Goal: Task Accomplishment & Management: Use online tool/utility

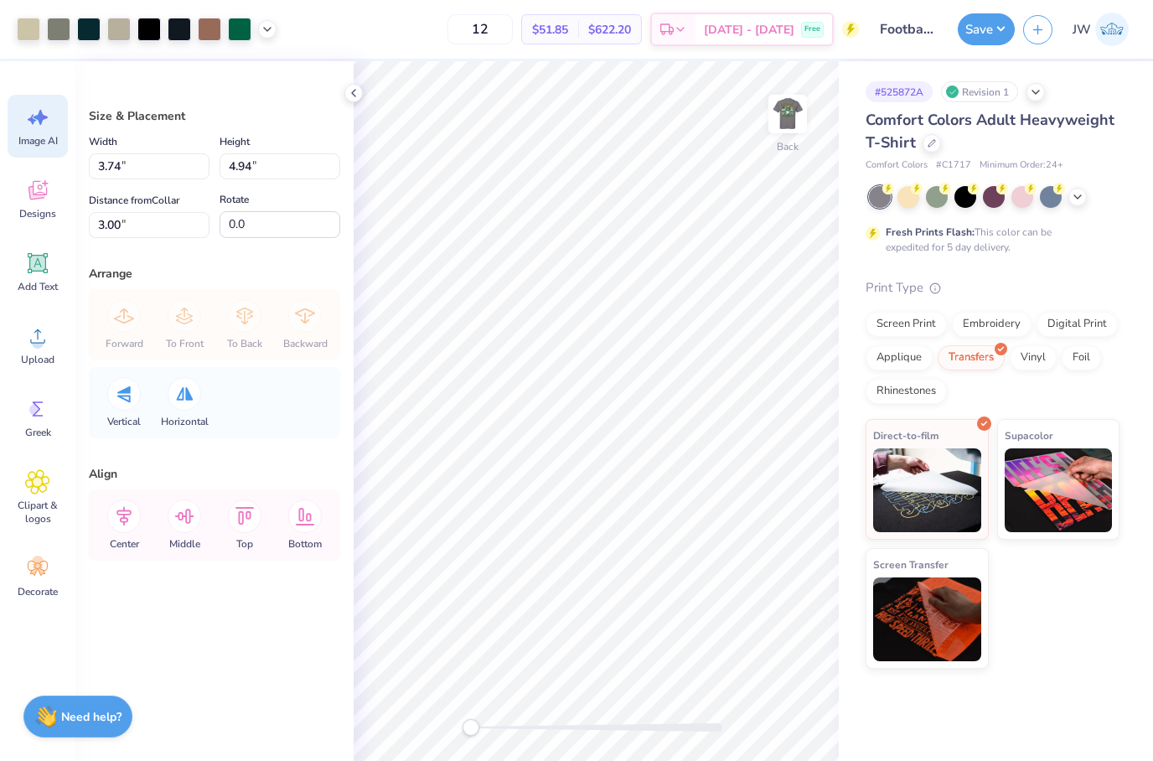
click at [8, 115] on div "Image AI" at bounding box center [38, 126] width 60 height 63
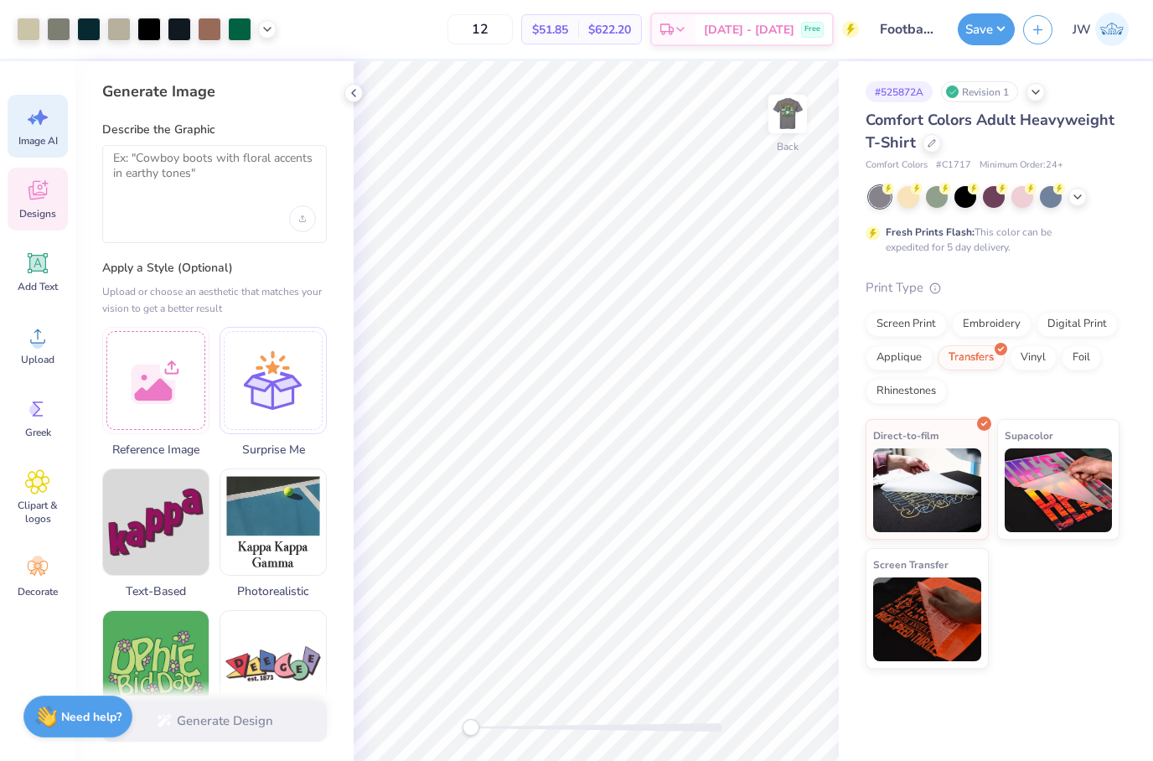
click at [30, 191] on icon at bounding box center [37, 192] width 16 height 13
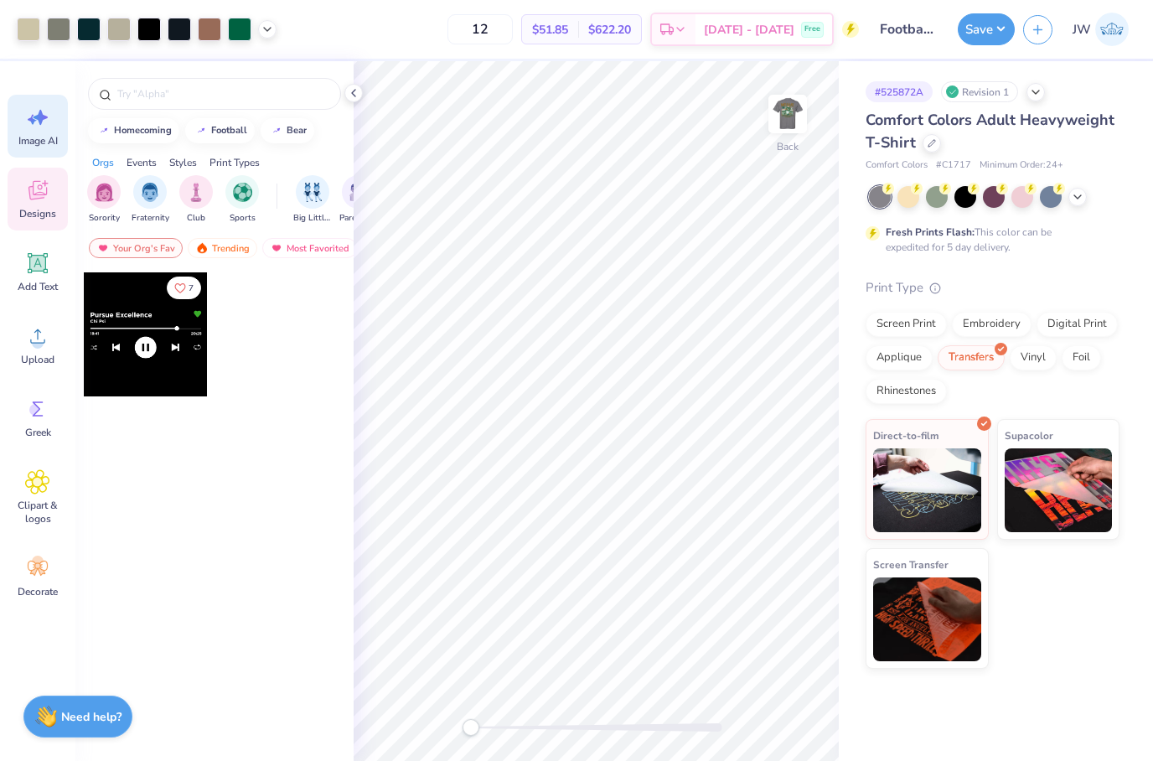
click at [29, 135] on span "Image AI" at bounding box center [37, 140] width 39 height 13
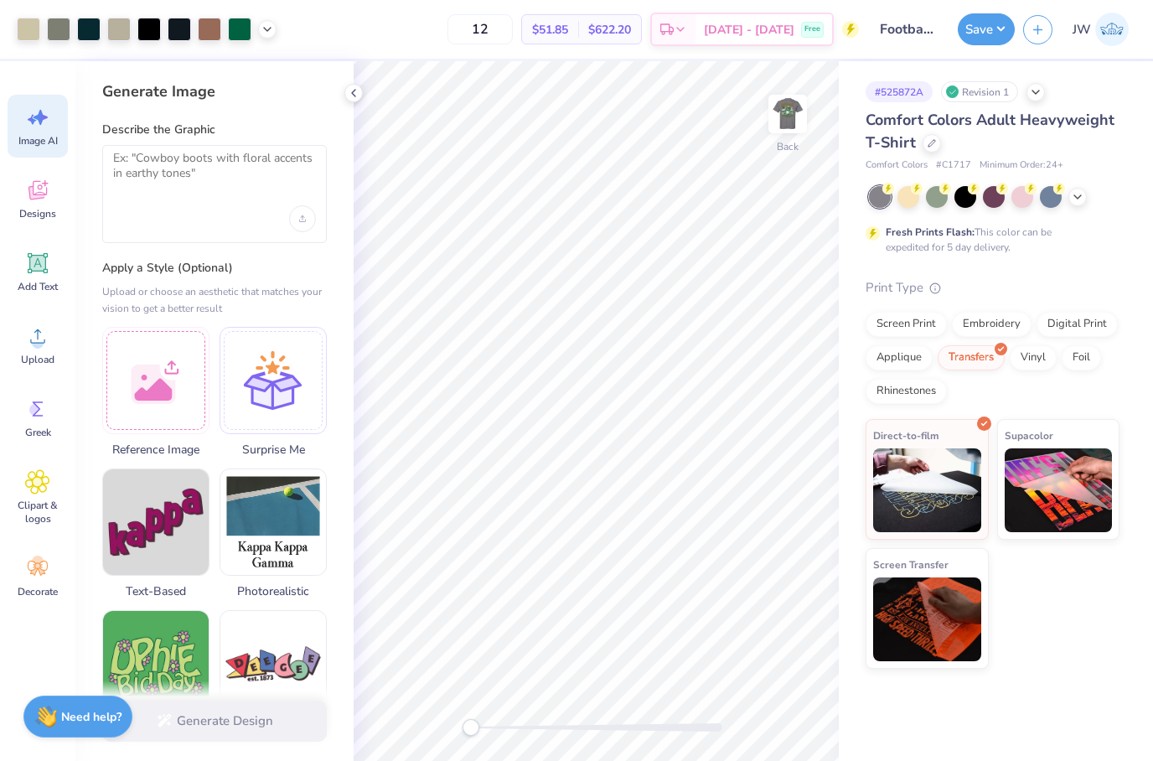
click at [961, 41] on div "Save" at bounding box center [986, 29] width 57 height 32
click at [977, 35] on button "Save" at bounding box center [986, 27] width 57 height 32
click at [989, 85] on div "Revision 1" at bounding box center [979, 91] width 77 height 21
click at [995, 97] on div "Revision 1" at bounding box center [979, 91] width 77 height 21
click at [1029, 97] on div "# 525872A Revision 1" at bounding box center [993, 91] width 254 height 21
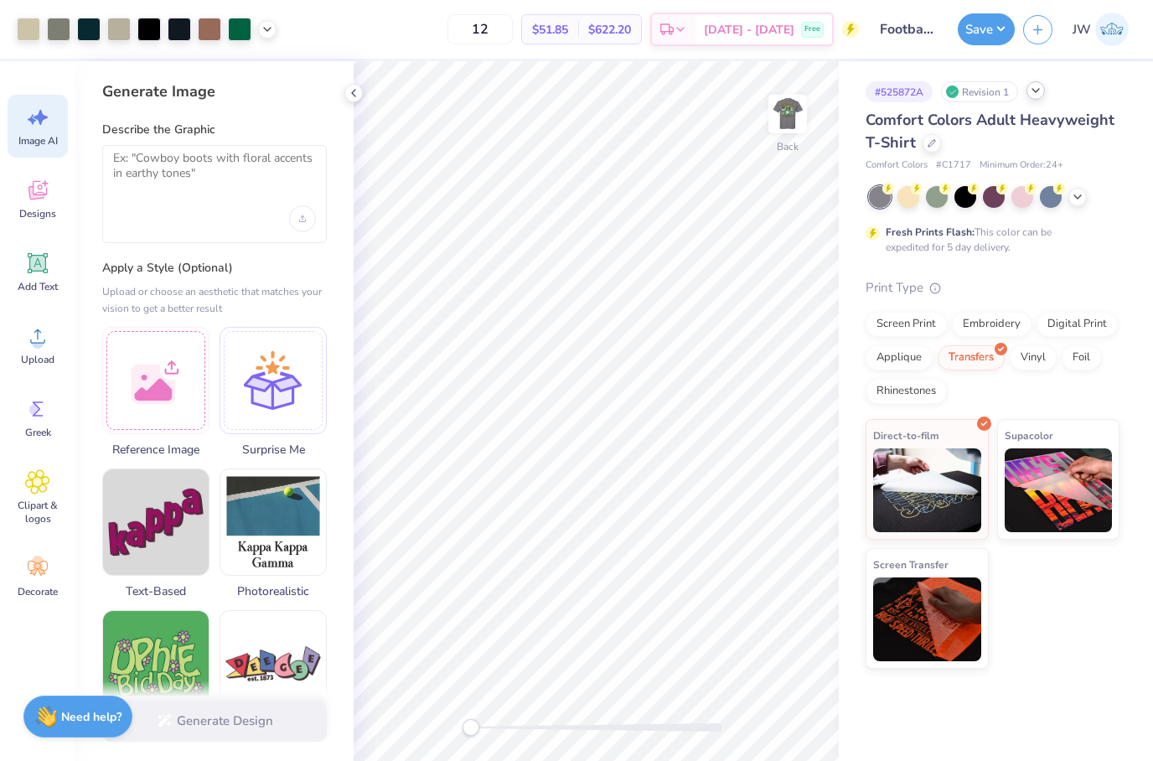
click at [1042, 96] on icon at bounding box center [1035, 90] width 13 height 13
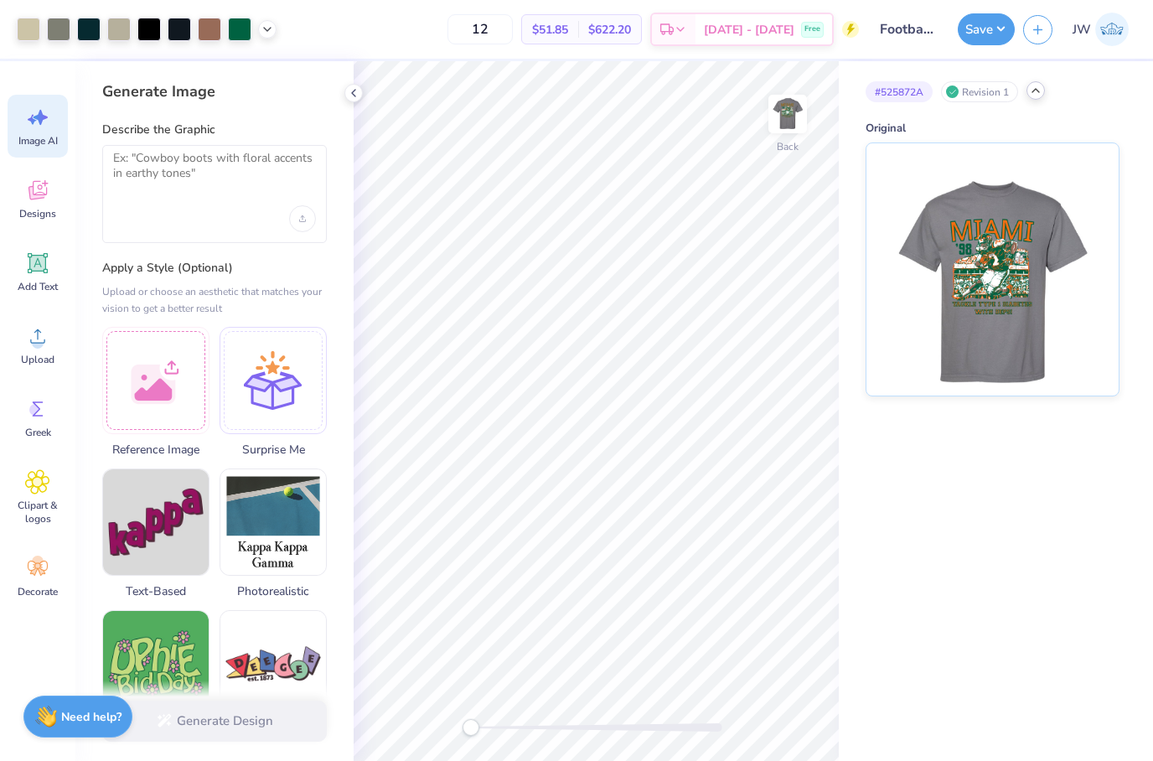
click at [899, 505] on div "# 525872A Revision 1 Original" at bounding box center [996, 411] width 314 height 700
click at [985, 31] on button "Save" at bounding box center [986, 27] width 57 height 32
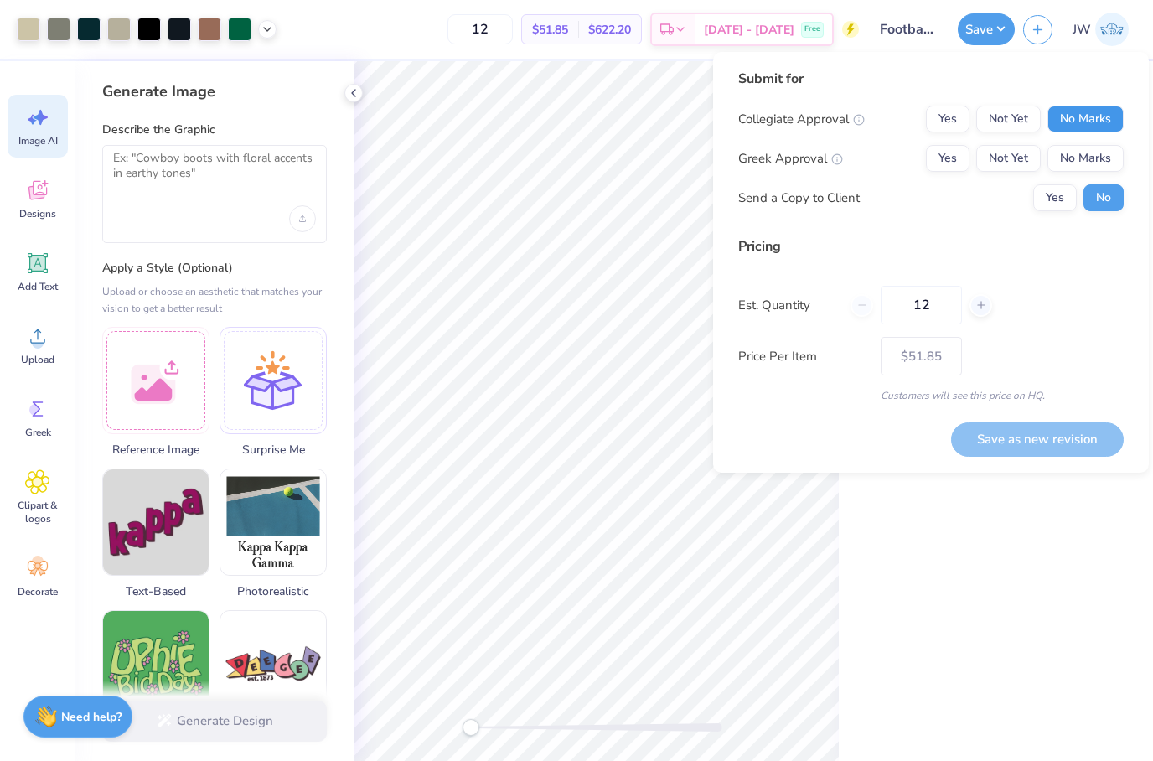
click at [1101, 118] on button "No Marks" at bounding box center [1086, 119] width 76 height 27
click at [952, 166] on button "Yes" at bounding box center [948, 158] width 44 height 27
click at [1051, 210] on button "Yes" at bounding box center [1056, 197] width 44 height 27
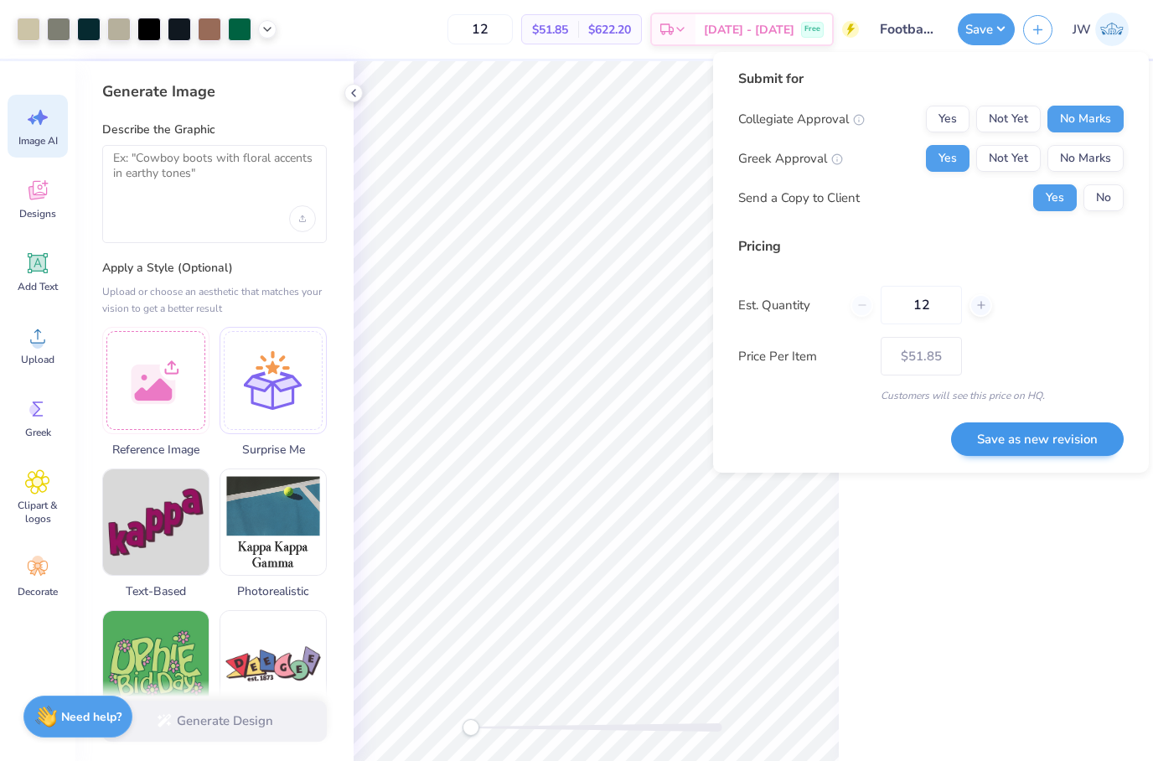
click at [1086, 442] on button "Save as new revision" at bounding box center [1037, 439] width 173 height 34
type input "$51.85"
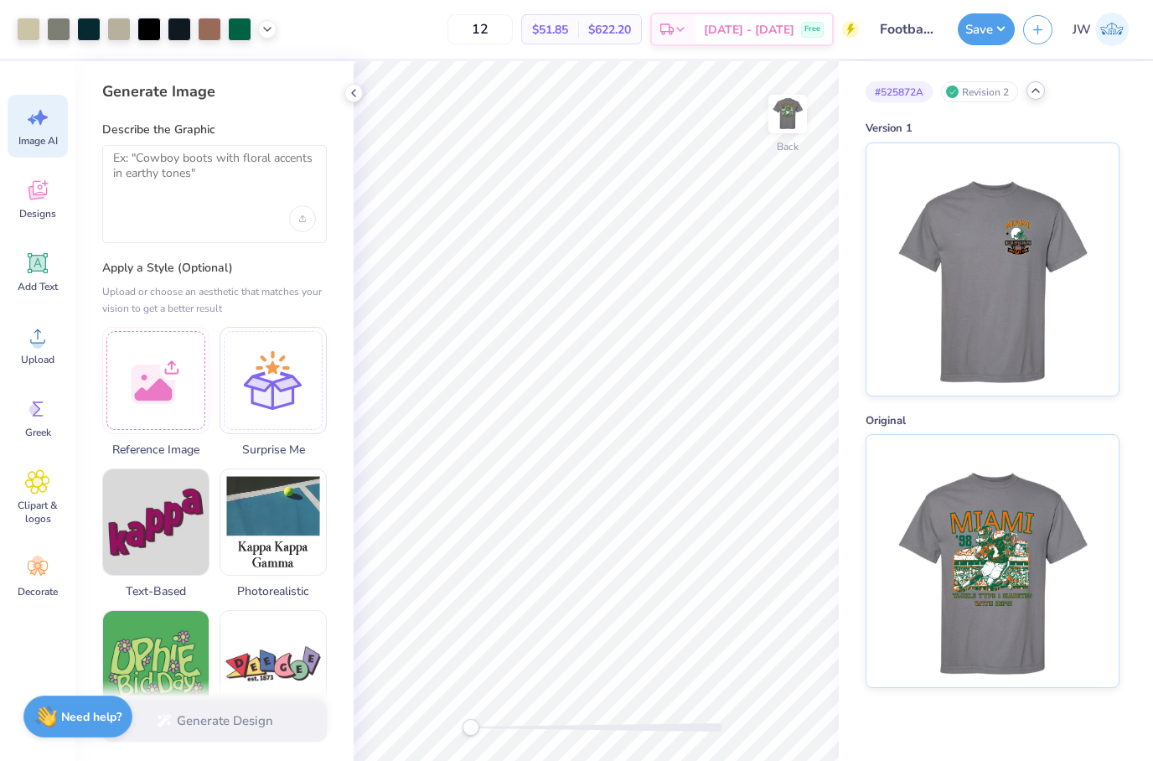
click at [1038, 91] on icon at bounding box center [1035, 90] width 13 height 13
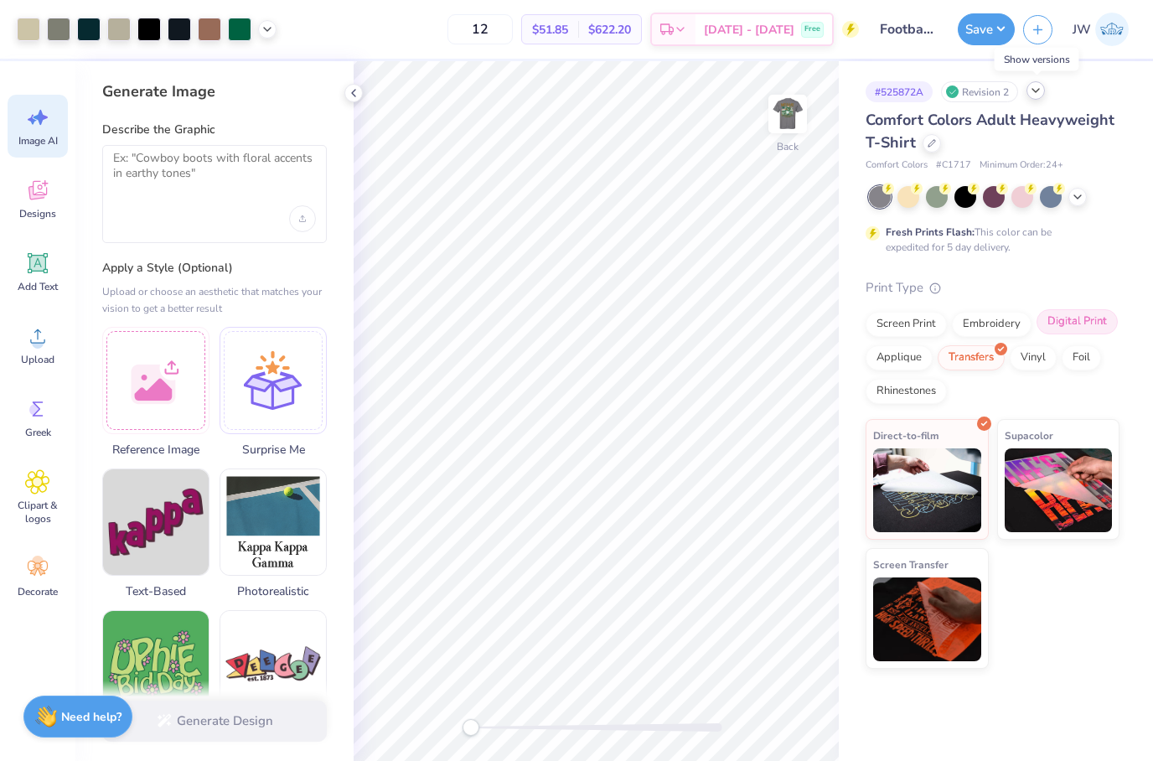
click at [1079, 322] on div "Digital Print" at bounding box center [1077, 321] width 81 height 25
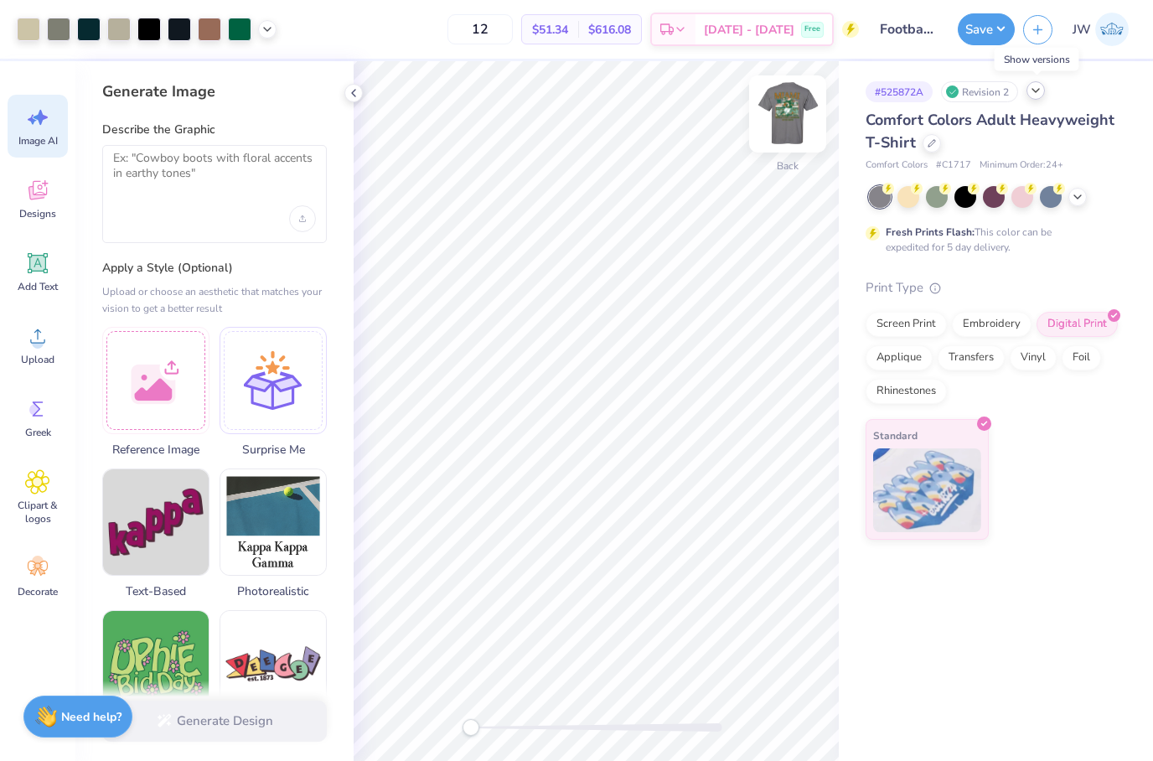
click at [774, 130] on img at bounding box center [787, 113] width 67 height 67
click at [776, 125] on img at bounding box center [787, 113] width 67 height 67
click at [784, 122] on img at bounding box center [787, 113] width 67 height 67
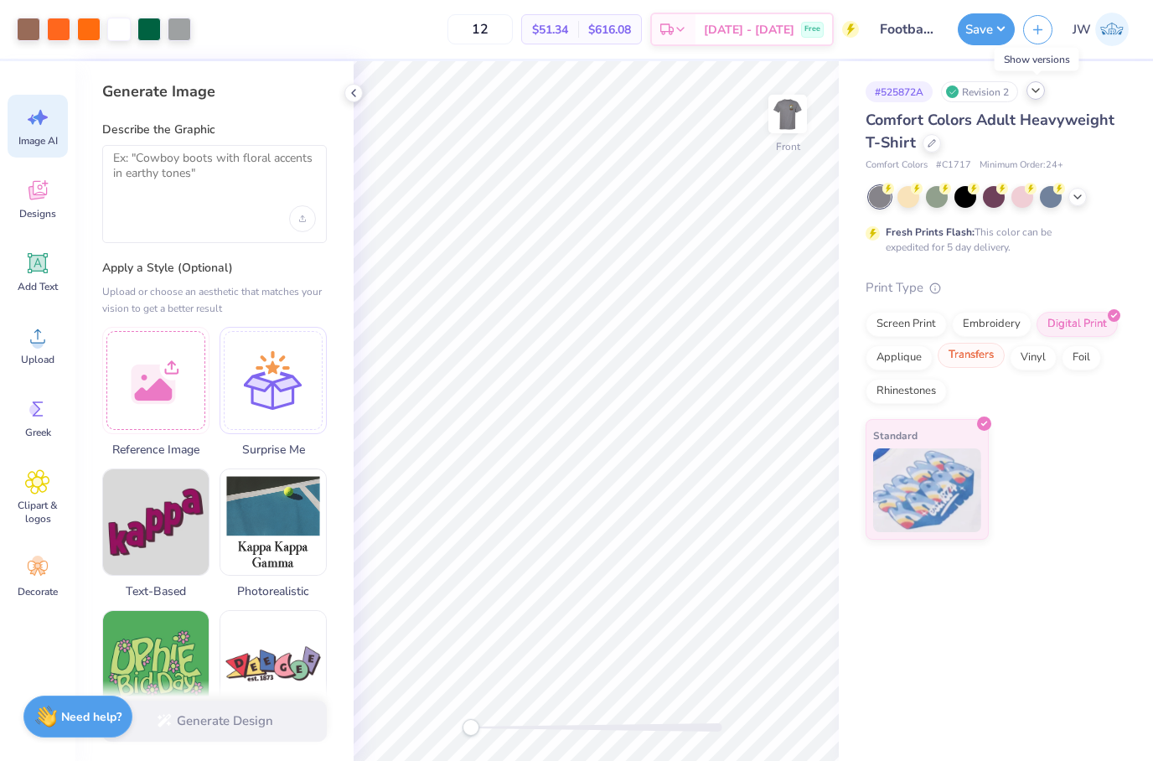
click at [980, 360] on div "Transfers" at bounding box center [971, 355] width 67 height 25
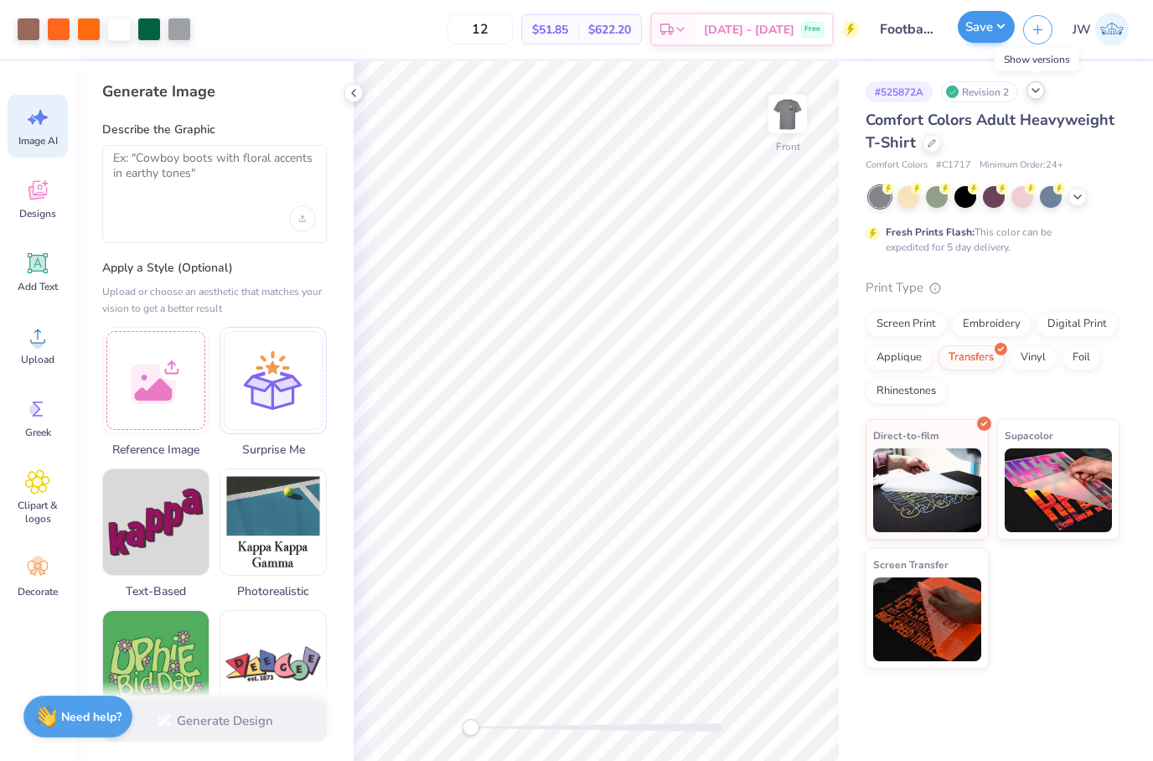
click at [1015, 34] on button "Save" at bounding box center [986, 27] width 57 height 32
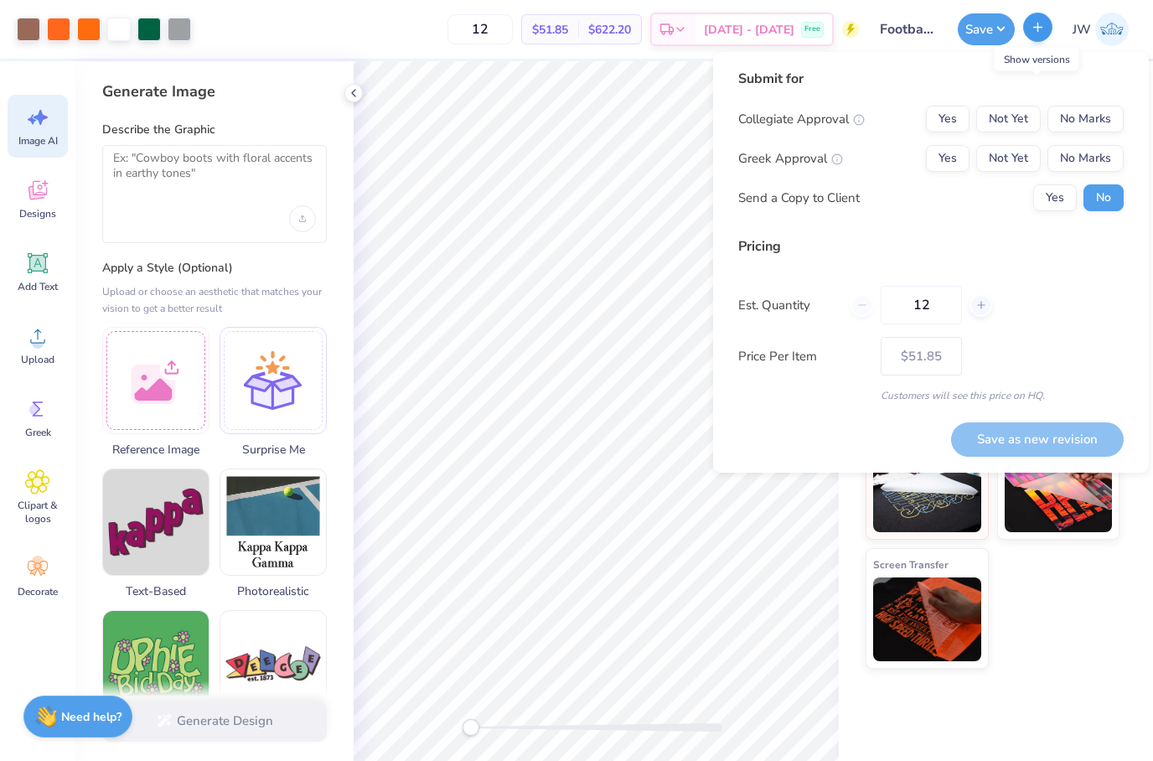
click at [1034, 21] on button "button" at bounding box center [1037, 27] width 29 height 29
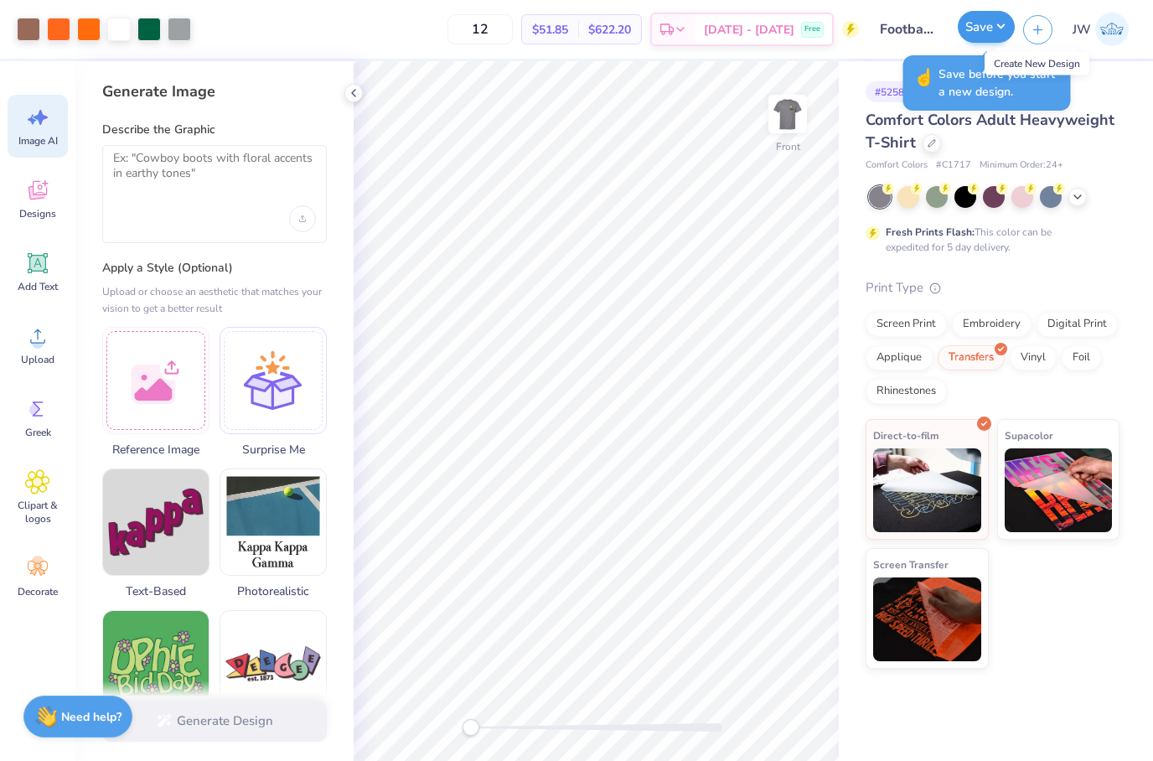
click at [1013, 31] on button "Save" at bounding box center [986, 27] width 57 height 32
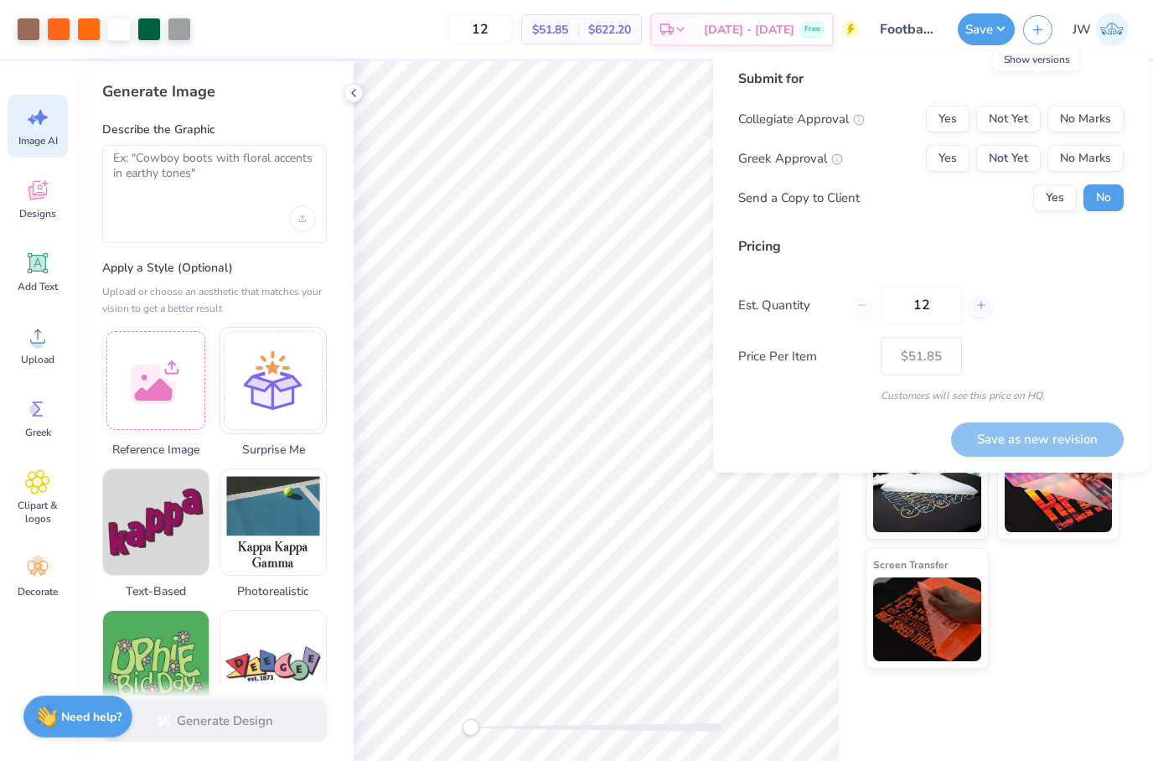
click at [720, 362] on div "Submit for Collegiate Approval Yes Not Yet No Marks Greek Approval Yes Not Yet …" at bounding box center [931, 262] width 436 height 421
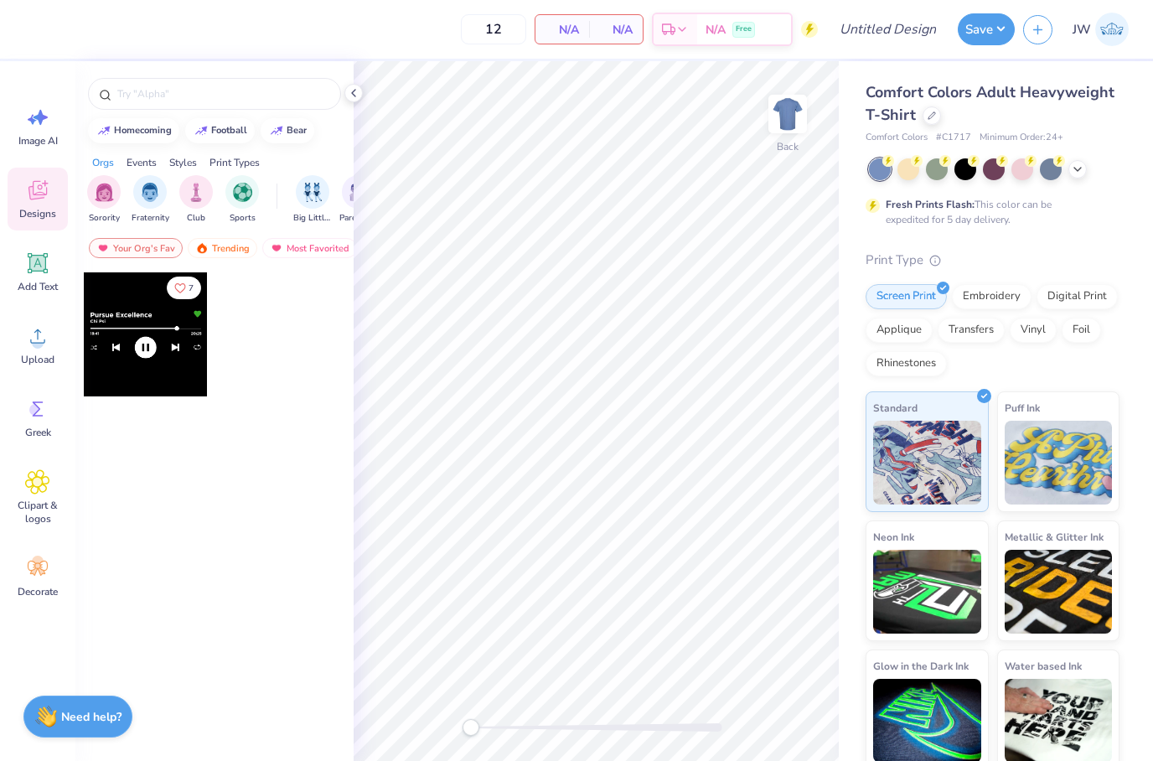
click at [1099, 184] on div "Fresh Prints Flash: This color can be expedited for 5 day delivery." at bounding box center [993, 192] width 254 height 69
click at [1071, 174] on div at bounding box center [994, 169] width 251 height 22
click at [1085, 167] on div at bounding box center [1078, 167] width 18 height 18
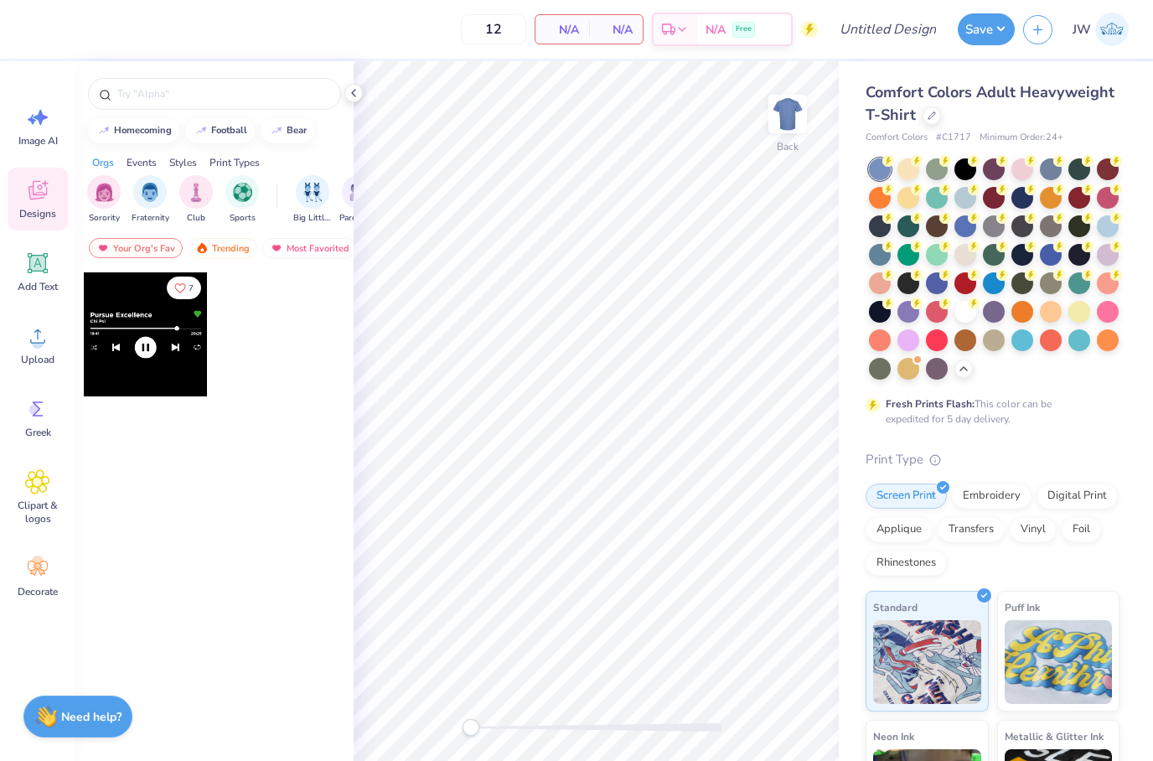
click at [916, 109] on div "Comfort Colors Adult Heavyweight T-Shirt" at bounding box center [993, 103] width 254 height 45
click at [915, 109] on div "Comfort Colors Adult Heavyweight T-Shirt" at bounding box center [993, 103] width 254 height 45
click at [936, 102] on span "Comfort Colors Adult Heavyweight T-Shirt" at bounding box center [990, 103] width 249 height 43
click at [935, 102] on span "Comfort Colors Adult Heavyweight T-Shirt" at bounding box center [990, 103] width 249 height 43
click at [922, 118] on div "Comfort Colors Adult Heavyweight T-Shirt" at bounding box center [993, 103] width 254 height 45
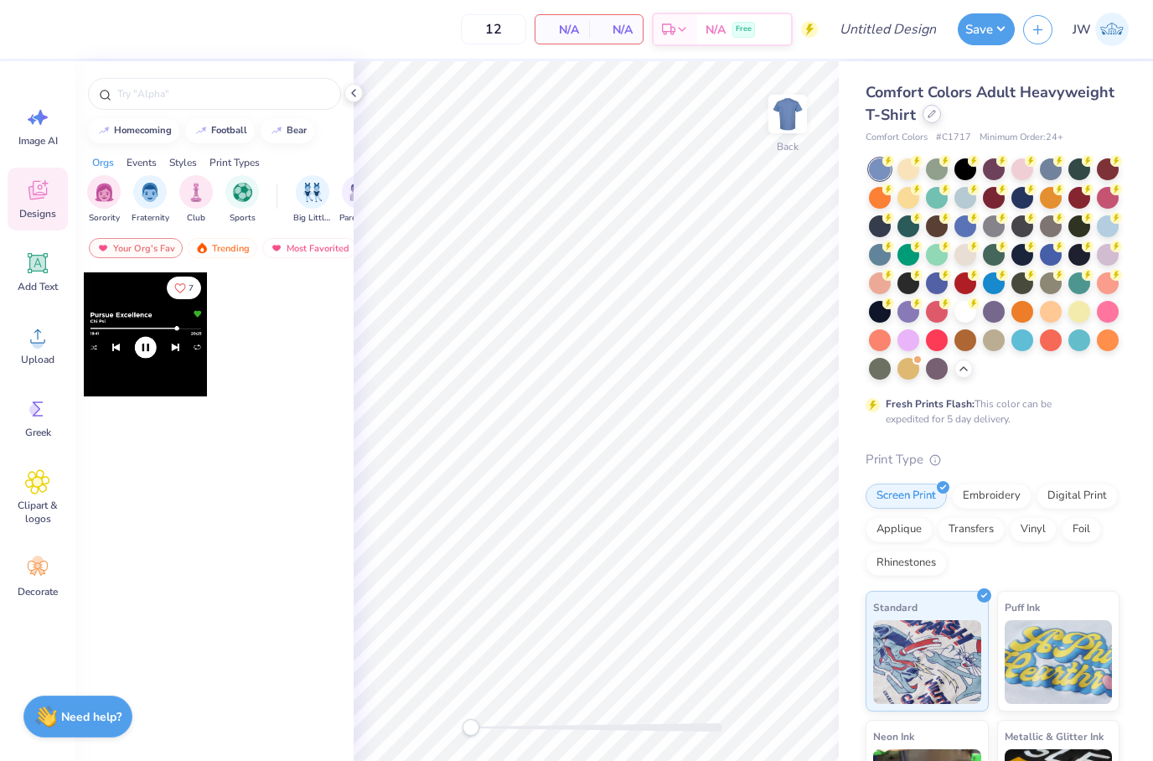
click at [934, 120] on div at bounding box center [932, 114] width 18 height 18
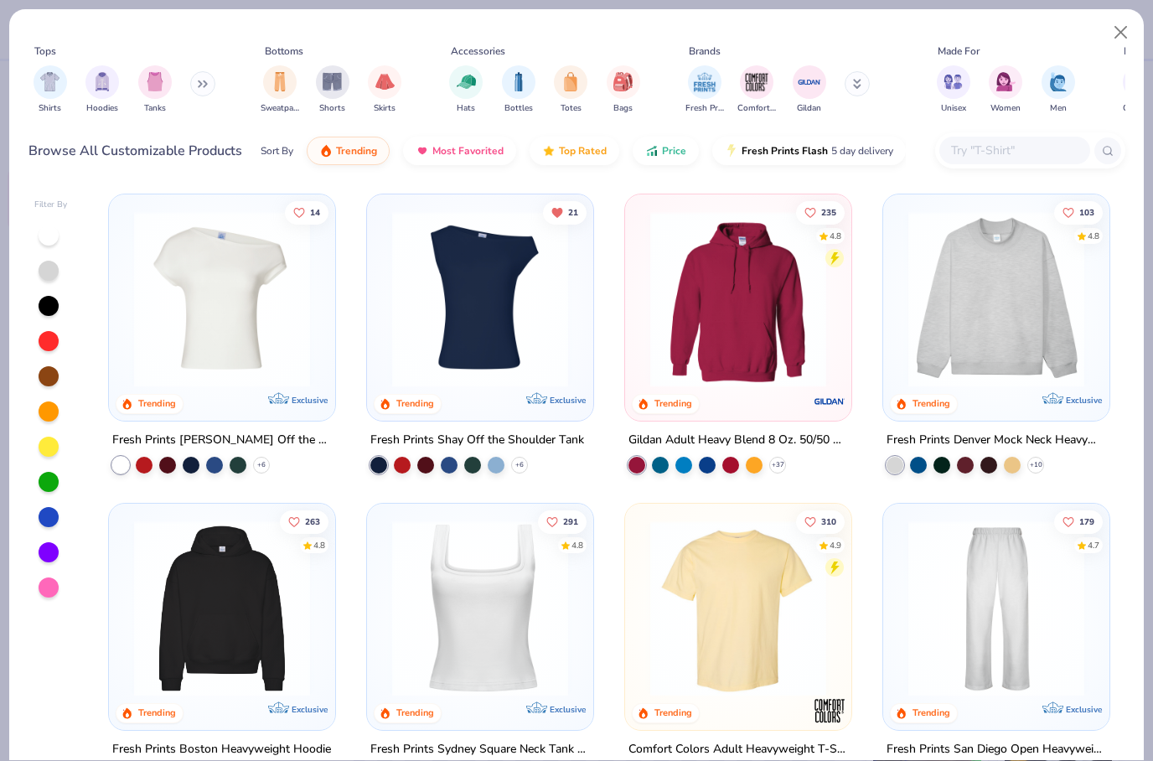
click at [212, 304] on img at bounding box center [222, 299] width 193 height 176
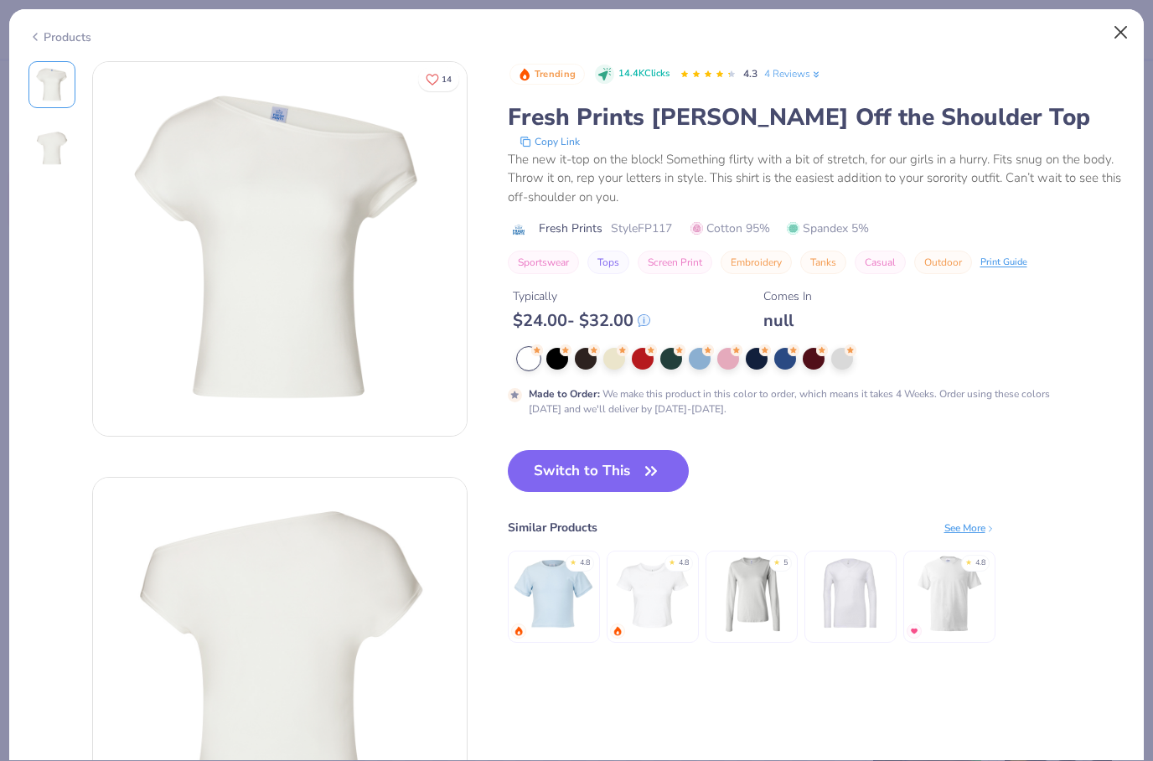
click at [1119, 34] on button "Close" at bounding box center [1122, 33] width 32 height 32
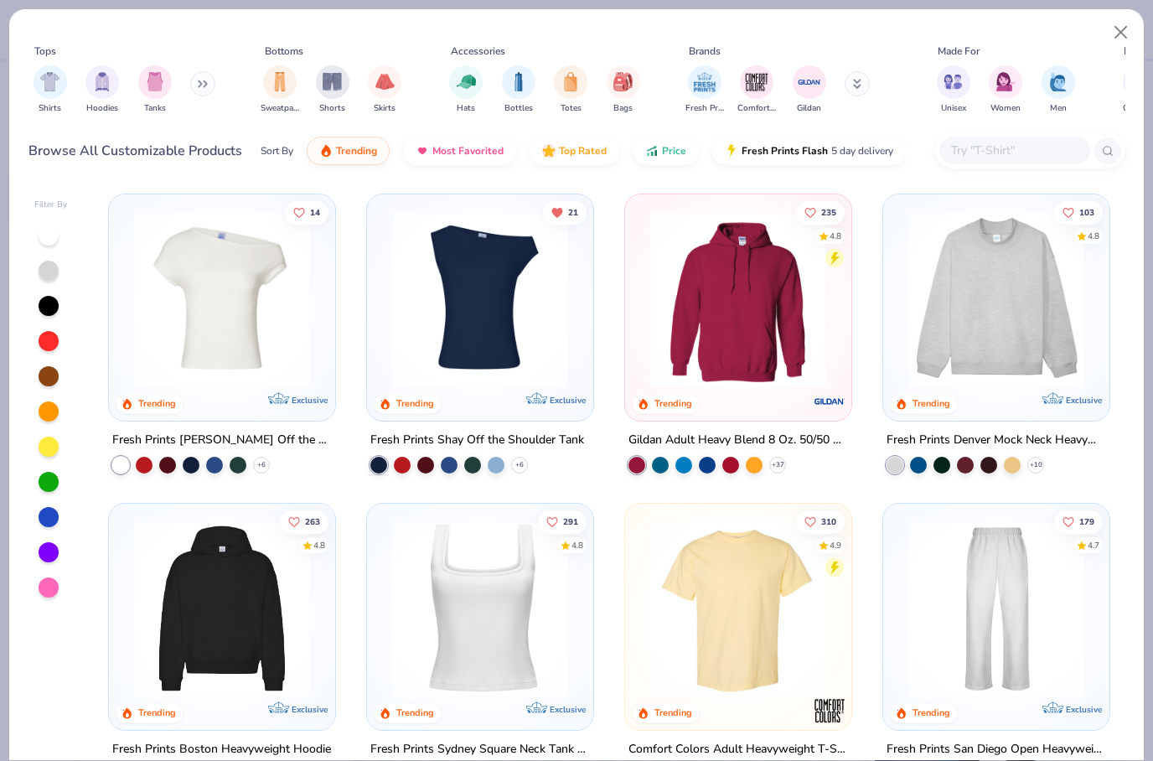
click at [551, 365] on img at bounding box center [480, 299] width 193 height 176
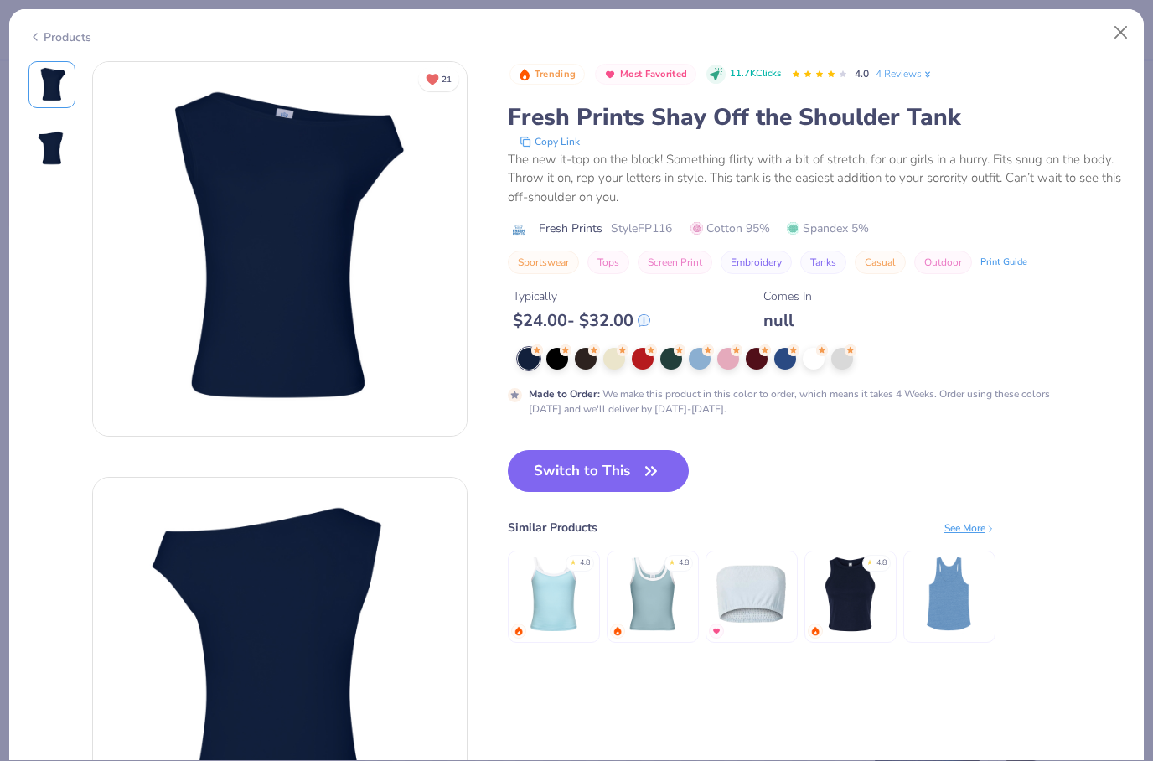
click at [1117, 61] on div "Trending Most Favorited 11.7K Clicks 4.0 4 Reviews" at bounding box center [818, 74] width 616 height 27
click at [1132, 20] on button "Close" at bounding box center [1122, 33] width 32 height 32
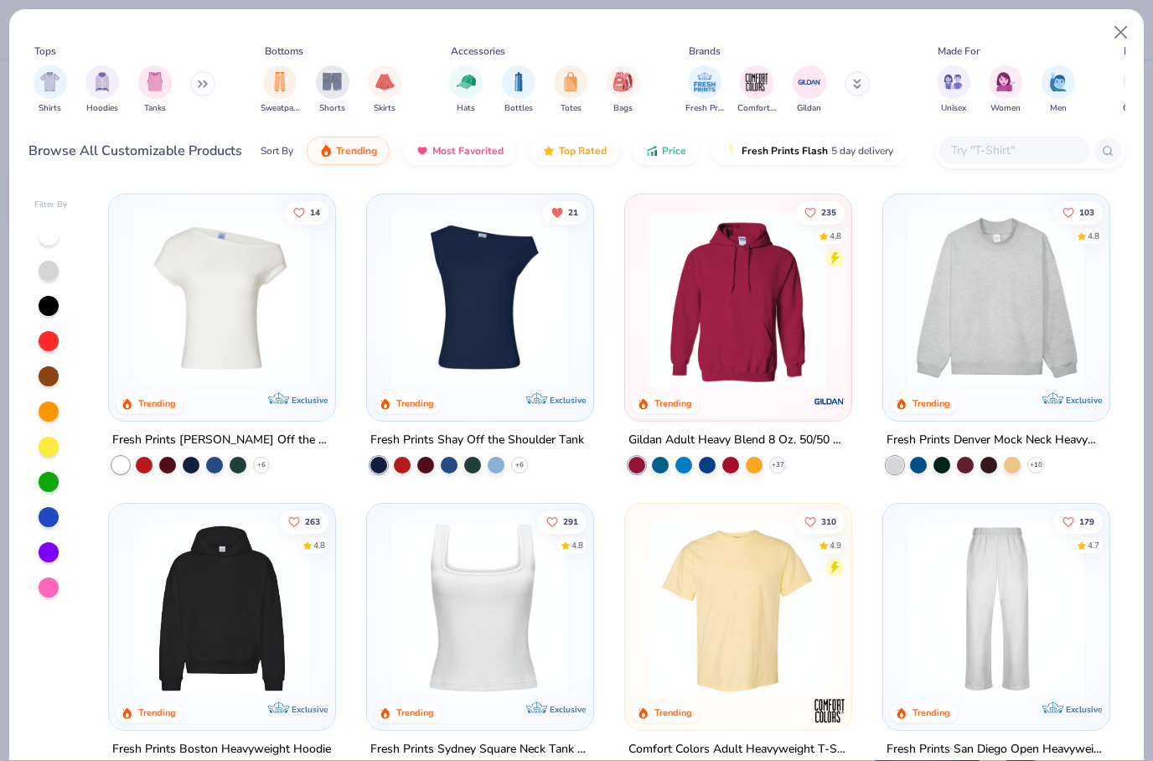
click at [1132, 19] on button "Close" at bounding box center [1122, 33] width 32 height 32
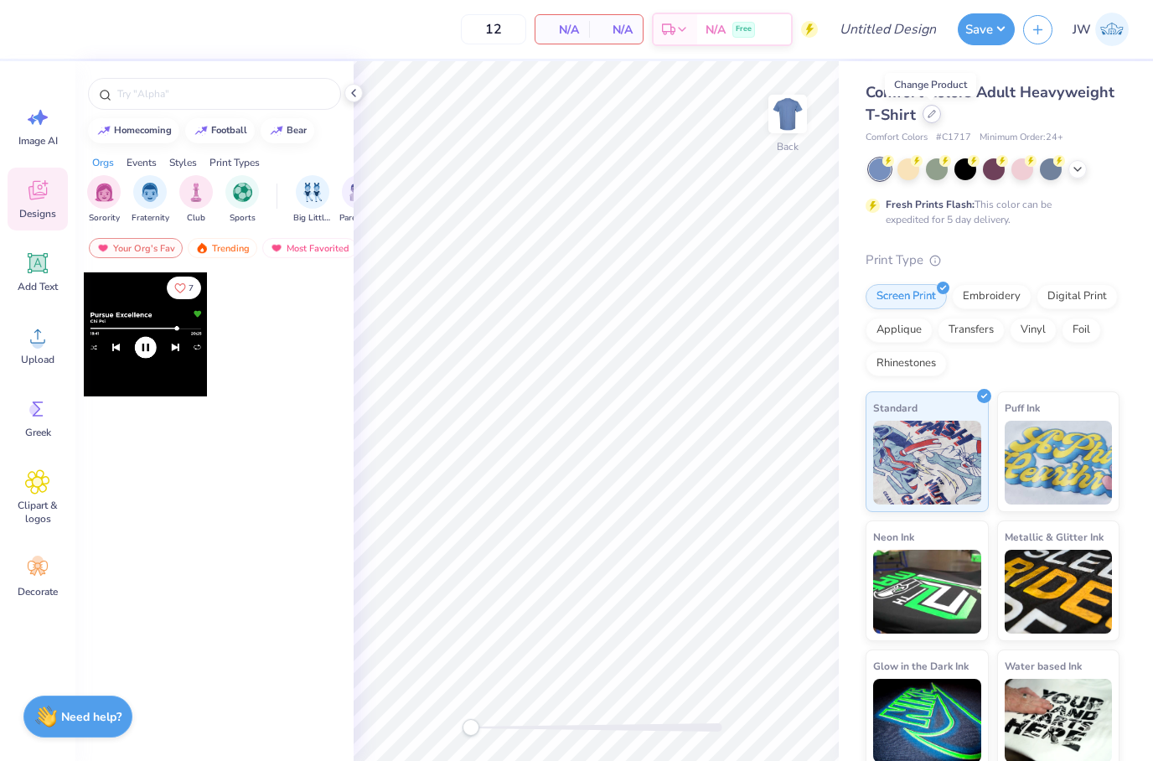
click at [923, 115] on div at bounding box center [932, 114] width 18 height 18
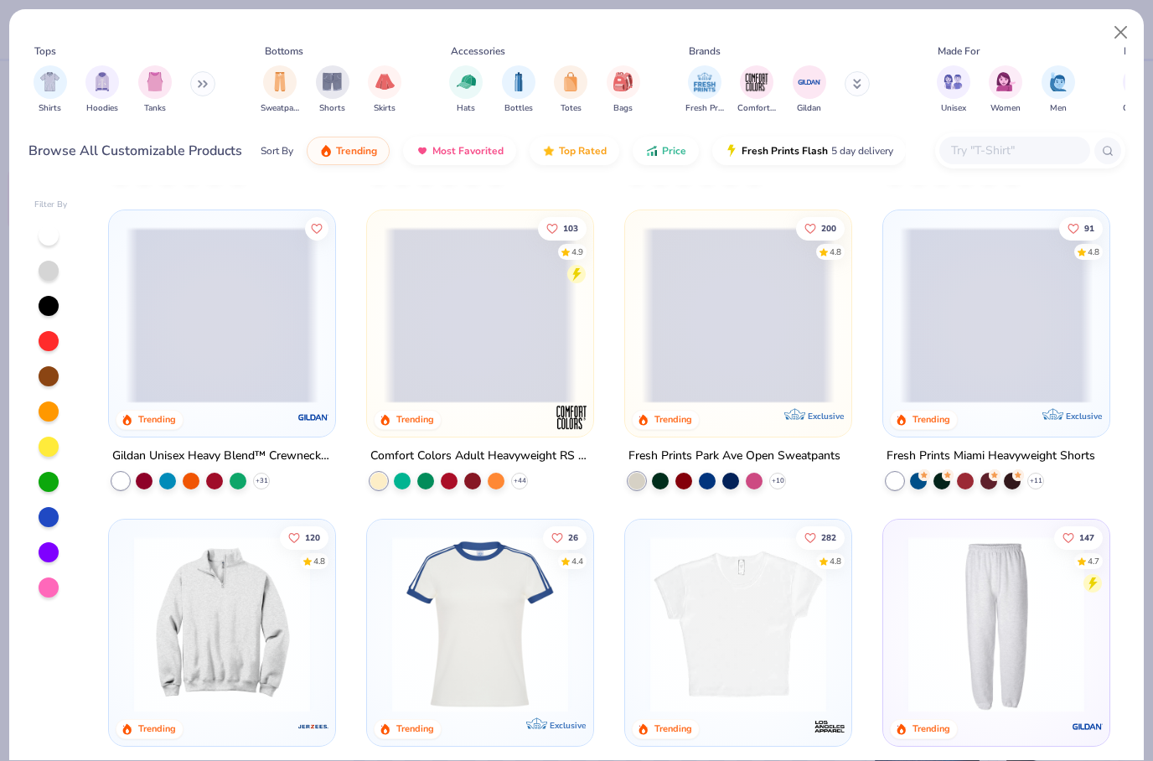
scroll to position [1214, 0]
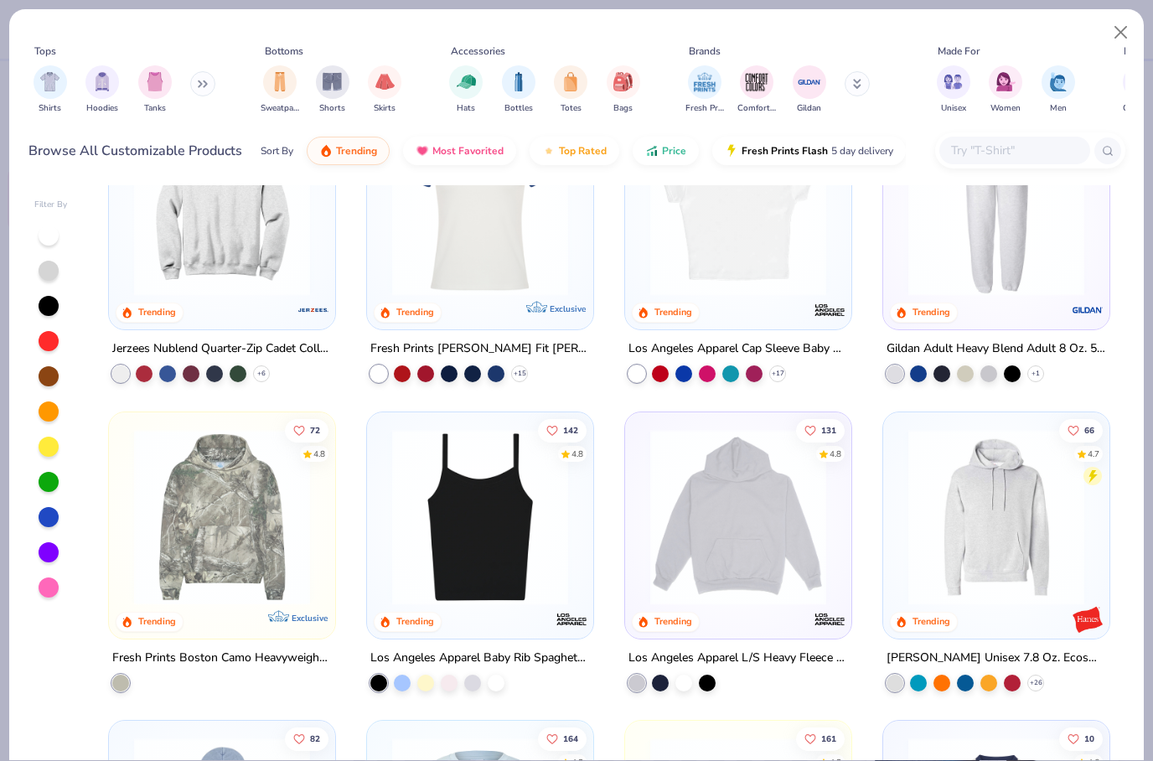
click at [1013, 153] on input "text" at bounding box center [1014, 150] width 129 height 19
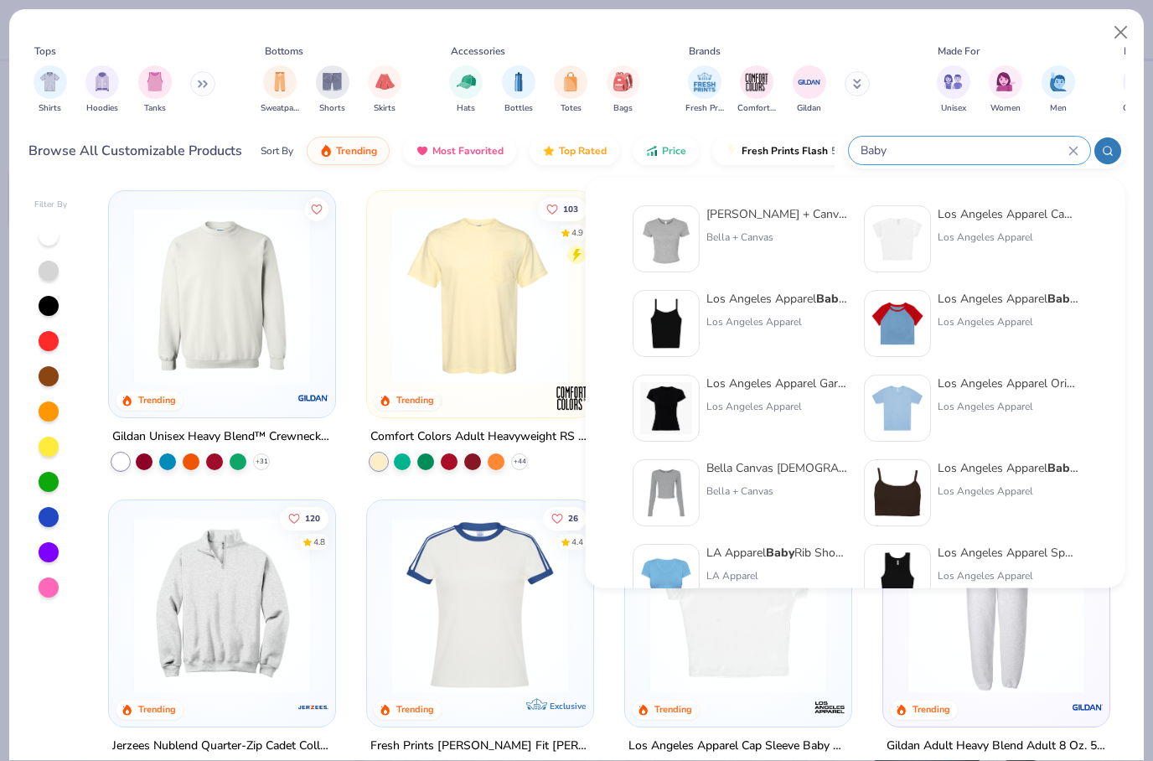
scroll to position [2, 0]
type input "Baby"
click at [982, 201] on div "Bella + Canvas Ladies' Micro Ribbed Baby Tee Bella + Canvas Los Angeles Apparel…" at bounding box center [855, 577] width 483 height 759
click at [970, 231] on div "Los Angeles Apparel" at bounding box center [1008, 238] width 141 height 15
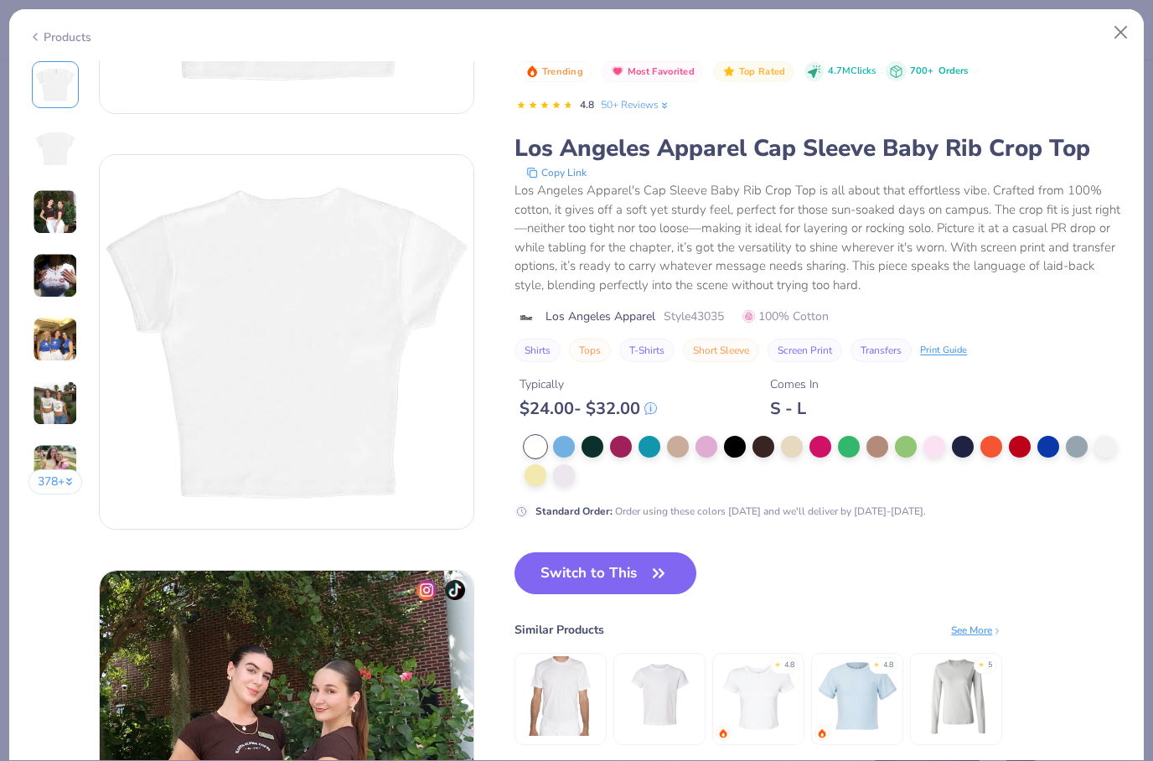
click at [74, 412] on img at bounding box center [55, 403] width 45 height 45
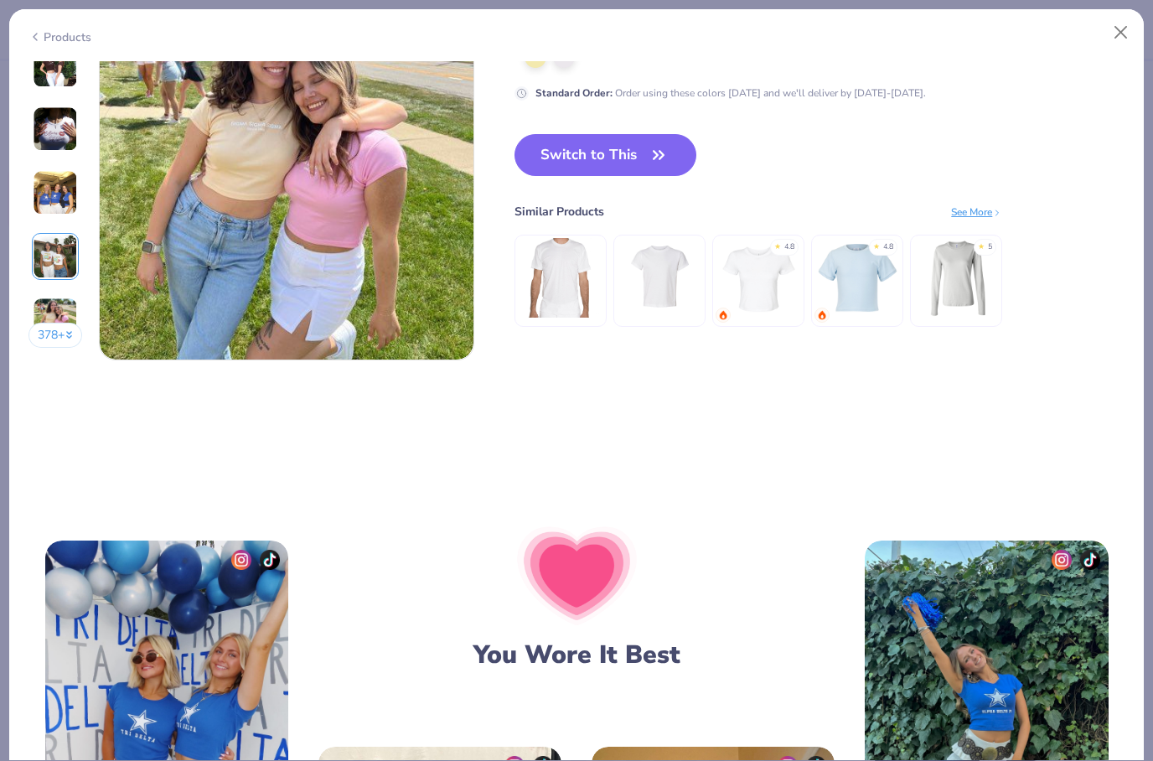
scroll to position [2571, 0]
click at [765, 294] on img at bounding box center [759, 277] width 80 height 80
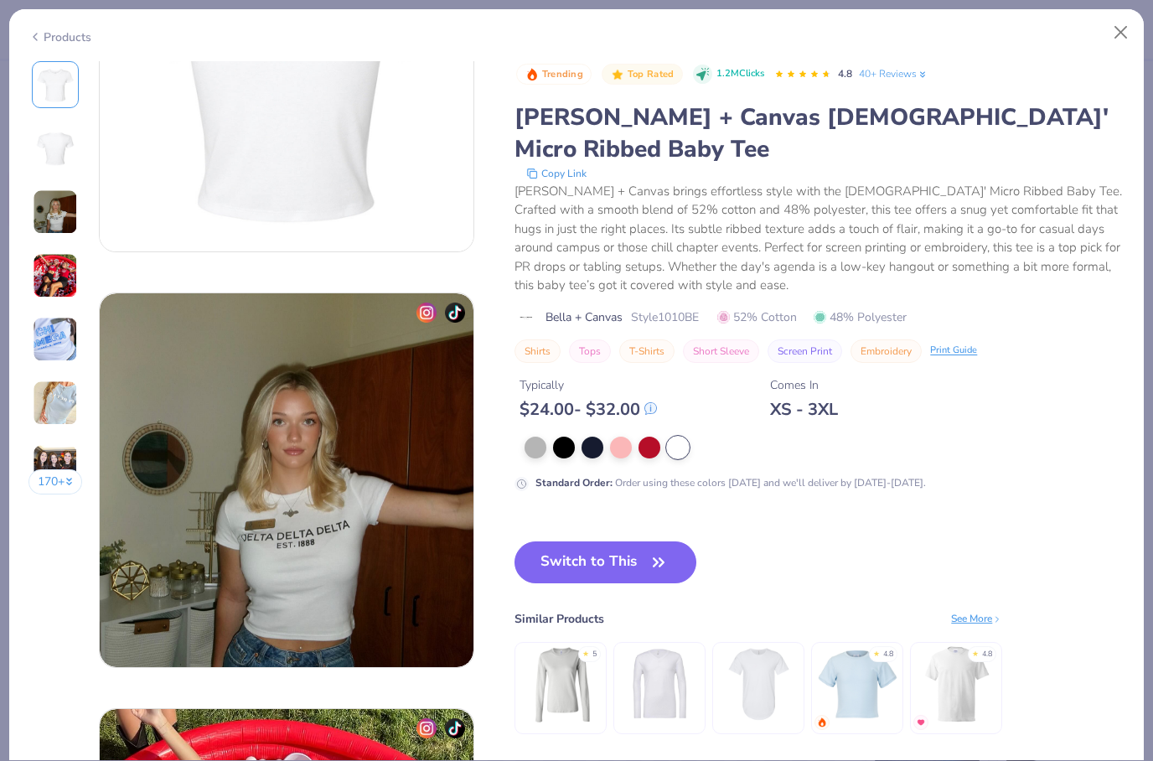
scroll to position [640, 0]
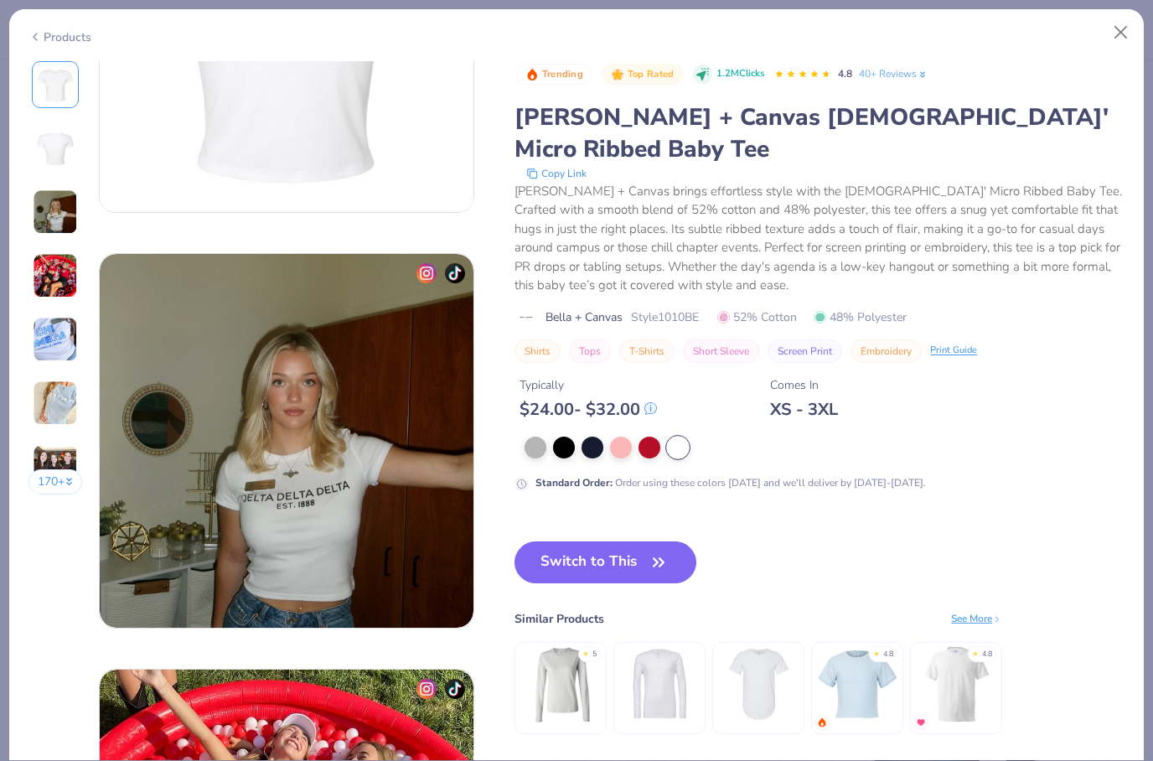
click at [863, 645] on img at bounding box center [858, 685] width 80 height 80
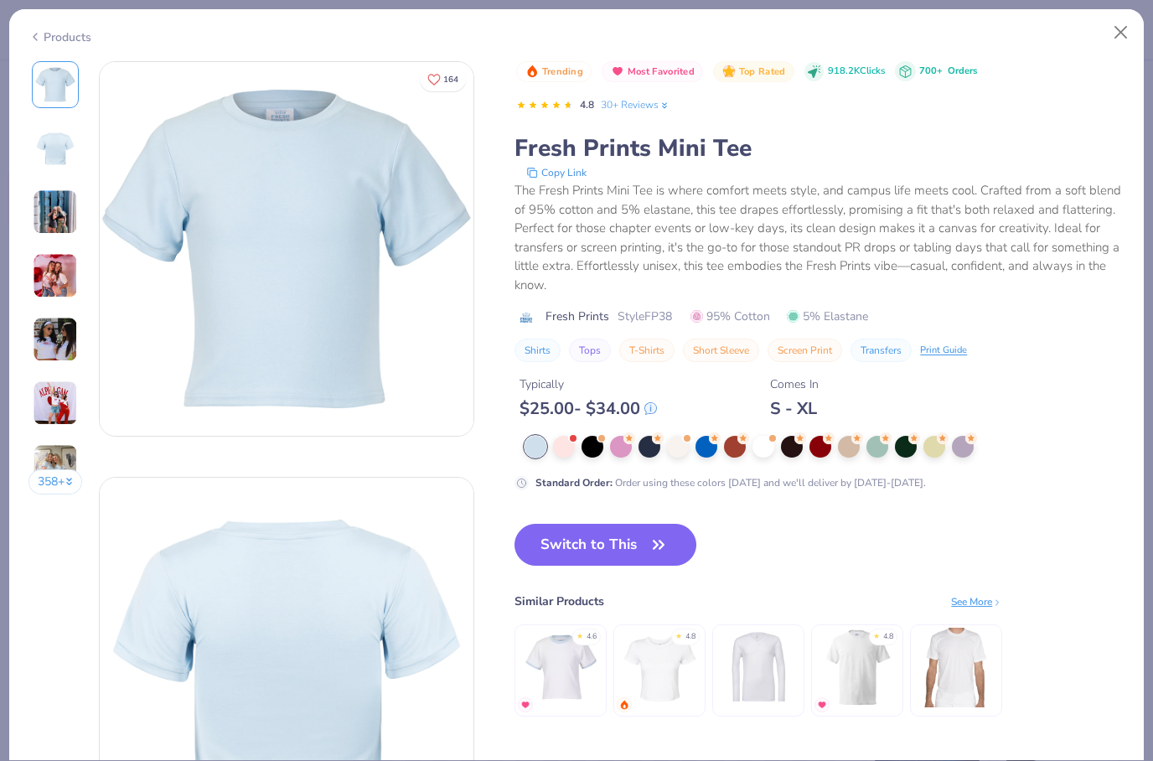
click at [63, 207] on img at bounding box center [55, 211] width 45 height 45
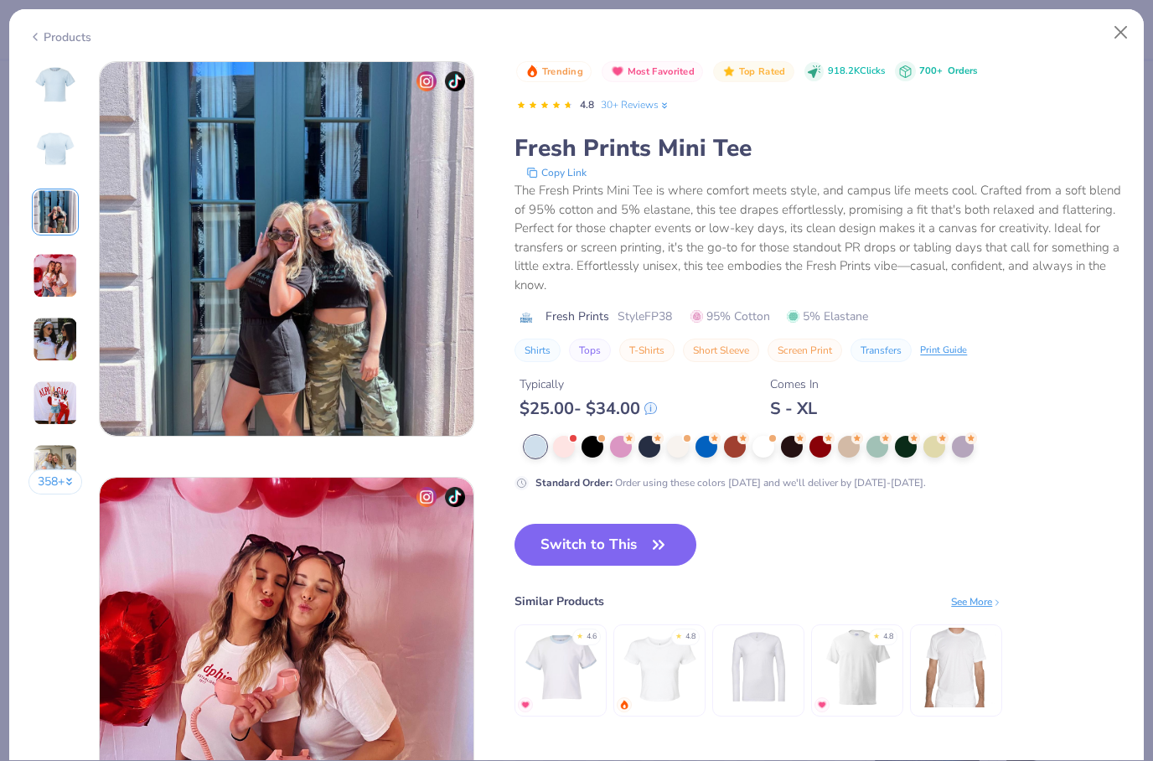
click at [73, 280] on img at bounding box center [55, 275] width 45 height 45
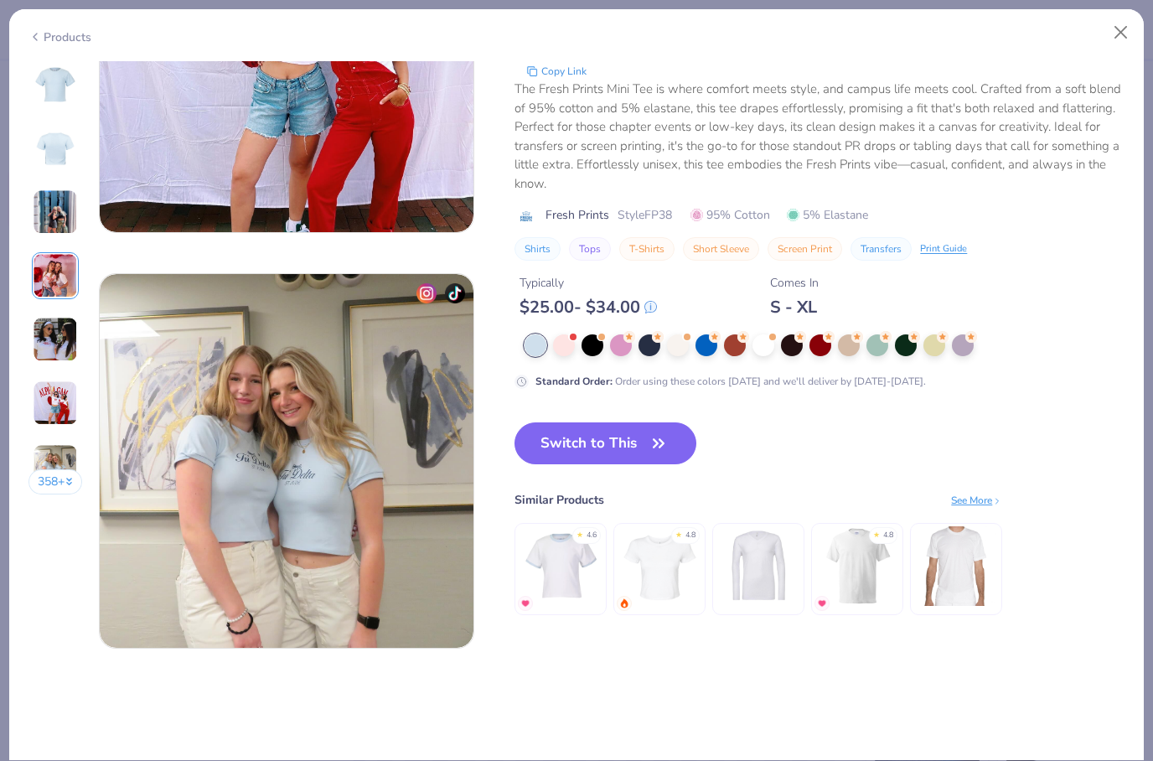
scroll to position [2282, 0]
click at [658, 572] on img at bounding box center [660, 566] width 80 height 80
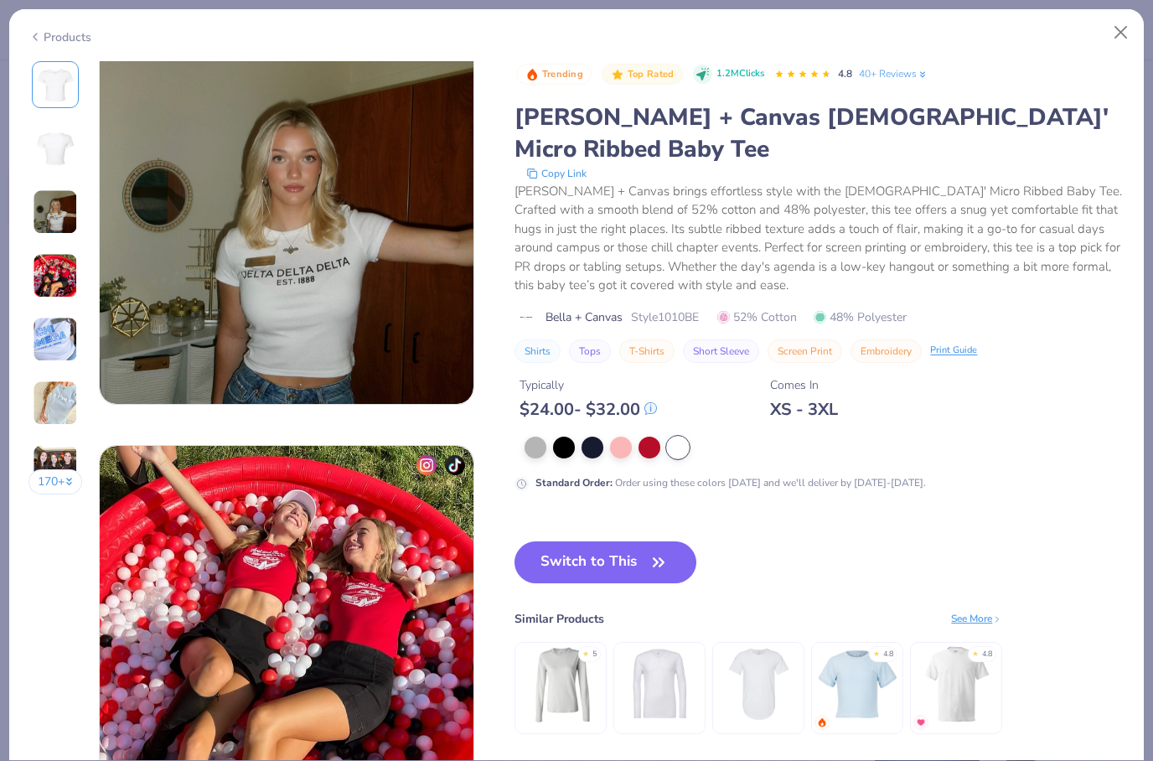
scroll to position [867, 0]
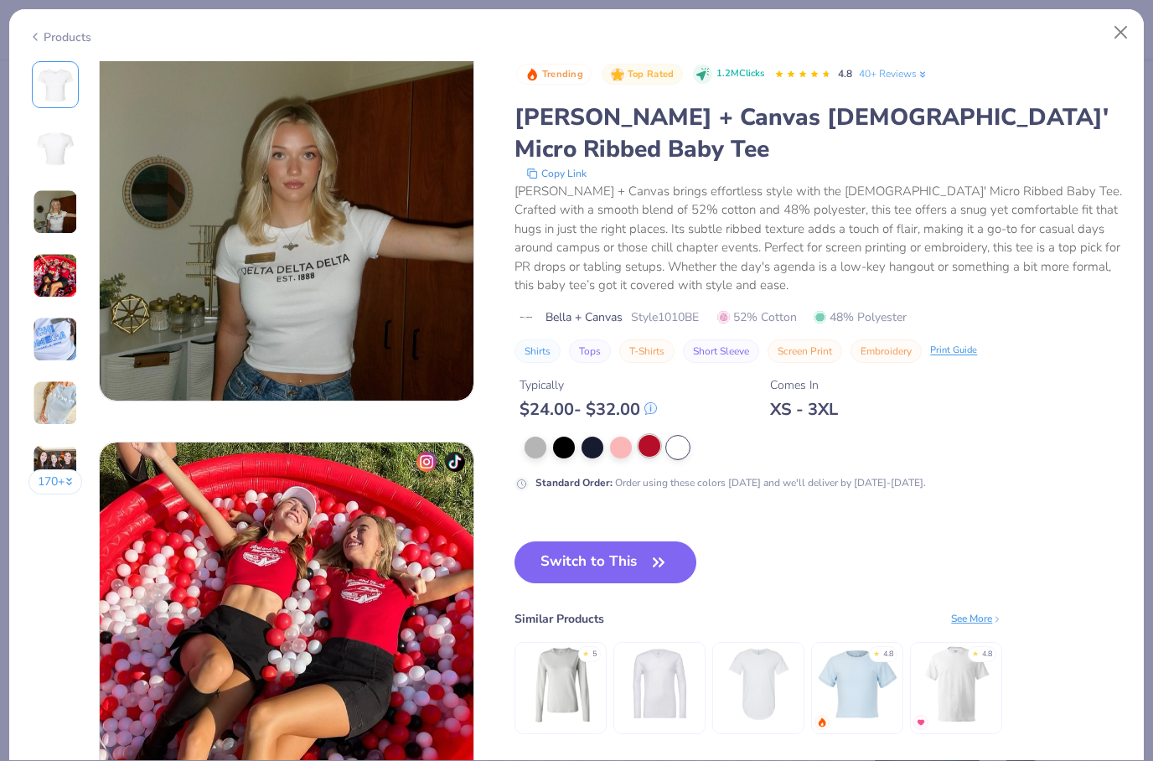
click at [640, 435] on div at bounding box center [650, 446] width 22 height 22
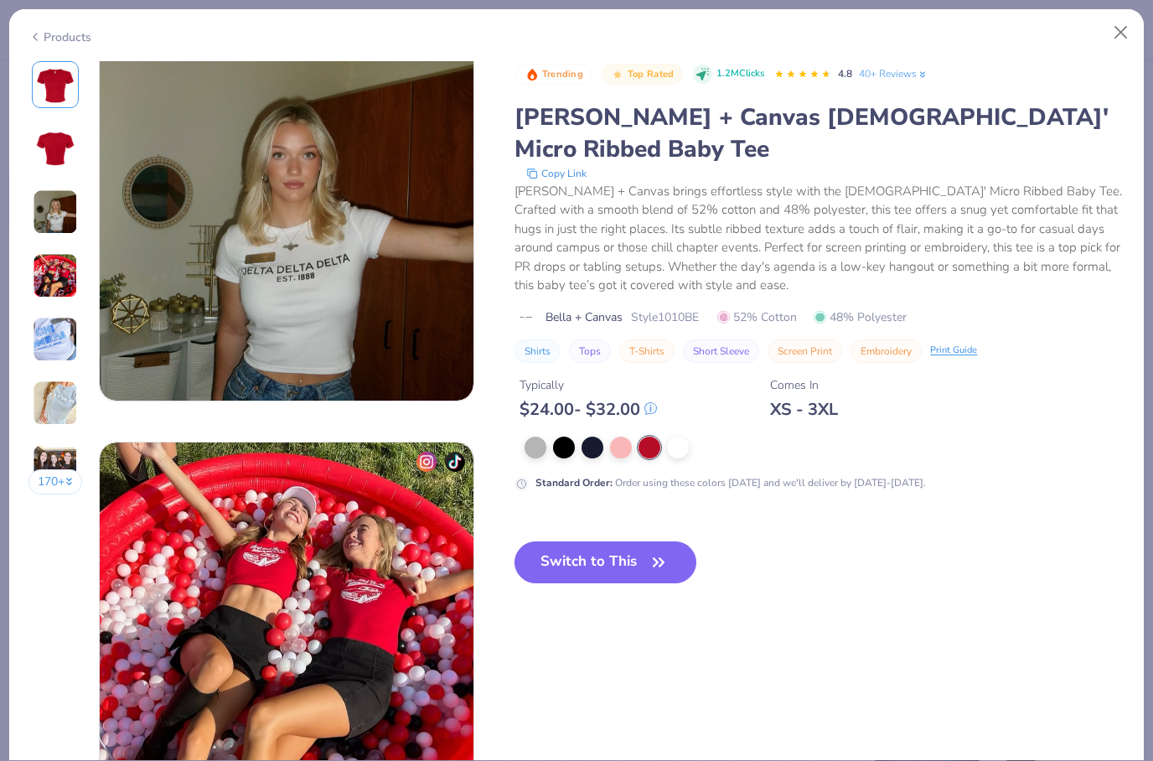
click at [613, 437] on div at bounding box center [825, 448] width 600 height 22
click at [631, 435] on div at bounding box center [621, 446] width 22 height 22
click at [593, 435] on div at bounding box center [593, 446] width 22 height 22
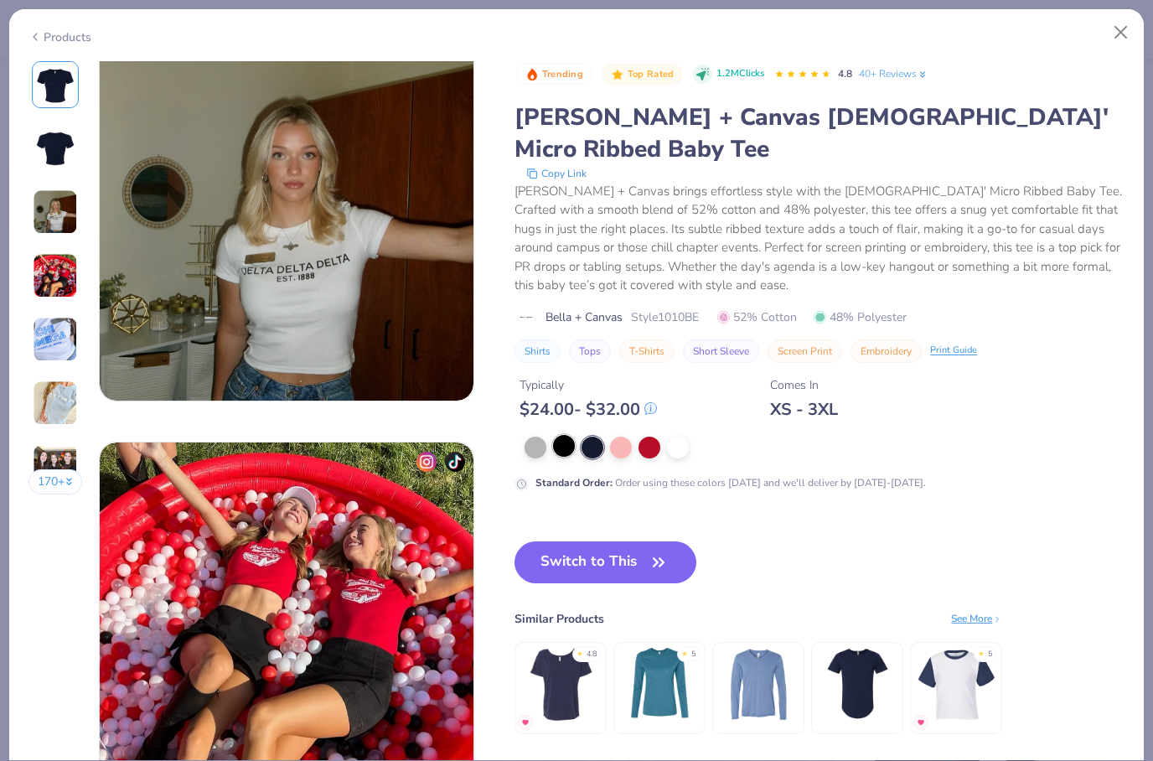
click at [575, 435] on div at bounding box center [564, 446] width 22 height 22
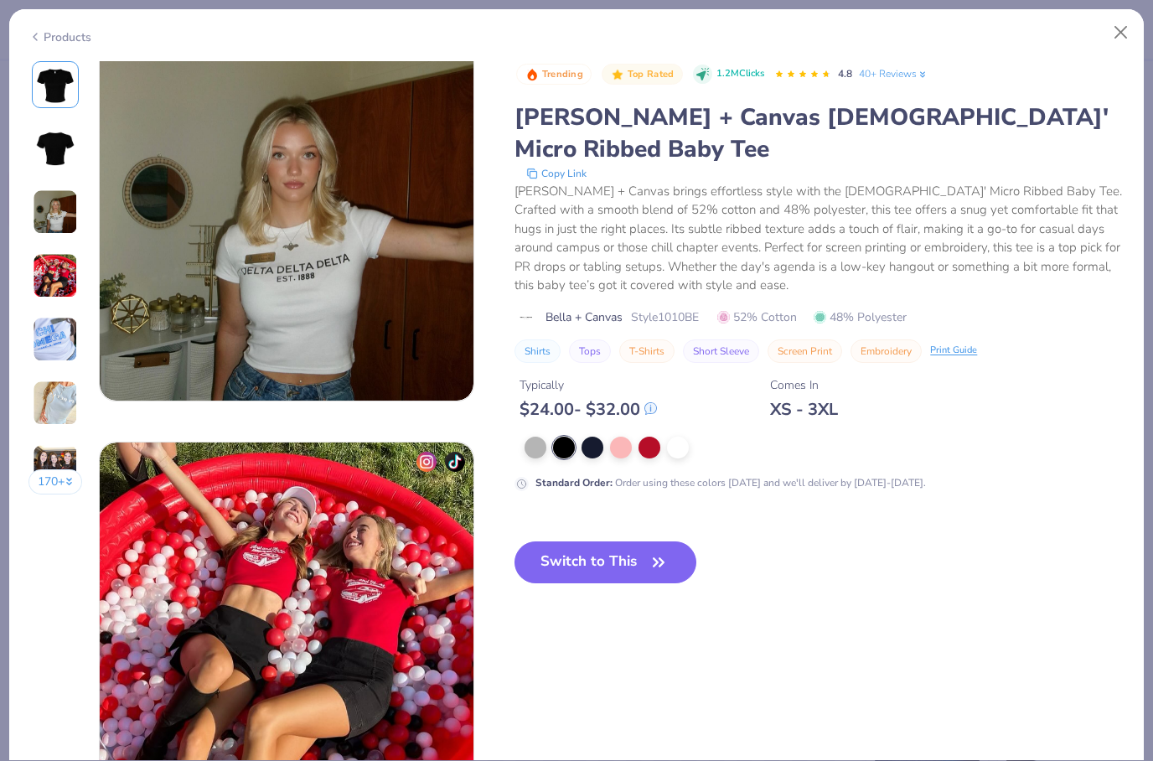
click at [552, 437] on div at bounding box center [825, 448] width 600 height 22
click at [1134, 44] on button "Close" at bounding box center [1122, 33] width 32 height 32
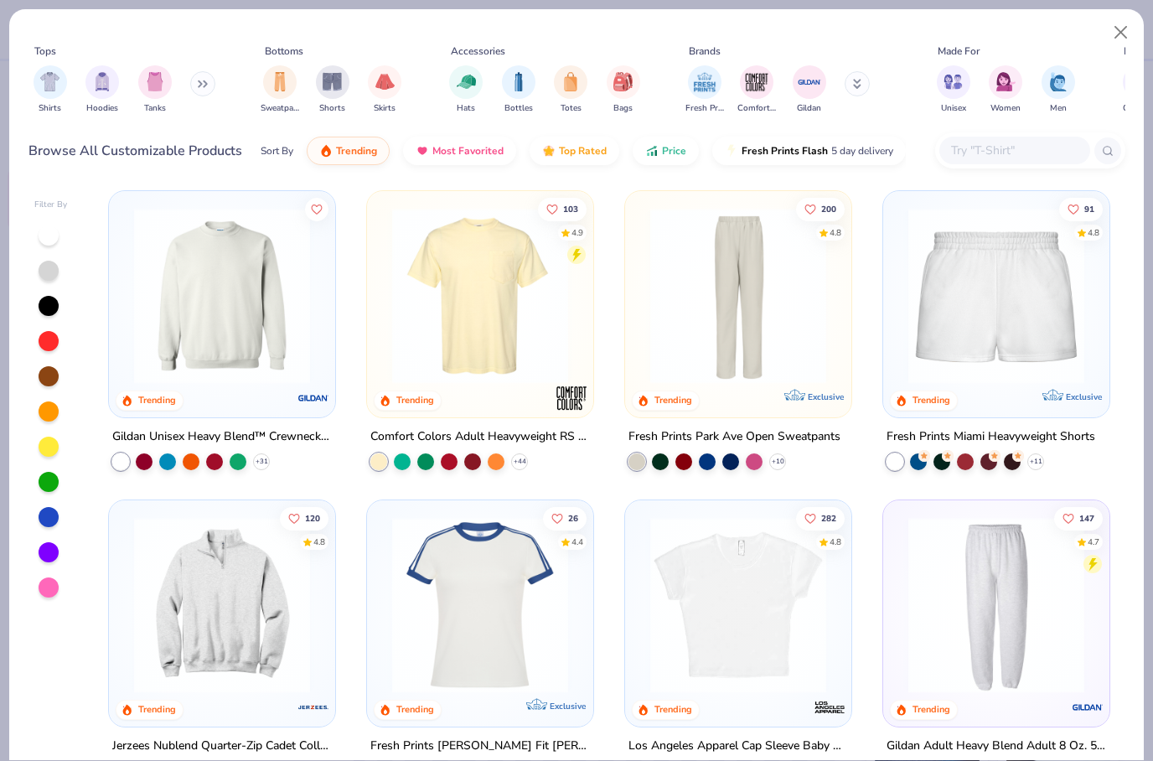
click at [195, 79] on button at bounding box center [202, 83] width 25 height 25
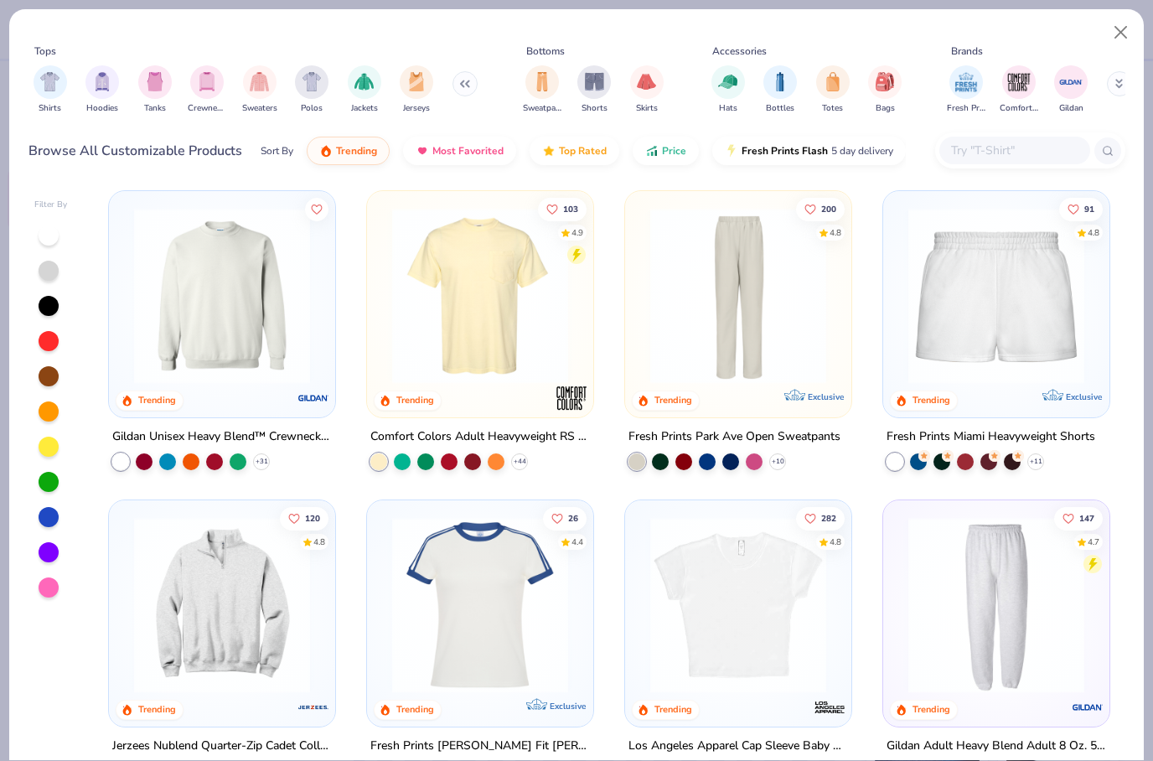
click at [71, 91] on div "Shirts Hoodies Tanks Crewnecks Sweaters Polos Jackets Jerseys" at bounding box center [255, 90] width 454 height 62
click at [59, 88] on img "filter for Shirts" at bounding box center [49, 79] width 19 height 19
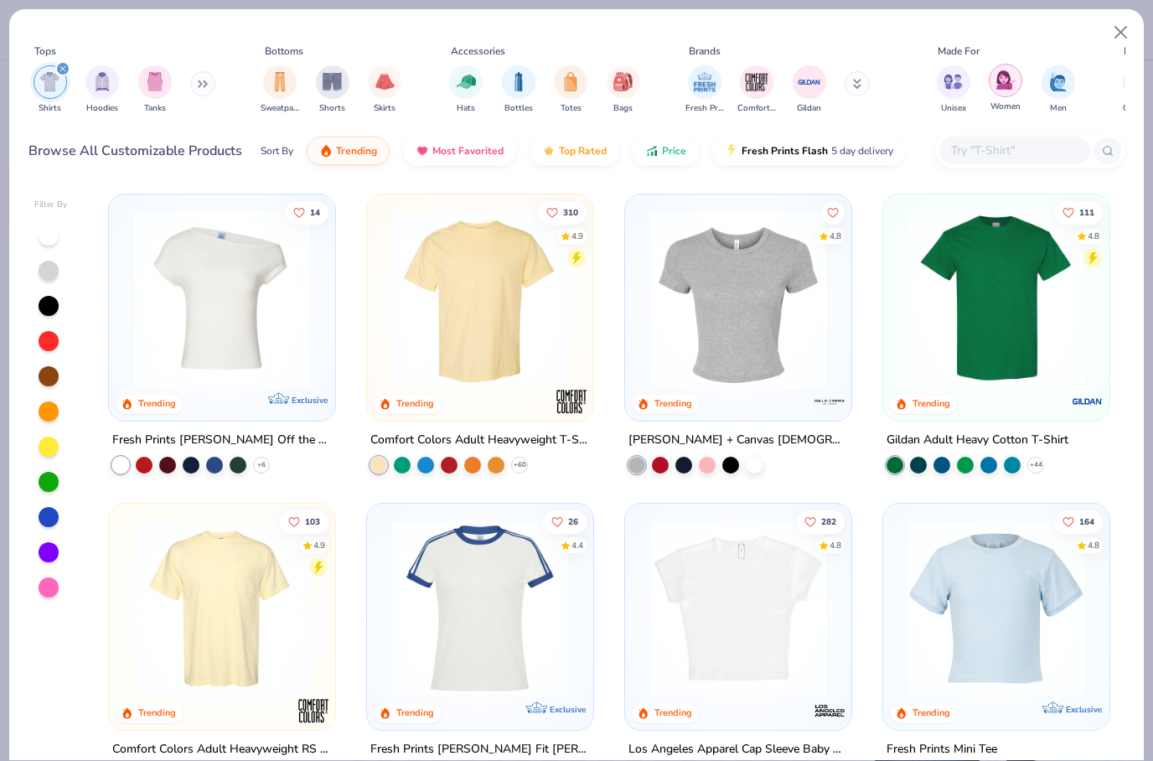
click at [994, 79] on div "filter for Women" at bounding box center [1006, 81] width 34 height 34
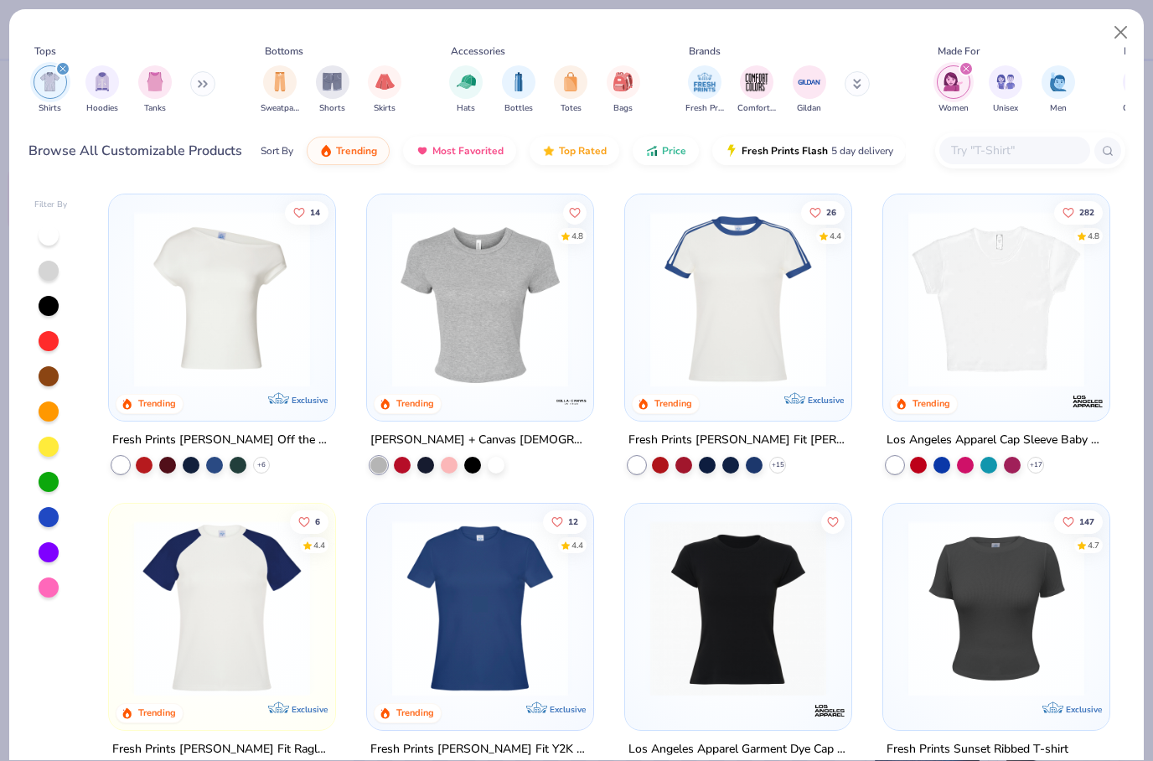
click at [994, 79] on div "filter for Unisex" at bounding box center [1006, 82] width 34 height 34
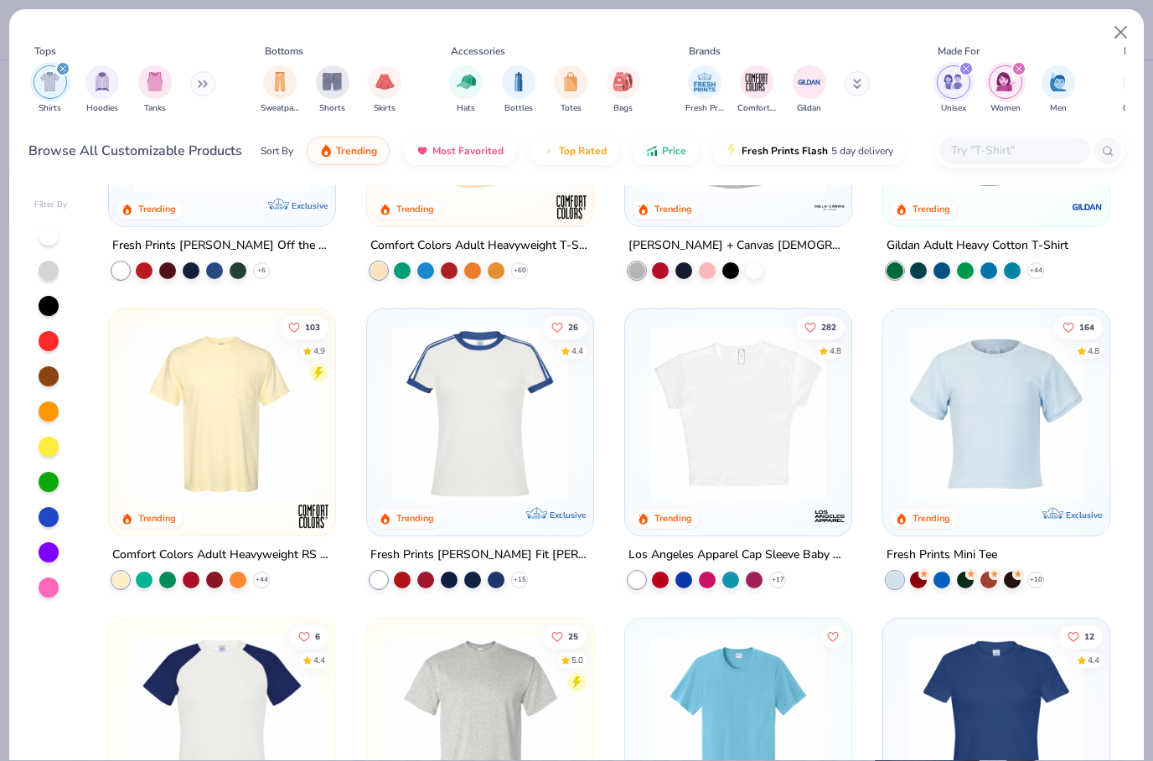
scroll to position [203, 0]
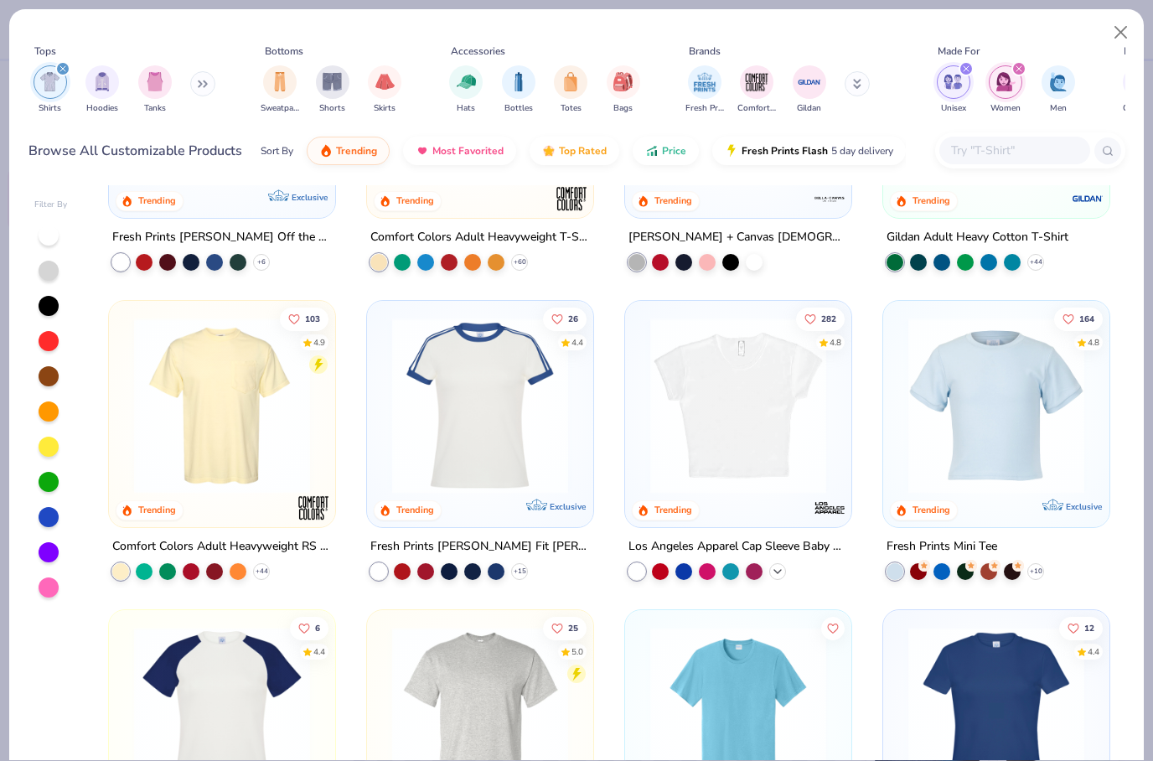
click at [770, 568] on div "+ 17" at bounding box center [777, 570] width 17 height 17
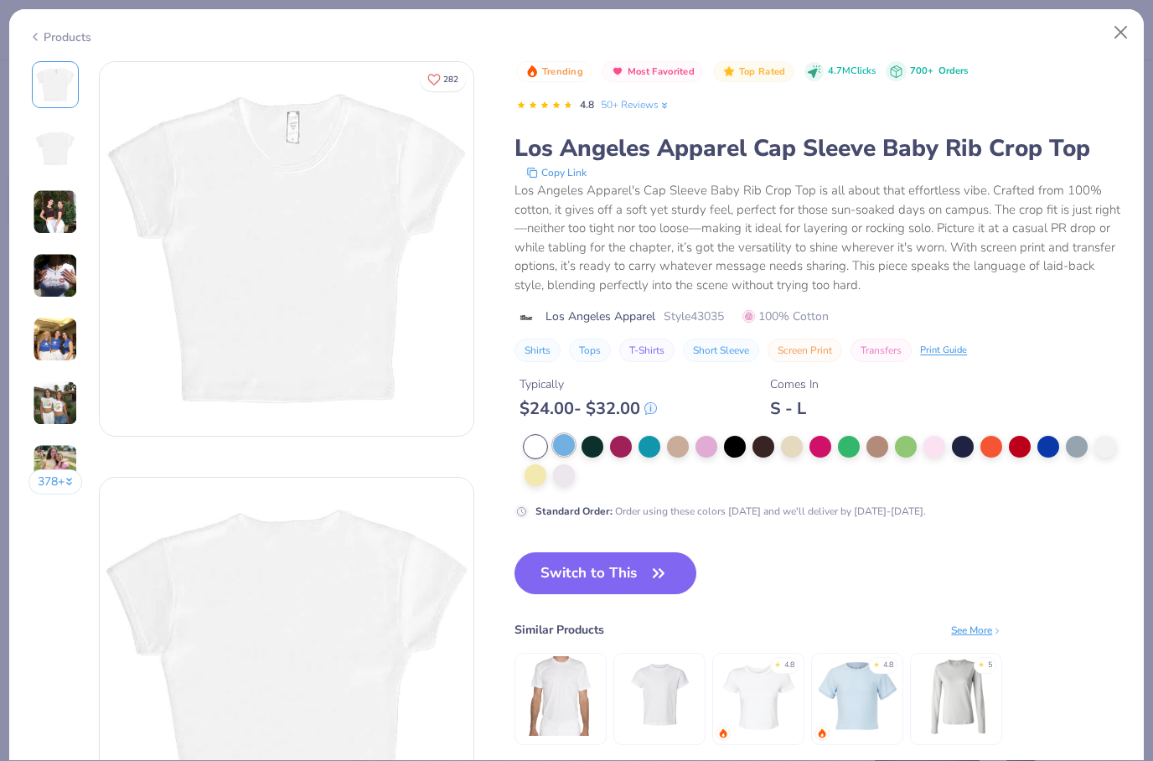
click at [570, 450] on div at bounding box center [564, 445] width 22 height 22
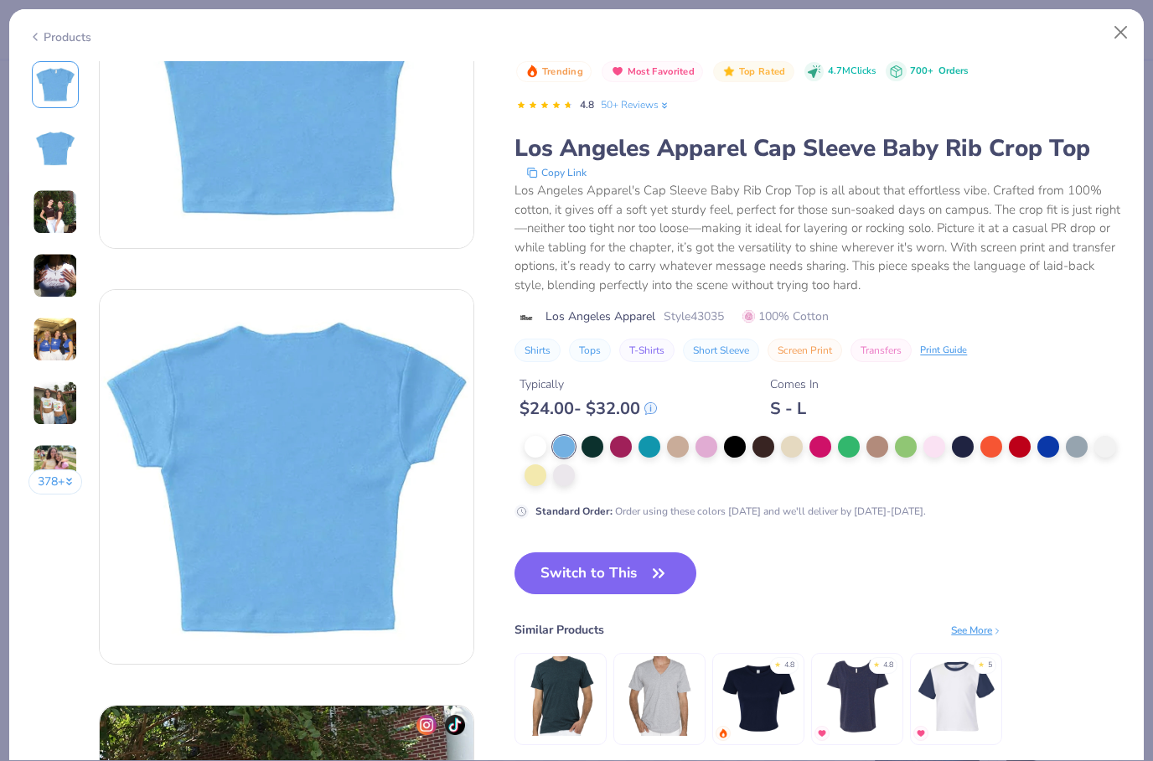
scroll to position [194, 0]
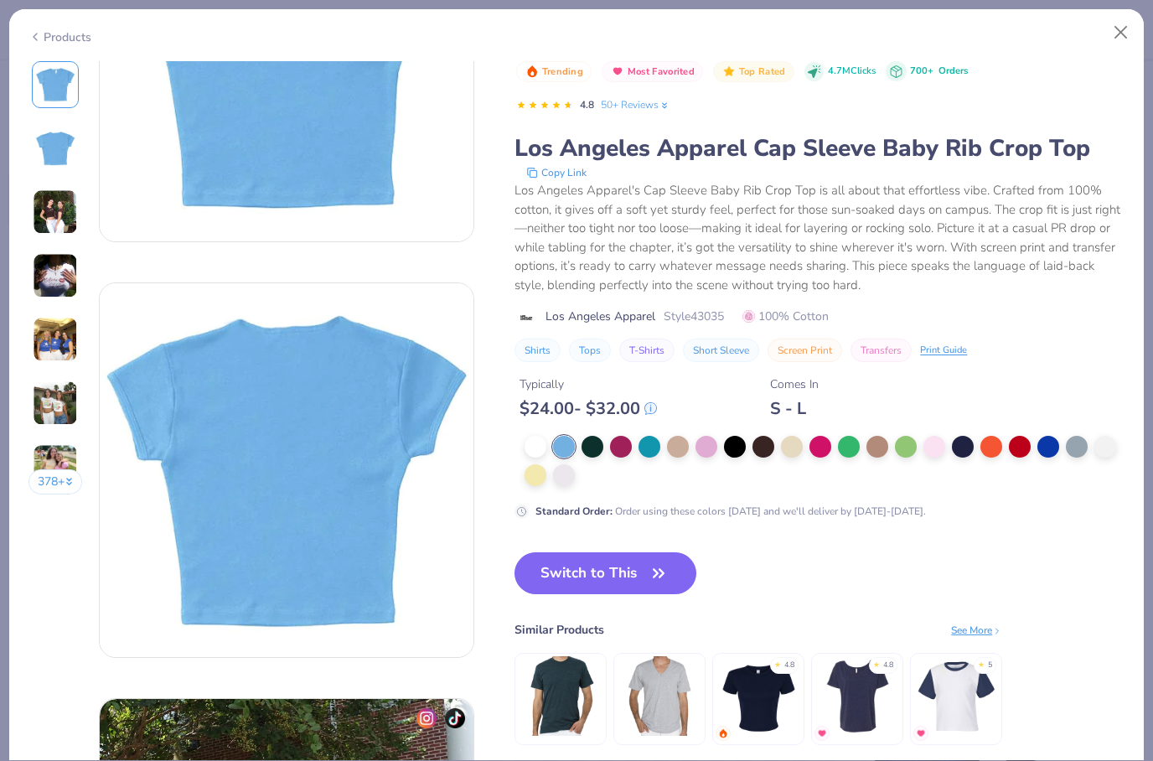
click at [70, 309] on div "378 +" at bounding box center [55, 284] width 54 height 446
click at [64, 329] on img at bounding box center [55, 339] width 45 height 45
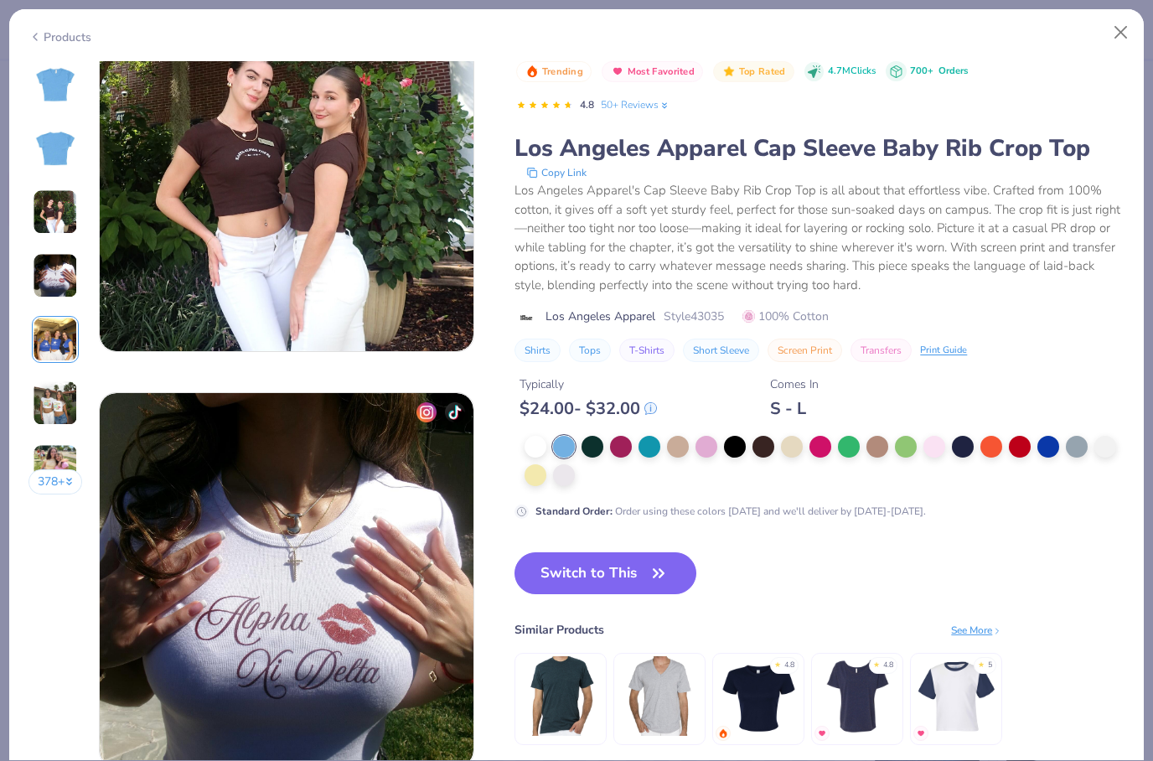
scroll to position [1663, 0]
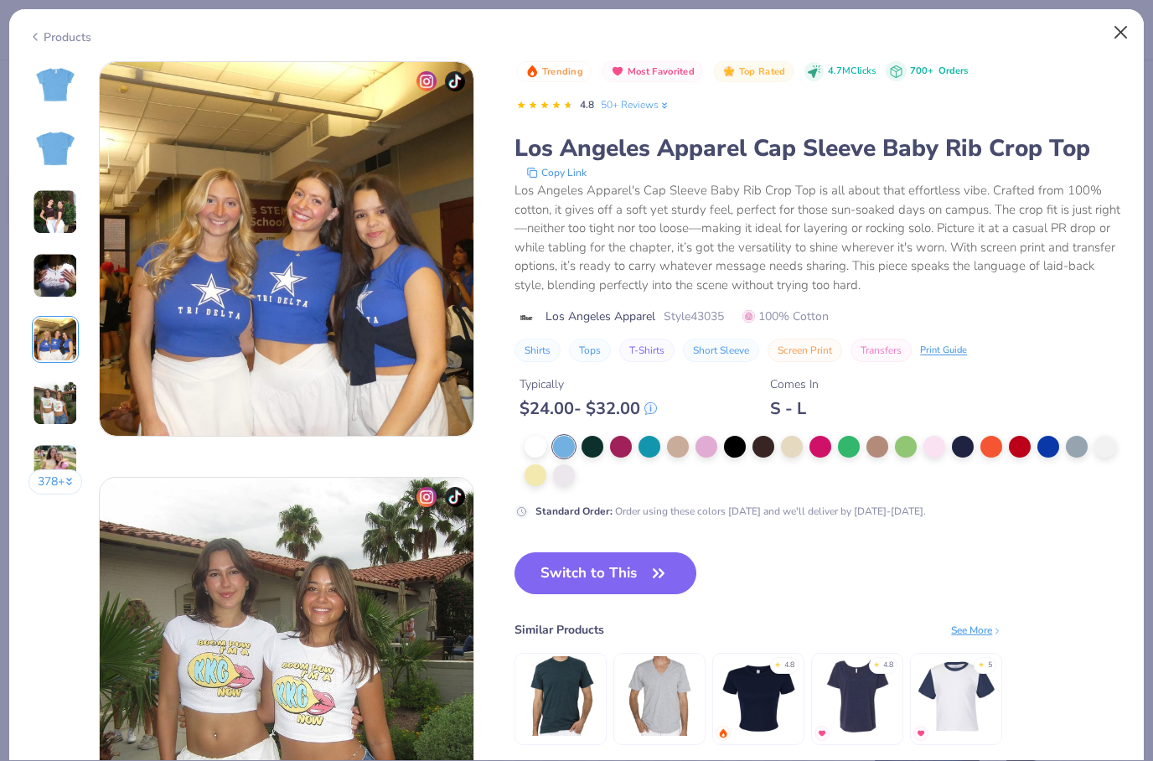
click at [1112, 34] on button "Close" at bounding box center [1122, 33] width 32 height 32
click at [1119, 32] on button "Close" at bounding box center [1122, 33] width 32 height 32
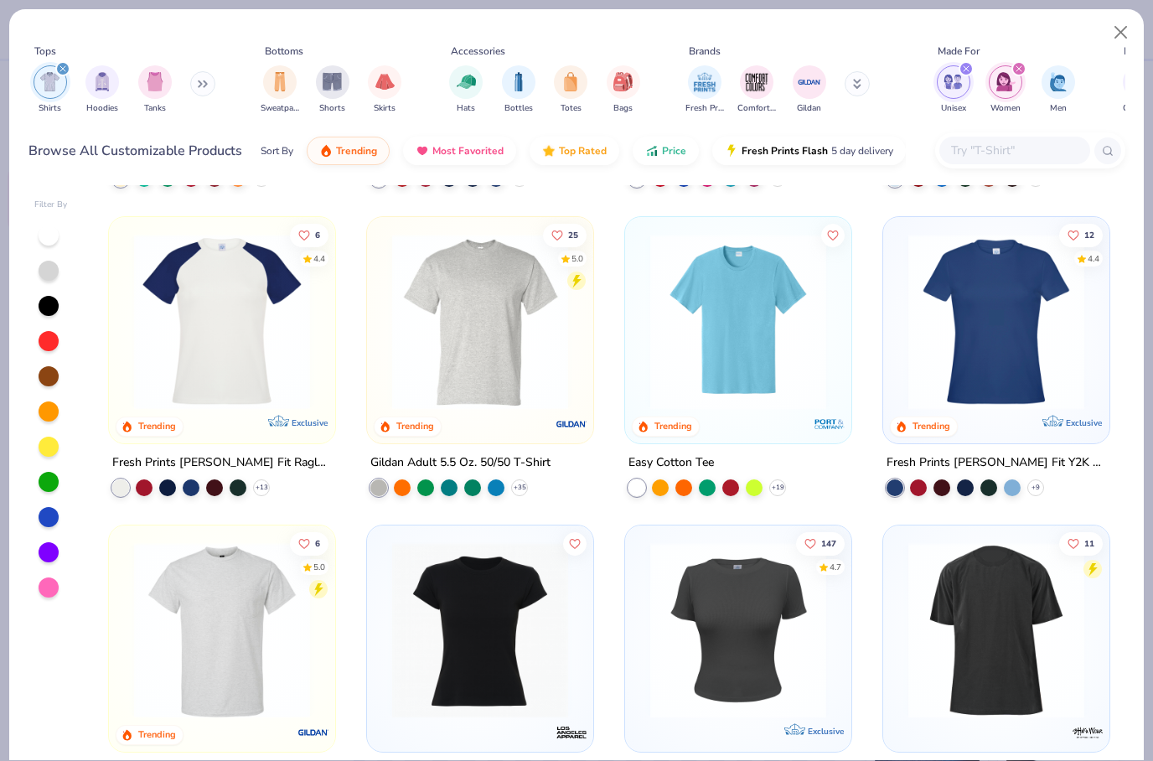
scroll to position [865, 0]
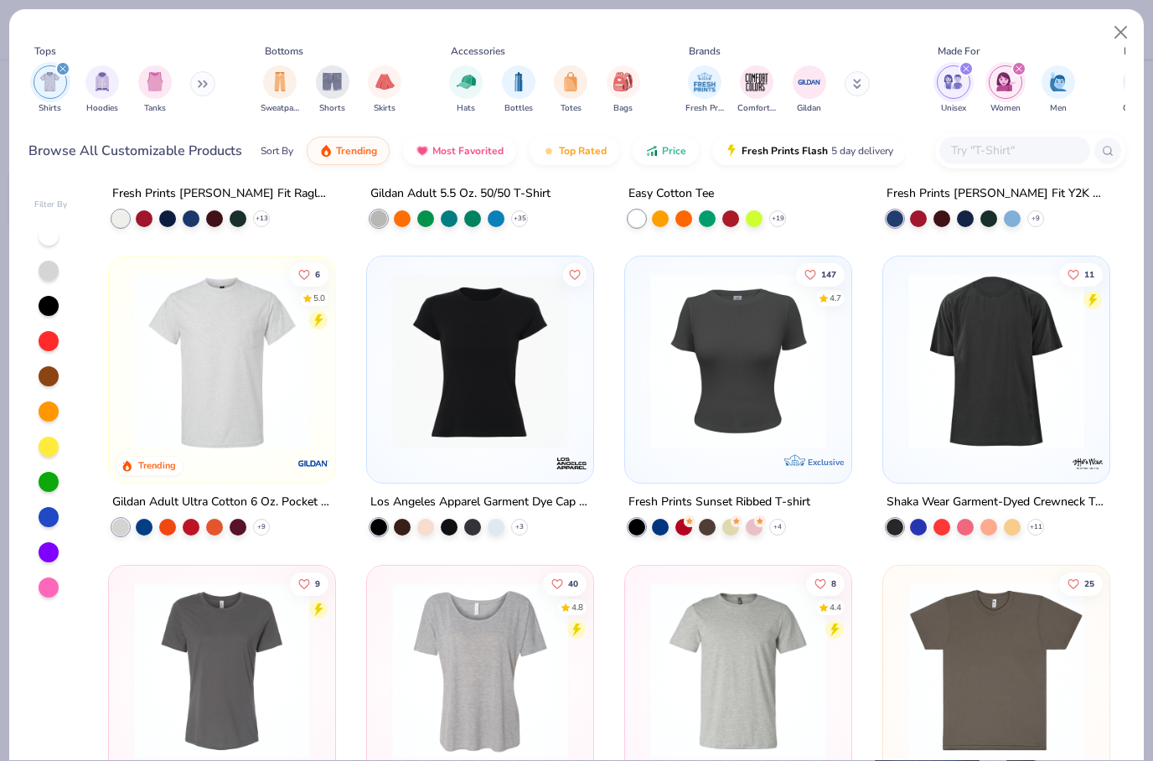
click at [716, 397] on img at bounding box center [738, 361] width 193 height 176
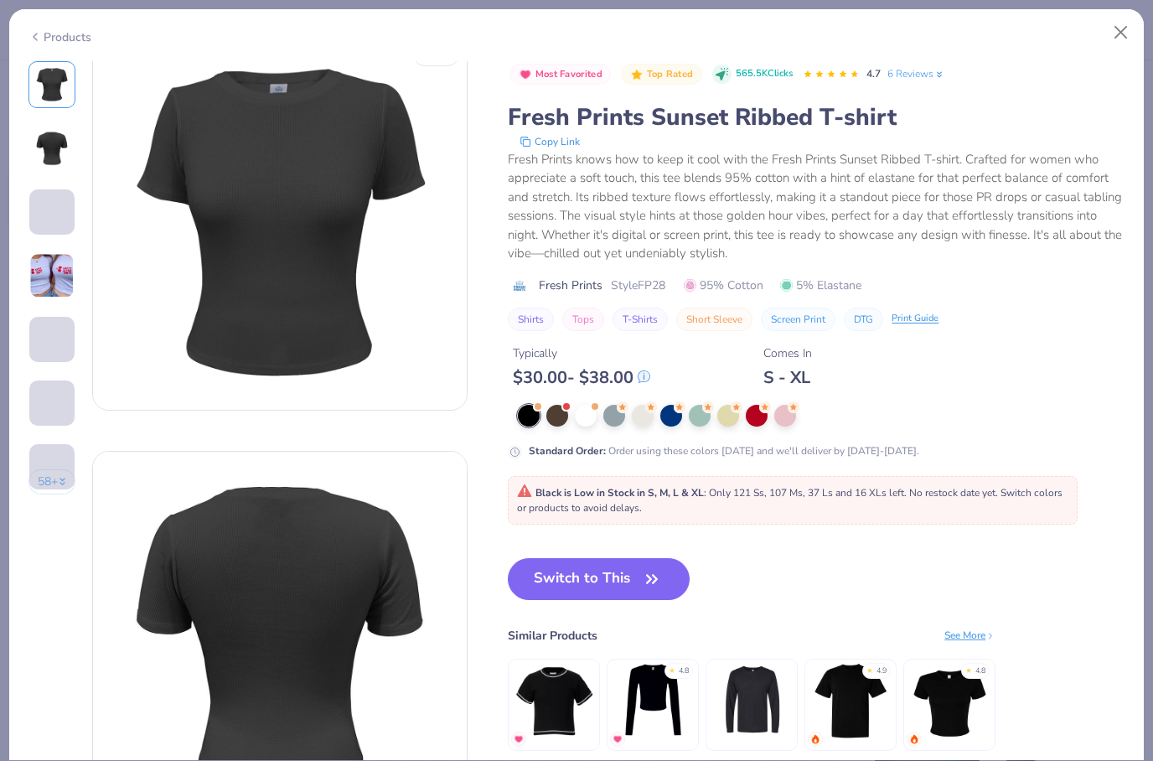
scroll to position [66, 0]
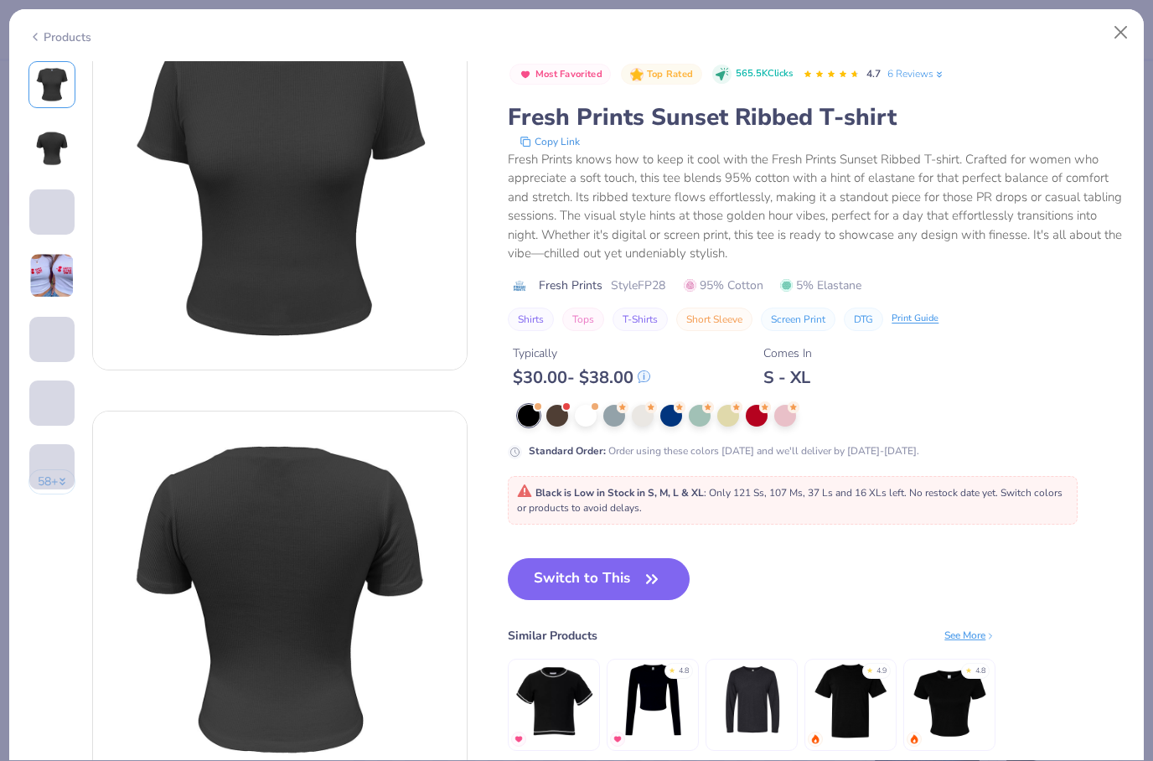
click at [39, 293] on img at bounding box center [51, 275] width 45 height 45
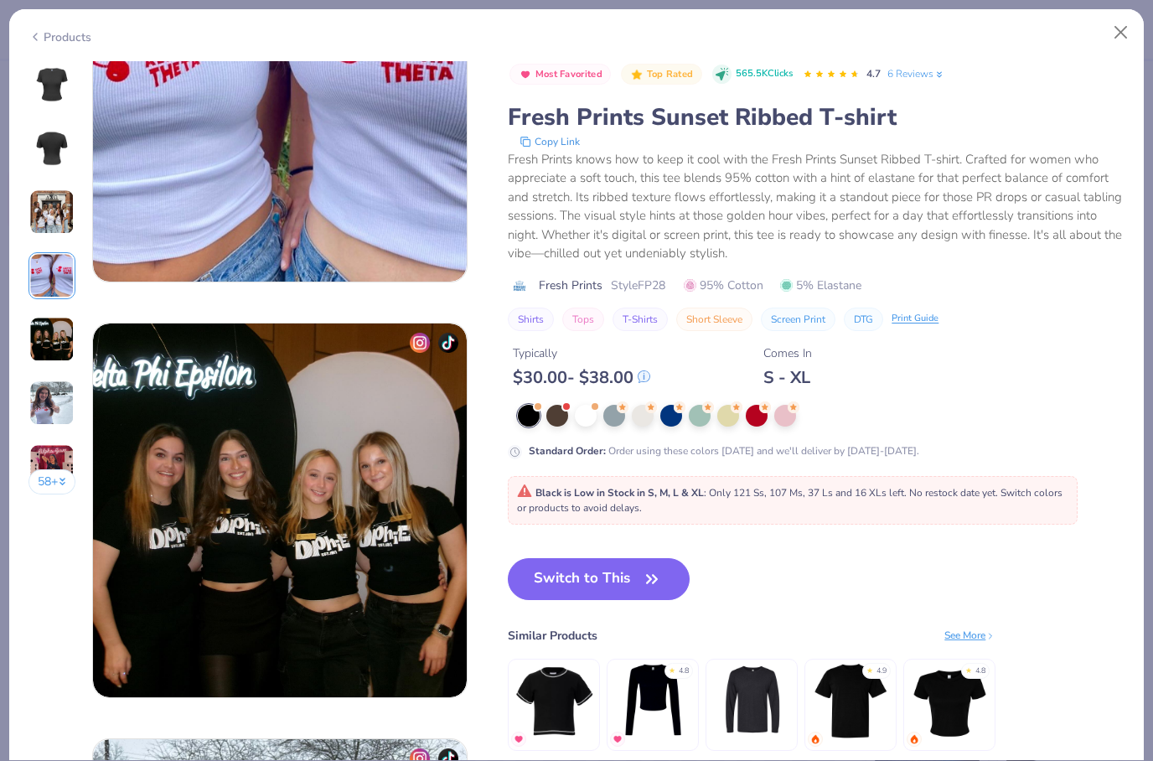
click at [60, 411] on img at bounding box center [51, 403] width 45 height 45
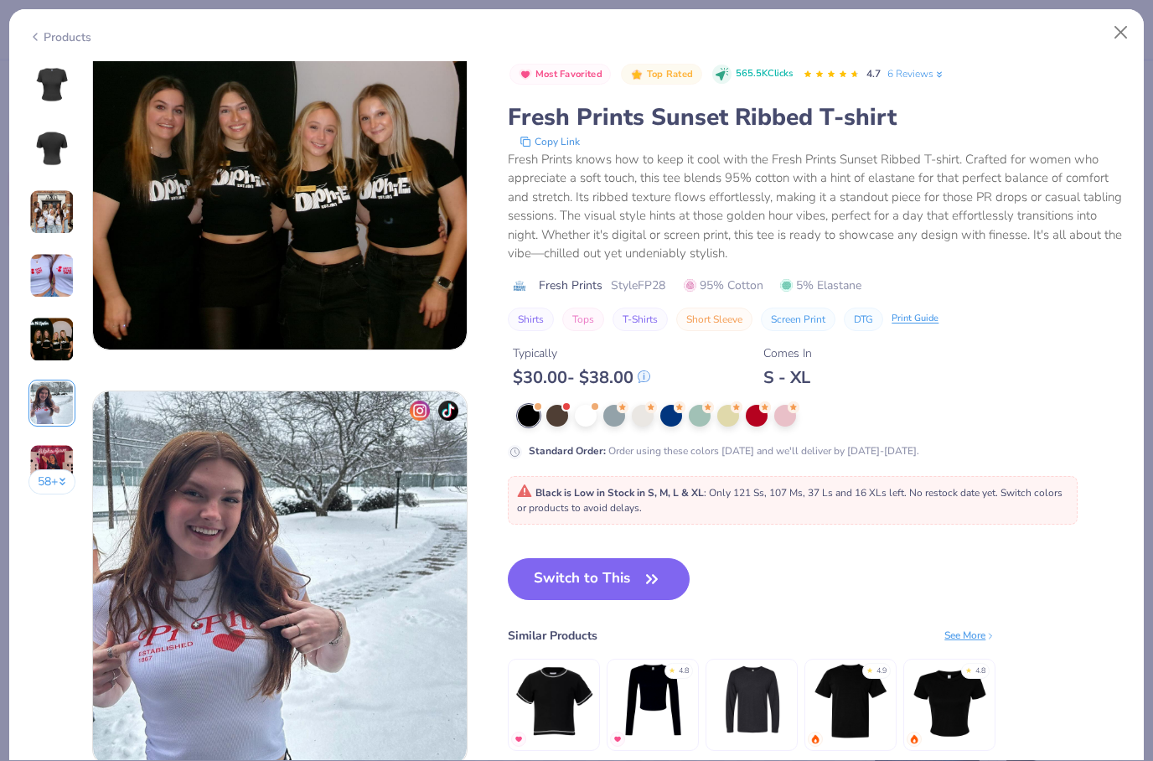
scroll to position [2079, 0]
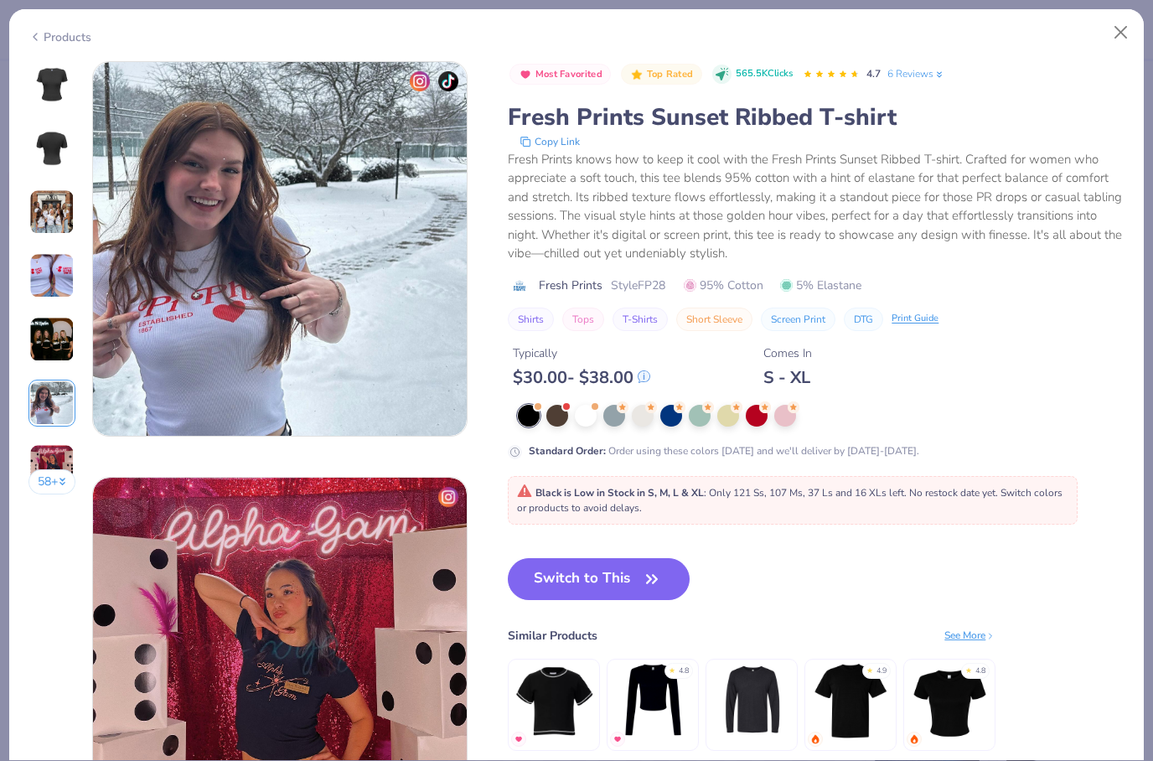
click at [1124, 59] on div "Products 58 + 147 AU Alpha Chi Omega, Michigan State University KU Kappa Alpha …" at bounding box center [576, 384] width 1137 height 753
click at [1128, 28] on button "Close" at bounding box center [1122, 33] width 32 height 32
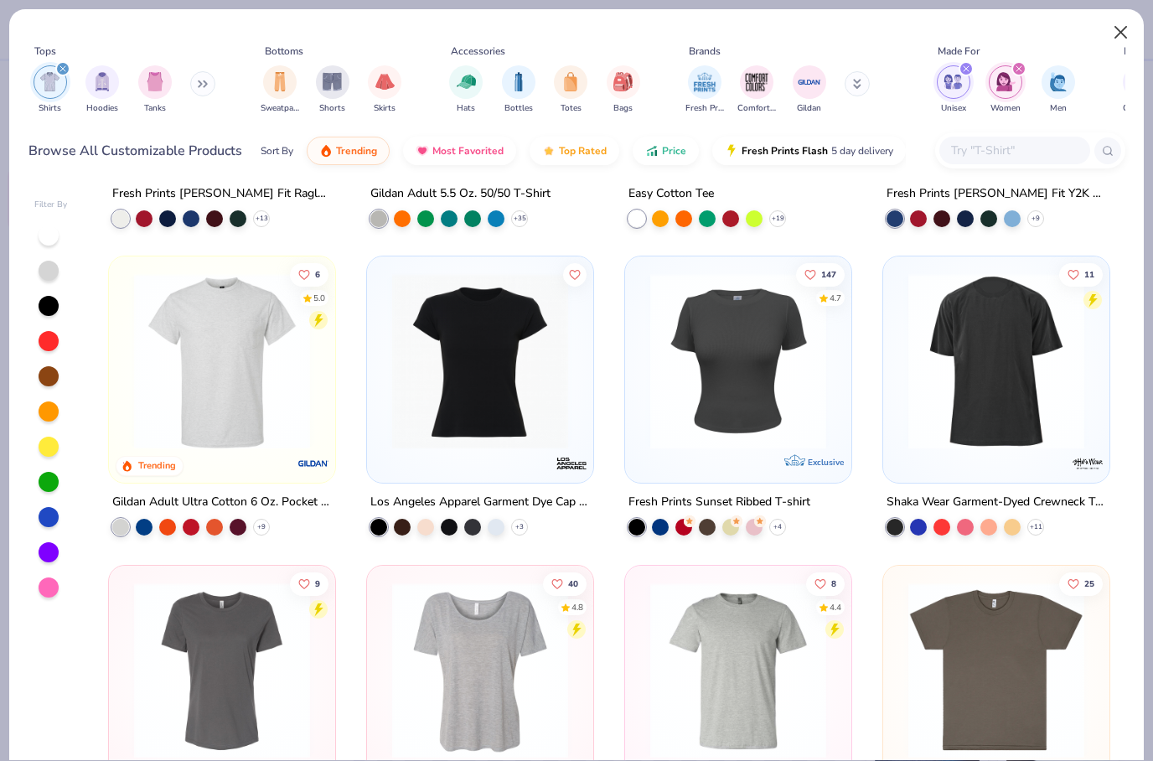
click at [1122, 33] on button "Close" at bounding box center [1122, 33] width 32 height 32
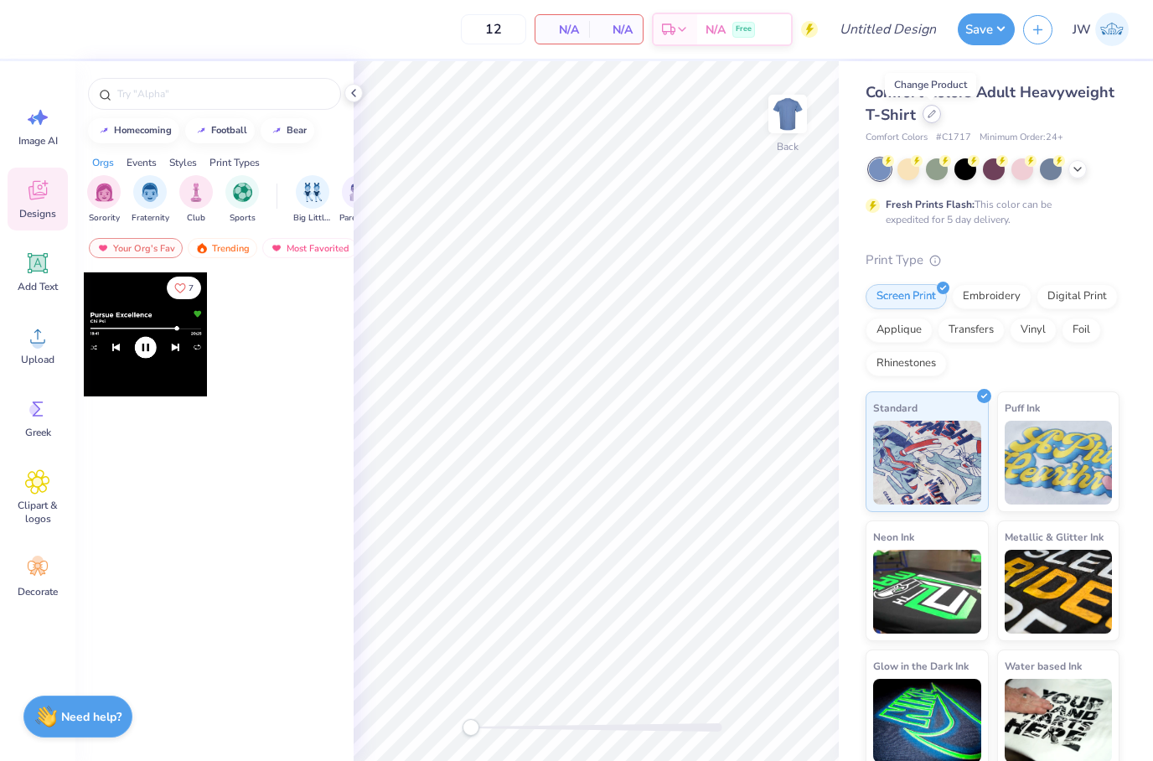
click at [930, 118] on div at bounding box center [932, 114] width 18 height 18
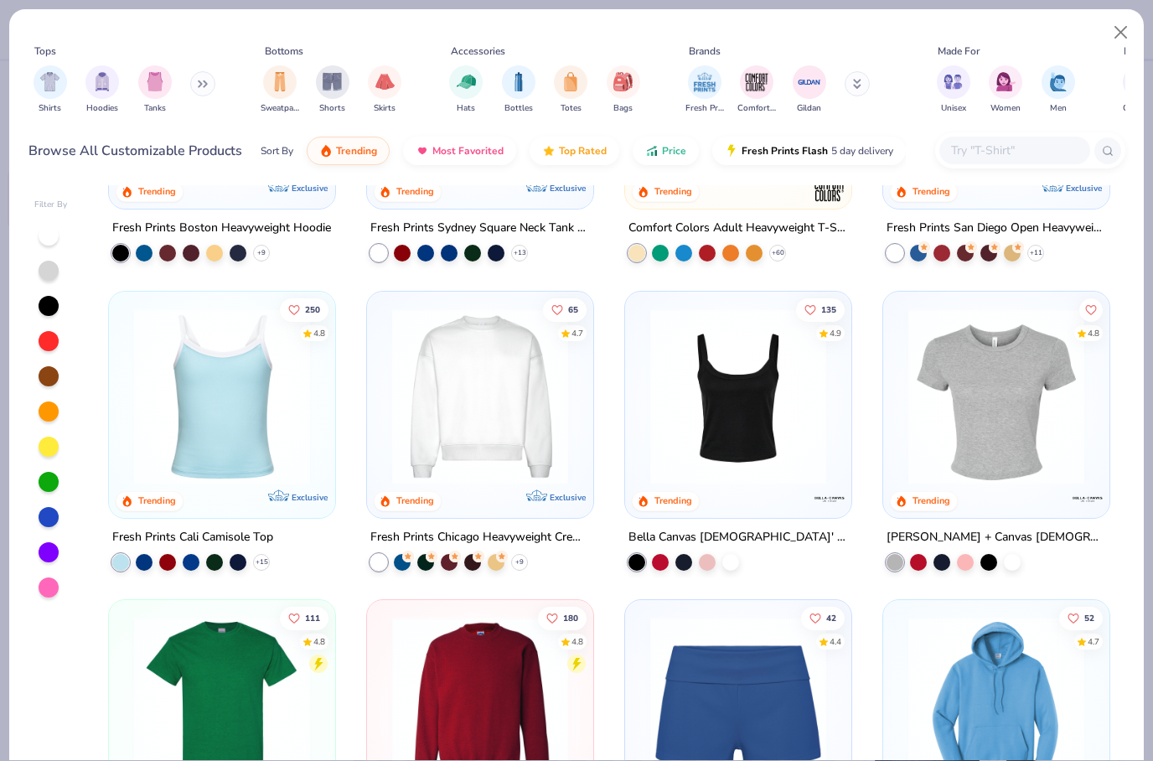
scroll to position [668, 0]
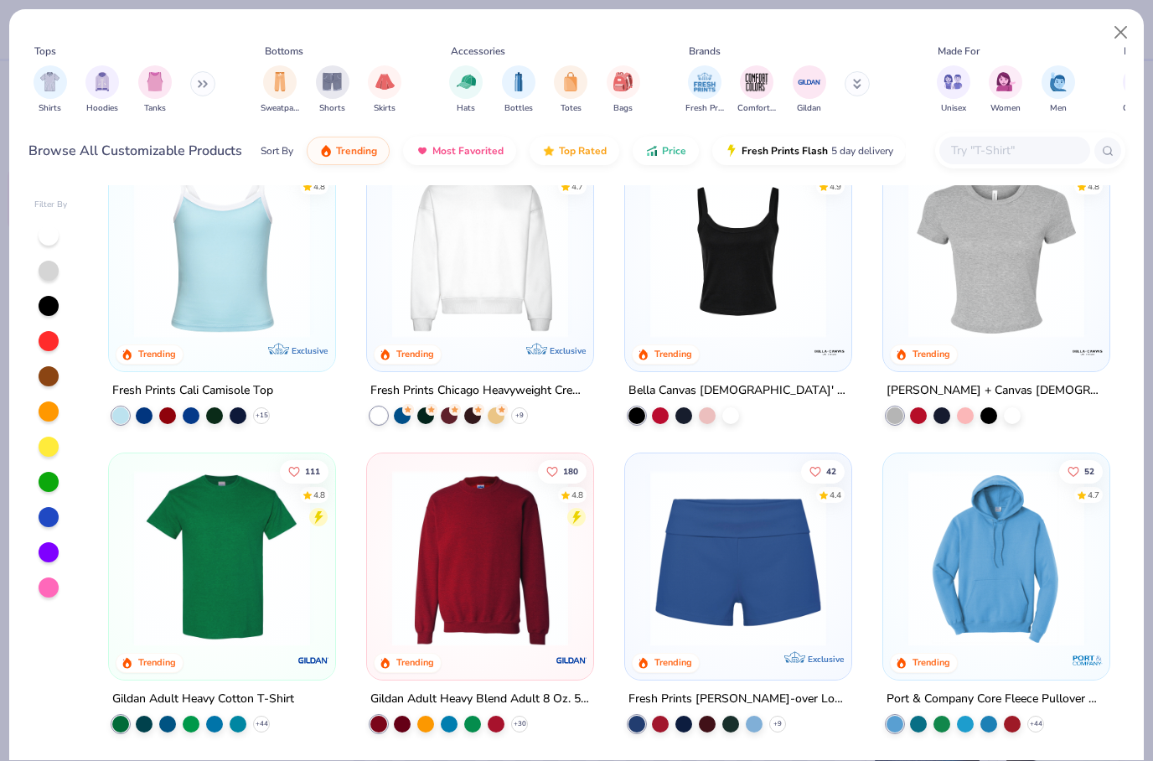
click at [1047, 334] on img at bounding box center [996, 249] width 193 height 176
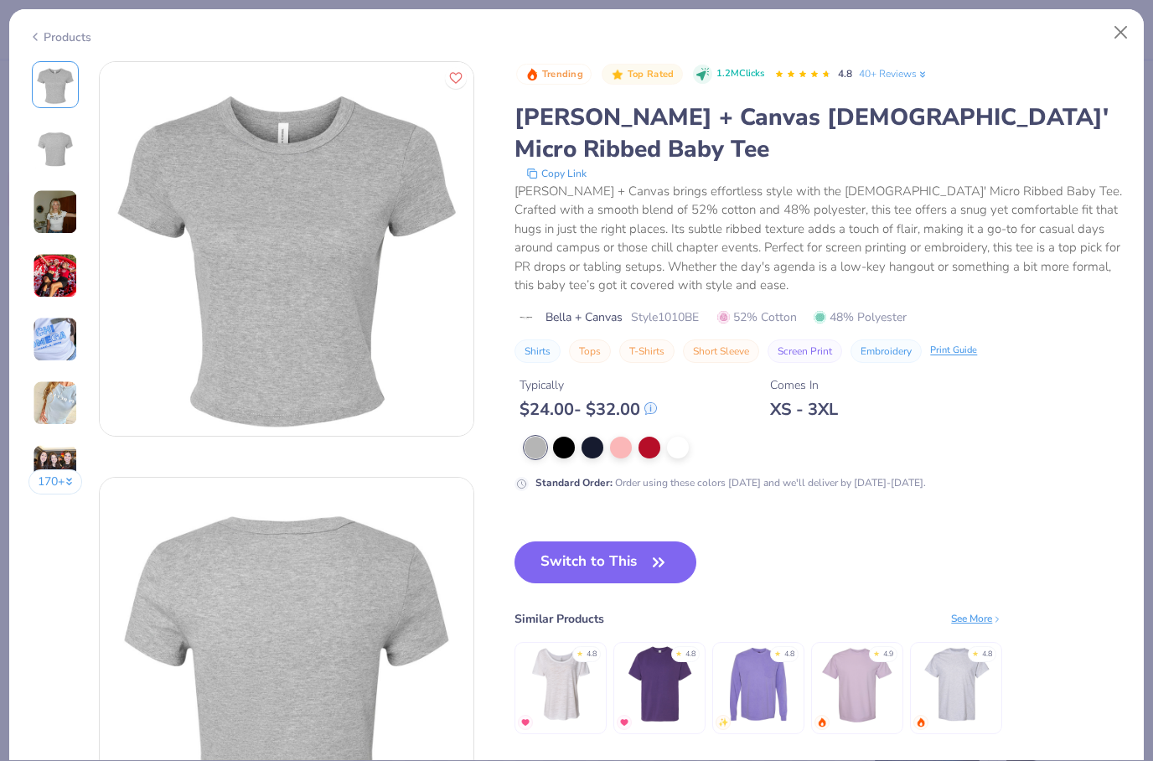
click at [1010, 339] on div "Shirts Tops T-Shirts Short Sleeve Screen Print Embroidery Print Guide" at bounding box center [820, 350] width 610 height 23
click at [697, 437] on div at bounding box center [825, 448] width 600 height 22
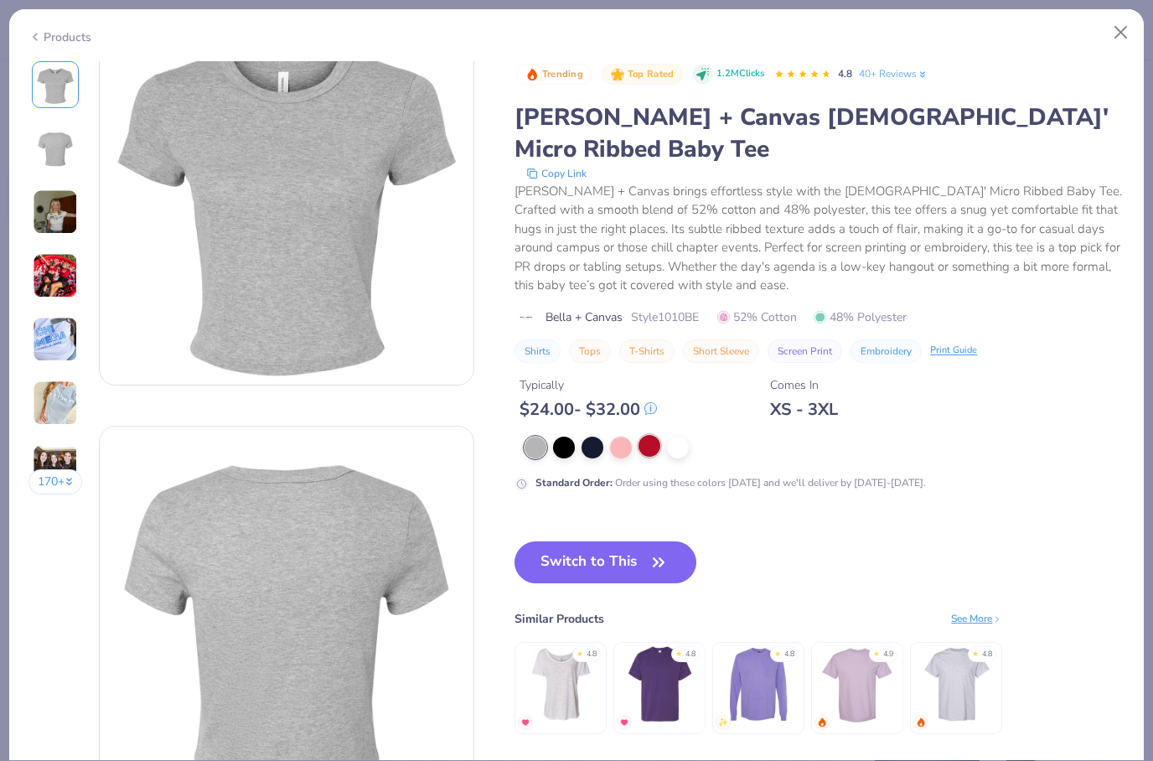
click at [641, 435] on div at bounding box center [650, 446] width 22 height 22
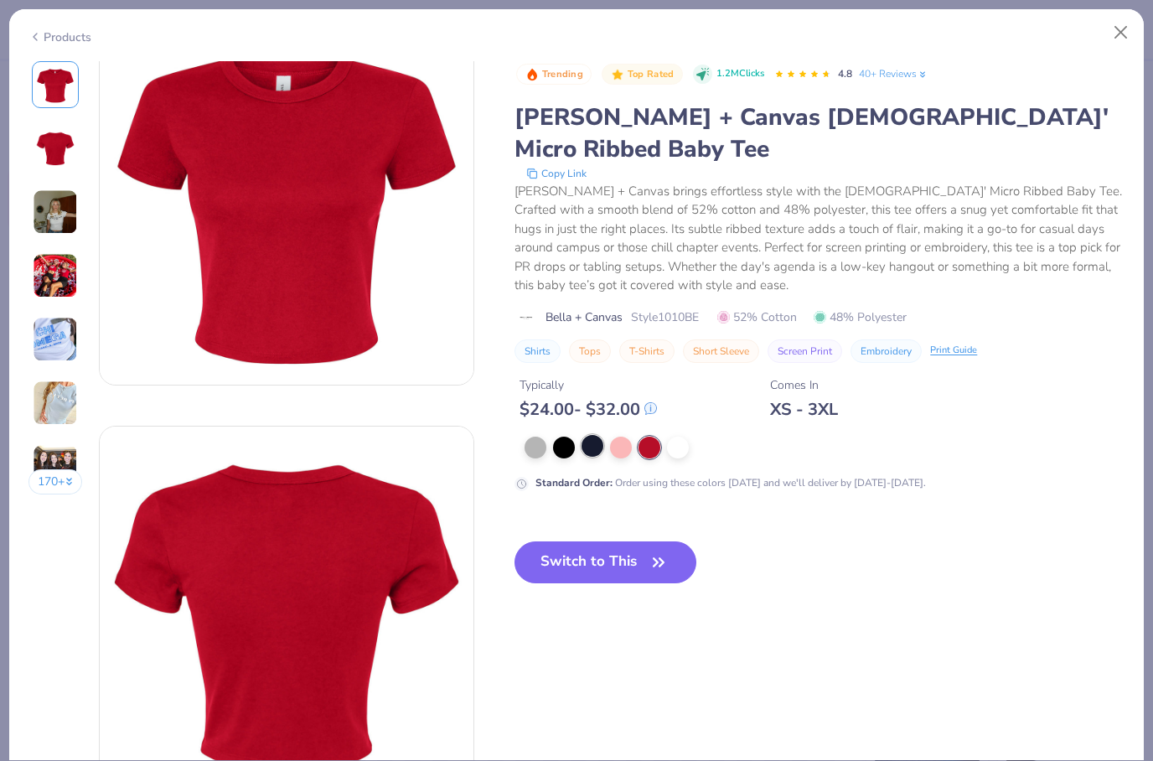
click at [591, 435] on div at bounding box center [593, 446] width 22 height 22
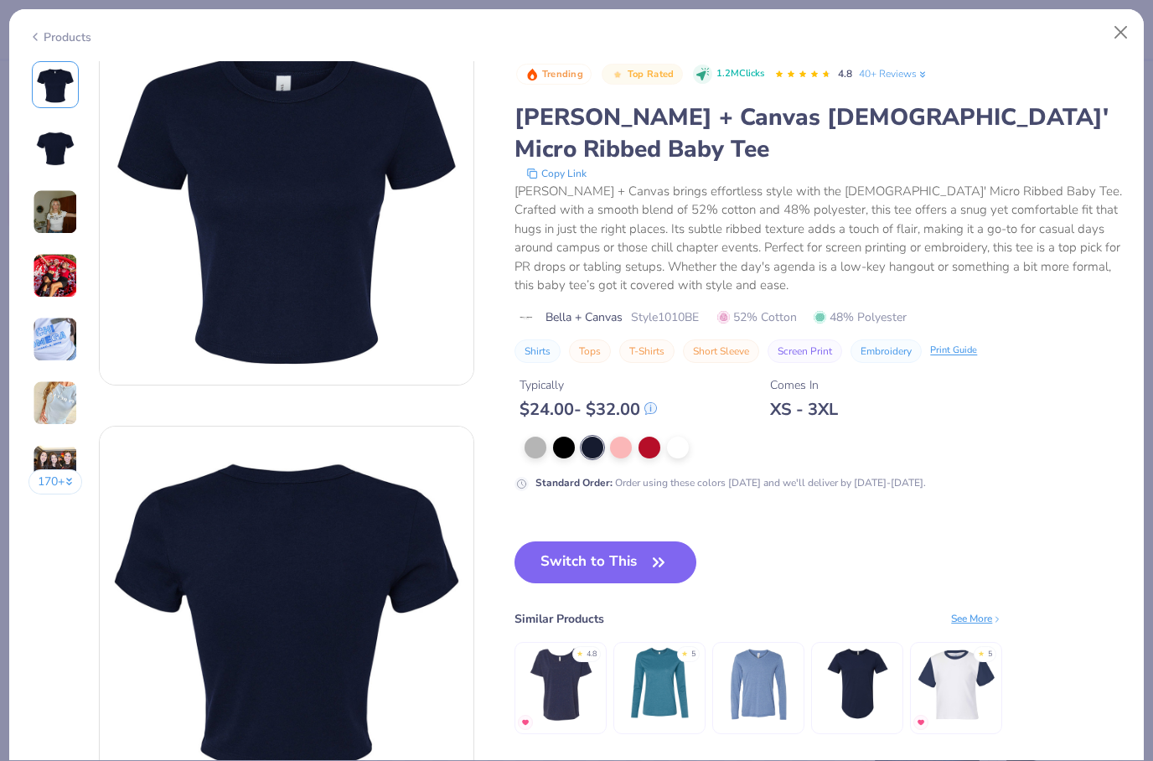
click at [61, 356] on img at bounding box center [55, 339] width 45 height 45
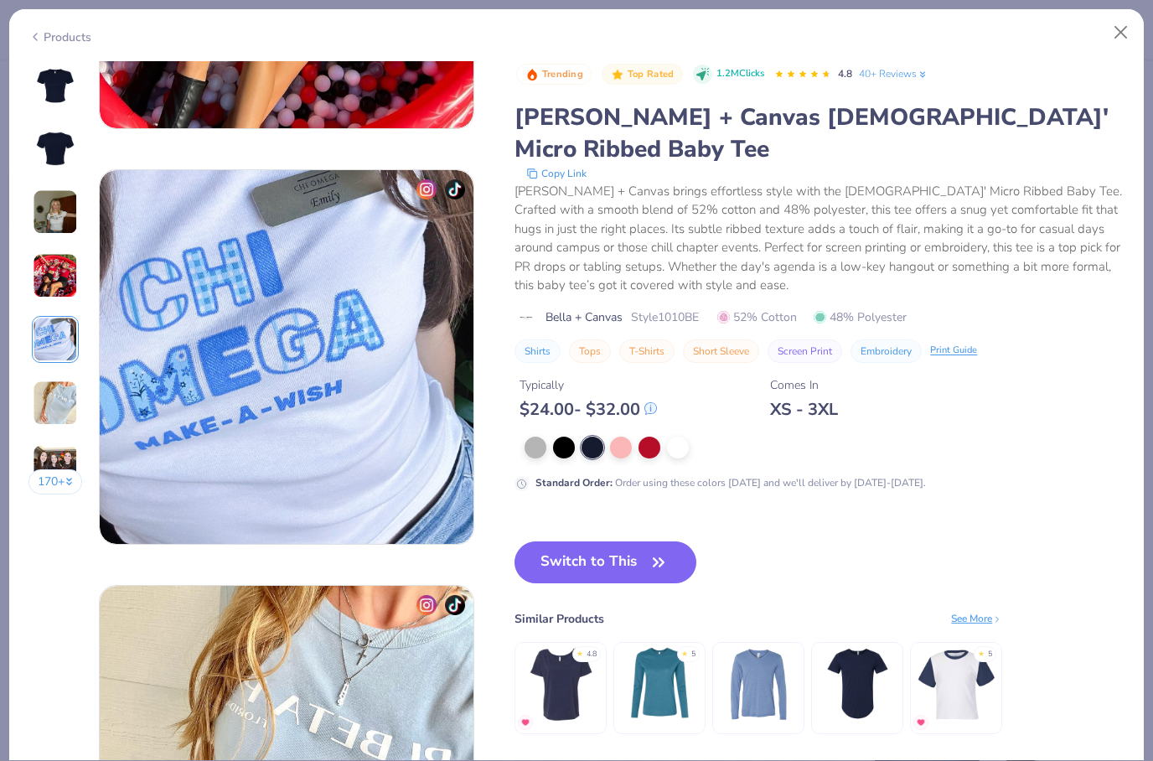
scroll to position [1554, 0]
click at [1131, 38] on button "Close" at bounding box center [1122, 33] width 32 height 32
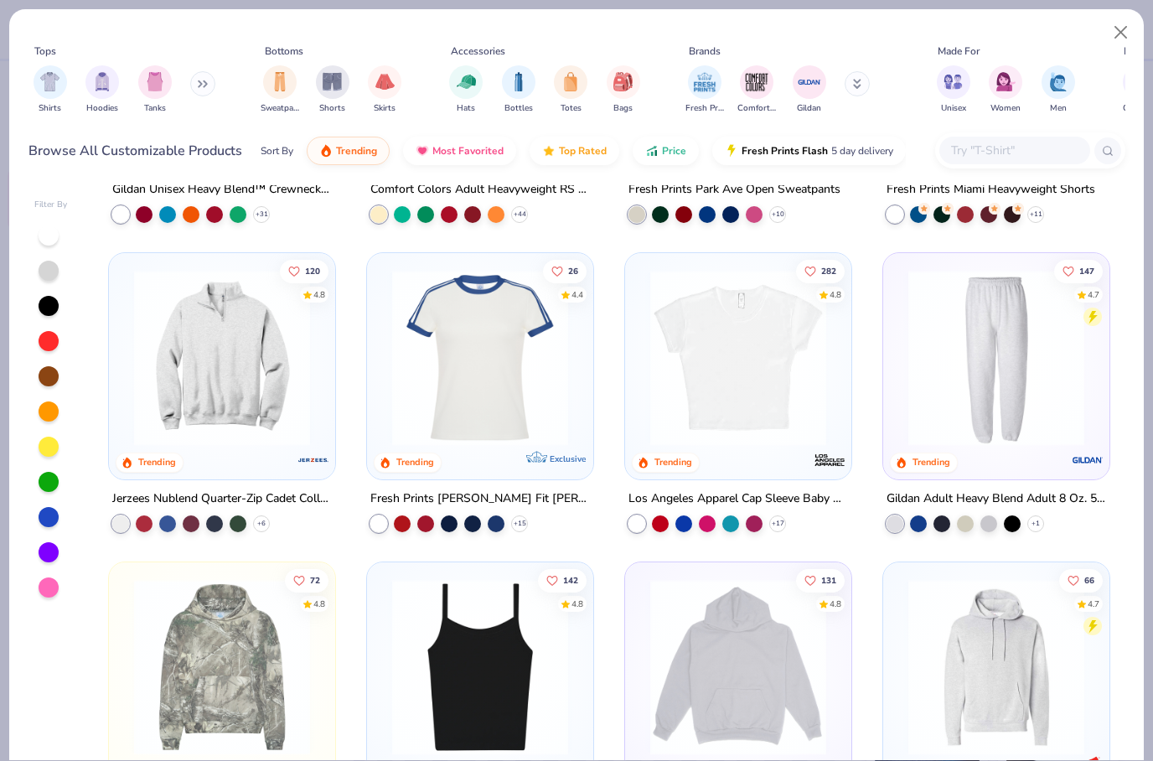
scroll to position [1486, 0]
click at [783, 526] on icon at bounding box center [777, 523] width 13 height 13
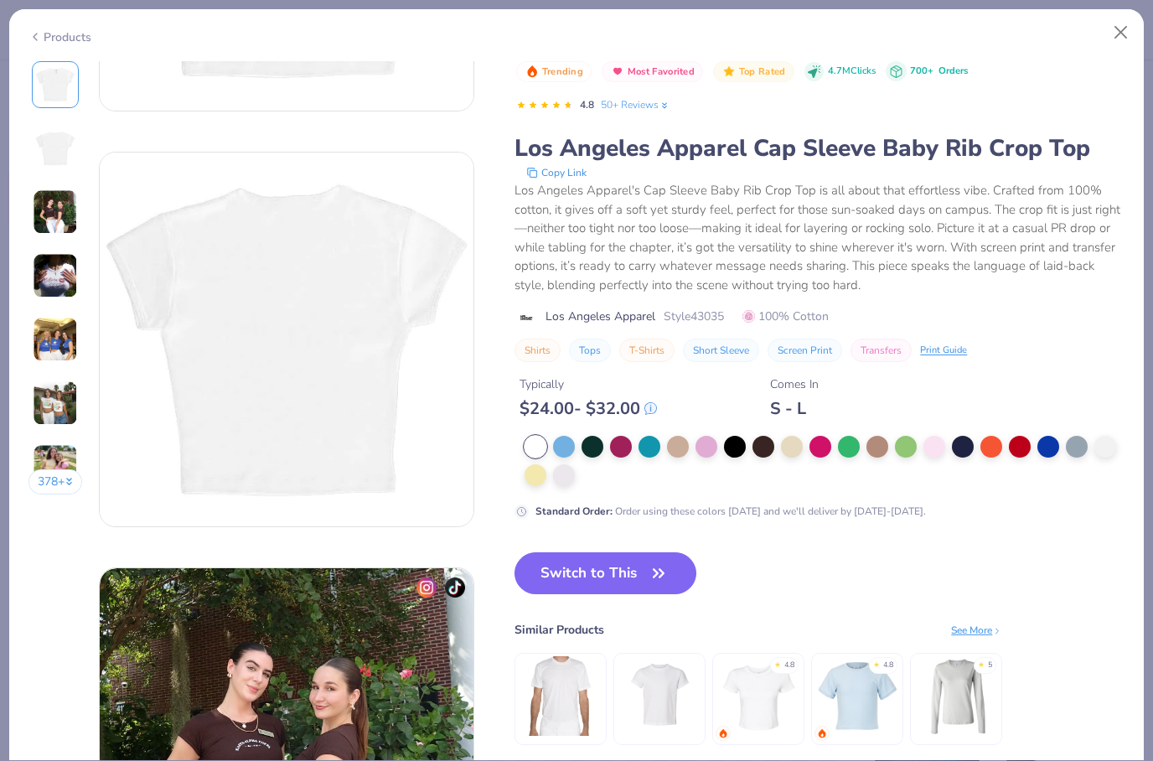
scroll to position [324, 0]
click at [870, 710] on img at bounding box center [858, 696] width 80 height 80
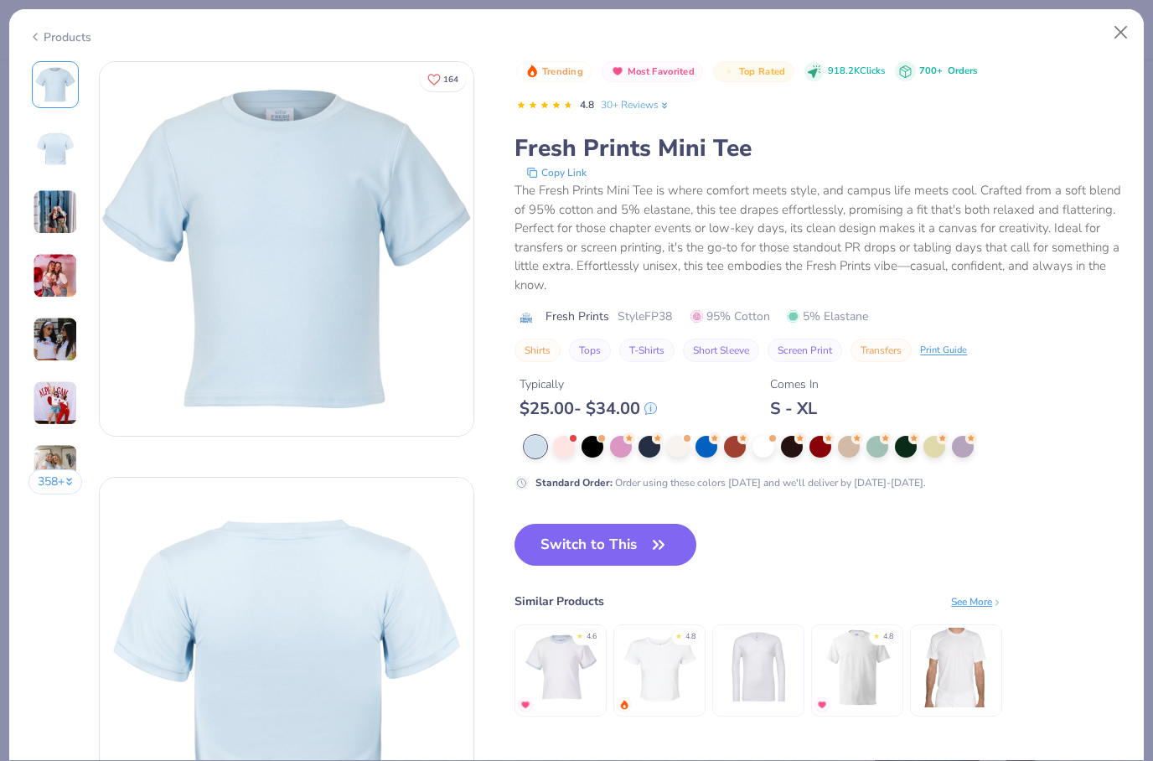
click at [65, 402] on img at bounding box center [55, 403] width 45 height 45
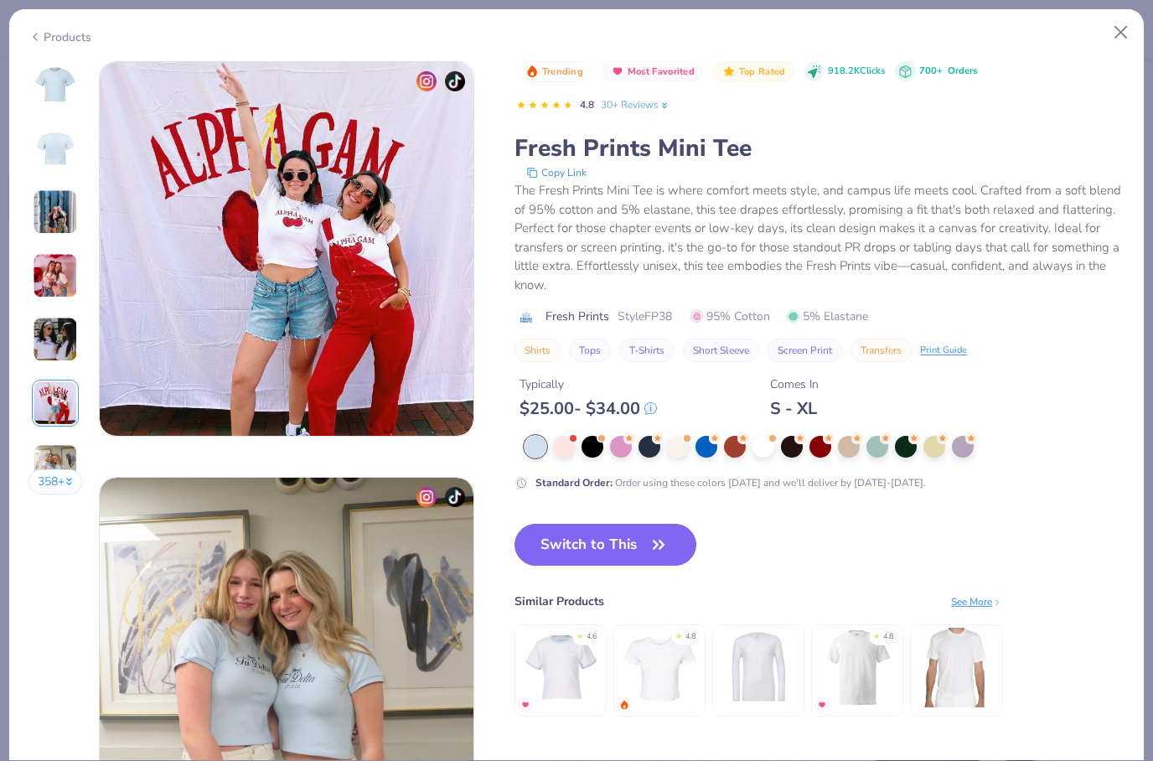
click at [52, 345] on img at bounding box center [55, 339] width 45 height 45
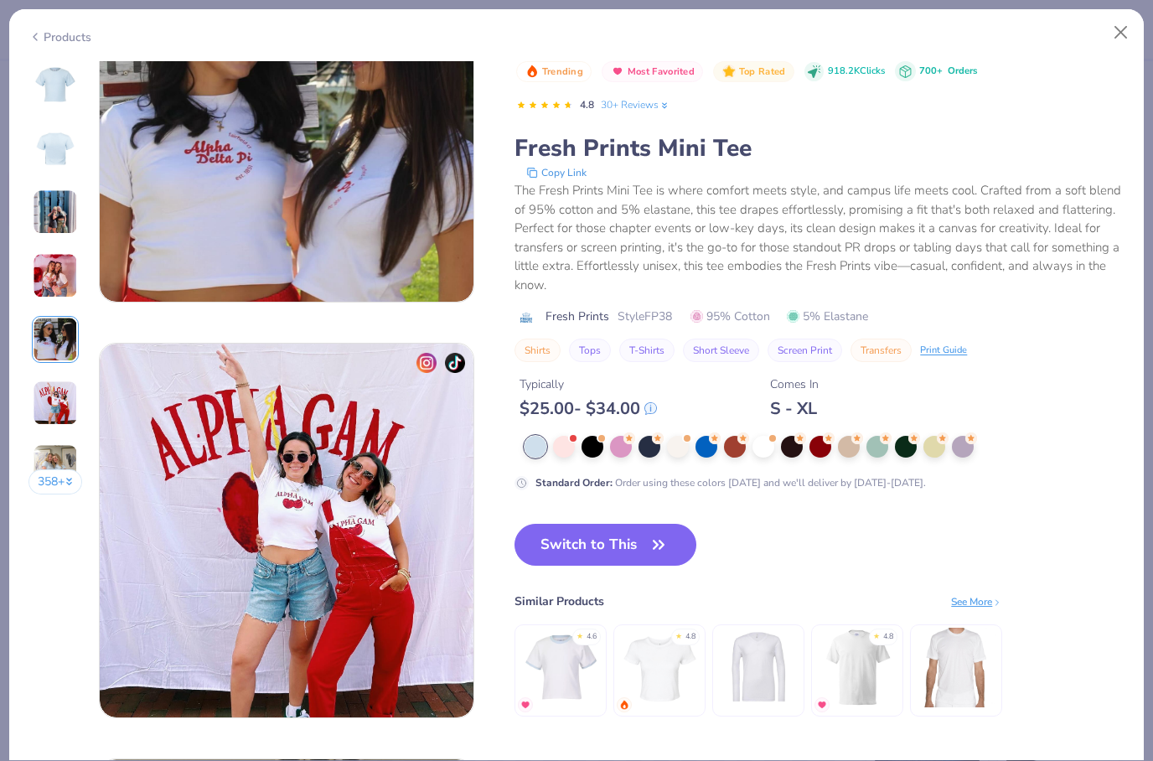
scroll to position [1663, 0]
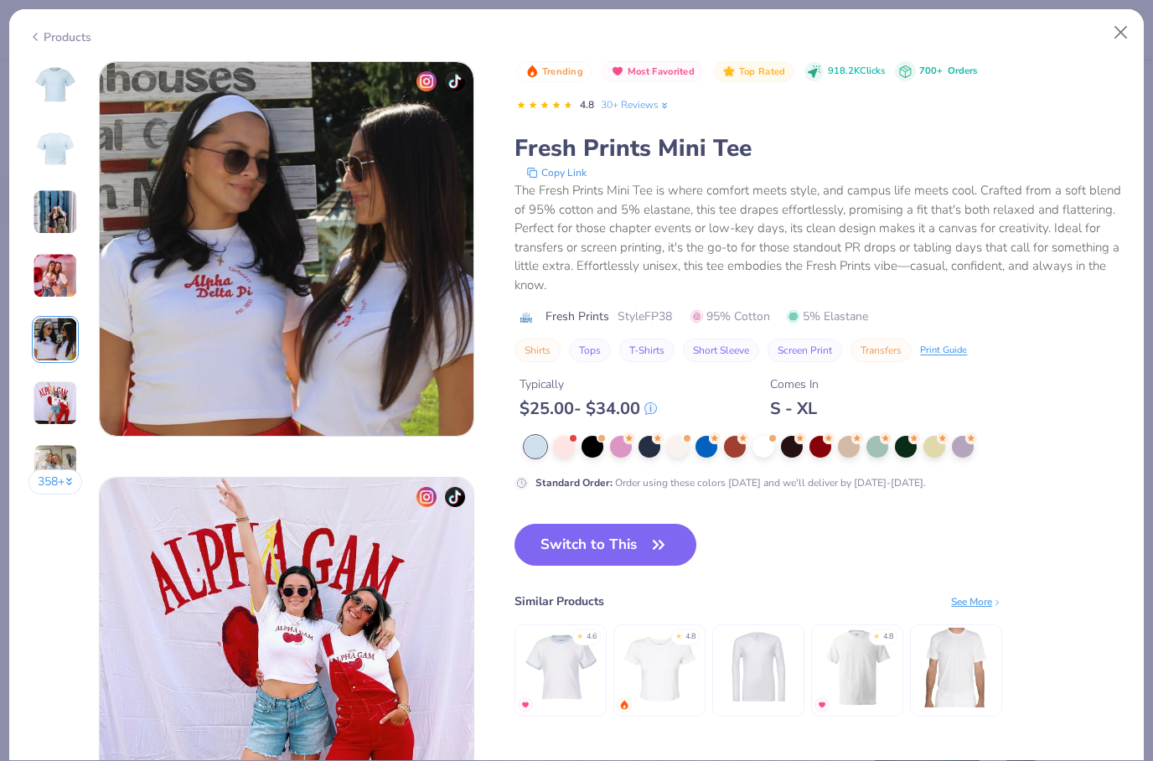
click at [629, 576] on div "Switch to This Similar Products See More ★ 4.6 ★ 4.8 ★ 4.8" at bounding box center [759, 637] width 488 height 226
click at [640, 551] on button "Switch to This" at bounding box center [606, 545] width 182 height 42
type input "50"
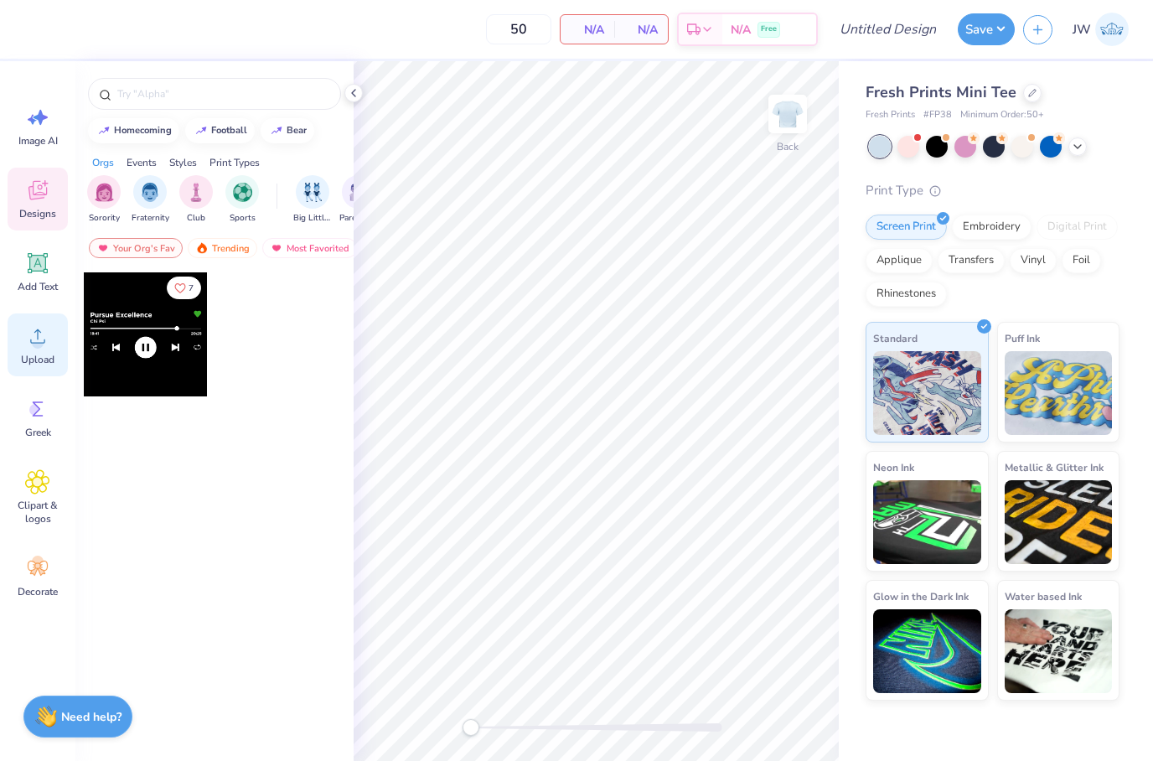
click at [48, 344] on icon at bounding box center [37, 336] width 25 height 25
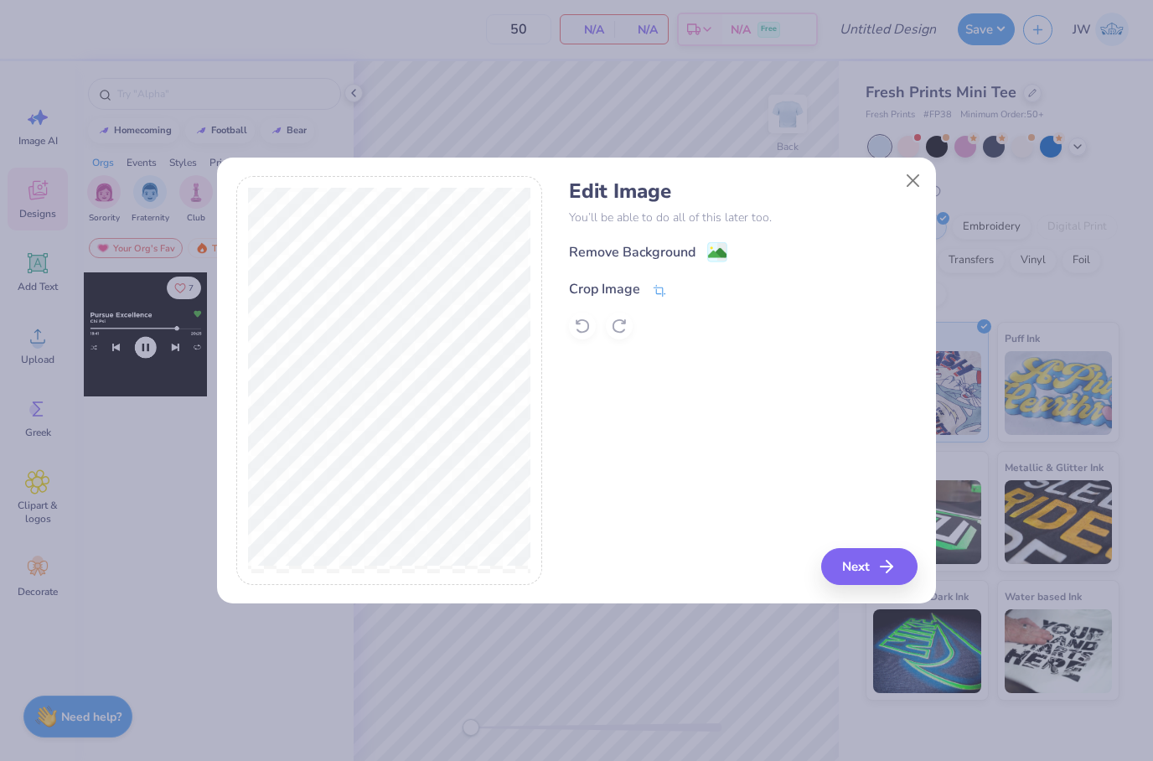
click at [661, 287] on icon at bounding box center [660, 290] width 13 height 12
click at [686, 289] on icon at bounding box center [688, 287] width 10 height 10
click at [723, 260] on image at bounding box center [717, 255] width 18 height 18
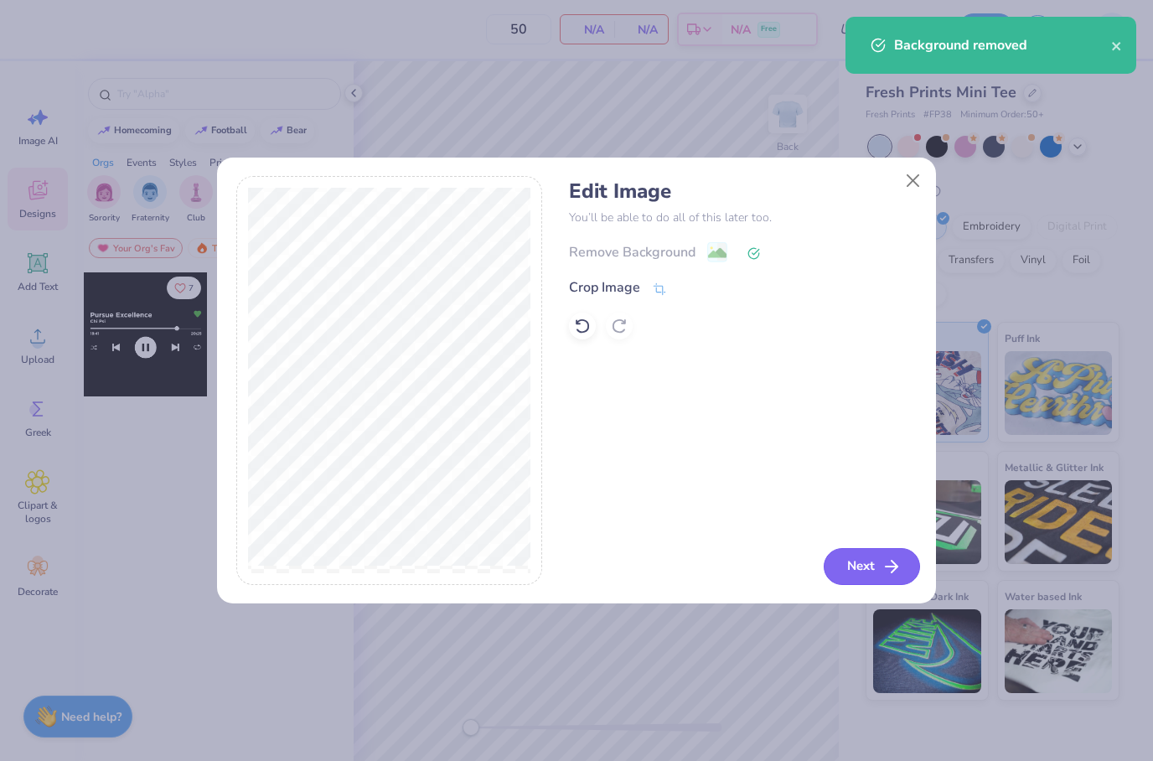
click at [855, 553] on button "Next" at bounding box center [872, 566] width 96 height 37
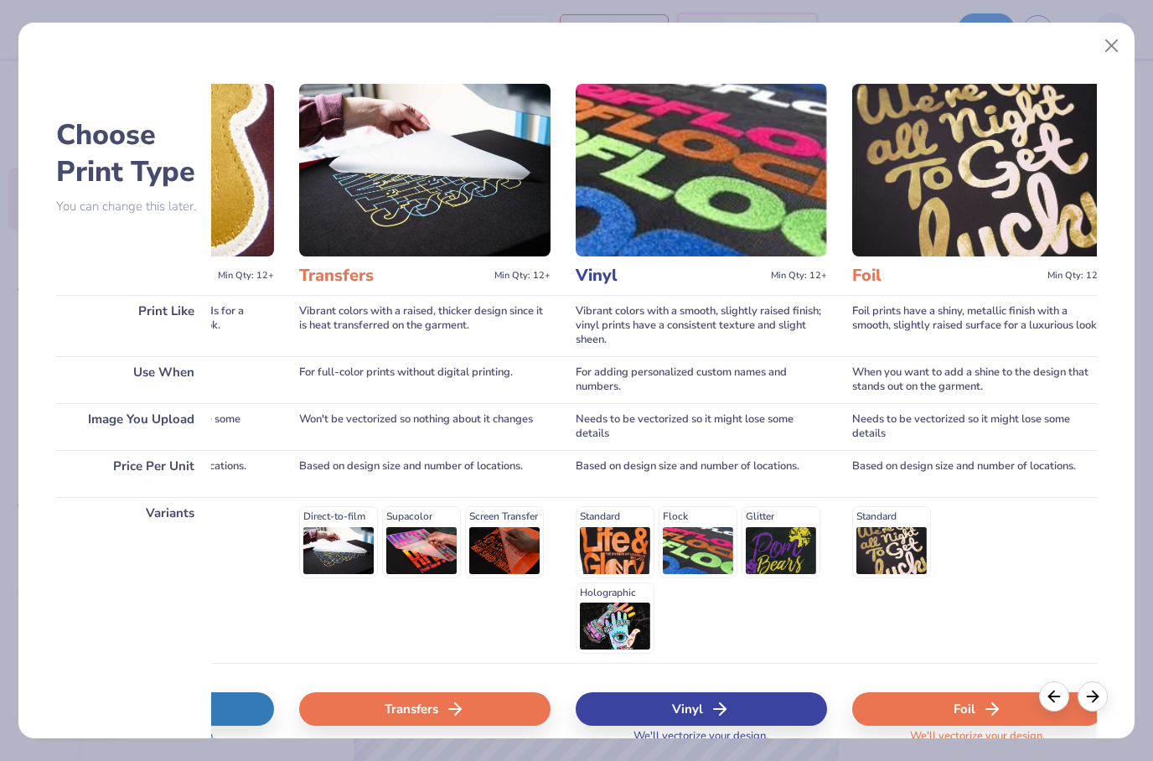
scroll to position [0, 985]
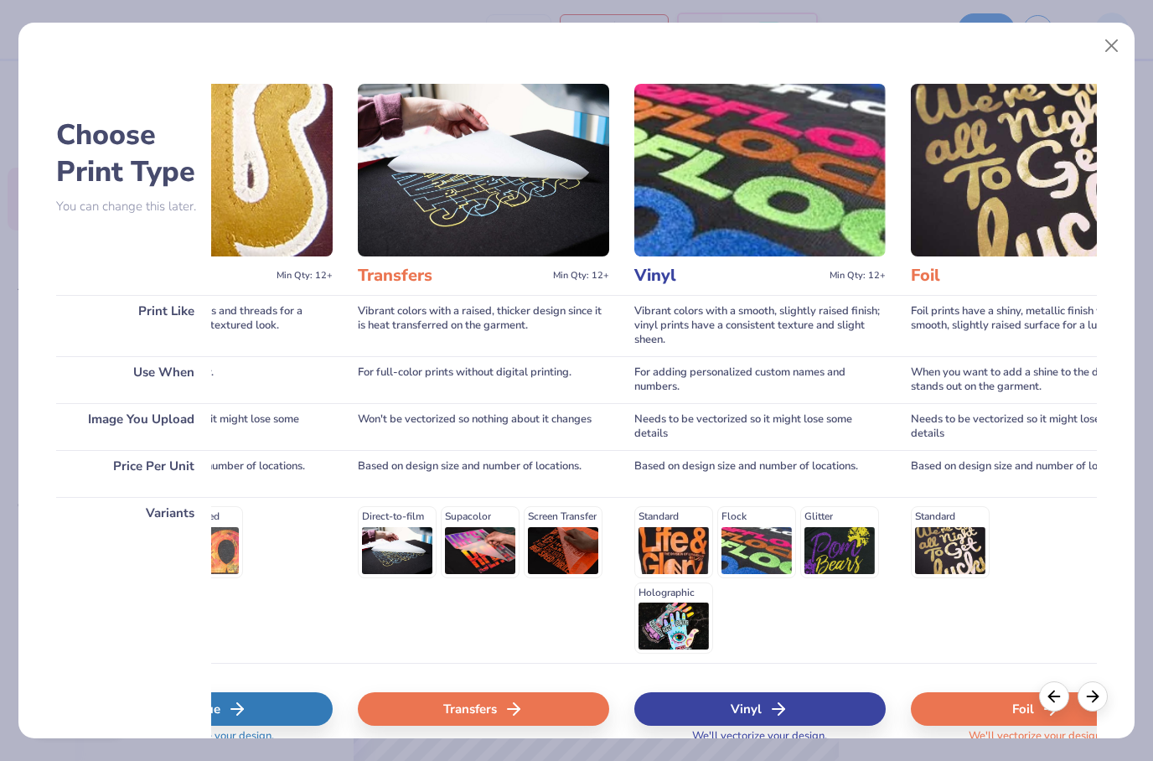
click at [526, 719] on div "Transfers" at bounding box center [483, 709] width 251 height 34
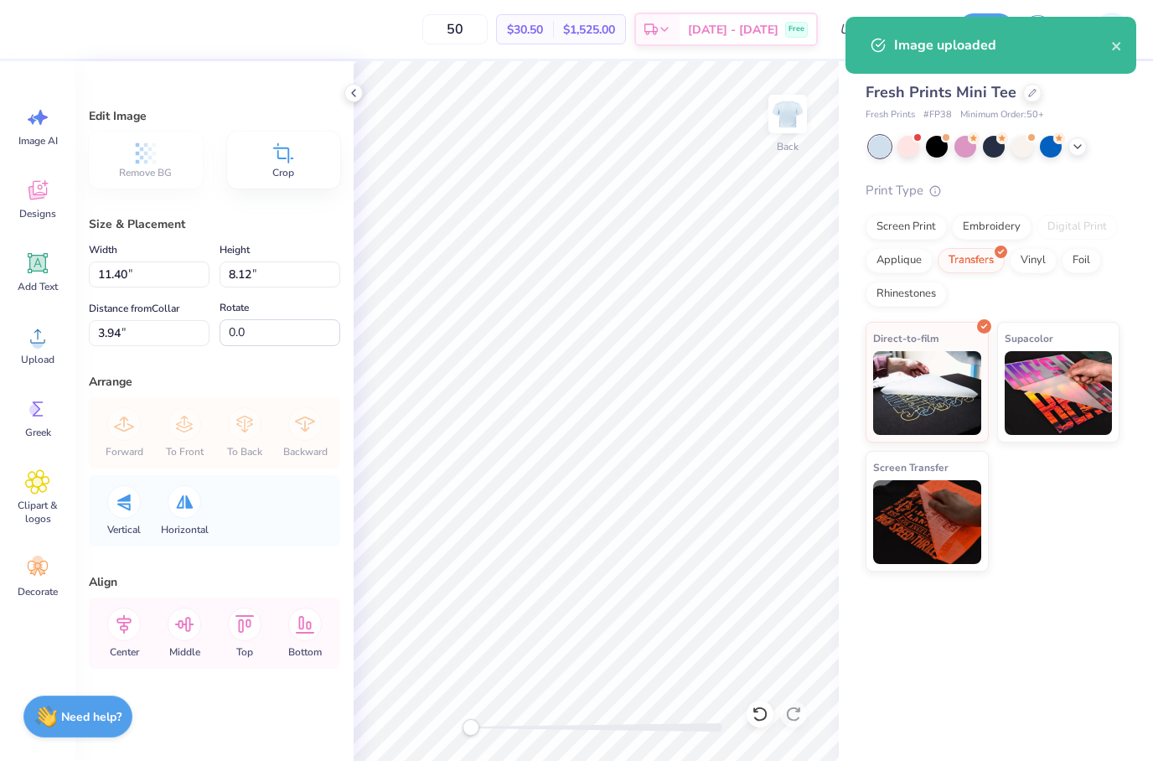
type input "10.14"
type input "7.22"
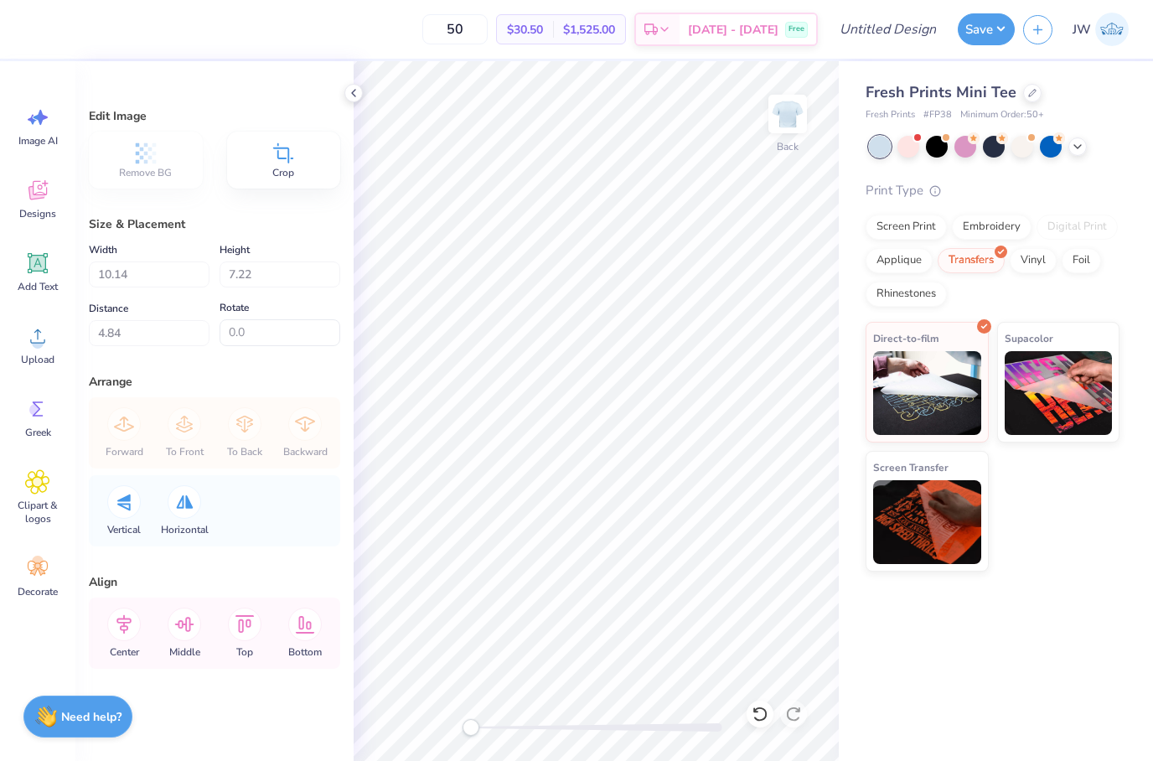
type input "1.48"
type input "8.98"
type input "6.40"
type input "3.00"
type input "8.00"
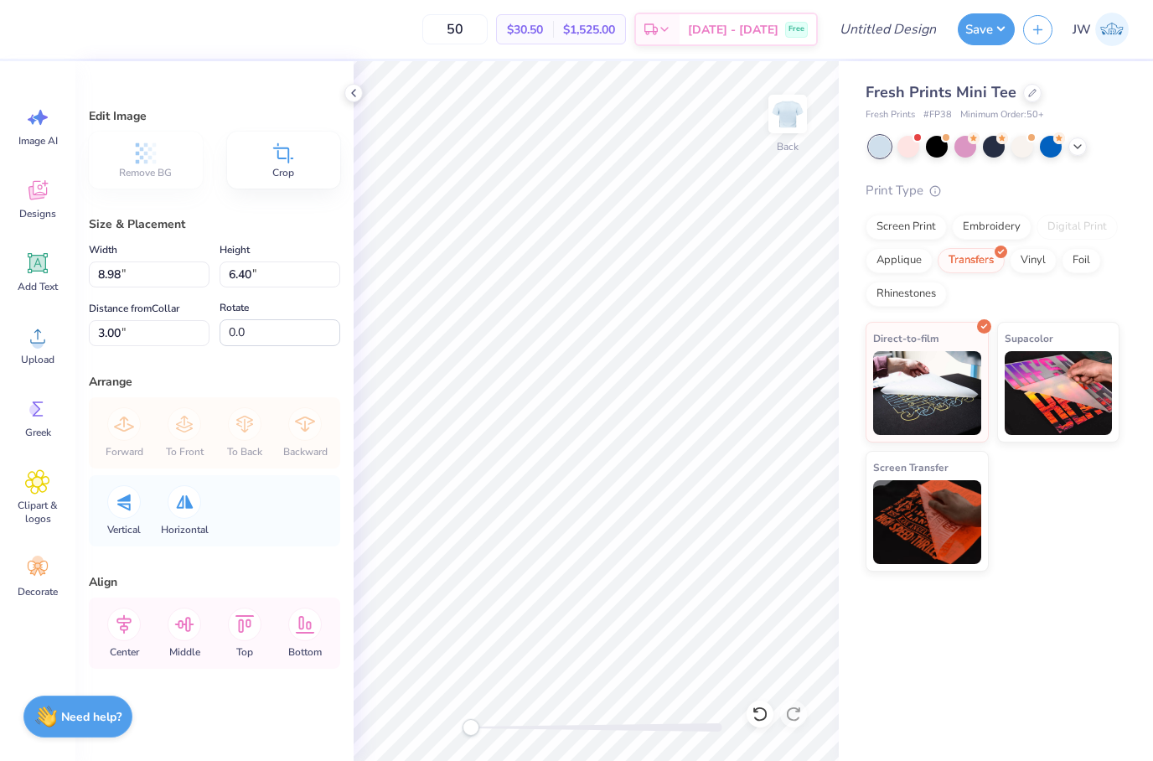
type input "5.70"
click at [914, 31] on input "Design Title" at bounding box center [909, 30] width 82 height 34
type input "Reveal 1"
click at [1133, 126] on div "Fresh Prints Mini Tee Fresh Prints # FP38 Minimum Order: 50 + Print Type Screen…" at bounding box center [996, 316] width 314 height 510
click at [998, 39] on button "Save" at bounding box center [986, 27] width 57 height 32
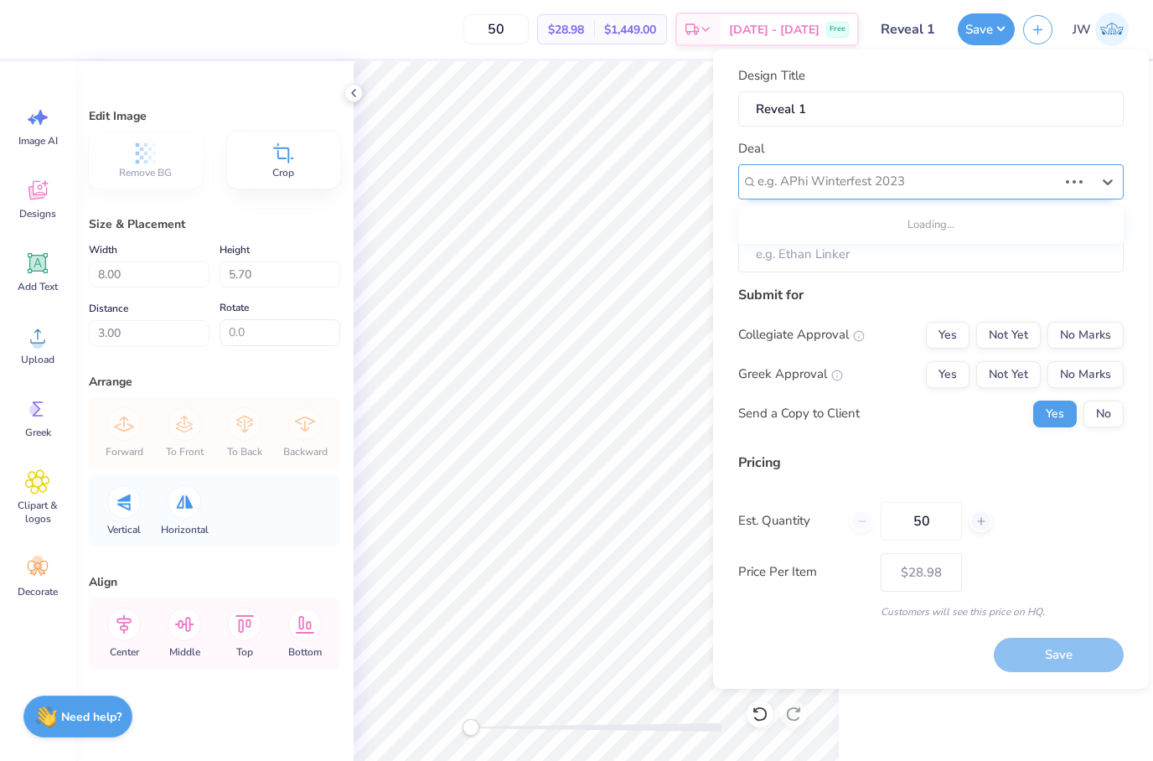
click at [873, 193] on div "e.g. APhi Winterfest 2023" at bounding box center [907, 181] width 303 height 26
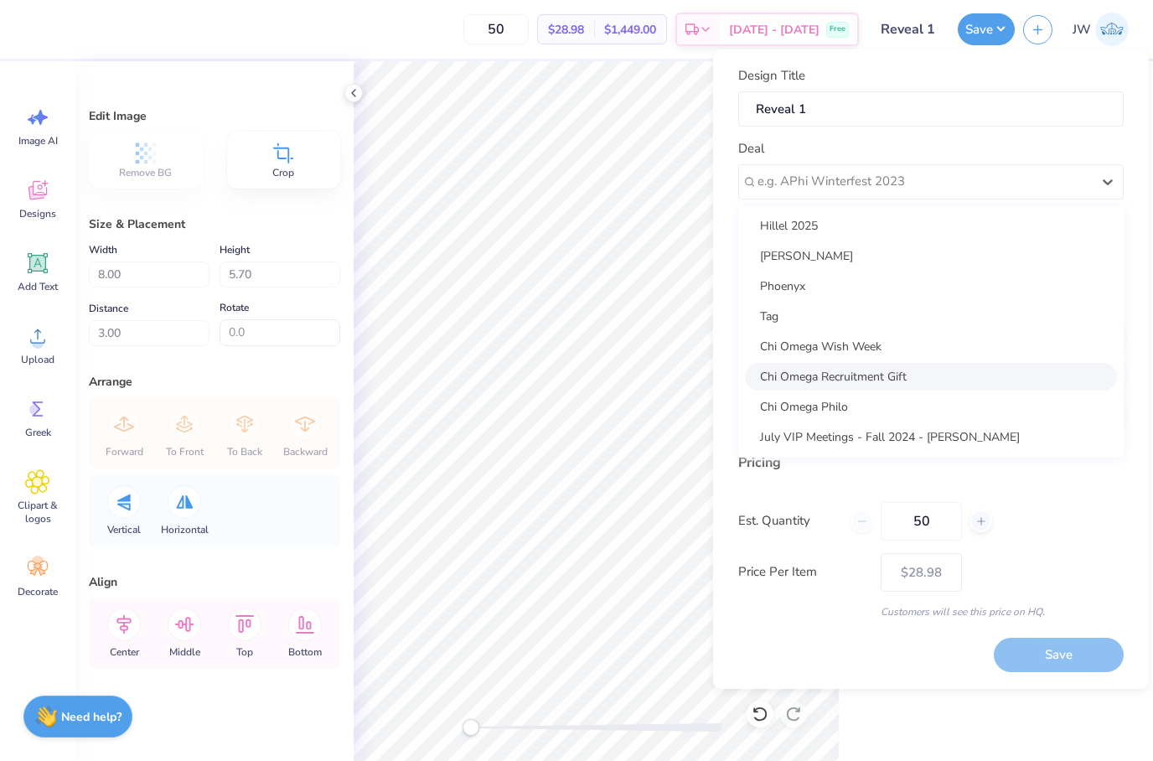
scroll to position [122, 0]
click at [939, 341] on div "Chi Omega Wish Week" at bounding box center [931, 347] width 372 height 28
type input "Maren Reid"
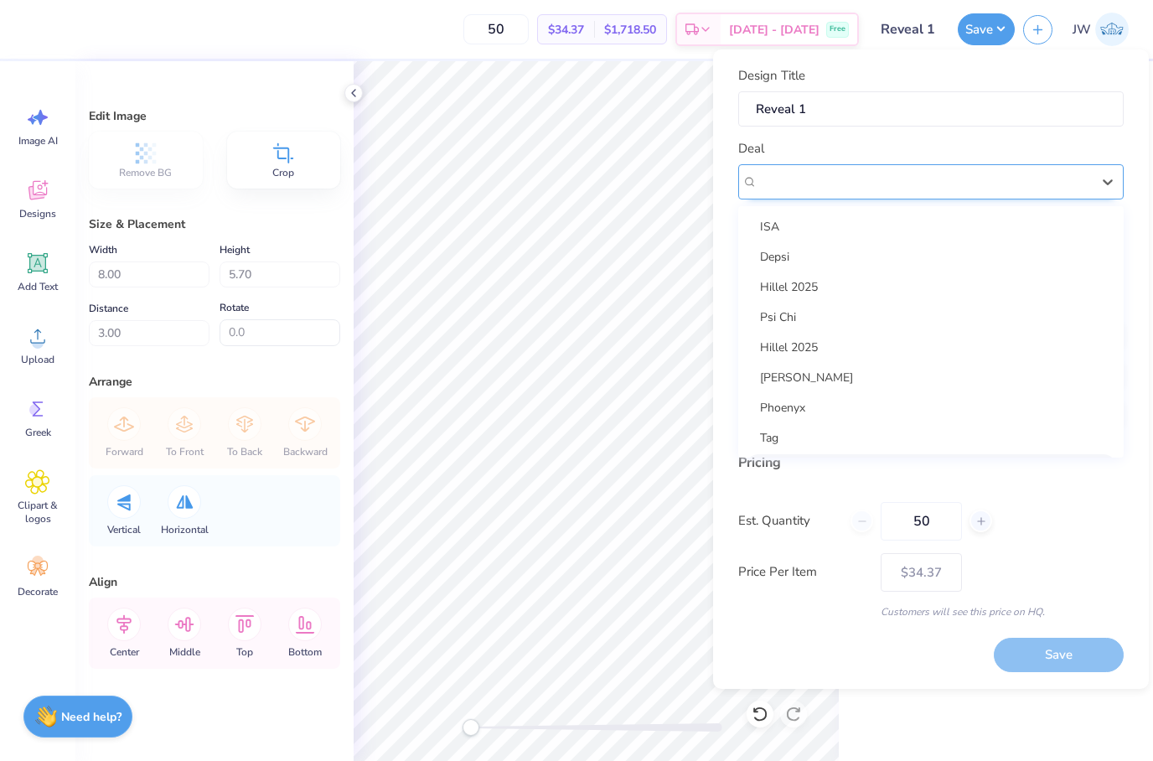
click at [892, 180] on div "Chi Omega Wish Week" at bounding box center [924, 181] width 337 height 26
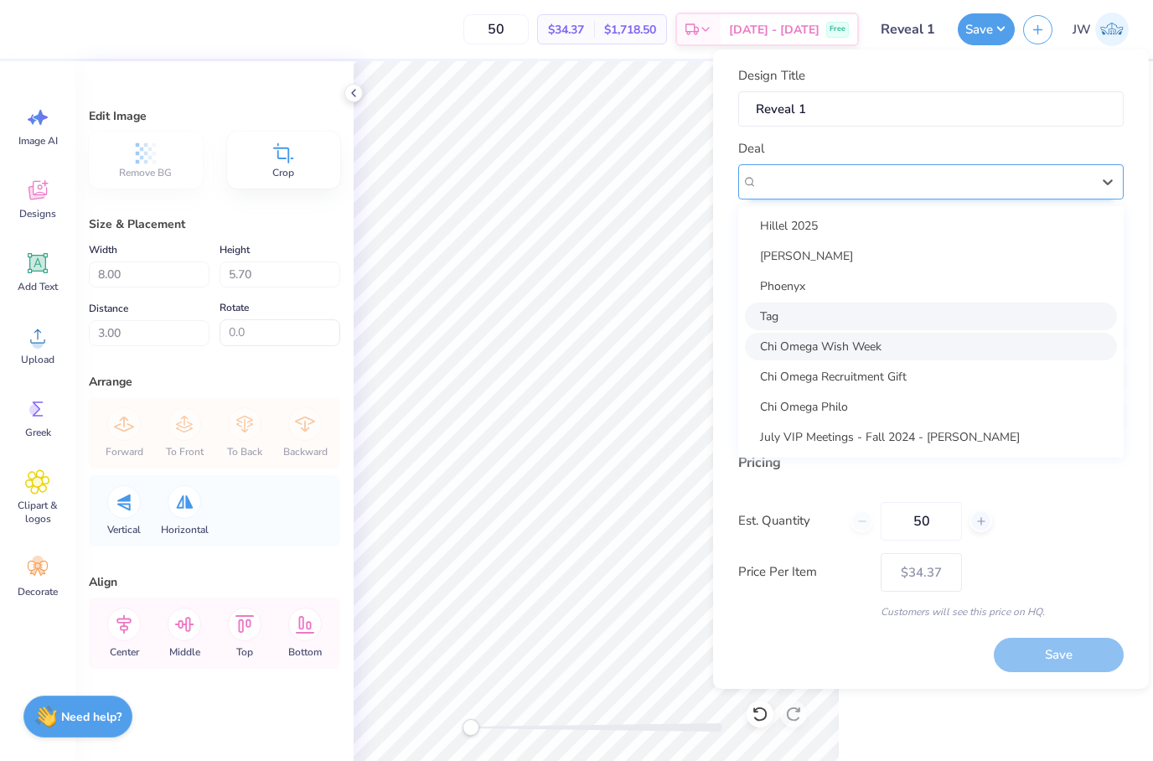
click at [811, 165] on div "Chi Omega Wish Week" at bounding box center [931, 181] width 386 height 35
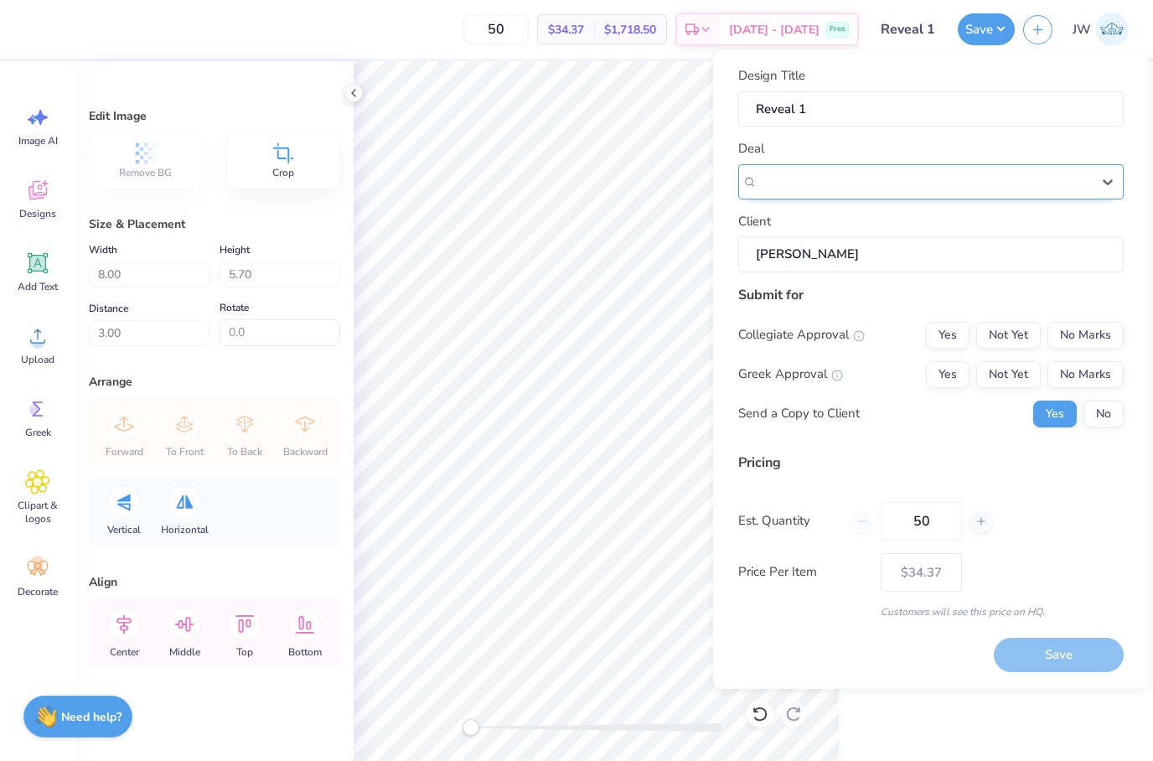
click at [1014, 182] on div "Chi Omega Wish Week" at bounding box center [925, 181] width 334 height 19
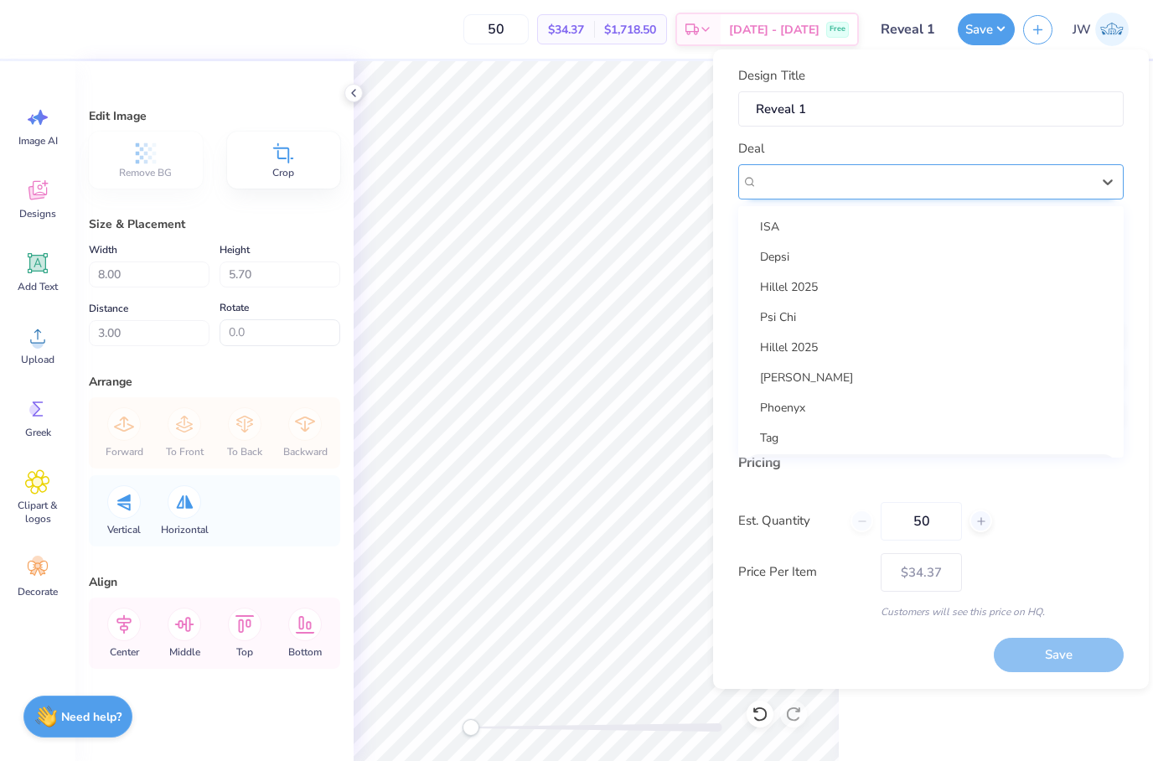
scroll to position [34, 0]
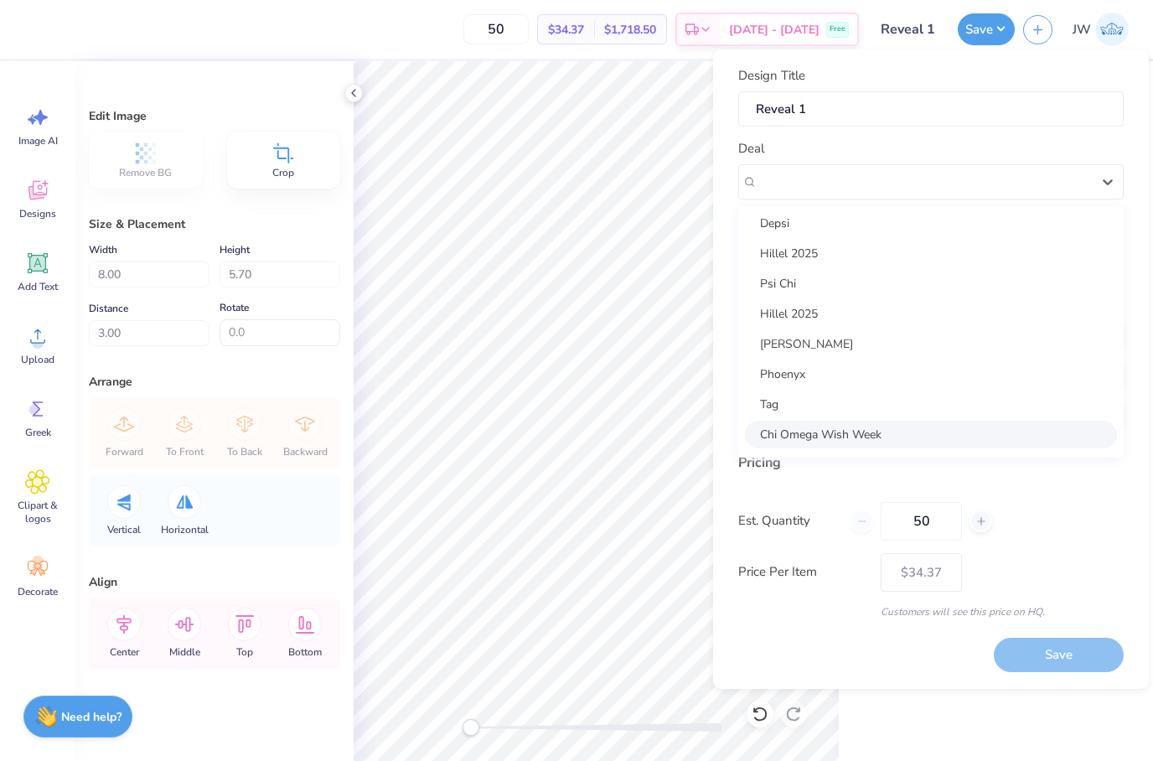
click at [907, 447] on div "Chi Omega Wish Week" at bounding box center [931, 435] width 372 height 28
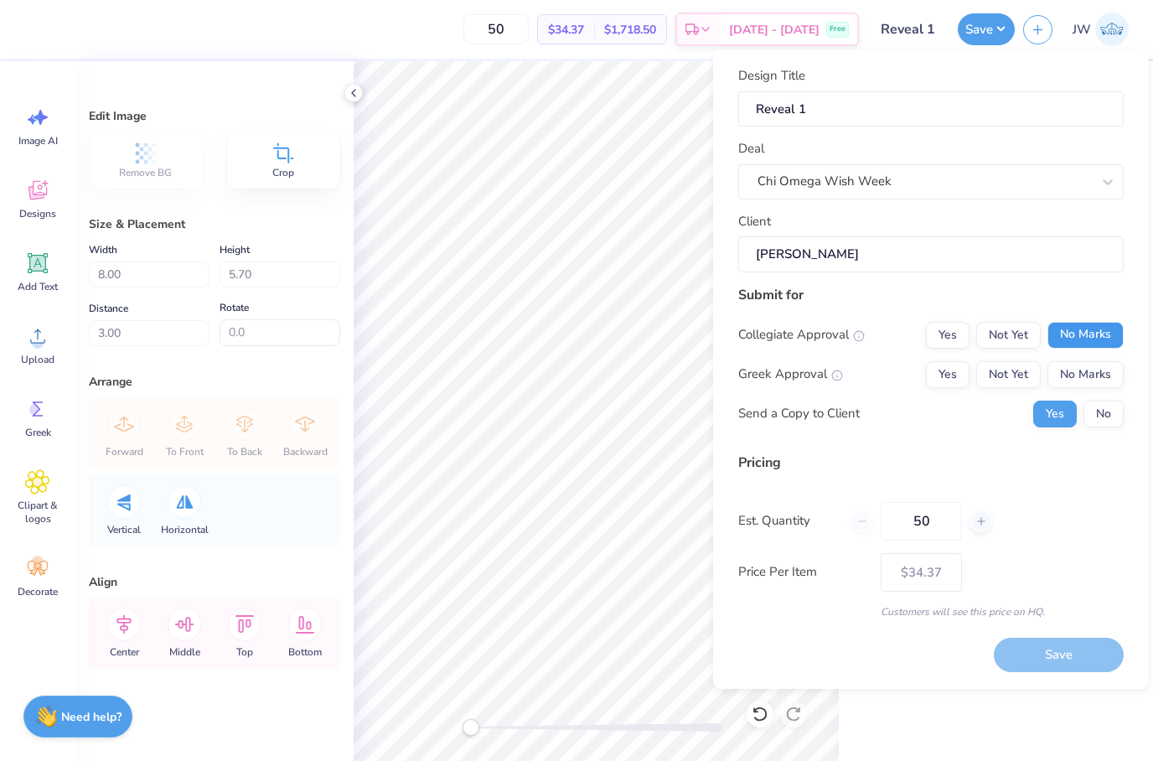
click at [1054, 335] on button "No Marks" at bounding box center [1086, 335] width 76 height 27
click at [1066, 391] on div "Collegiate Approval Yes Not Yet No Marks Greek Approval Yes Not Yet No Marks Se…" at bounding box center [931, 375] width 386 height 106
click at [1077, 378] on button "No Marks" at bounding box center [1086, 374] width 76 height 27
click at [1053, 653] on button "Save" at bounding box center [1059, 655] width 130 height 34
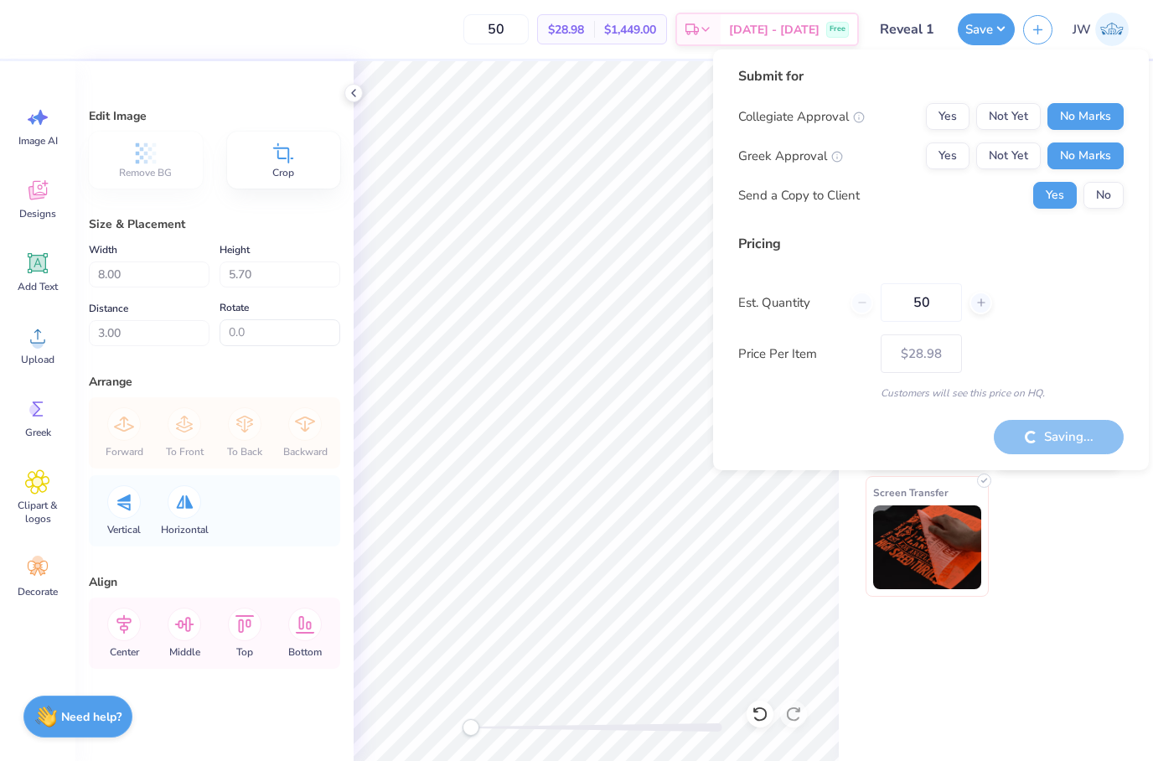
type input "– –"
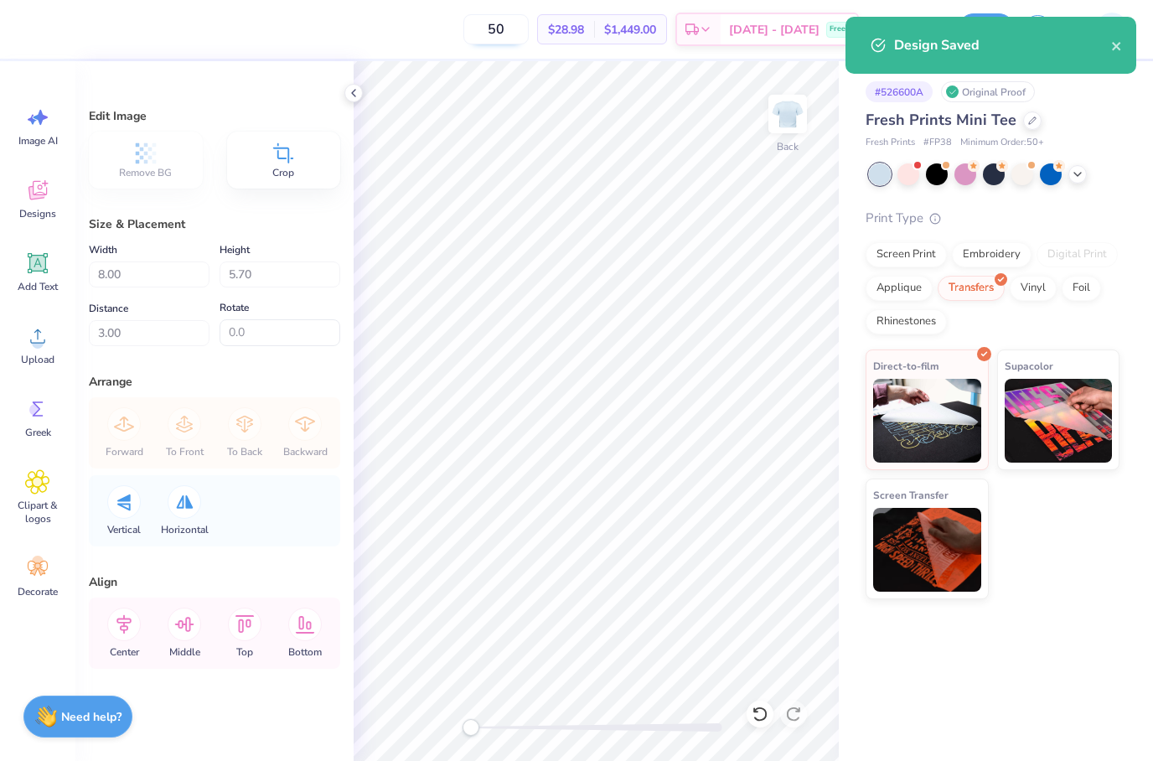
click at [526, 30] on input "50" at bounding box center [496, 29] width 65 height 30
type input "5"
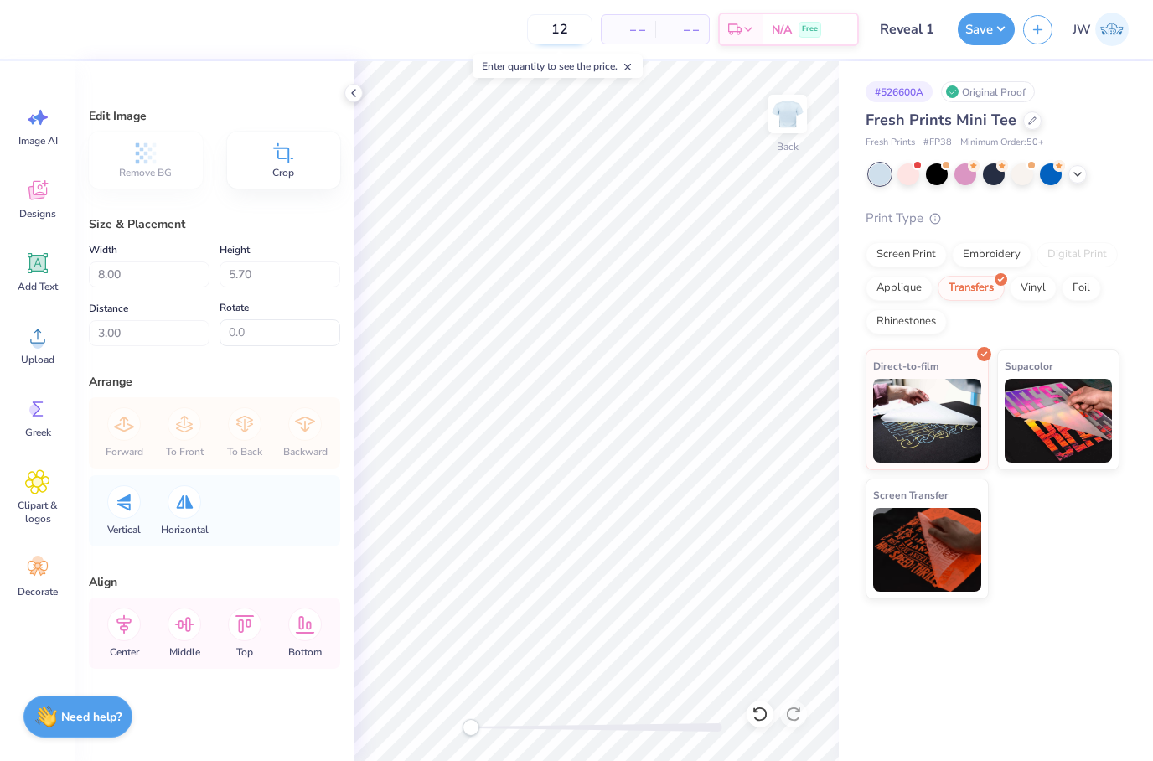
type input "50"
click at [905, 256] on div "Screen Print" at bounding box center [906, 252] width 81 height 25
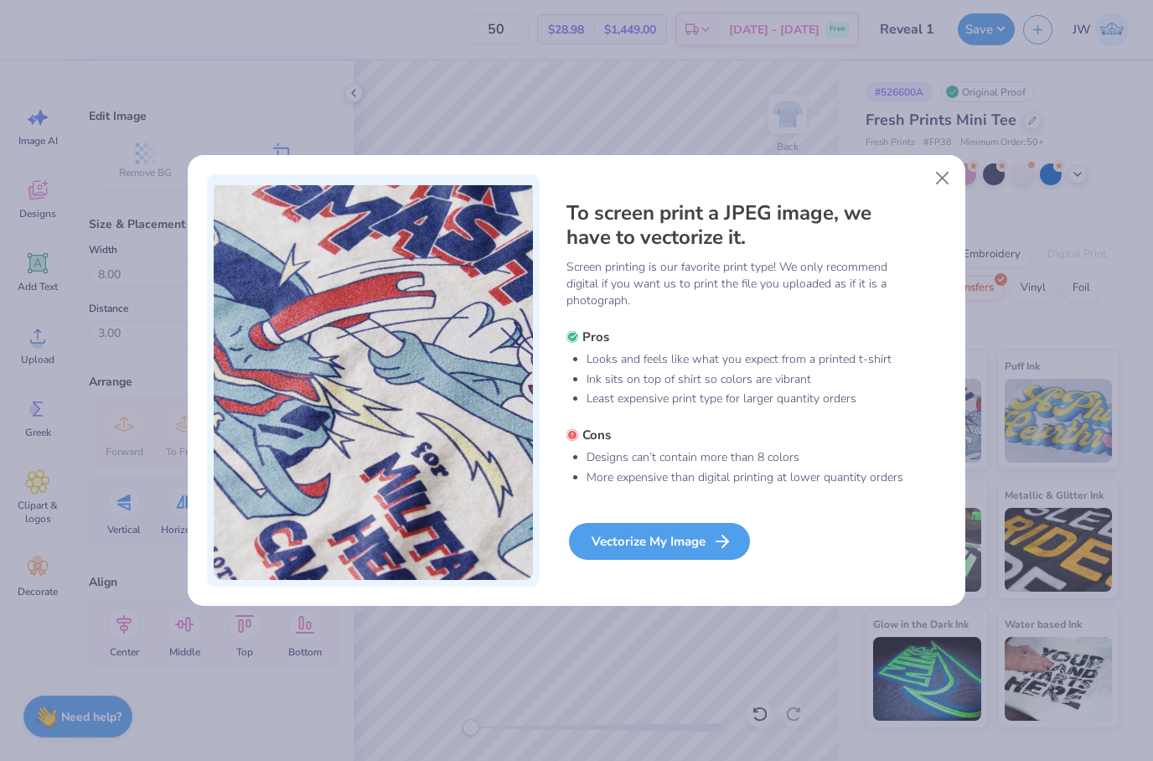
click at [709, 537] on div "Vectorize My Image" at bounding box center [659, 541] width 181 height 37
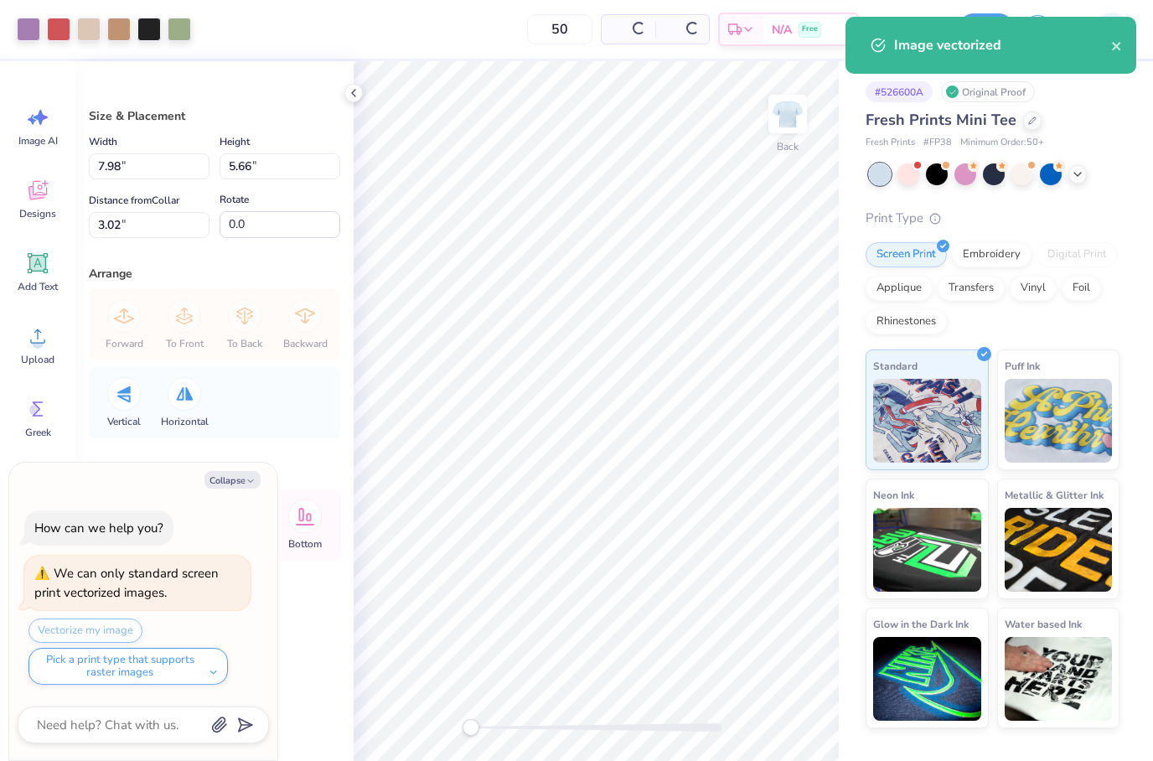
type textarea "x"
click at [529, 32] on input "50" at bounding box center [496, 29] width 65 height 30
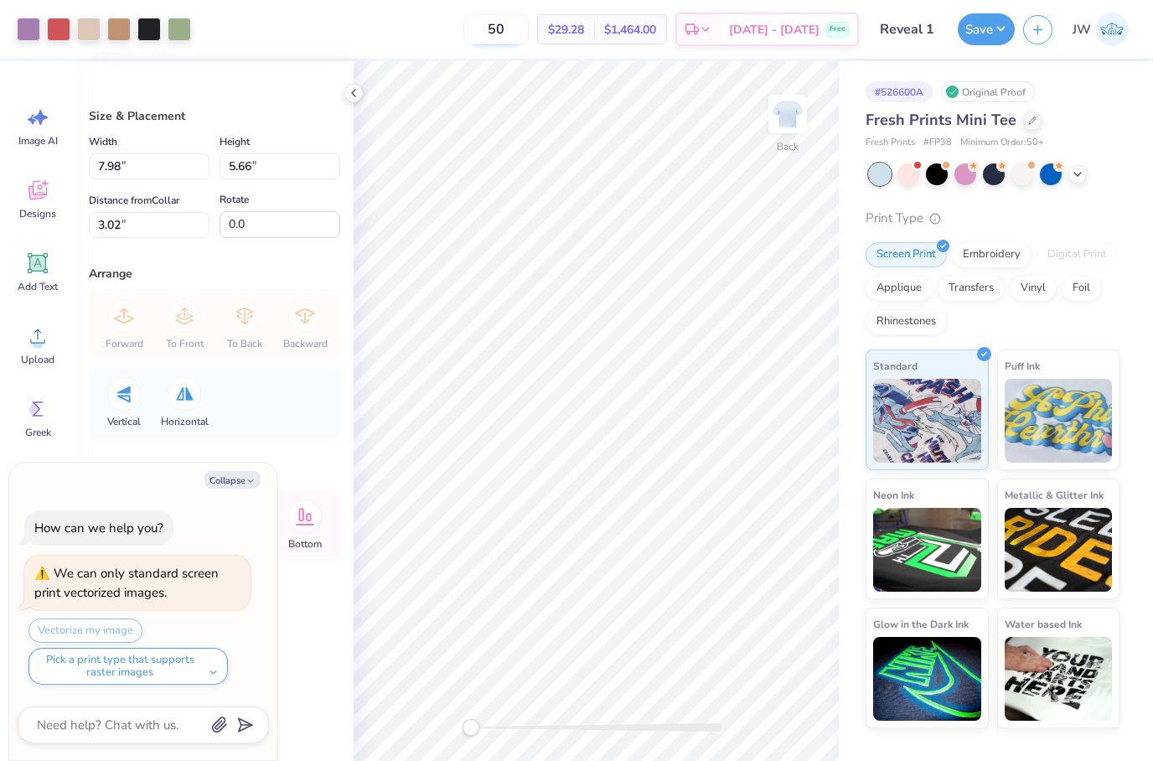
type input "5"
type input "12"
type textarea "x"
type input "50"
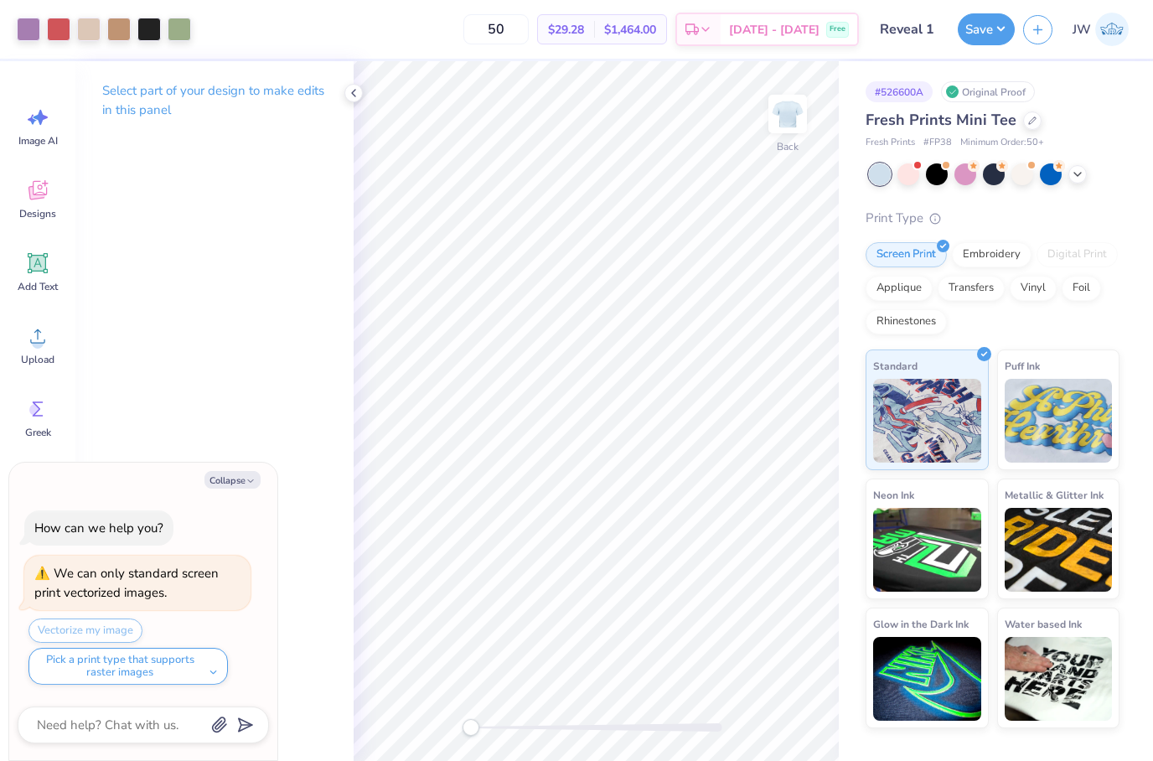
click at [1057, 25] on div "JW" at bounding box center [1097, 30] width 80 height 34
click at [1046, 26] on button "button" at bounding box center [1037, 27] width 29 height 29
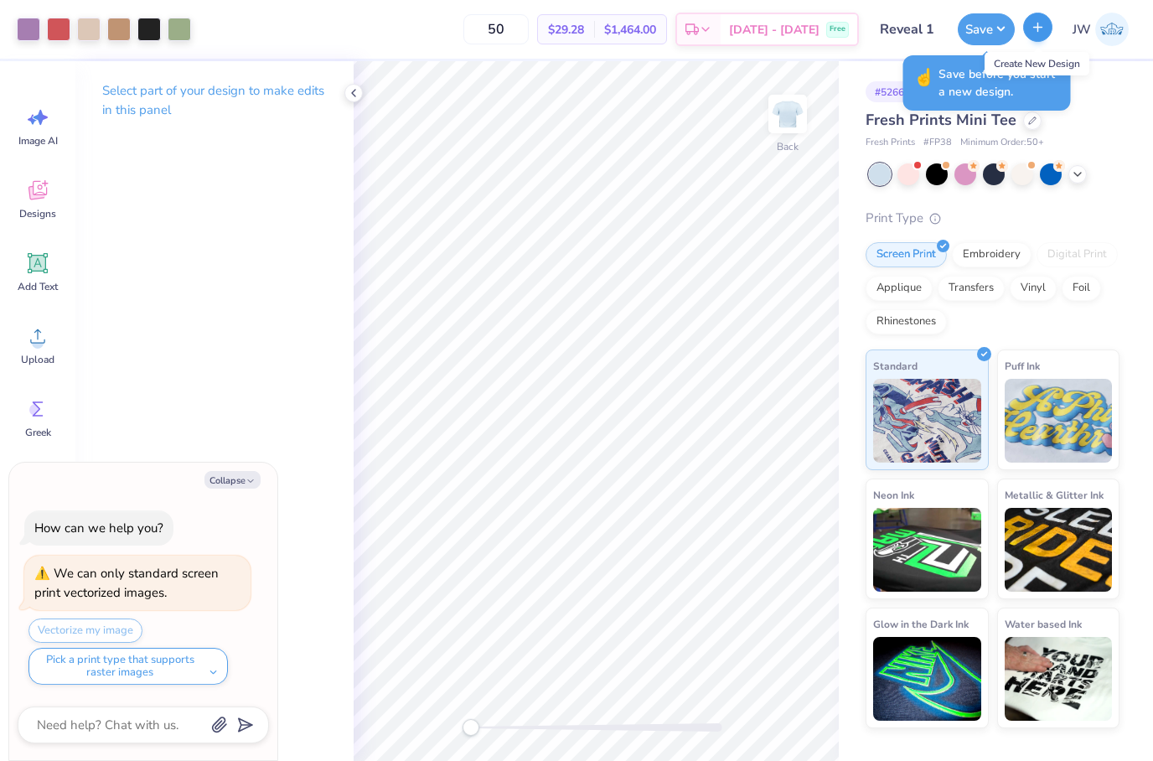
click at [1046, 26] on button "button" at bounding box center [1037, 27] width 29 height 29
click at [999, 100] on span "Save before you start a new design." at bounding box center [1000, 82] width 122 height 35
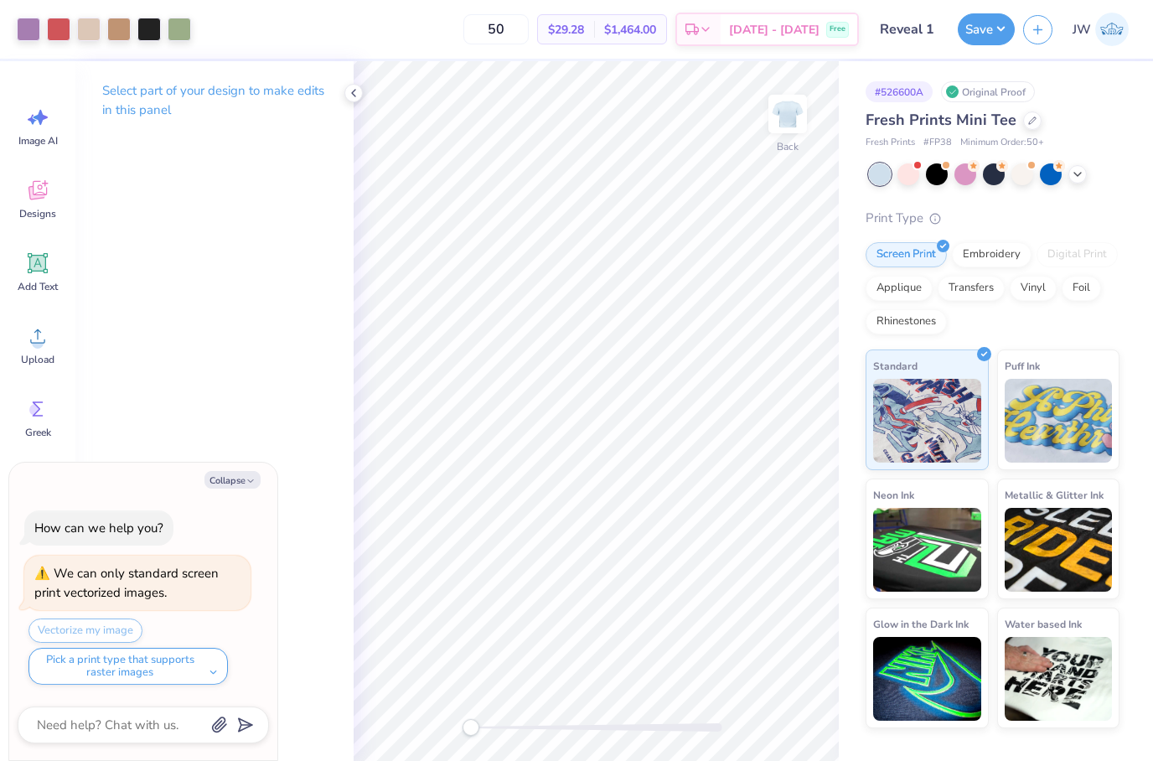
click at [994, 100] on div "Original Proof" at bounding box center [988, 91] width 94 height 21
click at [975, 89] on div "Original Proof" at bounding box center [988, 91] width 94 height 21
click at [909, 122] on span "Fresh Prints Mini Tee" at bounding box center [941, 120] width 151 height 20
click at [870, 94] on div "# 526600A" at bounding box center [899, 91] width 67 height 21
click at [885, 117] on span "Fresh Prints Mini Tee" at bounding box center [941, 120] width 151 height 20
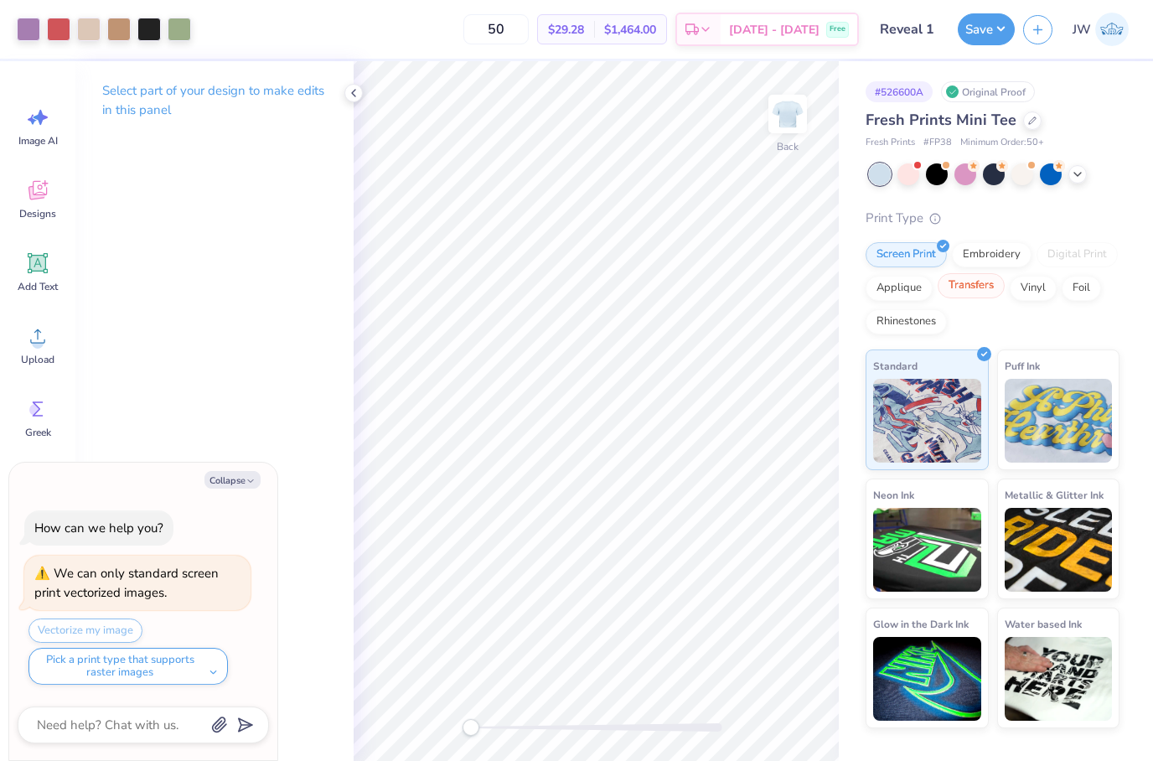
click at [978, 282] on div "Transfers" at bounding box center [971, 285] width 67 height 25
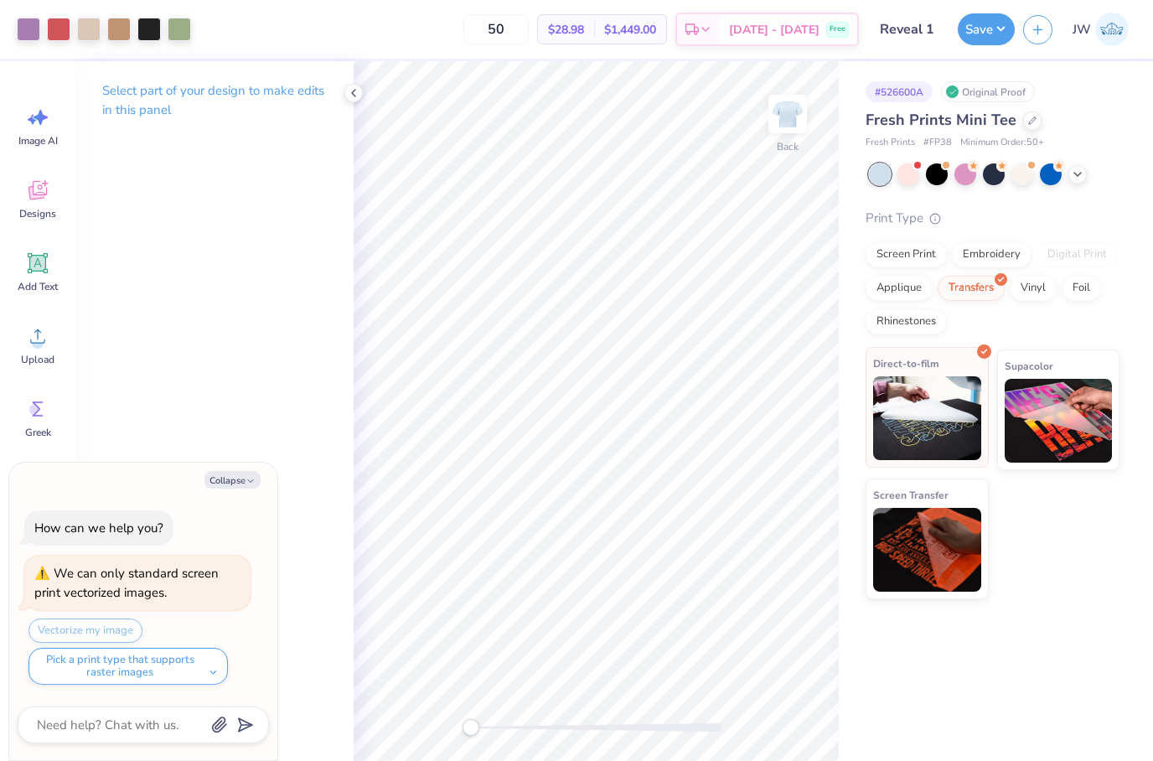
click at [931, 403] on img at bounding box center [927, 418] width 108 height 84
click at [918, 417] on img at bounding box center [927, 418] width 108 height 84
click at [917, 417] on img at bounding box center [927, 418] width 108 height 84
click at [927, 406] on img at bounding box center [927, 418] width 108 height 84
click at [253, 512] on div "How can we help you? We can only standard screen print vectorized images. Vecto…" at bounding box center [143, 598] width 251 height 202
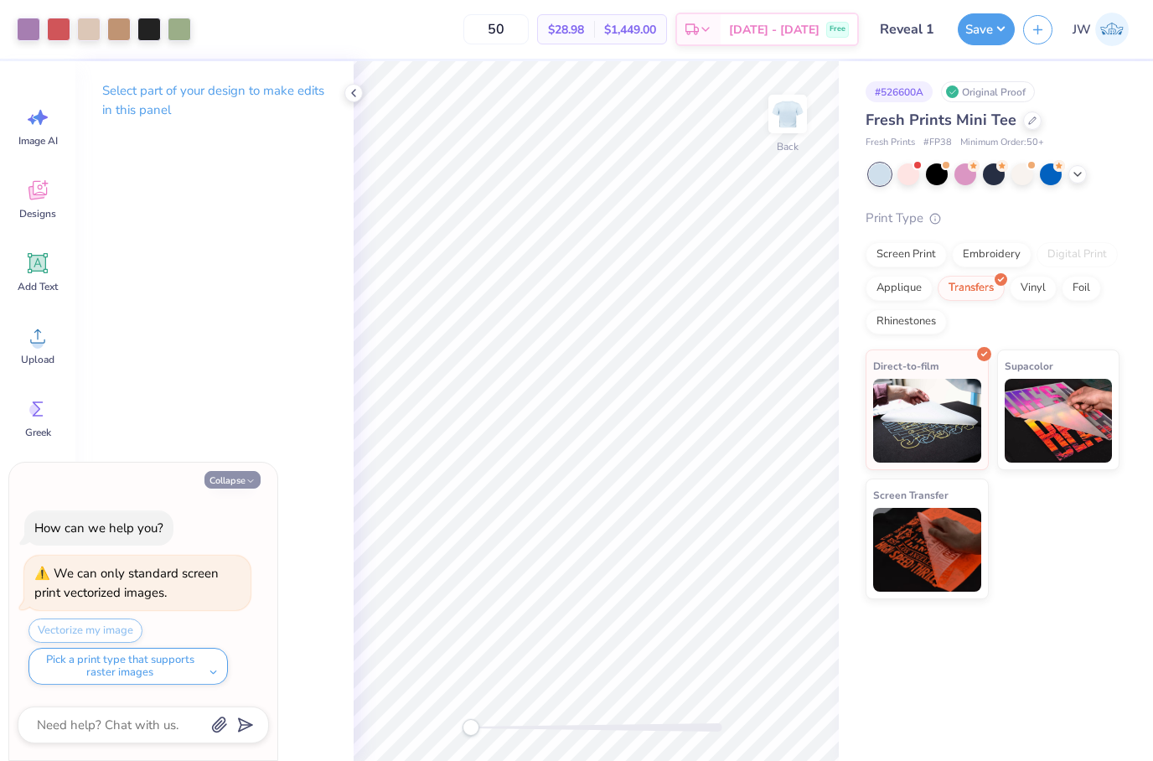
click at [226, 481] on button "Collapse" at bounding box center [233, 480] width 56 height 18
type textarea "x"
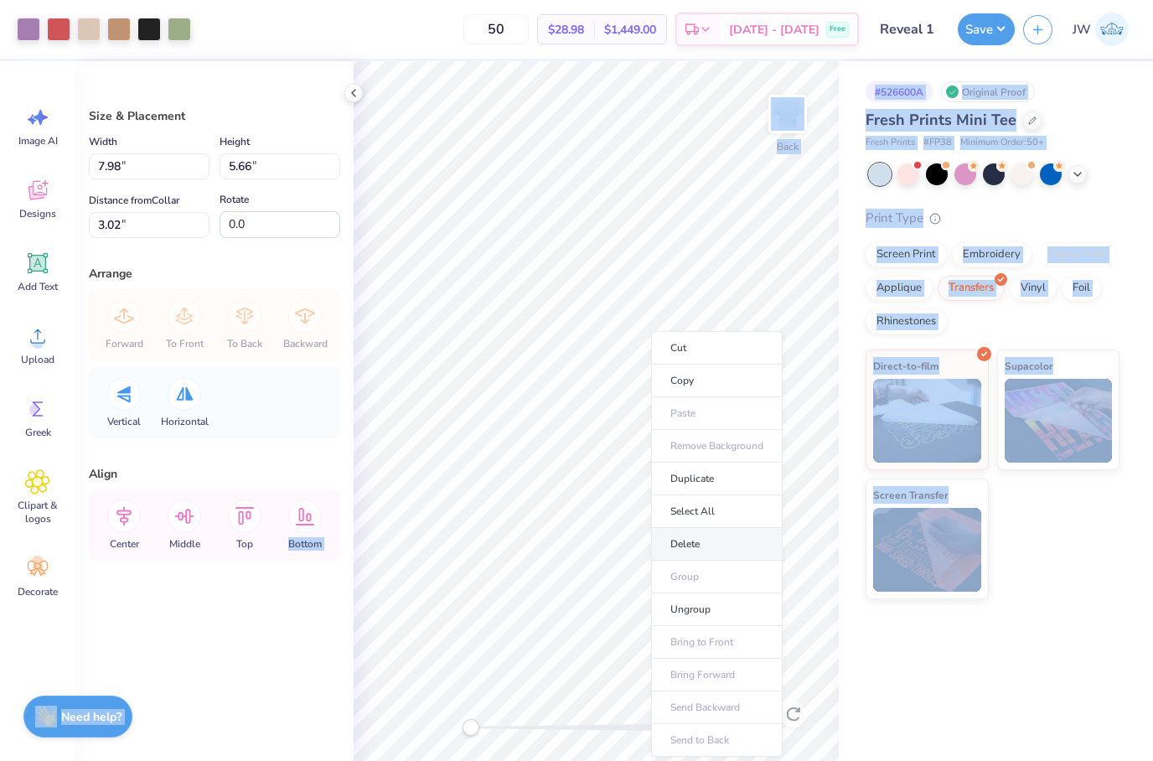
click at [728, 534] on li "Delete" at bounding box center [717, 544] width 132 height 33
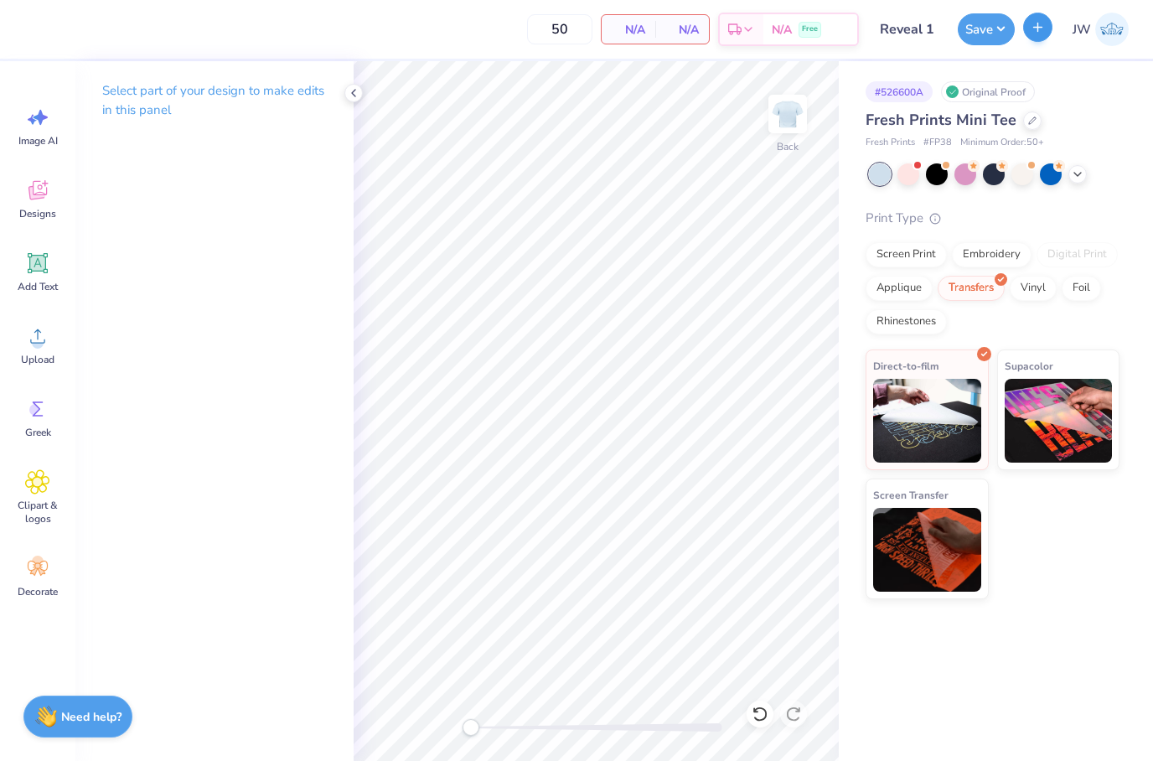
click at [1035, 32] on icon "button" at bounding box center [1038, 27] width 14 height 14
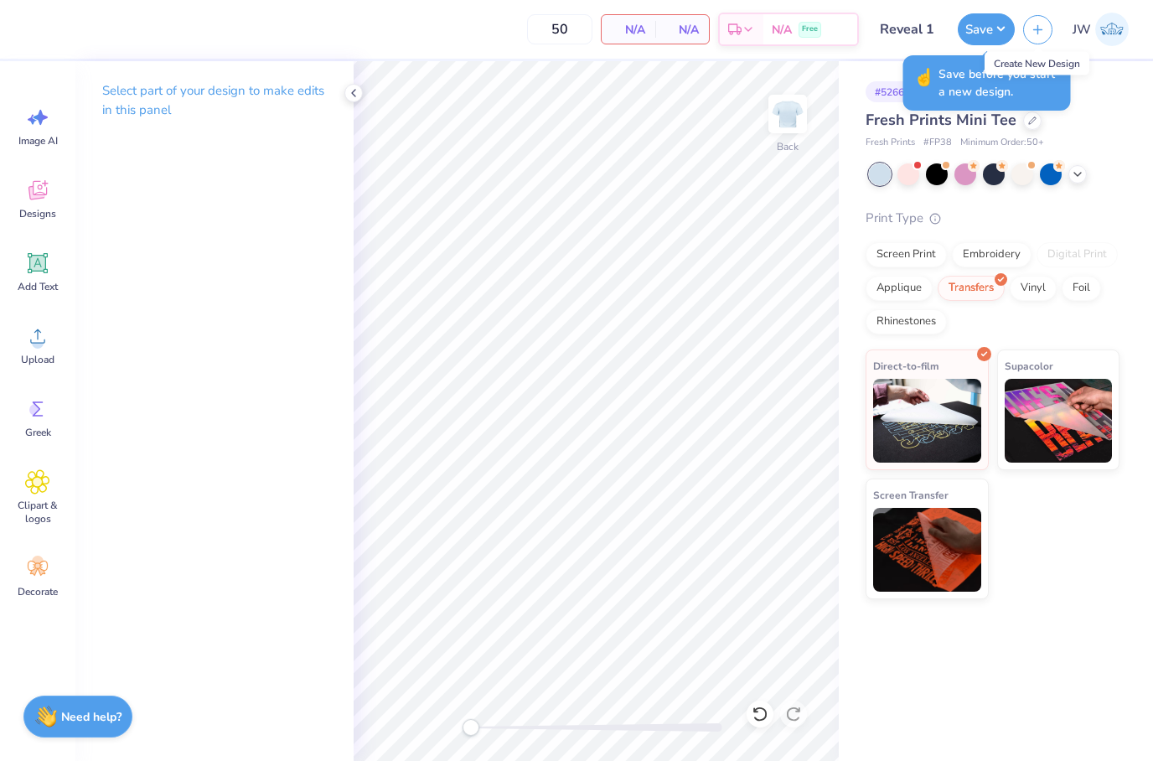
click at [902, 26] on input "Reveal 1" at bounding box center [909, 30] width 82 height 34
click at [982, 42] on button "Save" at bounding box center [986, 27] width 57 height 32
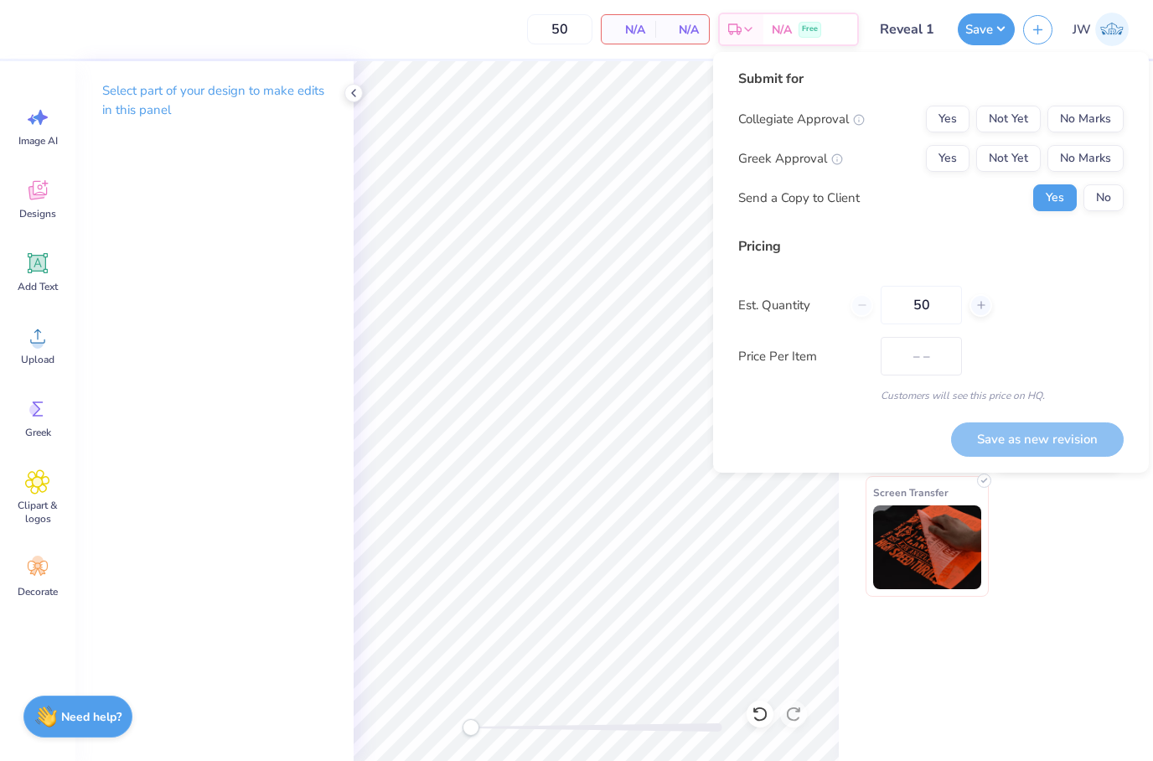
click at [866, 588] on div "Screen Transfer" at bounding box center [927, 536] width 123 height 121
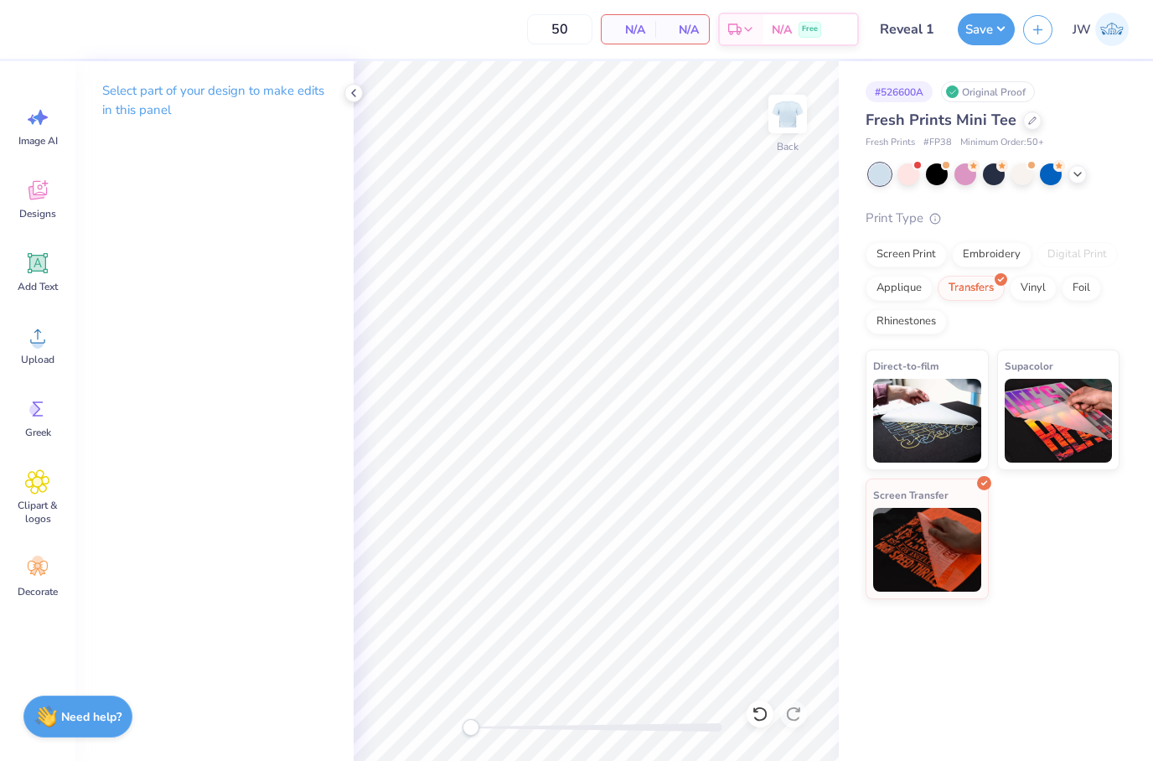
click at [1122, 34] on img at bounding box center [1113, 30] width 34 height 34
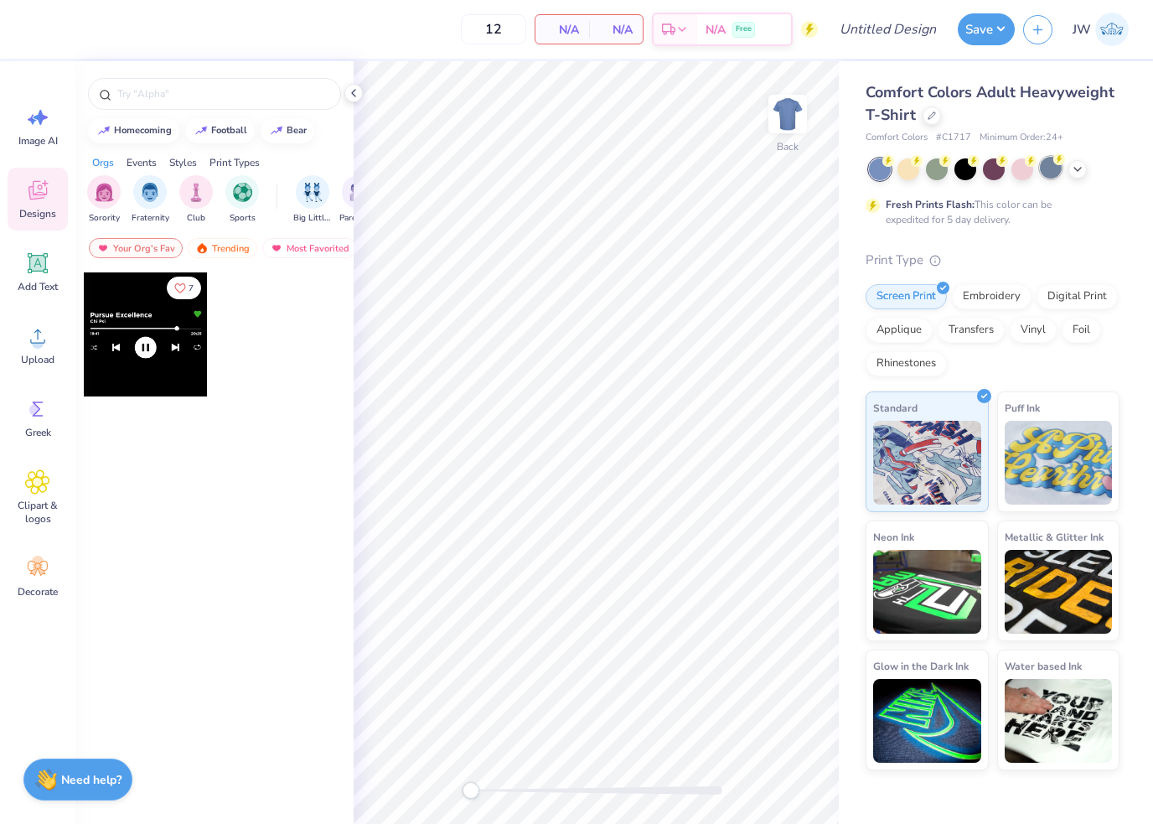
click at [1062, 168] on div at bounding box center [1051, 168] width 22 height 22
click at [924, 112] on div at bounding box center [932, 114] width 18 height 18
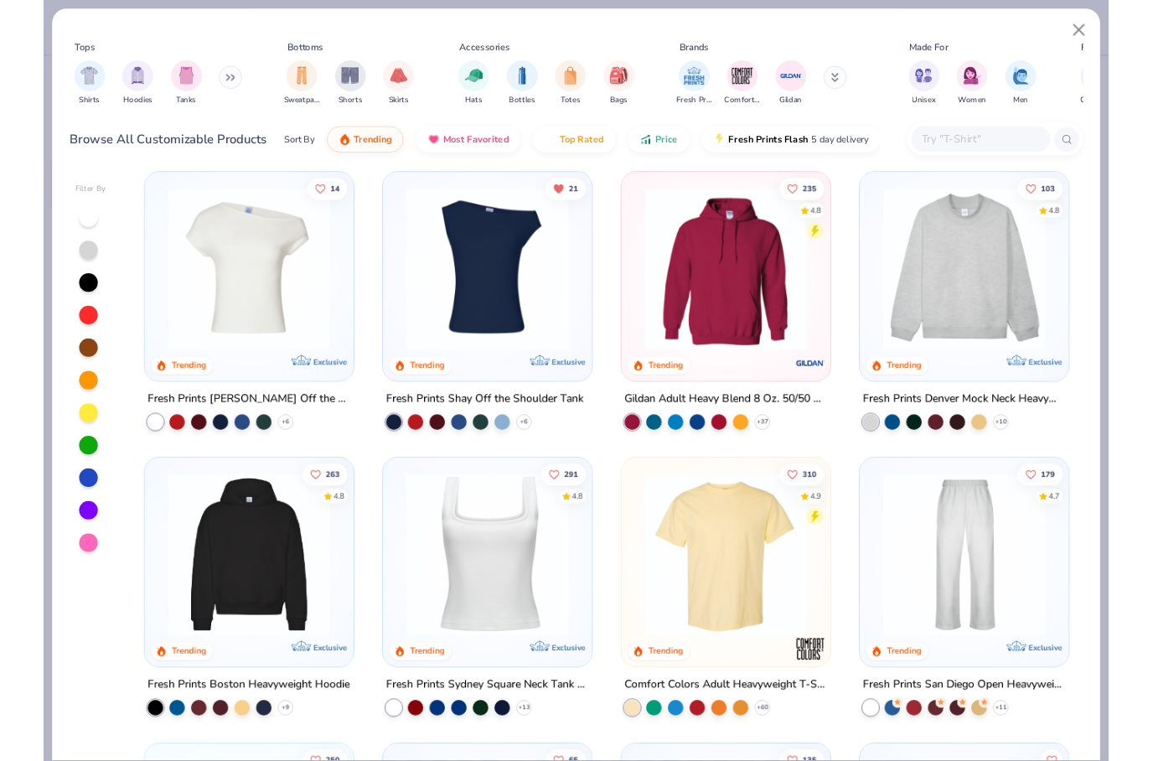
scroll to position [9, 0]
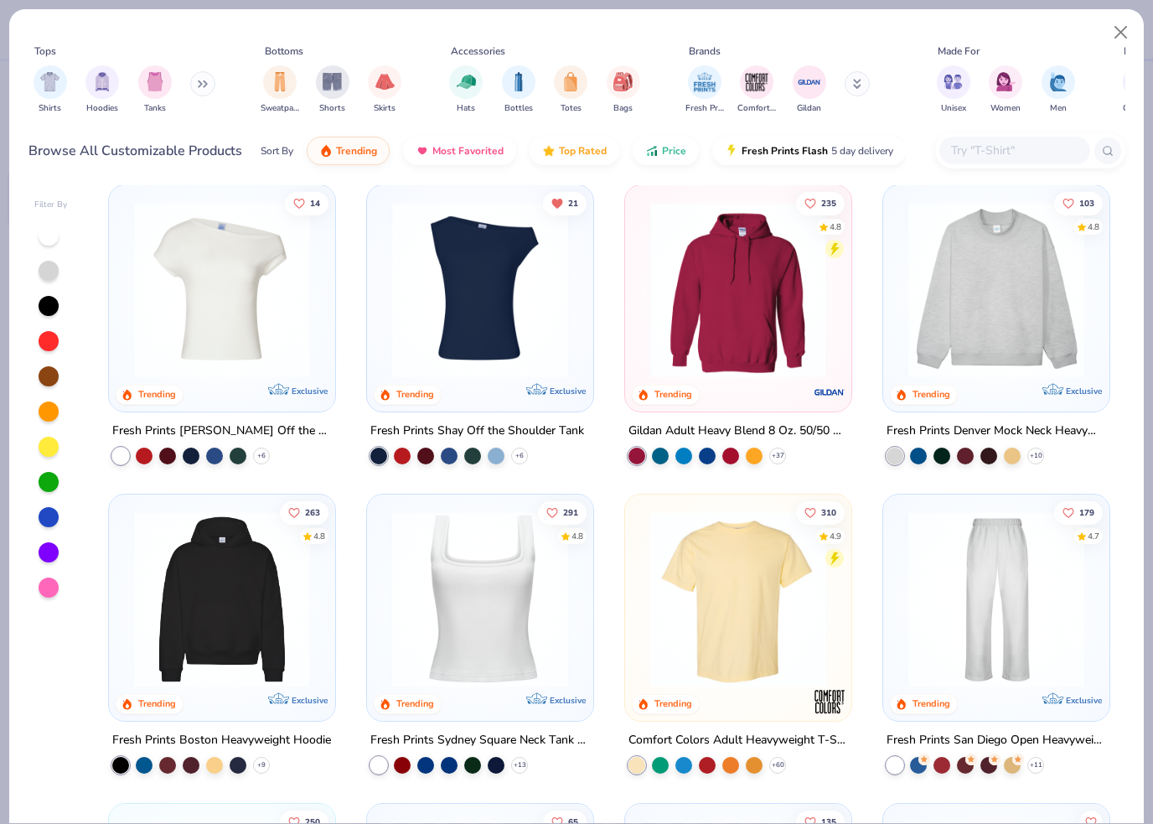
click at [313, 350] on img at bounding box center [222, 290] width 193 height 176
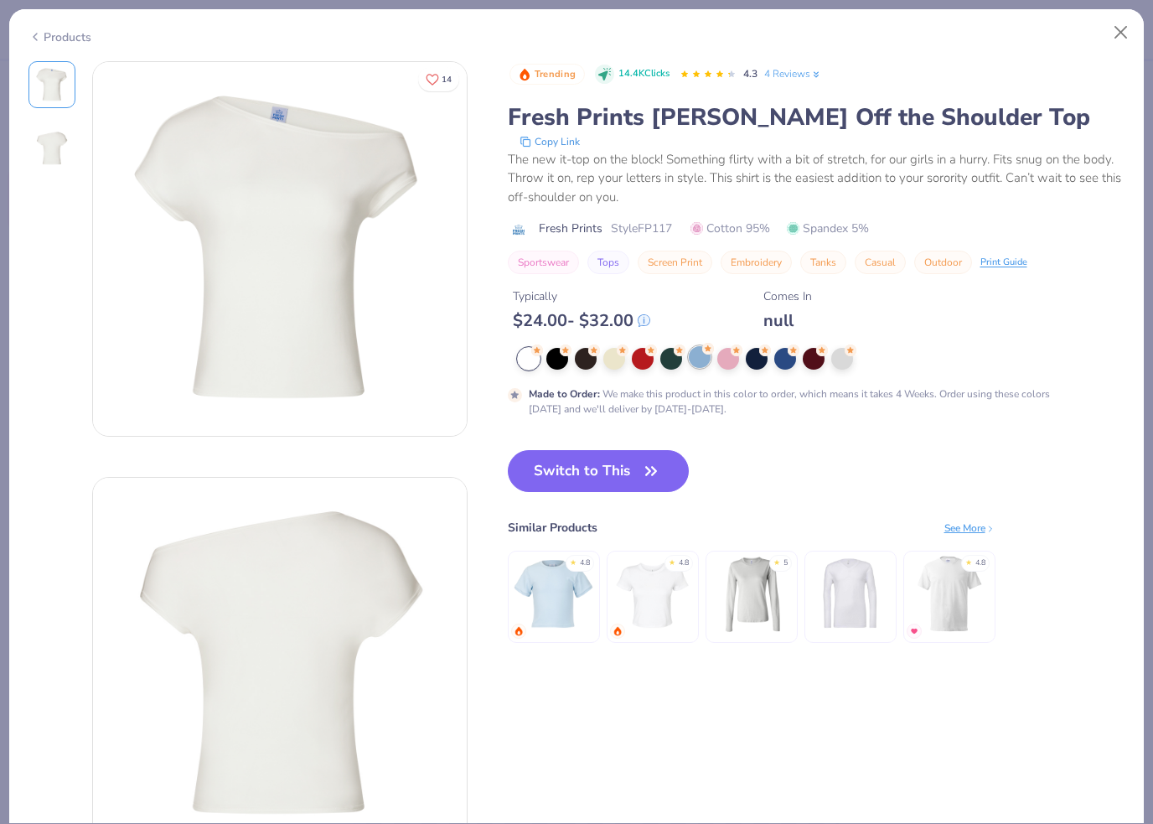
click at [697, 360] on div at bounding box center [700, 357] width 22 height 22
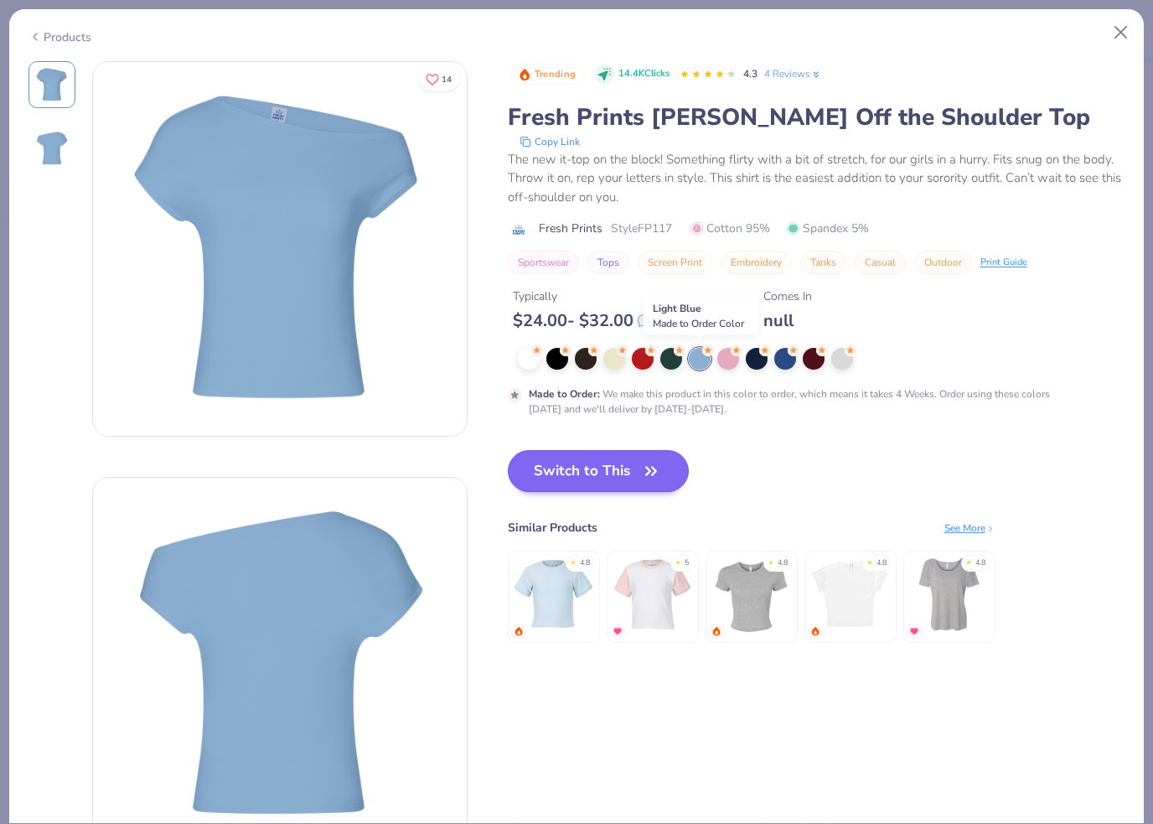
click at [636, 480] on button "Switch to This" at bounding box center [599, 471] width 182 height 42
type input "50"
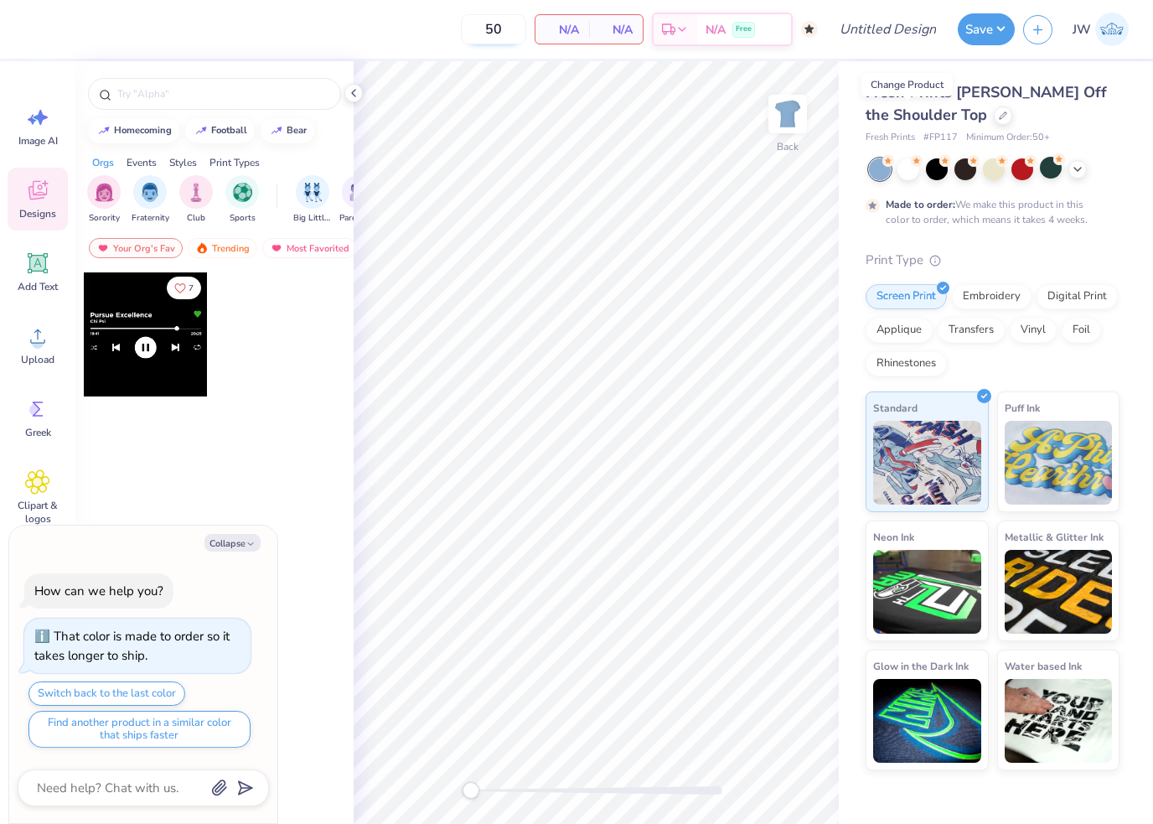
click at [521, 22] on input "50" at bounding box center [493, 29] width 65 height 30
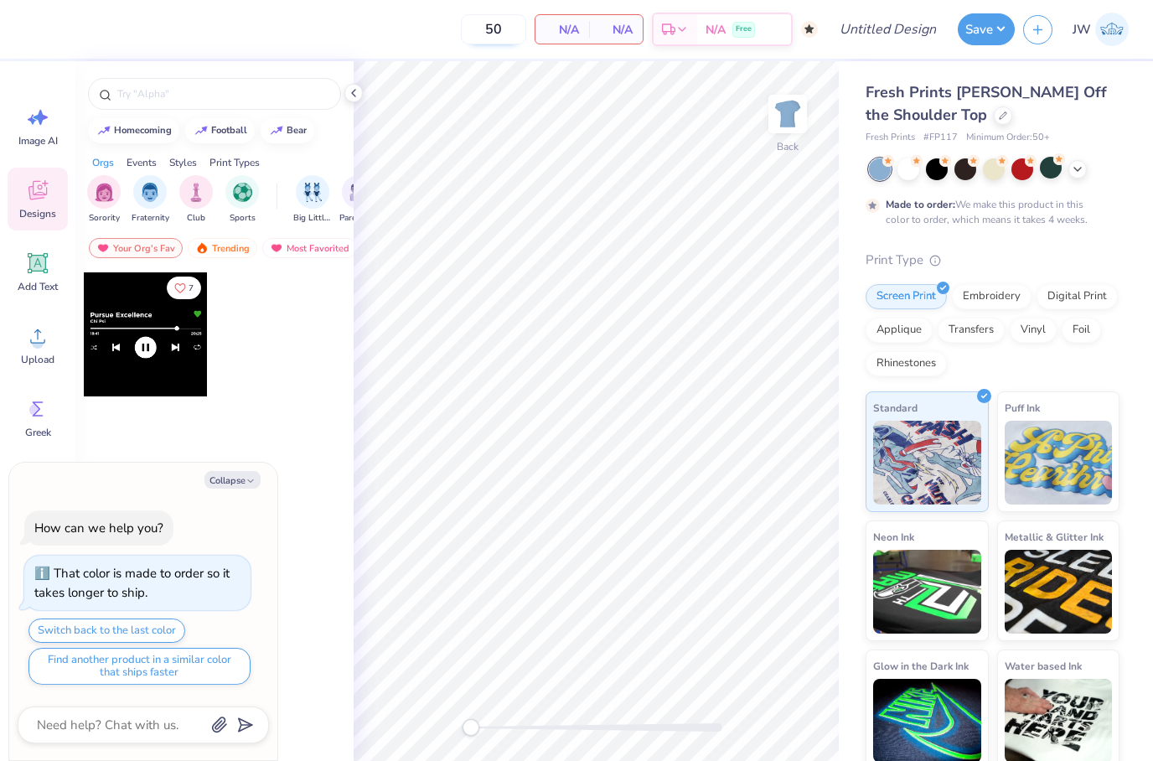
type textarea "x"
type input "5"
type input "12"
type textarea "x"
type input "50"
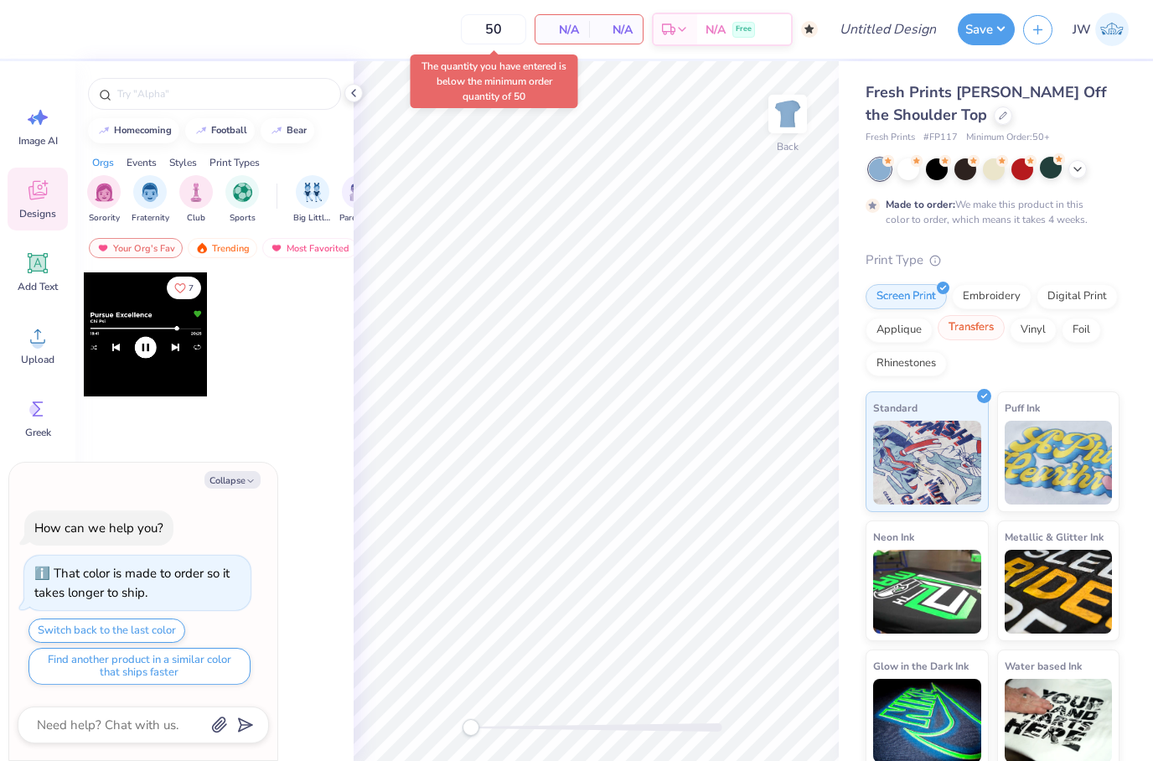
click at [986, 319] on div "Transfers" at bounding box center [971, 327] width 67 height 25
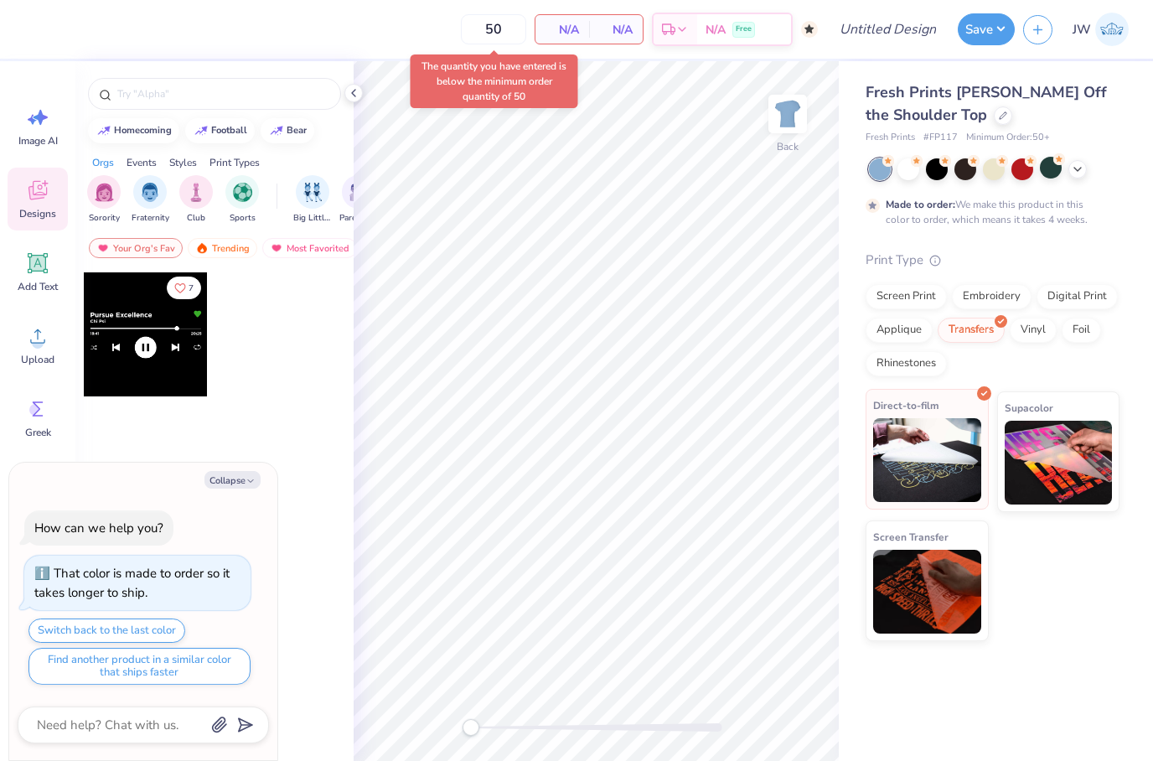
click at [940, 436] on img at bounding box center [927, 460] width 108 height 84
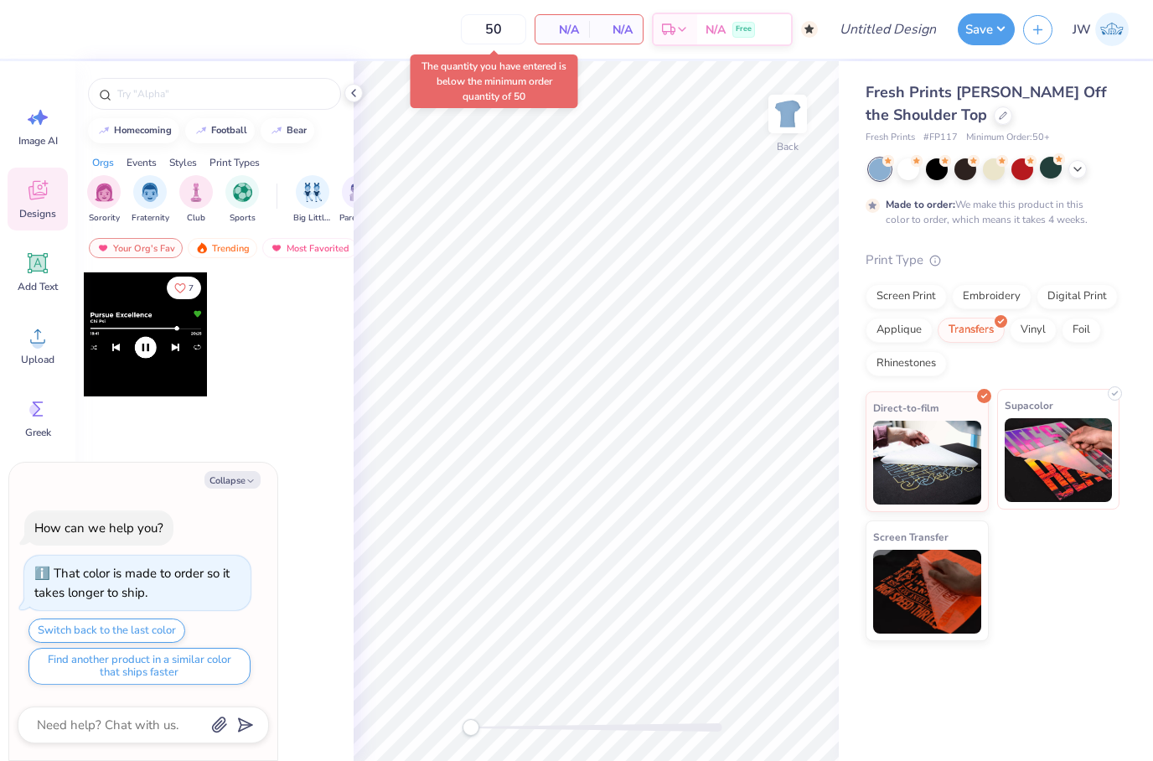
click at [1046, 443] on img at bounding box center [1059, 460] width 108 height 84
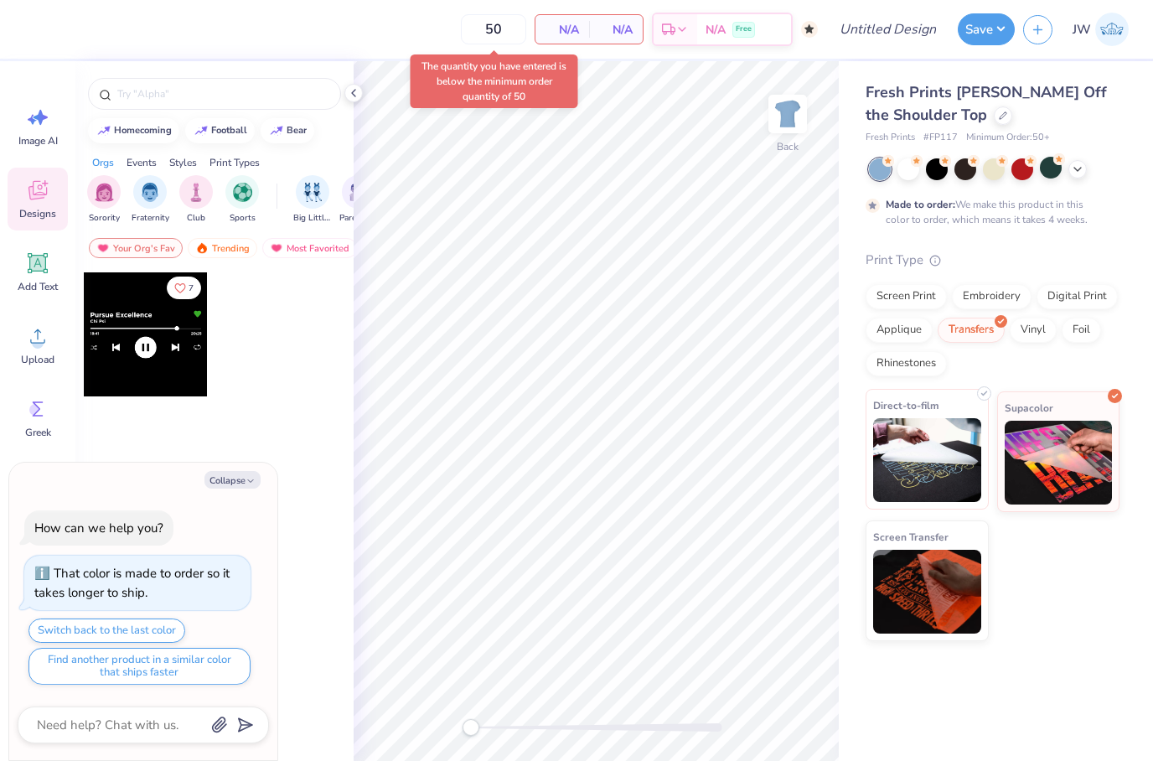
click at [956, 486] on img at bounding box center [927, 460] width 108 height 84
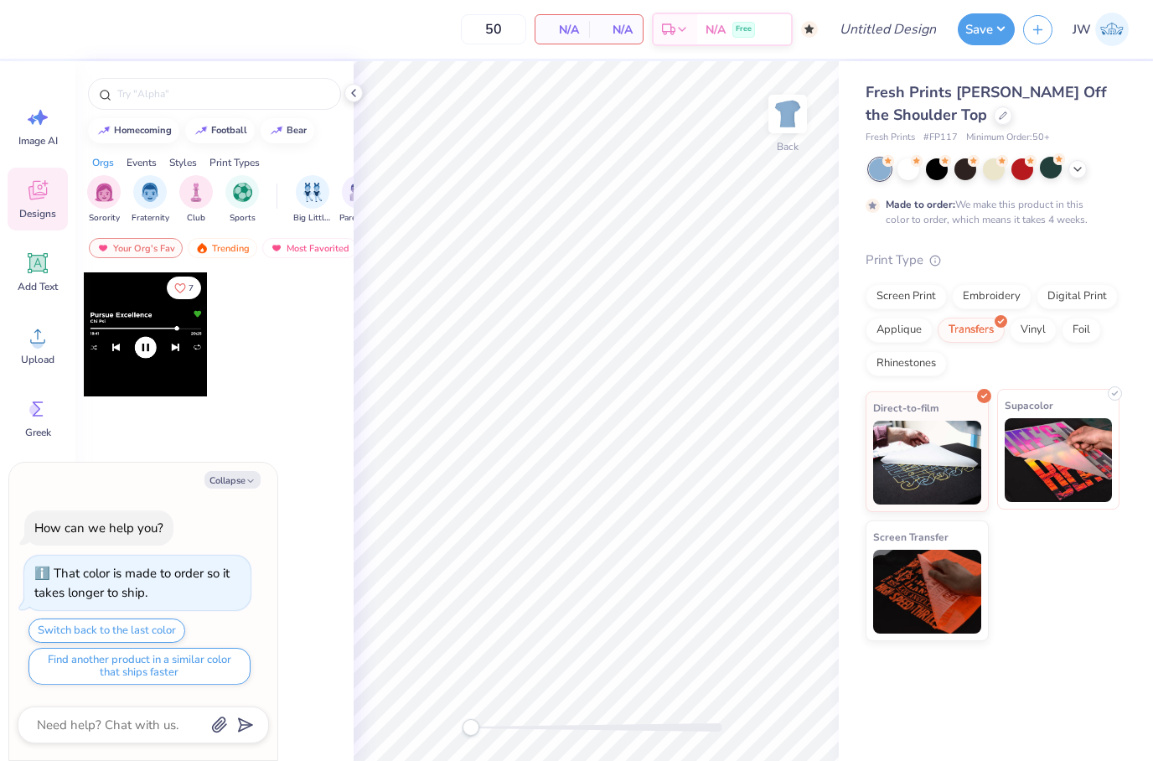
click at [1024, 471] on img at bounding box center [1059, 460] width 108 height 84
click at [745, 45] on div "N/A Free" at bounding box center [744, 32] width 94 height 30
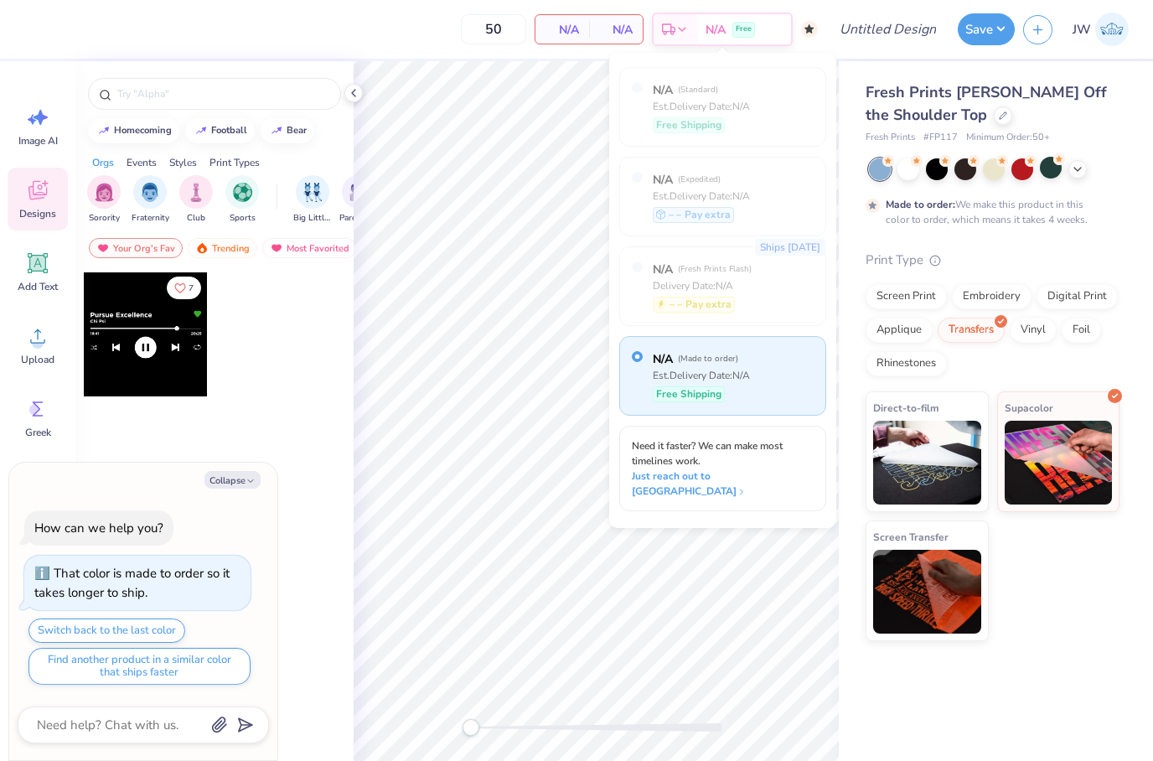
click at [1141, 255] on div "Fresh Prints Chloe Off the Shoulder Top Fresh Prints # FP117 Minimum Order: 50 …" at bounding box center [996, 351] width 314 height 580
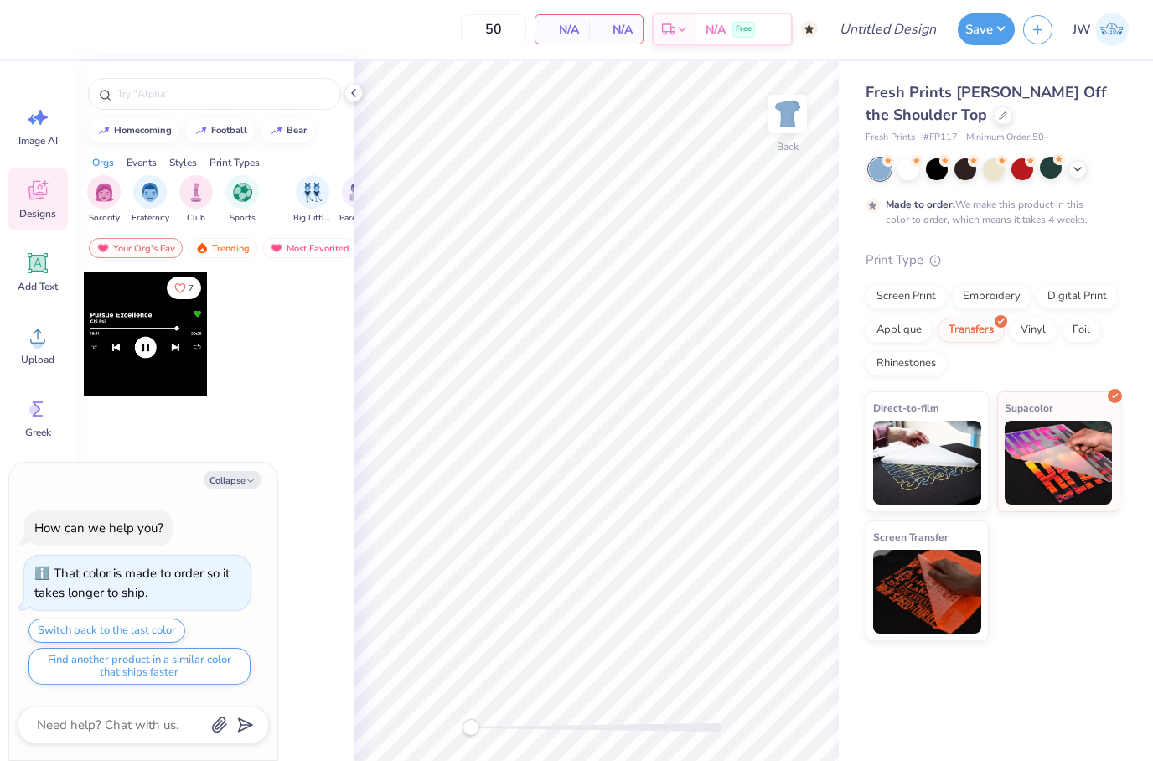
click at [350, 115] on div at bounding box center [214, 89] width 278 height 57
click at [350, 114] on div at bounding box center [214, 89] width 278 height 57
click at [932, 576] on img at bounding box center [927, 589] width 108 height 84
click at [939, 608] on img at bounding box center [927, 589] width 108 height 84
click at [998, 290] on div "Embroidery" at bounding box center [992, 294] width 80 height 25
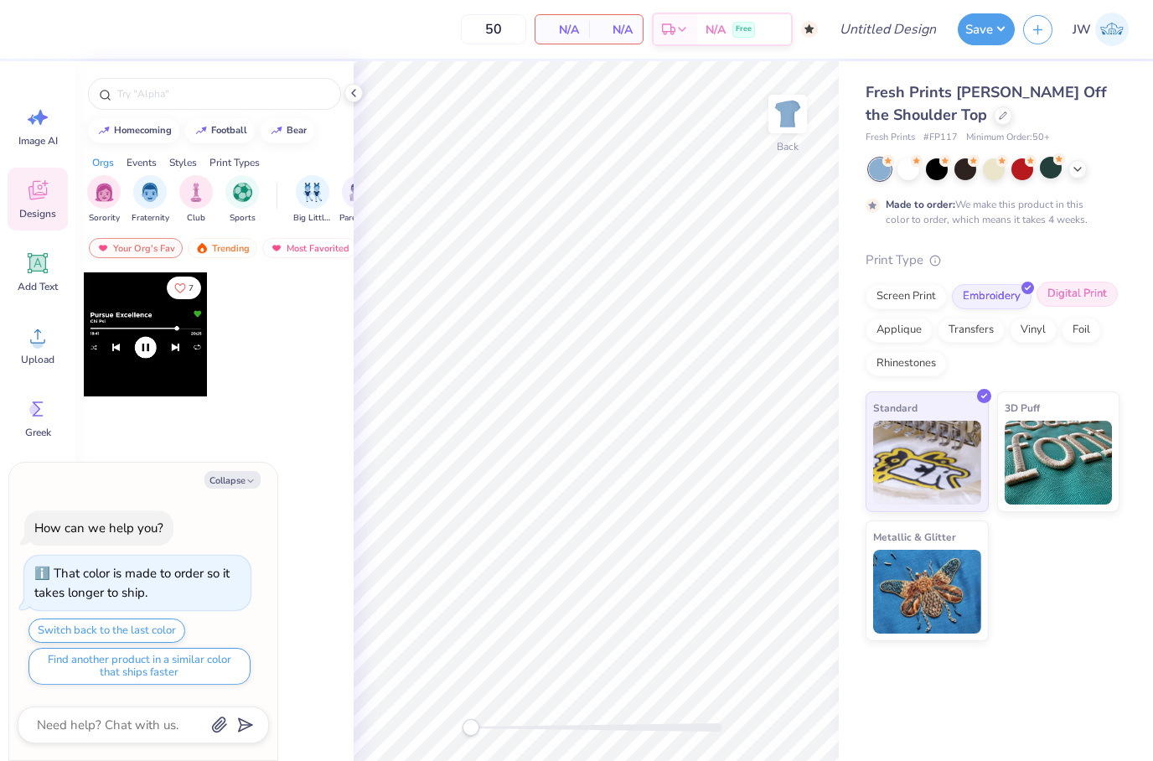
click at [1082, 300] on div "Digital Print" at bounding box center [1077, 294] width 81 height 25
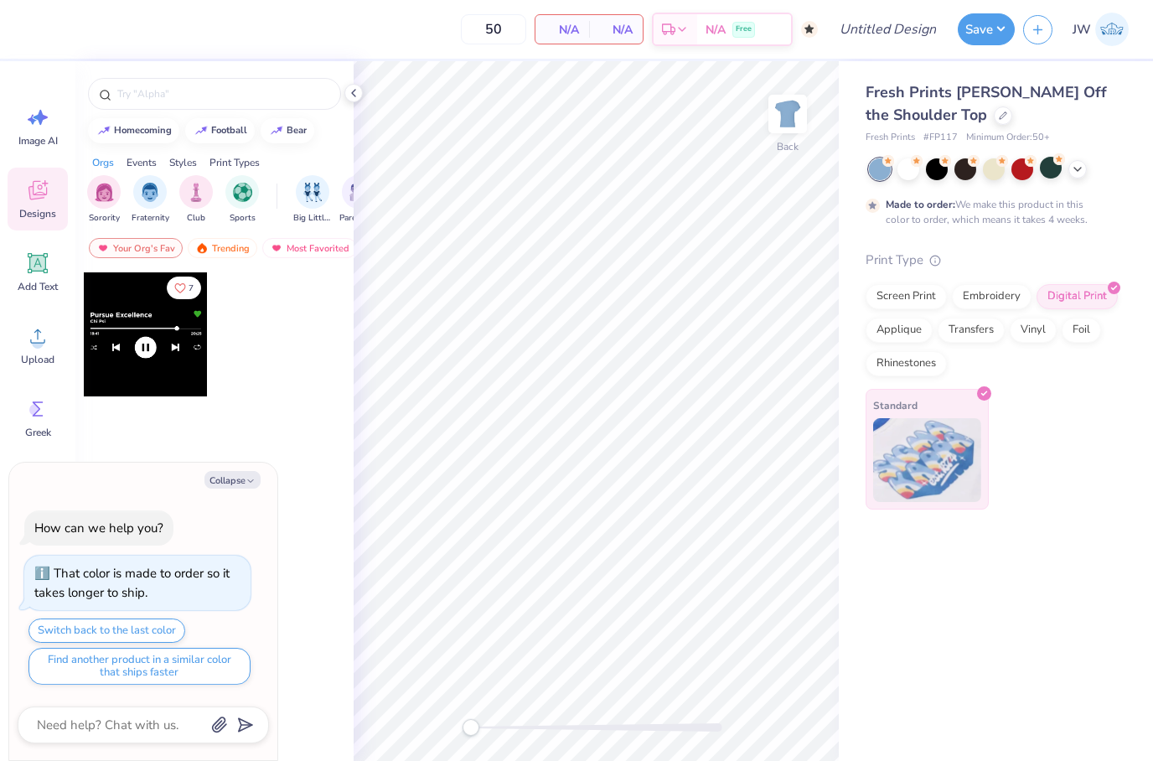
click at [967, 410] on div "Standard" at bounding box center [927, 449] width 123 height 121
type textarea "x"
click at [494, 39] on input "50" at bounding box center [493, 29] width 65 height 30
type input "5"
type input "12"
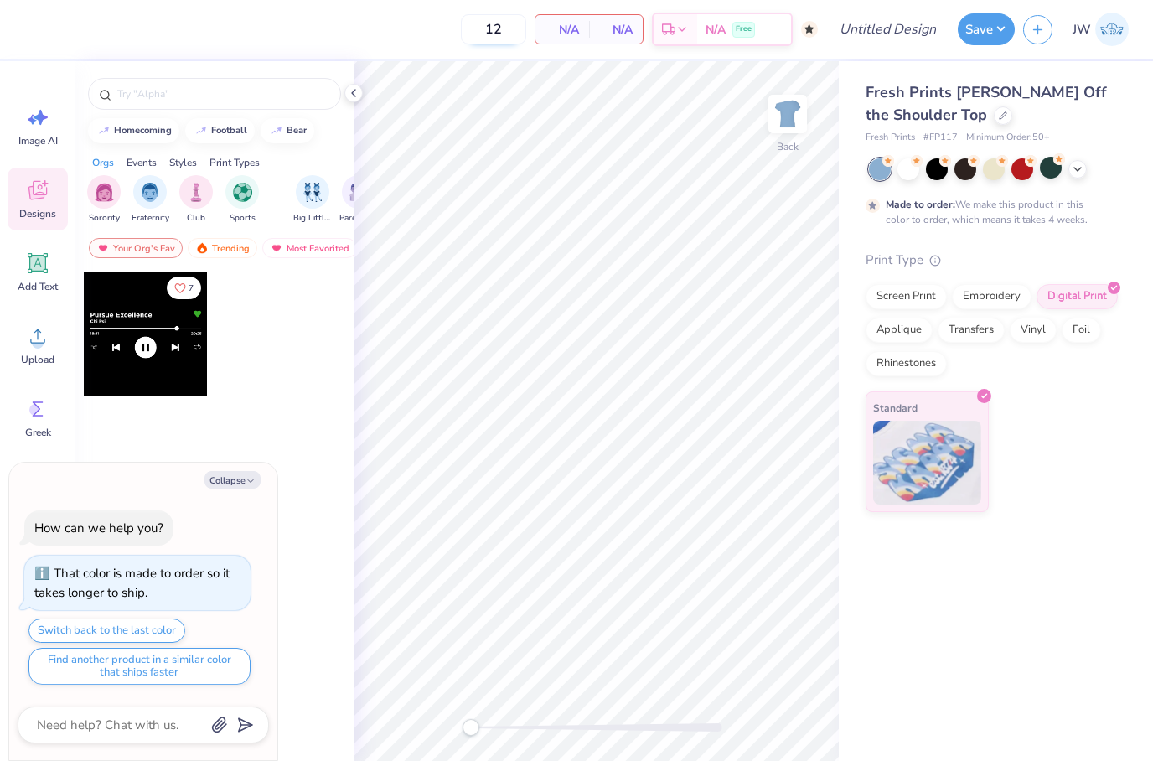
type textarea "x"
type input "50"
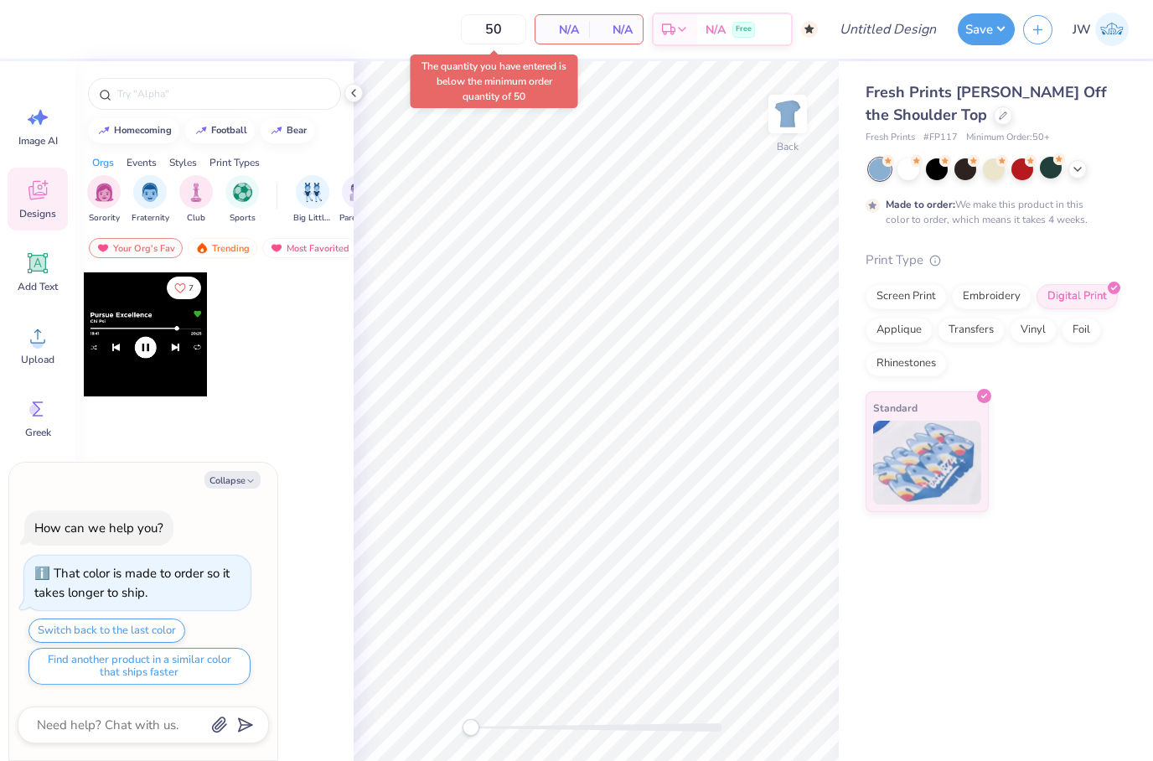
click at [983, 672] on div "Fresh Prints Chloe Off the Shoulder Top Fresh Prints # FP117 Minimum Order: 50 …" at bounding box center [996, 411] width 314 height 700
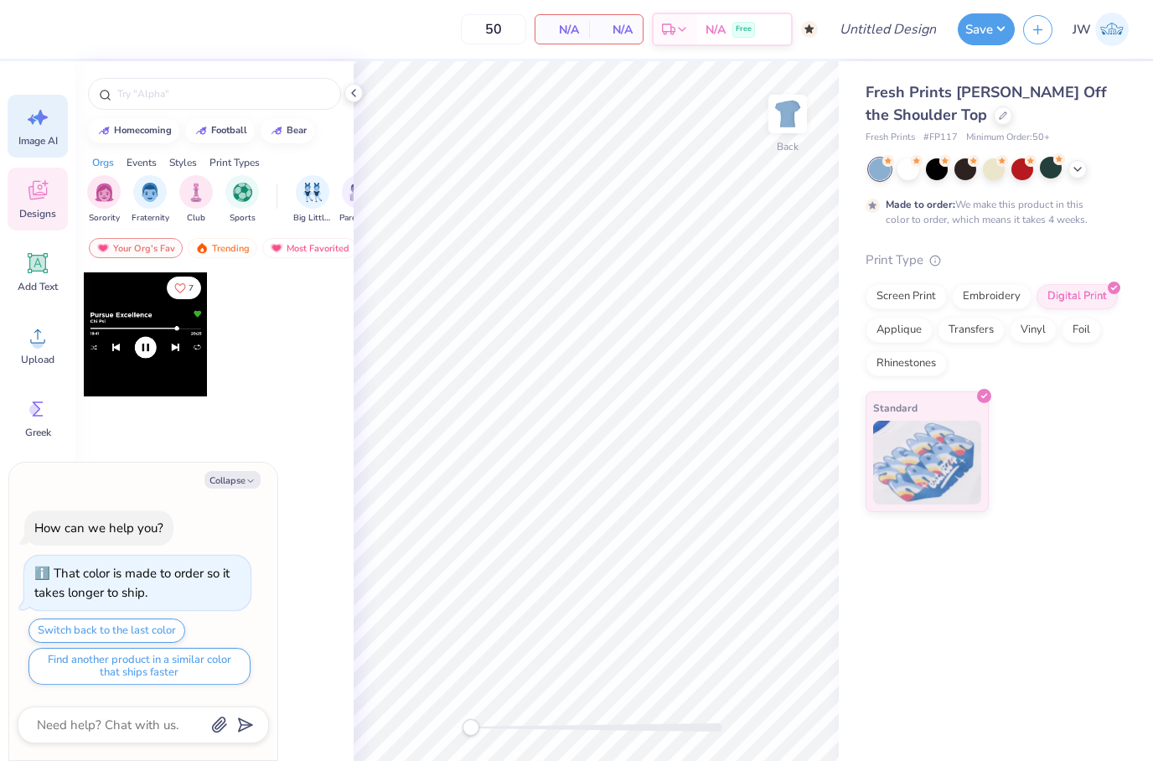
click at [21, 134] on span "Image AI" at bounding box center [37, 140] width 39 height 13
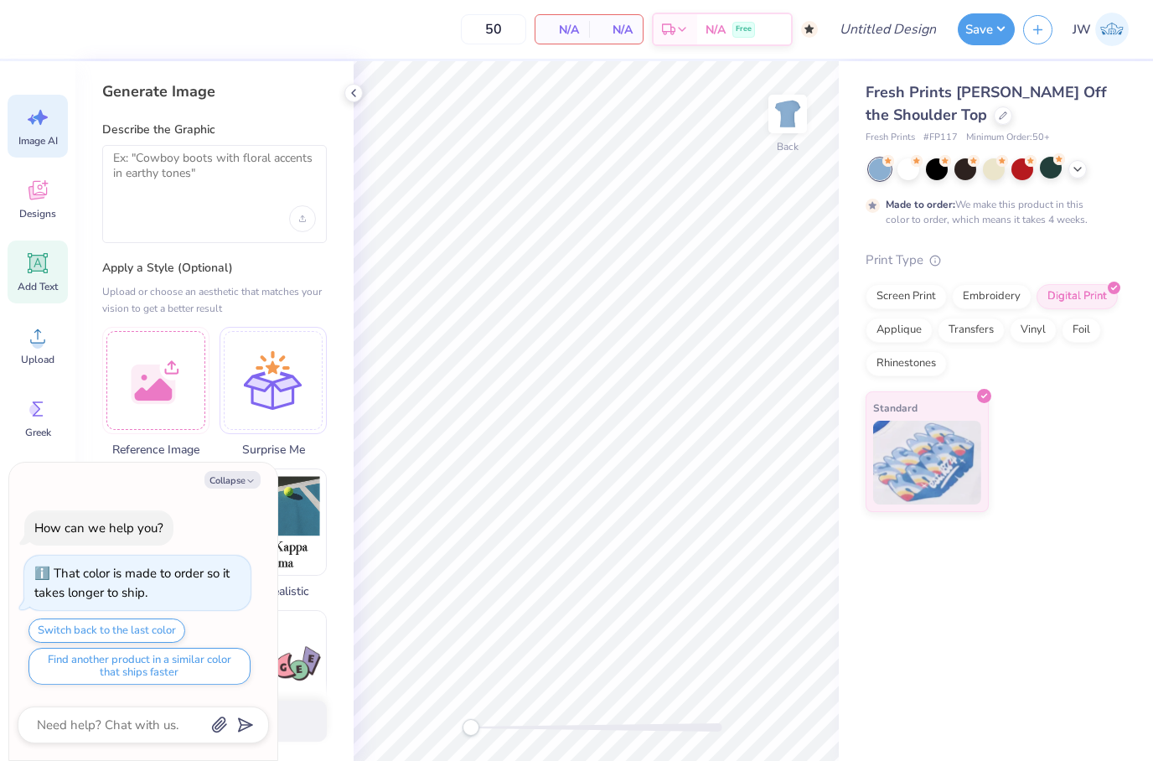
click at [34, 244] on div "Add Text" at bounding box center [38, 272] width 60 height 63
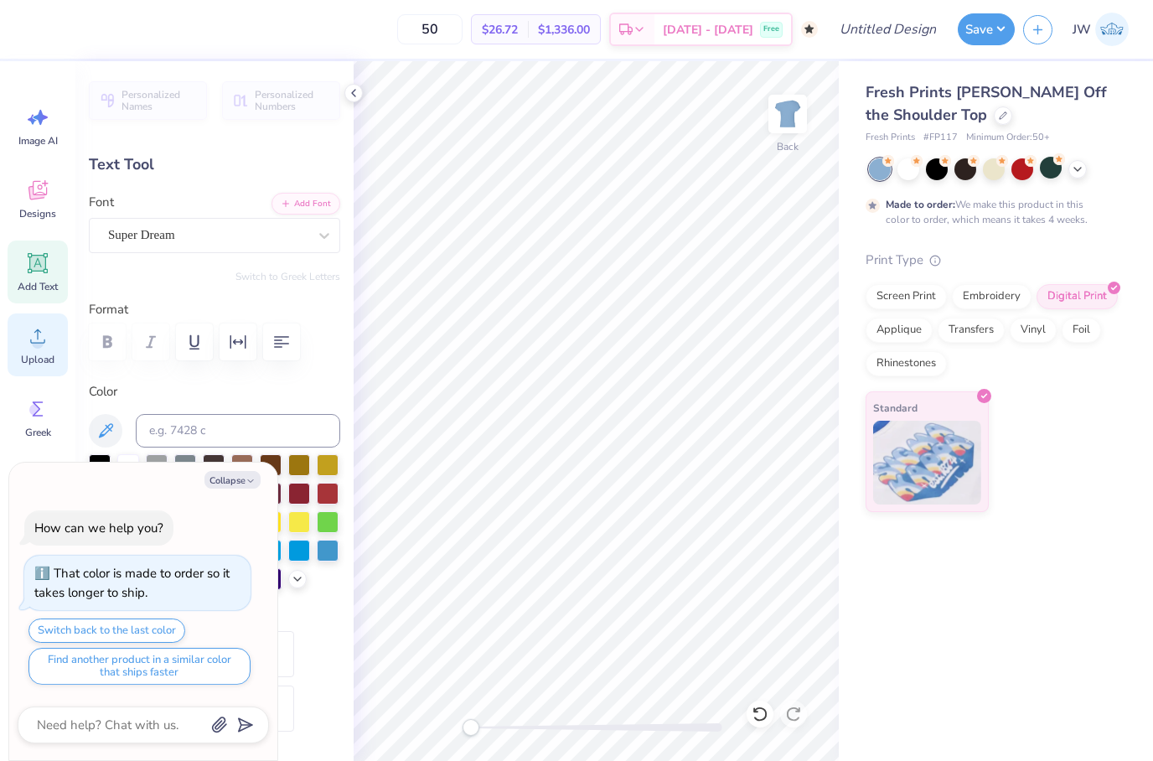
click at [45, 342] on icon at bounding box center [37, 336] width 25 height 25
click at [13, 319] on div "Upload" at bounding box center [38, 344] width 60 height 63
click at [28, 343] on icon at bounding box center [37, 336] width 25 height 25
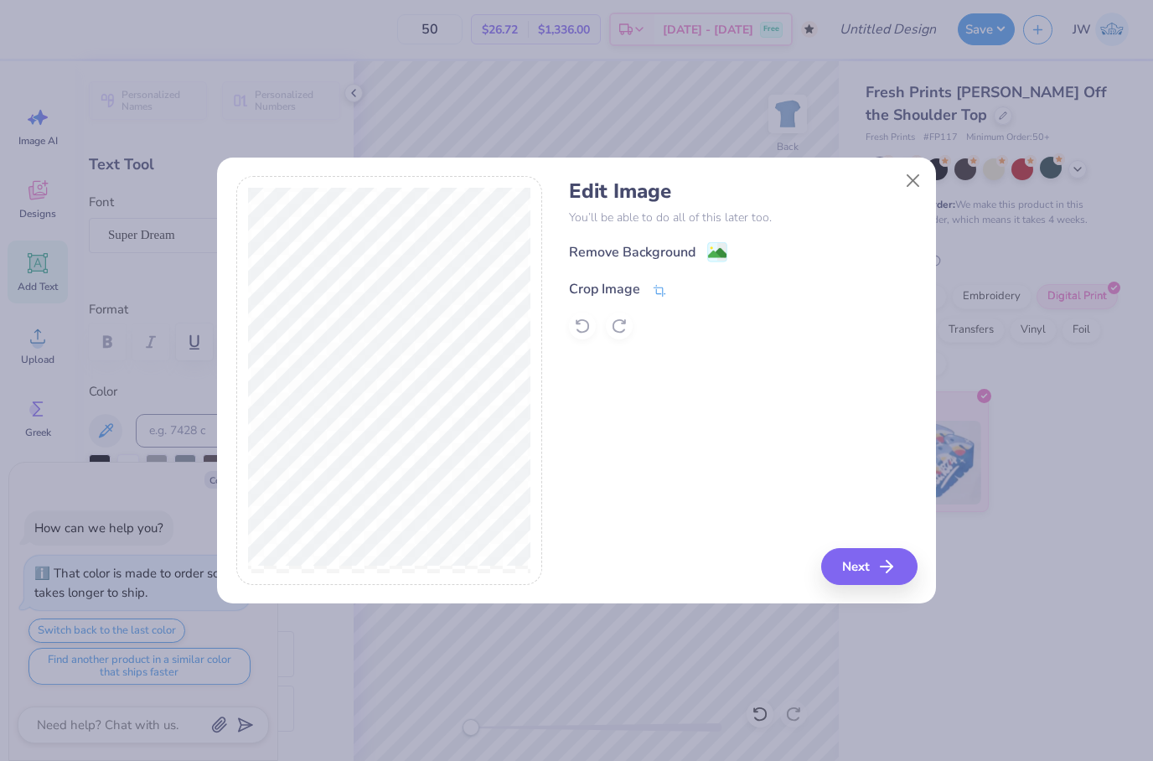
click at [663, 290] on icon at bounding box center [659, 290] width 15 height 15
click at [680, 292] on button at bounding box center [688, 288] width 18 height 18
click at [711, 242] on div "Remove Background" at bounding box center [743, 251] width 348 height 21
click at [701, 257] on div "Remove Background" at bounding box center [648, 253] width 158 height 21
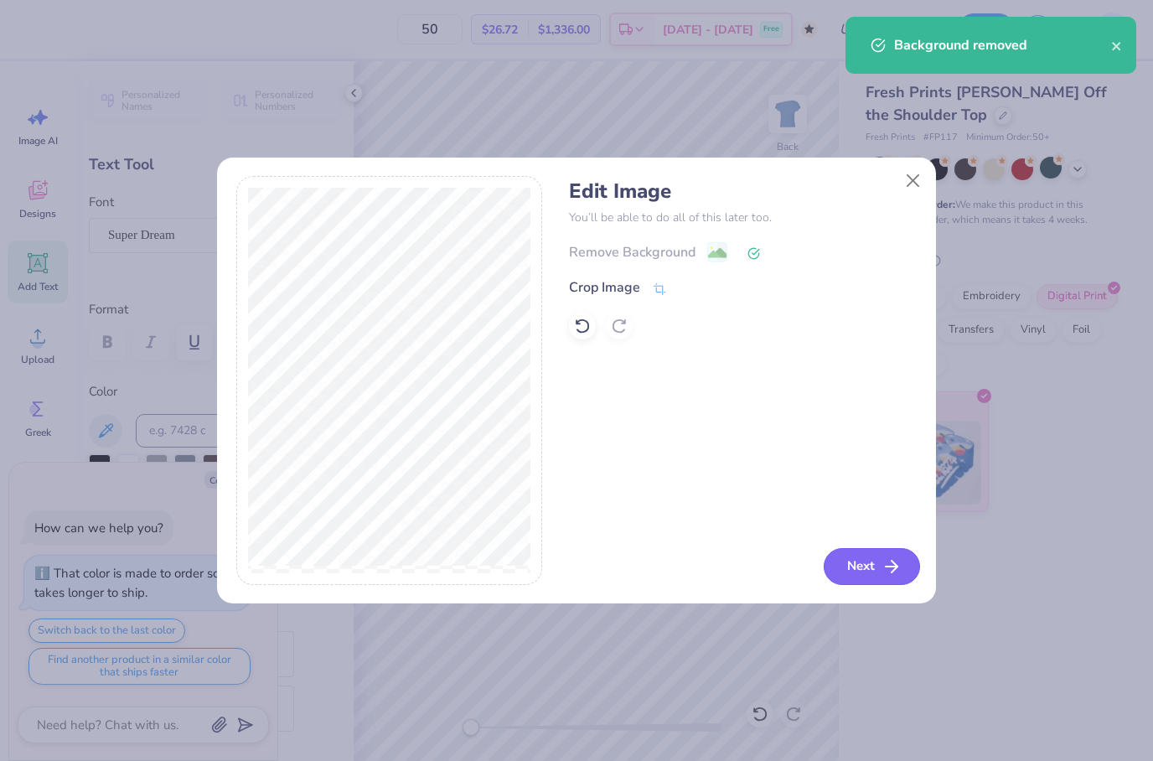
click at [907, 569] on button "Next" at bounding box center [872, 566] width 96 height 37
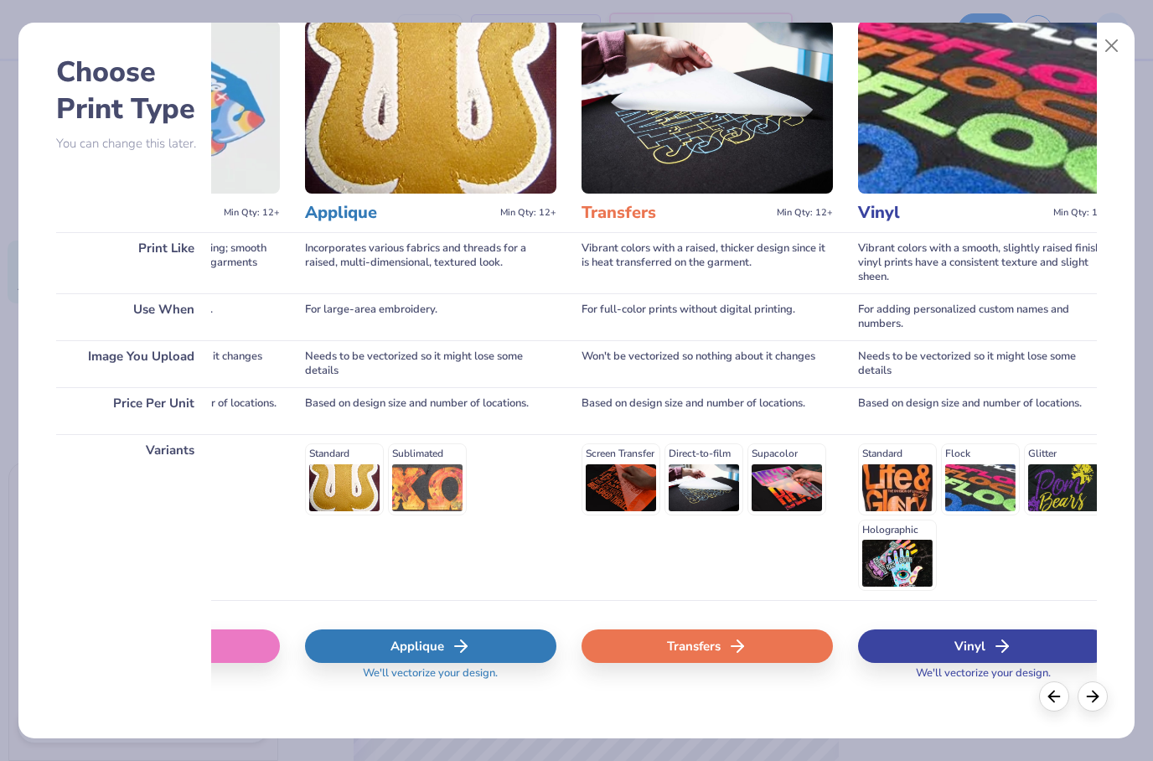
scroll to position [0, 740]
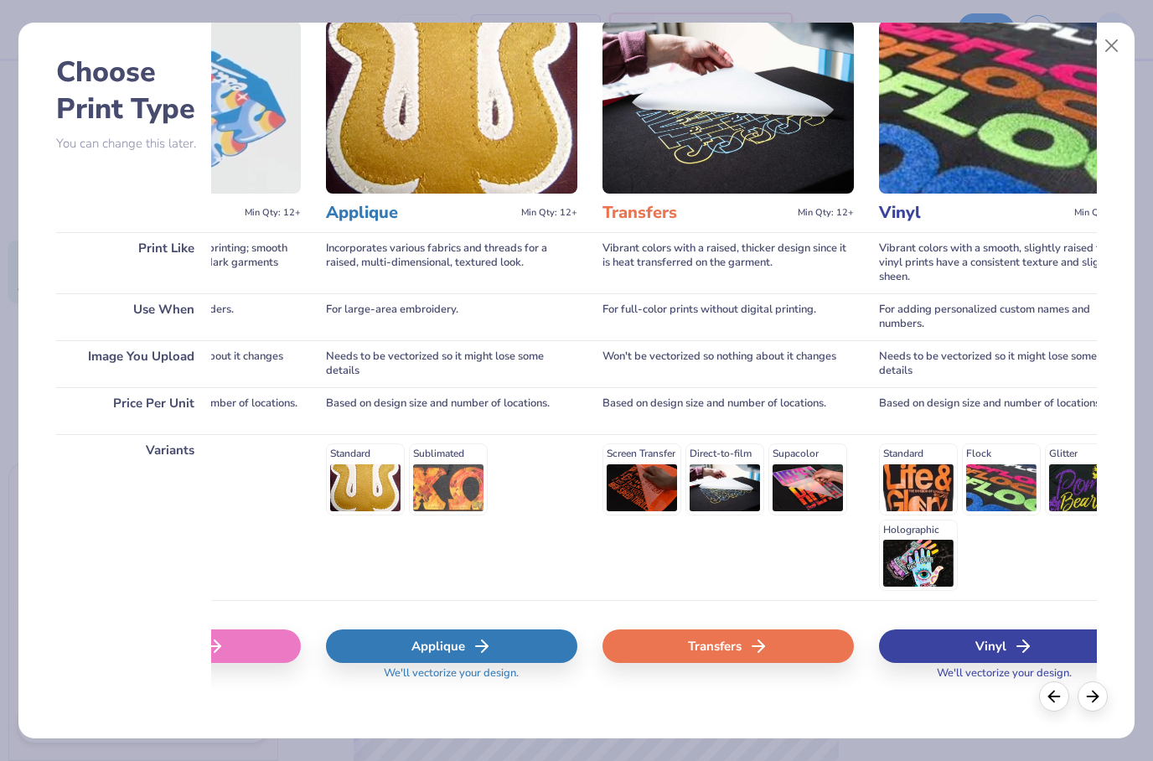
click at [780, 629] on div "Transfers" at bounding box center [728, 646] width 251 height 34
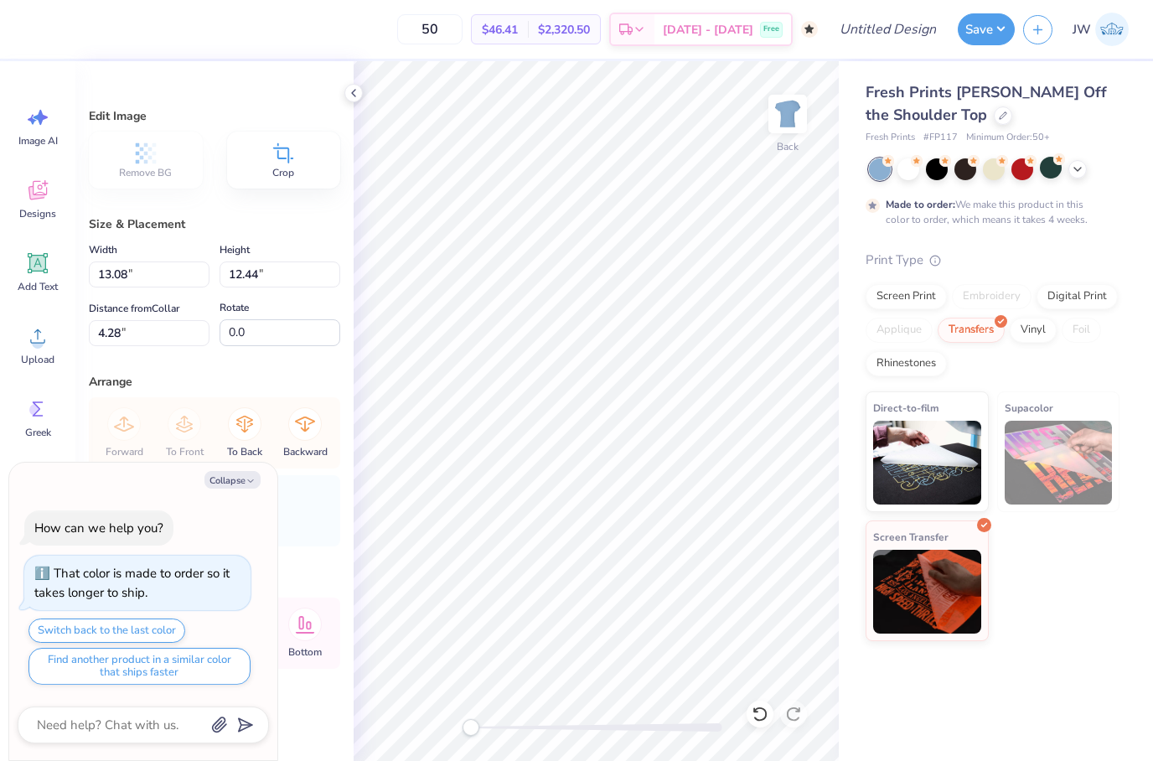
type textarea "x"
type input "7.34"
type input "6.98"
type input "9.74"
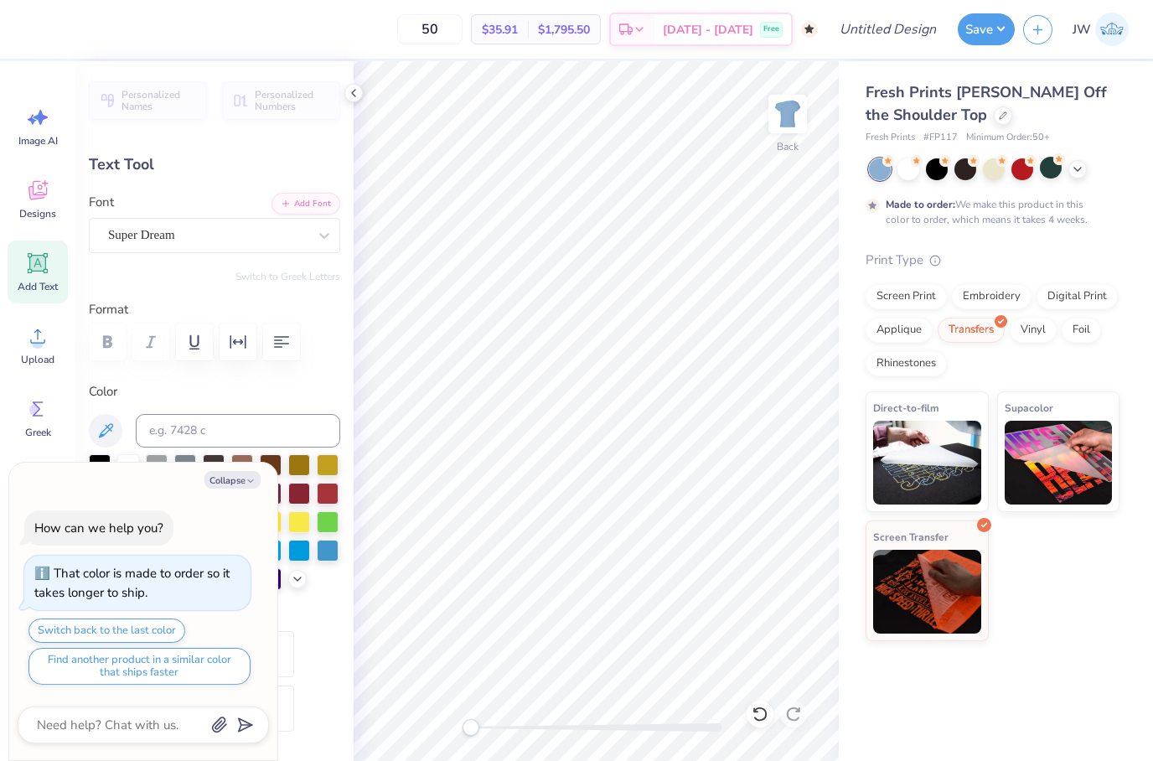
scroll to position [1, 2]
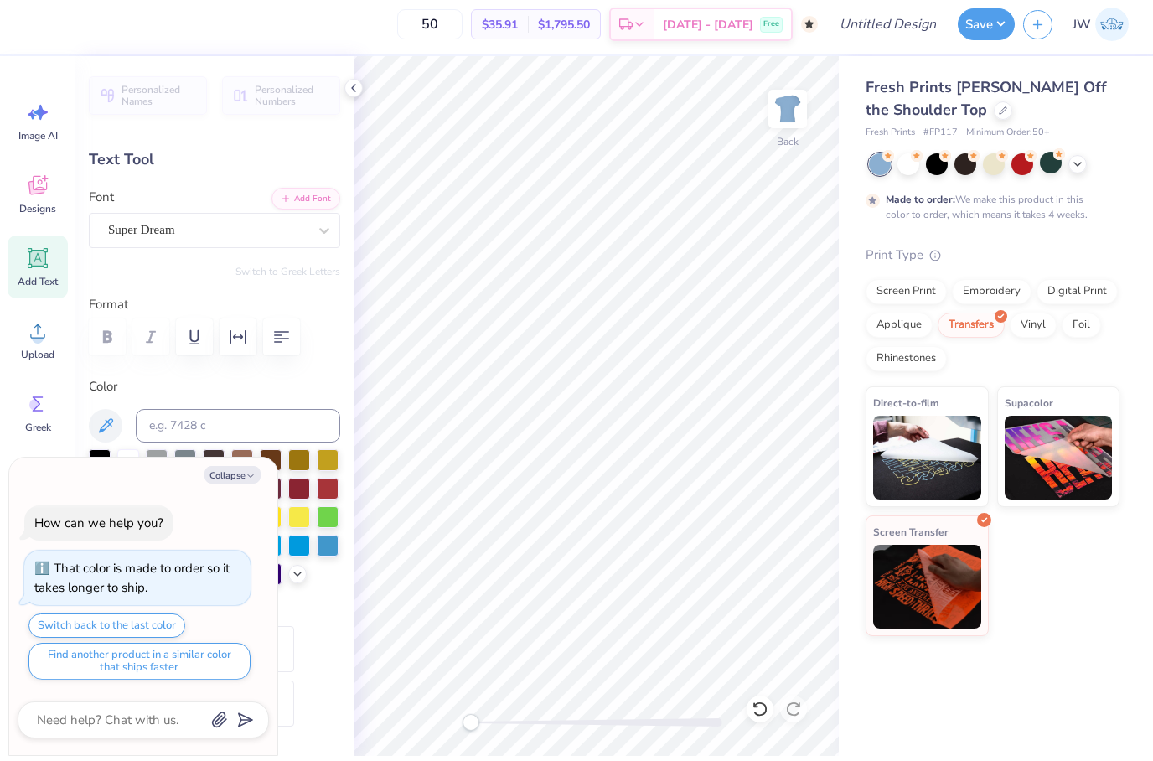
type textarea "x"
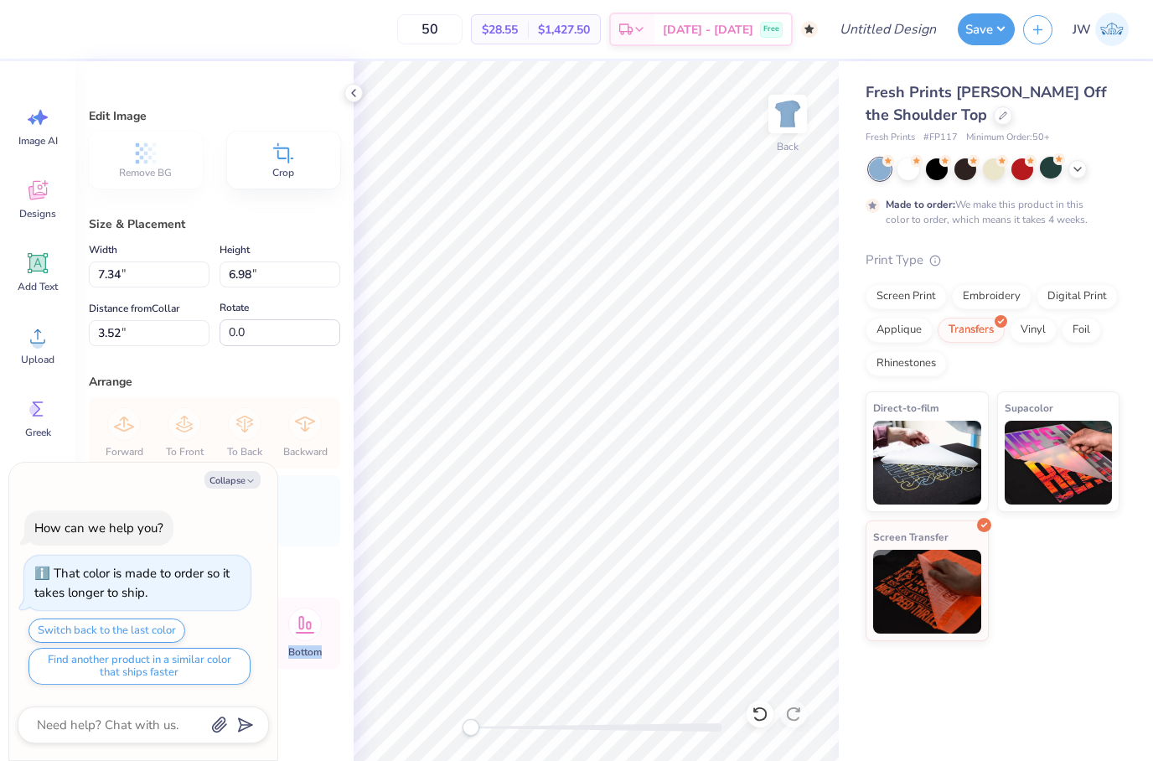
type textarea "x"
type input "8.47"
type input "8.05"
type input "4.40"
type textarea "x"
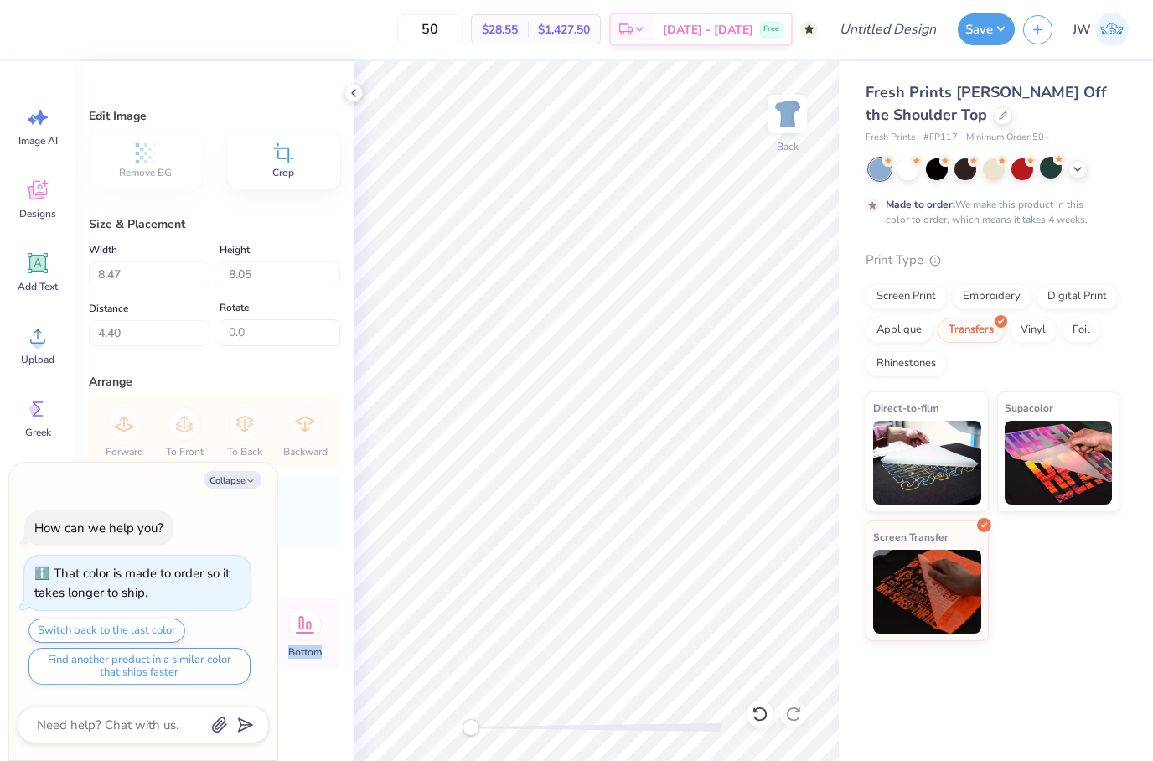
type input "3.00"
click at [1111, 253] on div "Print Type" at bounding box center [993, 260] width 254 height 19
type textarea "x"
type input "9.44"
type input "8.98"
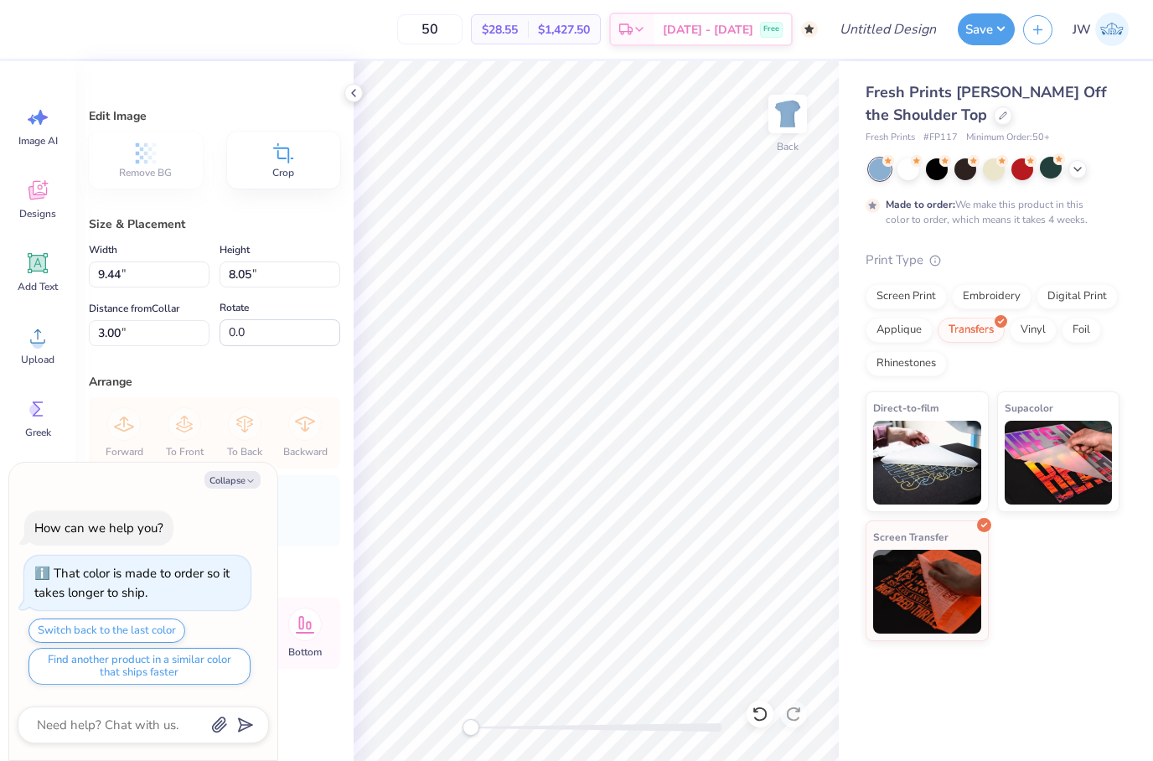
type input "3.35"
type textarea "x"
type input "3.00"
type textarea "x"
click at [893, 32] on input "Design Title" at bounding box center [909, 30] width 82 height 34
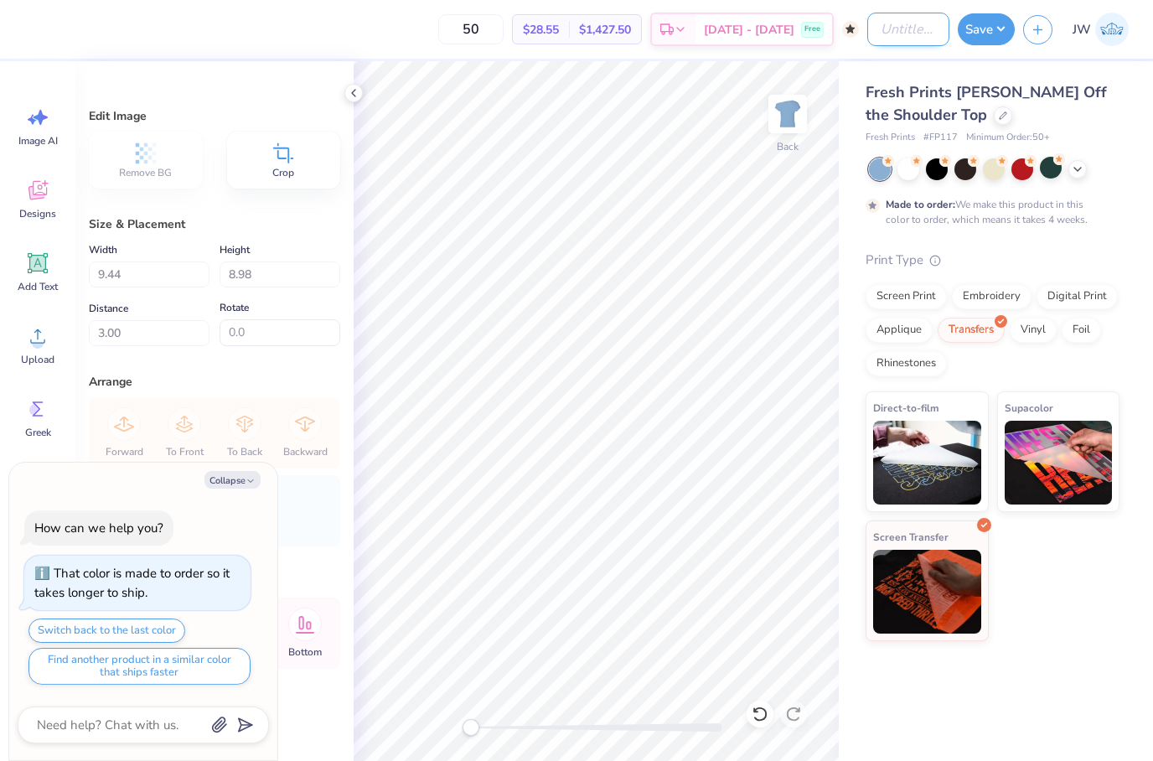
type input "R"
type textarea "x"
type input "Re"
type textarea "x"
type input "Rev"
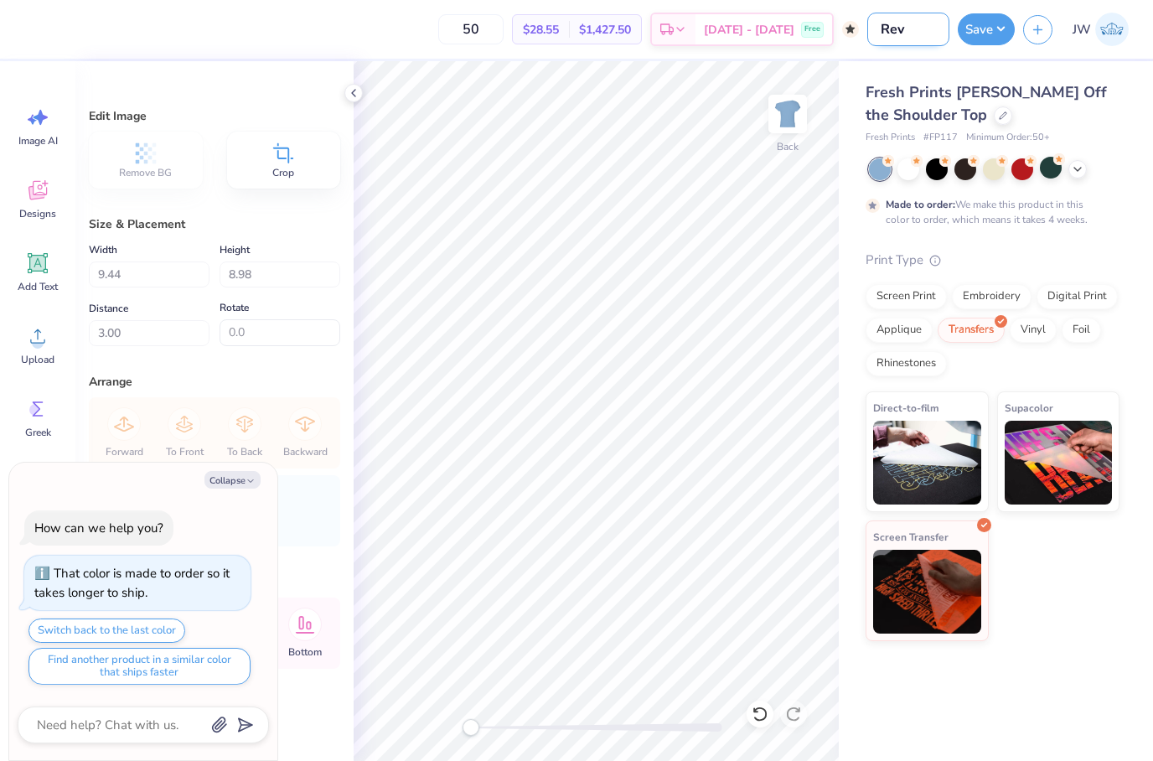
type textarea "x"
type input "Reve"
type textarea "x"
type input "Revea"
type textarea "x"
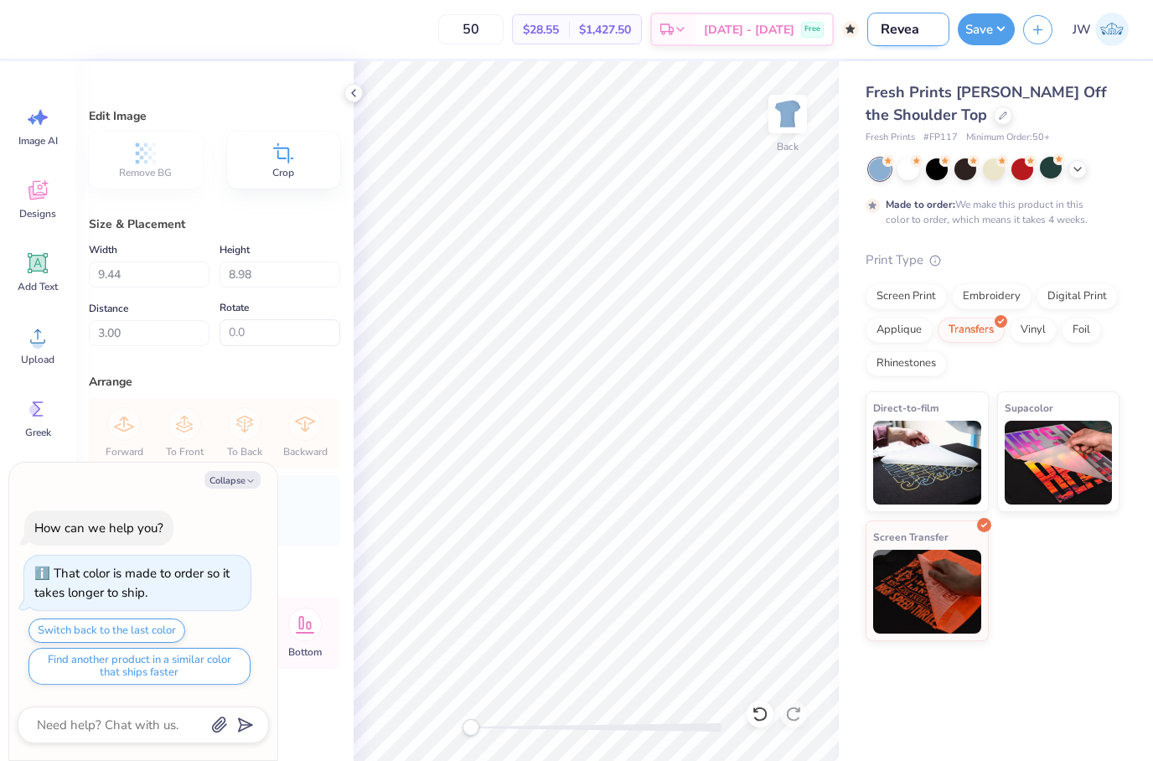
type input "Reveal"
type textarea "x"
type input "Reveal"
type textarea "x"
type input "Reveal 2"
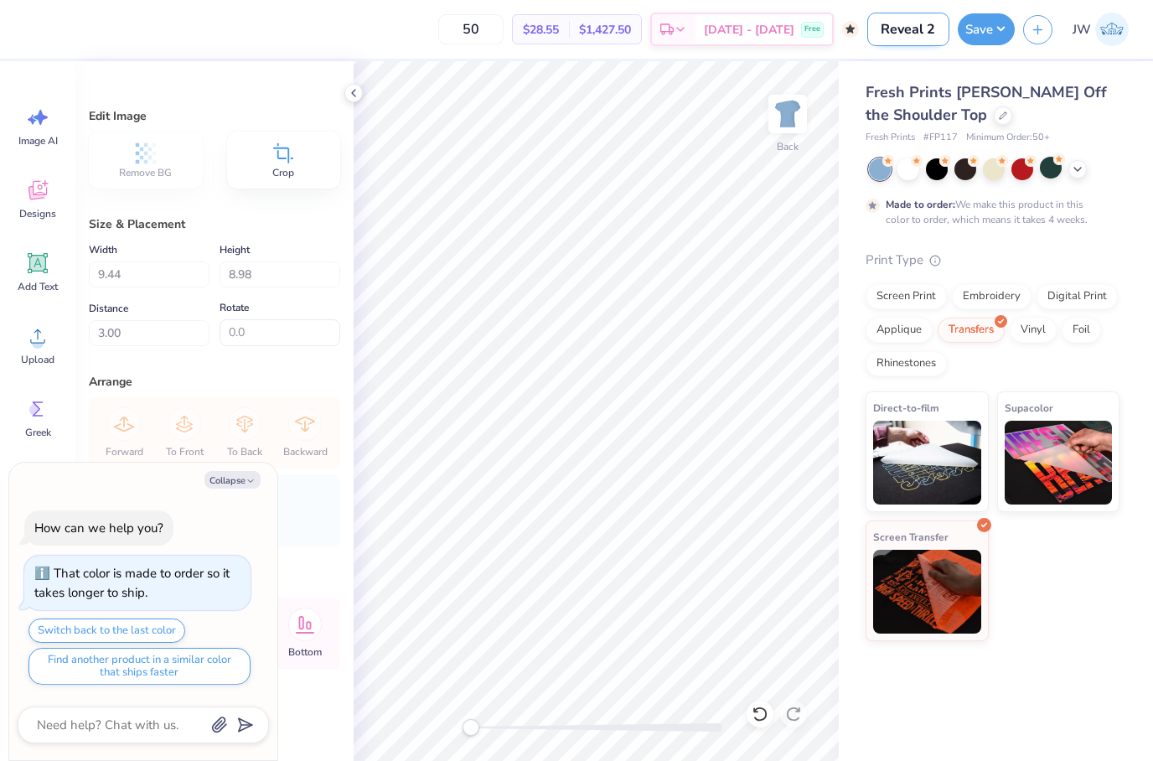
type textarea "x"
type input "Reveal 2"
click at [983, 31] on button "Save" at bounding box center [986, 27] width 57 height 32
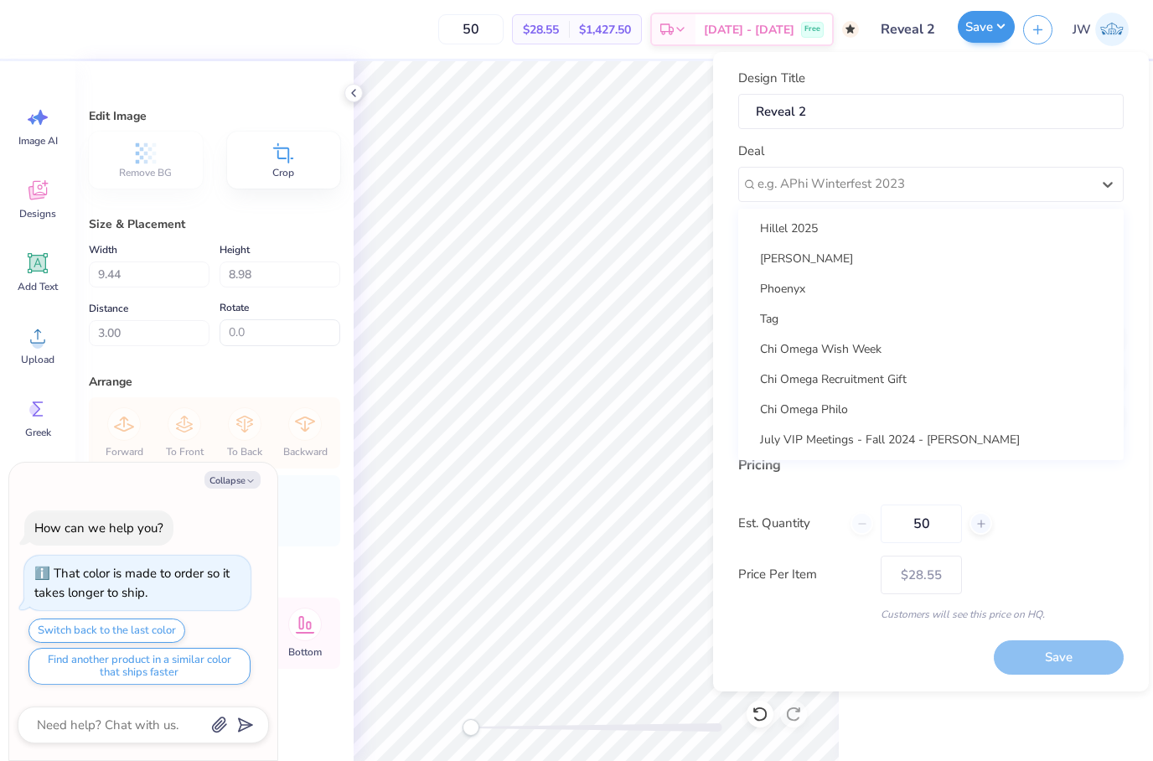
scroll to position [122, 0]
click at [904, 416] on div "Chi Omega Philo" at bounding box center [931, 410] width 372 height 28
type textarea "x"
type input "Maren Reid"
type textarea "x"
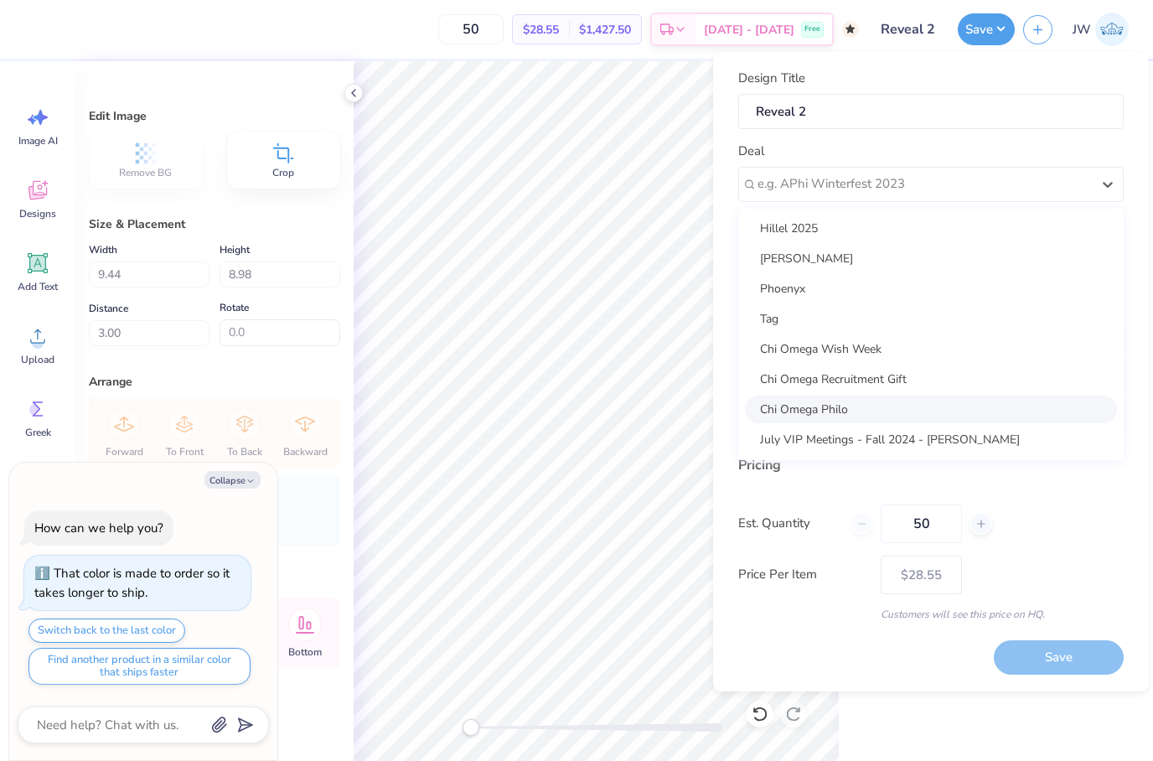
type input "– –"
type textarea "x"
type input "$33.86"
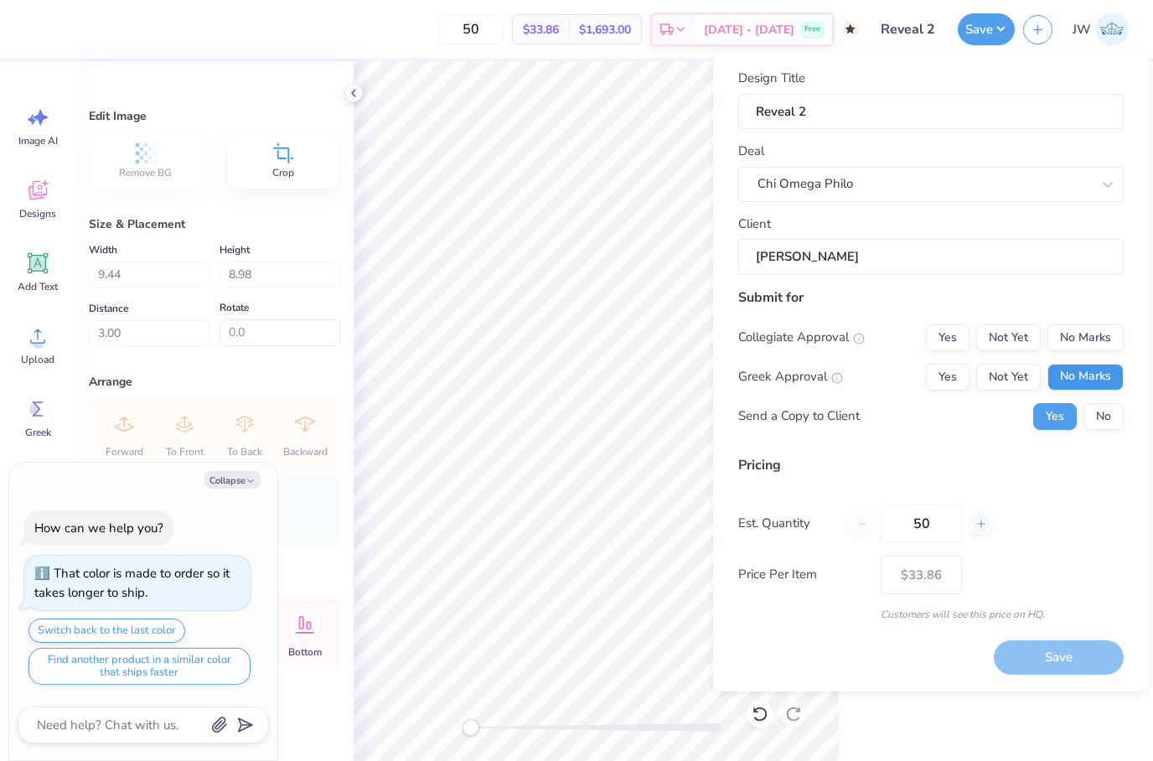
click at [1094, 366] on button "No Marks" at bounding box center [1086, 377] width 76 height 27
click at [1093, 365] on button "No Marks" at bounding box center [1086, 377] width 76 height 27
click at [1105, 341] on button "No Marks" at bounding box center [1086, 337] width 76 height 27
type textarea "x"
type input "– –"
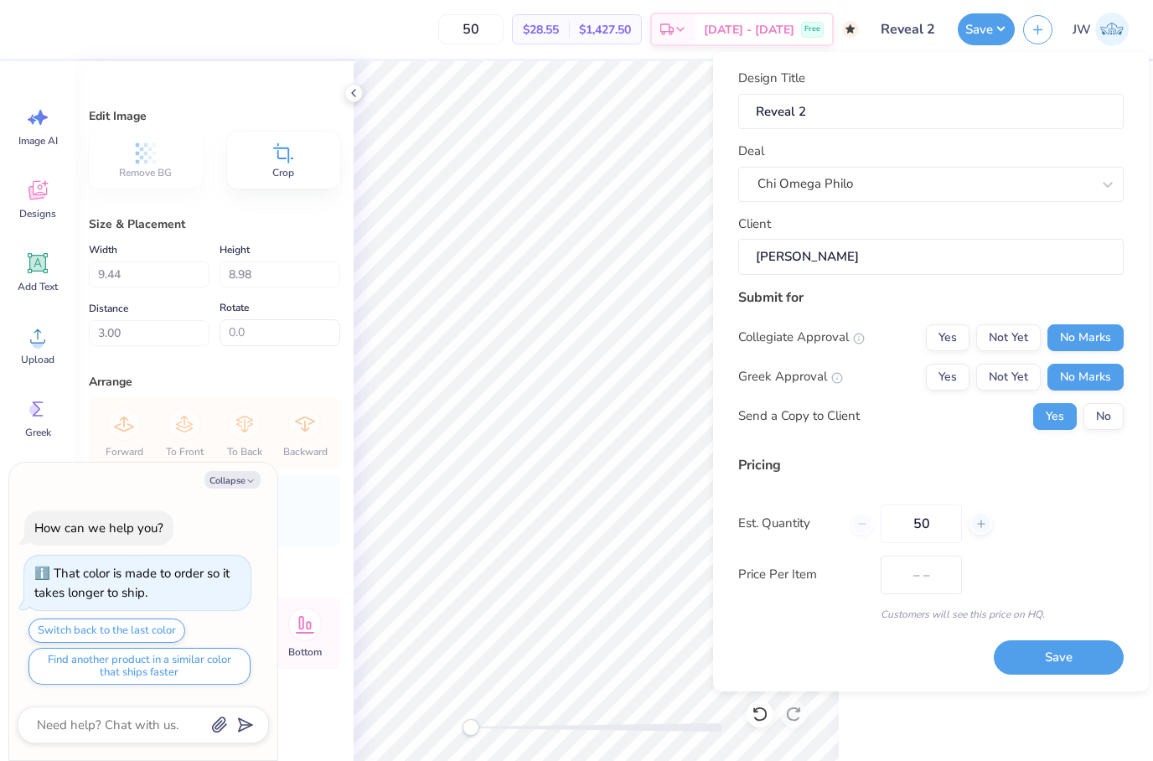
type textarea "x"
type input "$28.55"
click at [873, 524] on div "50" at bounding box center [922, 524] width 142 height 39
click at [983, 512] on div at bounding box center [981, 523] width 23 height 23
type input "51"
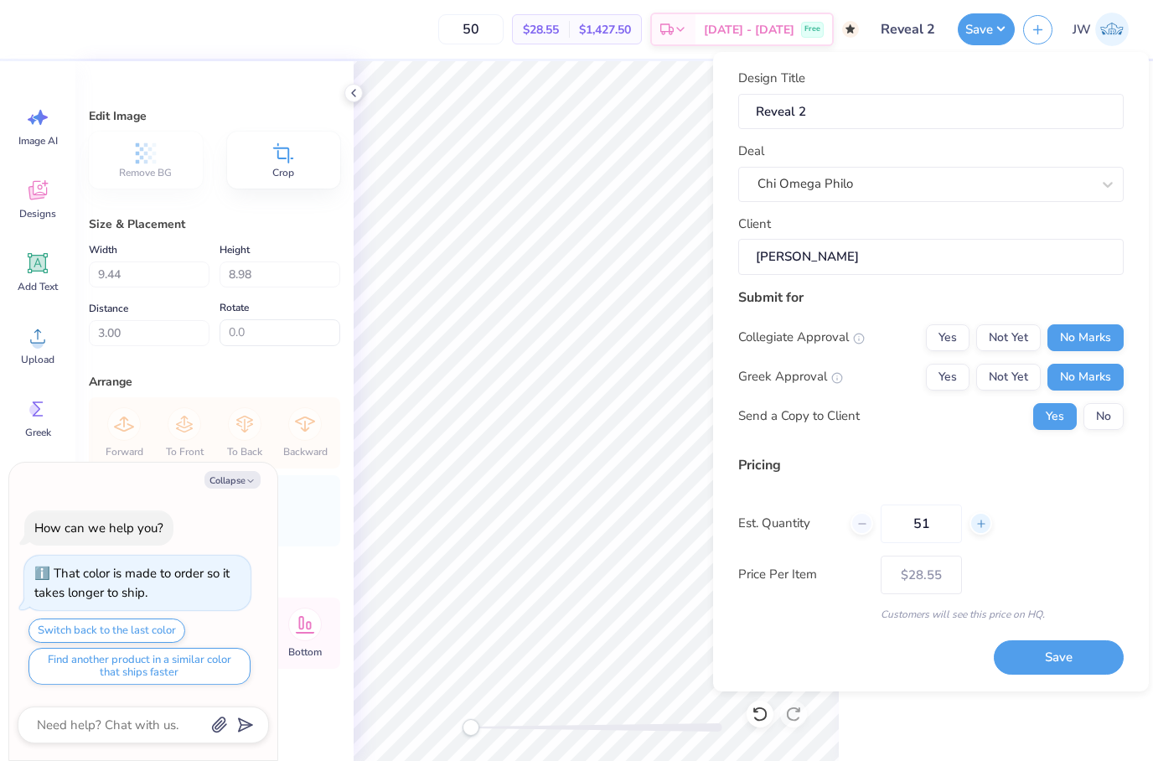
click at [980, 509] on div "51" at bounding box center [922, 524] width 142 height 39
type textarea "x"
type input "51"
type textarea "x"
type input "– –"
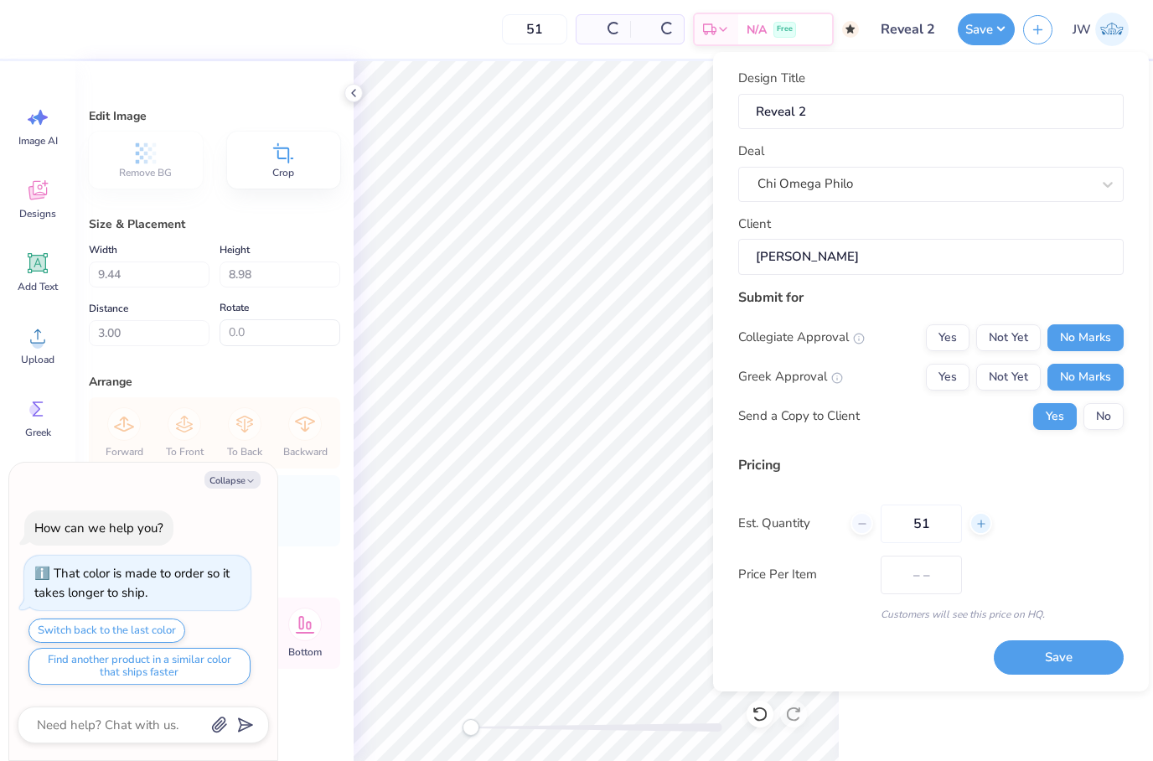
type textarea "x"
type input "$28.54"
click at [874, 526] on div "51" at bounding box center [922, 524] width 142 height 39
click at [873, 524] on div at bounding box center [862, 523] width 23 height 23
type input "50"
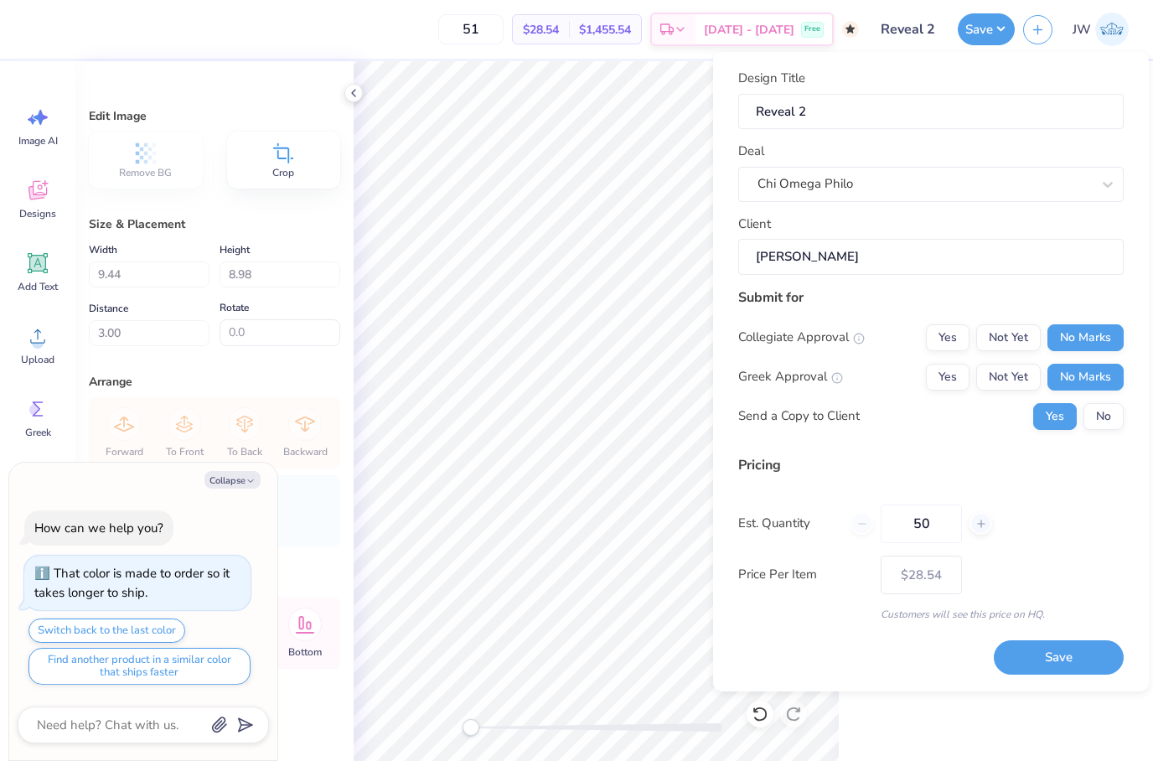
type textarea "x"
type input "50"
type textarea "x"
type input "– –"
type textarea "x"
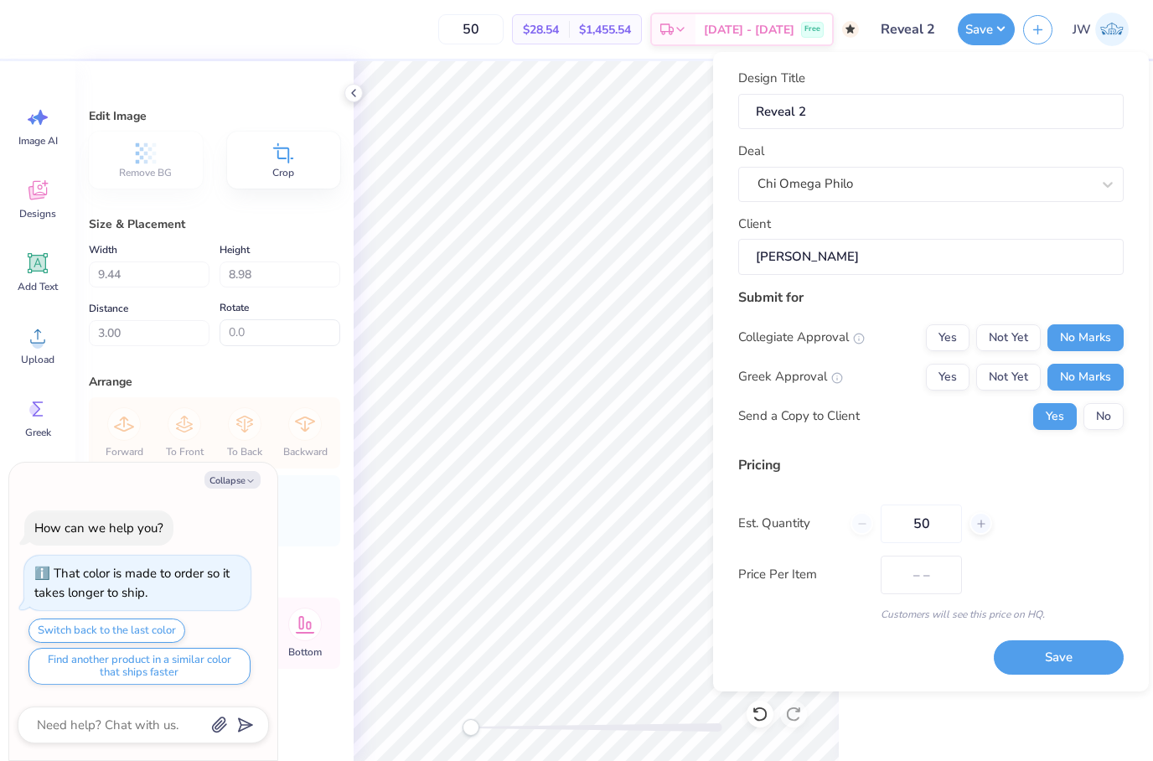
type input "$28.55"
click at [1095, 650] on button "Save" at bounding box center [1059, 657] width 130 height 34
type textarea "x"
type input "– –"
type textarea "x"
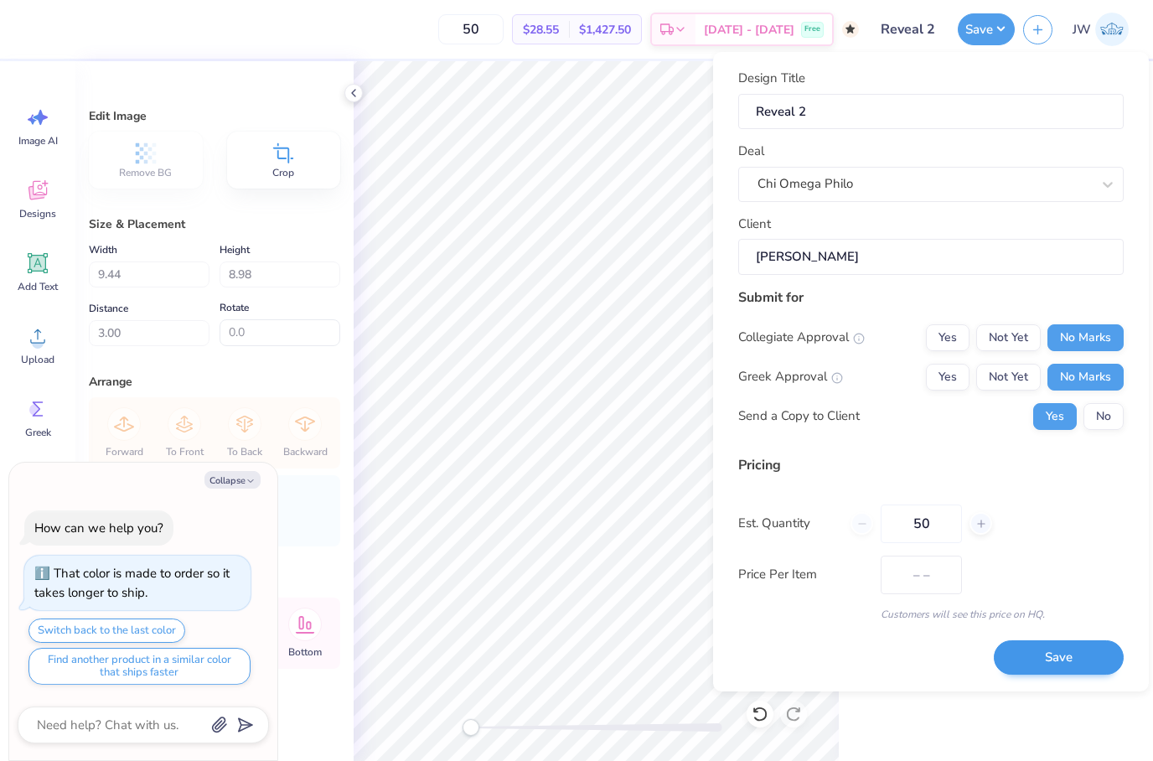
type input "$28.55"
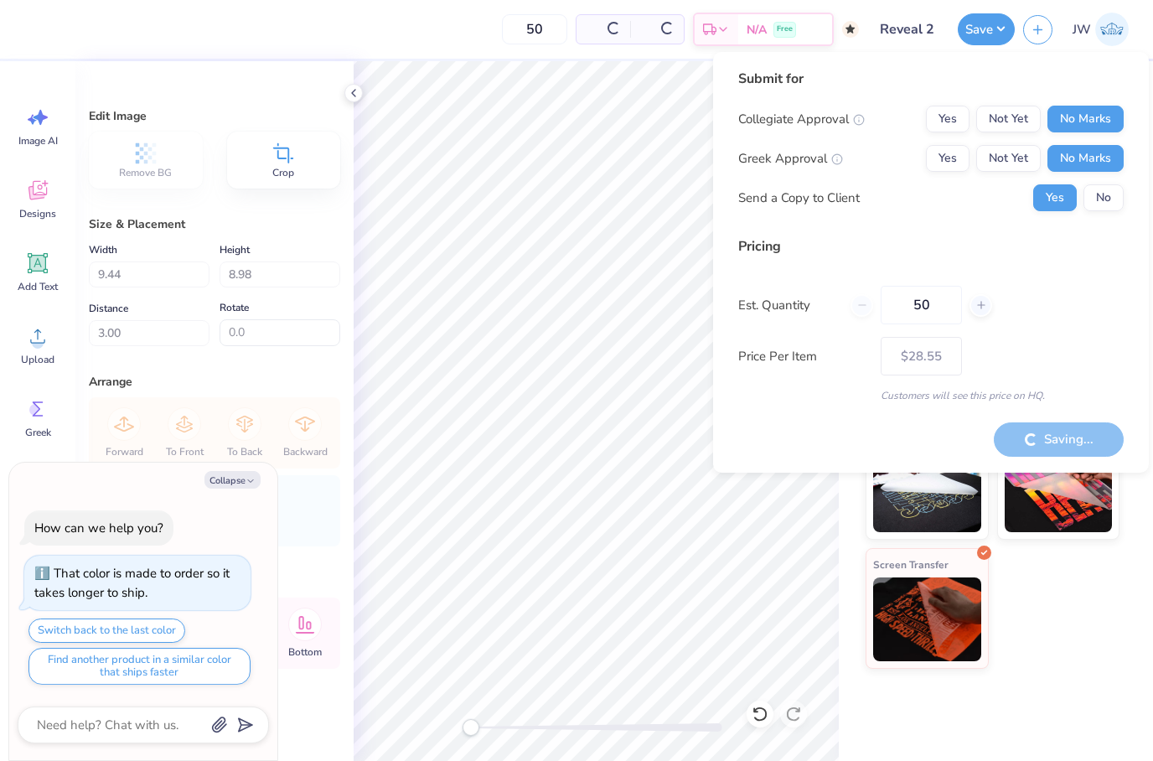
type textarea "x"
type input "– –"
type textarea "x"
type input "$28.55"
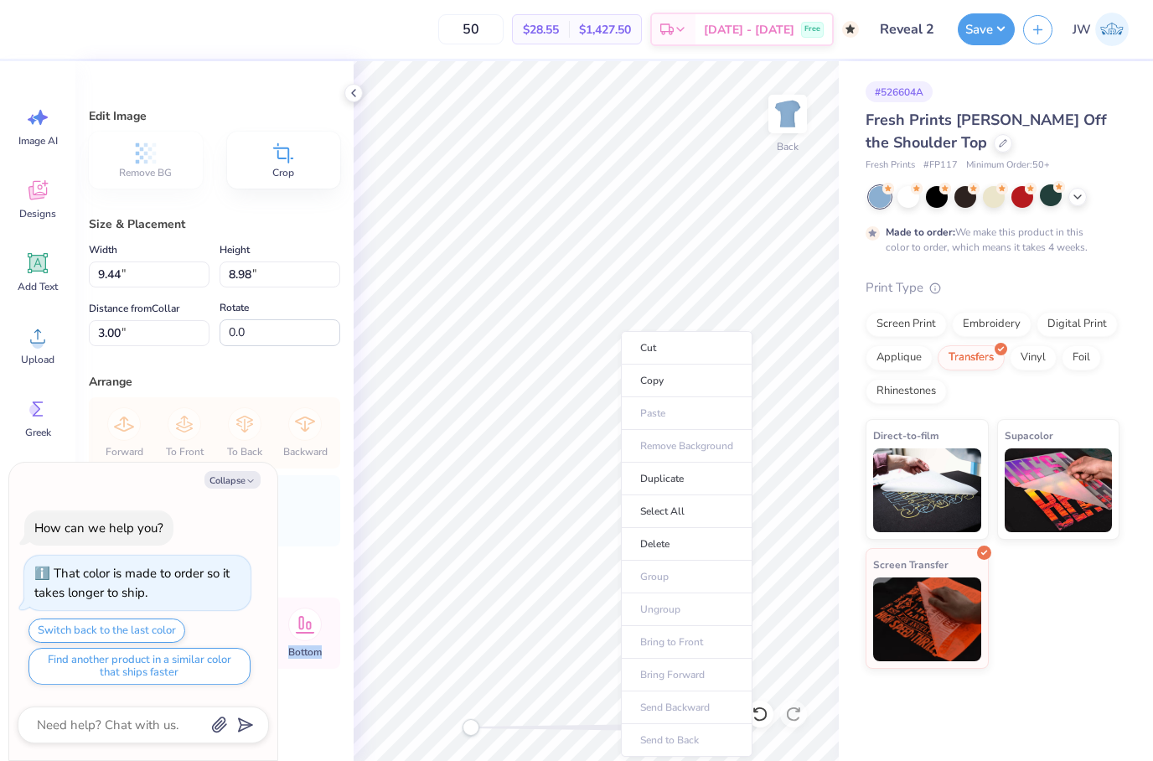
click at [715, 552] on li "Delete" at bounding box center [687, 544] width 132 height 33
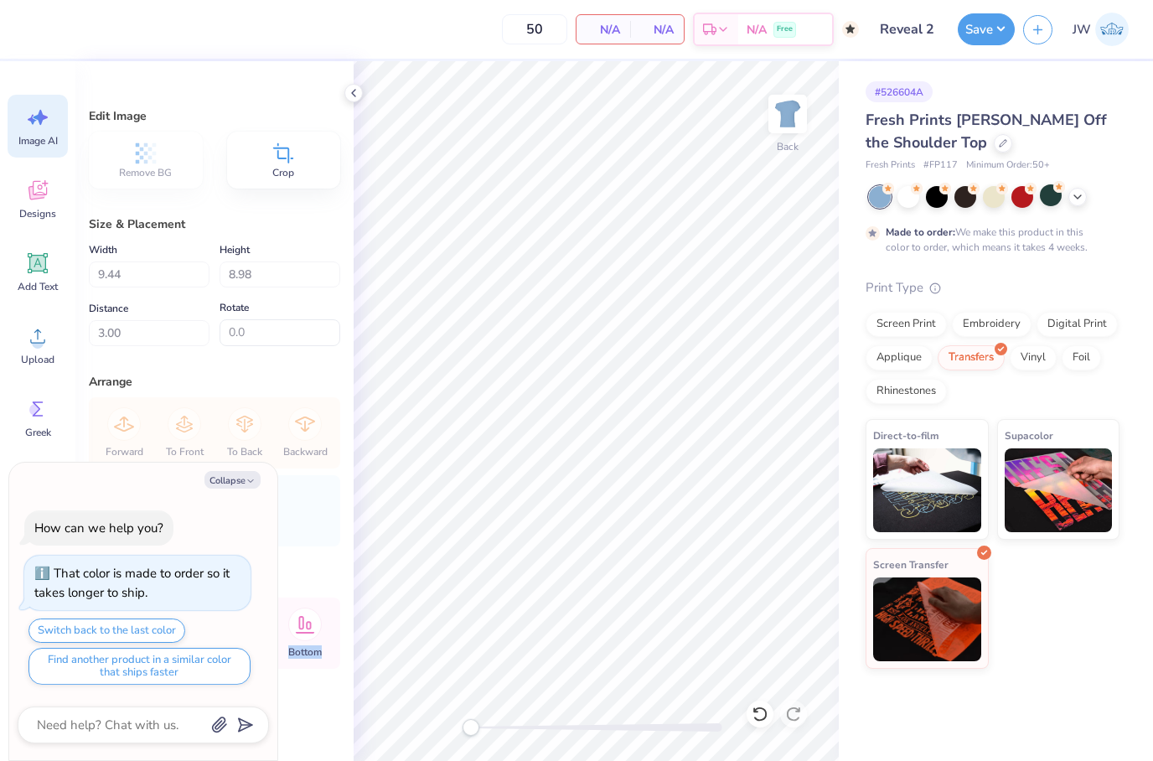
click at [21, 118] on div "Image AI" at bounding box center [38, 126] width 60 height 63
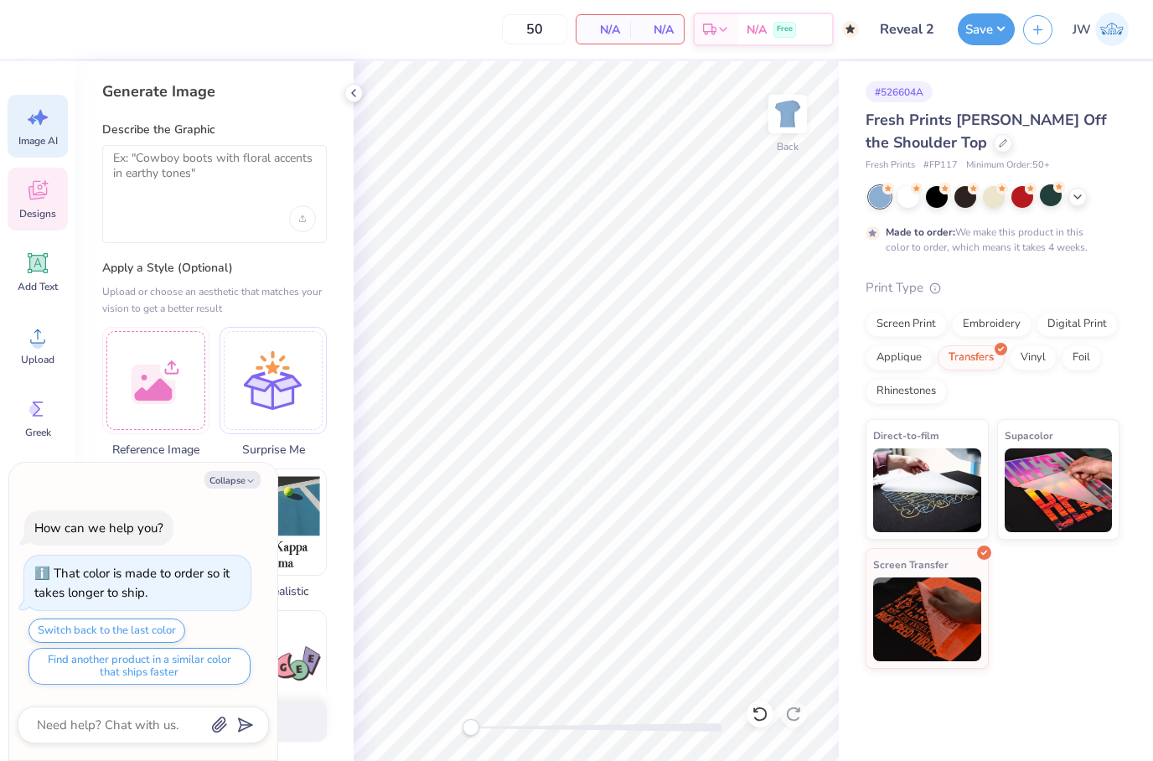
click at [27, 186] on icon at bounding box center [37, 190] width 25 height 25
click at [44, 276] on div "Add Text" at bounding box center [38, 272] width 60 height 63
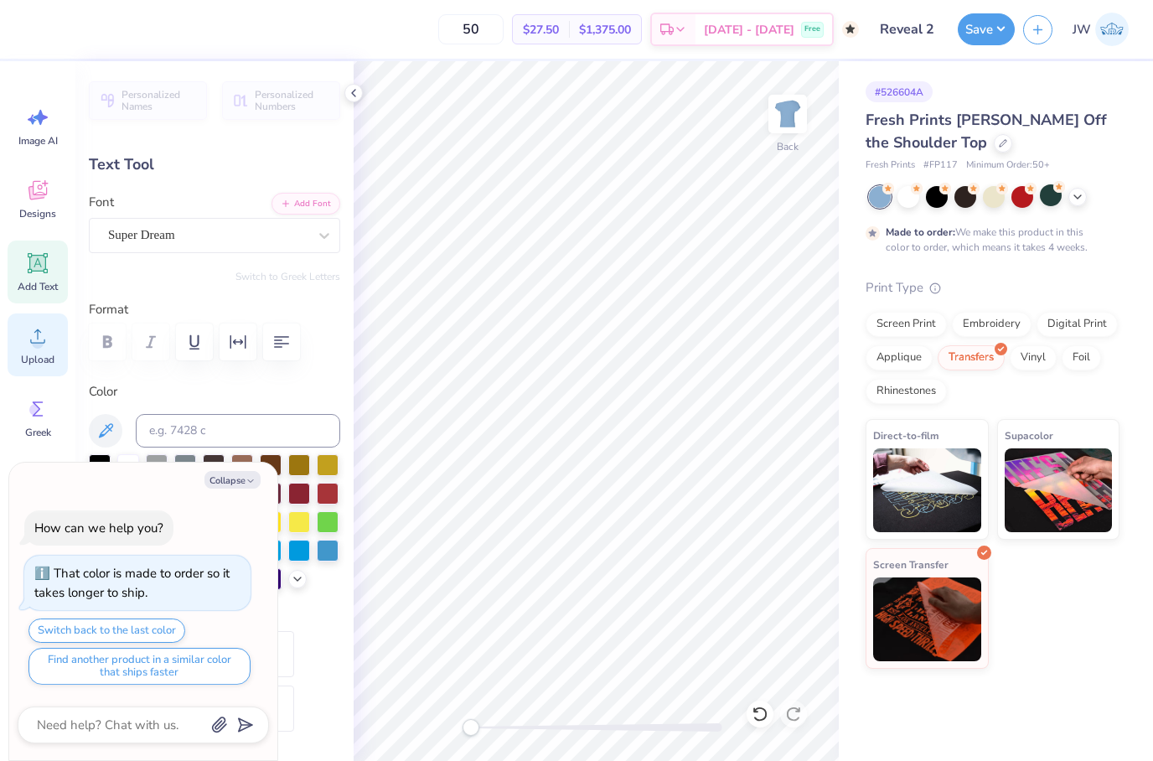
click at [38, 329] on icon at bounding box center [37, 336] width 15 height 14
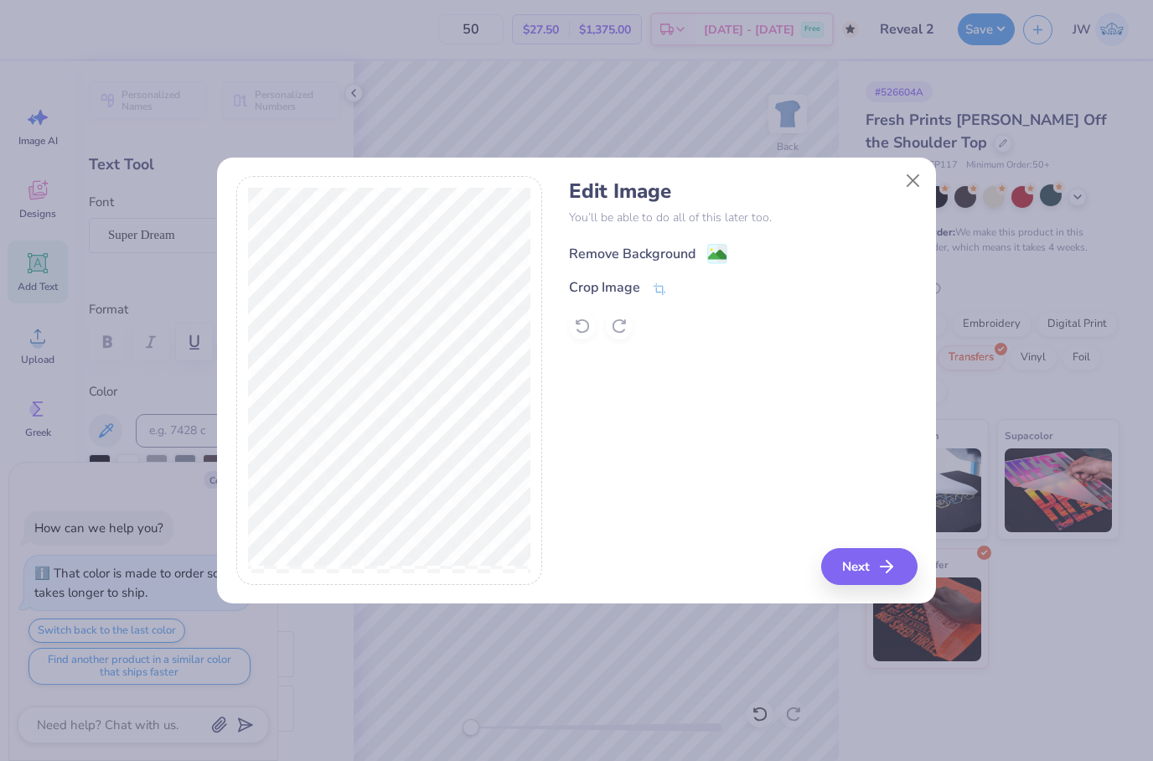
click at [714, 251] on image at bounding box center [717, 255] width 18 height 18
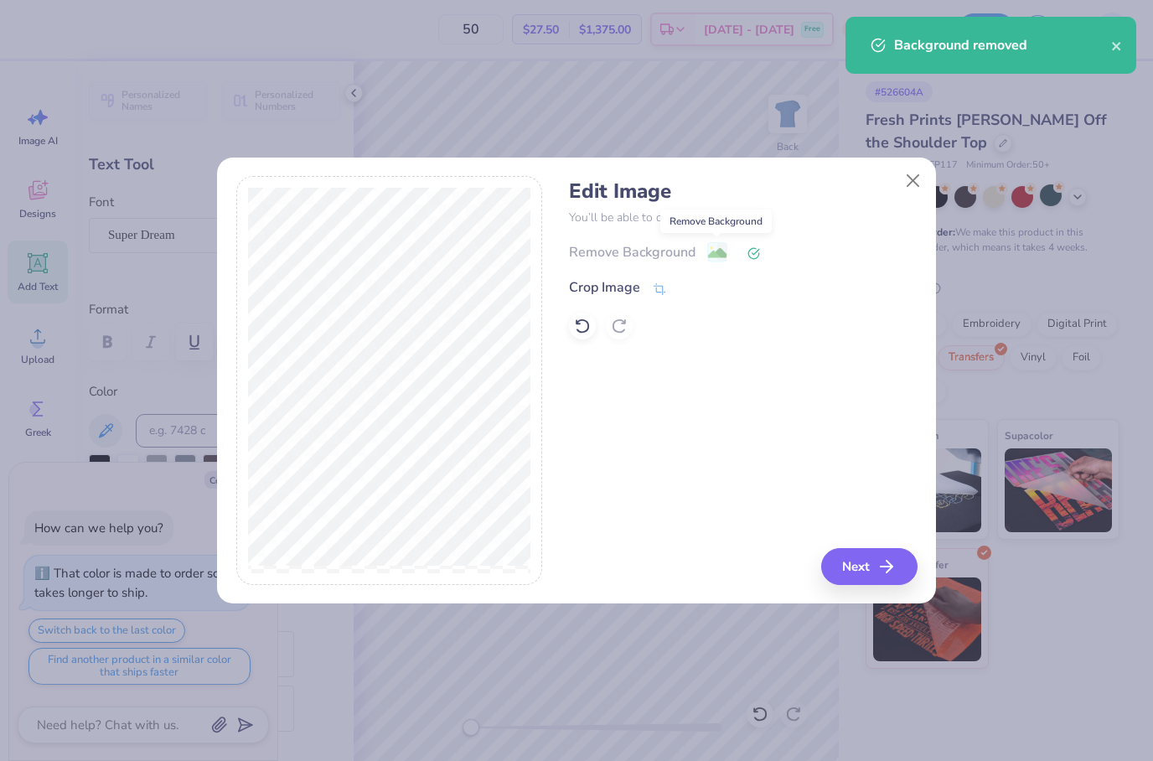
click at [922, 552] on div "Edit Image You’ll be able to do all of this later too. Remove Background Crop I…" at bounding box center [576, 389] width 719 height 427
click at [883, 567] on icon "button" at bounding box center [892, 567] width 20 height 20
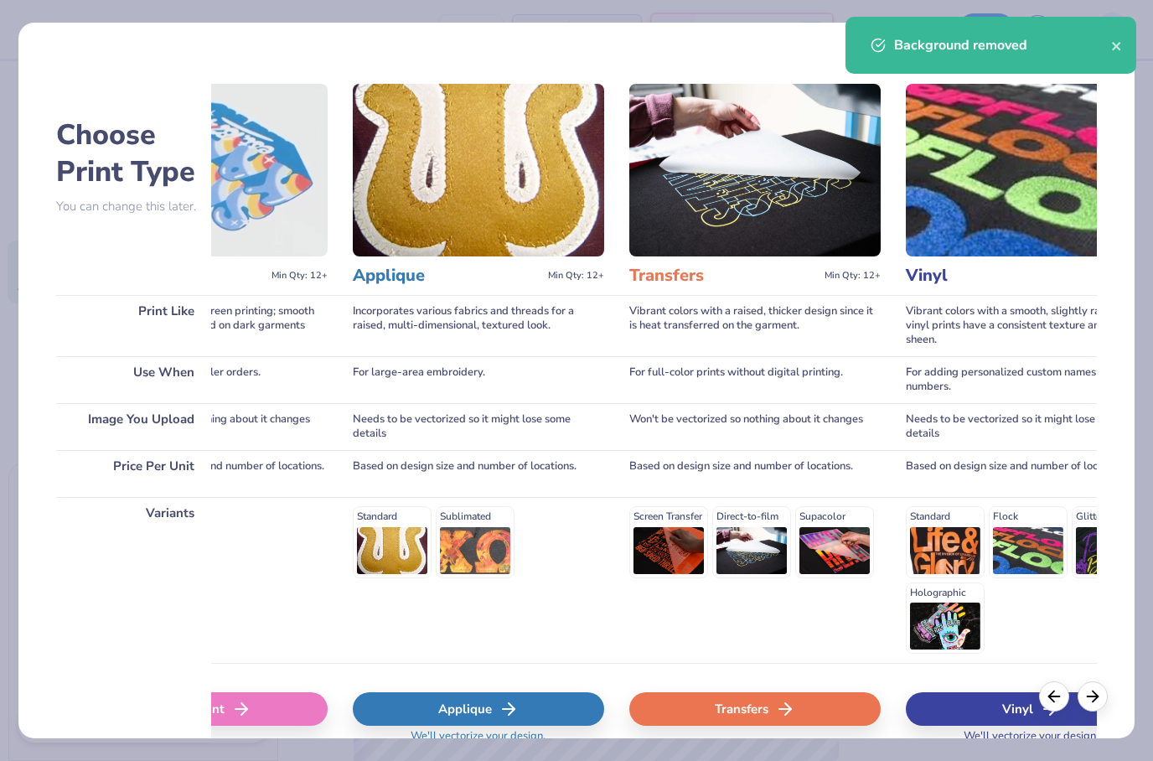
scroll to position [0, 734]
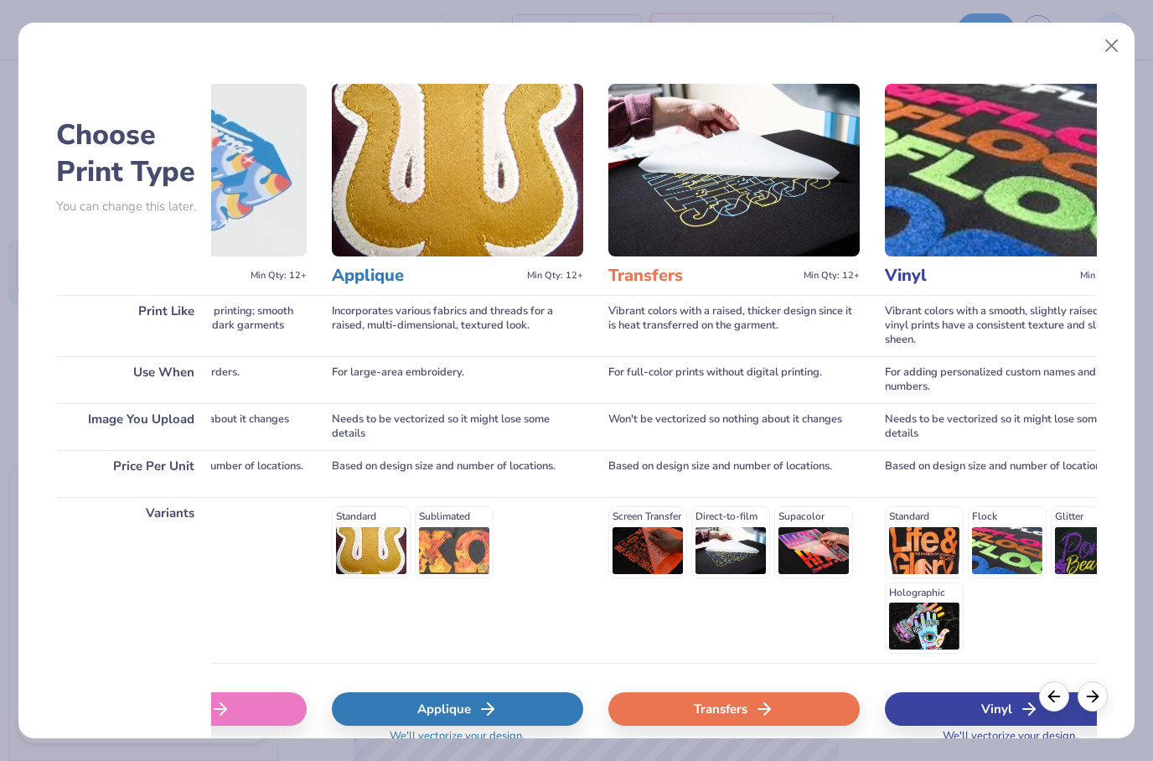
click at [852, 712] on div "Transfers" at bounding box center [734, 709] width 251 height 34
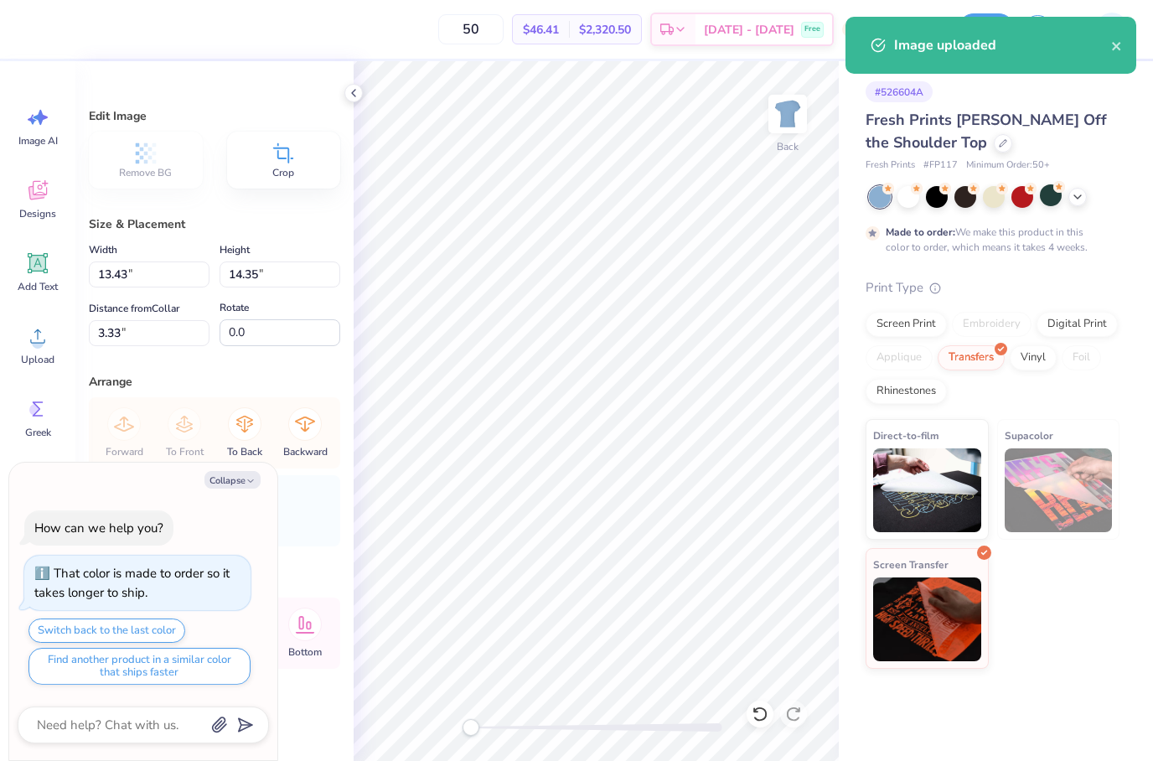
type textarea "x"
type input "8.89"
type input "9.50"
type input "8.18"
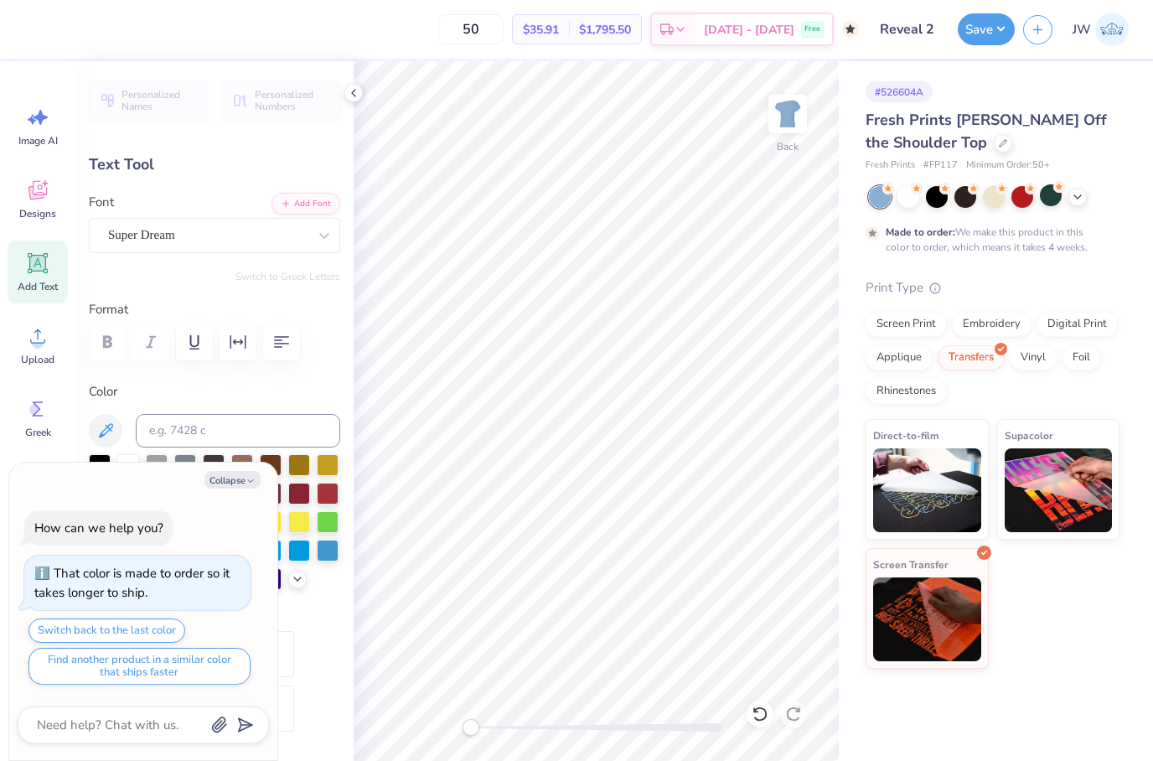
scroll to position [1, 2]
type textarea "x"
type input "14.79"
click at [707, 435] on li "Delete" at bounding box center [681, 437] width 132 height 33
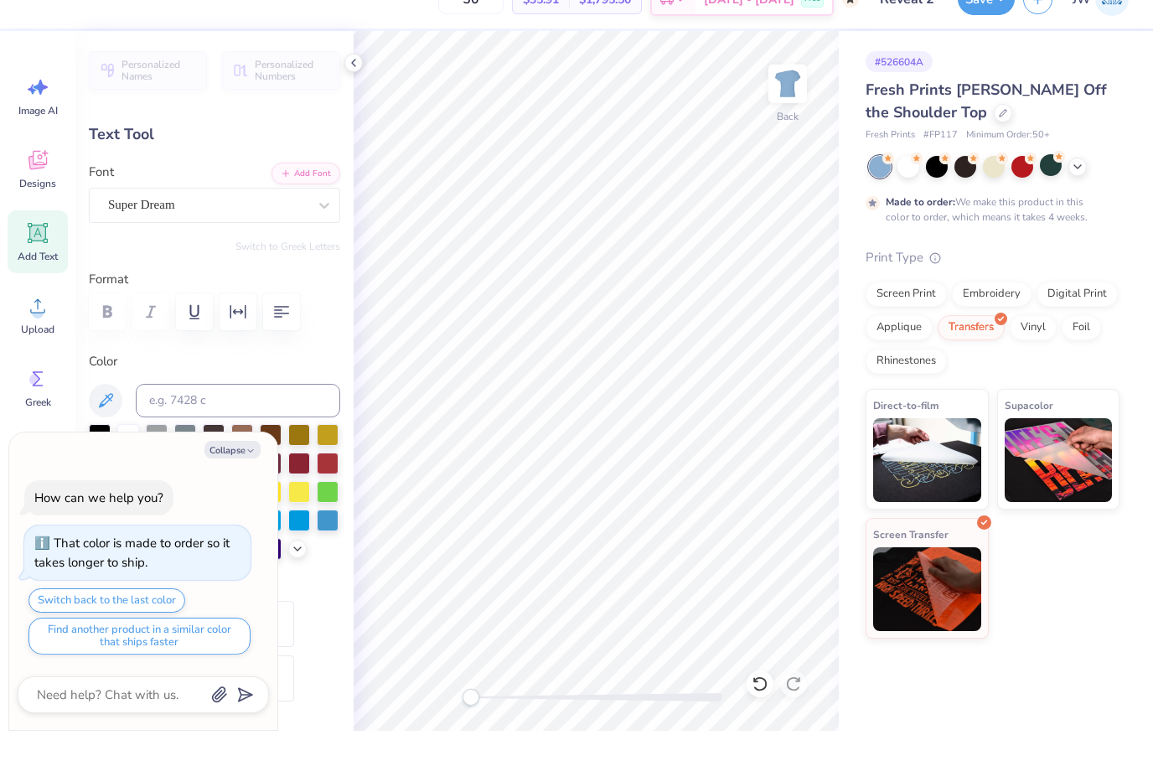
type textarea "x"
type textarea "="
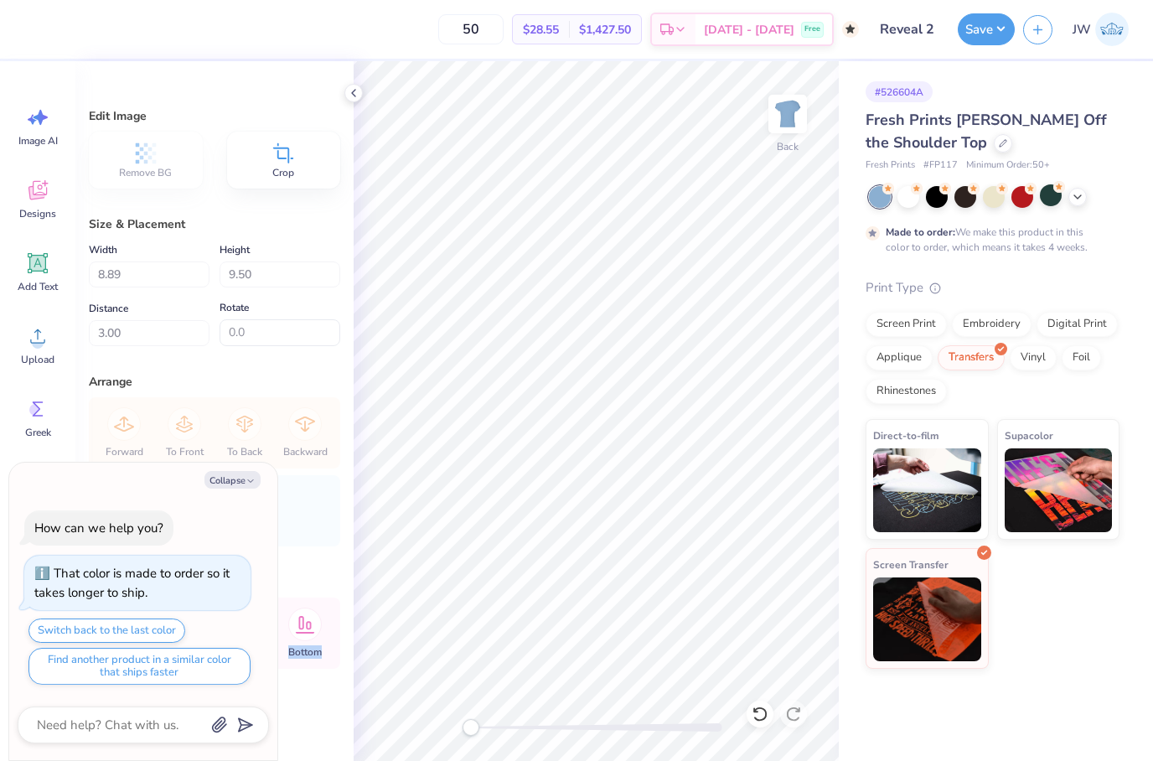
click at [1116, 265] on div "Fresh Prints Chloe Off the Shoulder Top Fresh Prints # FP117 Minimum Order: 50 …" at bounding box center [993, 389] width 254 height 560
click at [301, 155] on div "Crop" at bounding box center [284, 160] width 114 height 57
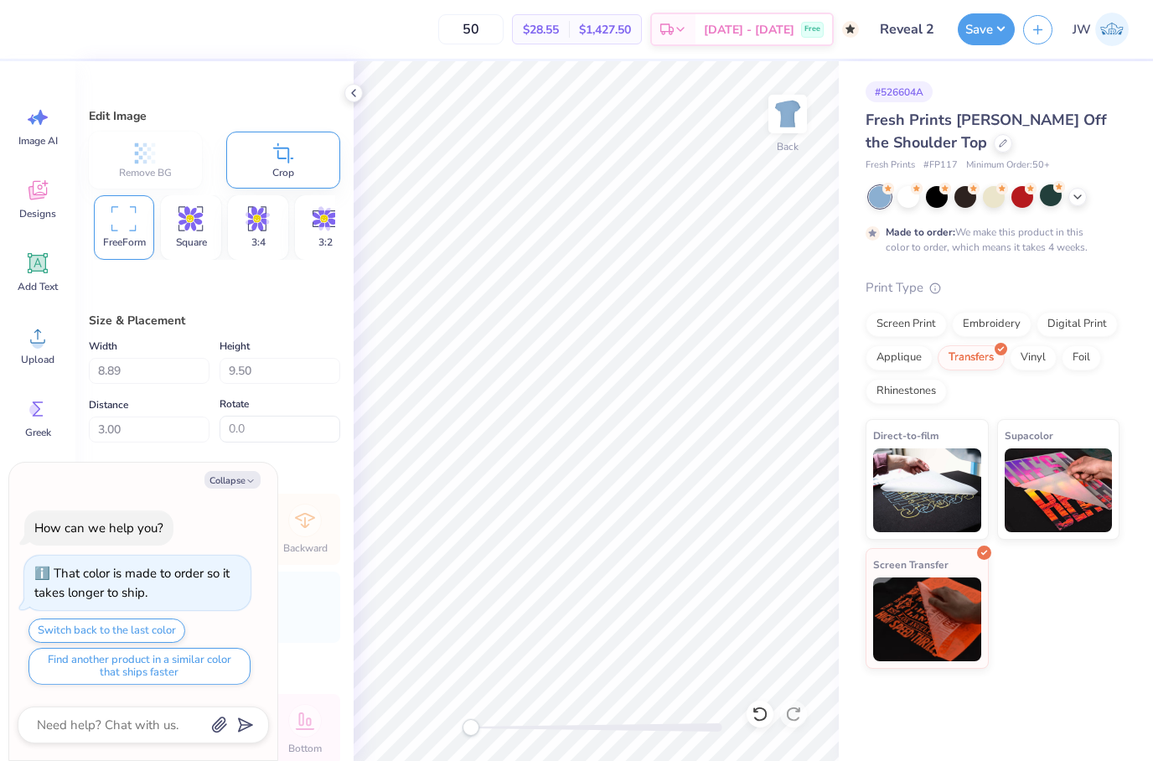
type textarea "x"
type input "8.90"
type input "8.16"
type input "3.05"
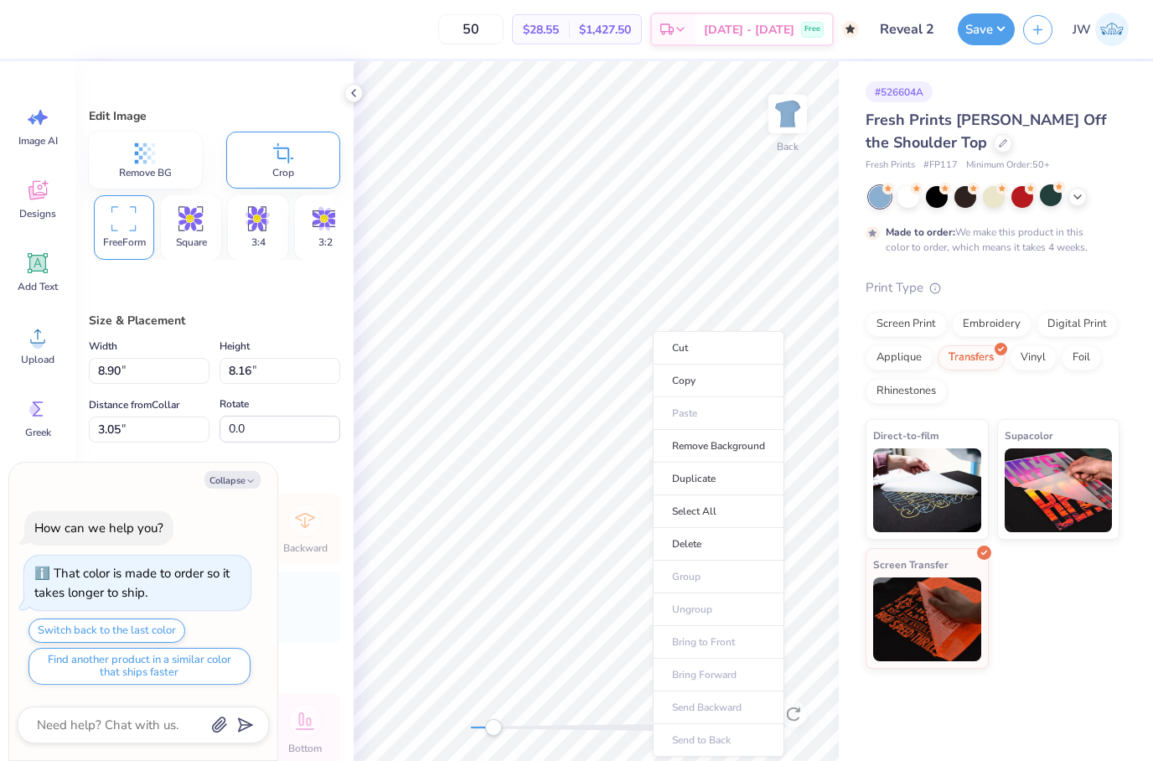
click at [327, 158] on div "Crop" at bounding box center [283, 160] width 115 height 57
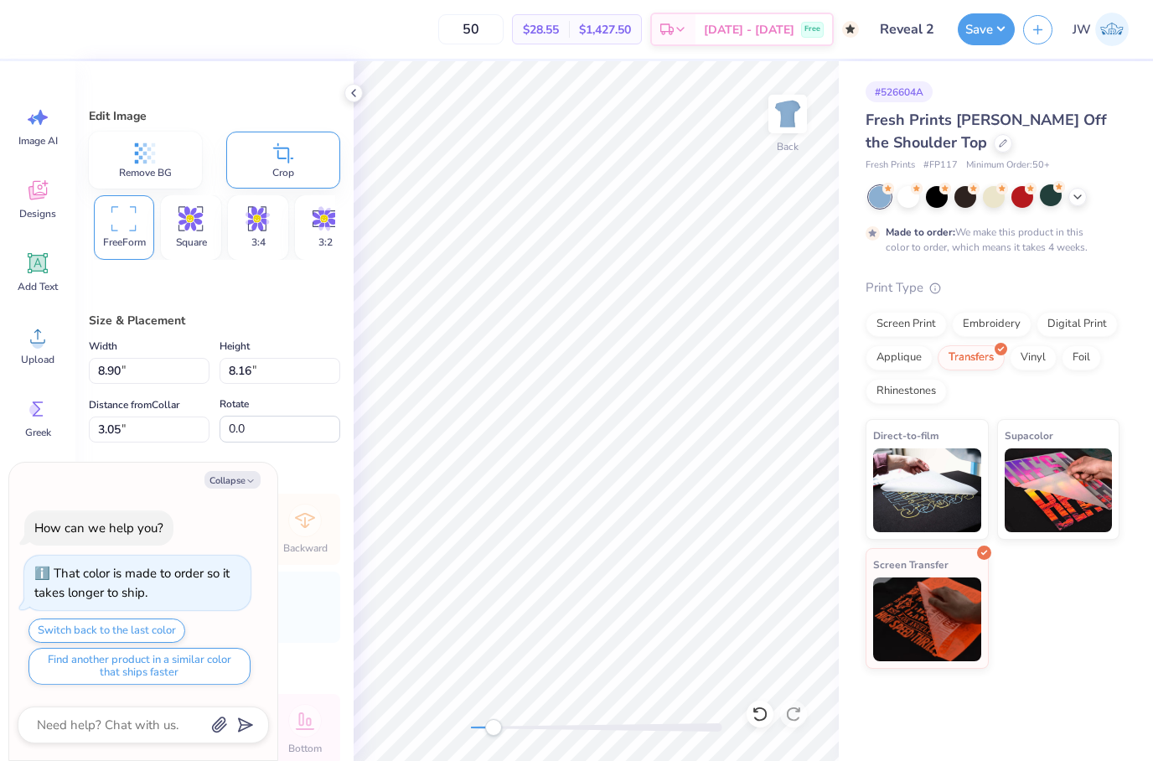
click at [308, 168] on div "Crop" at bounding box center [283, 160] width 115 height 57
click at [308, 153] on div "Crop" at bounding box center [283, 160] width 115 height 57
click at [113, 244] on span "FreeForm" at bounding box center [124, 242] width 43 height 13
click at [125, 236] on span "FreeForm" at bounding box center [124, 242] width 43 height 13
type textarea "x"
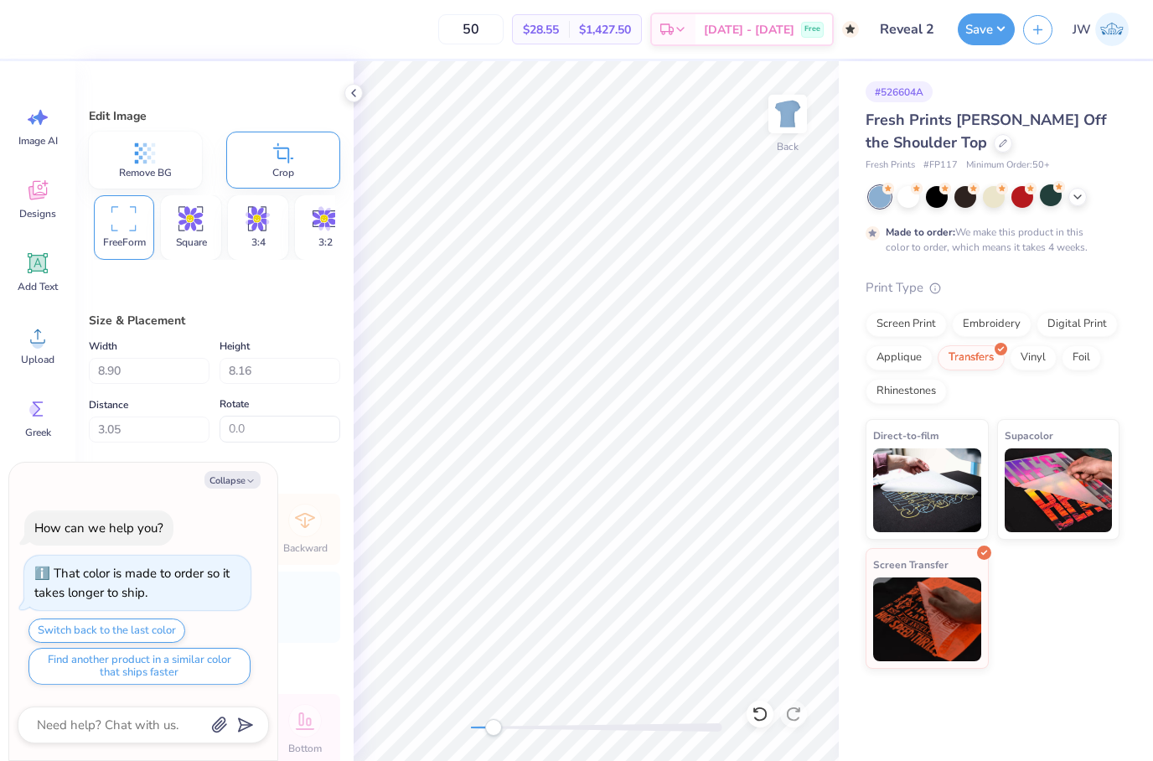
type input "7.82"
type input "3.09"
click at [766, 711] on icon at bounding box center [760, 714] width 14 height 15
type textarea "x"
type input "8.16"
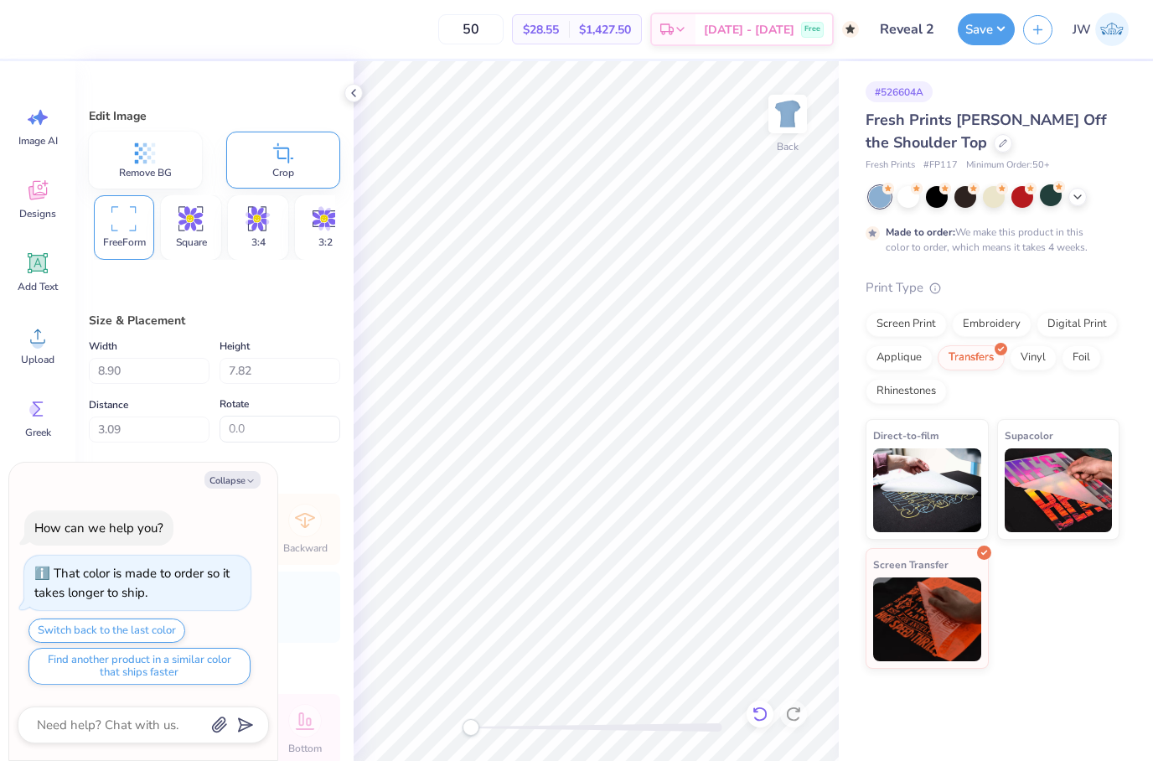
type input "3.05"
click at [766, 711] on icon at bounding box center [760, 714] width 14 height 15
click at [915, 30] on input "Reveal 2" at bounding box center [909, 30] width 82 height 34
click at [922, 20] on input "Reveal 2" at bounding box center [909, 30] width 82 height 34
click at [922, 19] on input "Reveal 2" at bounding box center [909, 30] width 82 height 34
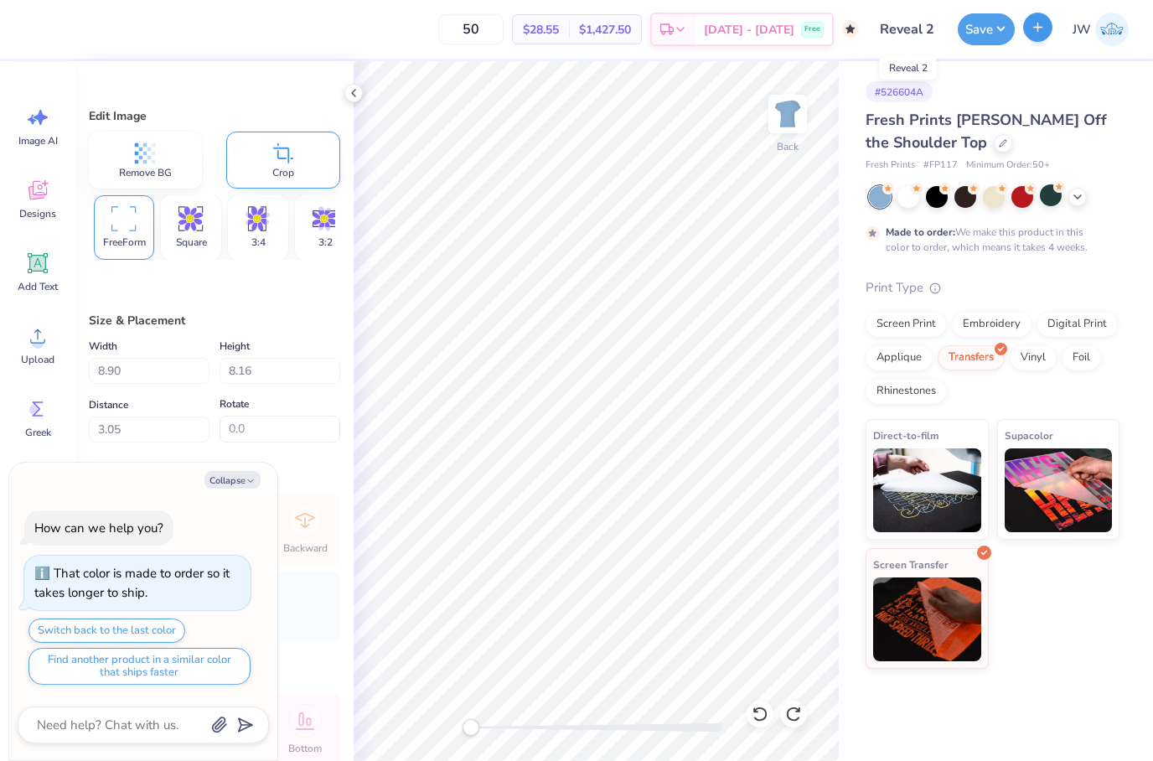
click at [1048, 23] on button "button" at bounding box center [1037, 27] width 29 height 29
click at [1034, 41] on button "button" at bounding box center [1037, 27] width 29 height 29
click at [1034, 40] on button "button" at bounding box center [1037, 27] width 29 height 29
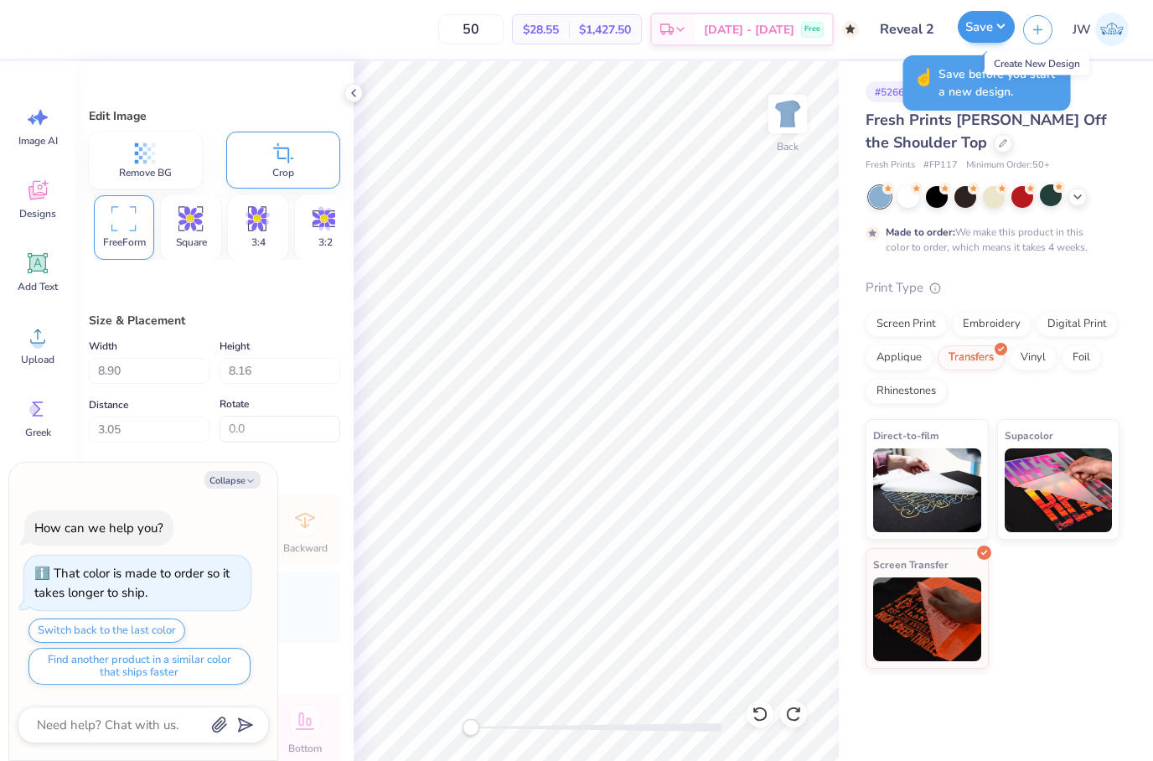
click at [975, 36] on button "Save" at bounding box center [986, 27] width 57 height 32
type textarea "x"
type input "8.89"
type input "9.50"
type input "3.00"
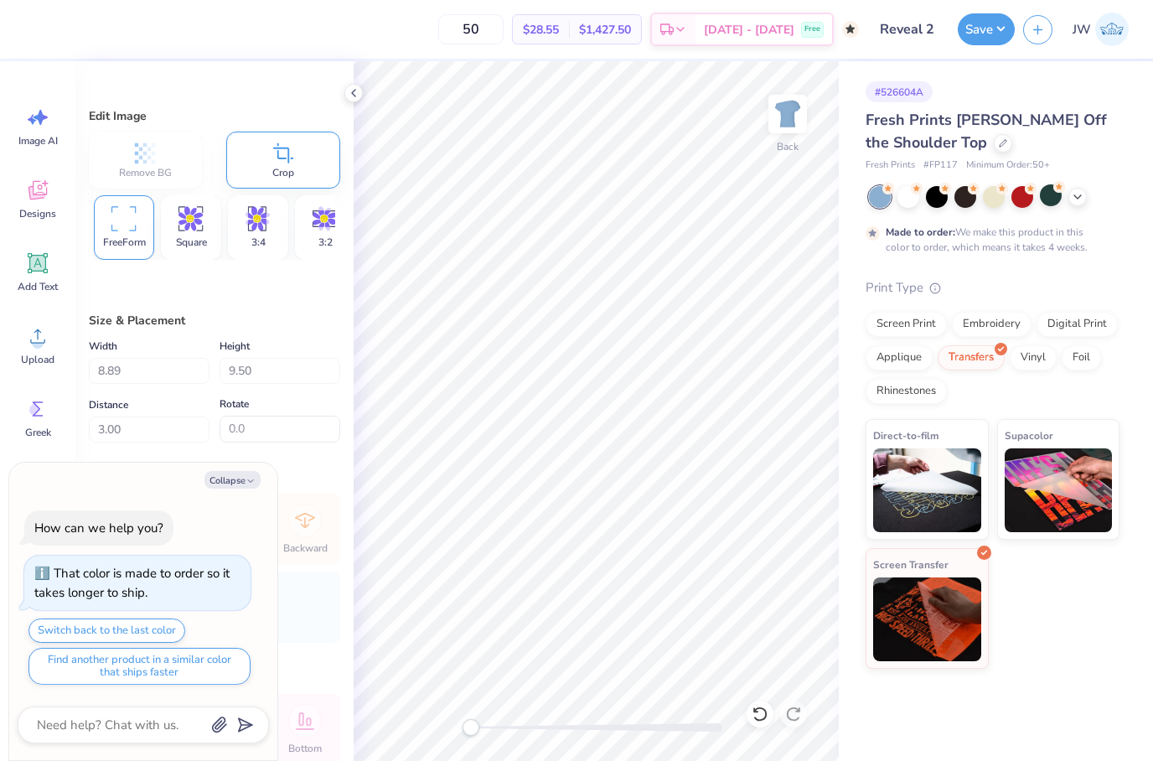
click at [1127, 30] on img at bounding box center [1113, 30] width 34 height 34
type textarea "x"
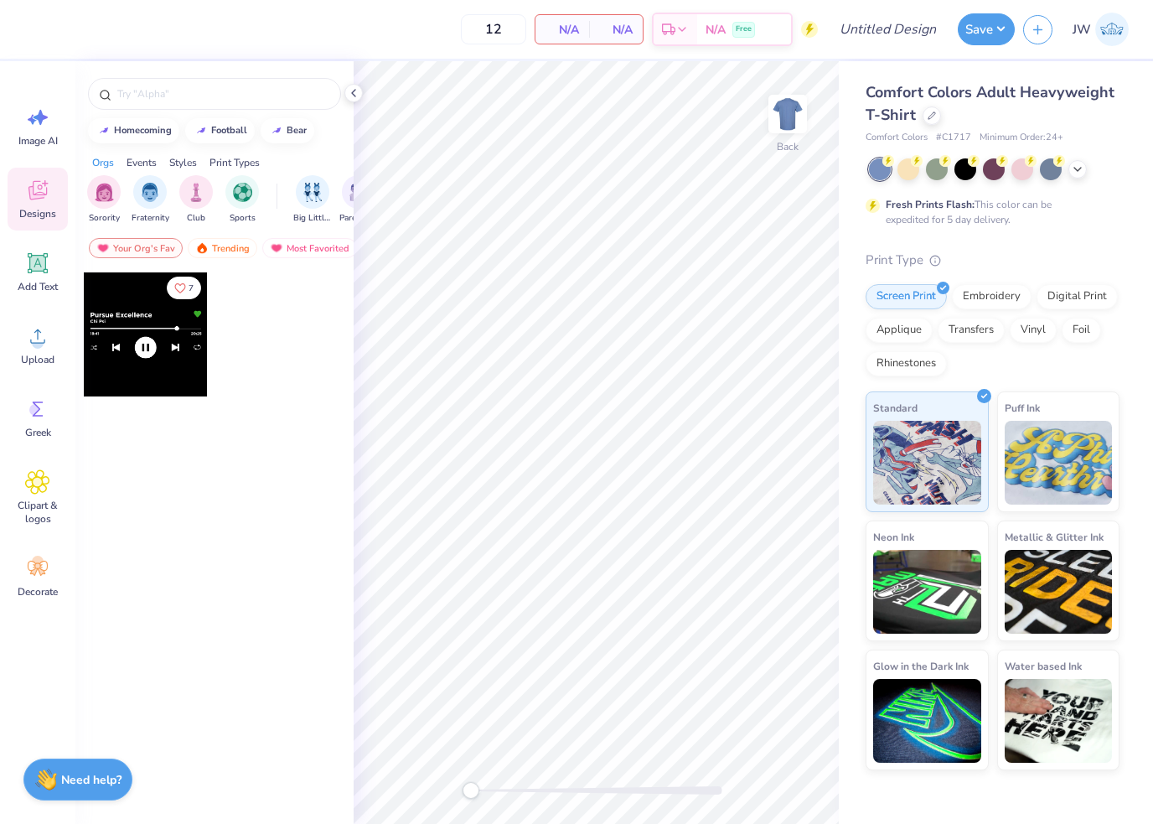
click at [948, 111] on div "Comfort Colors Adult Heavyweight T-Shirt" at bounding box center [993, 103] width 254 height 45
click at [947, 111] on div "Comfort Colors Adult Heavyweight T-Shirt" at bounding box center [993, 103] width 254 height 45
click at [926, 125] on div "Comfort Colors Adult Heavyweight T-Shirt" at bounding box center [993, 103] width 254 height 45
click at [925, 124] on div "Comfort Colors Adult Heavyweight T-Shirt" at bounding box center [993, 103] width 254 height 45
click at [964, 107] on div "Comfort Colors Adult Heavyweight T-Shirt" at bounding box center [993, 103] width 254 height 45
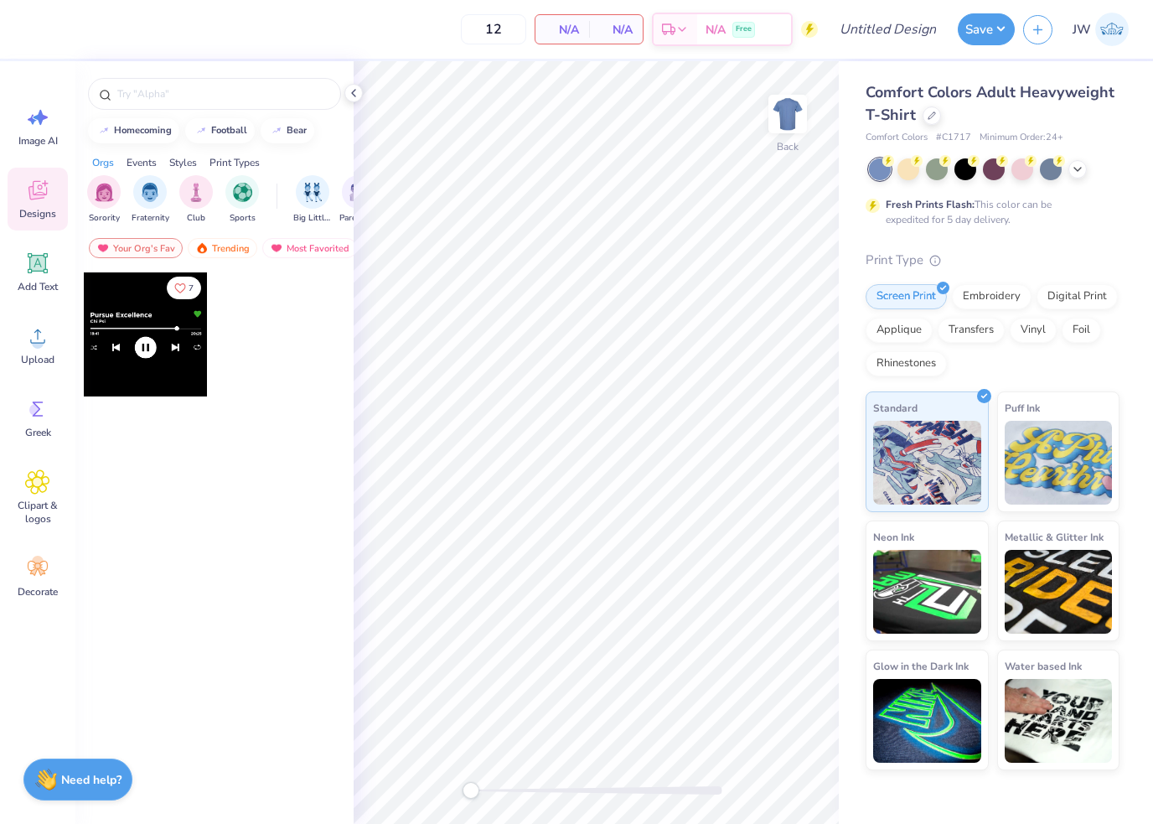
click at [913, 91] on span "Comfort Colors Adult Heavyweight T-Shirt" at bounding box center [990, 103] width 249 height 43
click at [939, 111] on div at bounding box center [932, 114] width 18 height 18
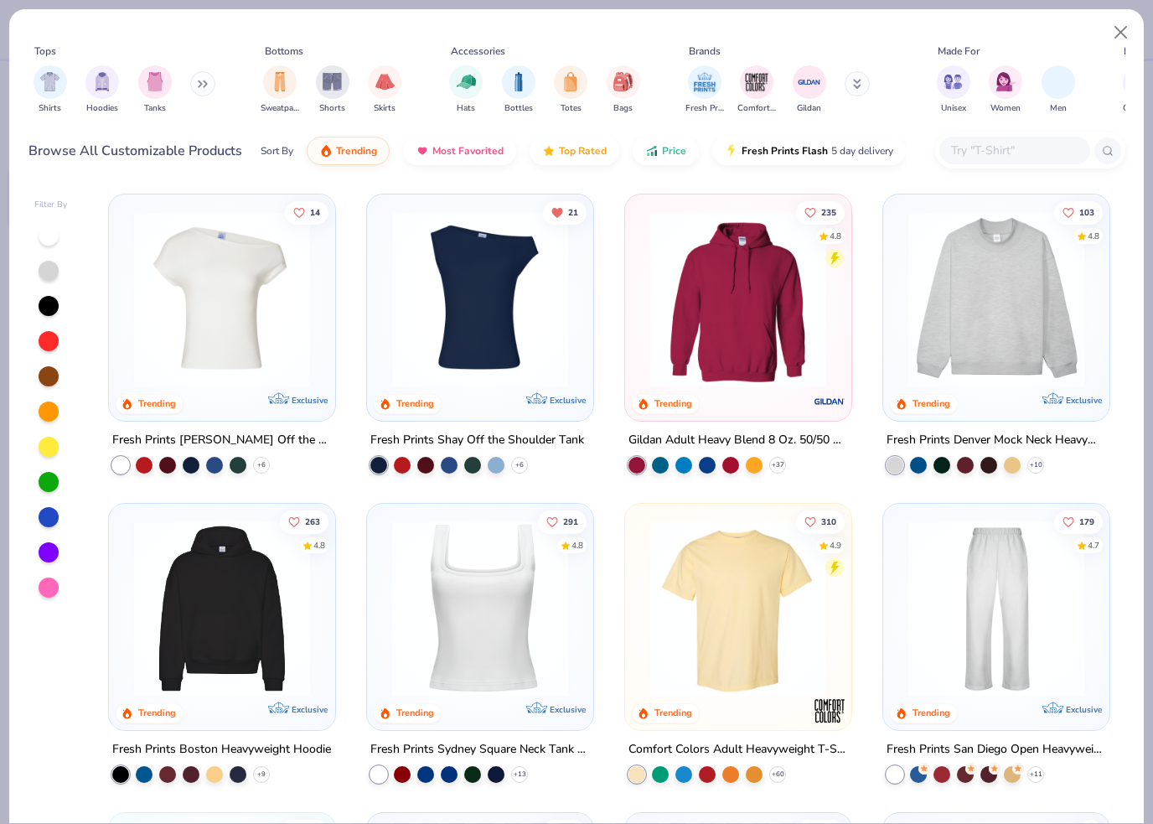
scroll to position [197, 0]
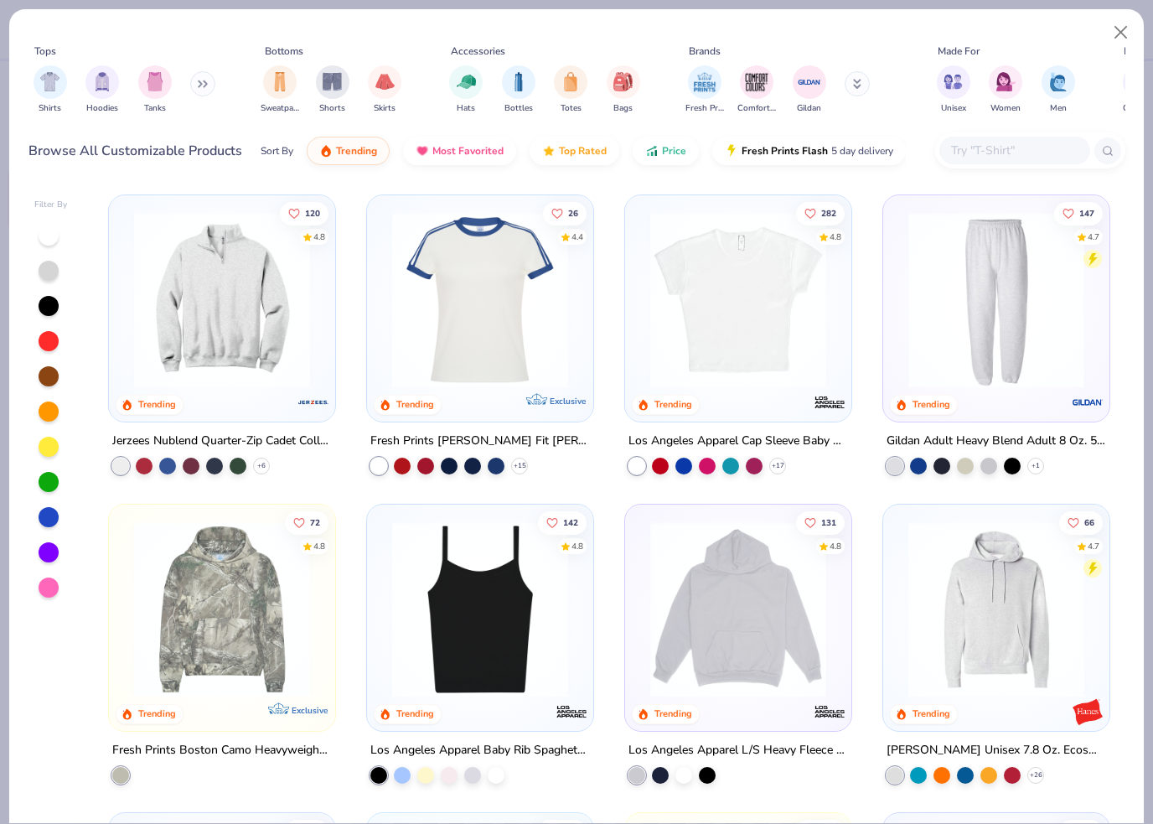
click at [1142, 428] on div "Filter By Trending Gildan Unisex Heavy Blend™ Crewneck Sweatshirt - 18000 + 31 …" at bounding box center [576, 502] width 1135 height 642
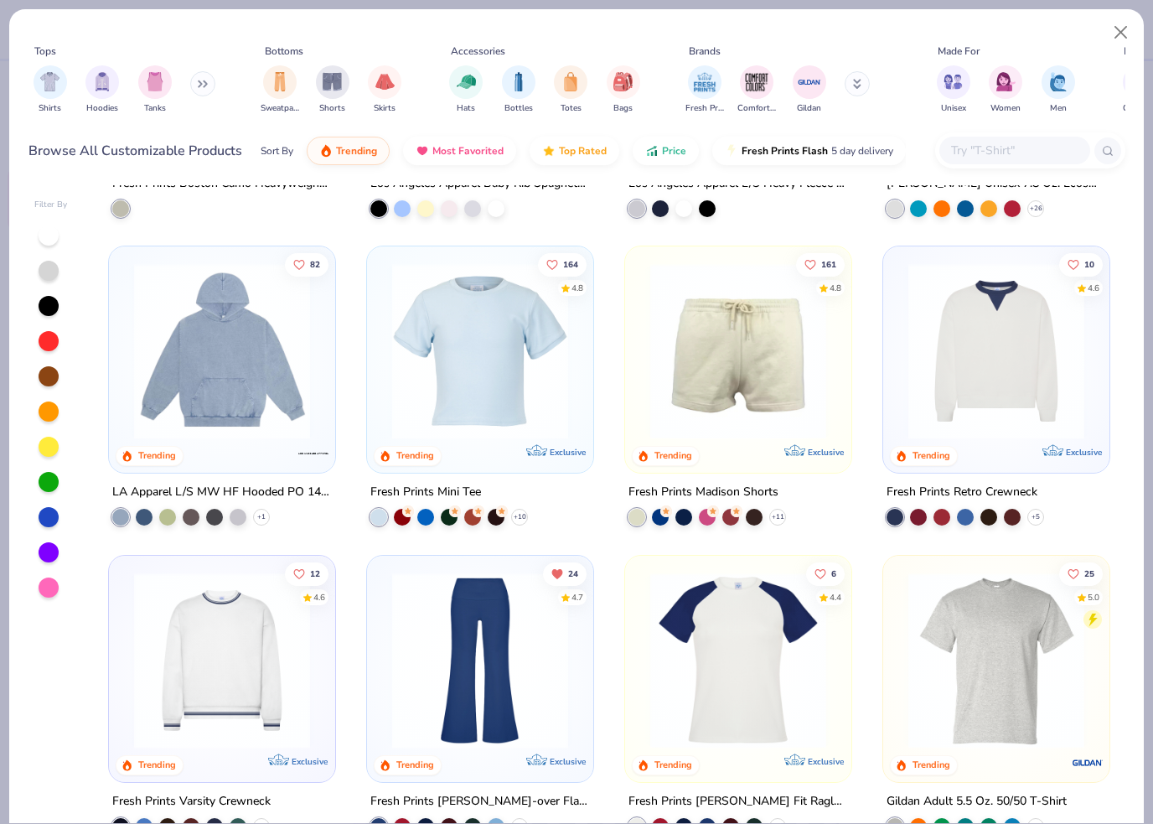
scroll to position [2112, 0]
click at [557, 378] on img at bounding box center [480, 350] width 193 height 176
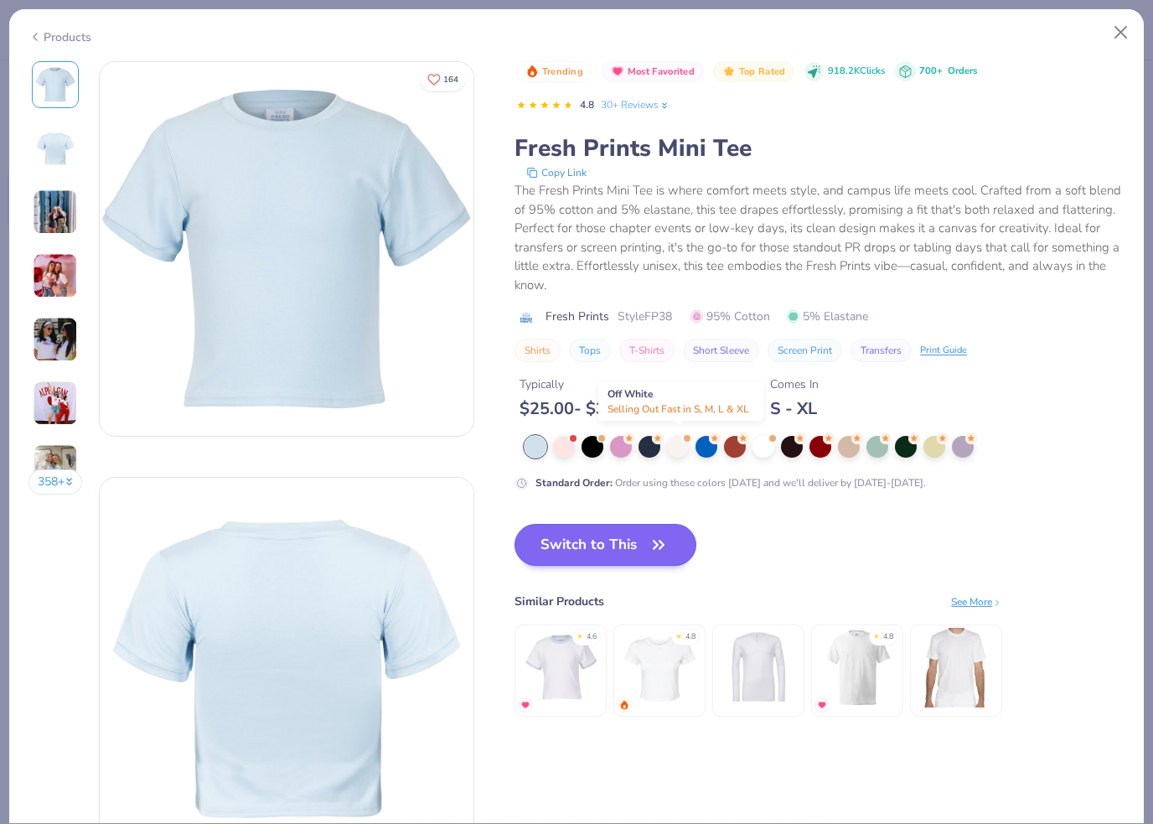
click at [661, 552] on icon "button" at bounding box center [658, 544] width 23 height 23
type input "50"
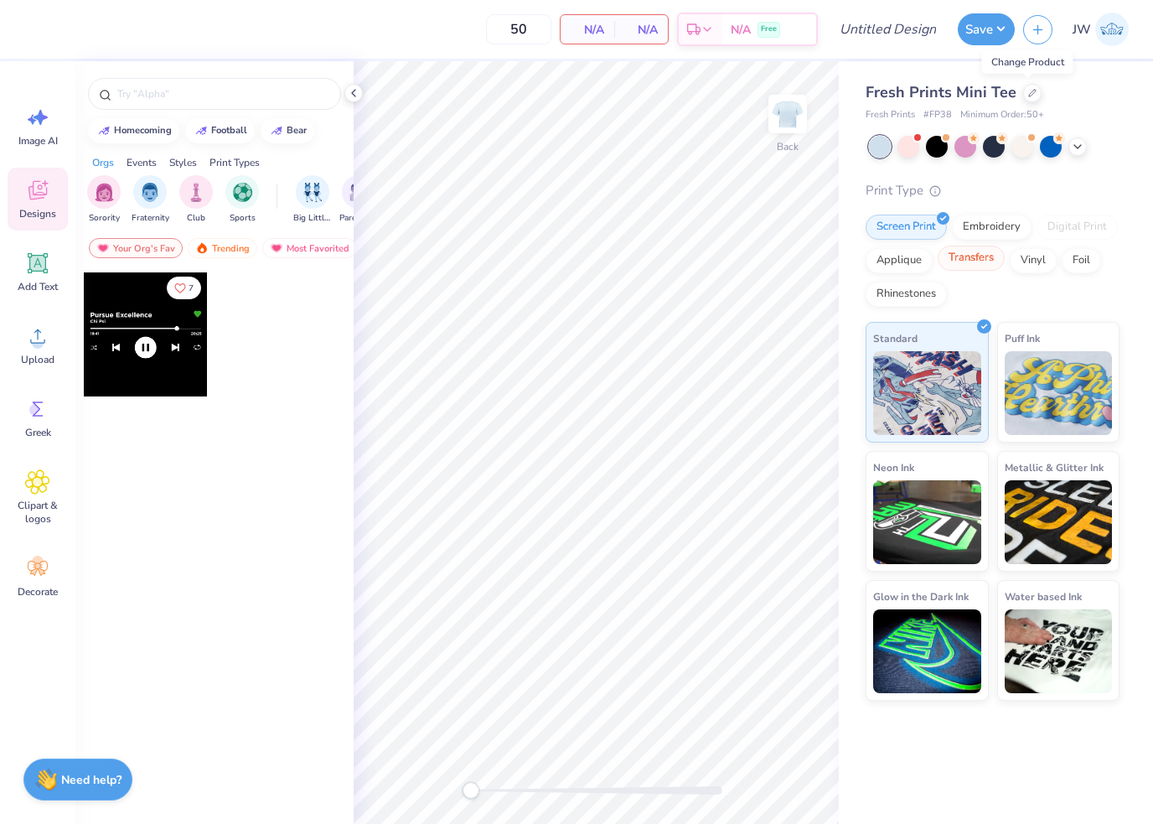
click at [977, 261] on div "Transfers" at bounding box center [971, 258] width 67 height 25
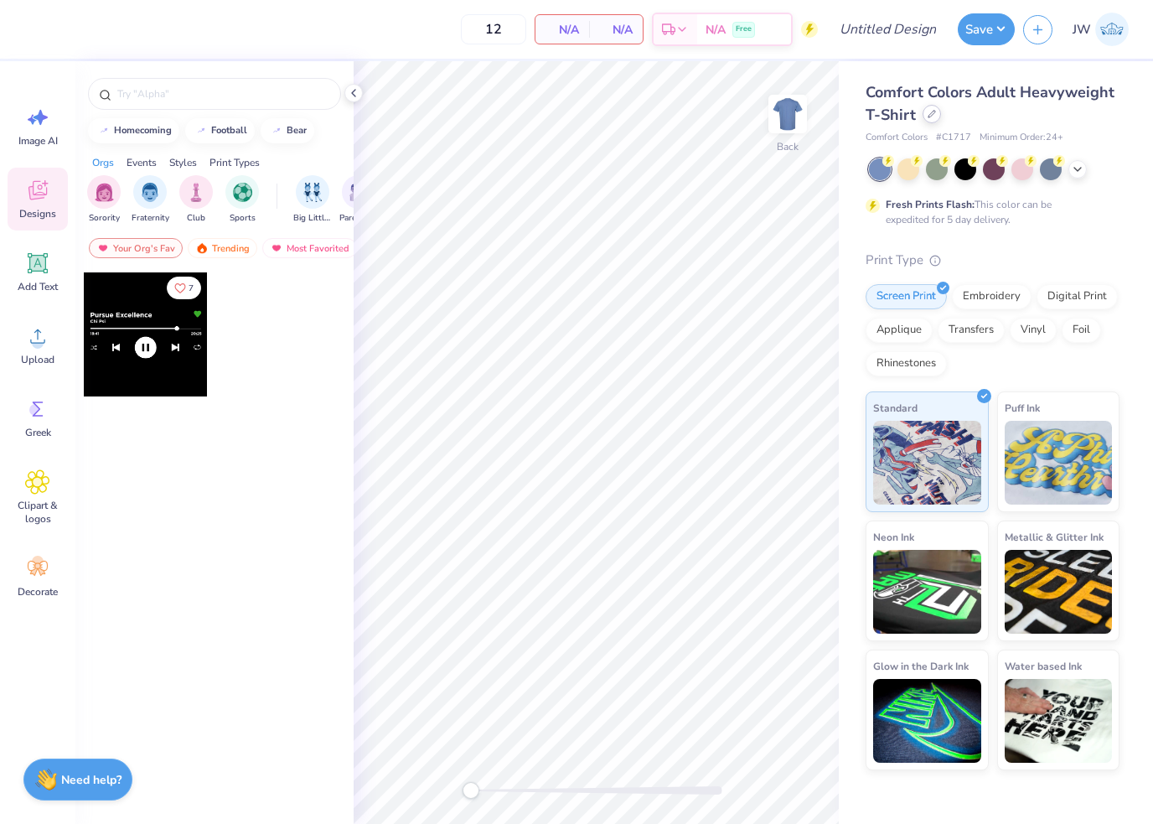
click at [927, 118] on div at bounding box center [932, 114] width 18 height 18
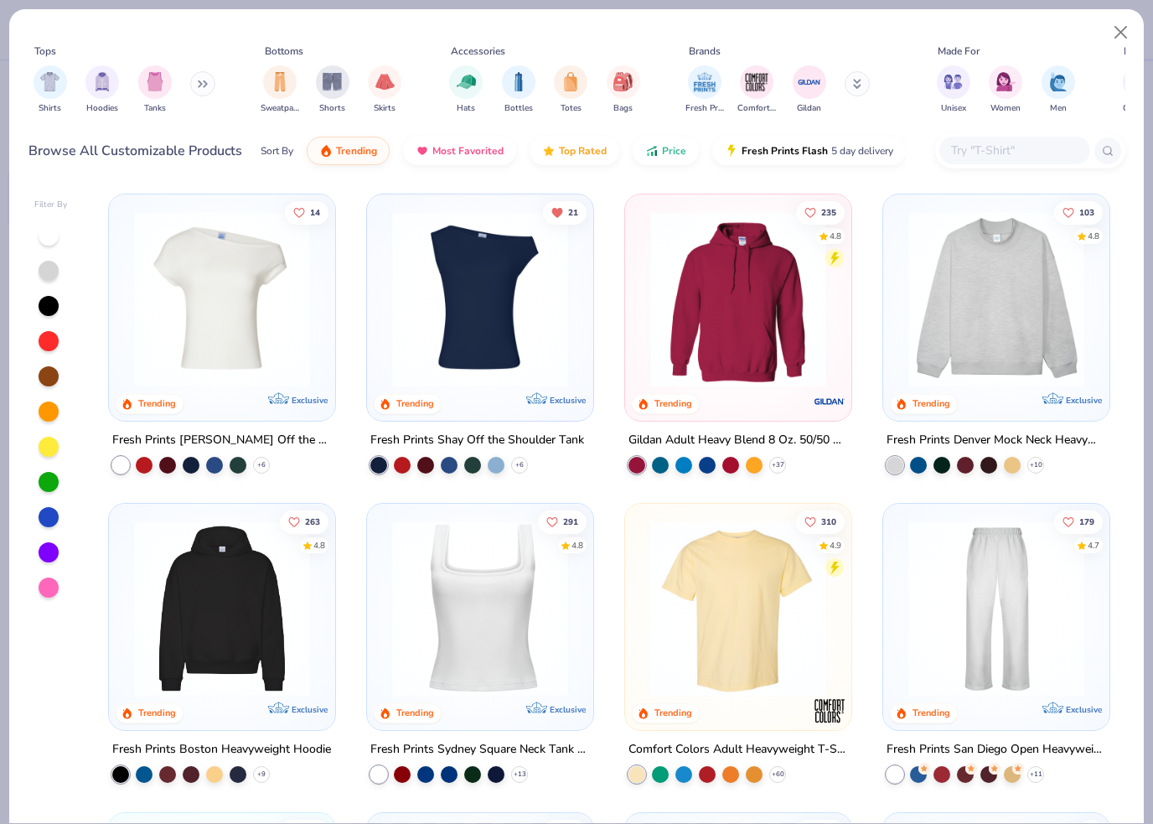
click at [288, 309] on img at bounding box center [222, 299] width 193 height 176
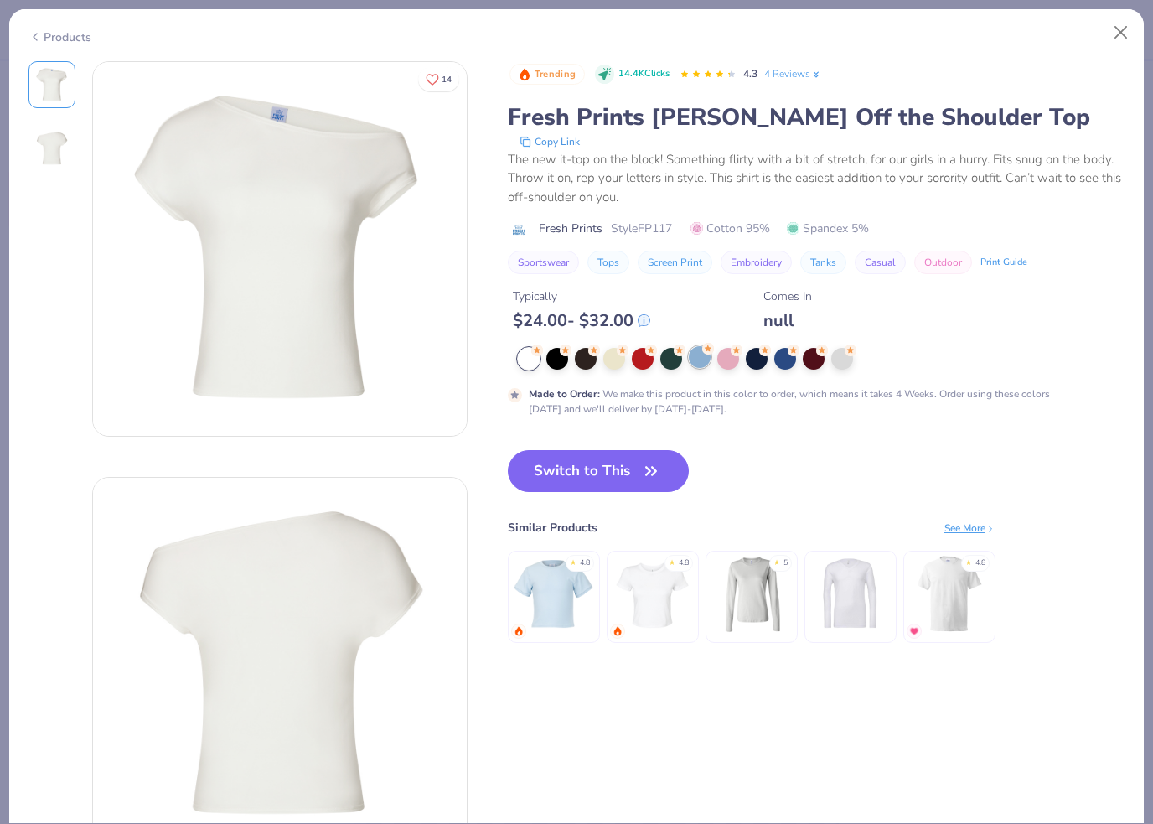
click at [705, 353] on div at bounding box center [700, 357] width 22 height 22
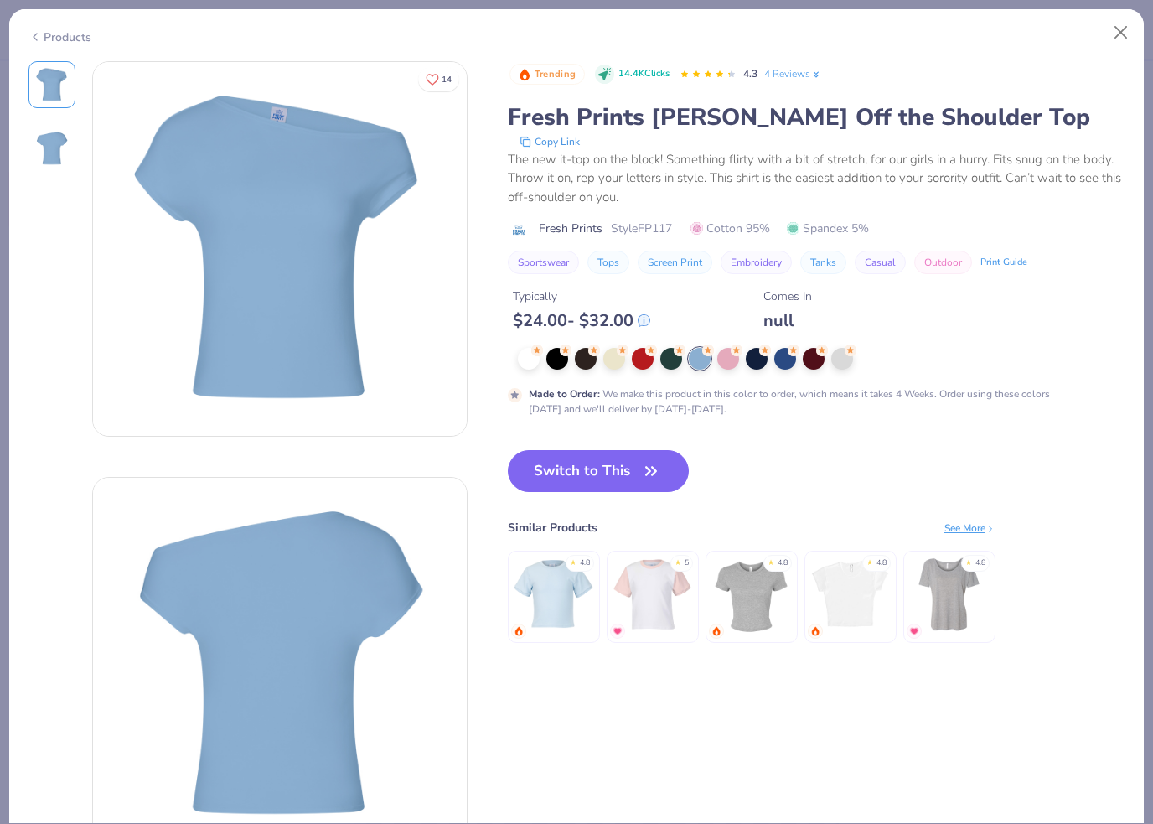
click at [838, 609] on img at bounding box center [851, 594] width 80 height 80
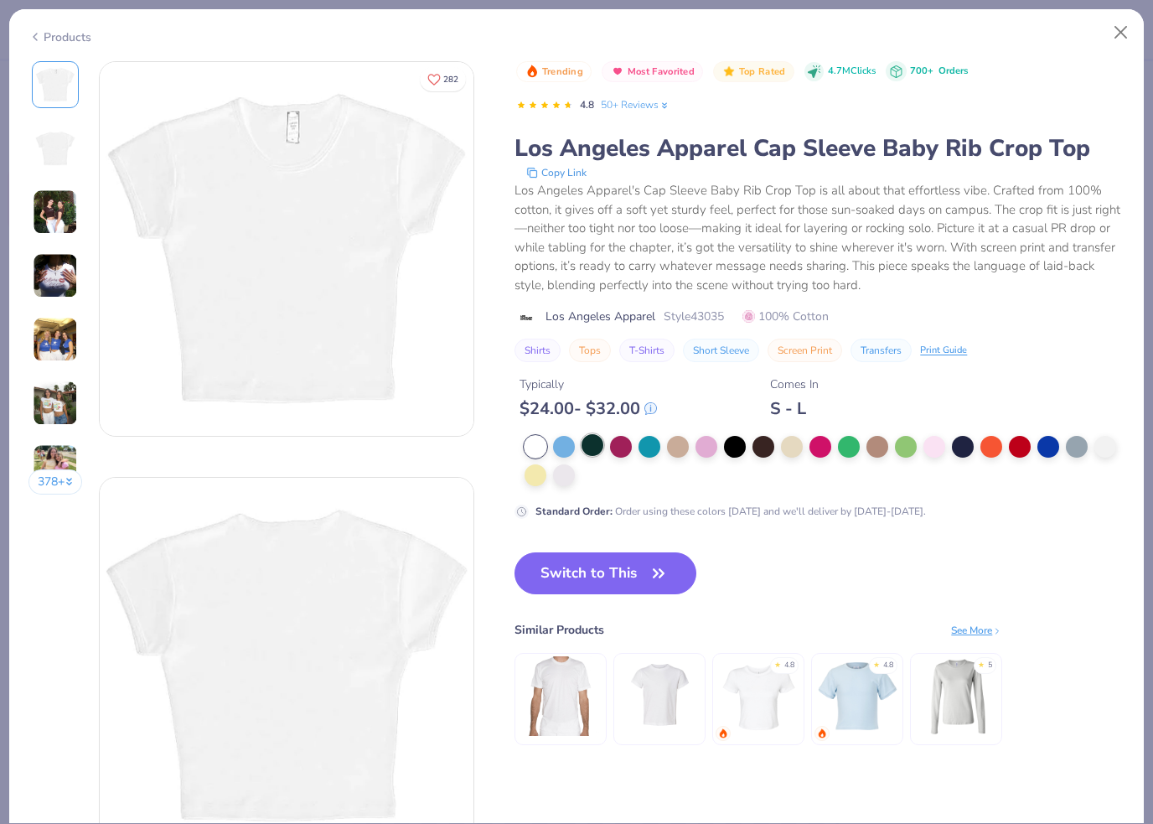
click at [588, 444] on div at bounding box center [593, 445] width 22 height 22
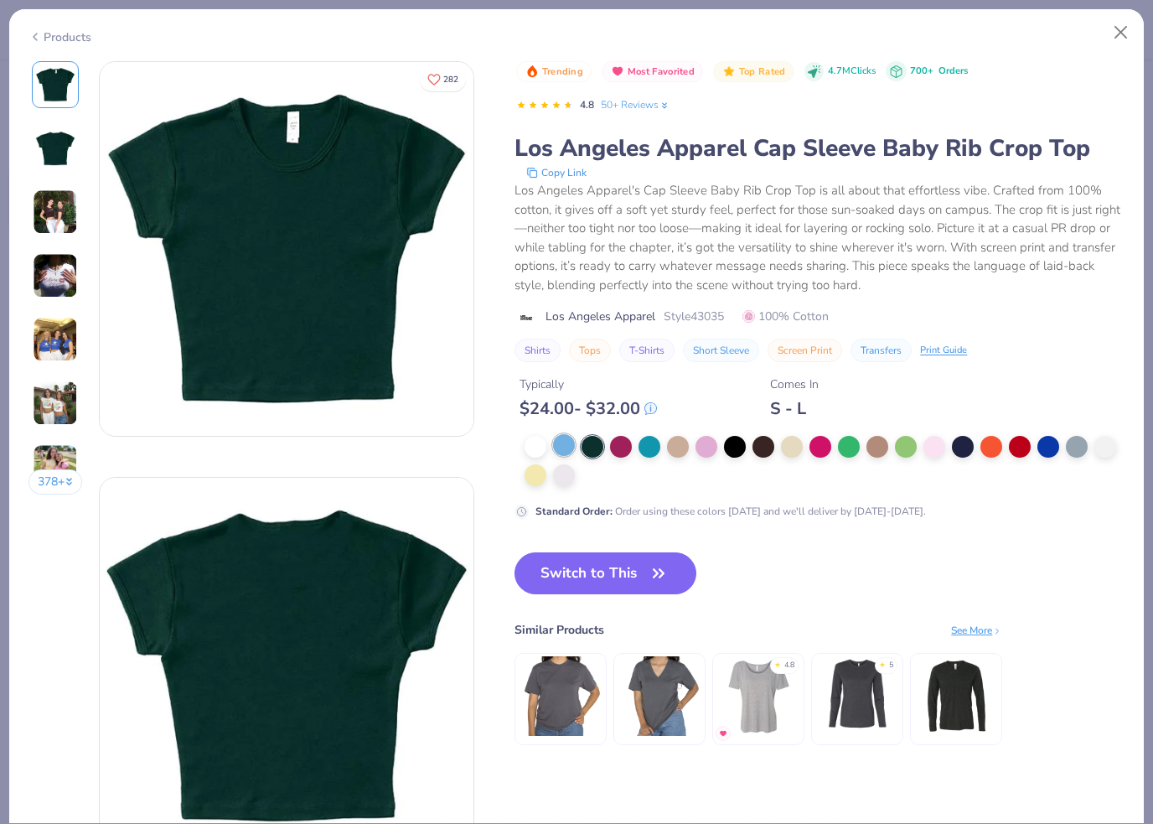
click at [562, 446] on div at bounding box center [564, 445] width 22 height 22
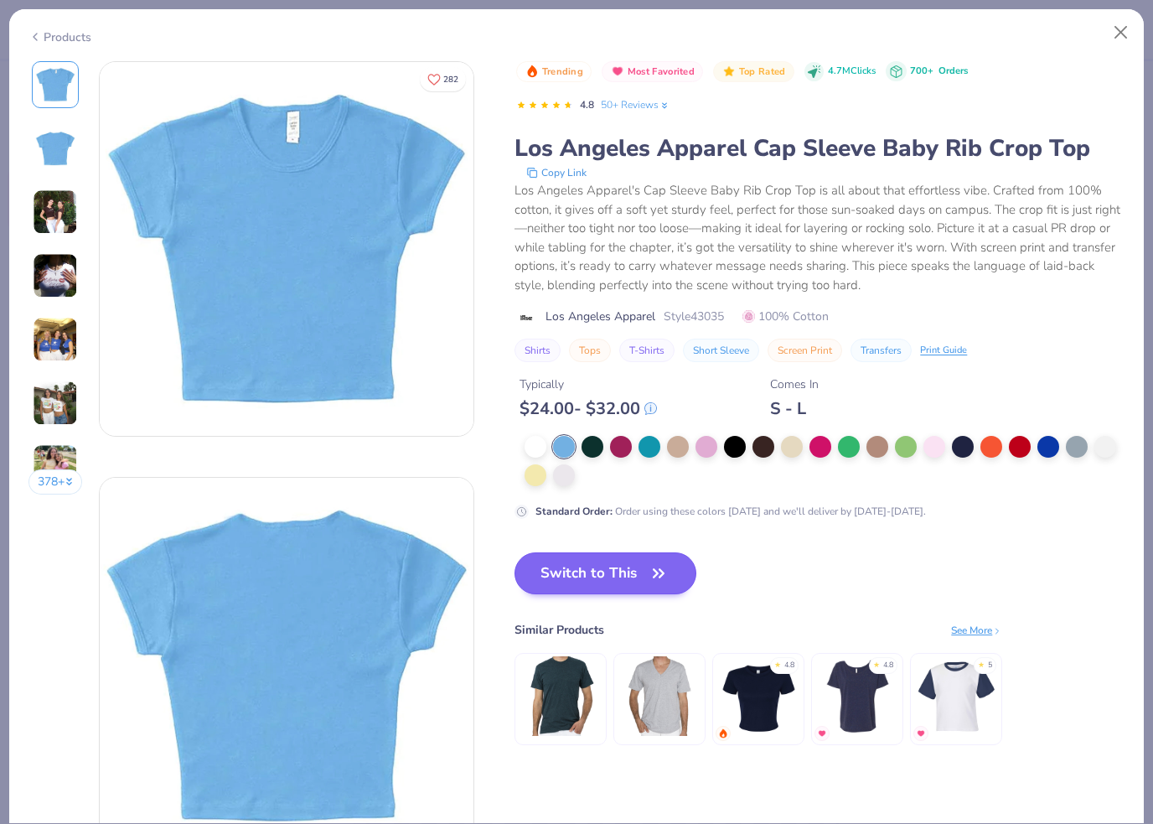
click at [570, 567] on button "Switch to This" at bounding box center [606, 573] width 182 height 42
drag, startPoint x: 570, startPoint y: 567, endPoint x: 579, endPoint y: 569, distance: 9.4
click at [570, 567] on button "Switch to This" at bounding box center [606, 573] width 182 height 42
click at [579, 569] on button "Switch to This" at bounding box center [606, 573] width 182 height 42
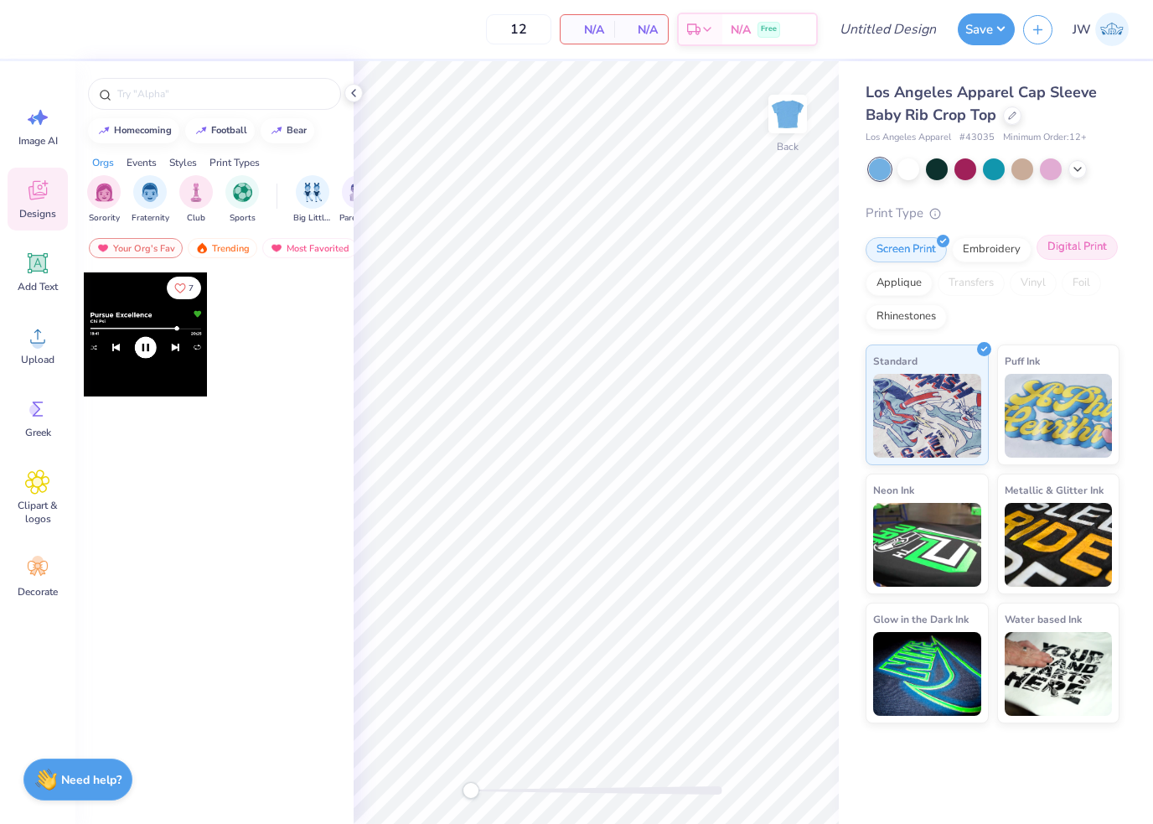
click at [1097, 244] on div "Digital Print" at bounding box center [1077, 247] width 81 height 25
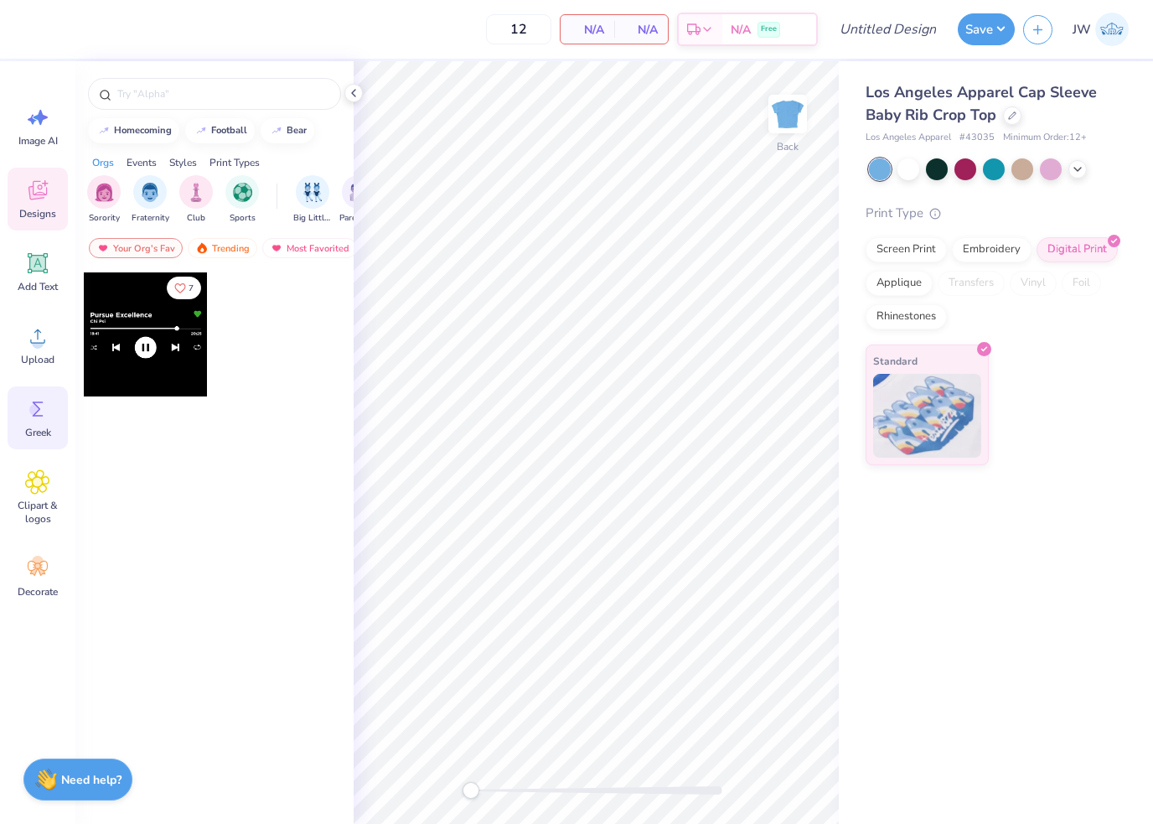
click at [29, 402] on icon at bounding box center [37, 408] width 25 height 25
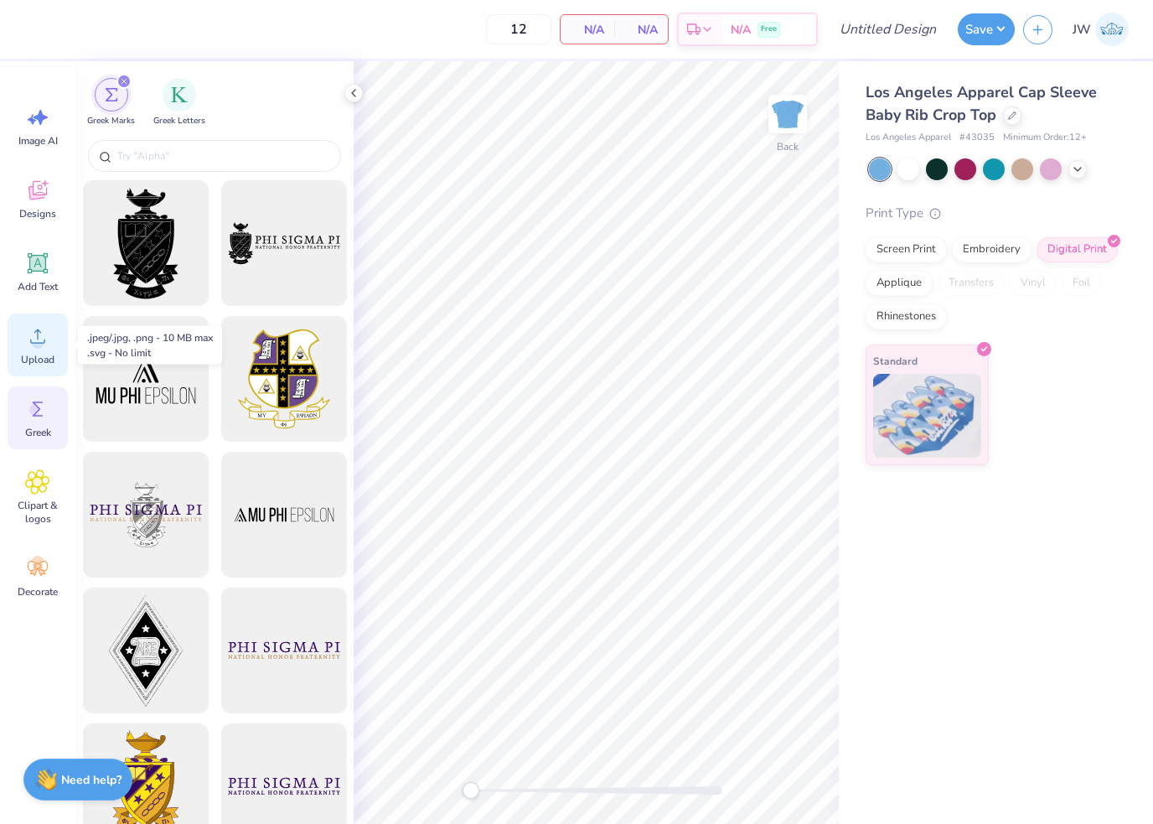
click at [27, 336] on icon at bounding box center [37, 336] width 25 height 25
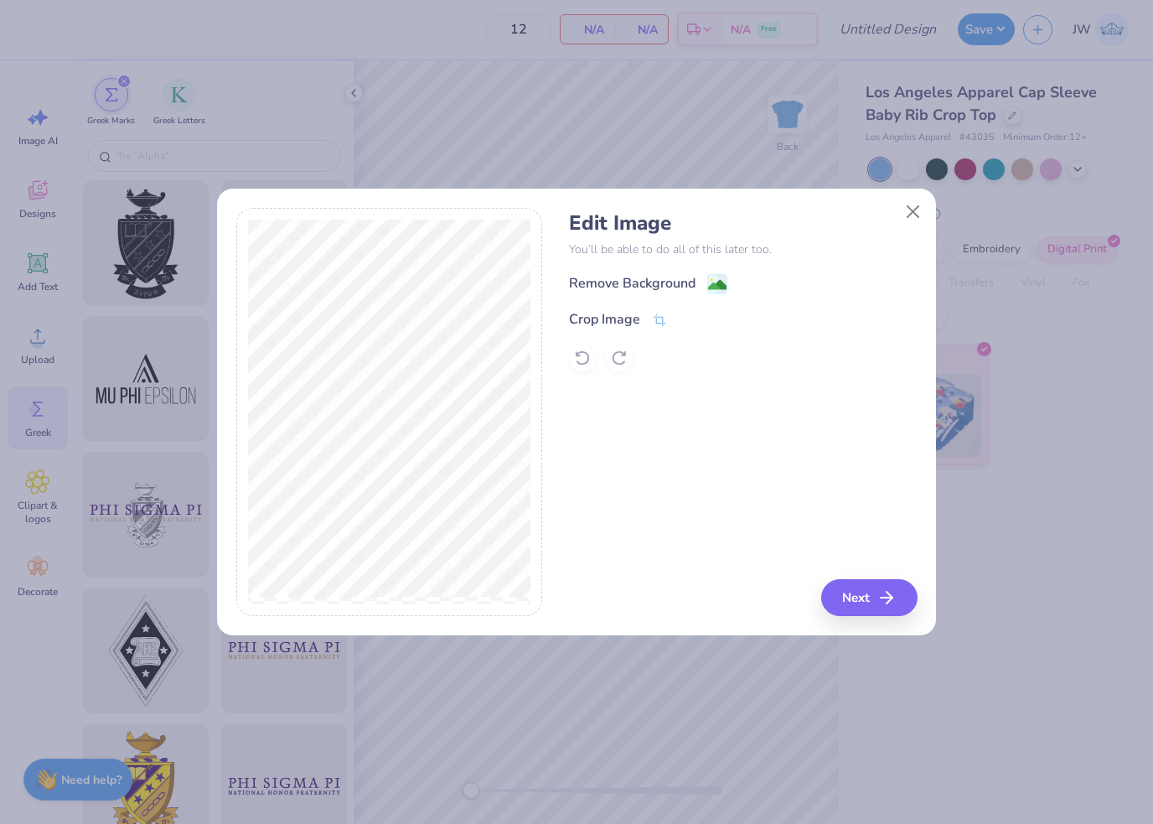
click at [719, 277] on image at bounding box center [717, 285] width 18 height 18
click at [899, 590] on icon "button" at bounding box center [892, 598] width 20 height 20
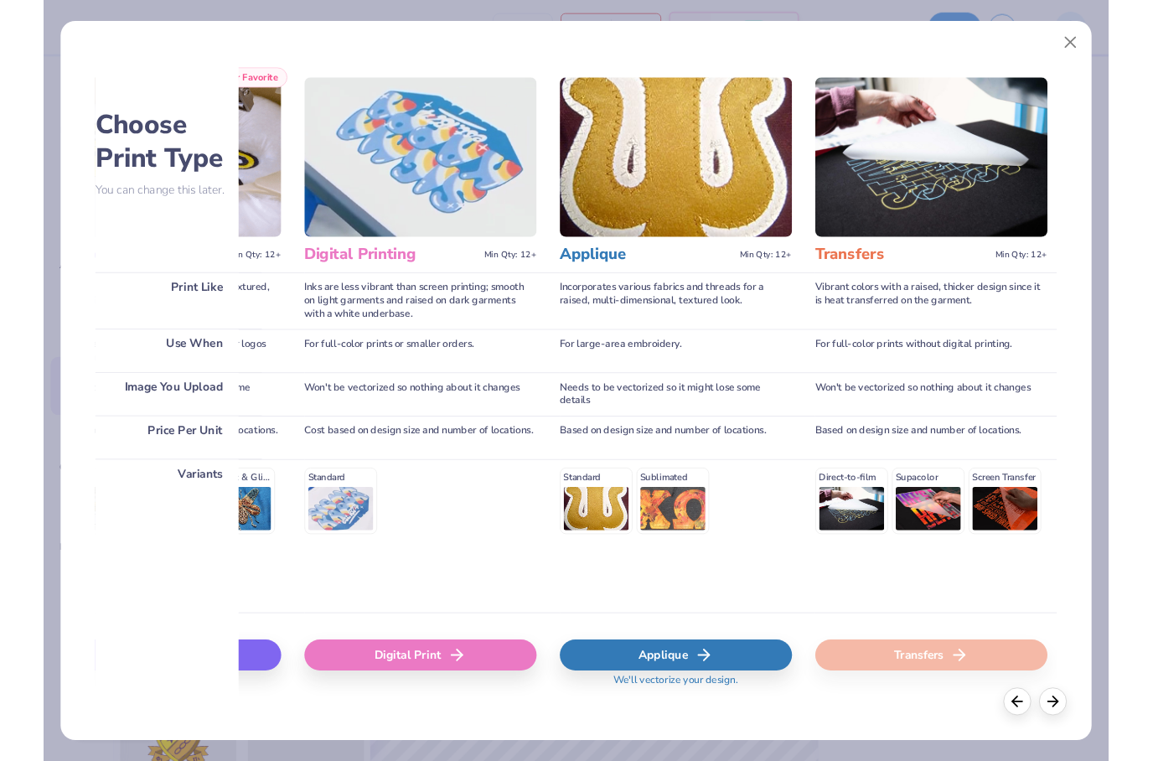
scroll to position [0, 522]
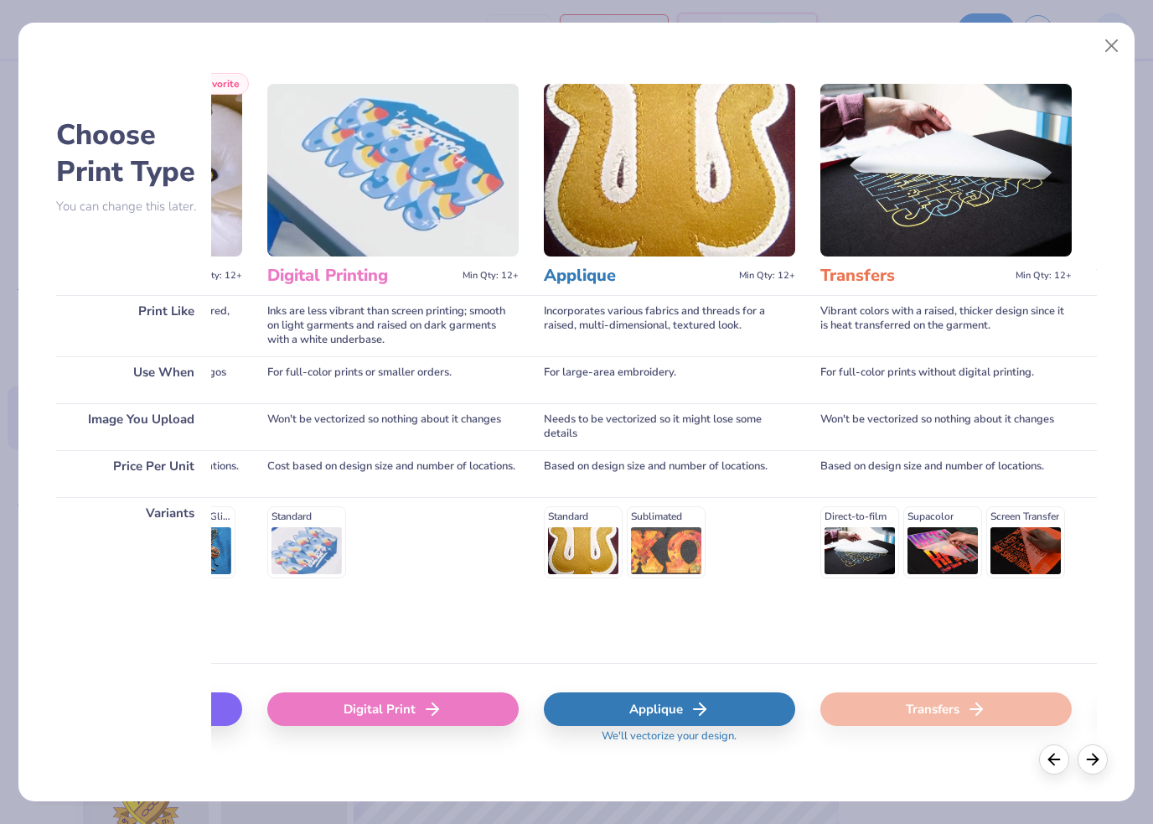
click at [469, 718] on div "Digital Print" at bounding box center [392, 709] width 251 height 34
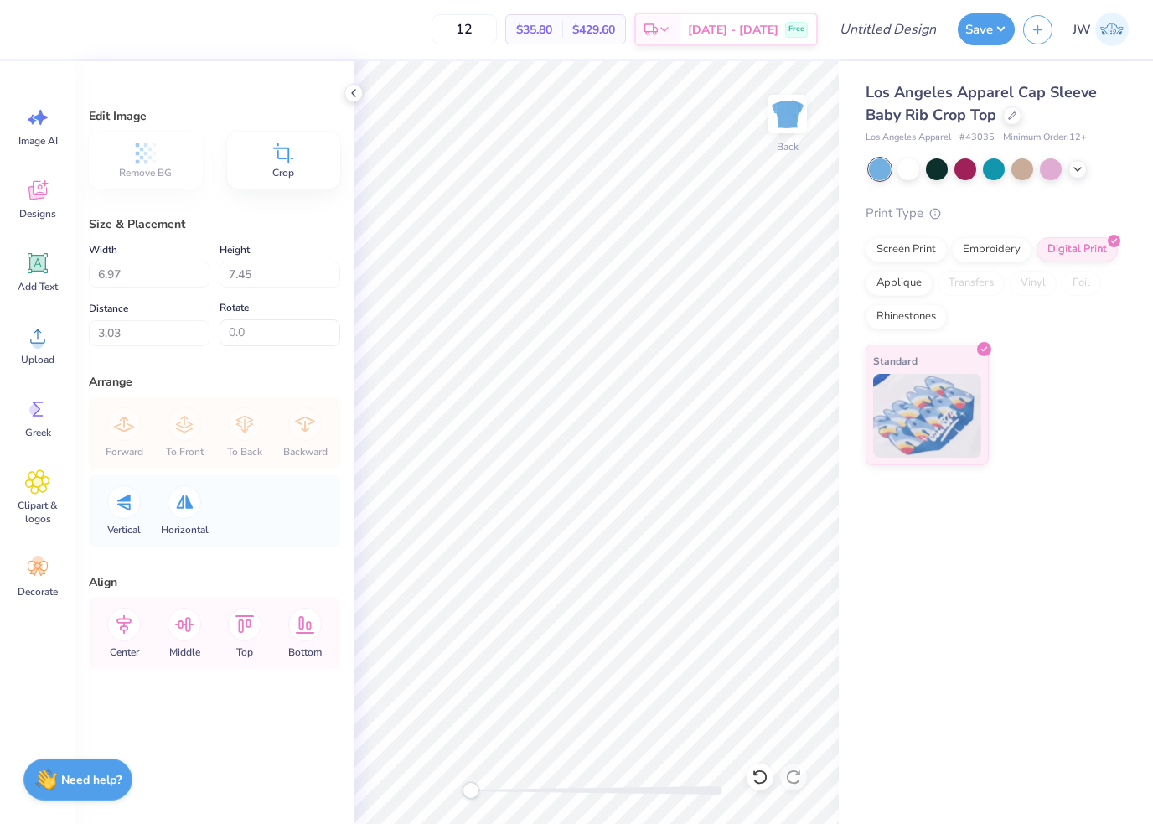
click at [353, 101] on div at bounding box center [354, 93] width 18 height 18
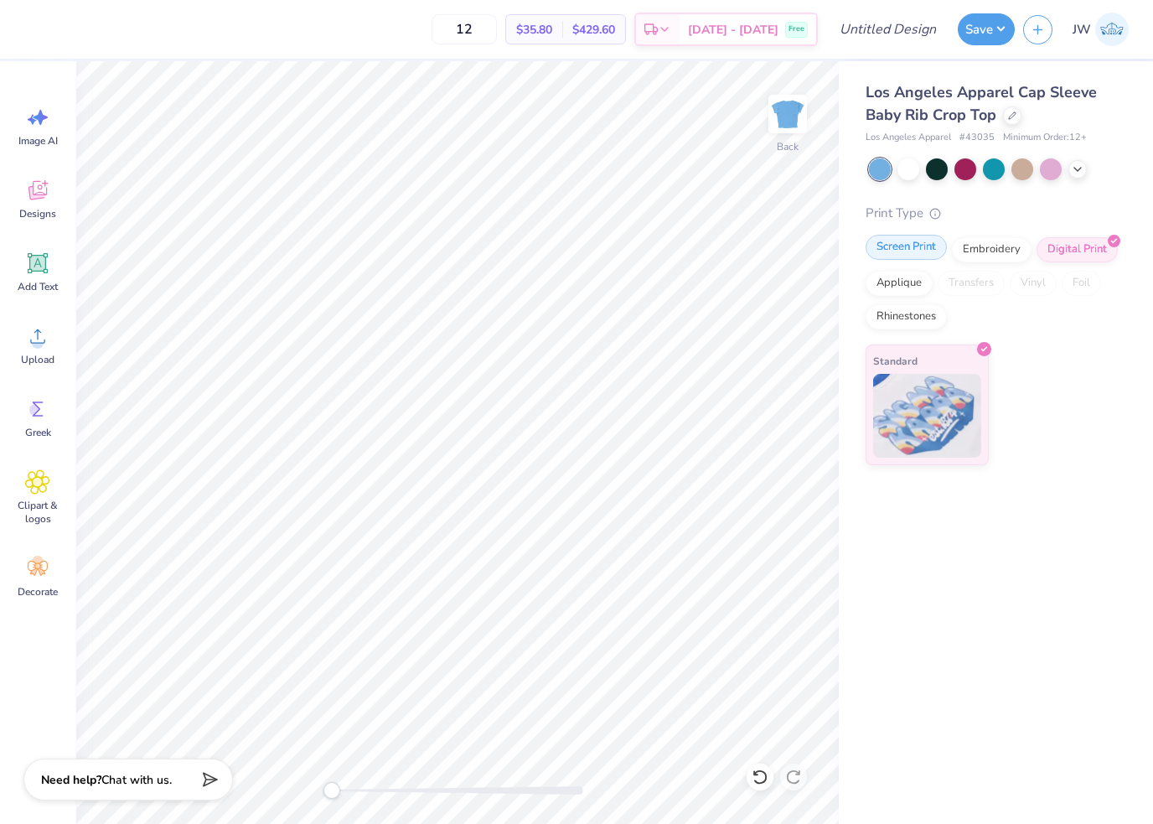
click at [925, 244] on div "Screen Print" at bounding box center [906, 247] width 81 height 25
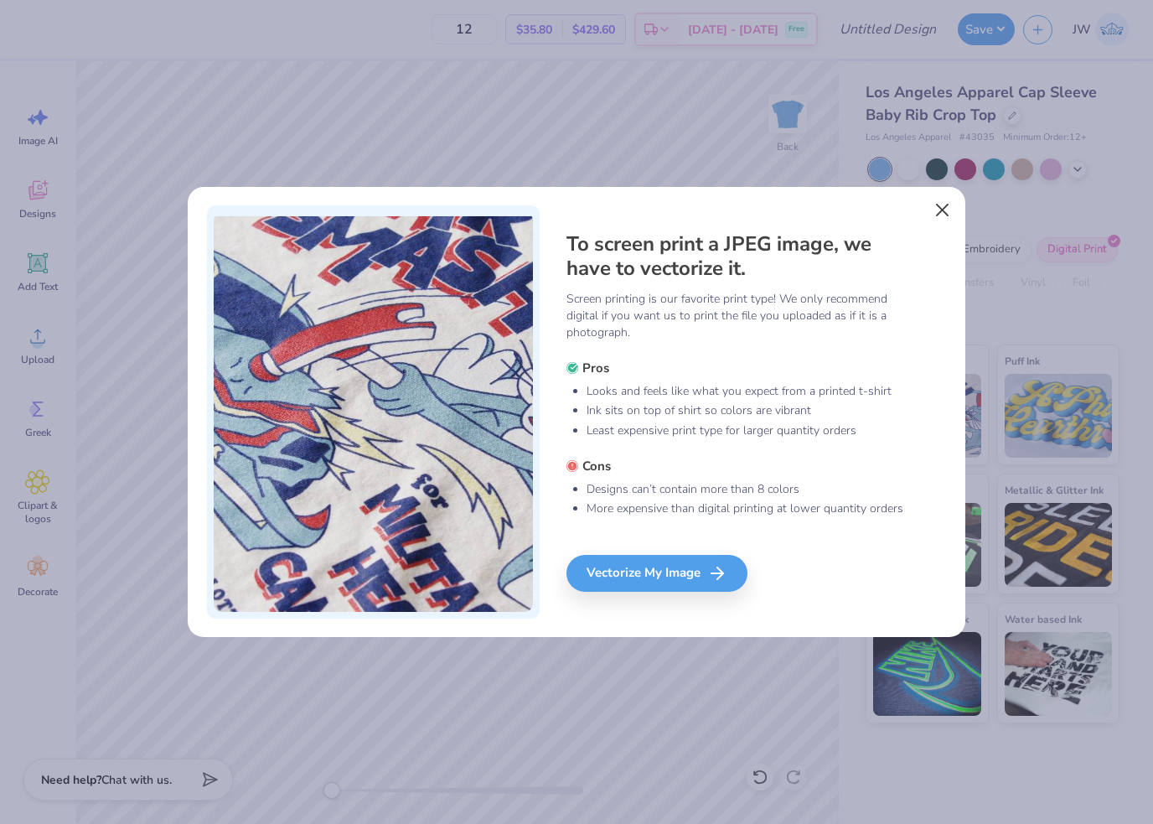
click at [945, 212] on button "Close" at bounding box center [943, 210] width 32 height 32
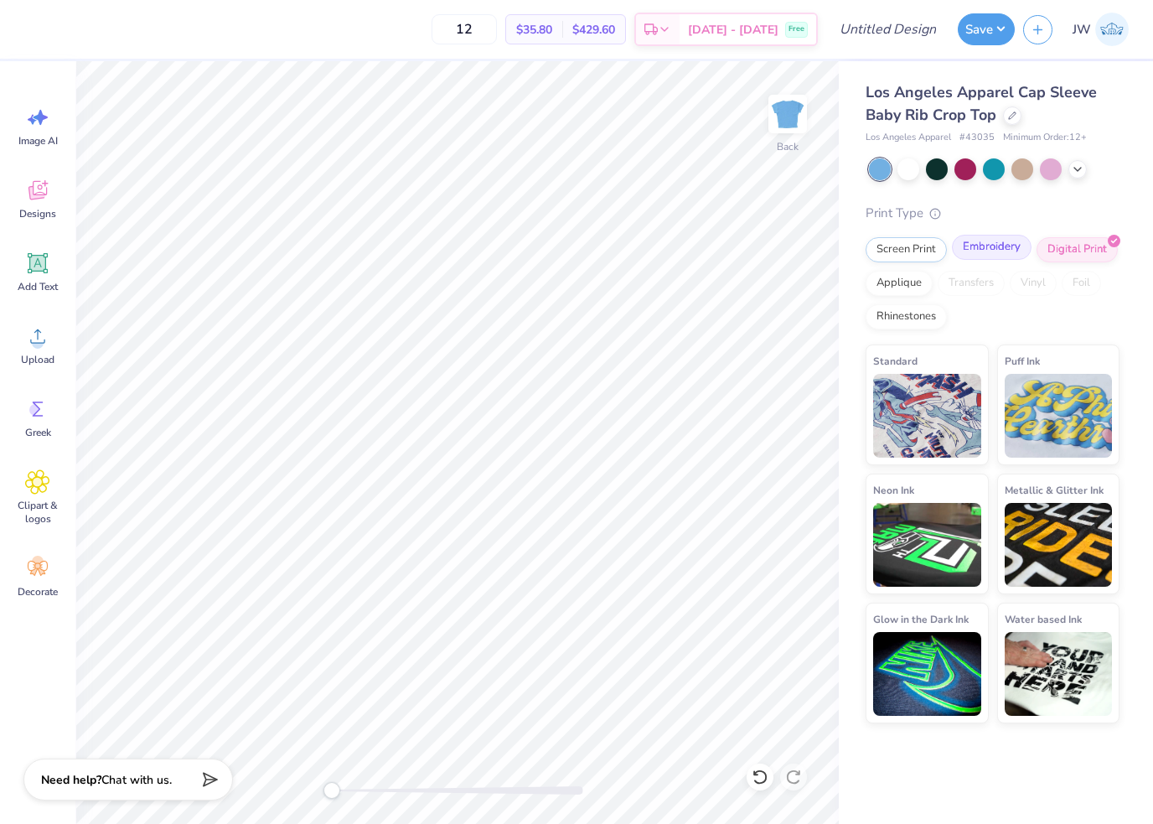
click at [983, 261] on div "Screen Print Embroidery Digital Print Applique Transfers Vinyl Foil Rhinestones" at bounding box center [993, 283] width 254 height 92
click at [1006, 243] on div "Embroidery" at bounding box center [992, 247] width 80 height 25
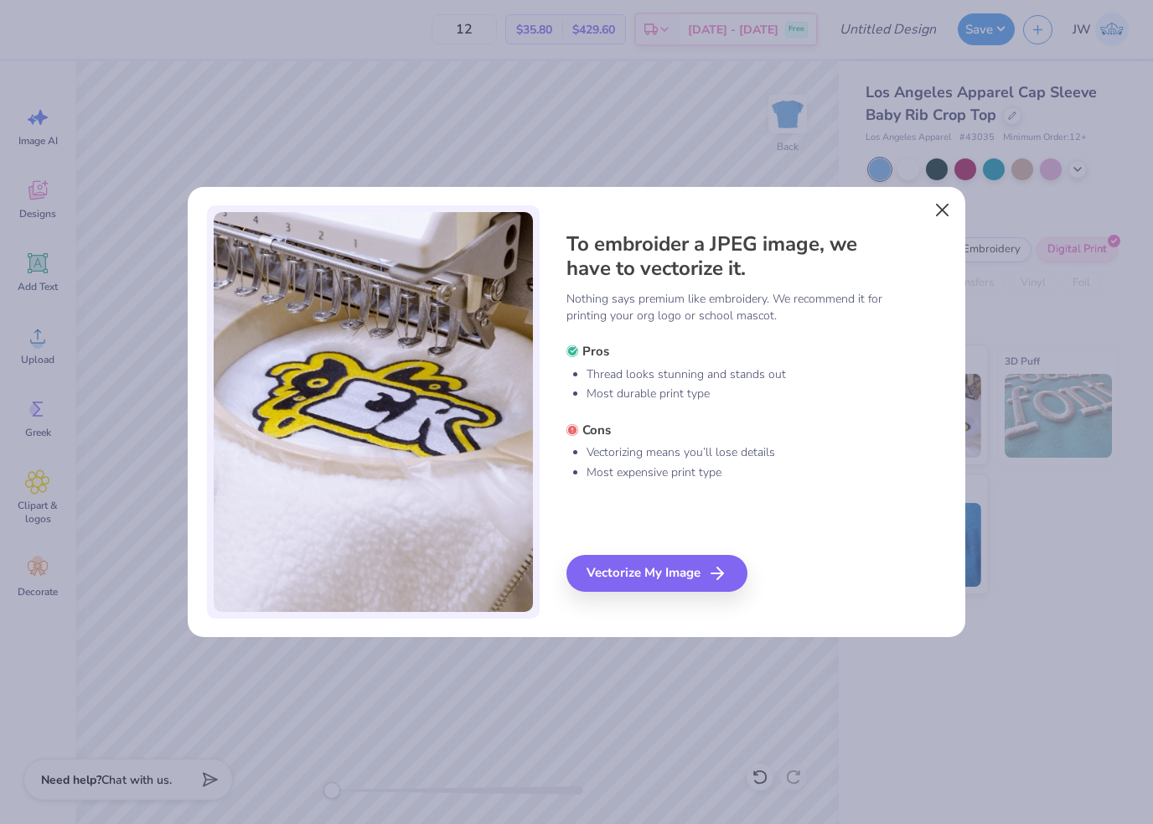
click at [944, 215] on button "Close" at bounding box center [943, 210] width 32 height 32
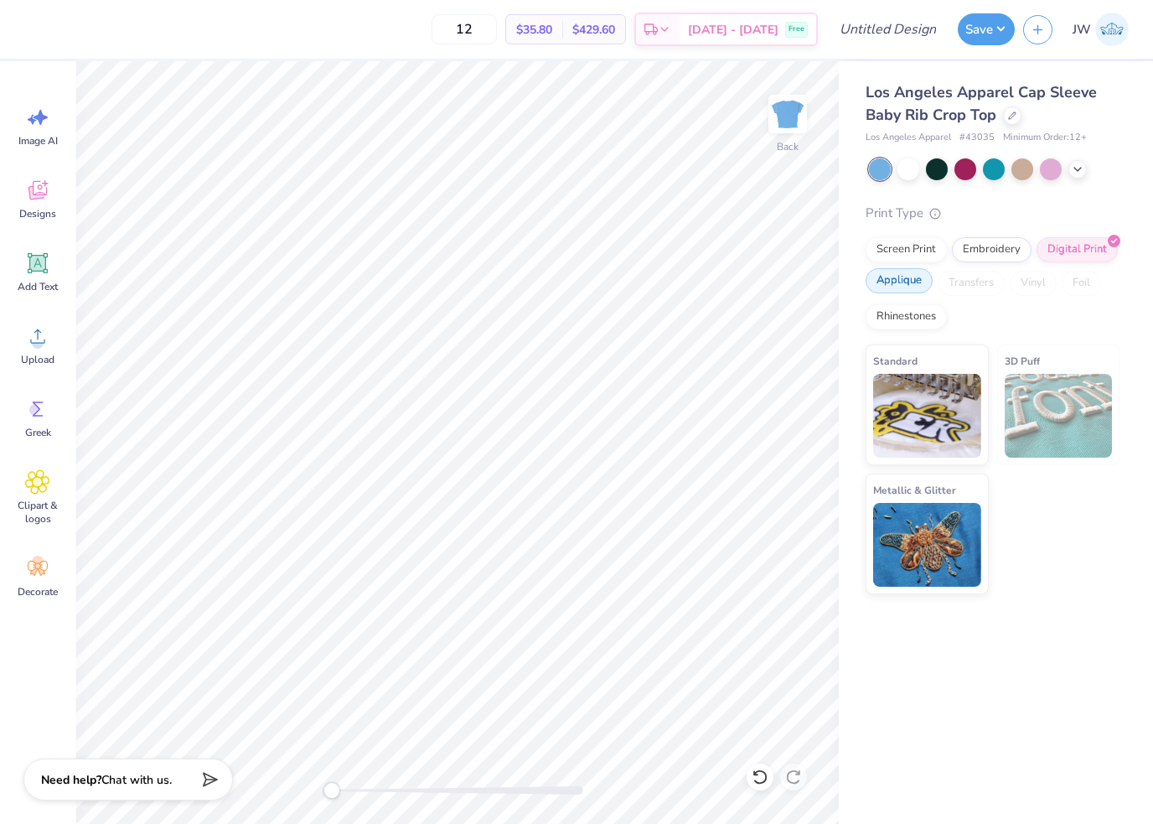
click at [918, 282] on div "Applique" at bounding box center [899, 280] width 67 height 25
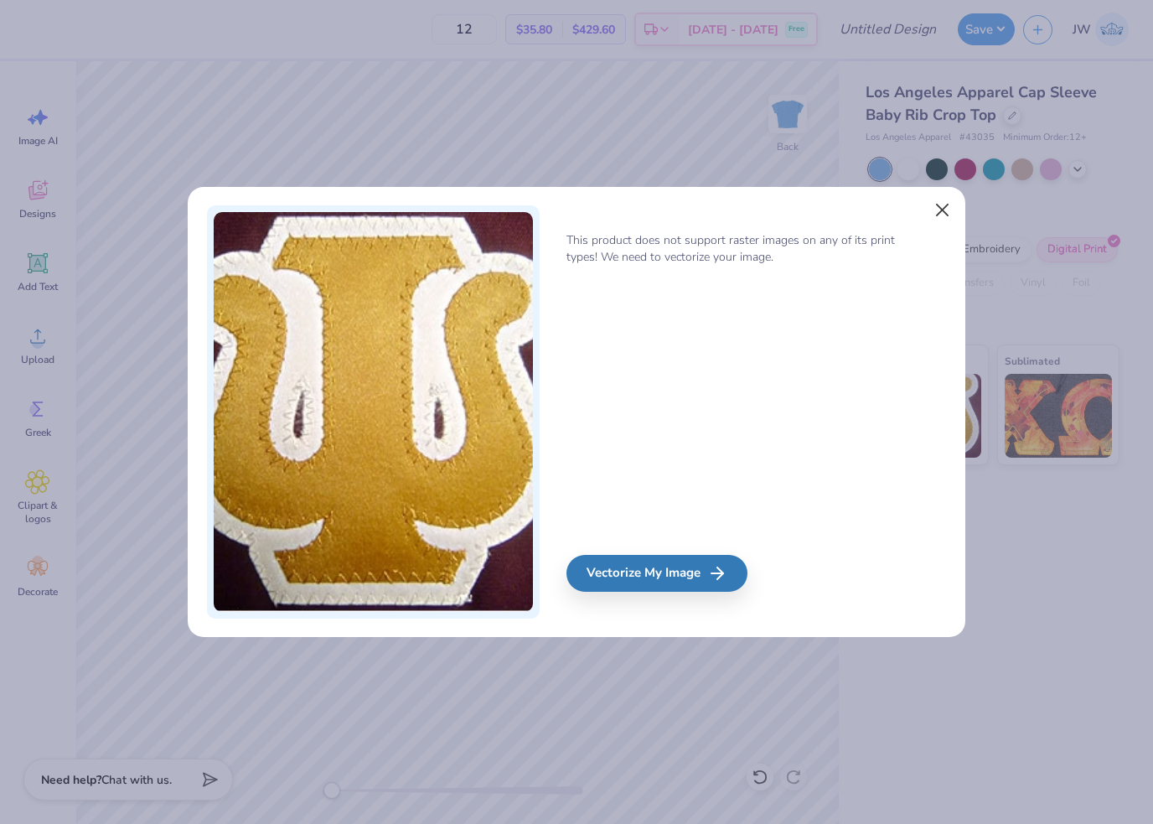
click at [935, 216] on button "Close" at bounding box center [943, 210] width 32 height 32
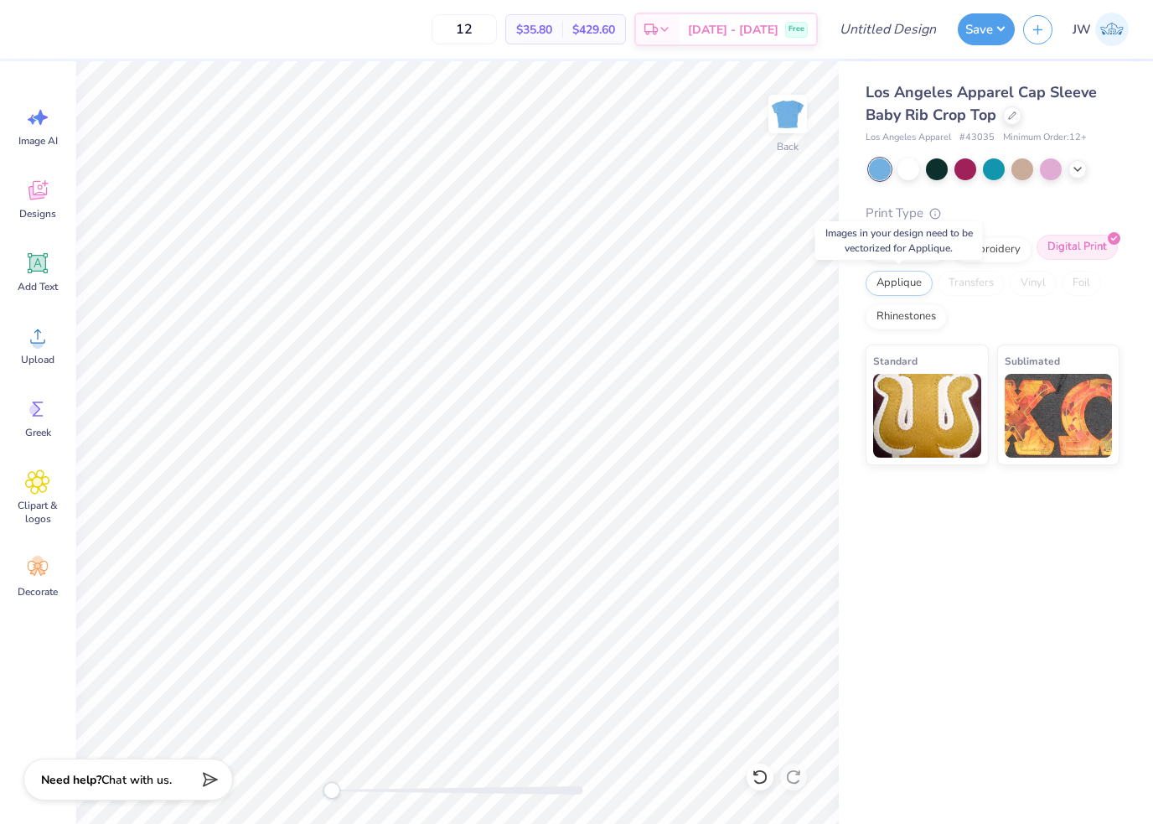
click at [1089, 247] on div "Digital Print" at bounding box center [1077, 247] width 81 height 25
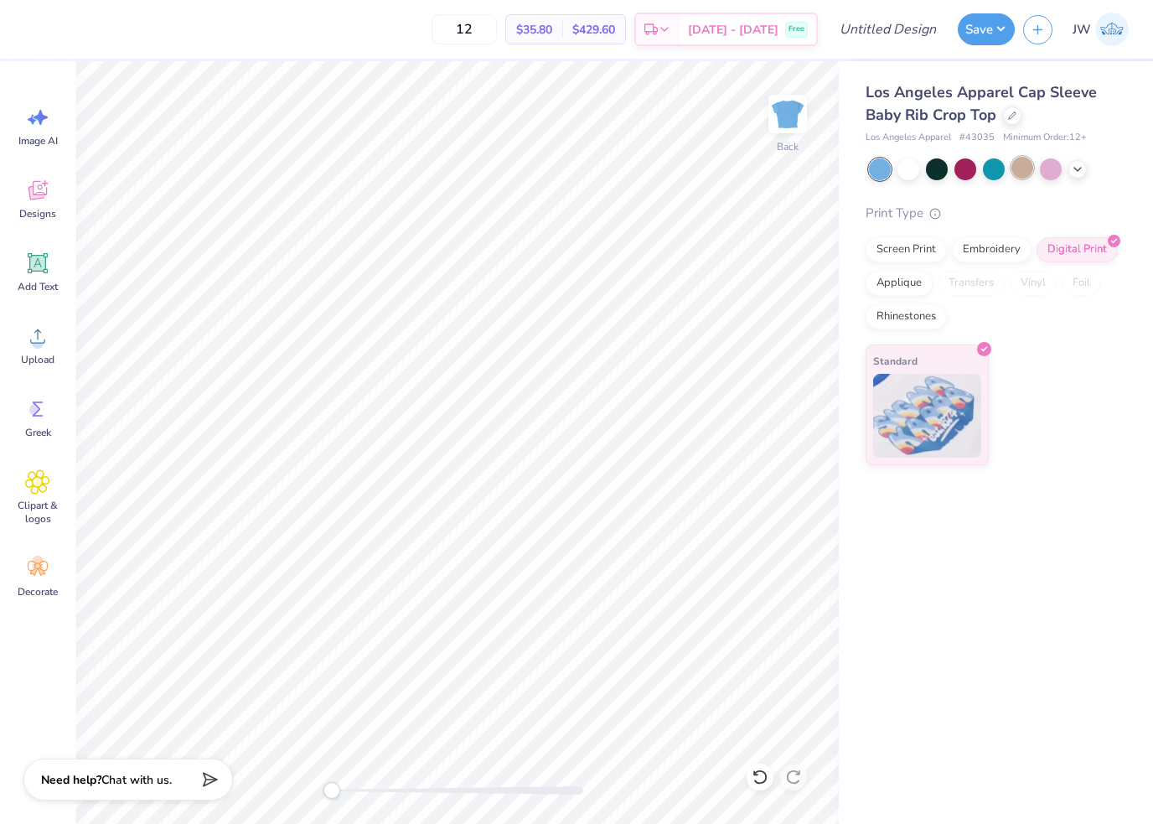
click at [1025, 167] on div at bounding box center [1023, 168] width 22 height 22
click at [926, 171] on div at bounding box center [937, 168] width 22 height 22
click at [1080, 168] on icon at bounding box center [1077, 167] width 13 height 13
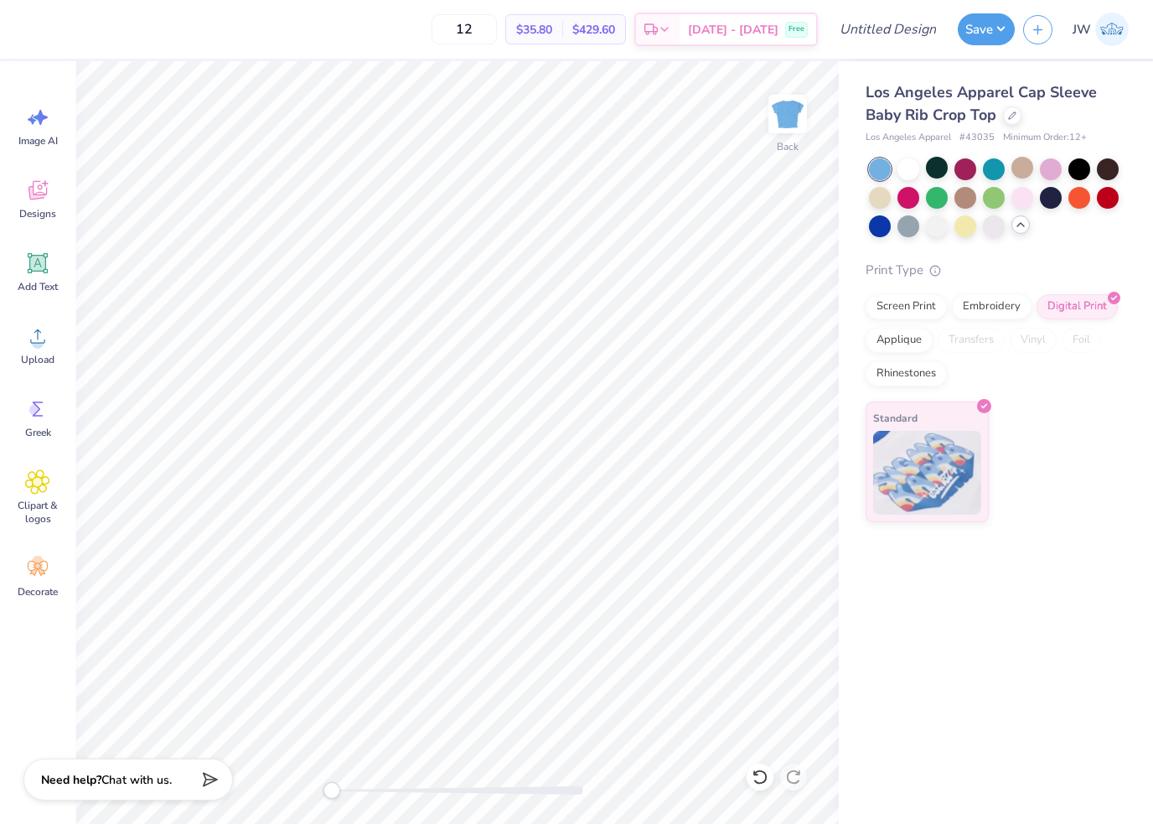
click at [893, 226] on div at bounding box center [994, 197] width 251 height 79
click at [906, 229] on div at bounding box center [909, 225] width 22 height 22
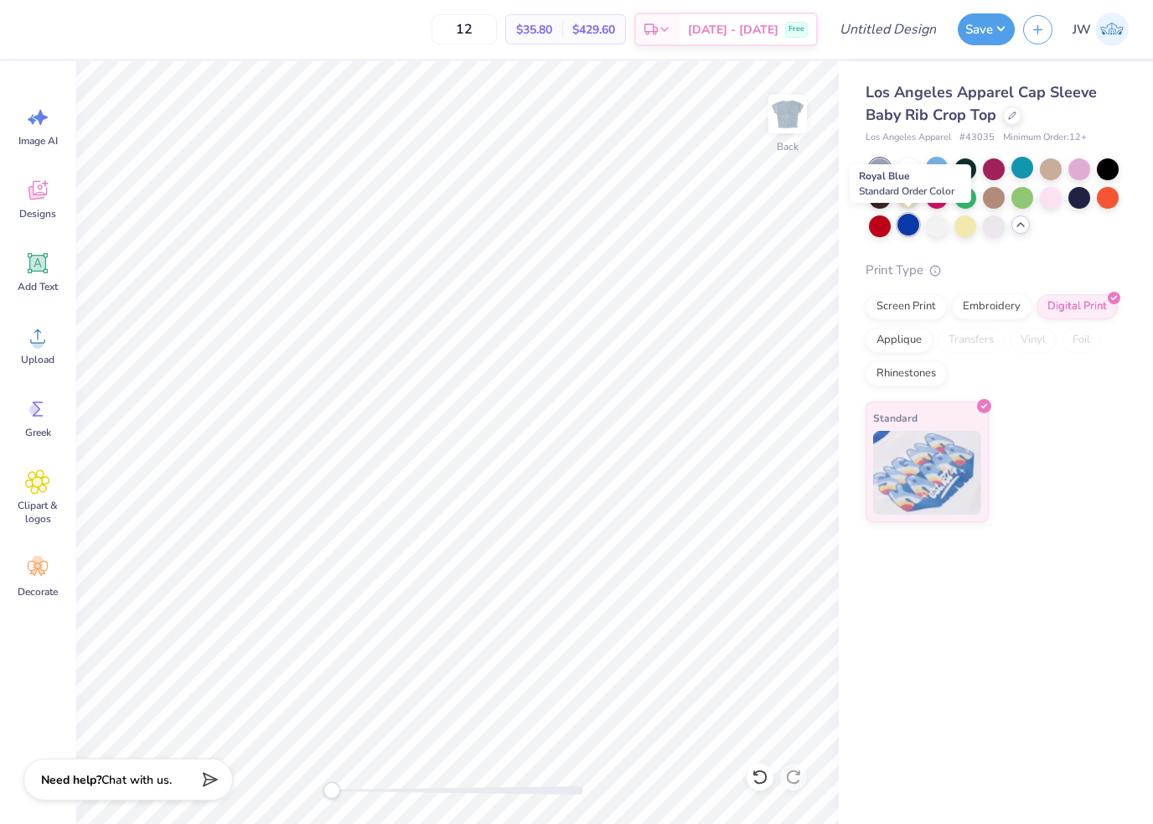
click at [906, 229] on div at bounding box center [909, 225] width 22 height 22
click at [1047, 200] on div at bounding box center [1051, 196] width 22 height 22
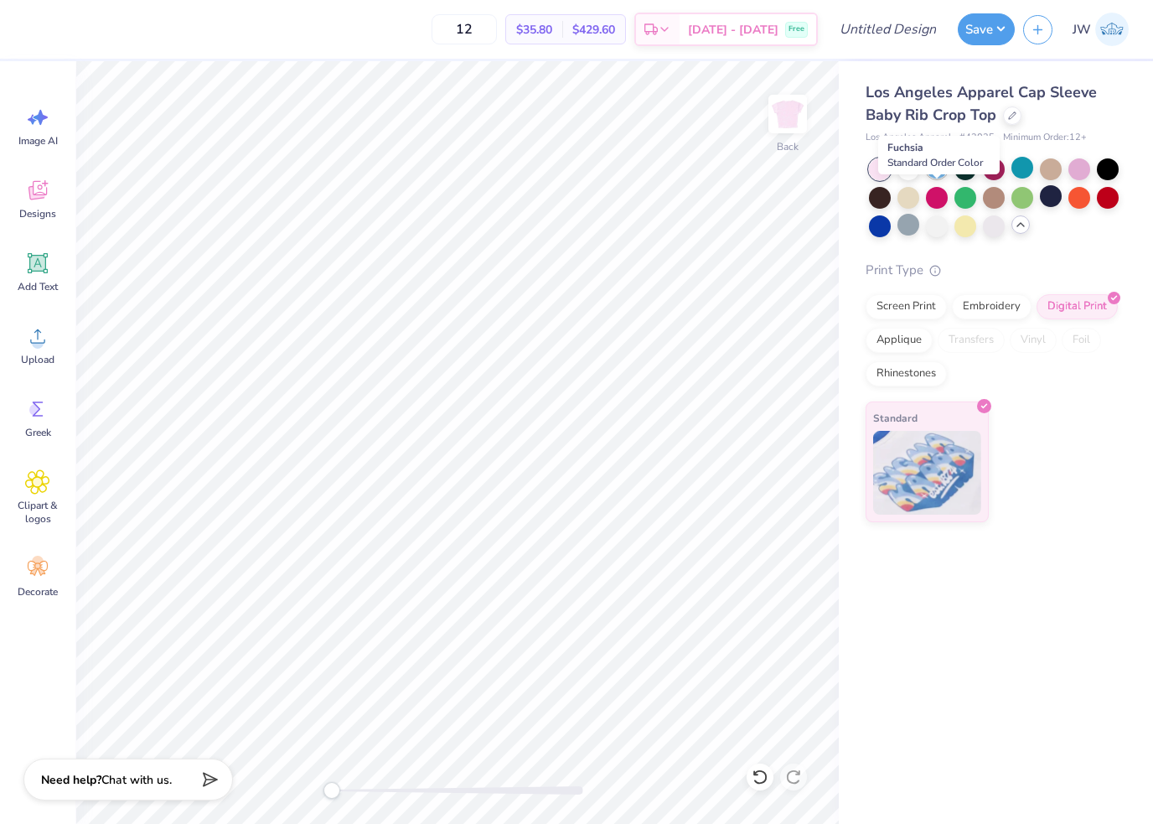
click at [939, 179] on div at bounding box center [937, 168] width 22 height 22
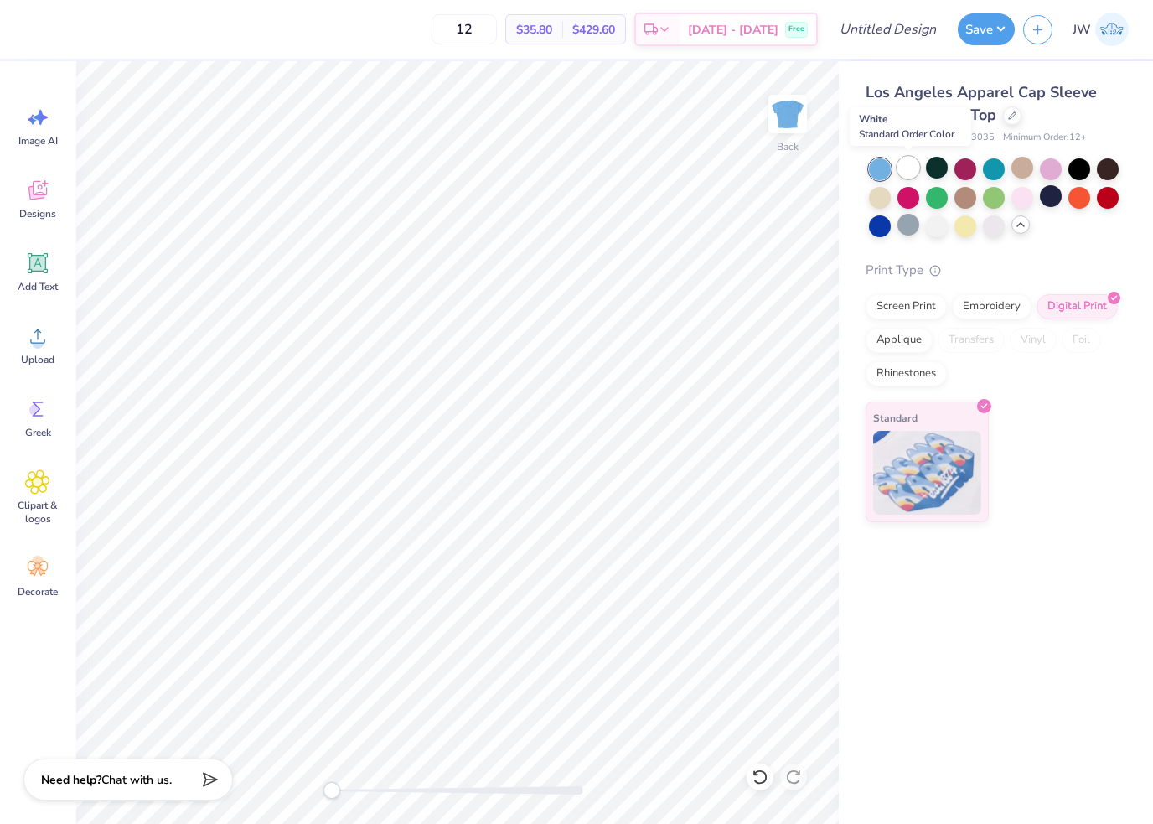
click at [914, 175] on div at bounding box center [909, 168] width 22 height 22
click at [887, 172] on div at bounding box center [880, 169] width 22 height 22
click at [899, 168] on div at bounding box center [909, 168] width 22 height 22
click at [885, 30] on input "Design Title" at bounding box center [909, 30] width 82 height 34
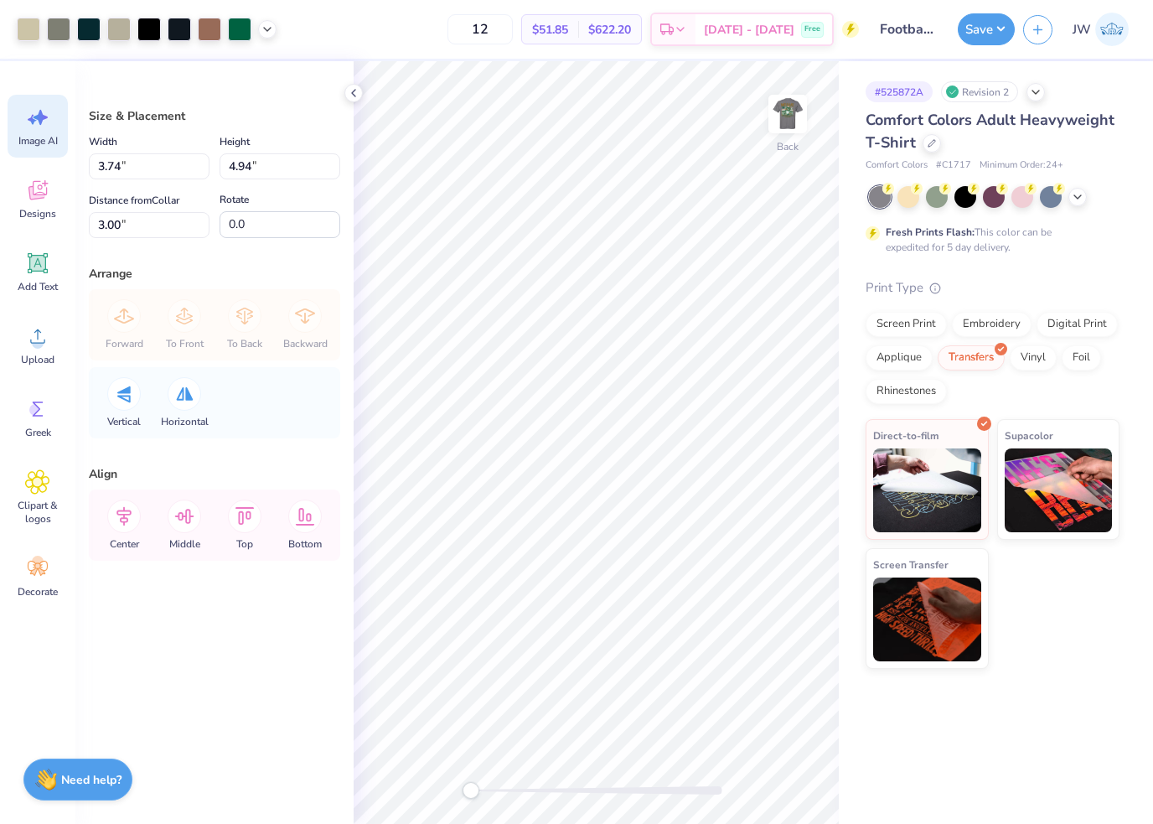
click at [55, 139] on span "Image AI" at bounding box center [37, 140] width 39 height 13
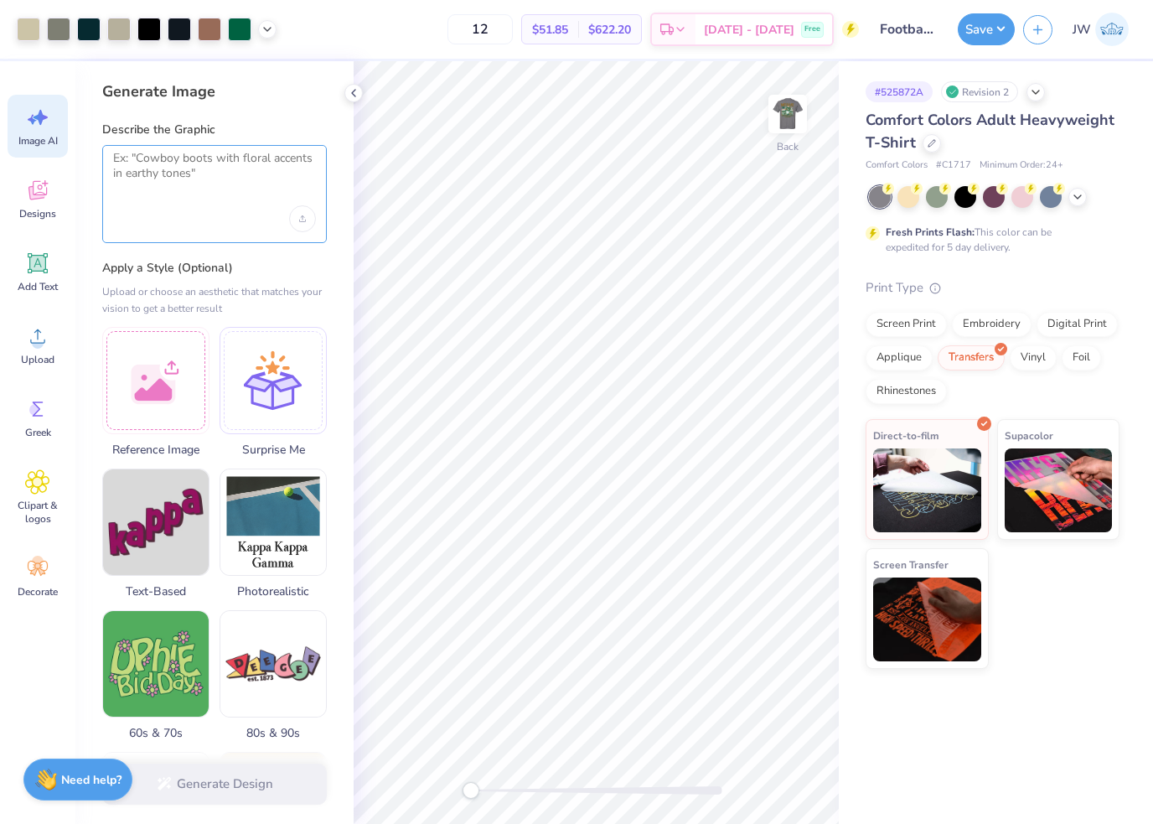
click at [167, 187] on textarea at bounding box center [214, 172] width 203 height 42
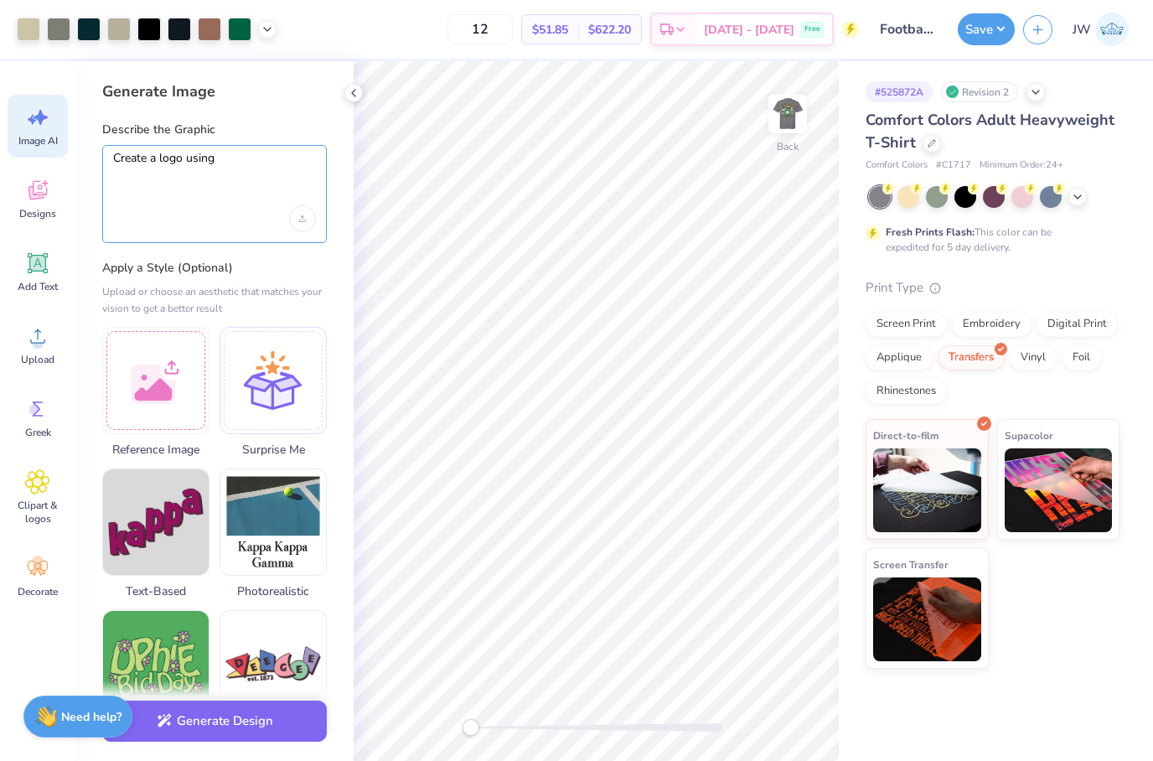
click at [157, 158] on textarea "Create a logo using" at bounding box center [214, 172] width 203 height 42
click at [308, 159] on textarea "Create a football themed logo using" at bounding box center [214, 172] width 203 height 42
type textarea "Create a football themed logo using these words"
click at [302, 213] on div "Upload image" at bounding box center [302, 218] width 27 height 27
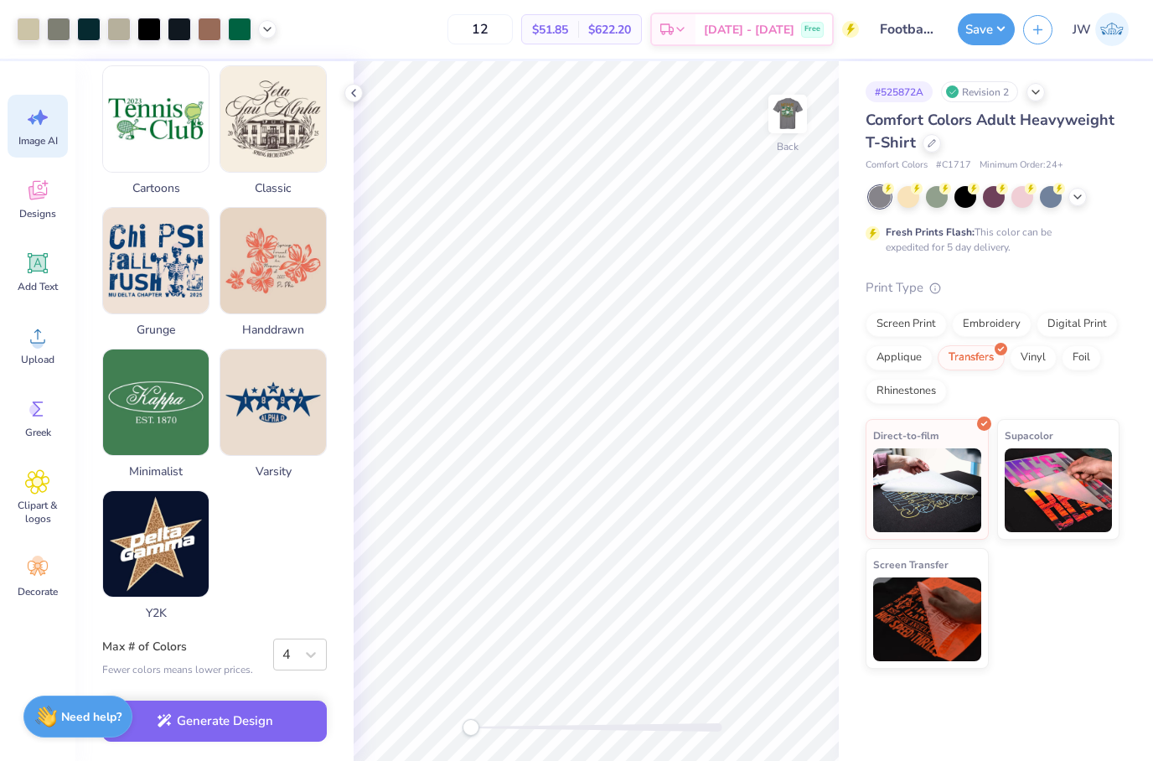
scroll to position [712, 0]
click at [307, 655] on icon at bounding box center [311, 654] width 17 height 17
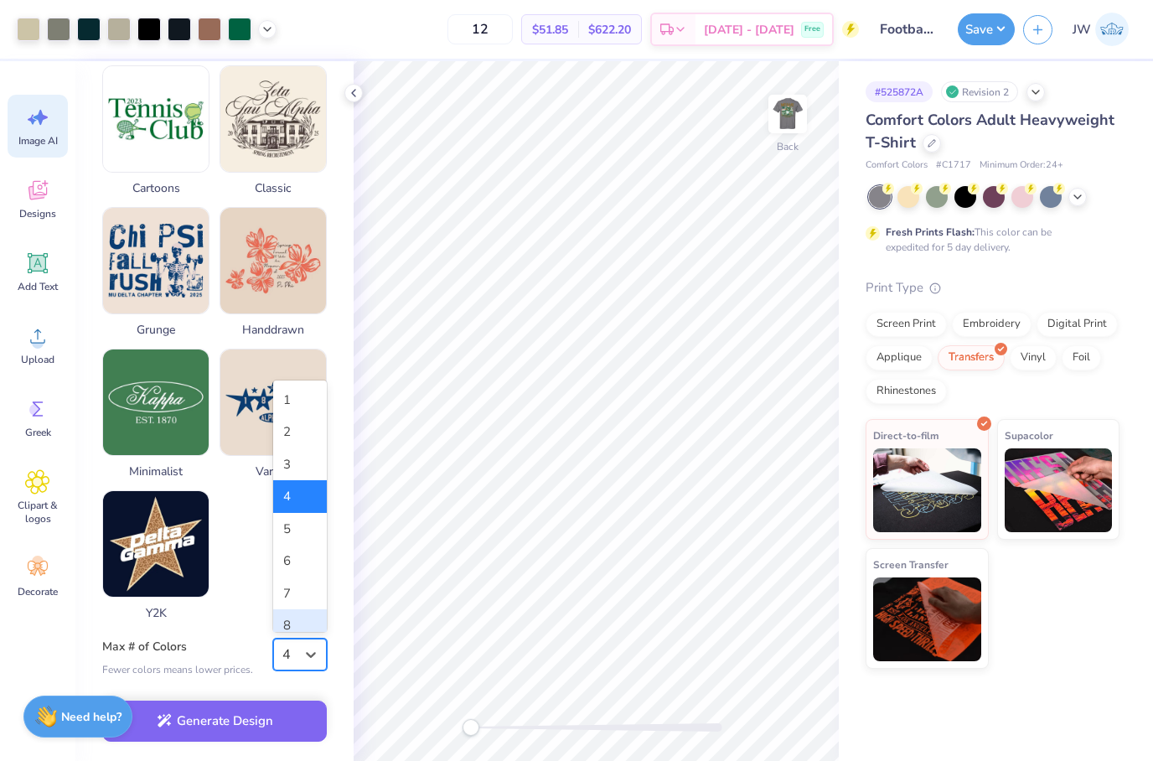
click at [309, 622] on div "8" at bounding box center [300, 625] width 54 height 33
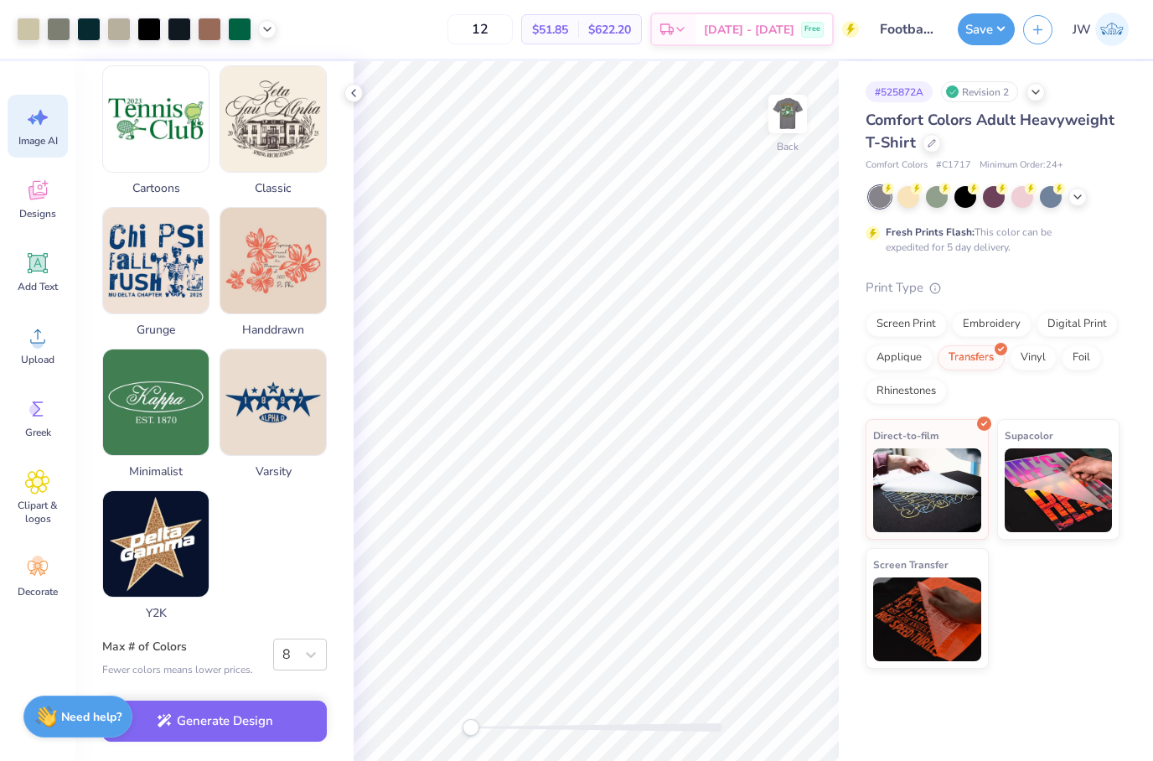
click at [260, 743] on div "Generate Design" at bounding box center [214, 721] width 278 height 81
click at [260, 730] on button "Generate Design" at bounding box center [214, 717] width 225 height 41
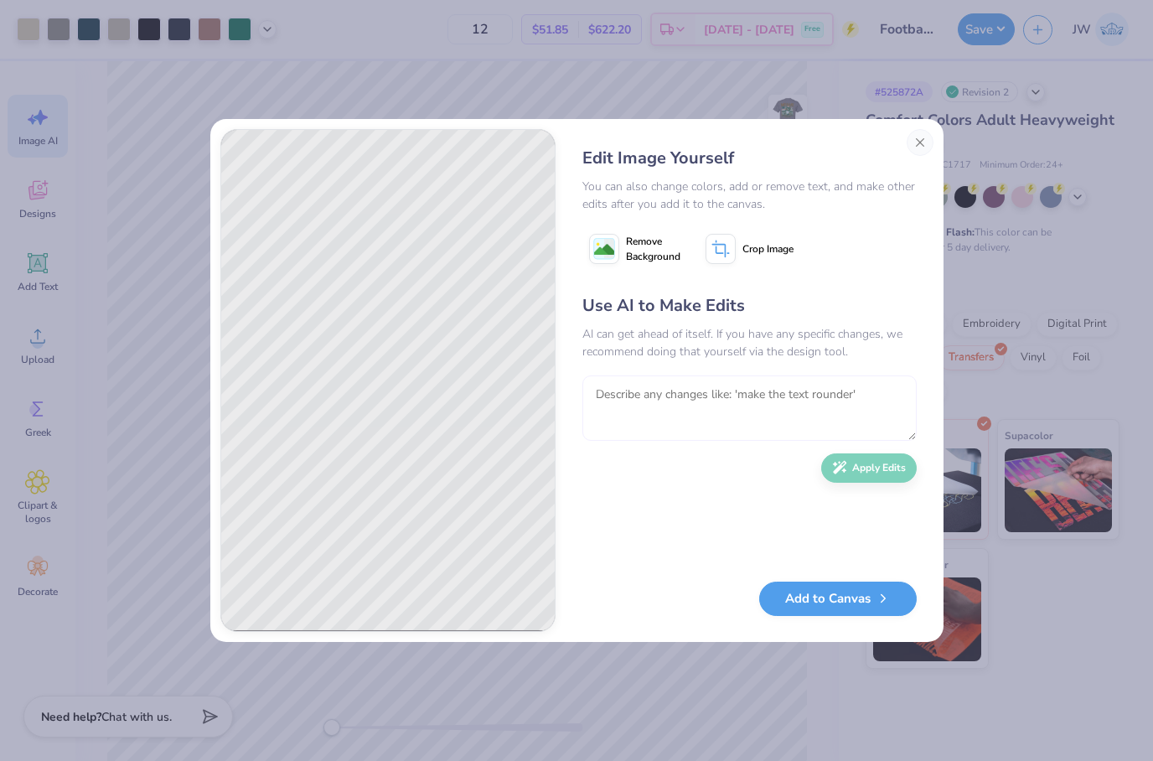
click at [823, 381] on textarea at bounding box center [750, 408] width 334 height 65
type textarea "V"
click at [855, 399] on textarea "Change format but keep the ideas" at bounding box center [750, 408] width 334 height 65
type textarea "Change format but keep the idea"
click at [873, 469] on button "Apply Edits" at bounding box center [869, 463] width 96 height 29
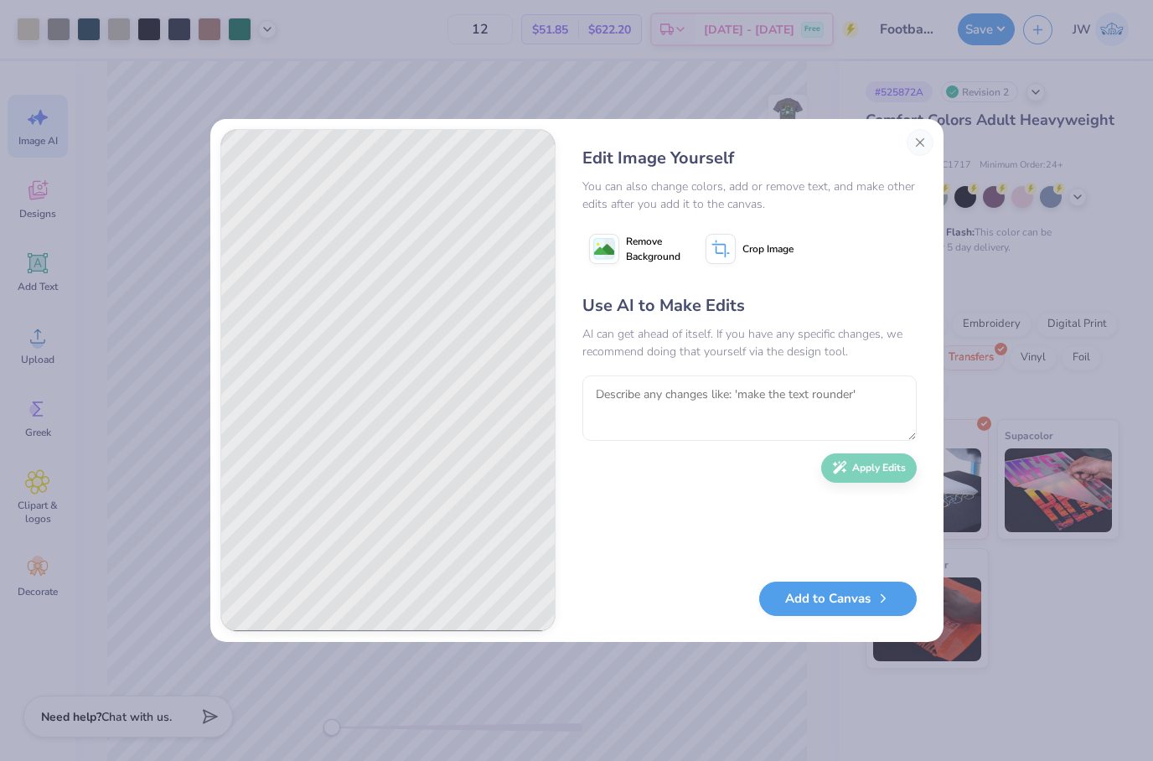
click at [790, 426] on textarea at bounding box center [750, 408] width 334 height 65
type textarea "Use a football illustration for the logo along with the words"
click at [842, 498] on div "Use AI to Make Edits AI can get ahead of itself. If you have any specific chang…" at bounding box center [750, 429] width 334 height 272
click at [868, 461] on button "Apply Edits" at bounding box center [869, 463] width 96 height 29
click at [768, 393] on textarea at bounding box center [750, 408] width 334 height 65
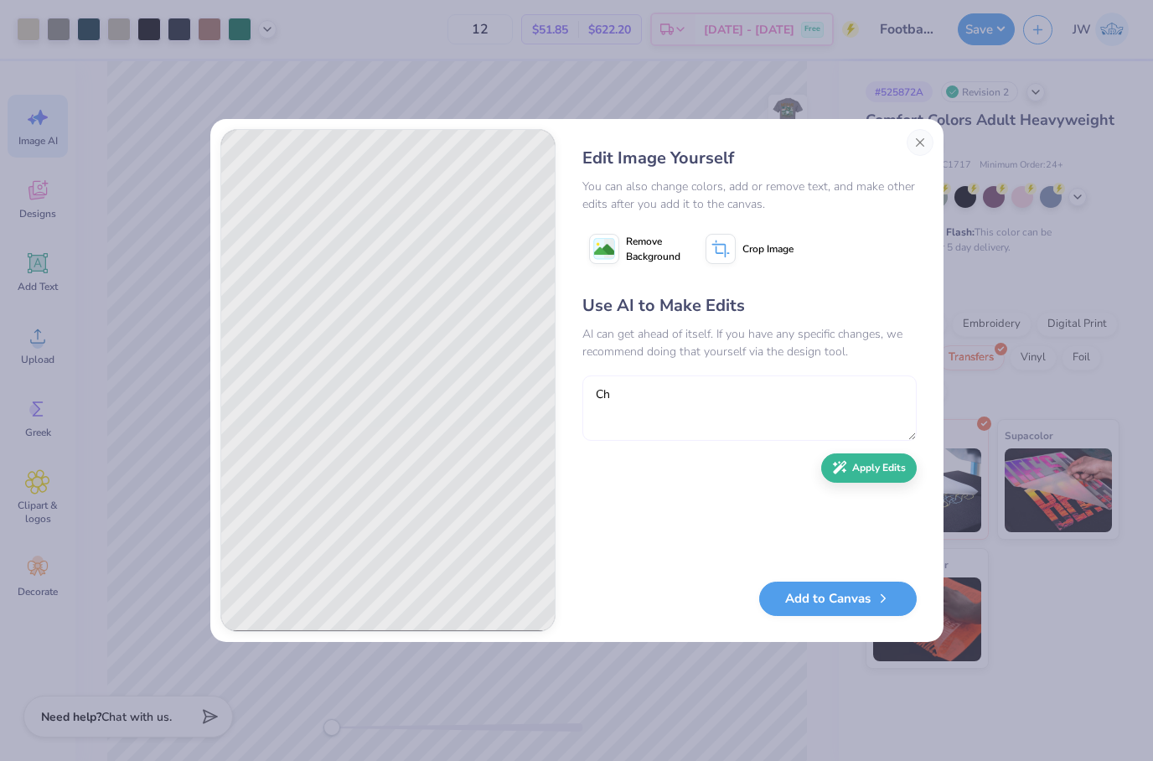
type textarea "C"
click at [747, 395] on textarea "Use a more detailed football illustration" at bounding box center [750, 408] width 334 height 65
type textarea "Use a more detailed football themed illustration"
click at [884, 460] on button "Apply Edits" at bounding box center [869, 463] width 96 height 29
click at [735, 387] on textarea at bounding box center [750, 408] width 334 height 65
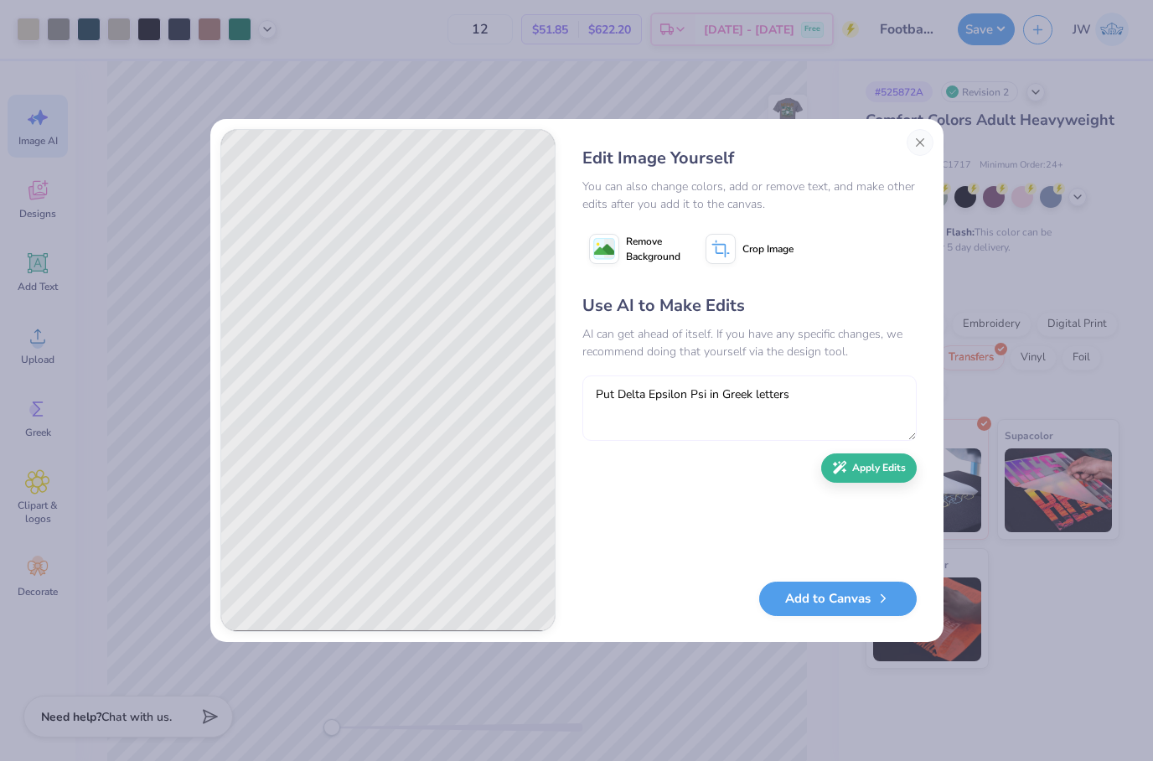
type textarea "Put Delta Epsilon Psi in Greek letters"
click at [895, 452] on div "Use AI to Make Edits AI can get ahead of itself. If you have any specific chang…" at bounding box center [750, 429] width 334 height 272
click at [887, 471] on button "Apply Edits" at bounding box center [869, 467] width 96 height 29
click at [627, 250] on span "Remove Background" at bounding box center [653, 249] width 54 height 30
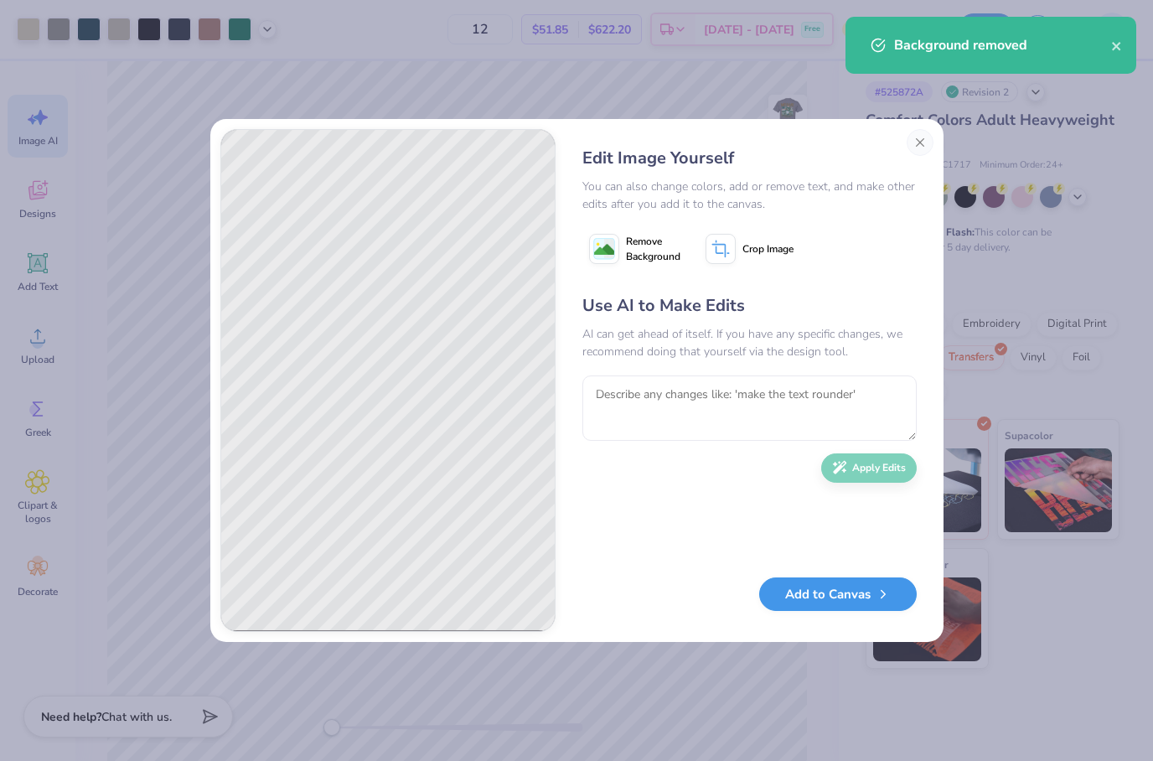
click at [877, 599] on icon "button" at bounding box center [883, 594] width 15 height 15
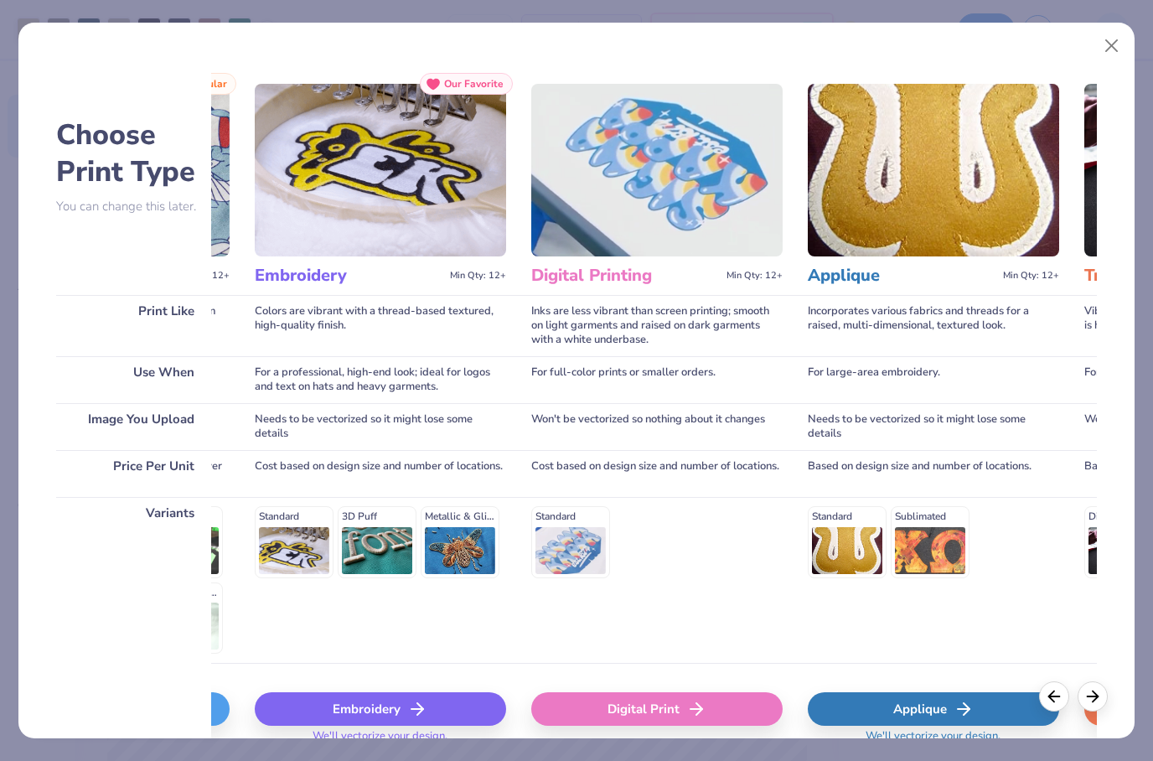
scroll to position [0, 262]
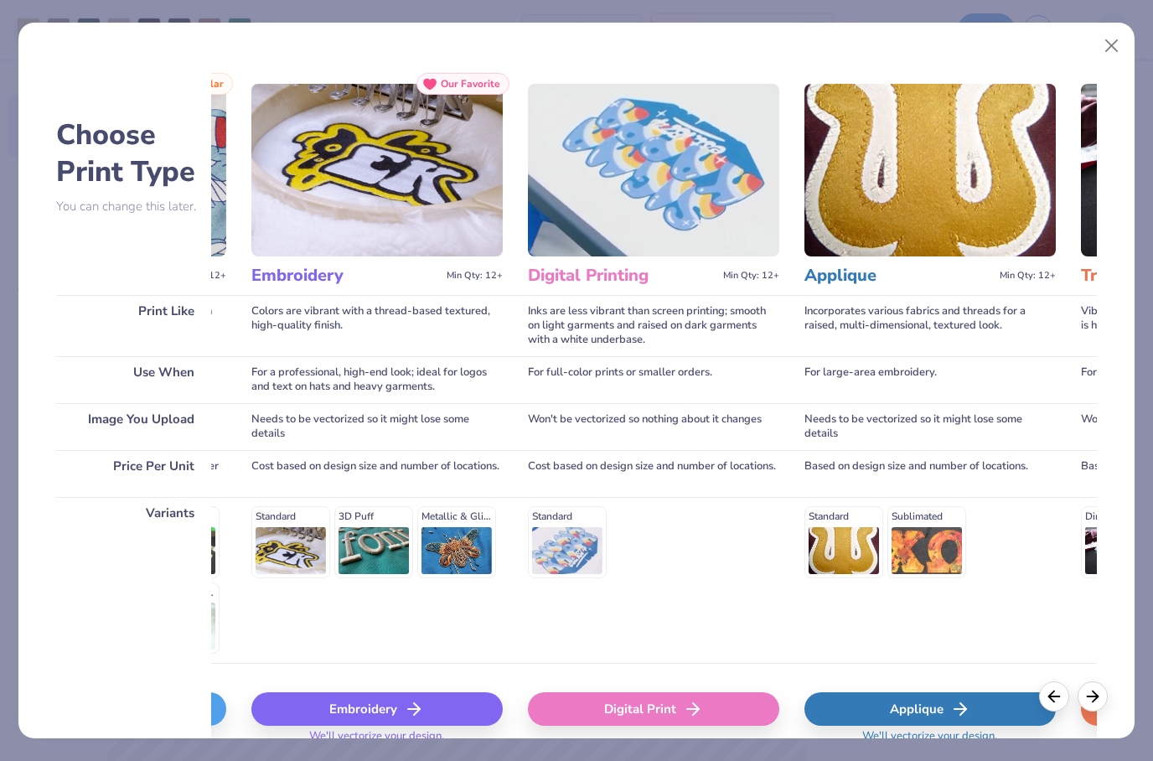
click at [730, 714] on div "Digital Print" at bounding box center [653, 709] width 251 height 34
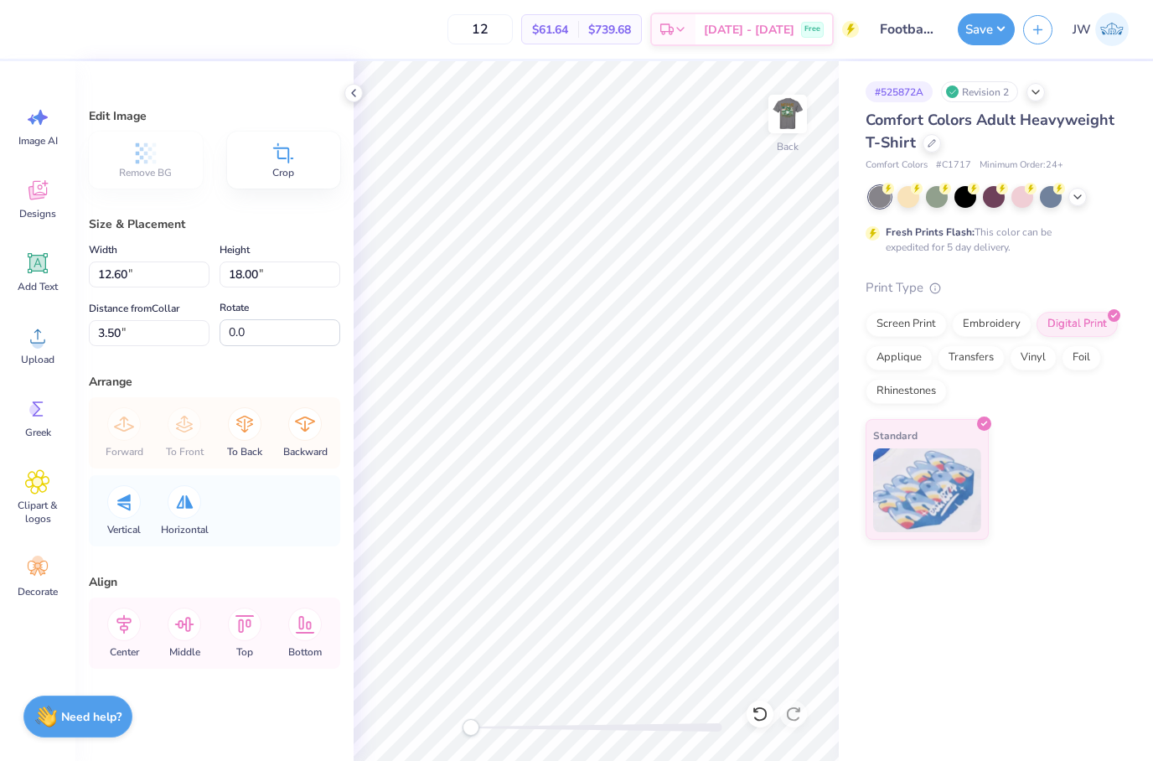
type input "4.94"
type input "7.05"
type input "14.45"
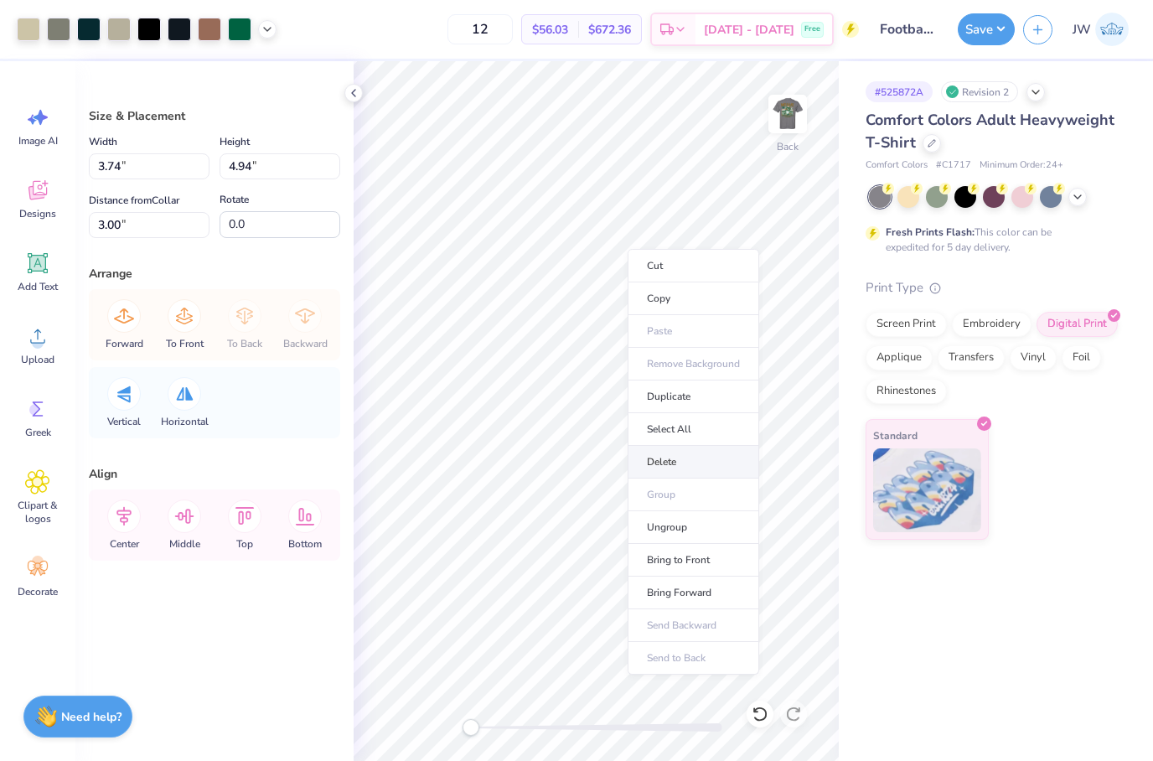
click at [733, 462] on li "Delete" at bounding box center [694, 462] width 132 height 33
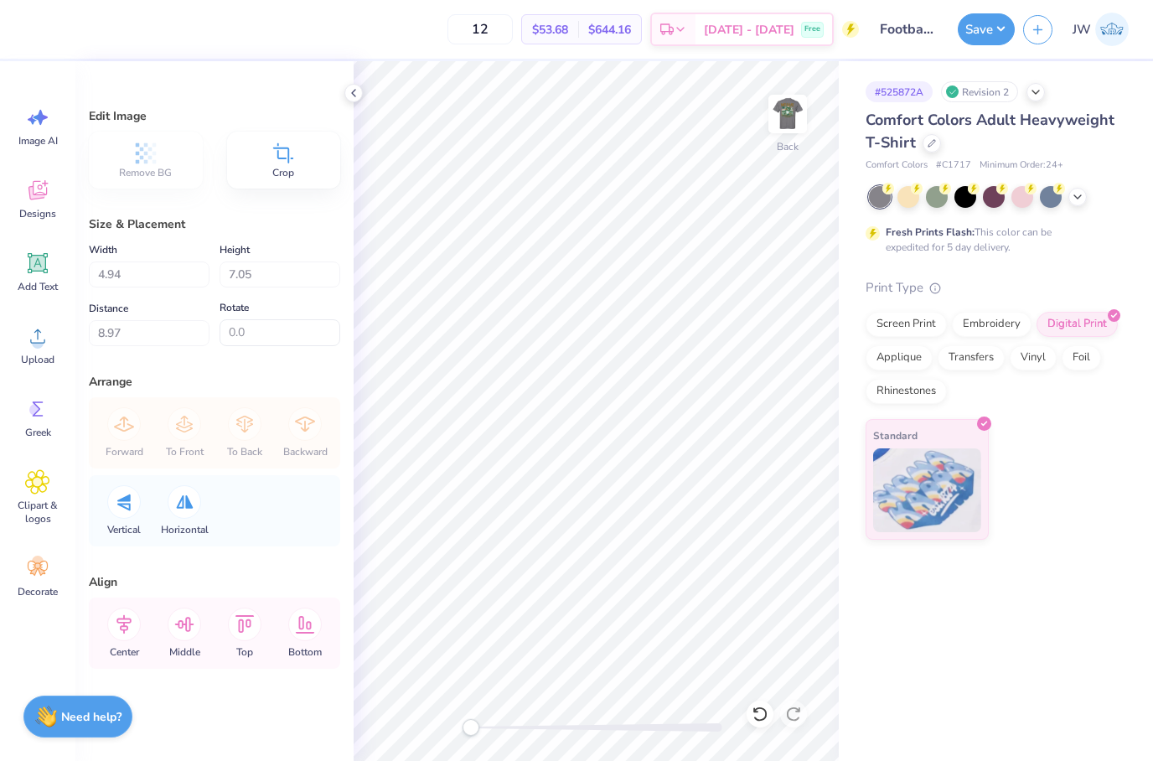
type input "3.00"
type input "3.79"
type input "5.42"
type input "3.00"
type input "3.53"
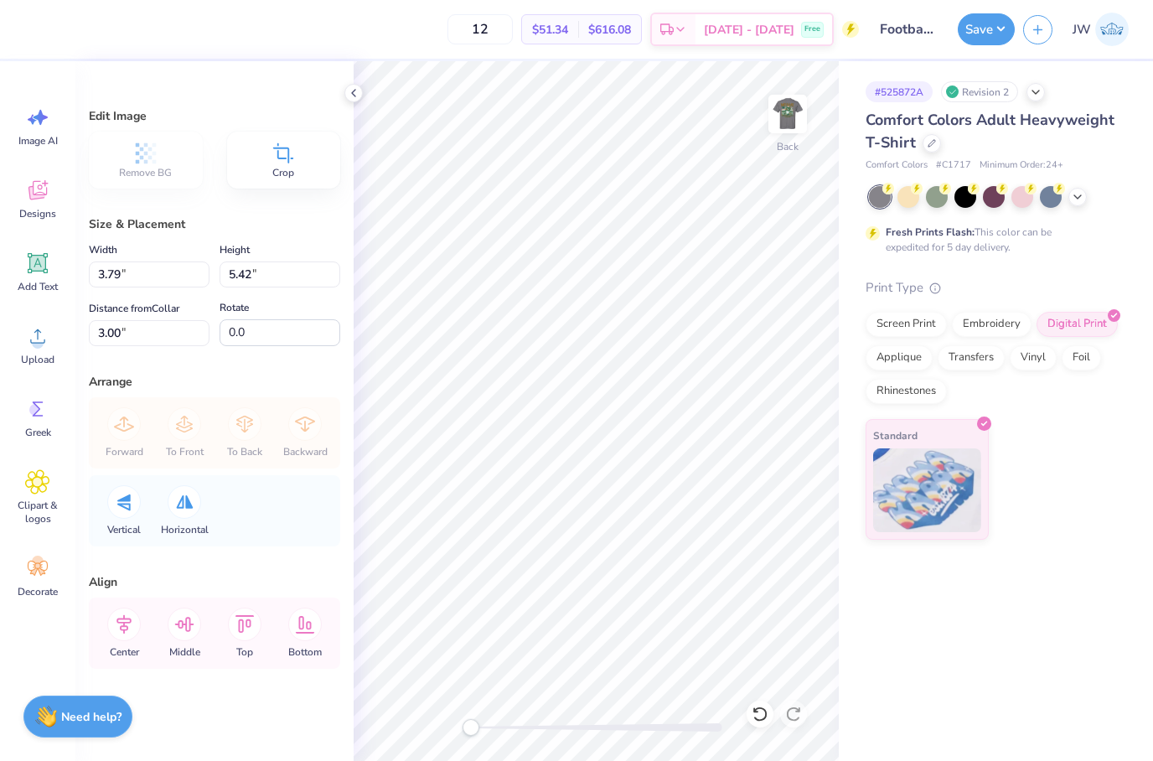
type input "5.05"
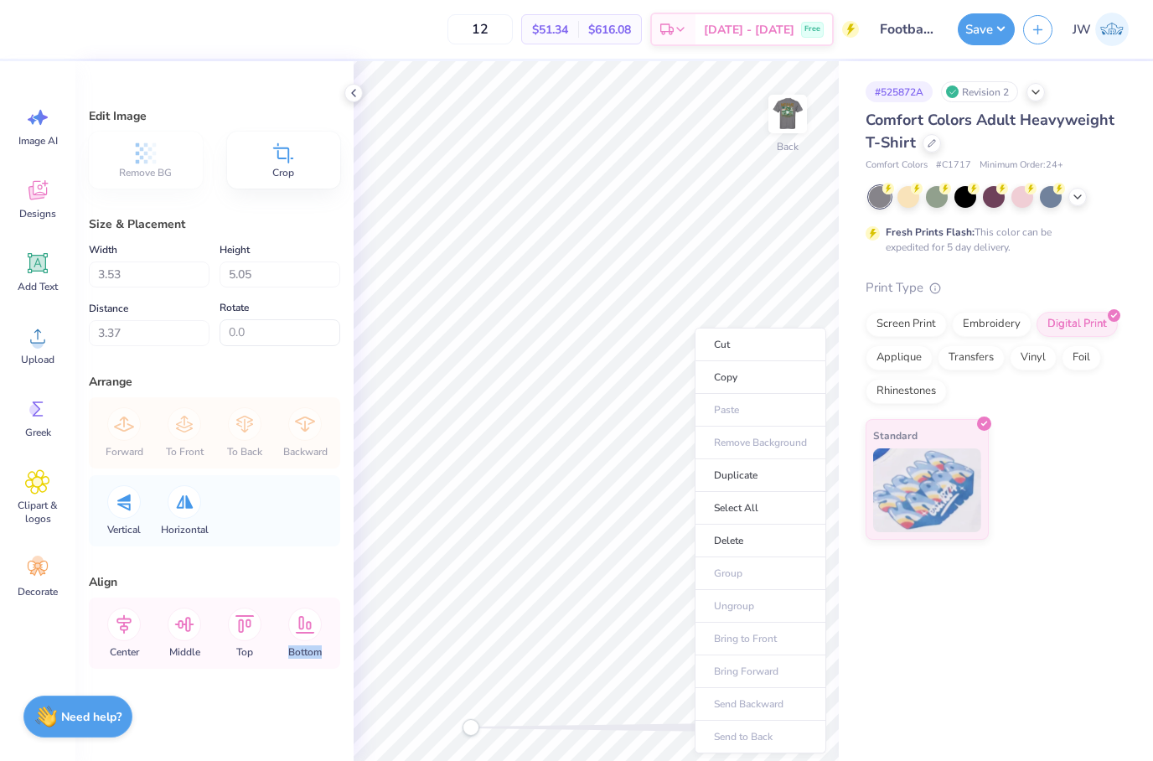
click at [1111, 231] on div "Fresh Prints Flash: This color can be expedited for 5 day delivery." at bounding box center [993, 220] width 254 height 69
click at [977, 360] on div "Transfers" at bounding box center [971, 355] width 67 height 25
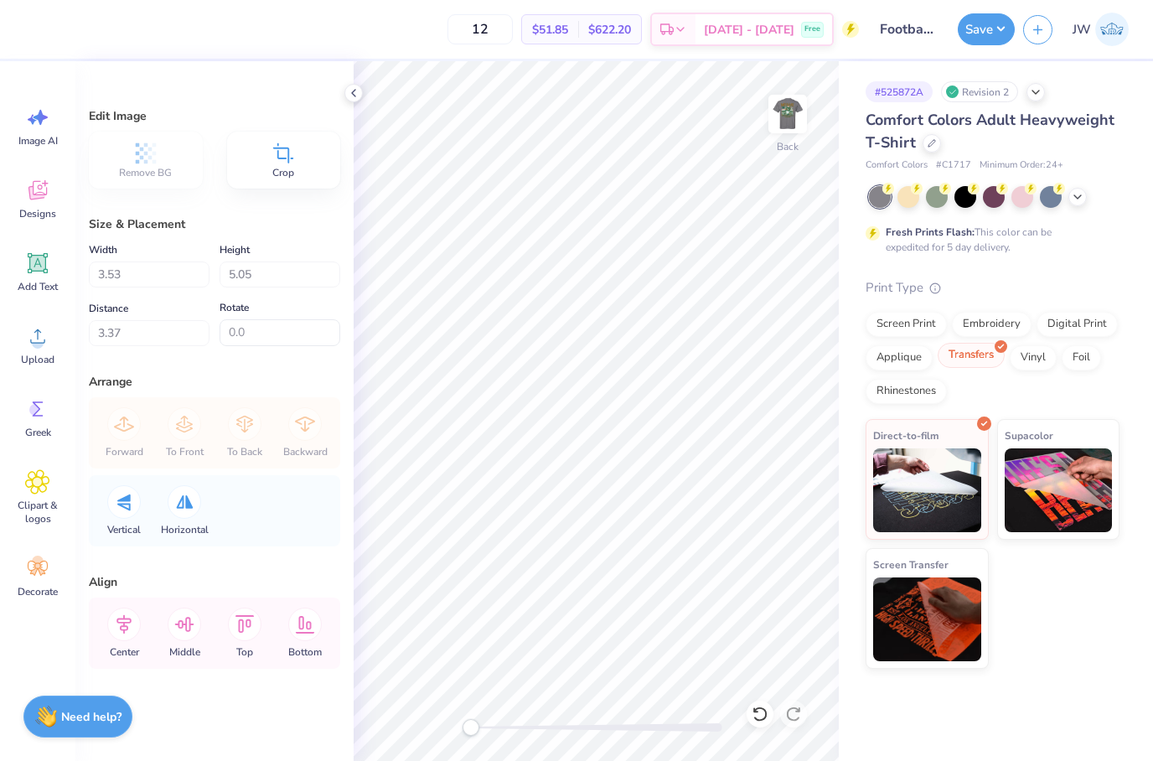
type input "3.30"
click at [334, 110] on div "Edit Image" at bounding box center [214, 116] width 251 height 18
click at [334, 109] on div "Edit Image" at bounding box center [214, 116] width 251 height 18
click at [790, 121] on img at bounding box center [787, 113] width 67 height 67
click at [345, 105] on div "Edit Image Remove BG Crop Size & Placement Width 3.53 Height 5.05 Distance 3.30…" at bounding box center [214, 411] width 278 height 700
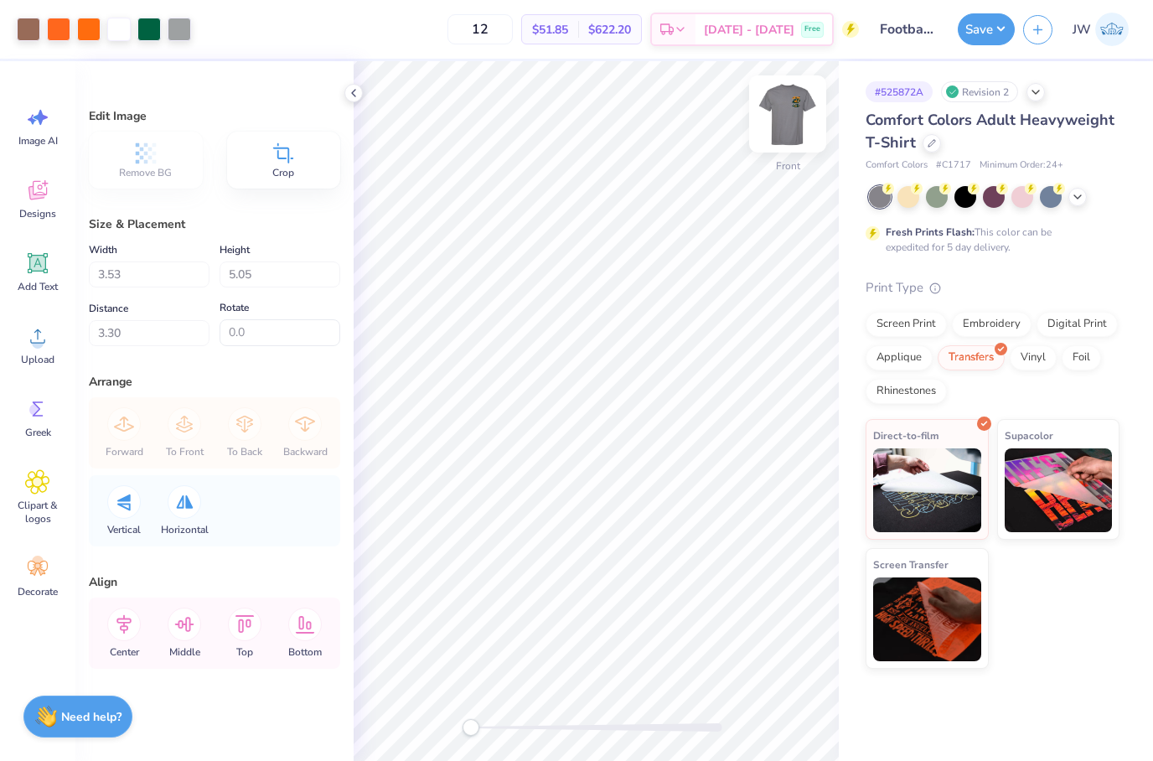
click at [777, 106] on img at bounding box center [787, 113] width 67 height 67
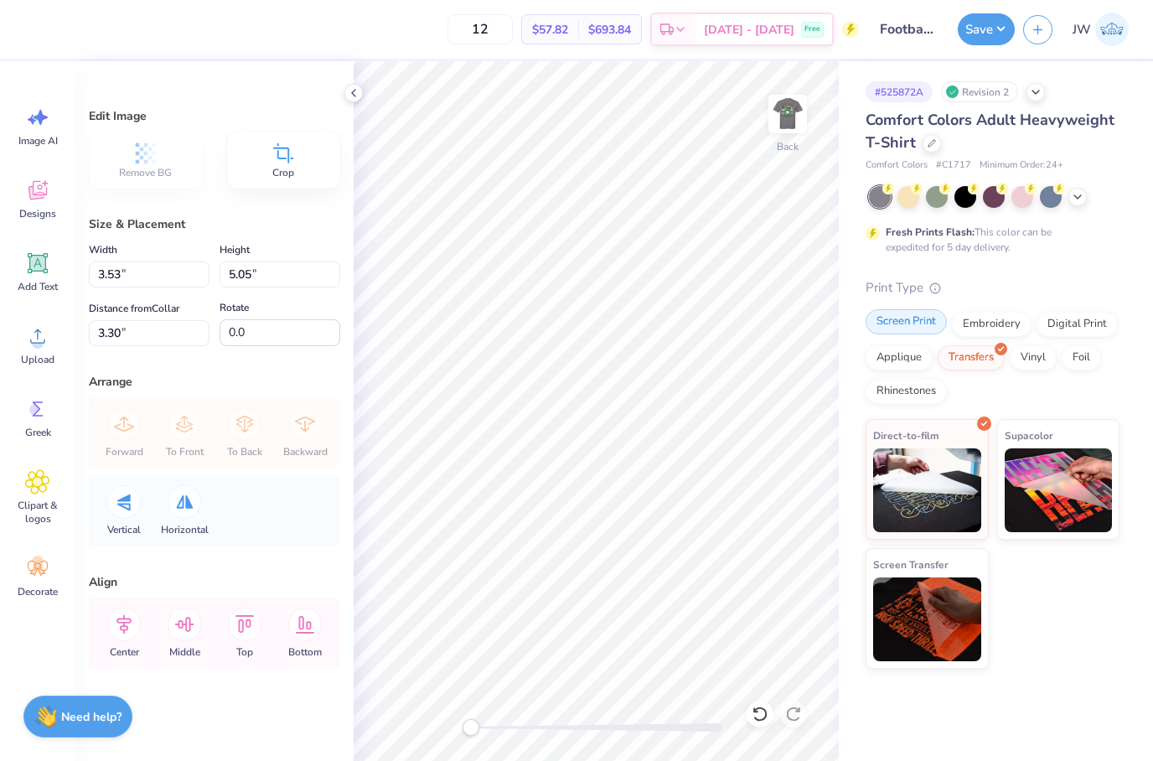
click at [934, 325] on div "Screen Print" at bounding box center [906, 321] width 81 height 25
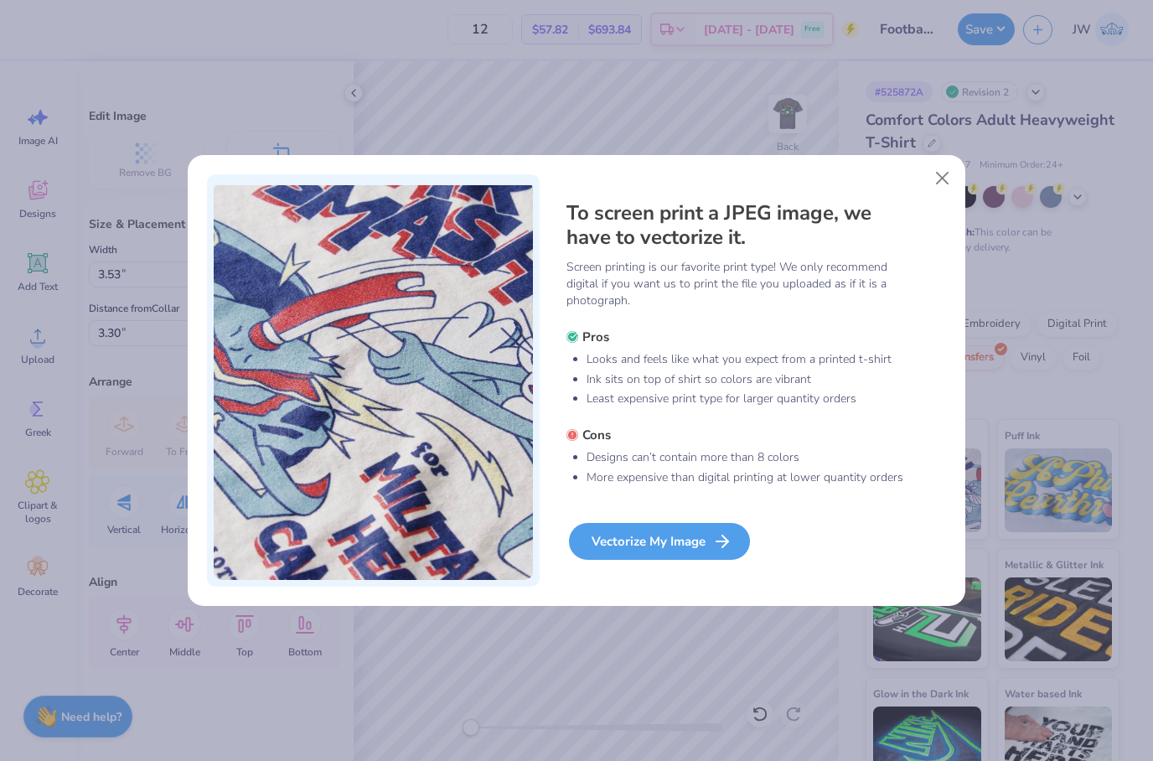
click at [675, 560] on div "Vectorize My Image" at bounding box center [659, 541] width 181 height 37
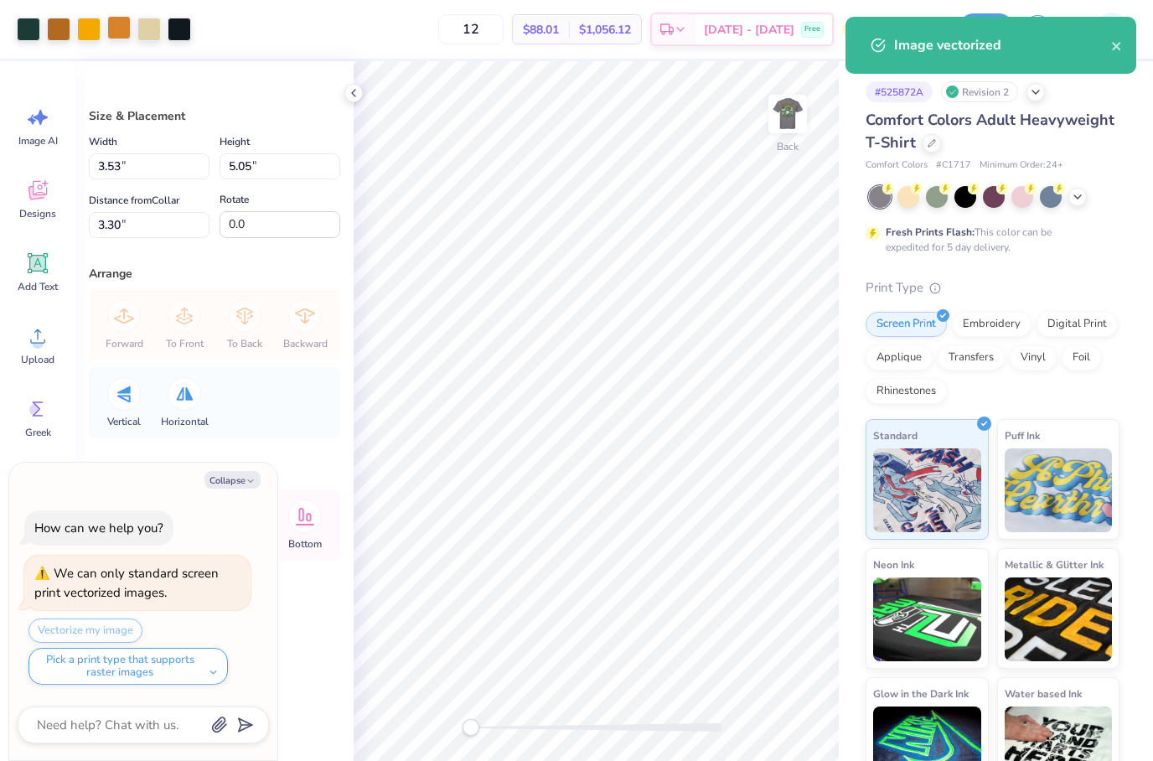
click at [131, 27] on div at bounding box center [118, 27] width 23 height 23
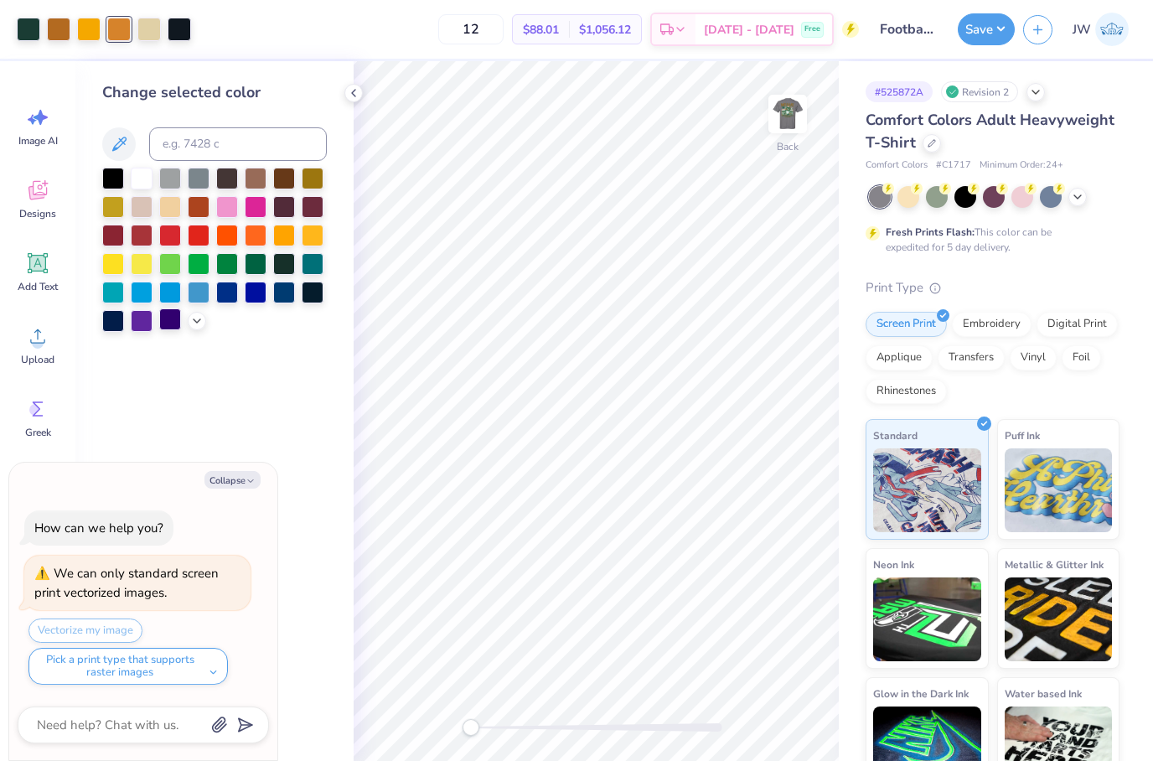
click at [180, 323] on div at bounding box center [170, 319] width 22 height 22
click at [189, 332] on div at bounding box center [214, 250] width 225 height 164
click at [196, 321] on polyline at bounding box center [197, 319] width 7 height 3
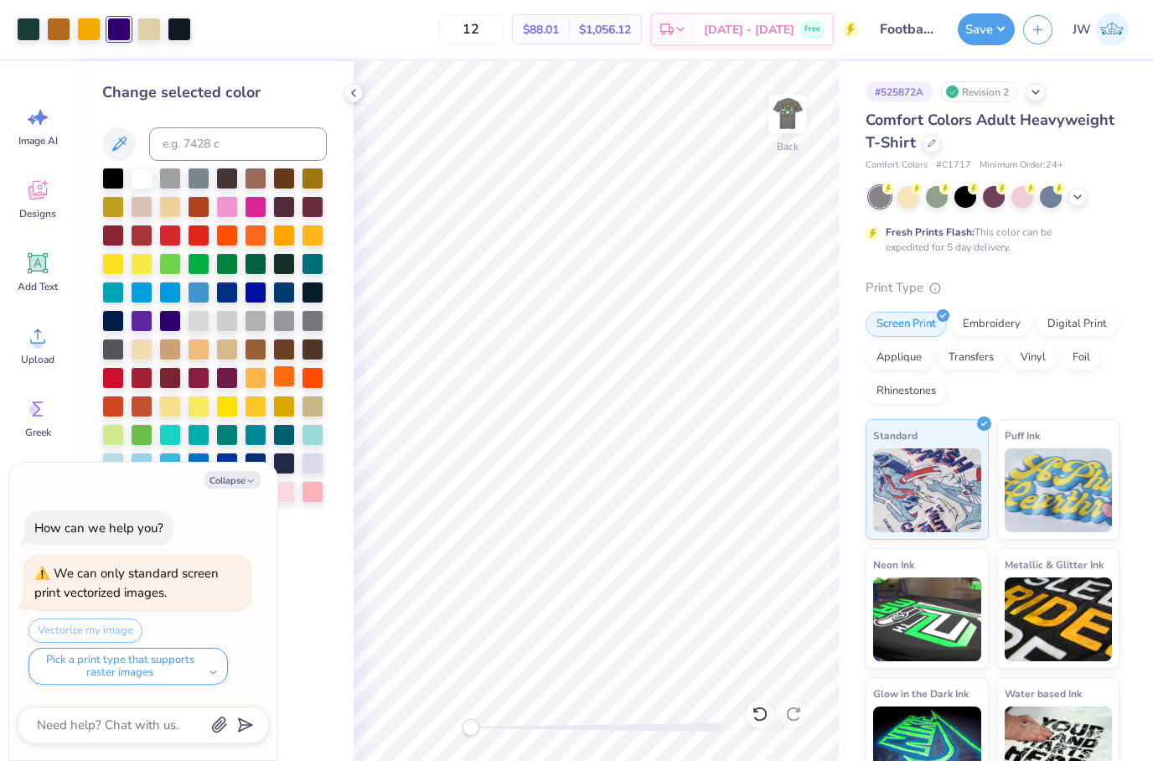
click at [282, 376] on div at bounding box center [284, 376] width 22 height 22
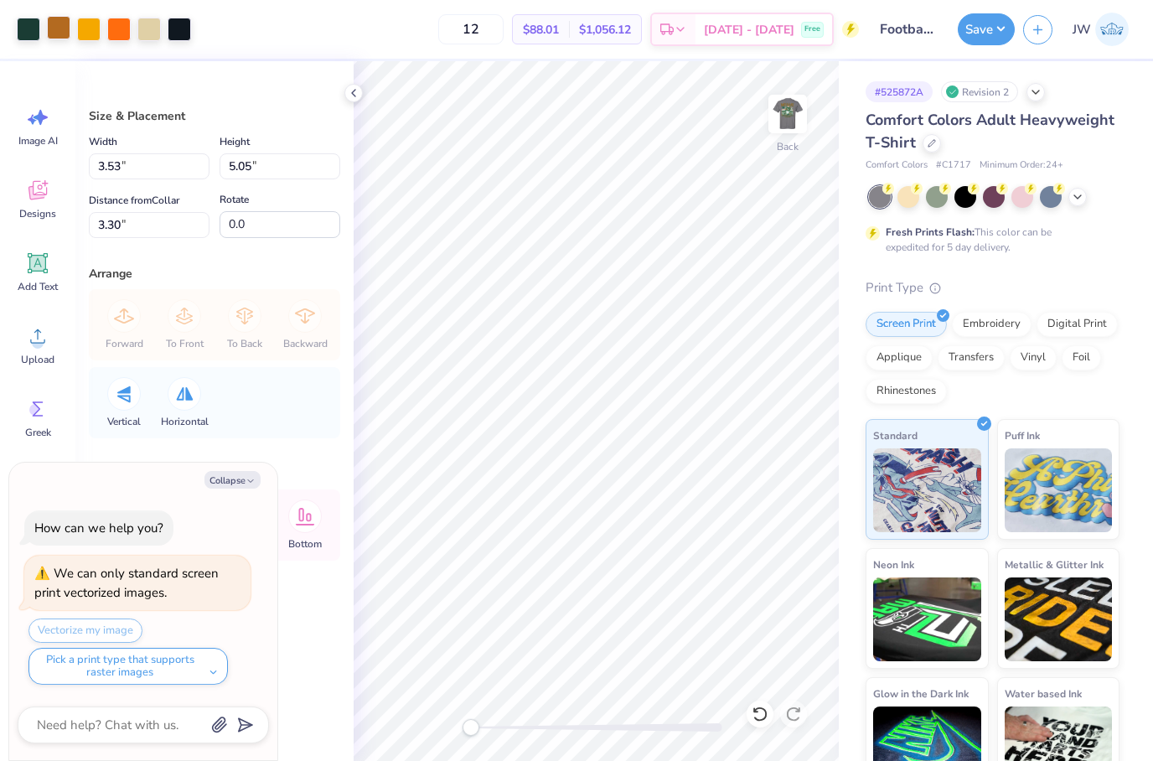
click at [70, 22] on div at bounding box center [58, 27] width 23 height 23
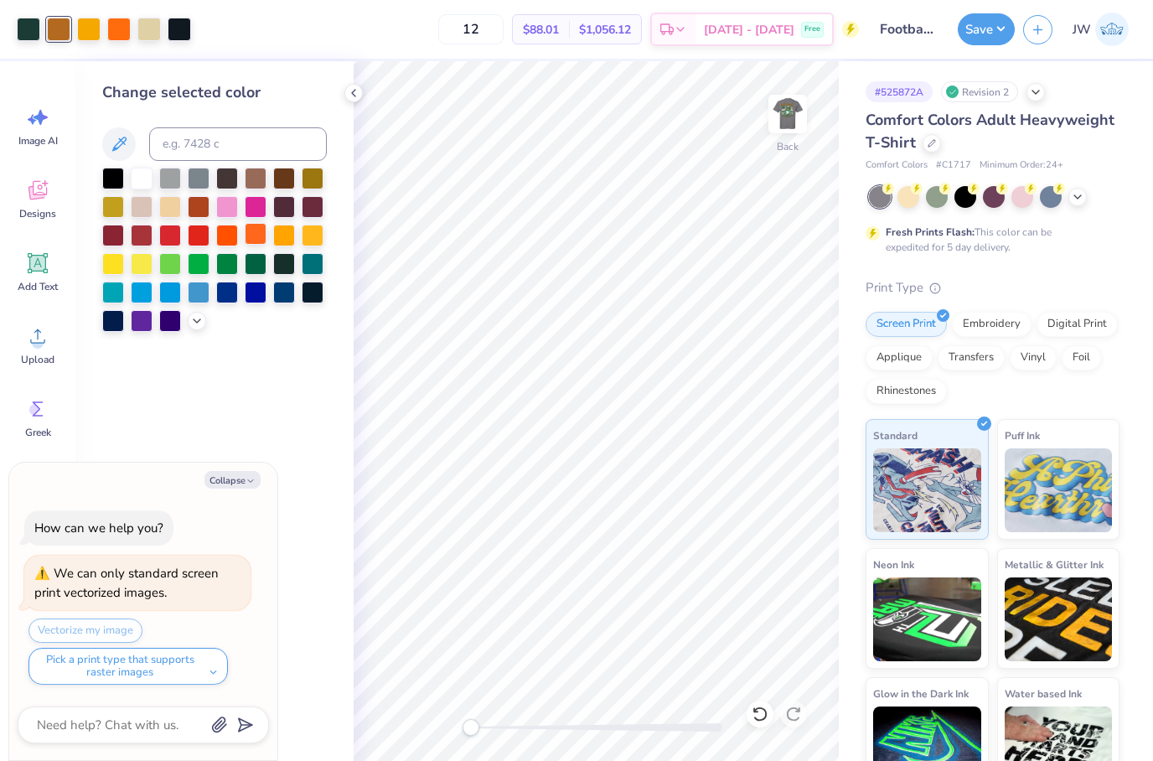
click at [260, 228] on div at bounding box center [256, 234] width 22 height 22
click at [226, 229] on div at bounding box center [227, 234] width 22 height 22
click at [194, 302] on div at bounding box center [199, 291] width 22 height 22
click at [164, 213] on div at bounding box center [170, 205] width 22 height 22
click at [267, 178] on div at bounding box center [256, 177] width 22 height 22
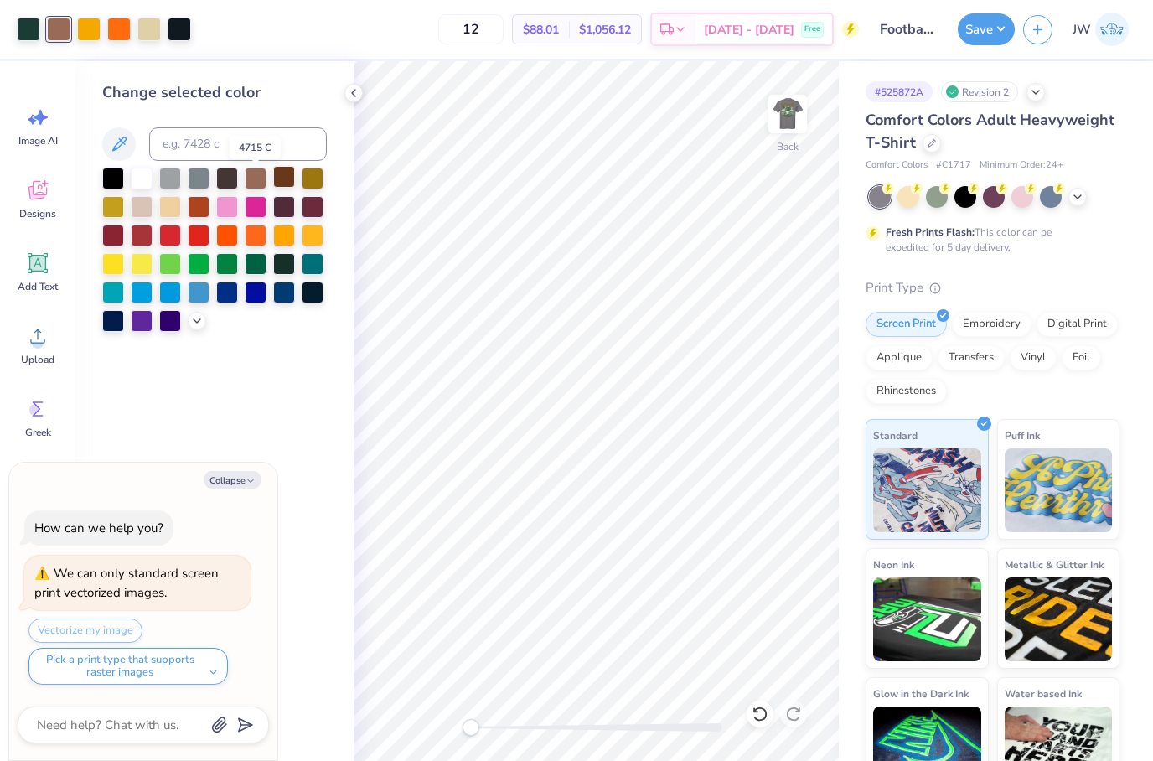
click at [276, 175] on div at bounding box center [284, 177] width 22 height 22
click at [255, 179] on div at bounding box center [256, 177] width 22 height 22
click at [163, 18] on div at bounding box center [104, 29] width 174 height 23
click at [142, 24] on div at bounding box center [148, 27] width 23 height 23
click at [142, 178] on div at bounding box center [142, 177] width 22 height 22
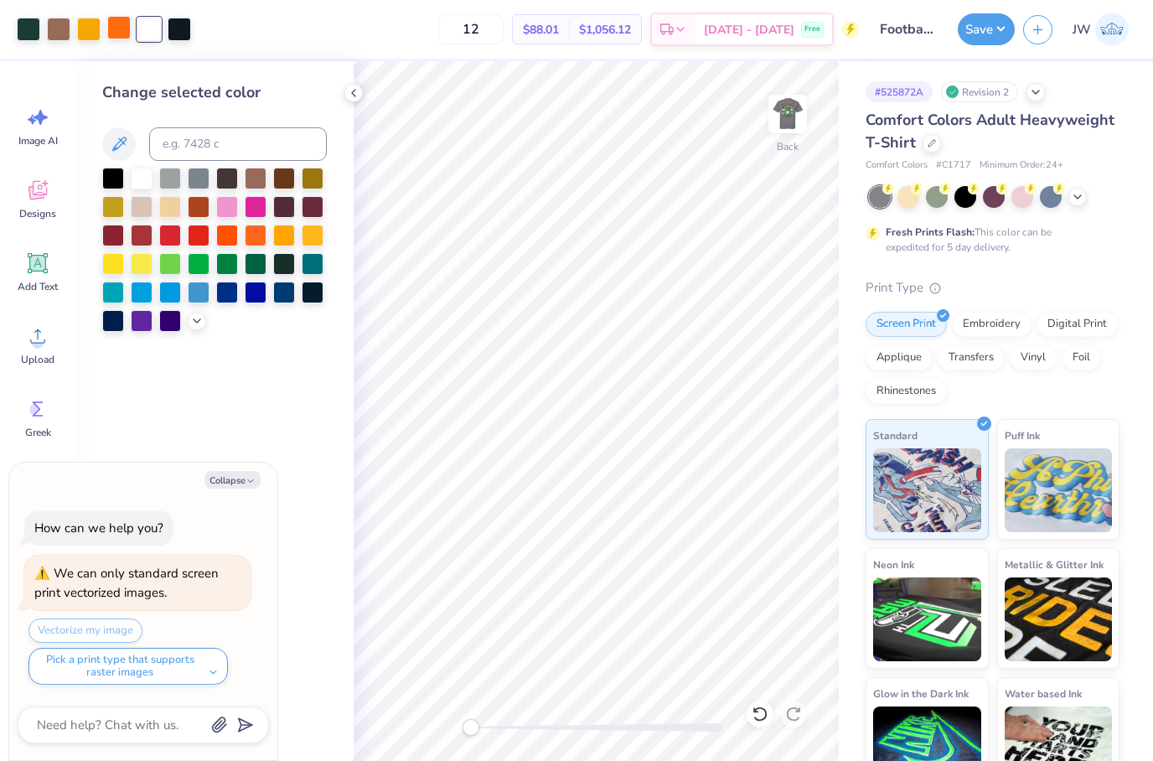
click at [124, 26] on div at bounding box center [118, 27] width 23 height 23
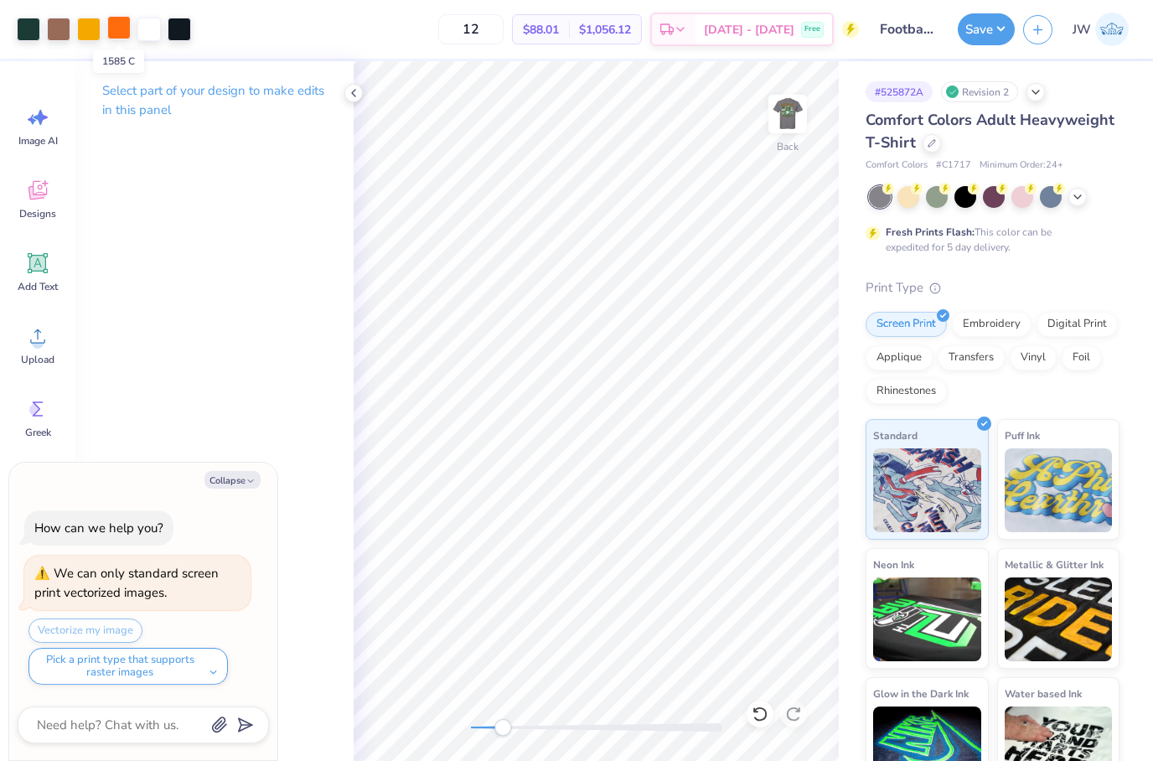
click at [121, 25] on div at bounding box center [118, 27] width 23 height 23
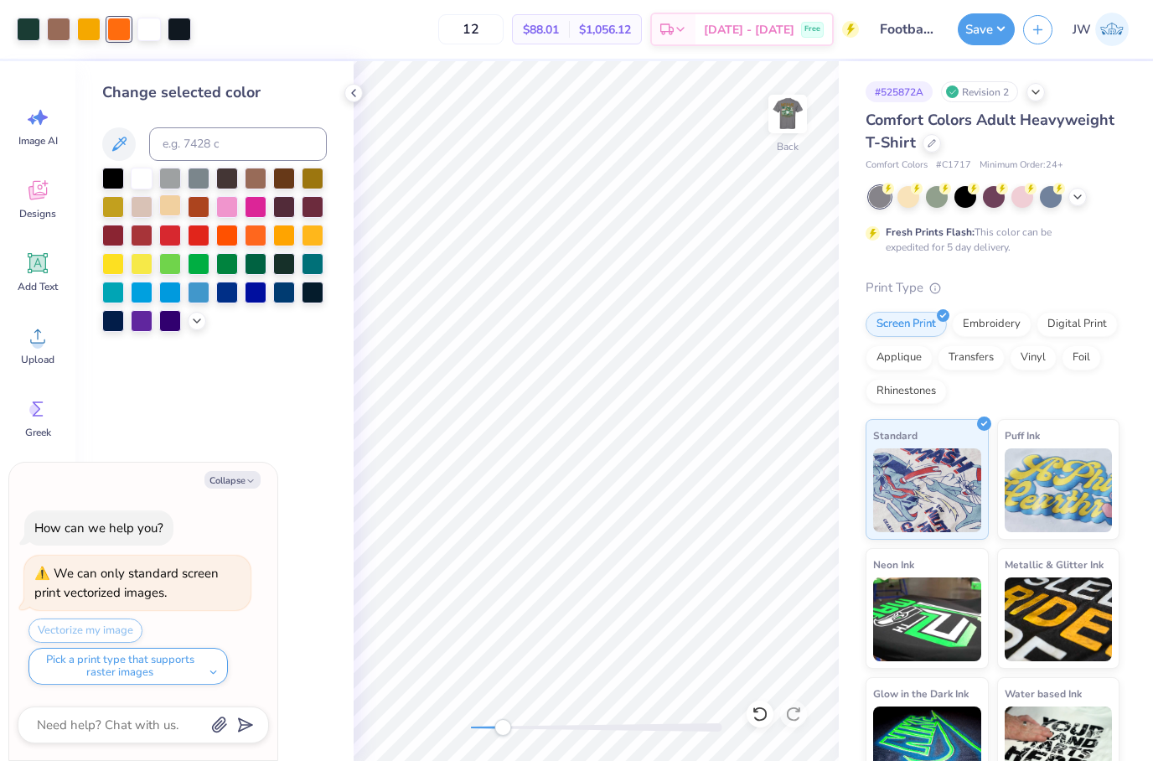
click at [176, 207] on div at bounding box center [170, 205] width 22 height 22
click at [259, 239] on div at bounding box center [256, 234] width 22 height 22
click at [192, 329] on div at bounding box center [197, 319] width 18 height 18
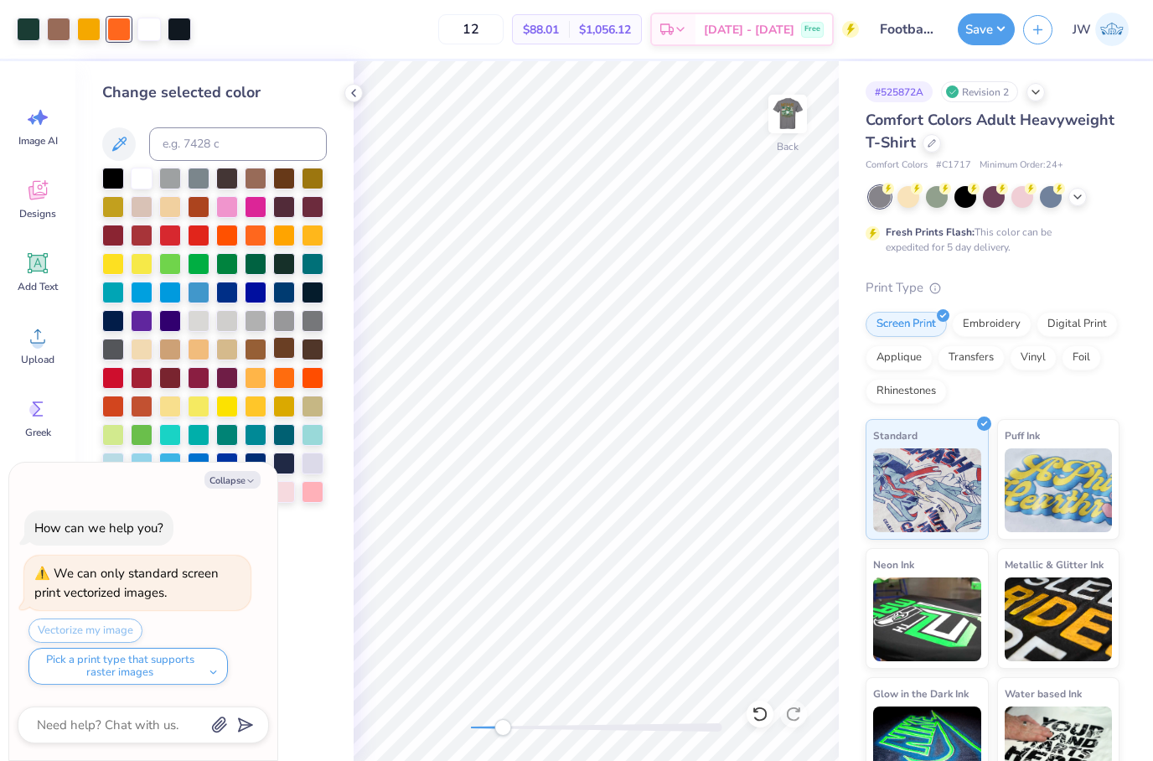
click at [273, 364] on div at bounding box center [214, 350] width 225 height 364
click at [286, 378] on div at bounding box center [284, 376] width 22 height 22
click at [259, 380] on div at bounding box center [256, 376] width 22 height 22
click at [286, 376] on div at bounding box center [284, 376] width 22 height 22
click at [315, 387] on div at bounding box center [313, 376] width 22 height 22
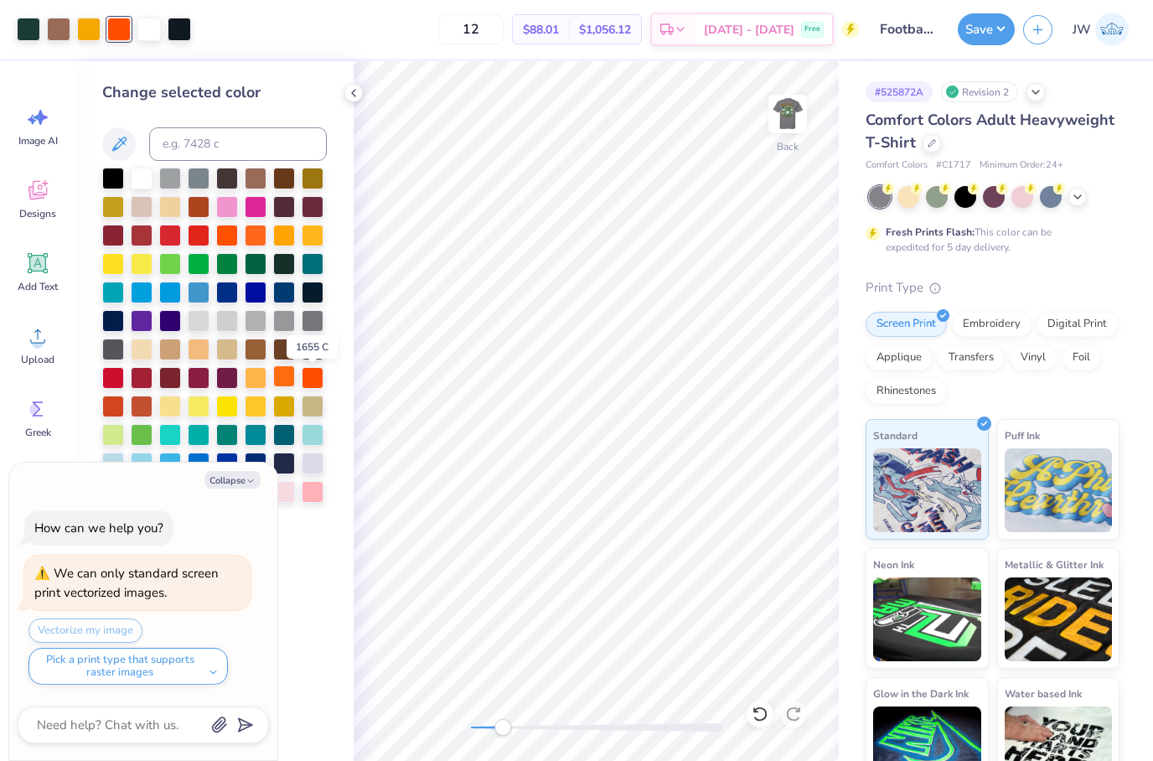
click at [288, 377] on div at bounding box center [284, 376] width 22 height 22
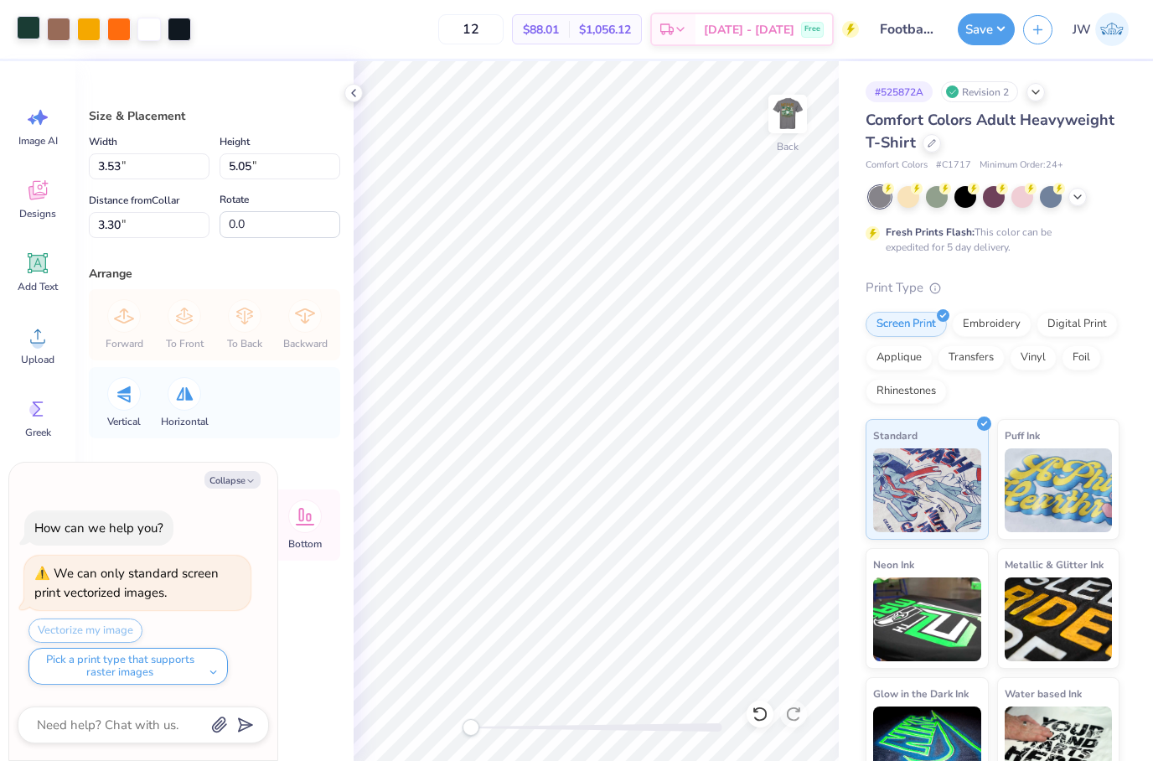
click at [19, 42] on div "Art colors" at bounding box center [95, 29] width 191 height 59
click at [40, 29] on div at bounding box center [28, 27] width 23 height 23
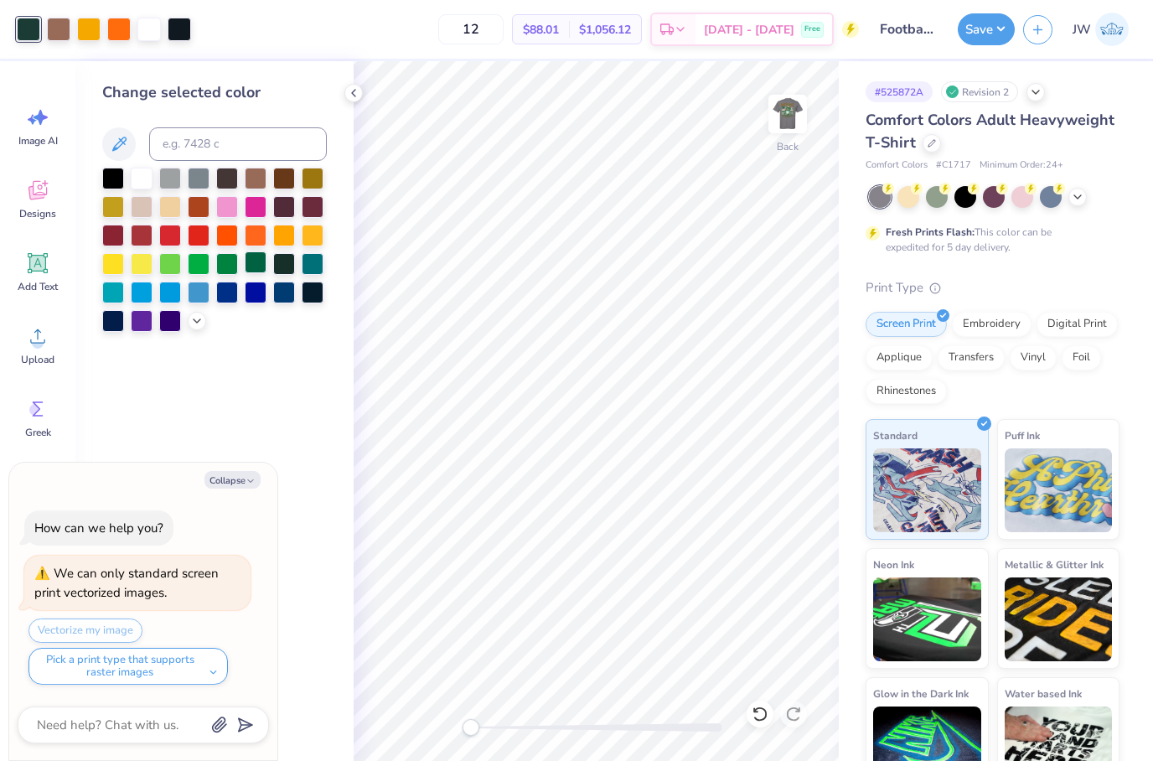
click at [257, 259] on div at bounding box center [256, 262] width 22 height 22
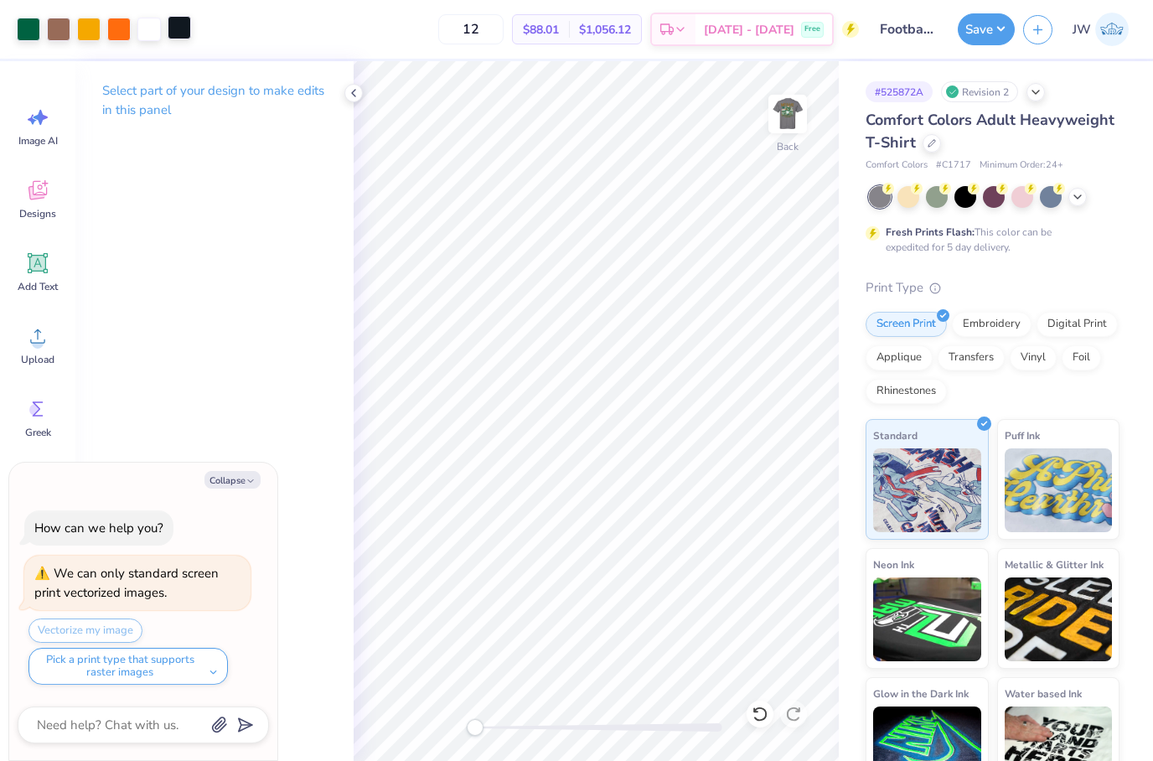
click at [189, 32] on div at bounding box center [179, 27] width 23 height 23
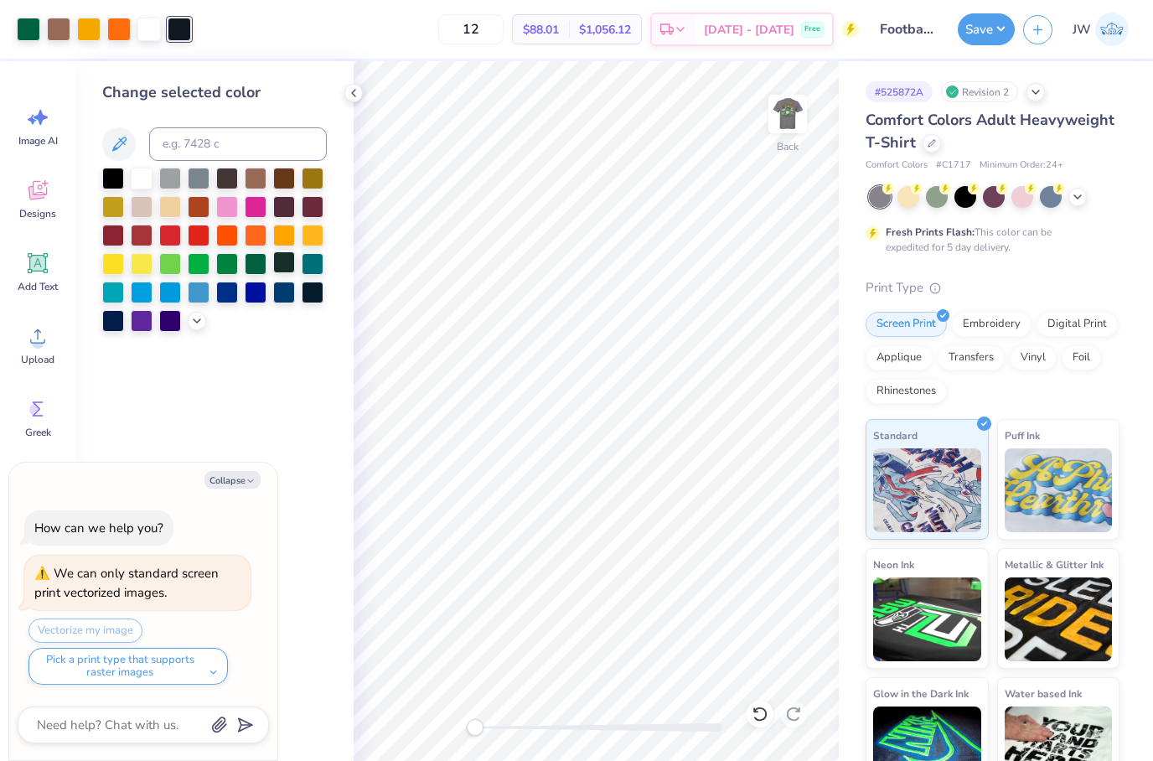
click at [290, 268] on div at bounding box center [284, 262] width 22 height 22
click at [302, 256] on div at bounding box center [313, 262] width 22 height 22
click at [284, 271] on div at bounding box center [284, 262] width 22 height 22
click at [288, 264] on div at bounding box center [284, 262] width 22 height 22
click at [256, 259] on div at bounding box center [256, 262] width 22 height 22
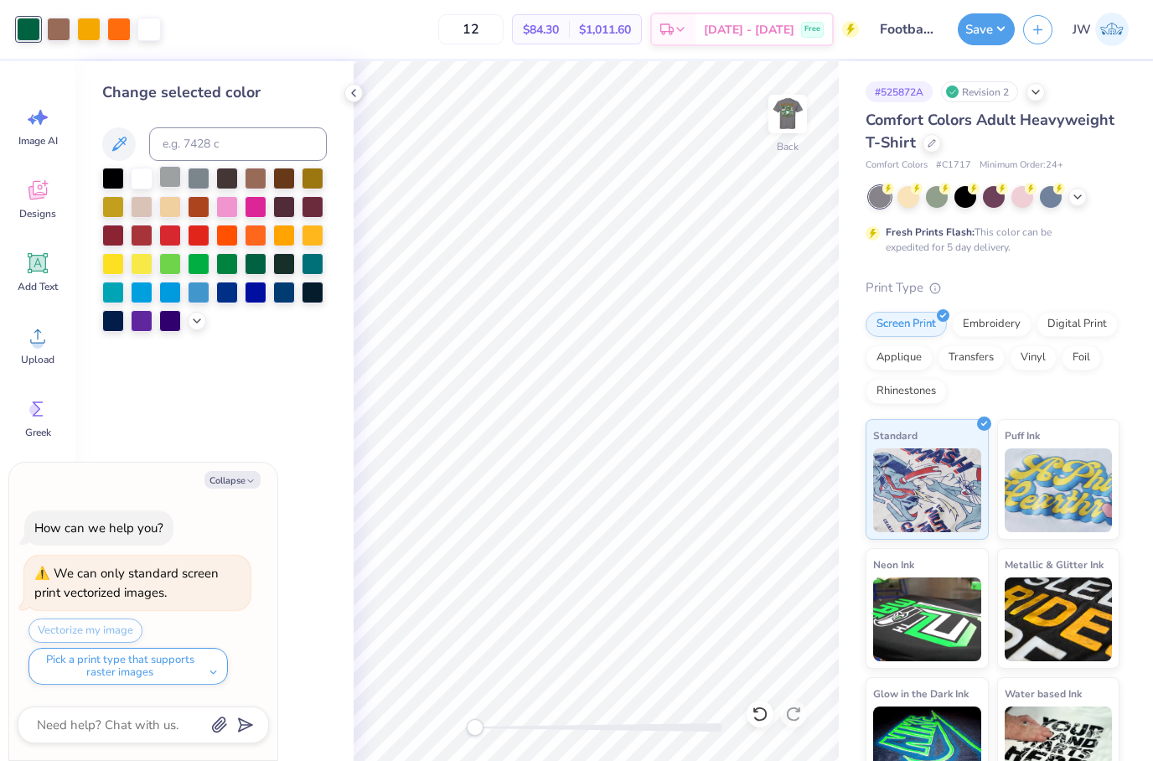
click at [181, 184] on div at bounding box center [170, 177] width 22 height 22
click at [281, 256] on div at bounding box center [284, 262] width 22 height 22
click at [246, 245] on div at bounding box center [256, 234] width 22 height 22
click at [265, 266] on div at bounding box center [256, 262] width 22 height 22
click at [203, 330] on div at bounding box center [214, 250] width 225 height 164
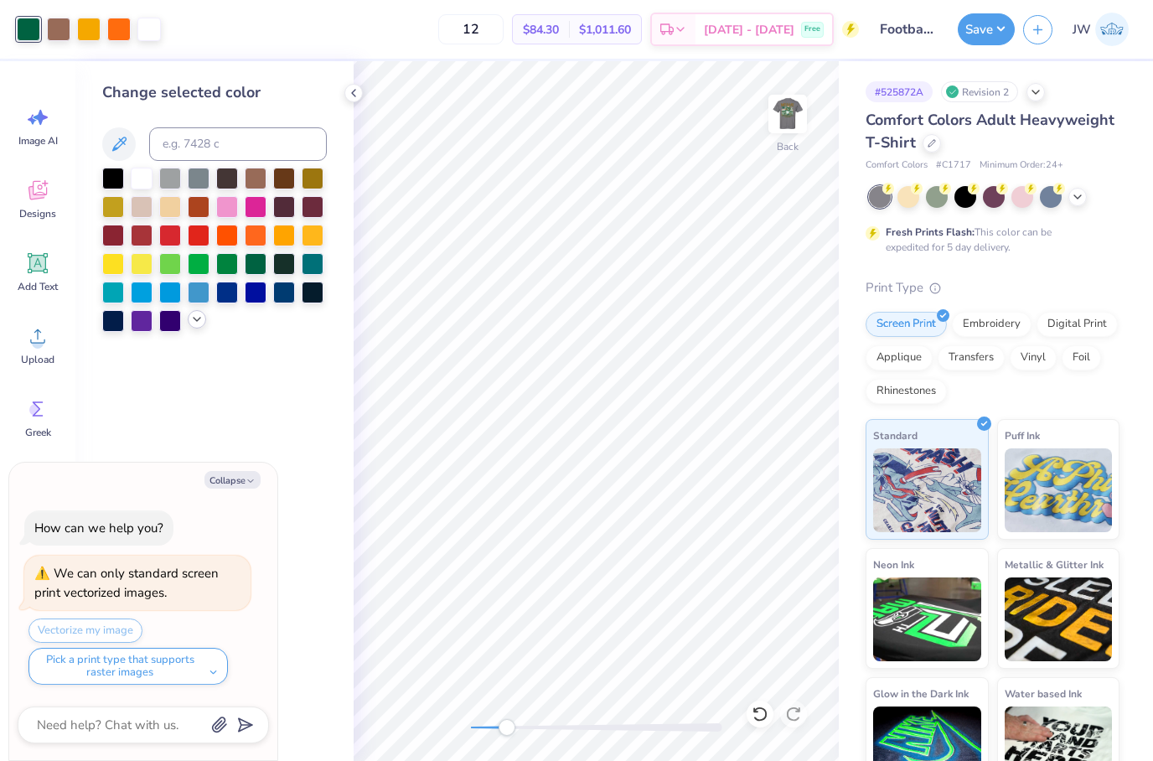
click at [194, 316] on icon at bounding box center [196, 319] width 13 height 13
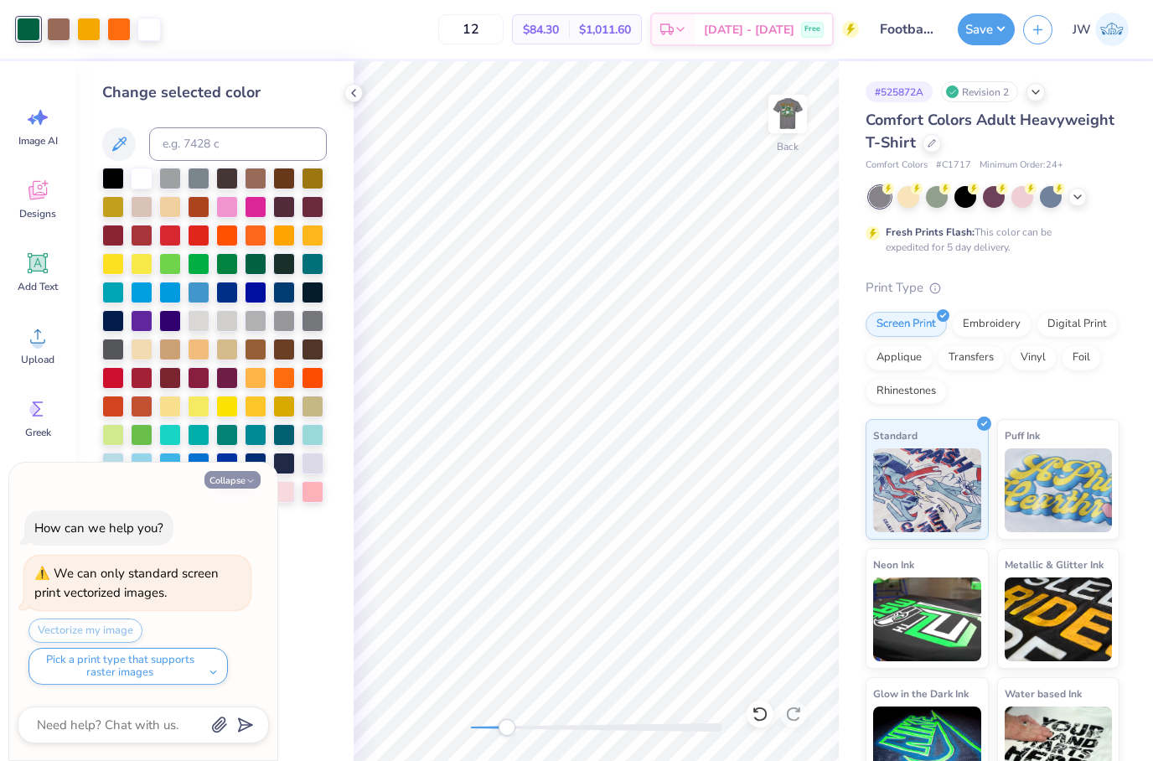
click at [224, 476] on button "Collapse" at bounding box center [233, 480] width 56 height 18
type textarea "x"
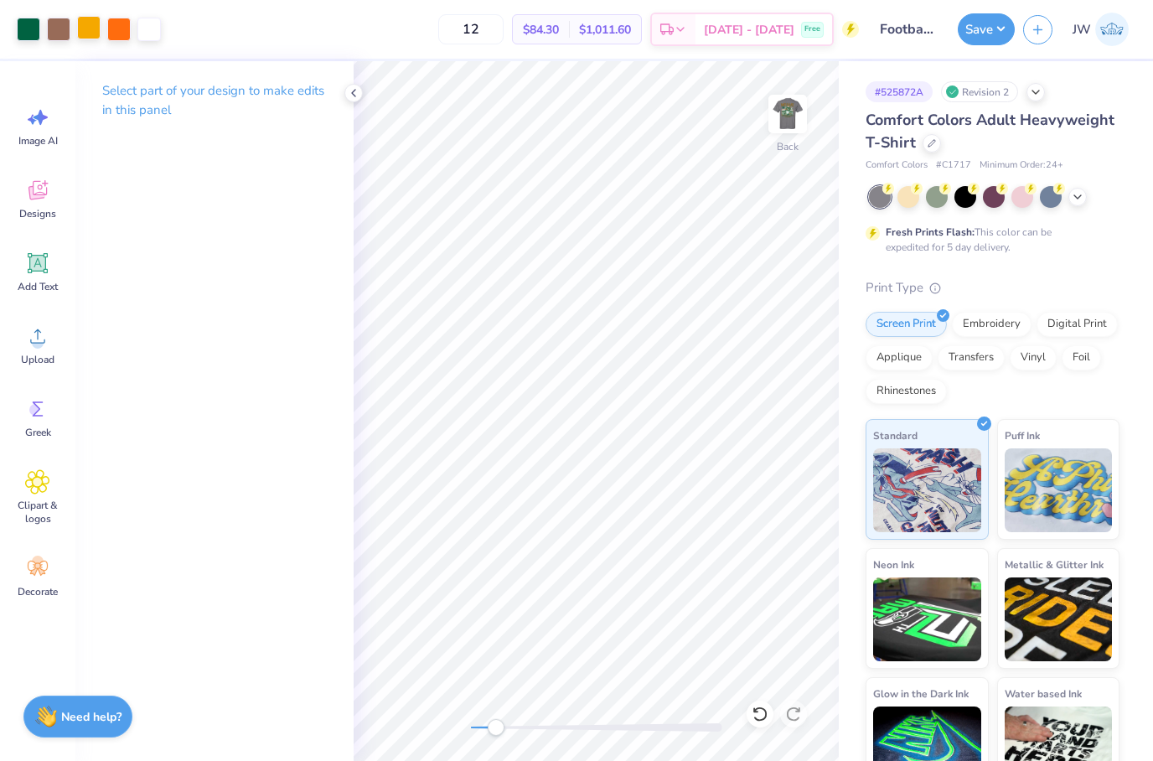
click at [90, 22] on div at bounding box center [88, 27] width 23 height 23
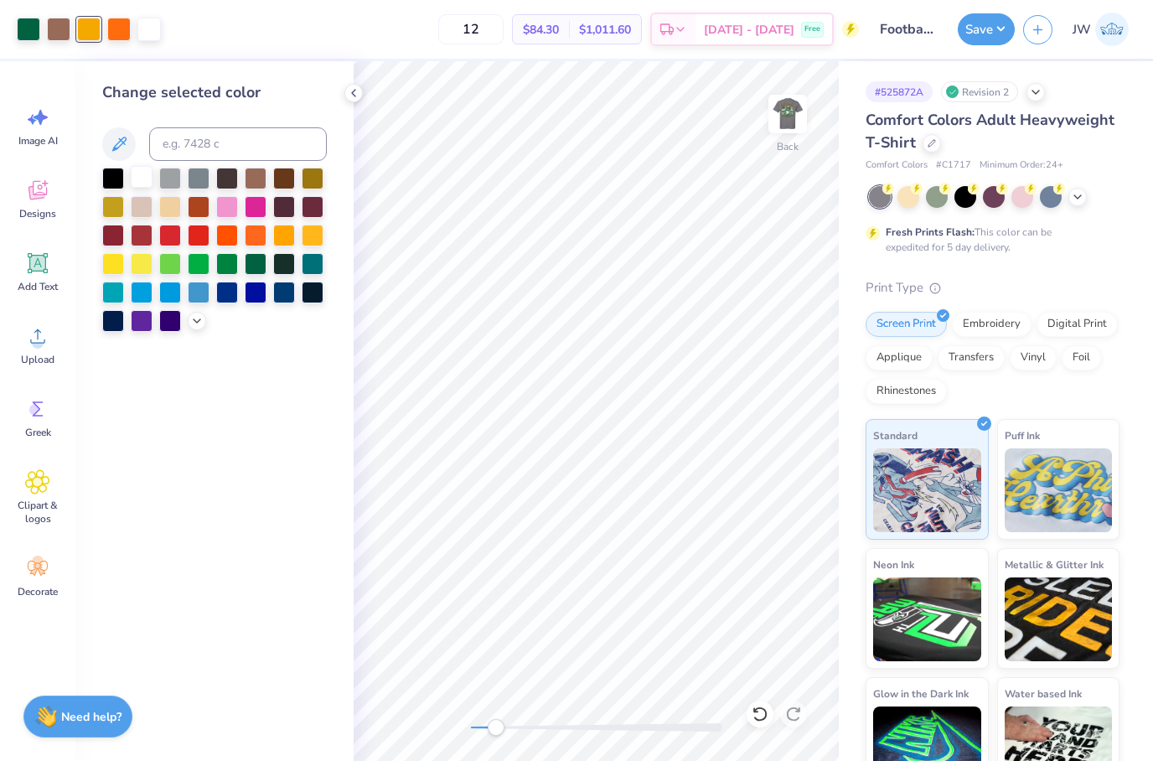
click at [135, 179] on div at bounding box center [142, 177] width 22 height 22
click at [262, 241] on div at bounding box center [256, 234] width 22 height 22
click at [220, 232] on div at bounding box center [227, 234] width 22 height 22
click at [204, 245] on div at bounding box center [199, 234] width 22 height 22
click at [754, 709] on icon at bounding box center [755, 709] width 3 height 3
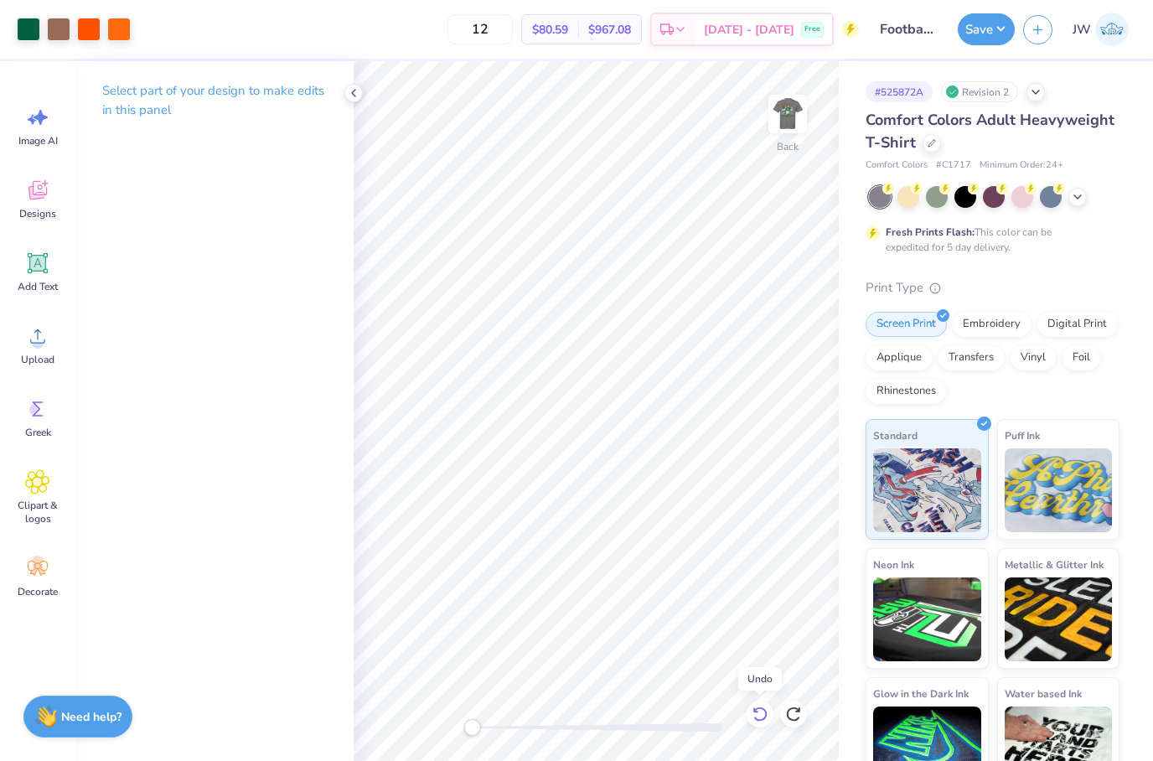
click at [766, 707] on icon at bounding box center [760, 714] width 17 height 17
click at [764, 709] on icon at bounding box center [760, 714] width 14 height 15
click at [849, 744] on div "# 525872A Revision 2 Comfort Colors Adult Heavyweight T-Shirt Comfort Colors # …" at bounding box center [996, 429] width 314 height 737
click at [806, 720] on div at bounding box center [793, 714] width 27 height 27
click at [756, 714] on icon at bounding box center [760, 714] width 17 height 17
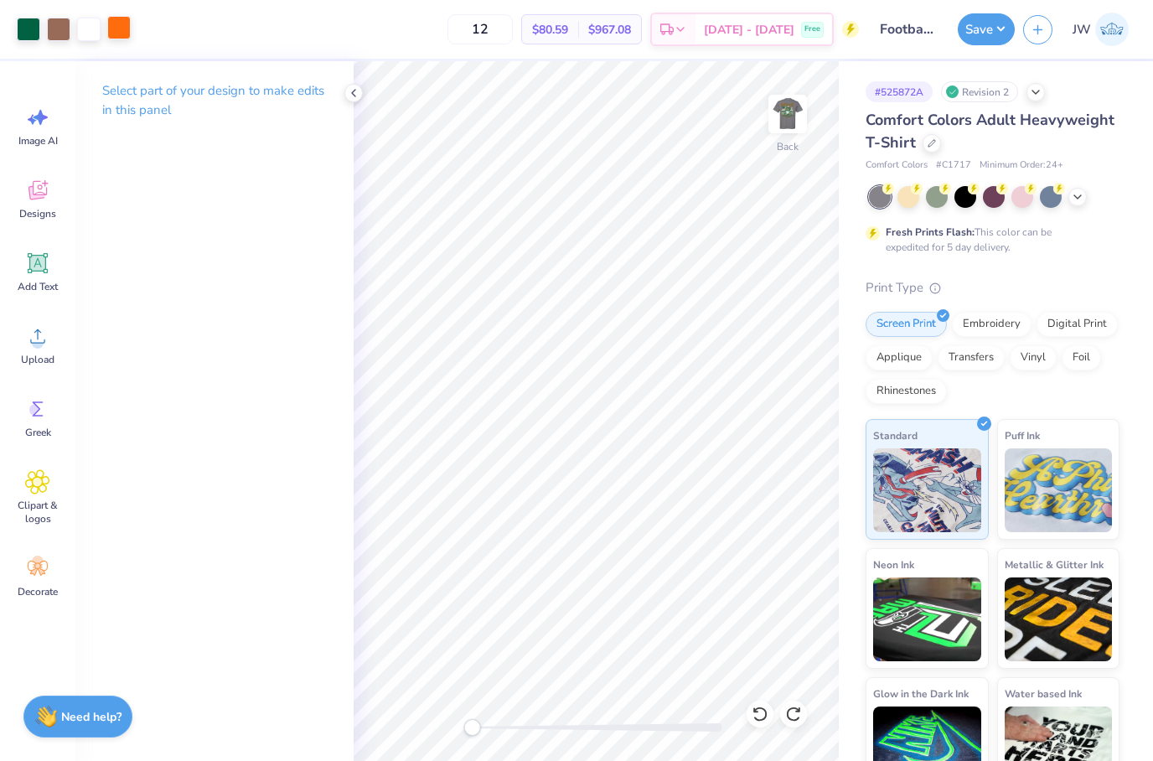
click at [131, 22] on div at bounding box center [118, 27] width 23 height 23
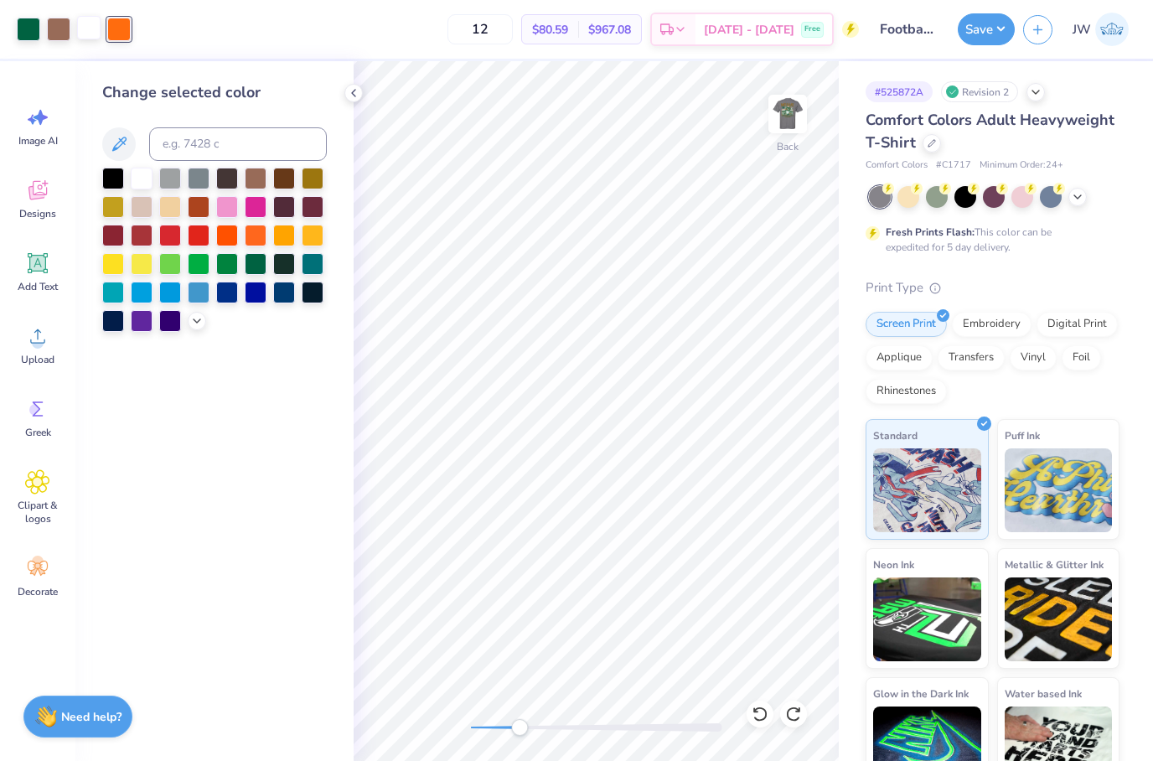
click at [88, 27] on div at bounding box center [88, 27] width 23 height 23
click at [231, 241] on div at bounding box center [227, 234] width 22 height 22
click at [257, 234] on div at bounding box center [256, 234] width 22 height 22
click at [759, 714] on icon at bounding box center [760, 714] width 17 height 17
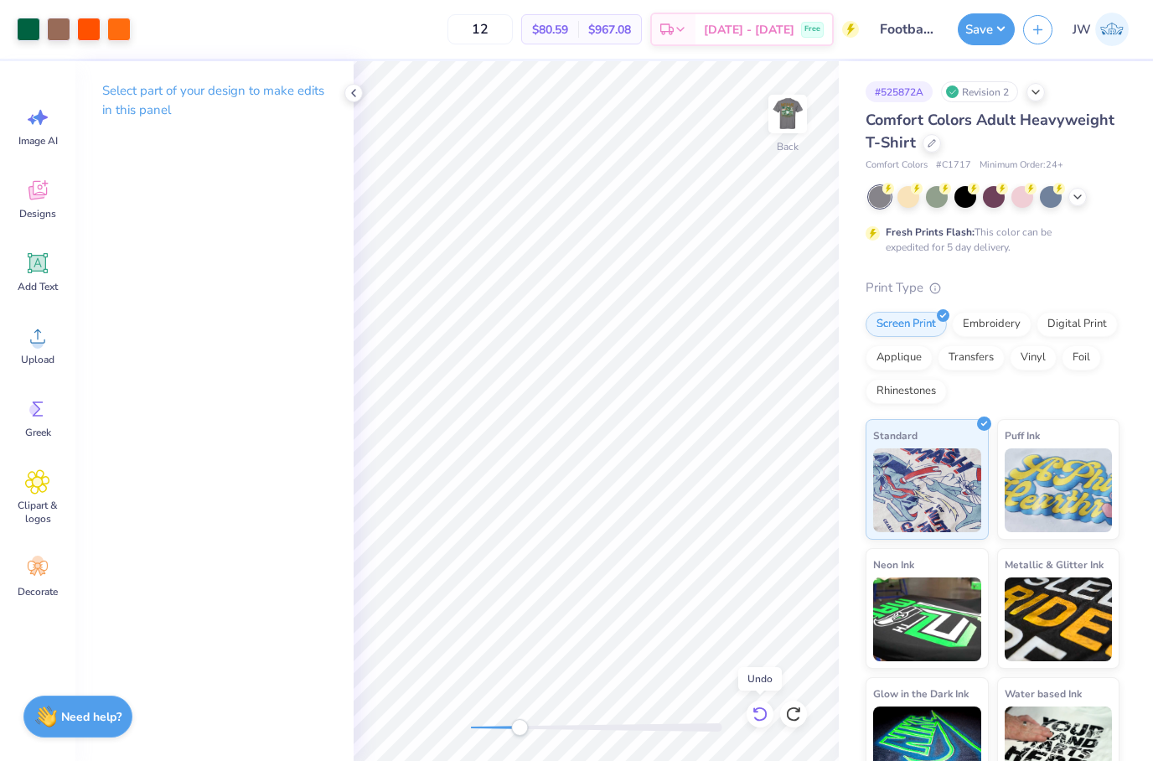
click at [757, 707] on icon at bounding box center [760, 714] width 17 height 17
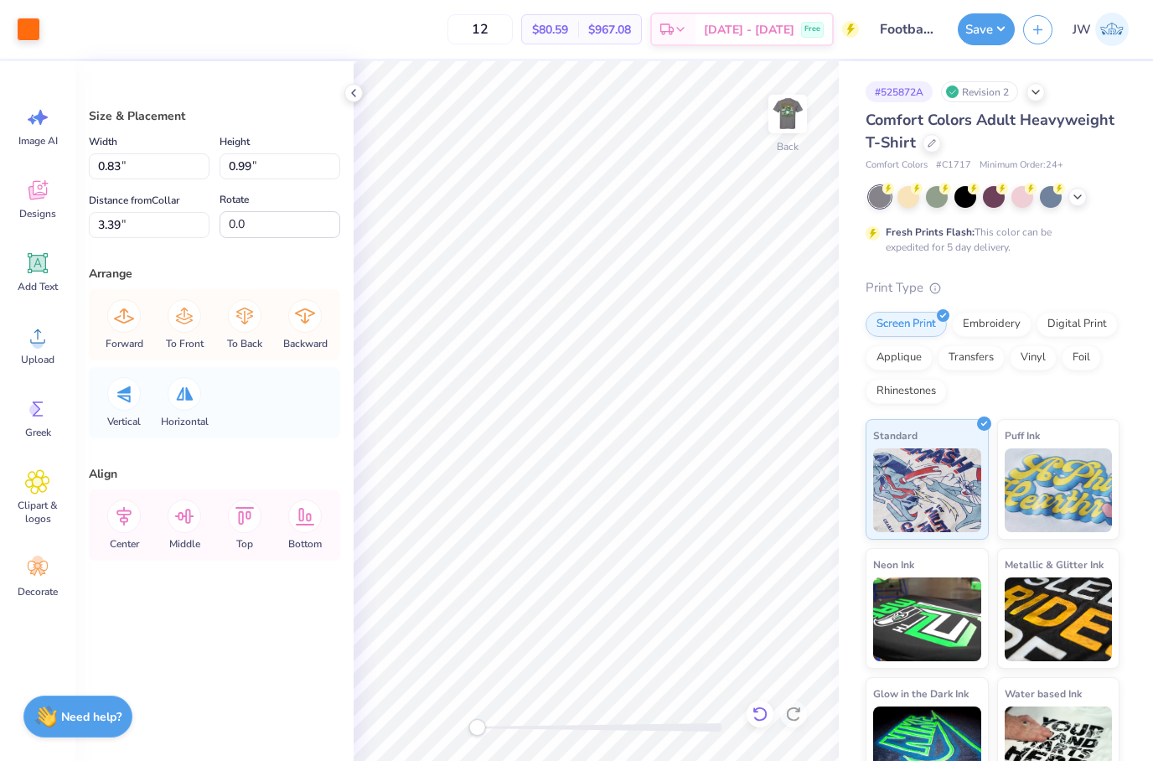
type input "0.41"
type input "0.36"
type input "3.49"
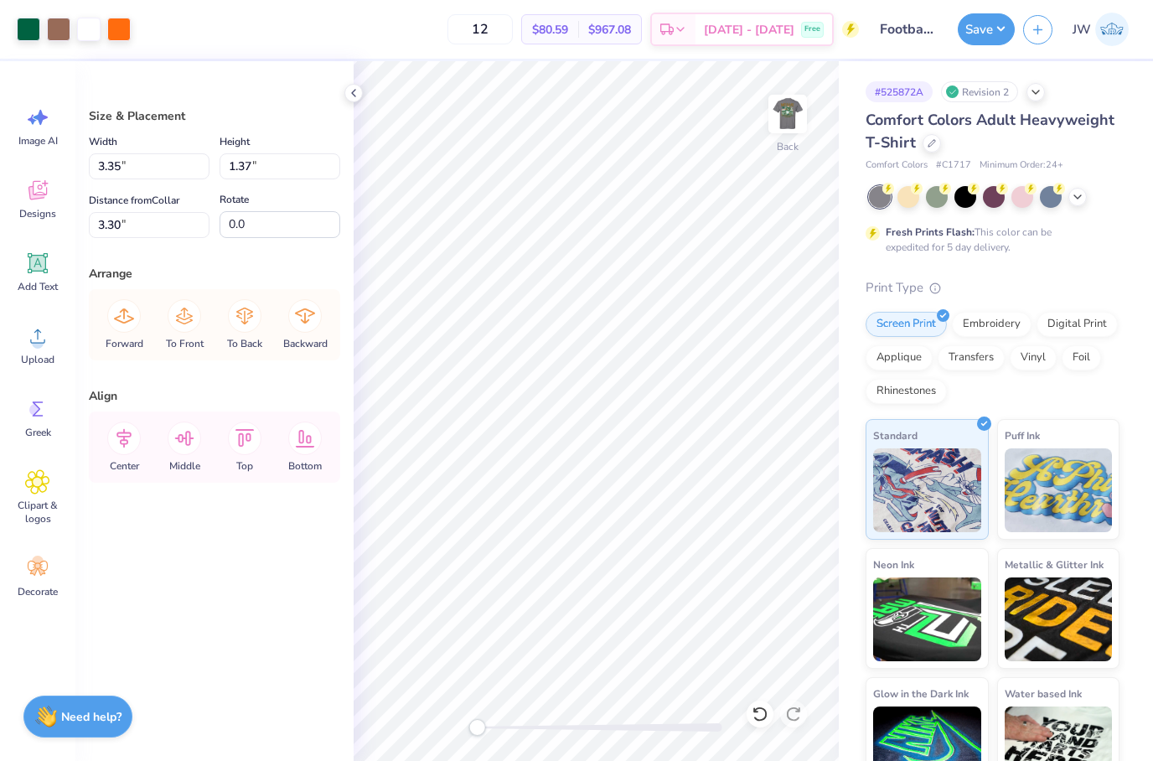
type input "4.79"
type input "3.48"
type input "2.26"
type input "4.44"
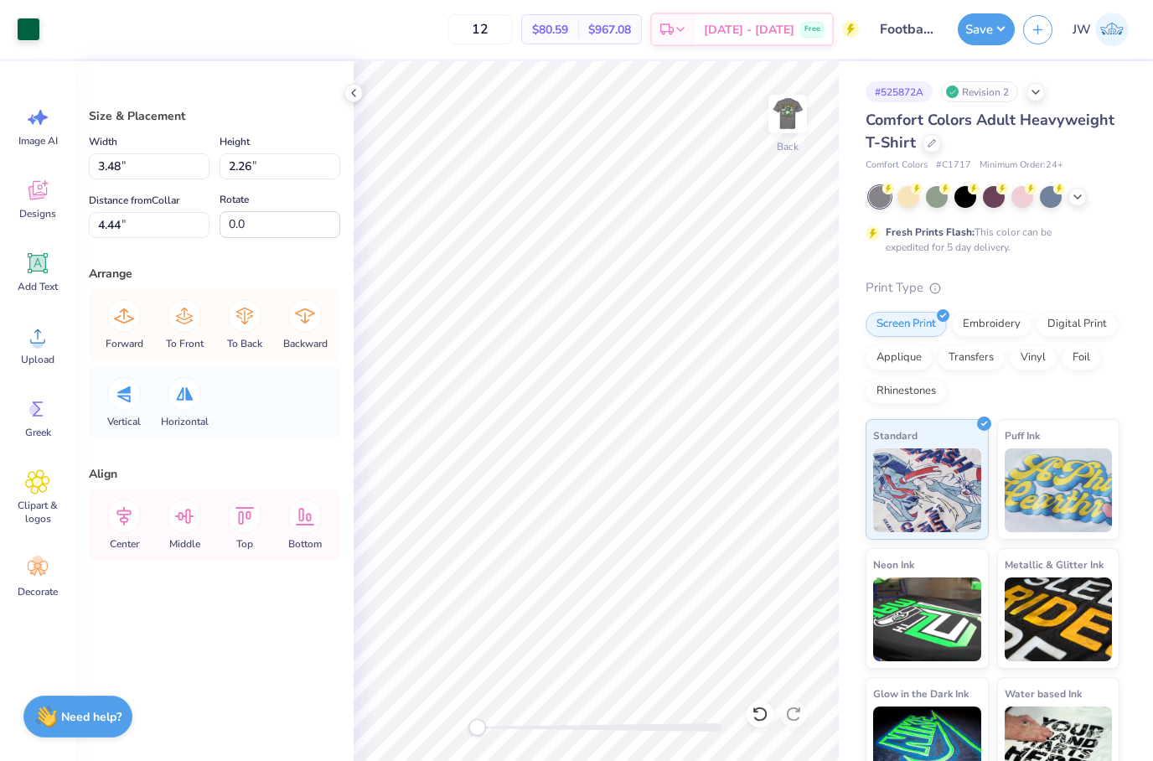
type input "1.52"
type input "1.20"
type input "4.86"
click at [33, 26] on div at bounding box center [28, 27] width 23 height 23
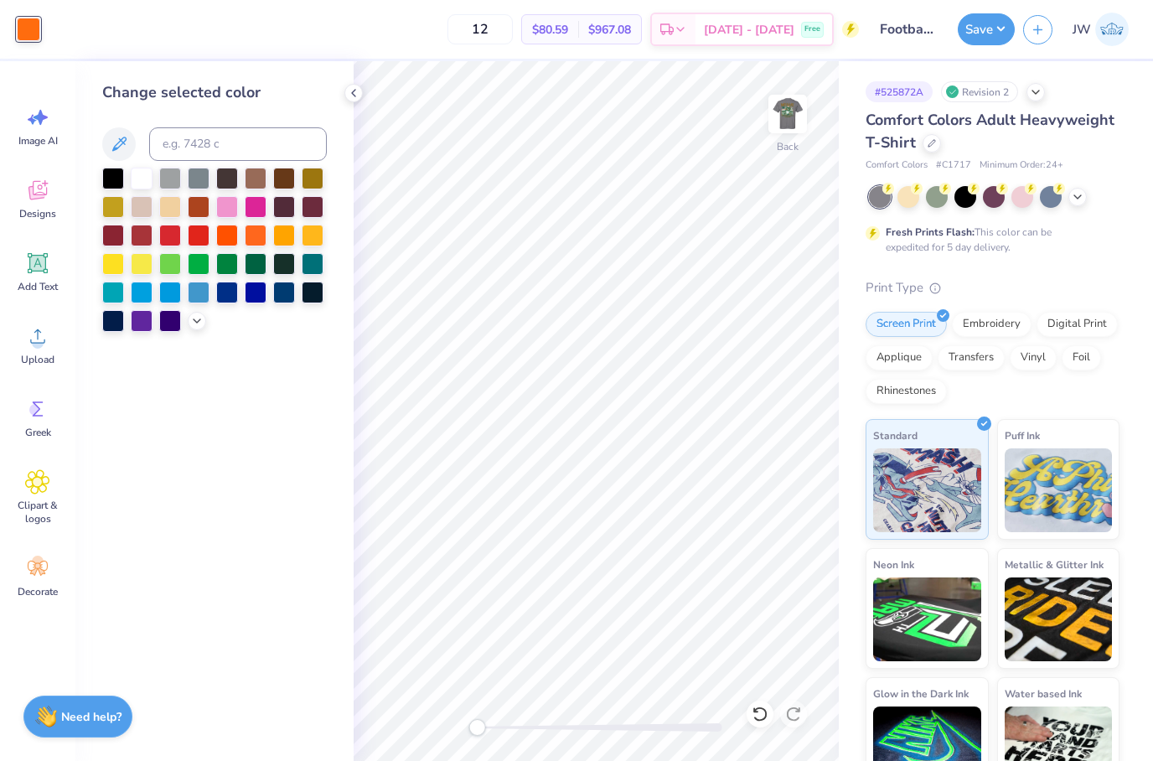
click at [271, 183] on div at bounding box center [214, 250] width 225 height 164
click at [259, 179] on div at bounding box center [256, 177] width 22 height 22
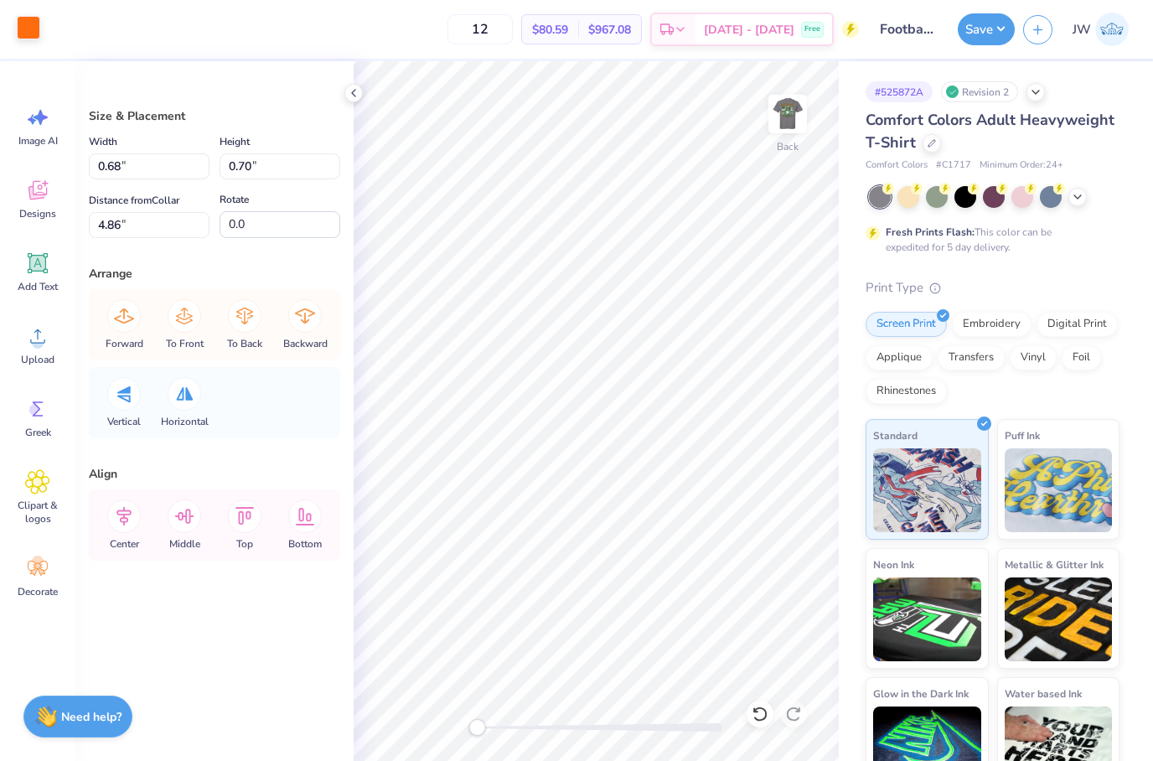
click at [23, 30] on div at bounding box center [28, 27] width 23 height 23
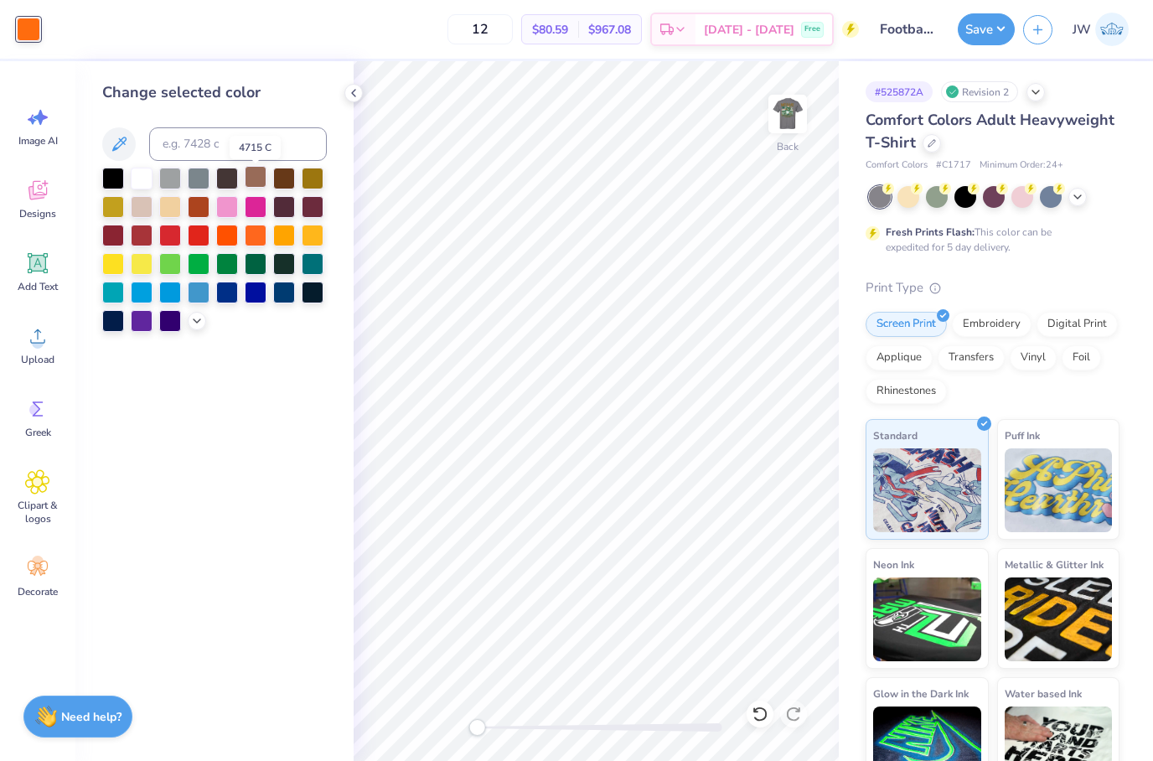
click at [250, 188] on div at bounding box center [256, 177] width 22 height 22
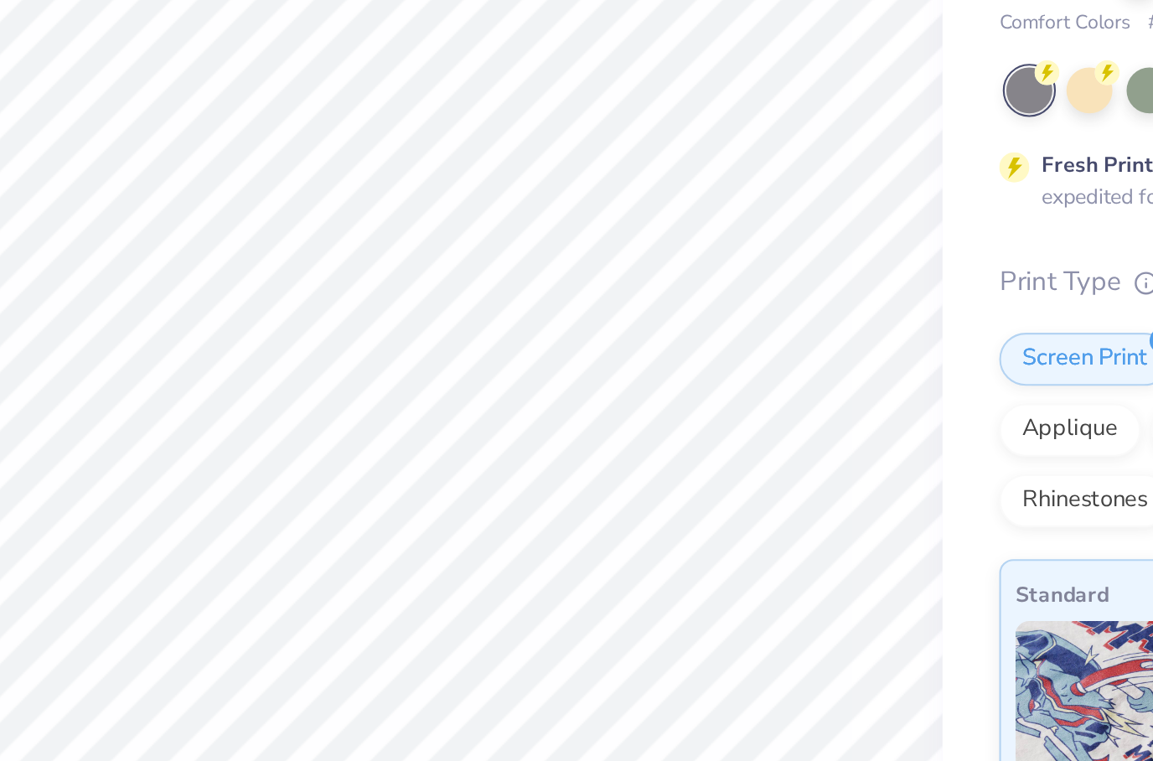
type input "0.67"
type input "0.35"
type input "4.68"
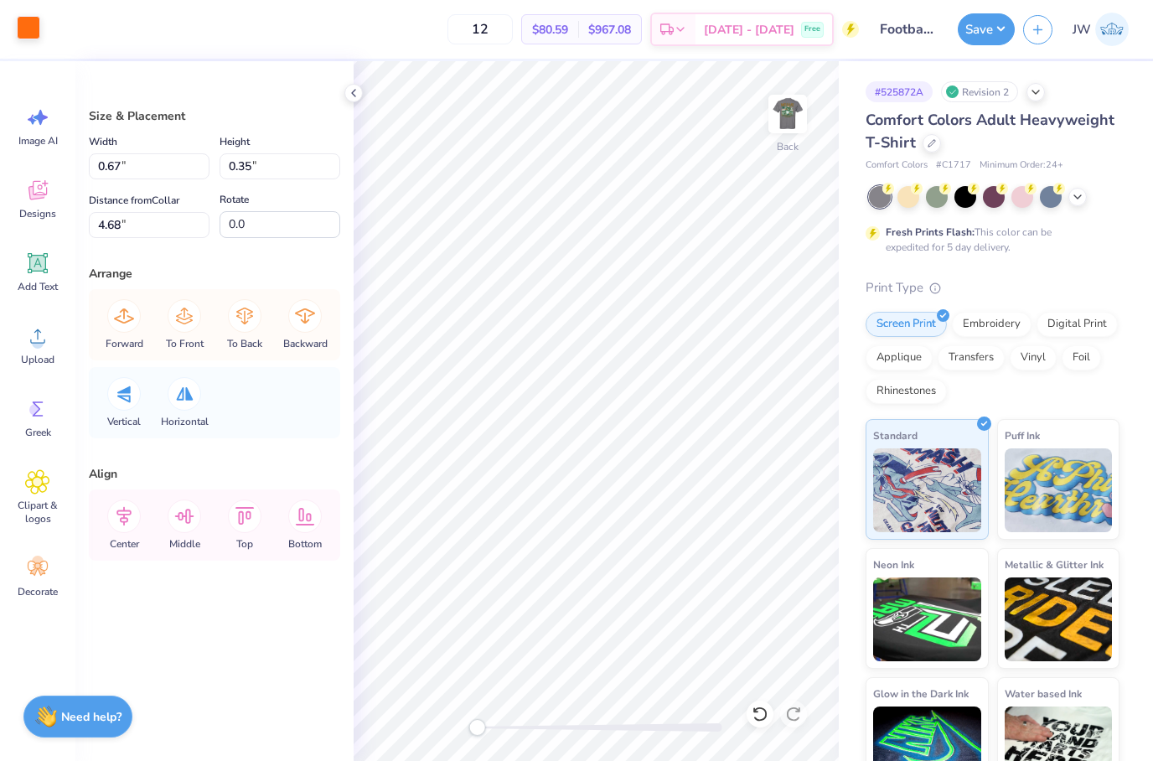
click at [22, 31] on div at bounding box center [28, 27] width 23 height 23
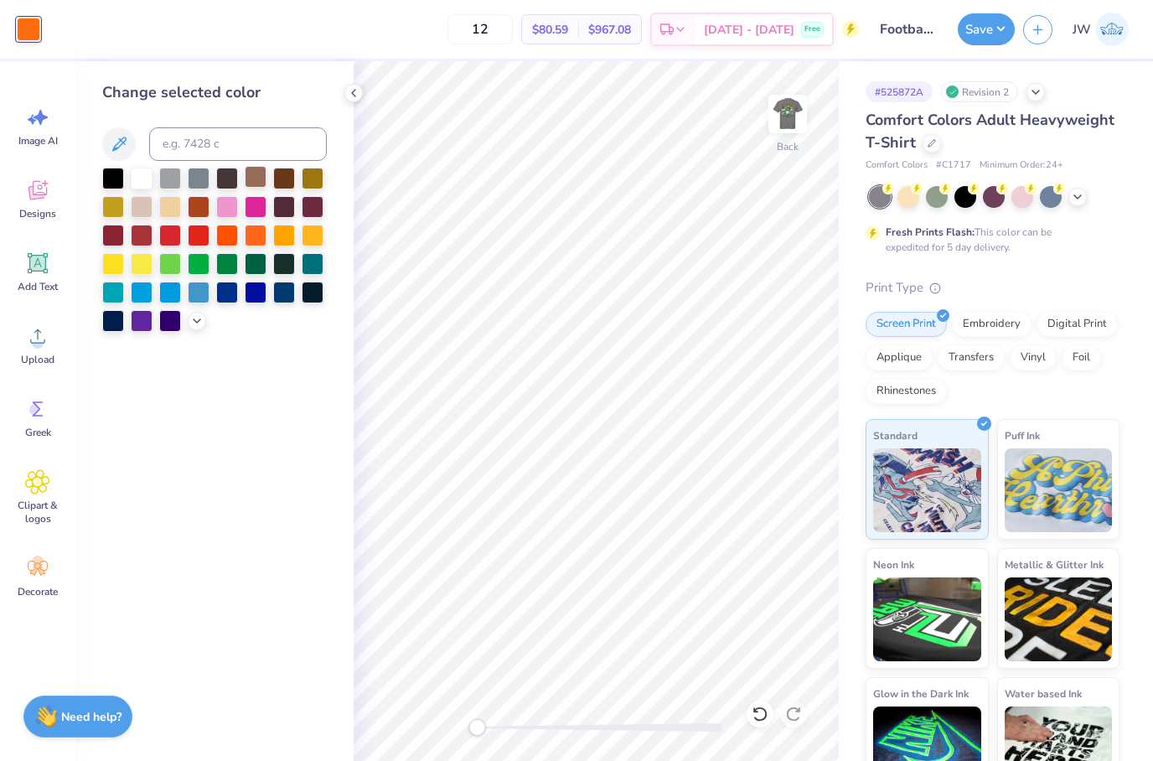
click at [258, 184] on div at bounding box center [256, 177] width 22 height 22
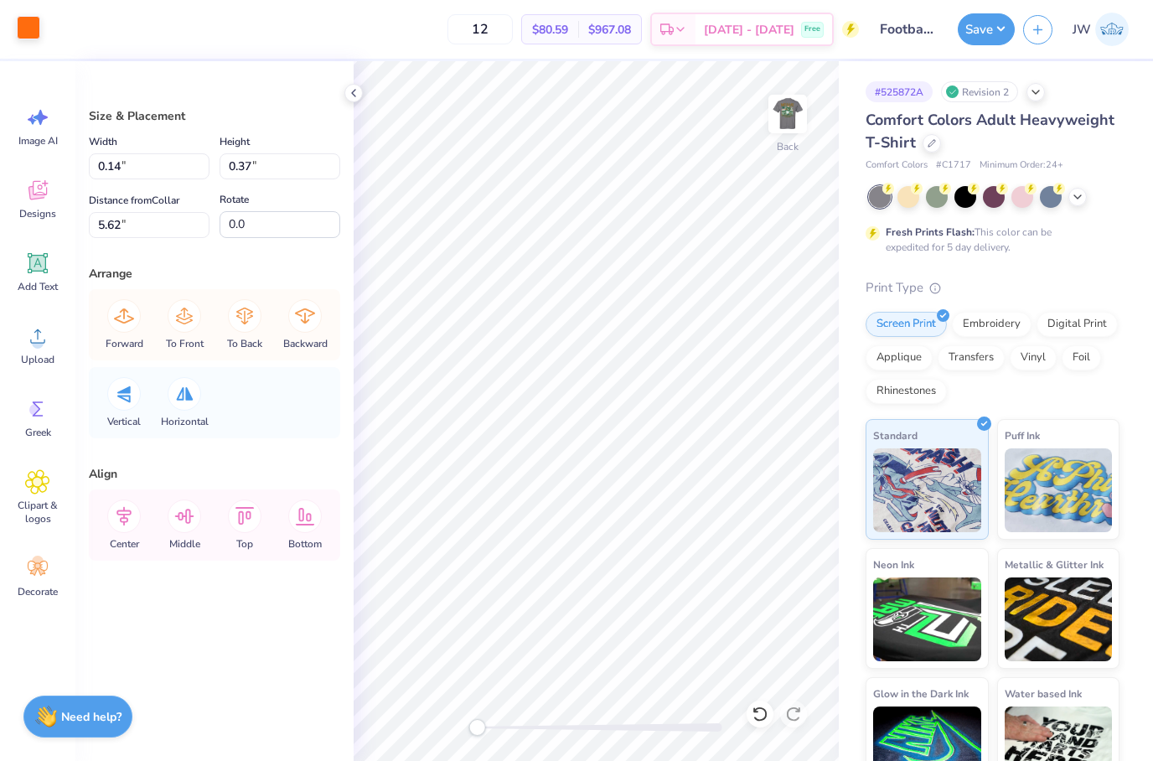
click at [17, 27] on div at bounding box center [28, 27] width 23 height 23
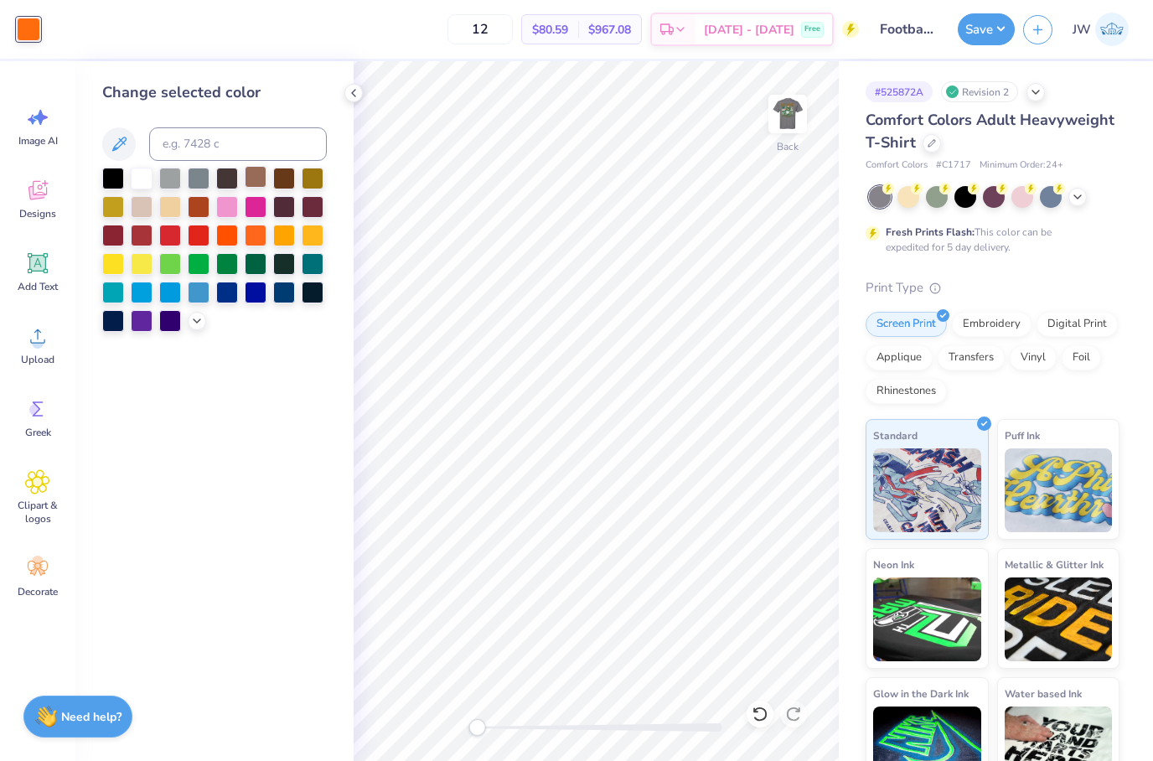
click at [251, 176] on div at bounding box center [256, 177] width 22 height 22
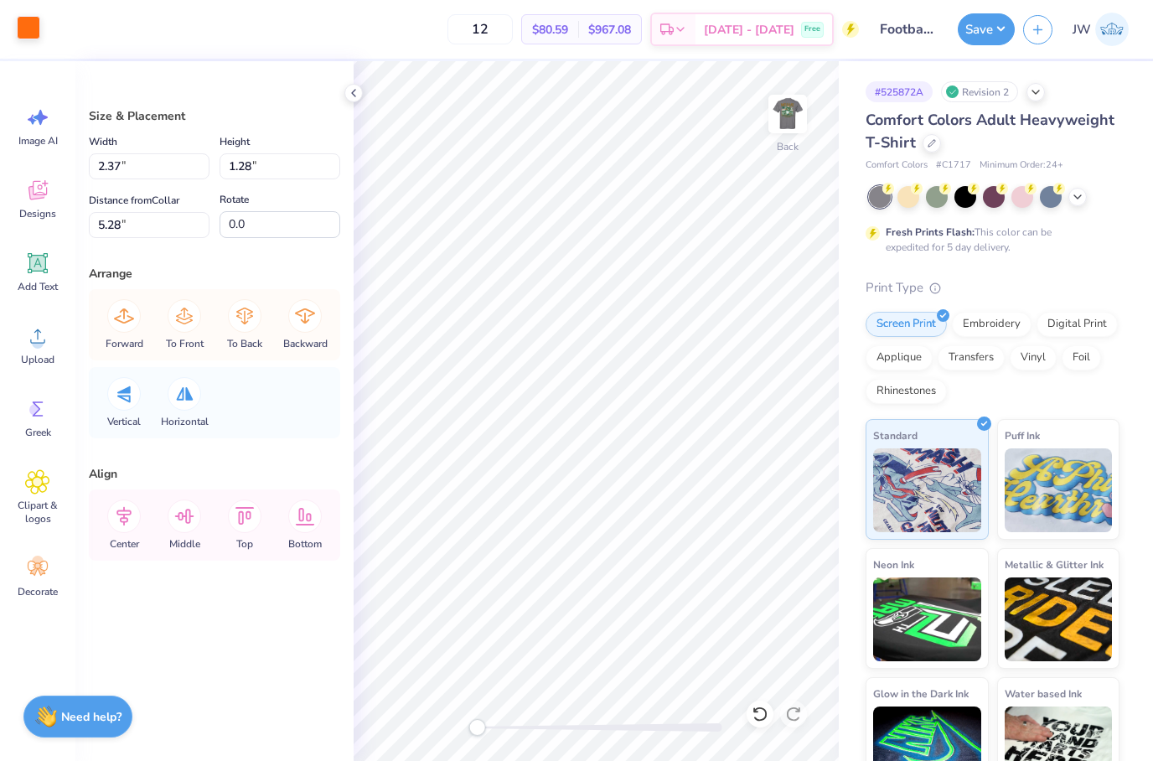
click at [21, 28] on div at bounding box center [28, 27] width 23 height 23
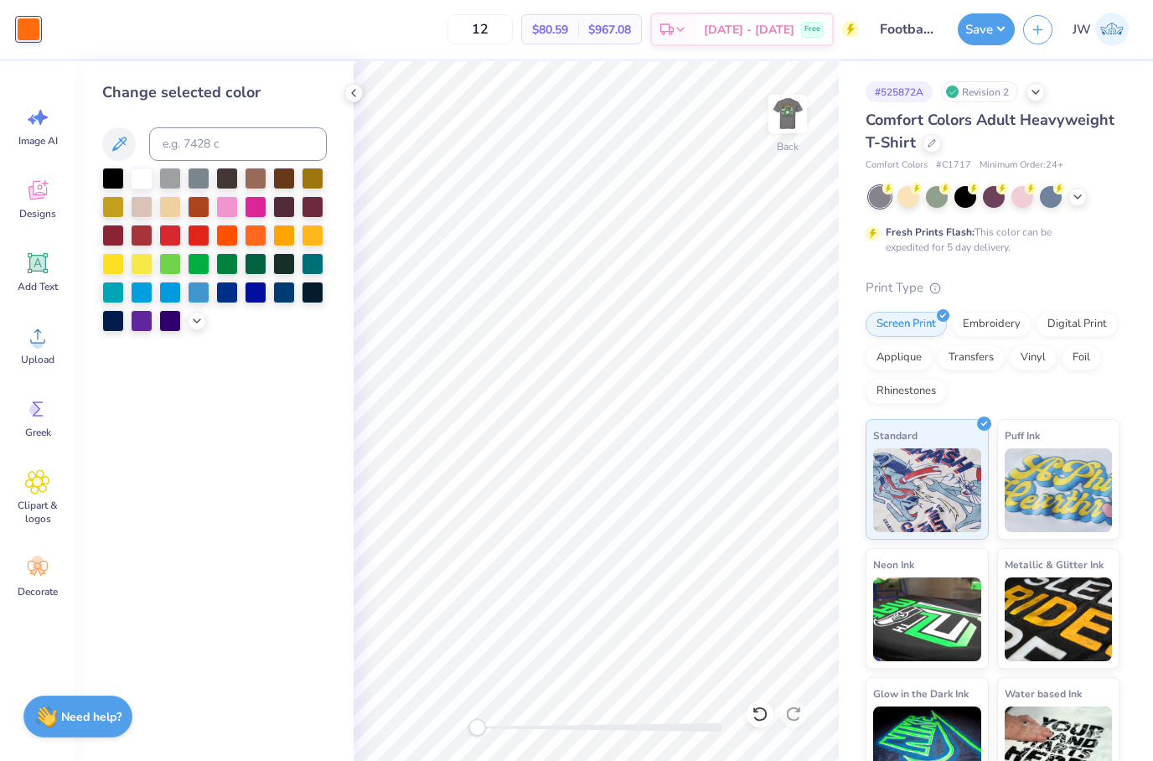
click at [34, 31] on div at bounding box center [28, 29] width 23 height 23
click at [253, 174] on div at bounding box center [256, 177] width 22 height 22
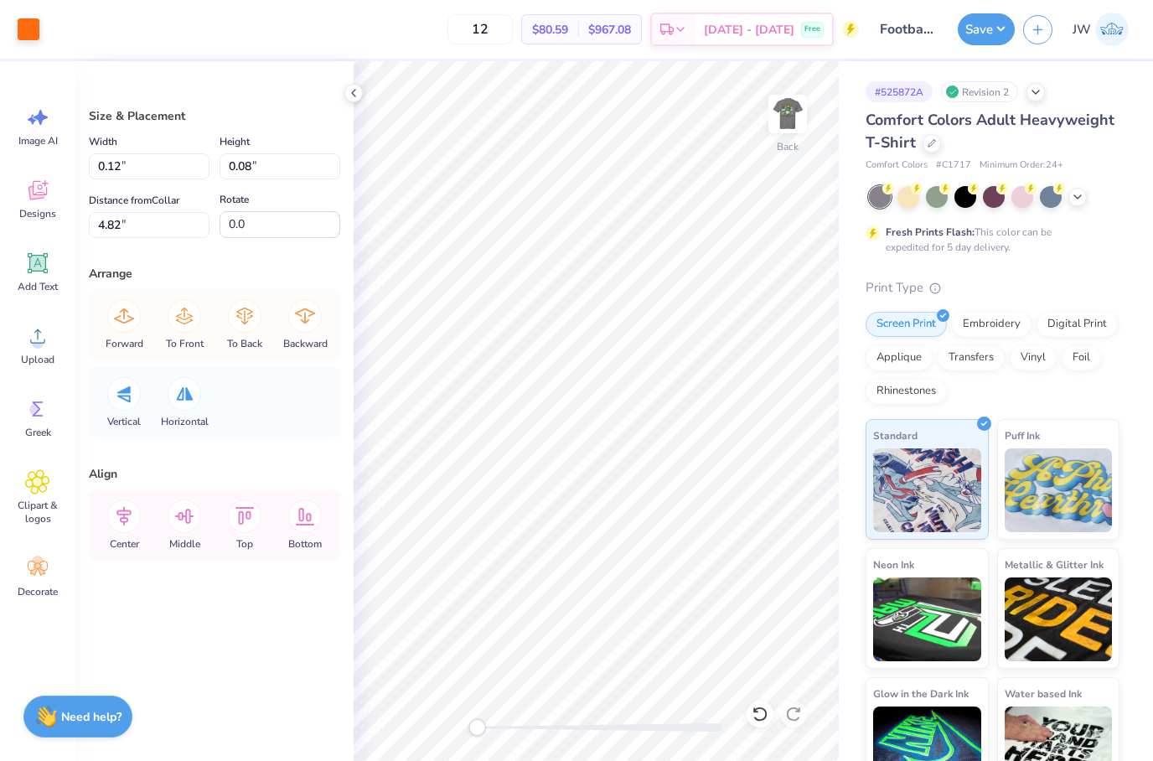
type input "0.12"
type input "0.08"
type input "4.82"
click at [39, 21] on div at bounding box center [28, 27] width 23 height 23
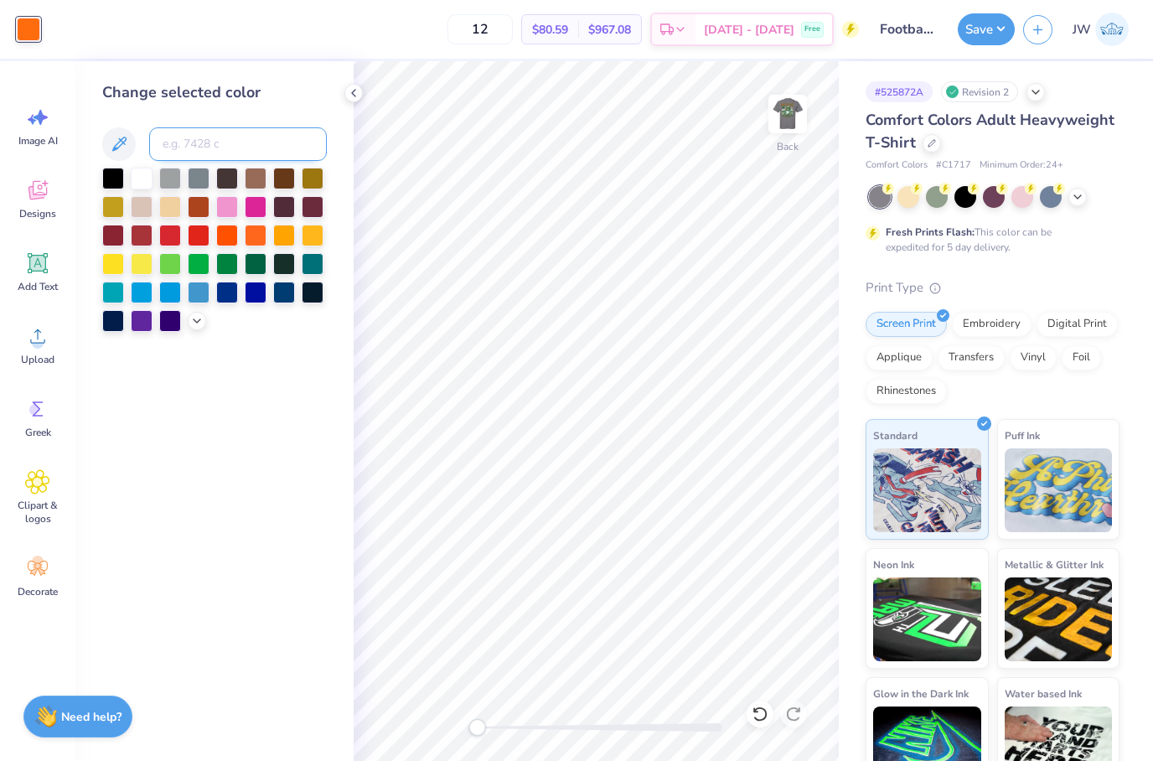
click at [294, 161] on input at bounding box center [238, 144] width 178 height 34
click at [250, 176] on div at bounding box center [256, 177] width 22 height 22
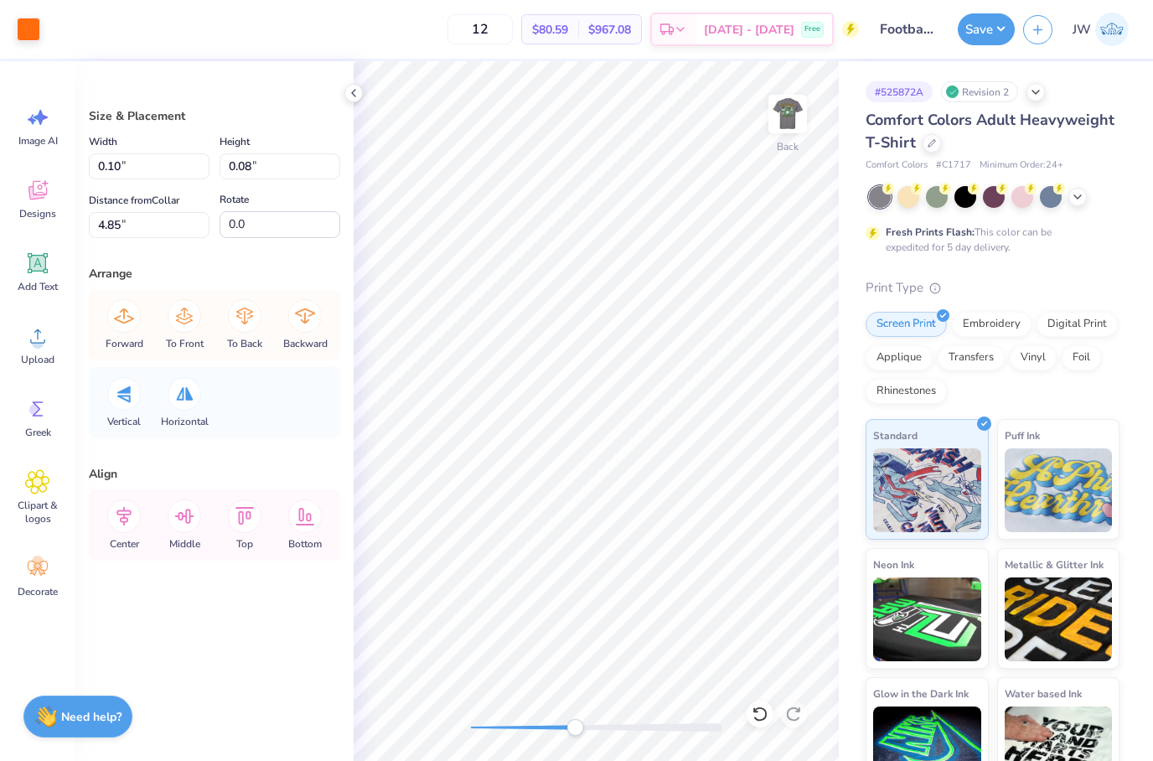
click at [21, 14] on div "Art colors" at bounding box center [20, 29] width 40 height 59
click at [25, 30] on div at bounding box center [28, 27] width 23 height 23
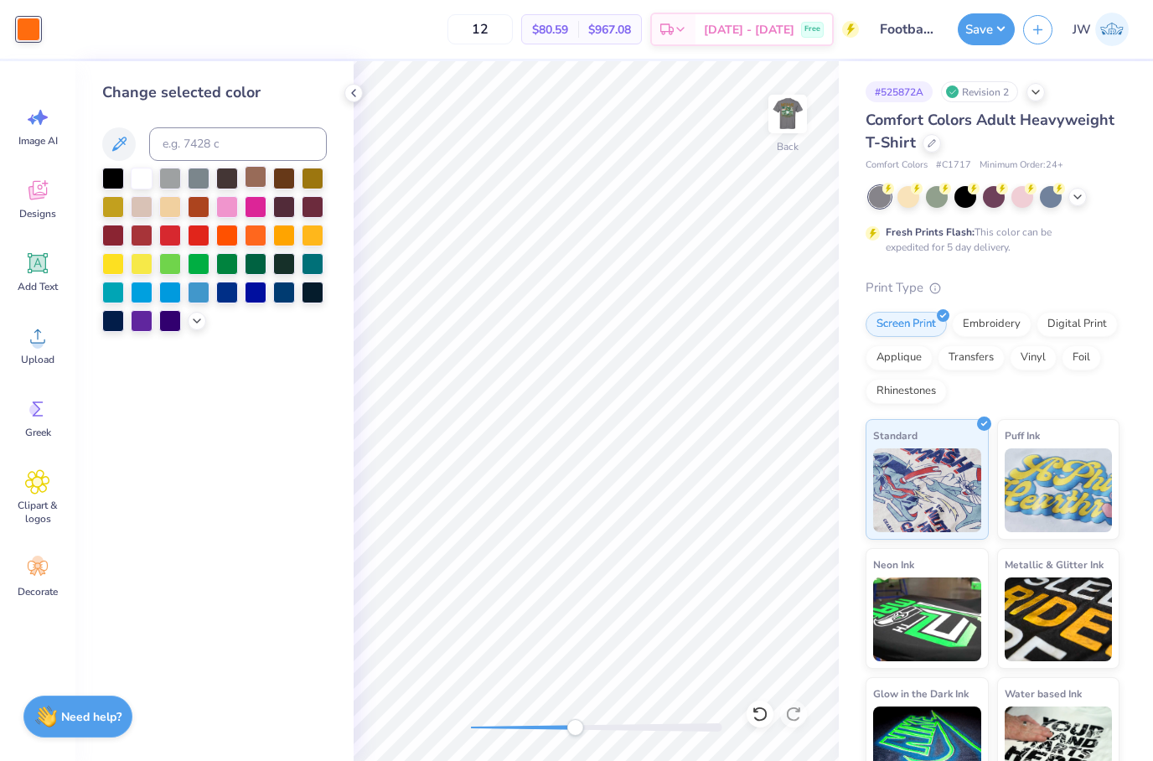
click at [255, 184] on div at bounding box center [256, 177] width 22 height 22
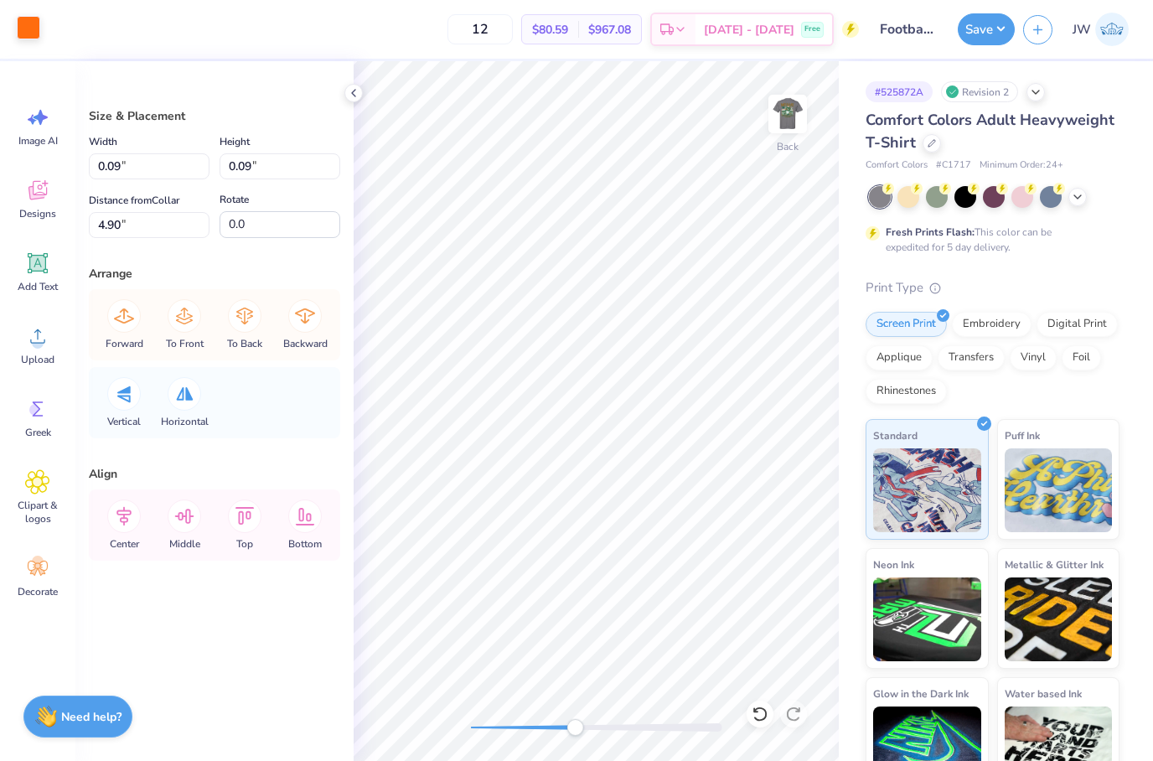
click at [40, 20] on div at bounding box center [28, 27] width 23 height 23
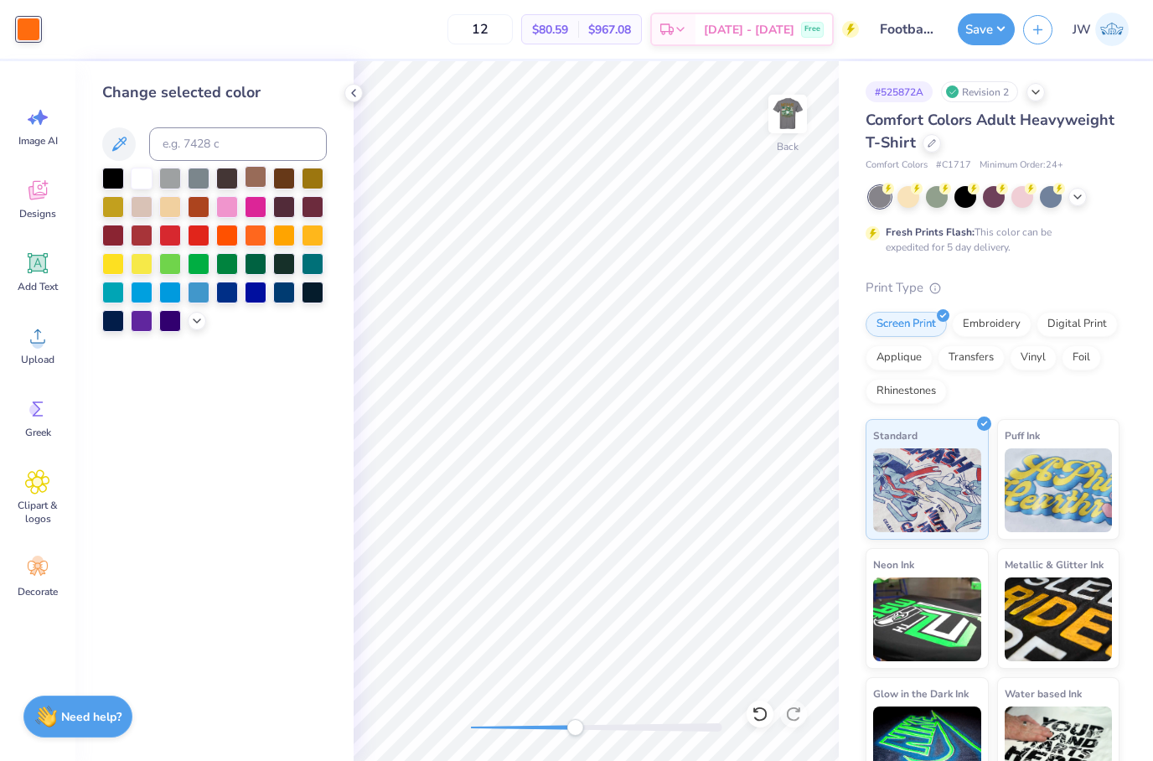
click at [259, 186] on div at bounding box center [256, 177] width 22 height 22
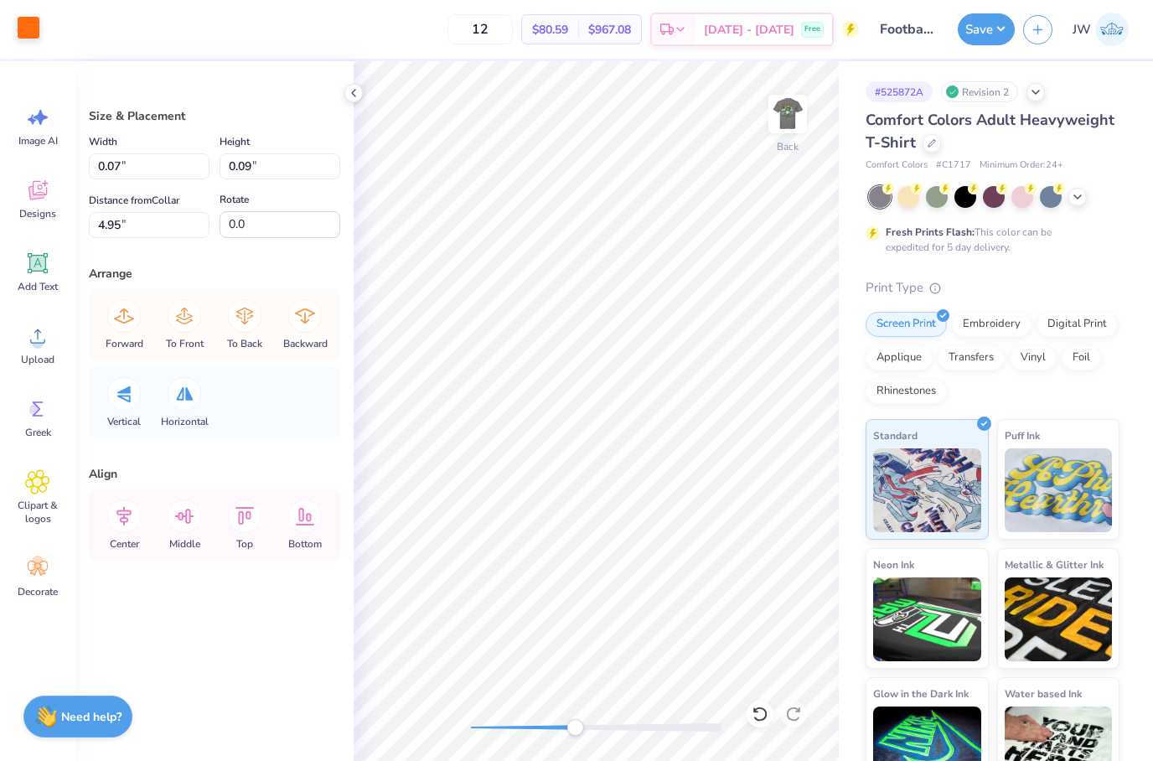
click at [34, 32] on div at bounding box center [28, 27] width 23 height 23
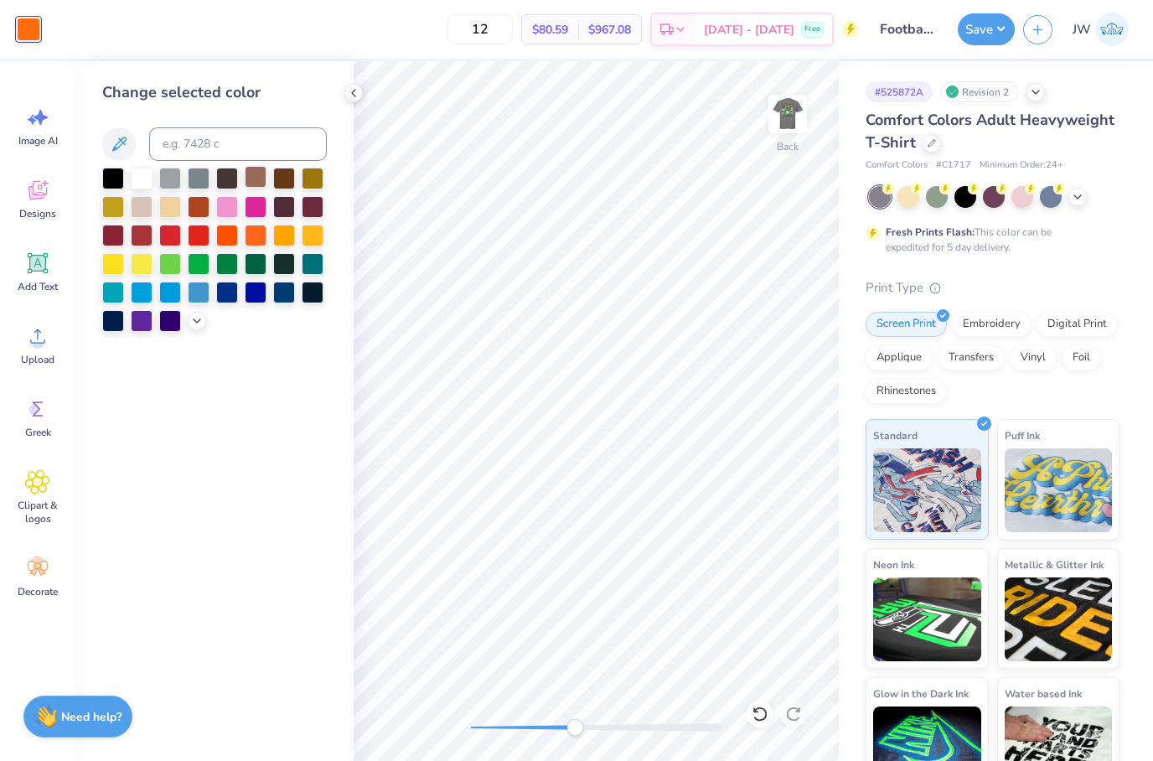
click at [262, 176] on div at bounding box center [256, 177] width 22 height 22
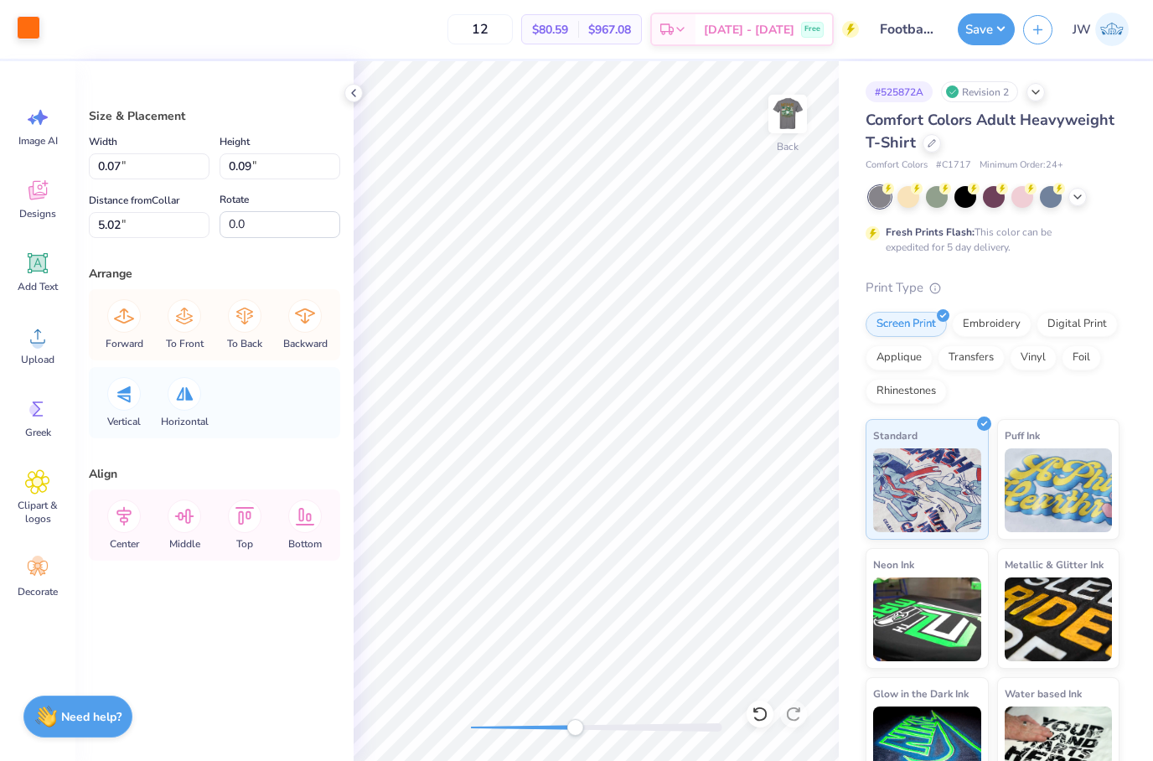
click at [18, 41] on div "Art colors" at bounding box center [20, 29] width 40 height 59
click at [26, 49] on div "Art colors" at bounding box center [20, 29] width 40 height 59
click at [30, 37] on div at bounding box center [28, 27] width 23 height 23
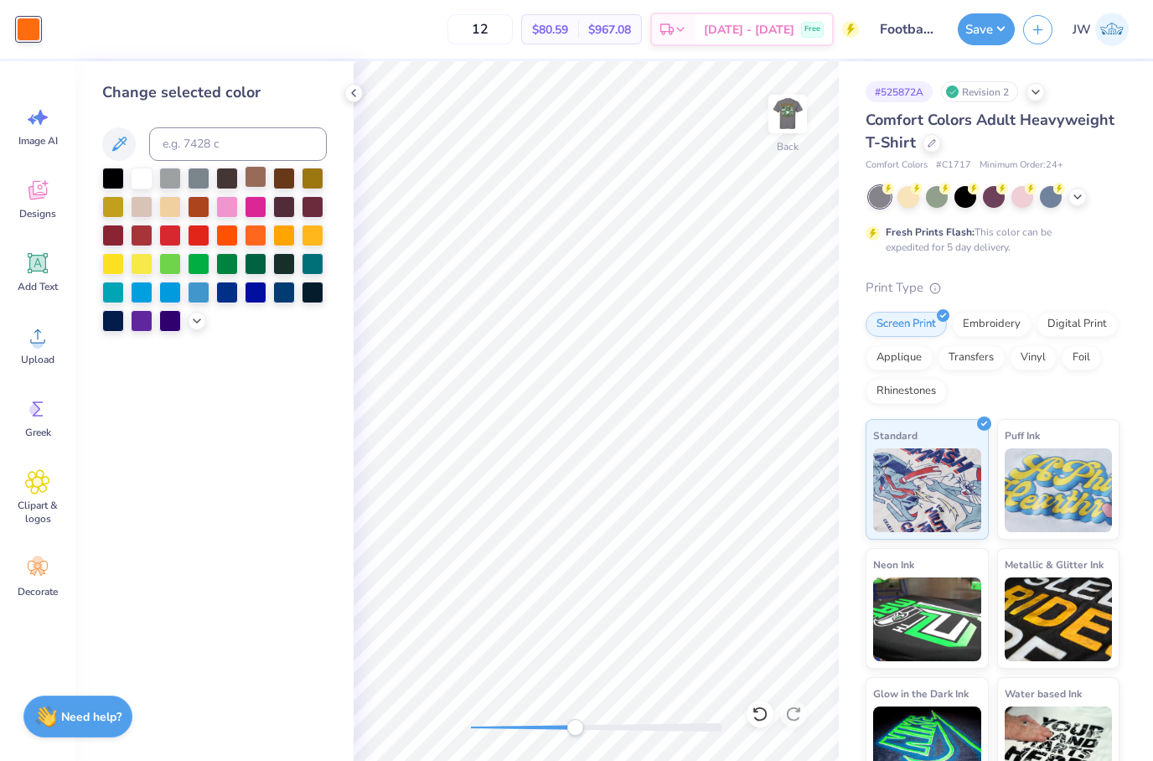
click at [251, 178] on div at bounding box center [256, 177] width 22 height 22
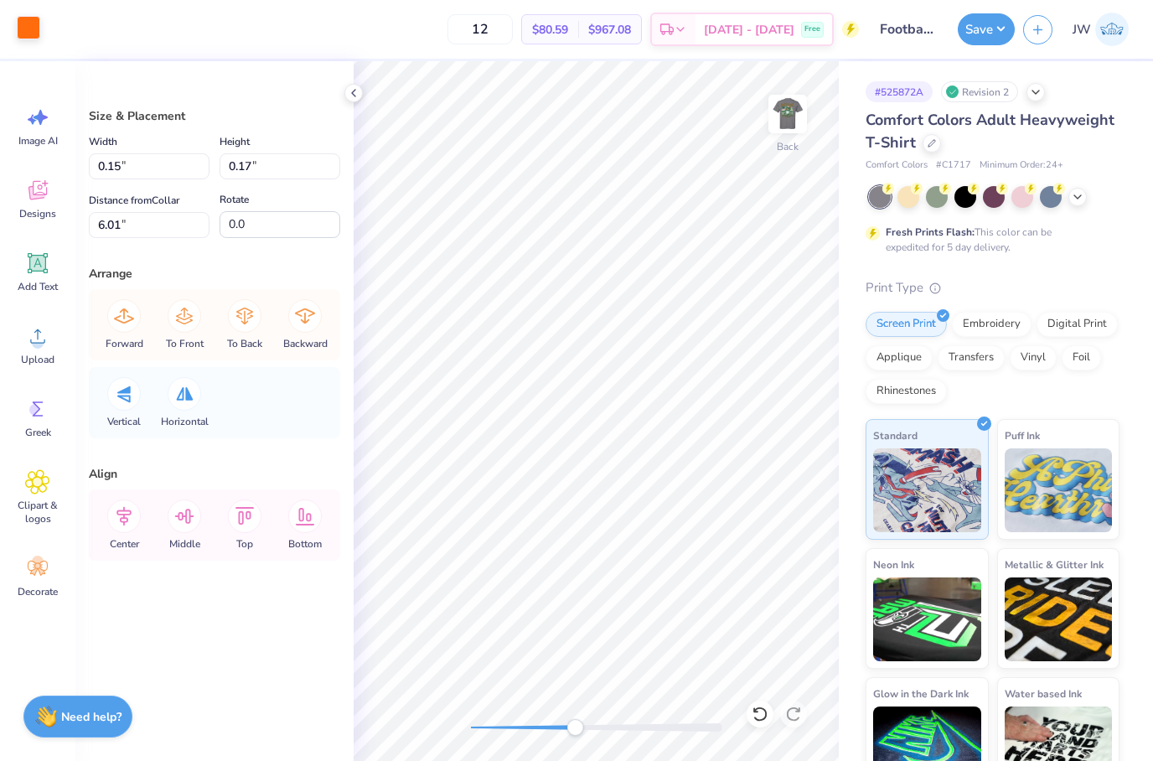
click at [17, 20] on div at bounding box center [28, 27] width 23 height 23
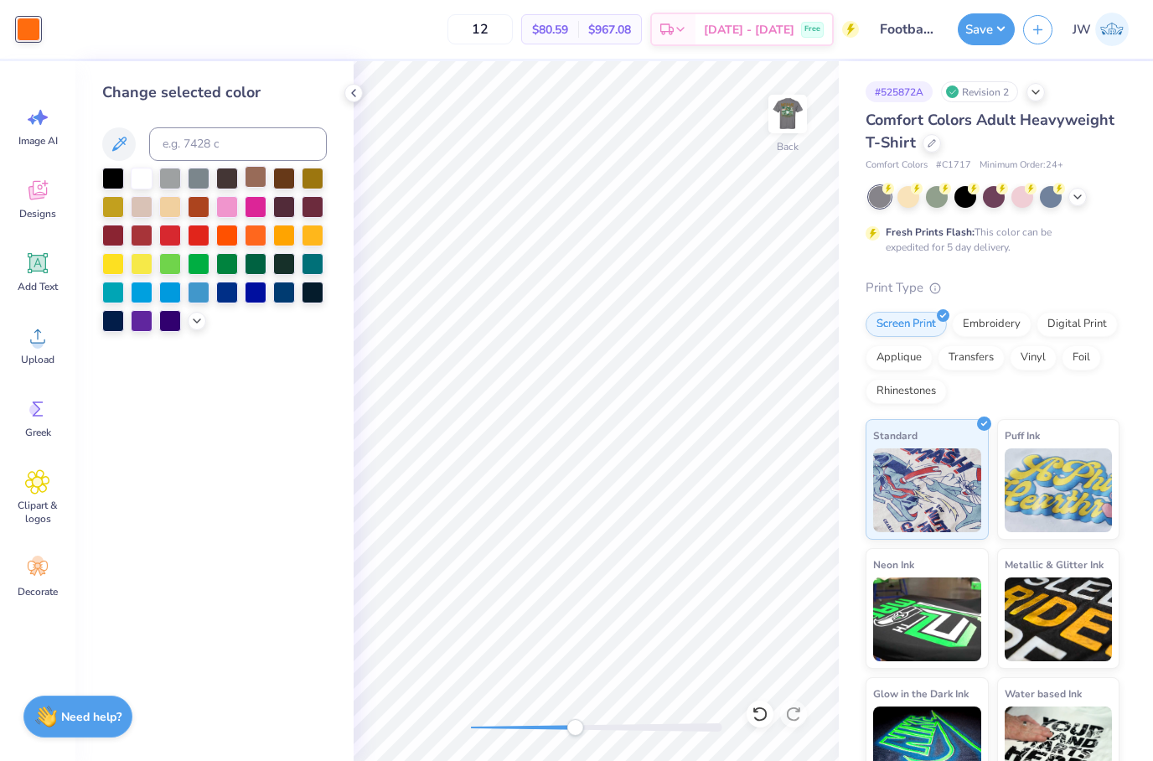
click at [252, 184] on div at bounding box center [256, 177] width 22 height 22
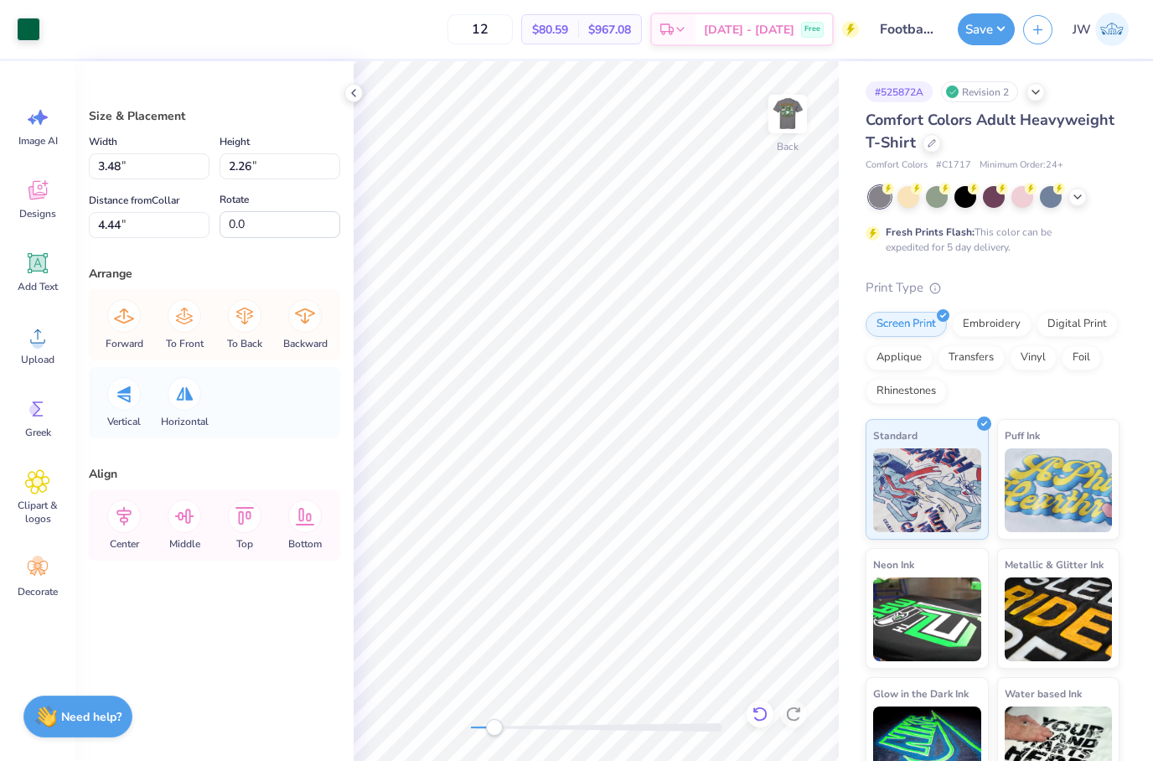
click at [760, 711] on icon at bounding box center [760, 714] width 17 height 17
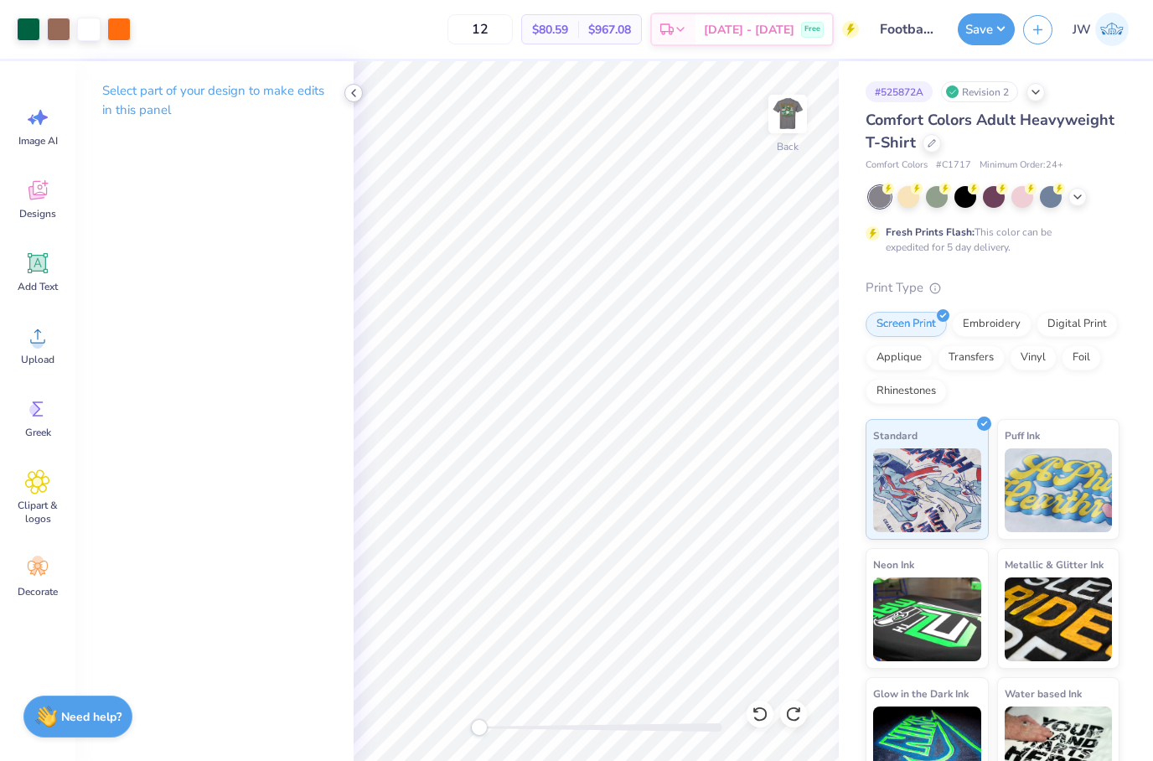
click at [356, 91] on icon at bounding box center [353, 92] width 13 height 13
click at [355, 95] on icon at bounding box center [353, 92] width 13 height 13
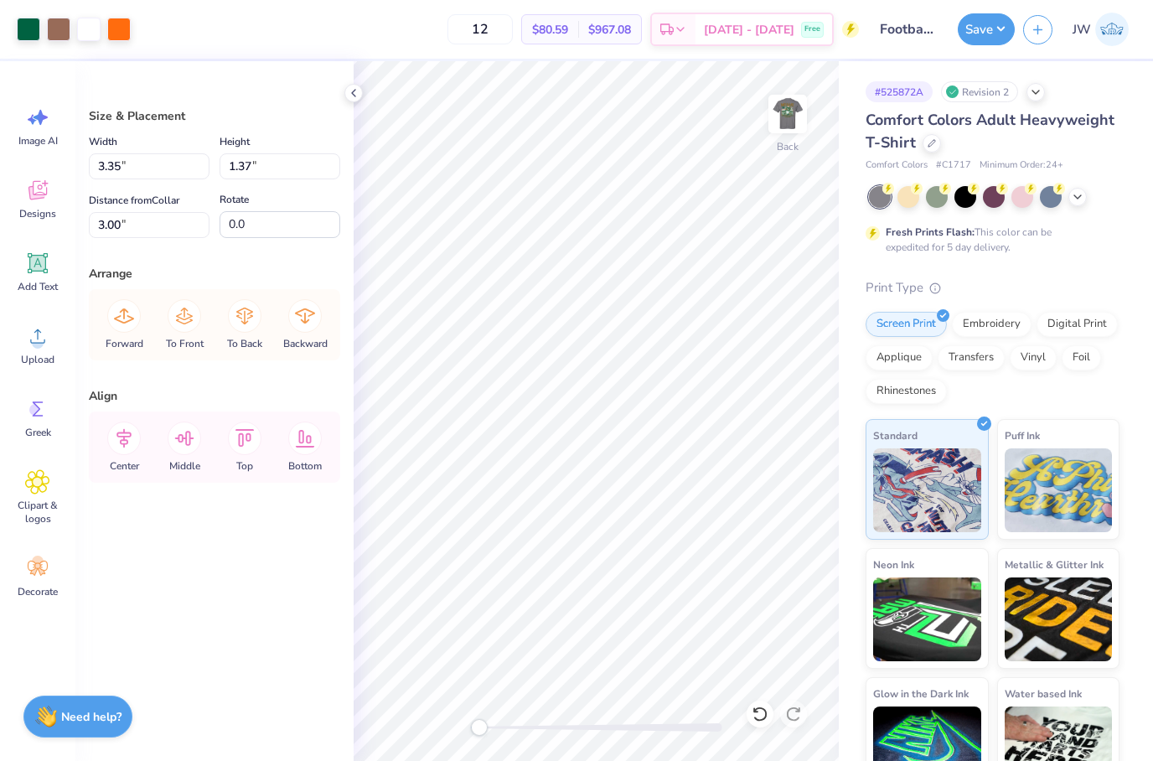
type input "3.30"
click at [769, 705] on div at bounding box center [760, 714] width 27 height 27
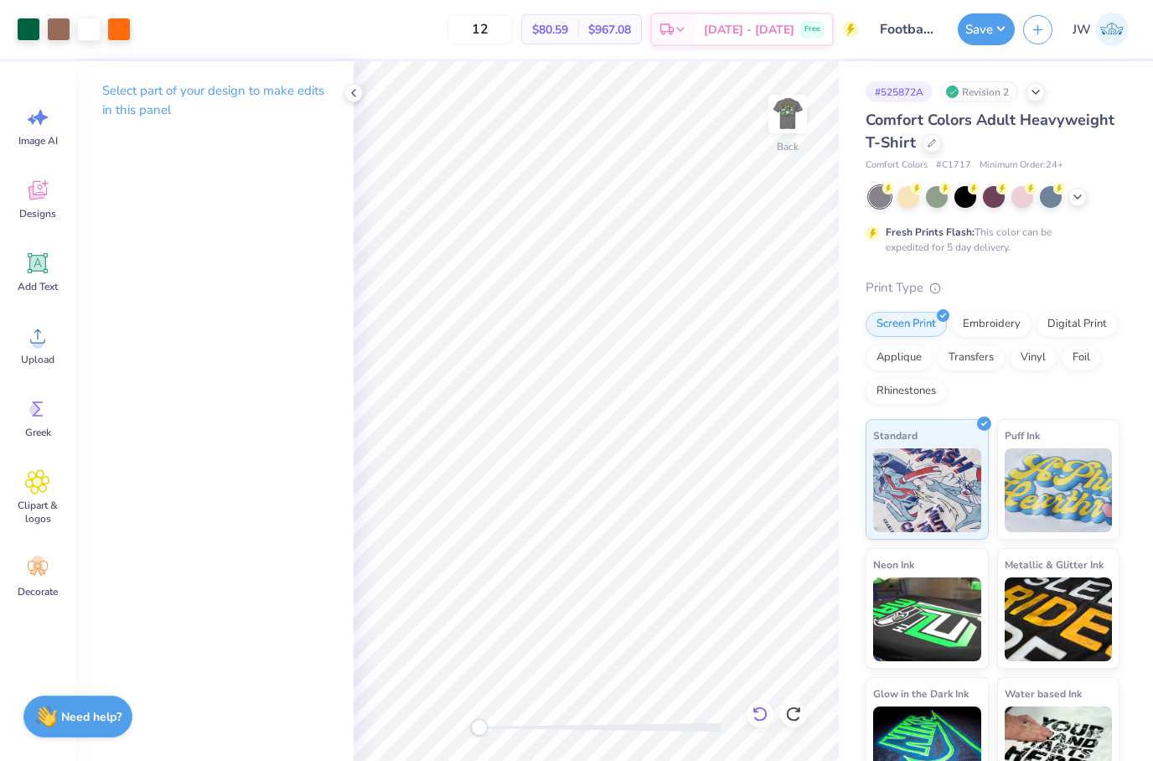
click at [759, 723] on div at bounding box center [760, 714] width 27 height 27
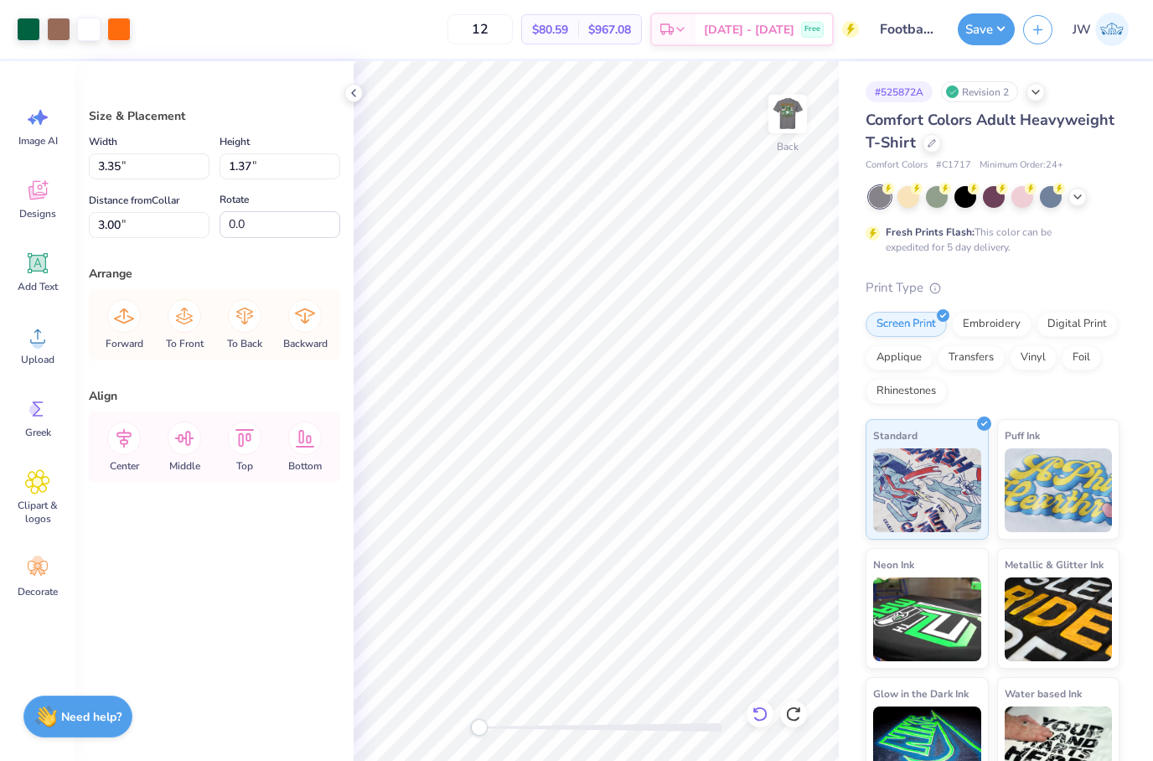
type input "3.30"
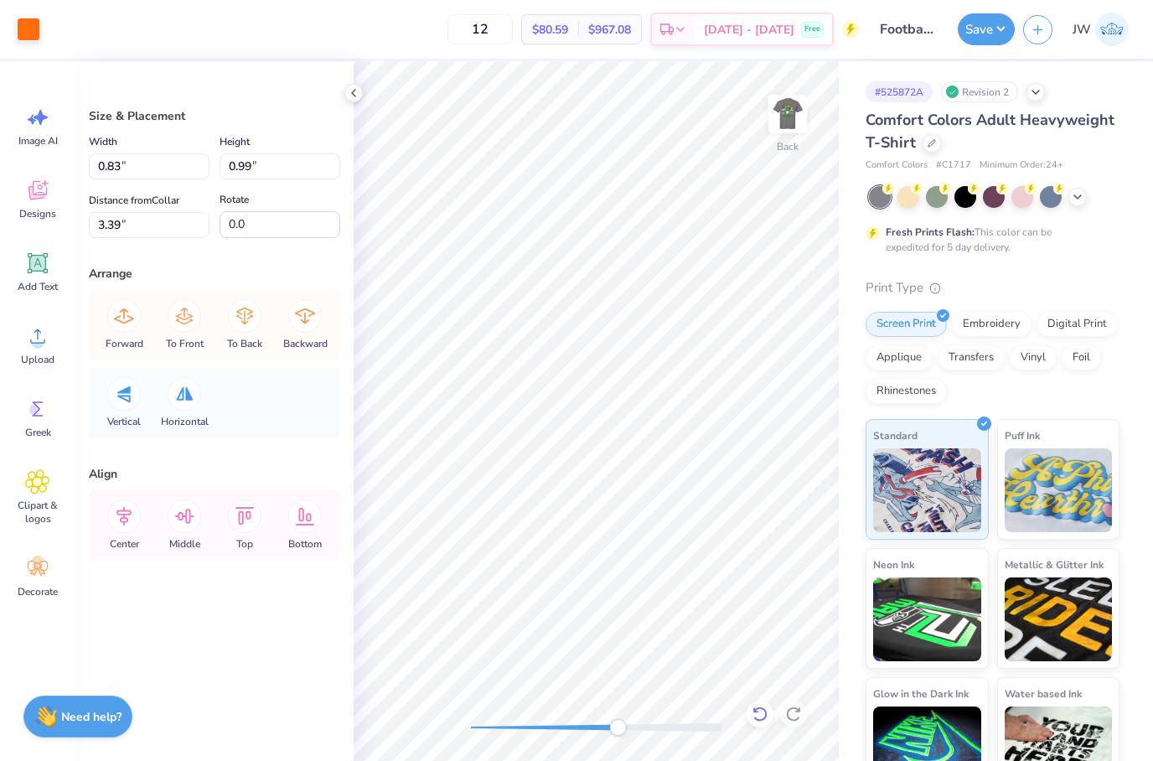
type input "3.35"
type input "1.37"
type input "3.30"
type input "0.83"
type input "0.99"
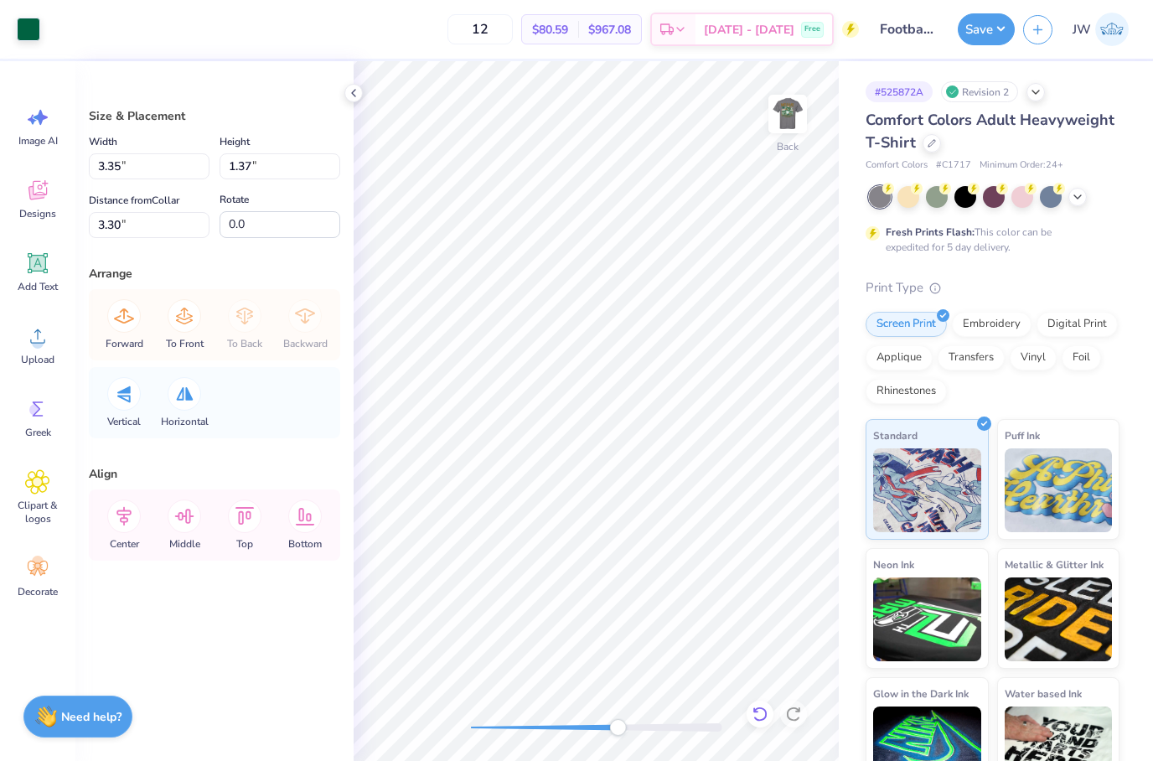
type input "3.39"
type input "0.83"
type input "0.99"
type input "3.39"
type input "0.41"
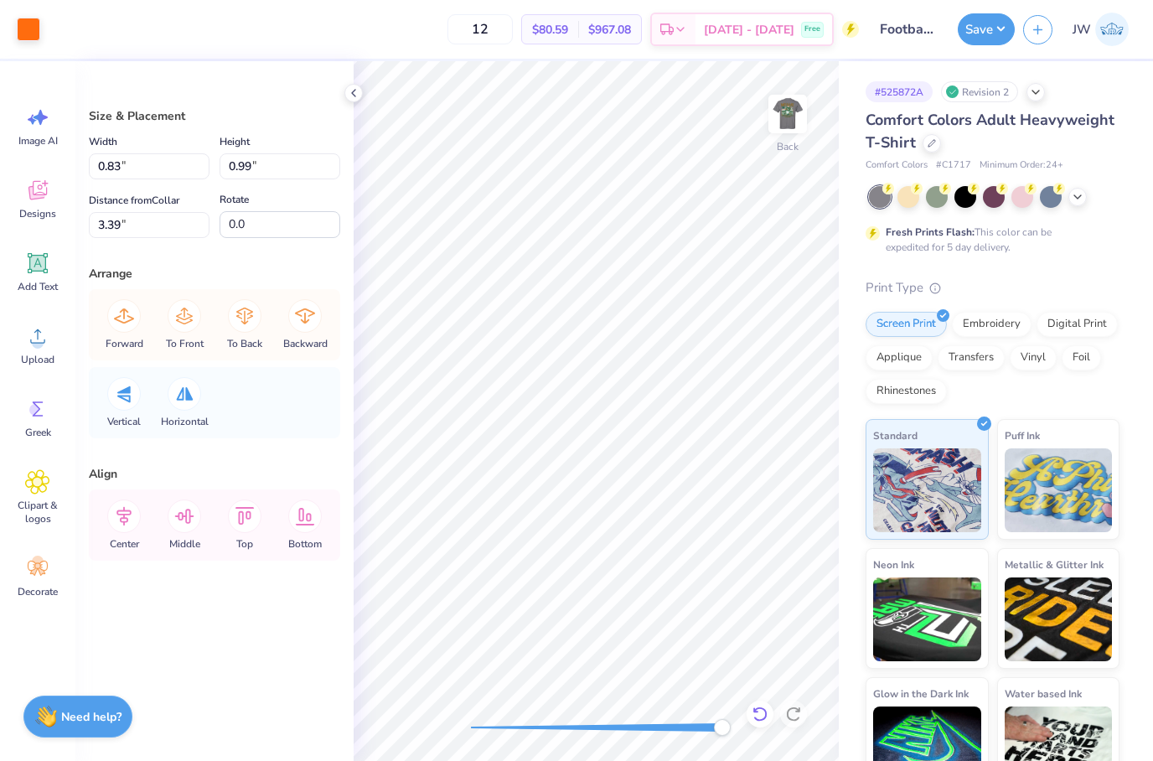
type input "0.36"
type input "3.49"
click at [30, 24] on div at bounding box center [28, 27] width 23 height 23
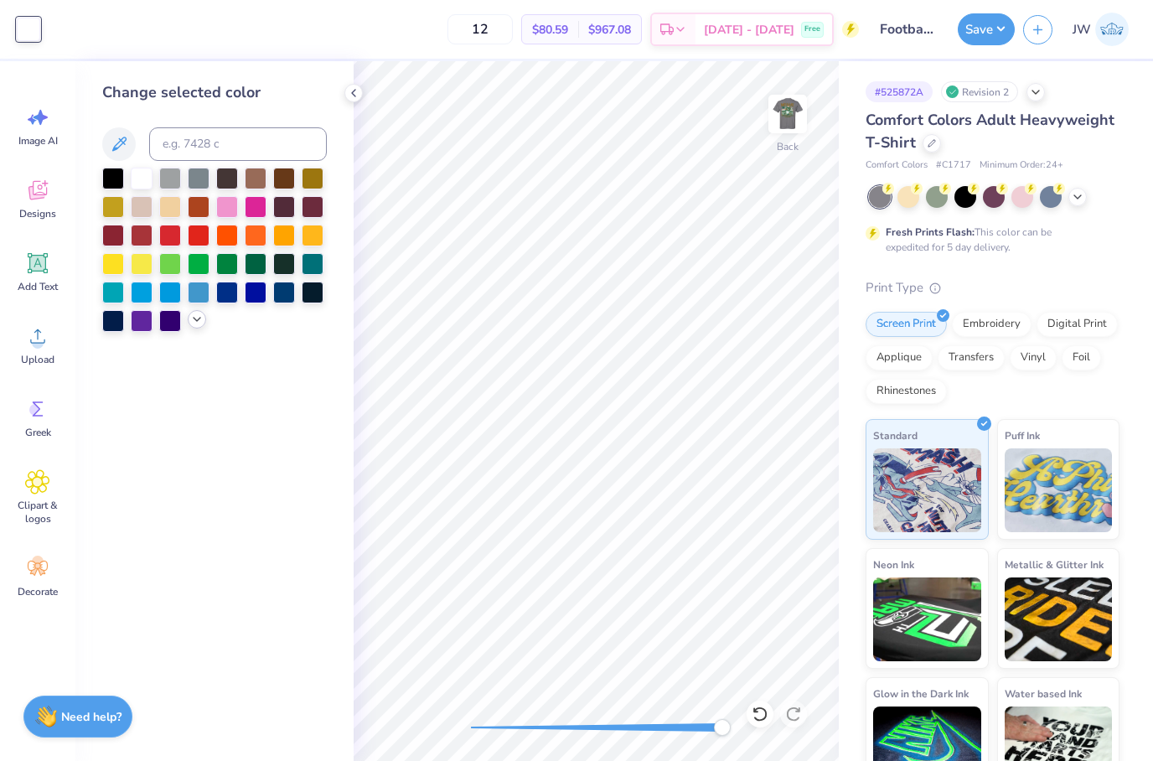
click at [194, 324] on icon at bounding box center [196, 319] width 13 height 13
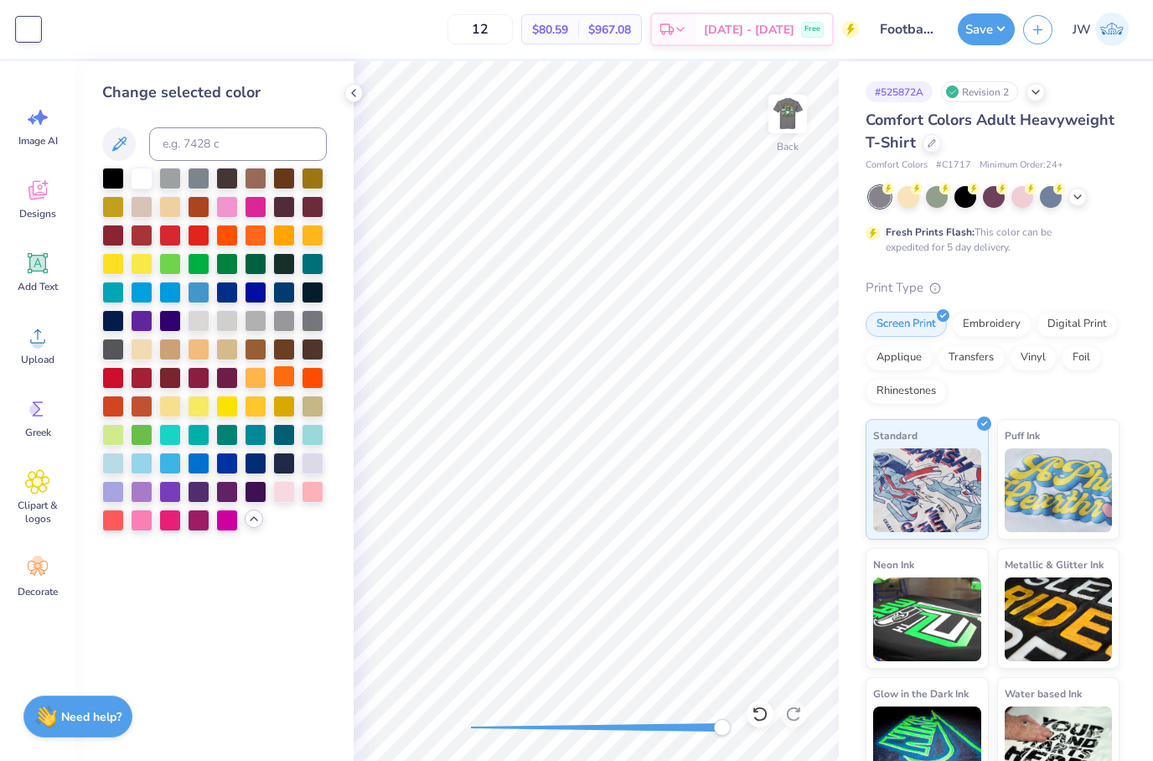
click at [285, 375] on div at bounding box center [284, 376] width 22 height 22
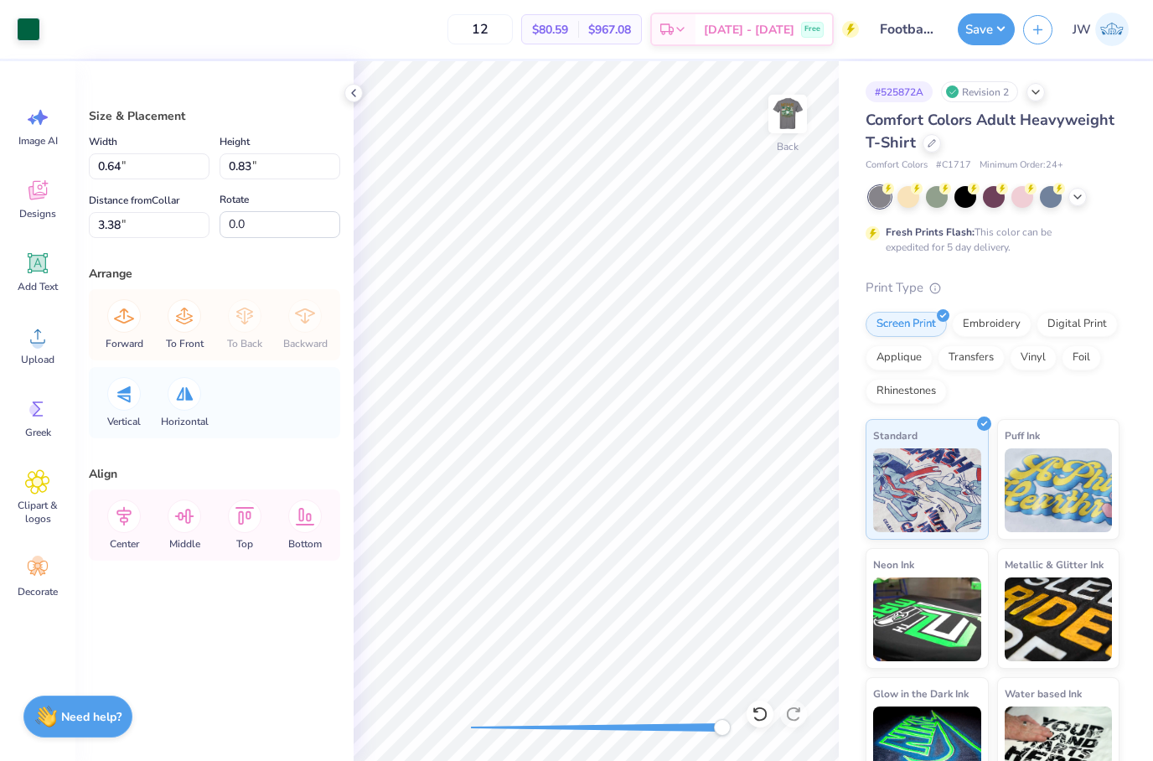
type input "3.35"
type input "1.37"
type input "3.30"
type input "0.64"
type input "0.83"
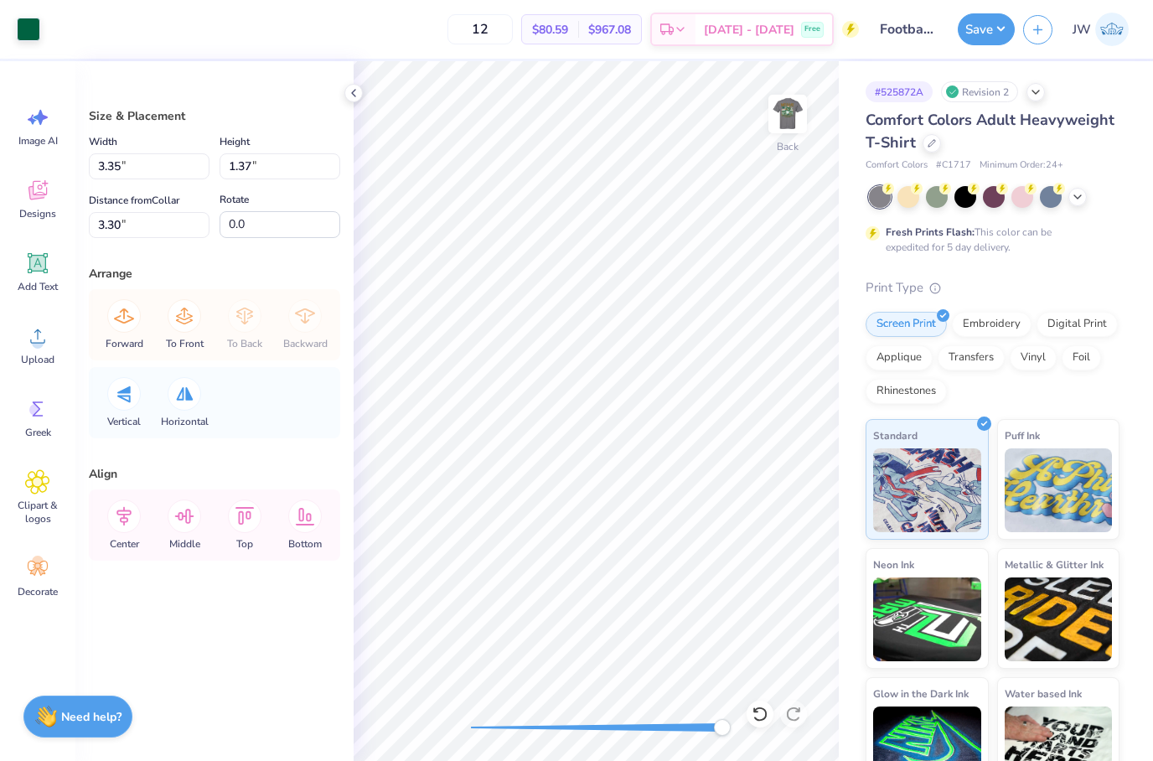
type input "3.38"
type input "0.23"
type input "0.84"
type input "3.37"
type input "0.23"
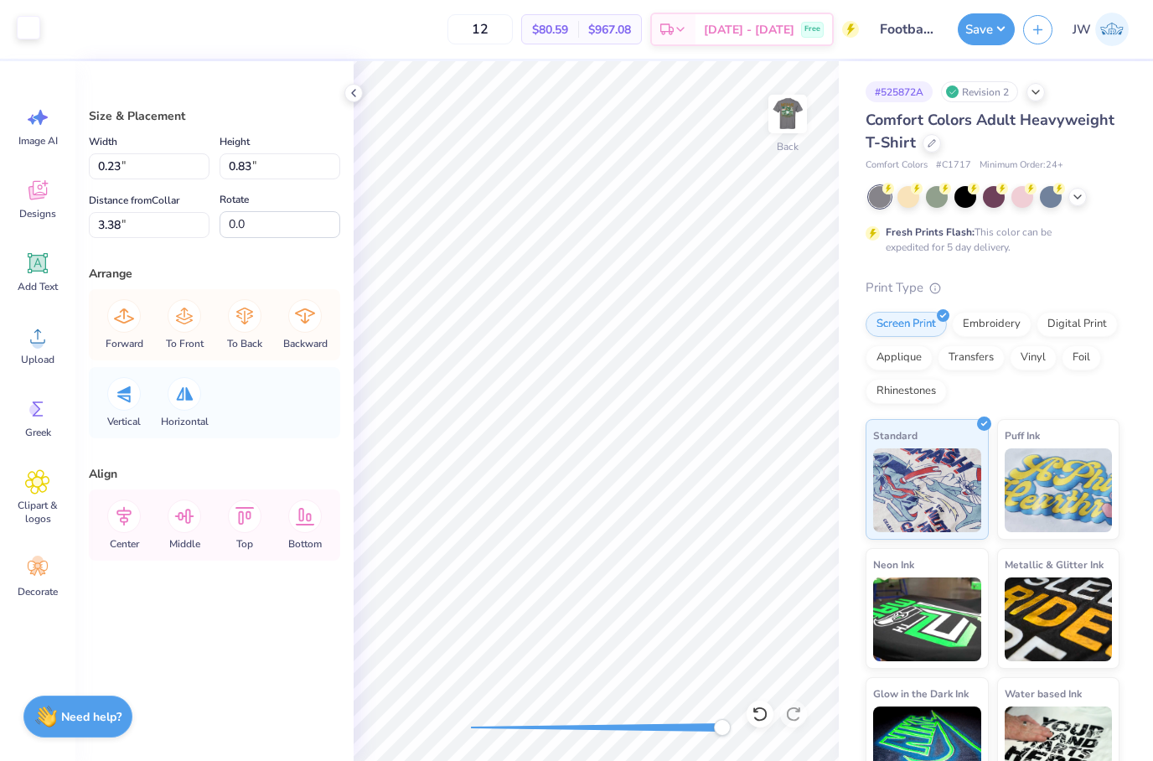
click at [18, 28] on div at bounding box center [28, 27] width 23 height 23
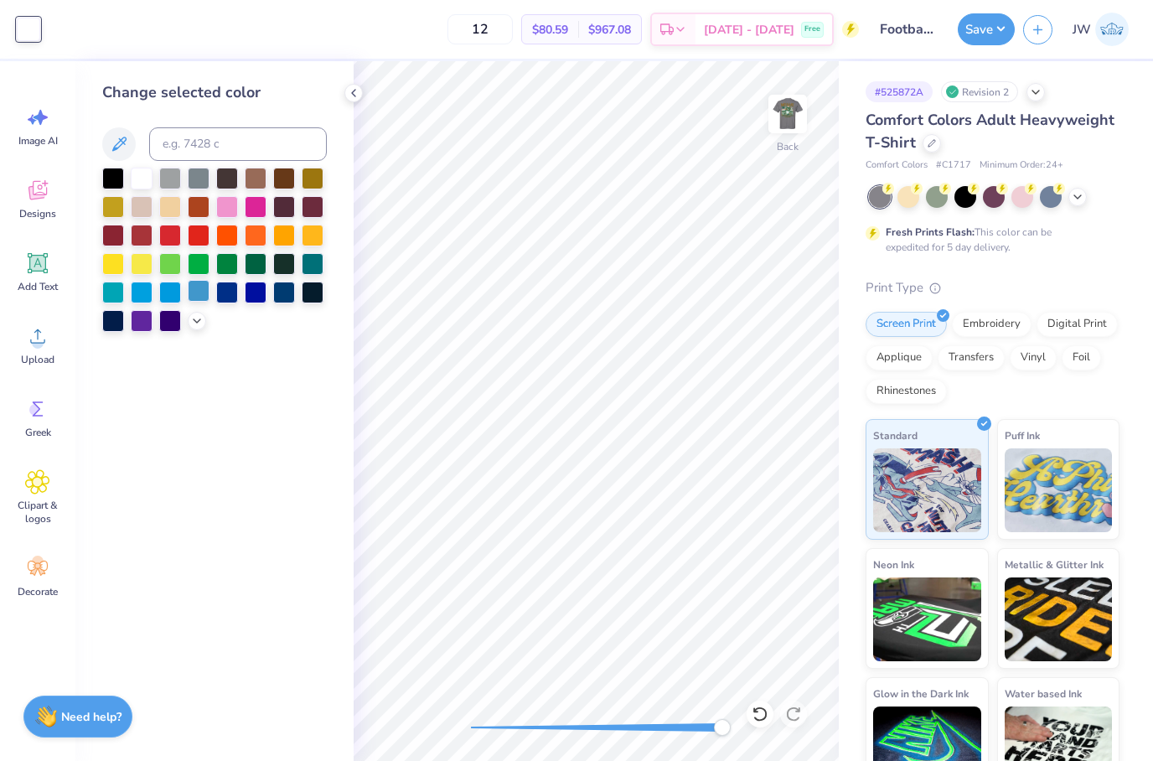
click at [194, 307] on div at bounding box center [214, 250] width 225 height 164
click at [194, 317] on icon at bounding box center [196, 319] width 13 height 13
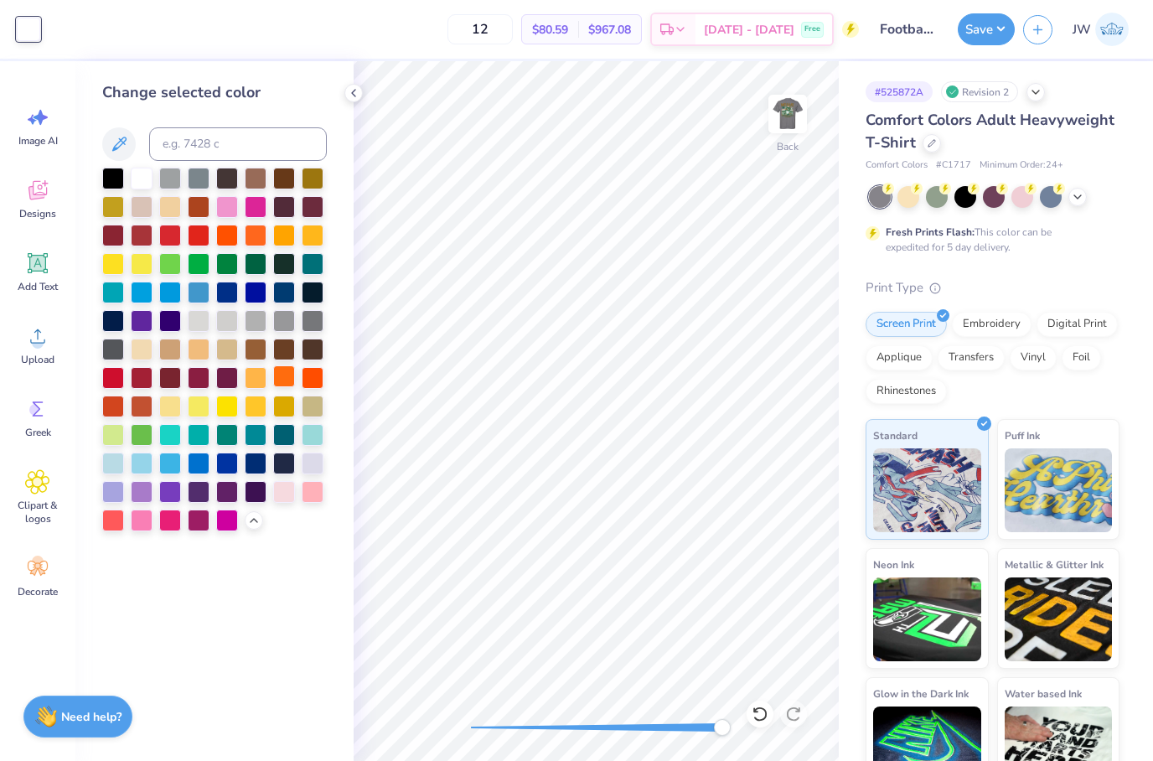
click at [286, 374] on div at bounding box center [284, 376] width 22 height 22
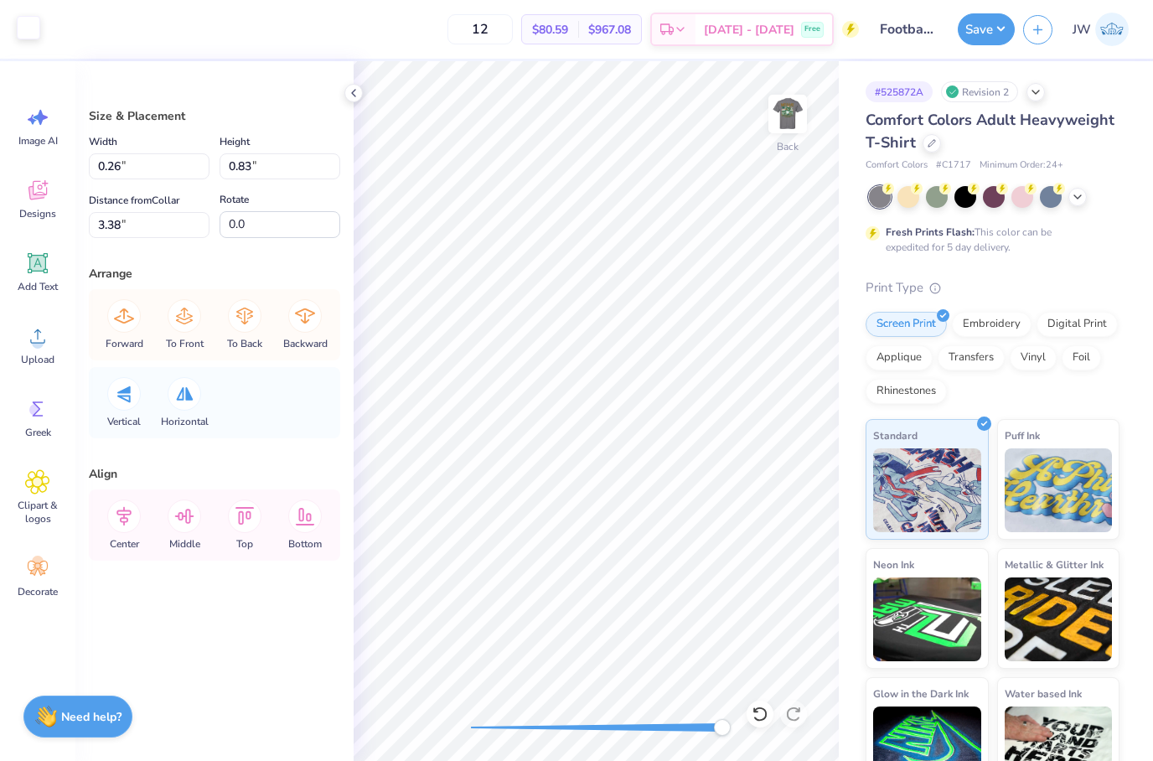
click at [33, 20] on div at bounding box center [28, 27] width 23 height 23
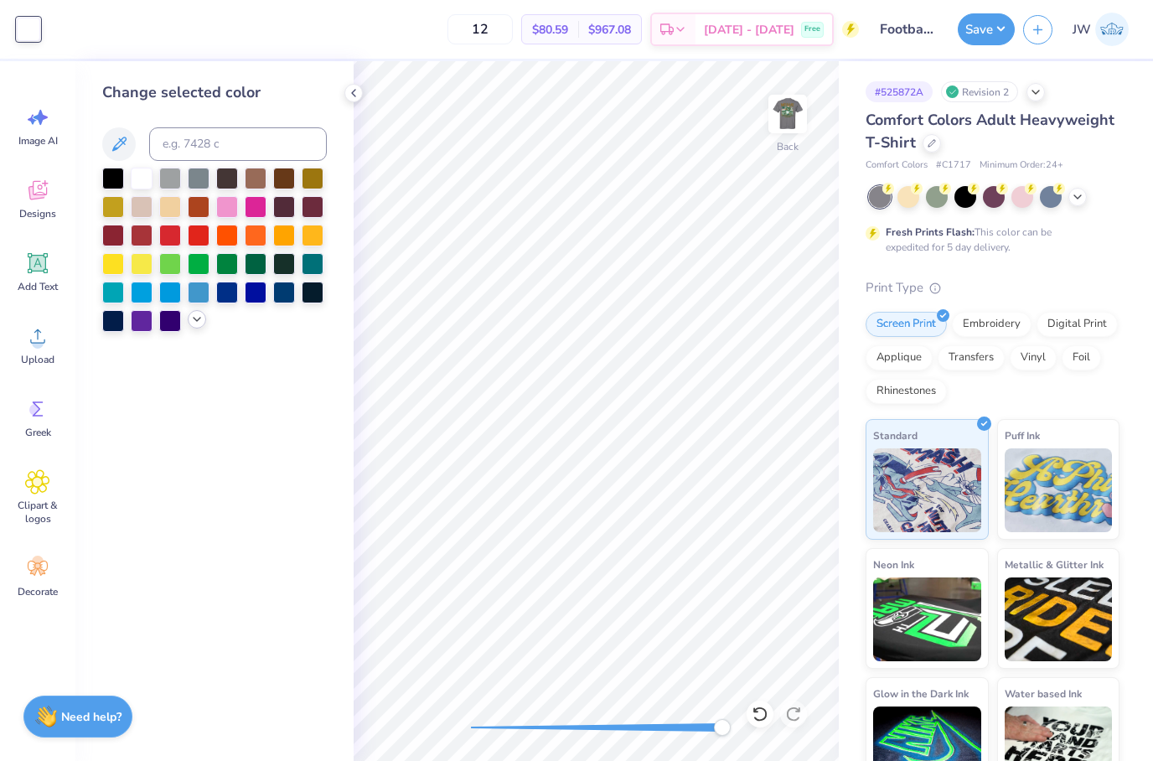
click at [199, 332] on div at bounding box center [214, 250] width 225 height 164
click at [204, 319] on div at bounding box center [197, 319] width 18 height 18
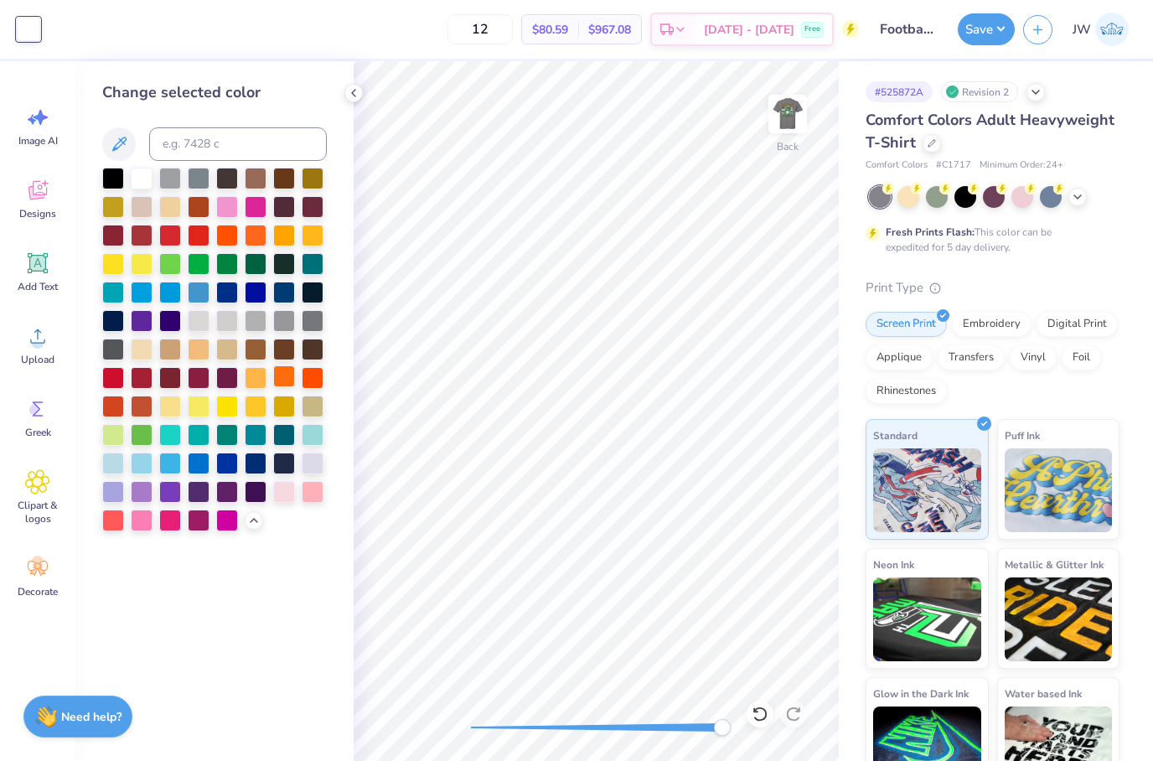
click at [281, 376] on div at bounding box center [284, 376] width 22 height 22
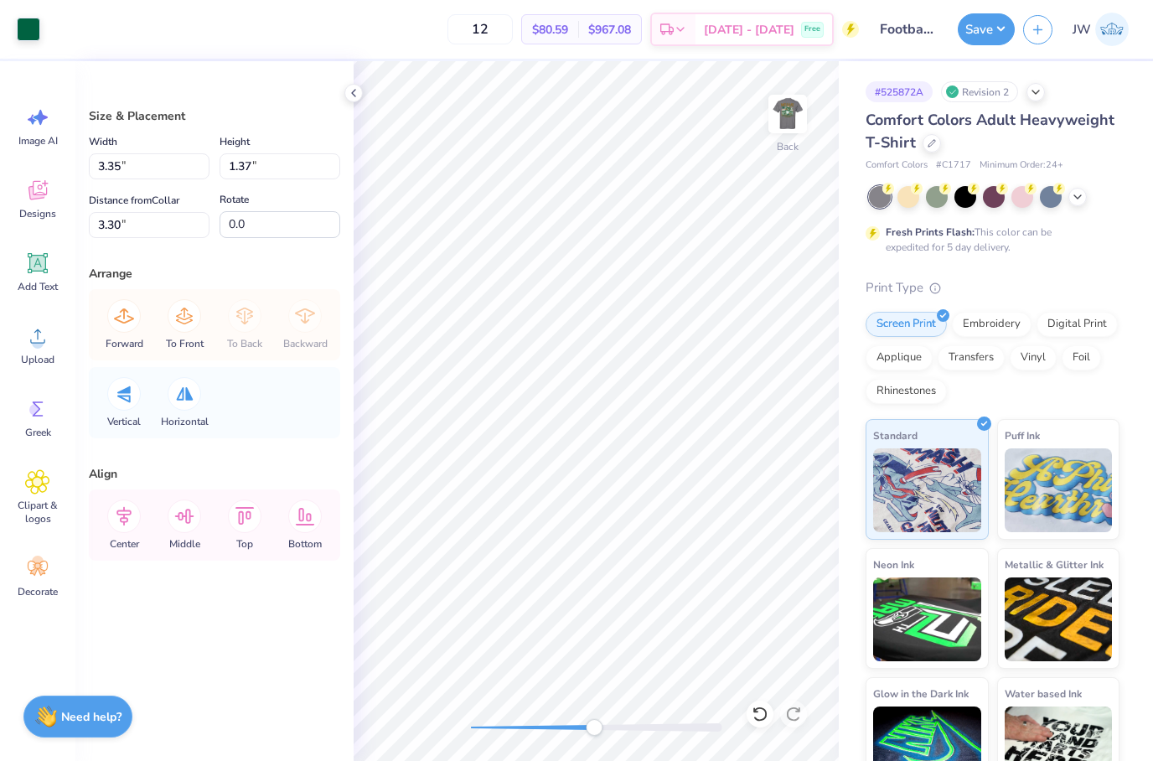
type input "0.40"
type input "0.32"
type input "3.60"
type input "0.39"
type input "0.32"
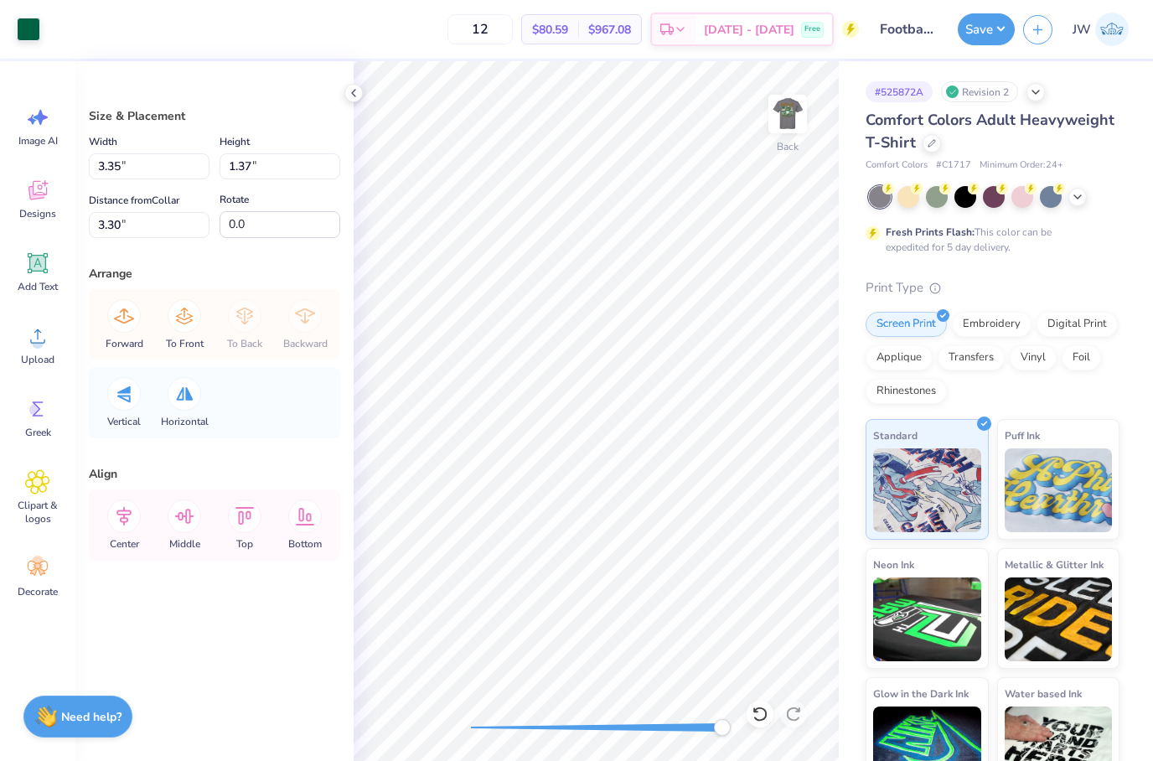
type input "3.61"
click at [40, 13] on div "Art colors 12 $80.59 Per Item $967.08 Total Est. Delivery [DATE] - [DATE] Free …" at bounding box center [576, 29] width 1153 height 59
click at [29, 34] on div at bounding box center [28, 27] width 23 height 23
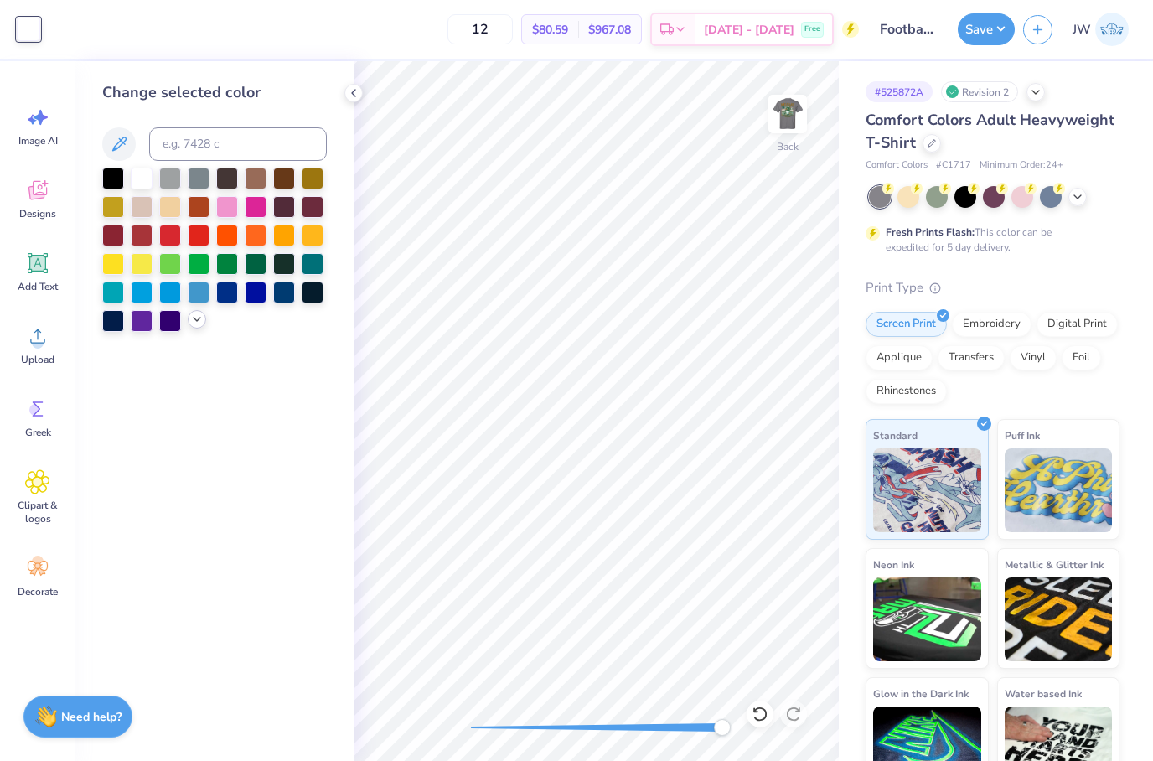
click at [193, 325] on icon at bounding box center [196, 319] width 13 height 13
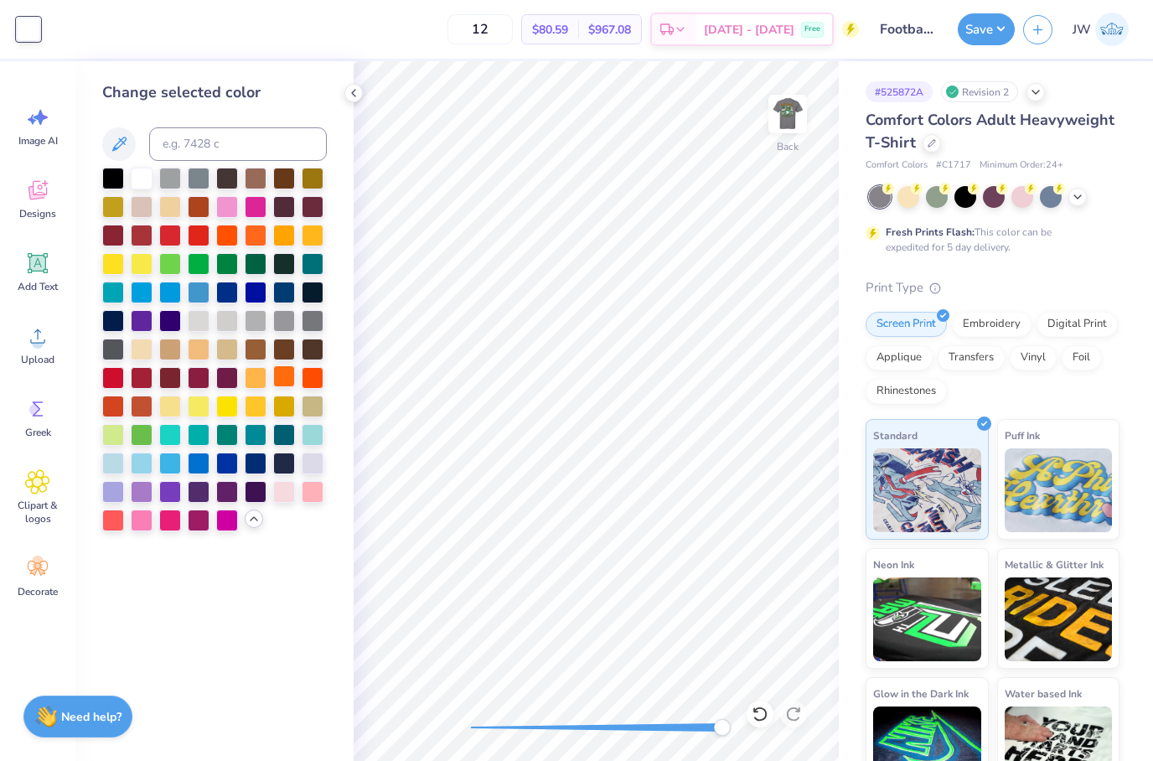
click at [282, 381] on div at bounding box center [284, 376] width 22 height 22
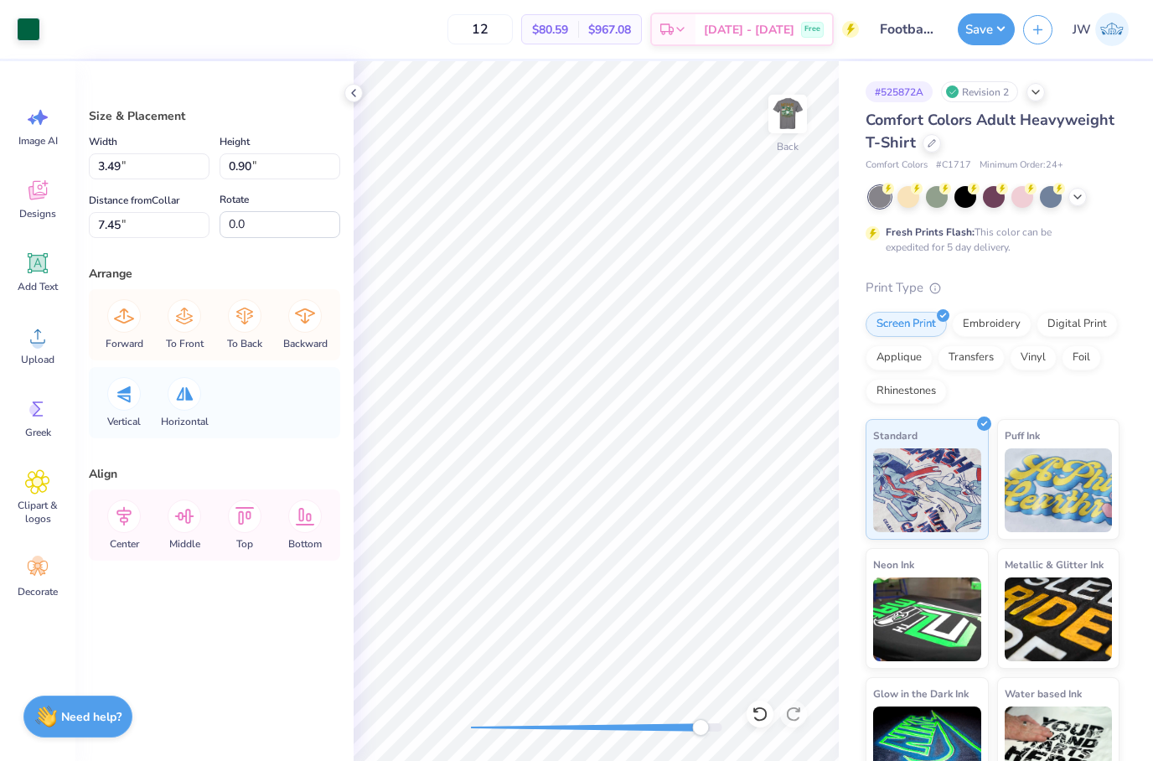
type input "0.14"
type input "0.38"
type input "7.73"
type input "0.17"
type input "0.41"
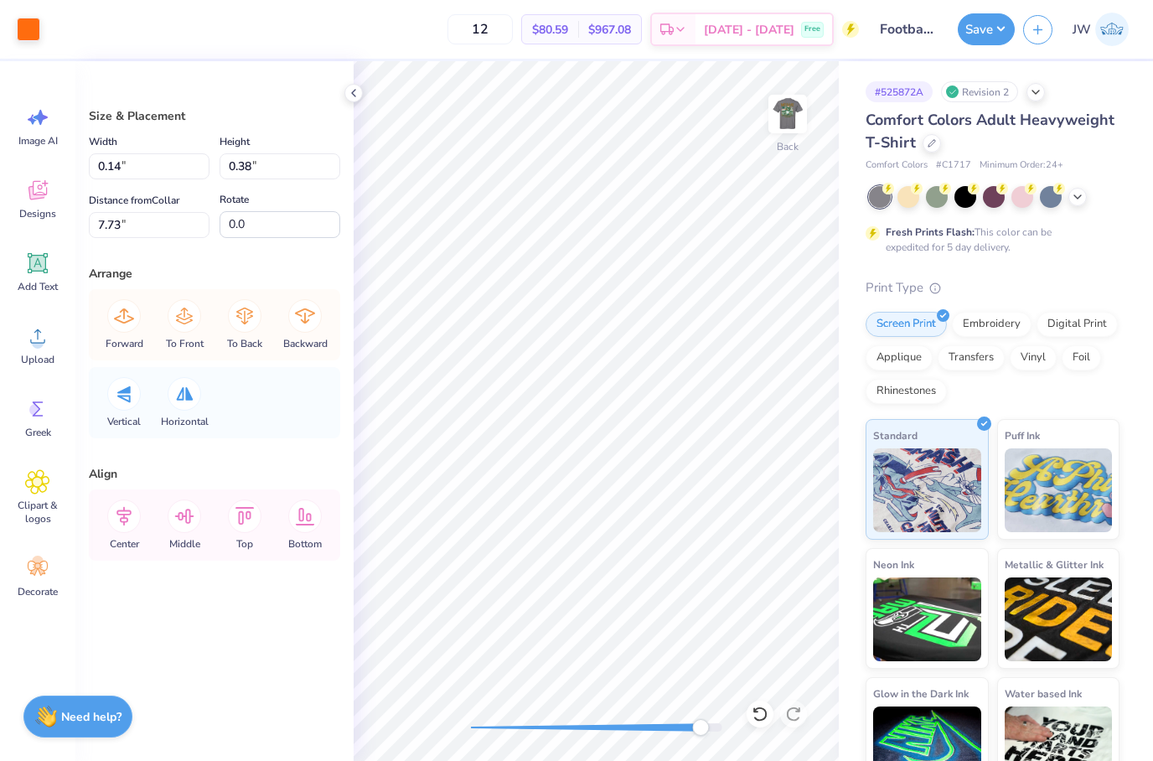
type input "7.72"
type input "0.14"
type input "0.38"
type input "7.73"
type input "0.16"
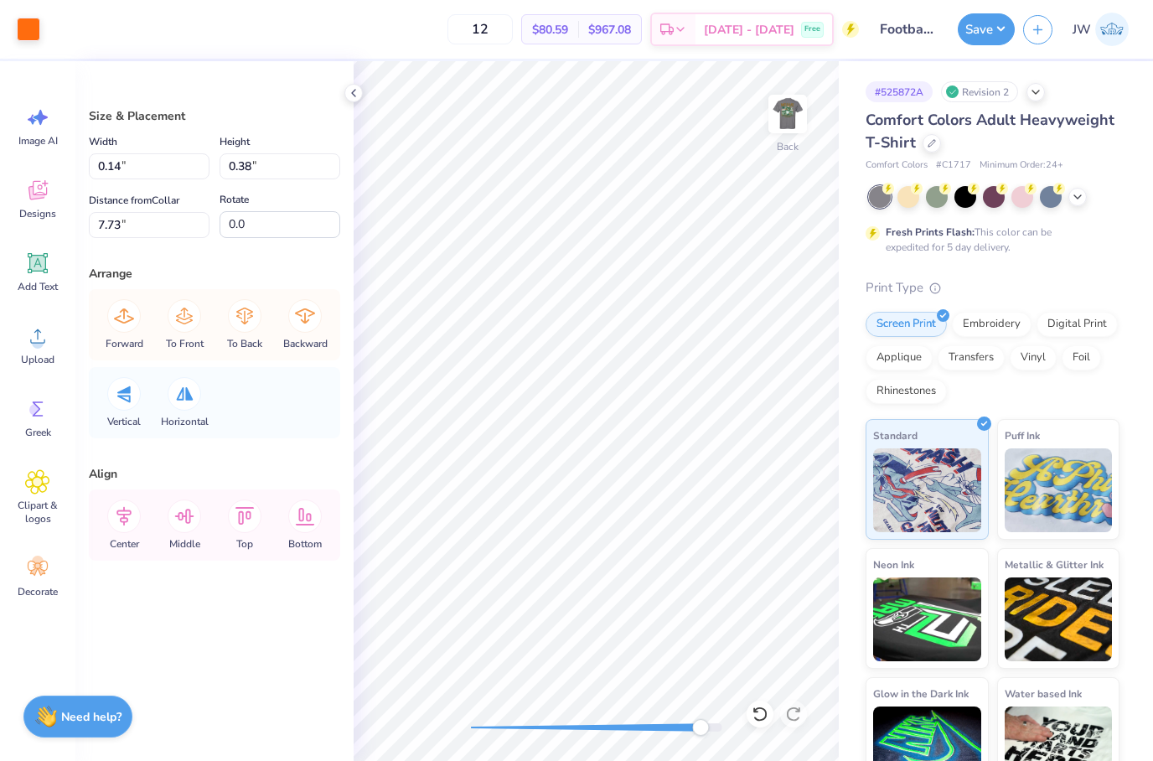
type input "0.40"
type input "7.72"
click at [24, 23] on div at bounding box center [28, 27] width 23 height 23
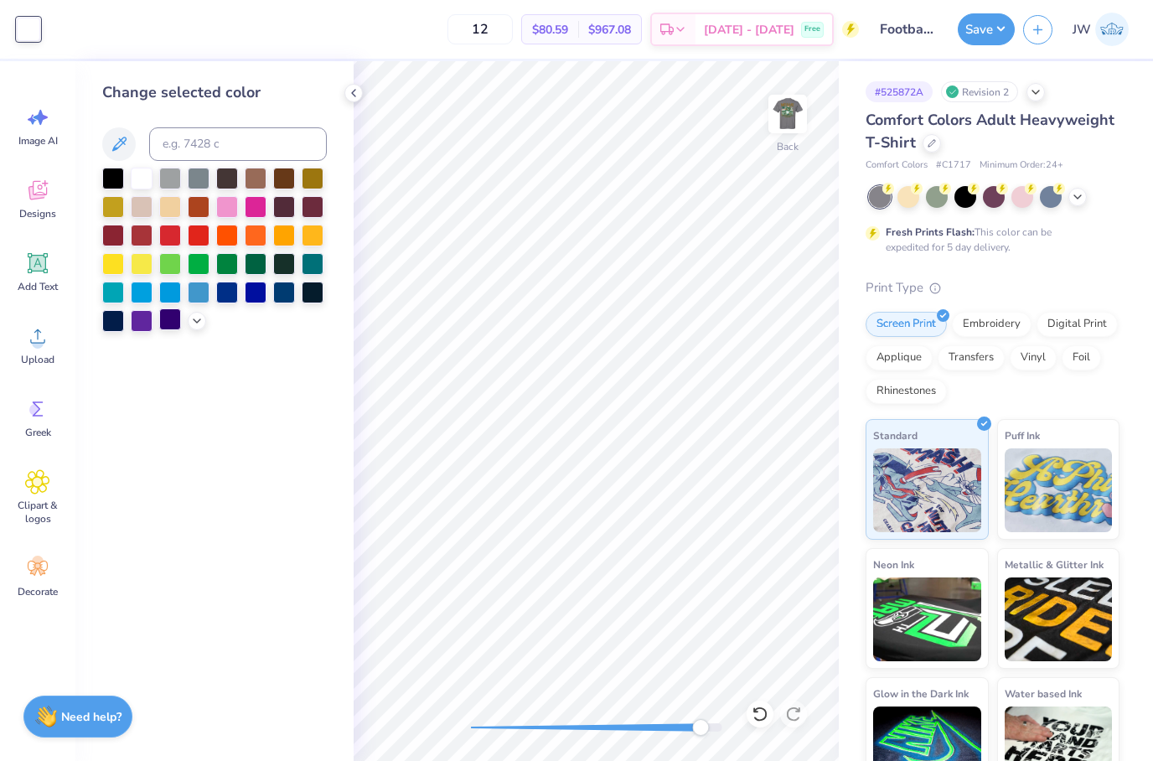
click at [172, 330] on div at bounding box center [170, 319] width 22 height 22
click at [193, 321] on icon at bounding box center [196, 319] width 13 height 13
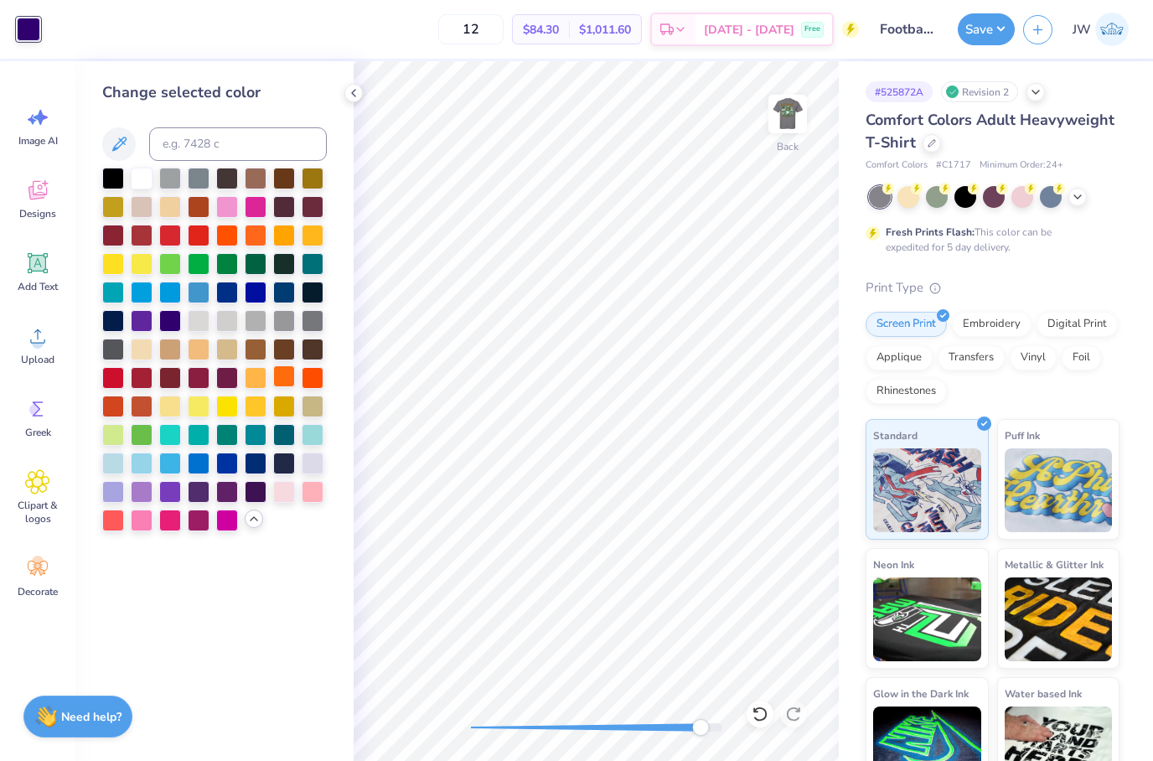
click at [282, 384] on div at bounding box center [284, 376] width 22 height 22
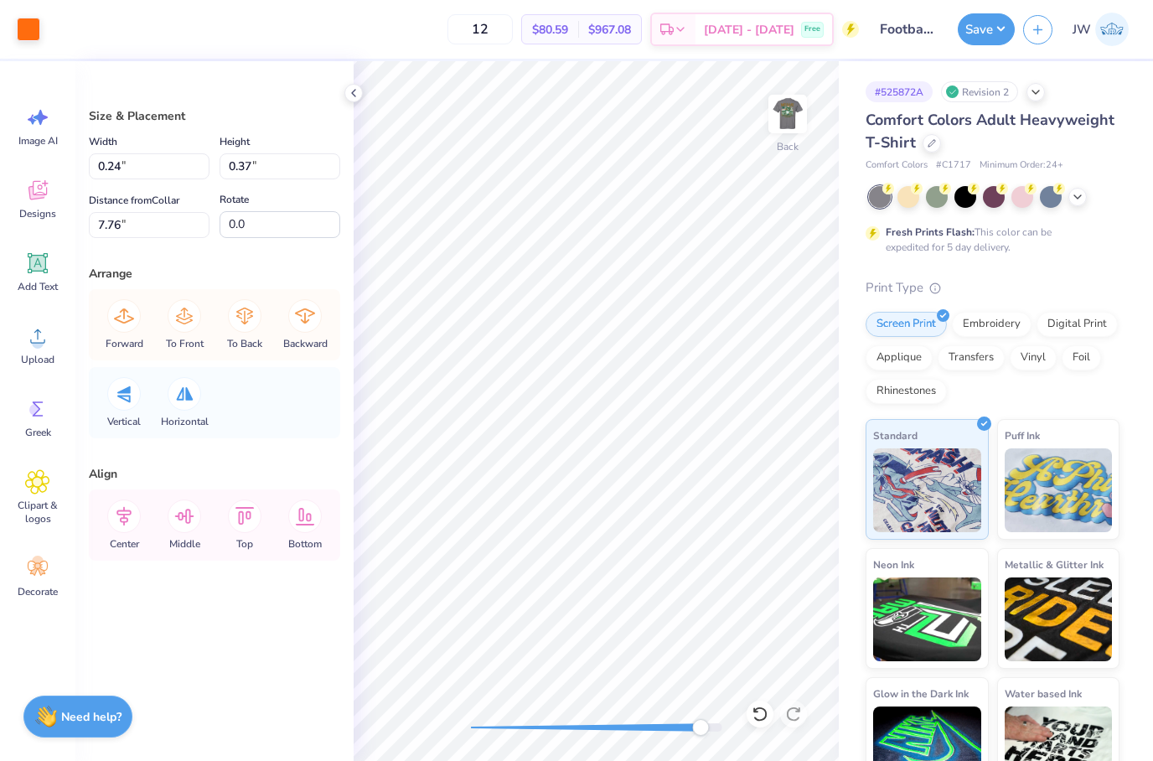
type input "3.49"
type input "0.90"
type input "7.45"
type input "0.26"
type input "0.39"
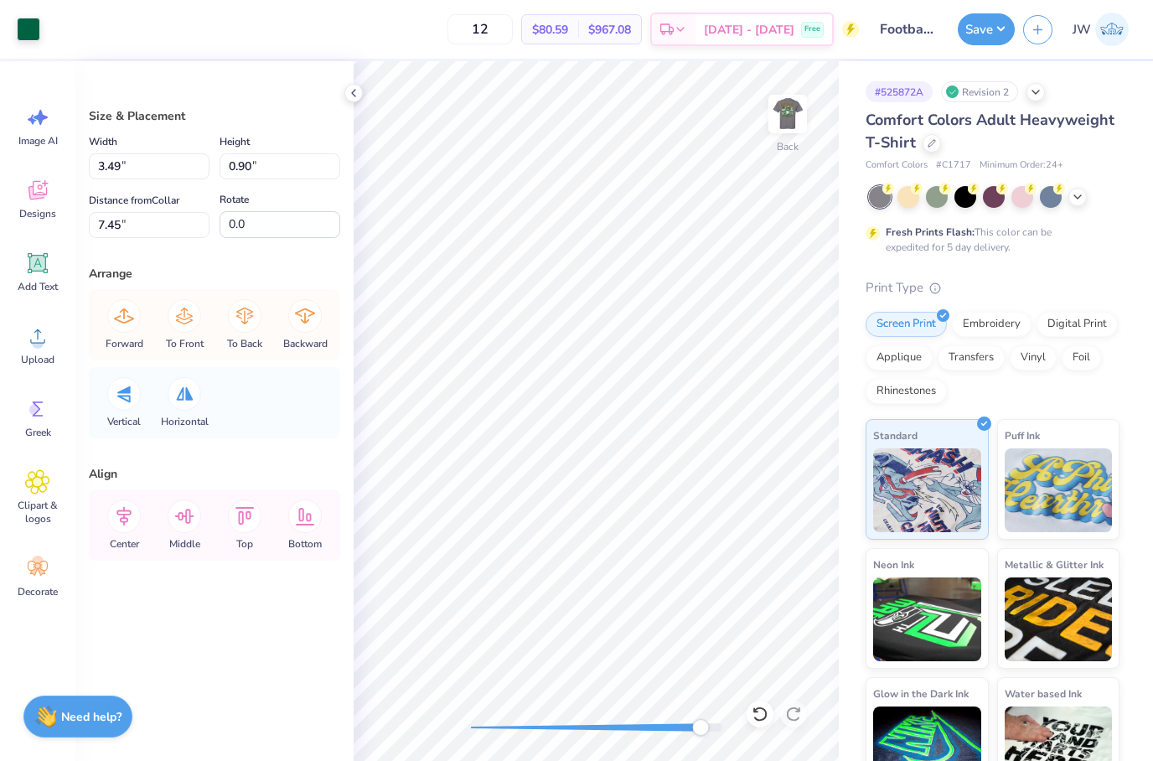
type input "7.75"
type input "0.24"
type input "0.37"
type input "7.76"
type input "3.49"
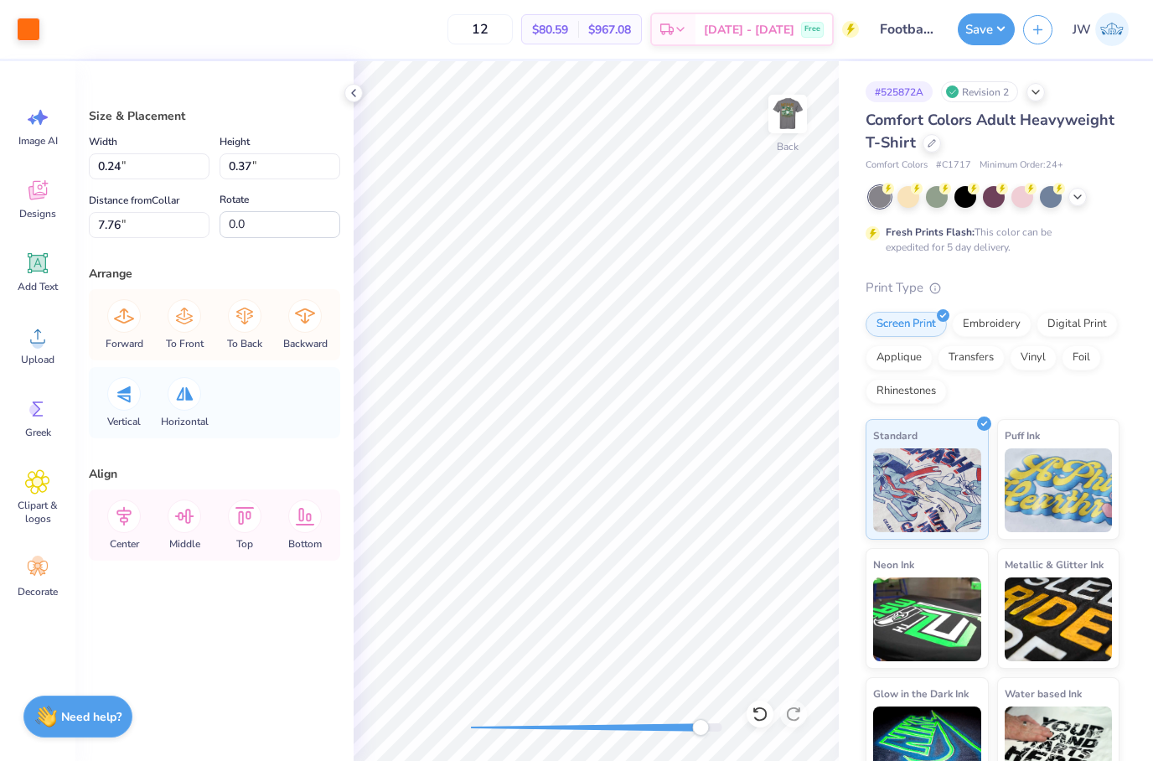
type input "0.90"
type input "7.45"
type input "0.26"
type input "0.38"
type input "7.75"
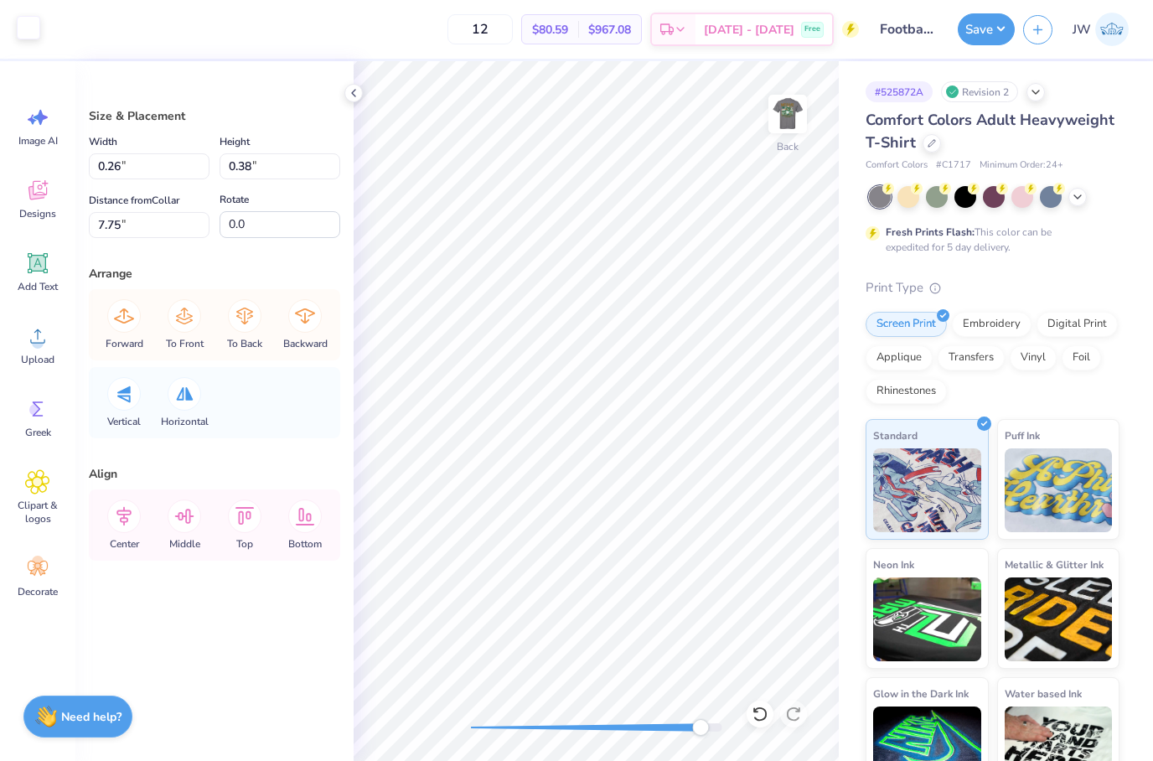
click at [18, 21] on div at bounding box center [28, 27] width 23 height 23
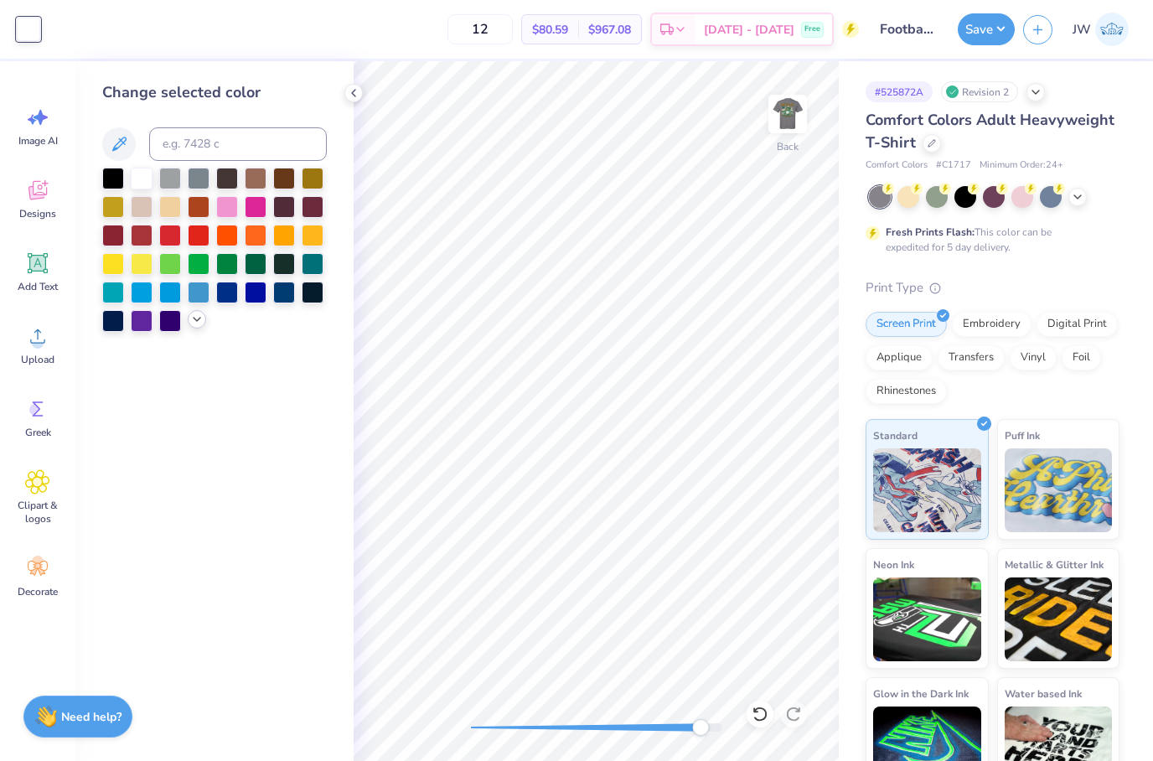
click at [198, 319] on icon at bounding box center [196, 319] width 13 height 13
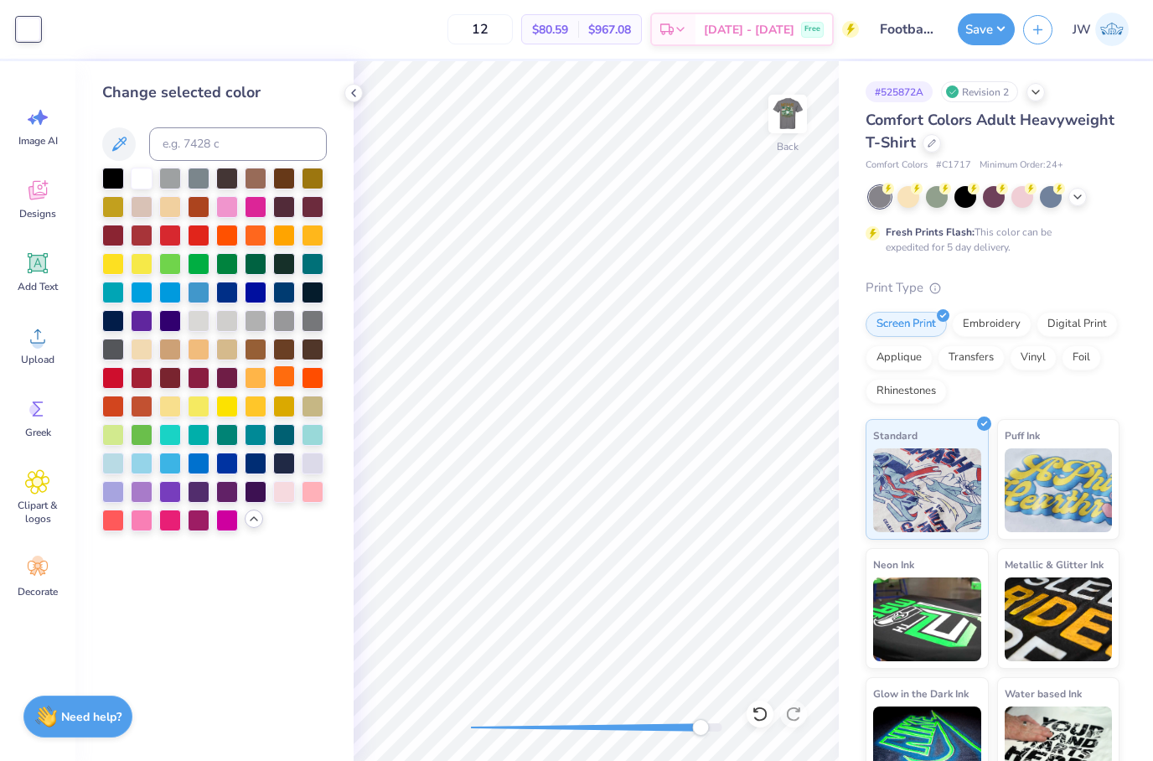
click at [291, 376] on div at bounding box center [284, 376] width 22 height 22
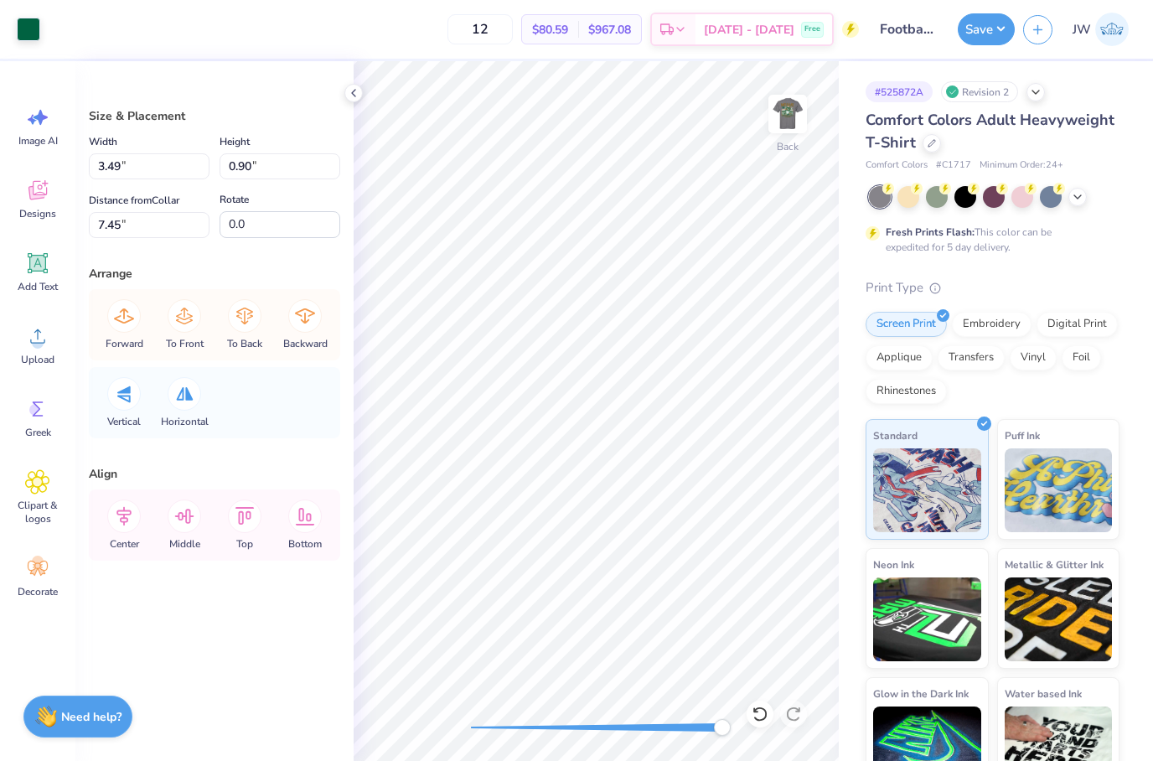
type input "0.25"
type input "0.38"
type input "7.79"
click at [34, 34] on div at bounding box center [28, 27] width 23 height 23
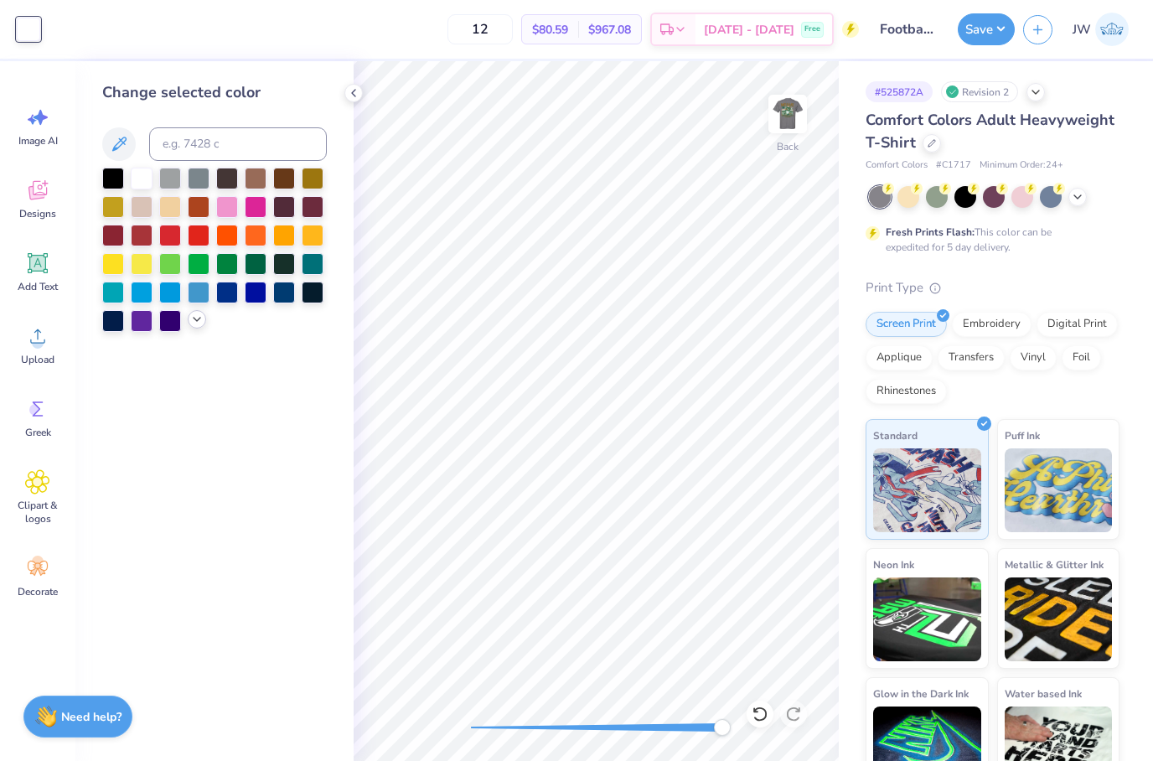
click at [193, 324] on icon at bounding box center [196, 319] width 13 height 13
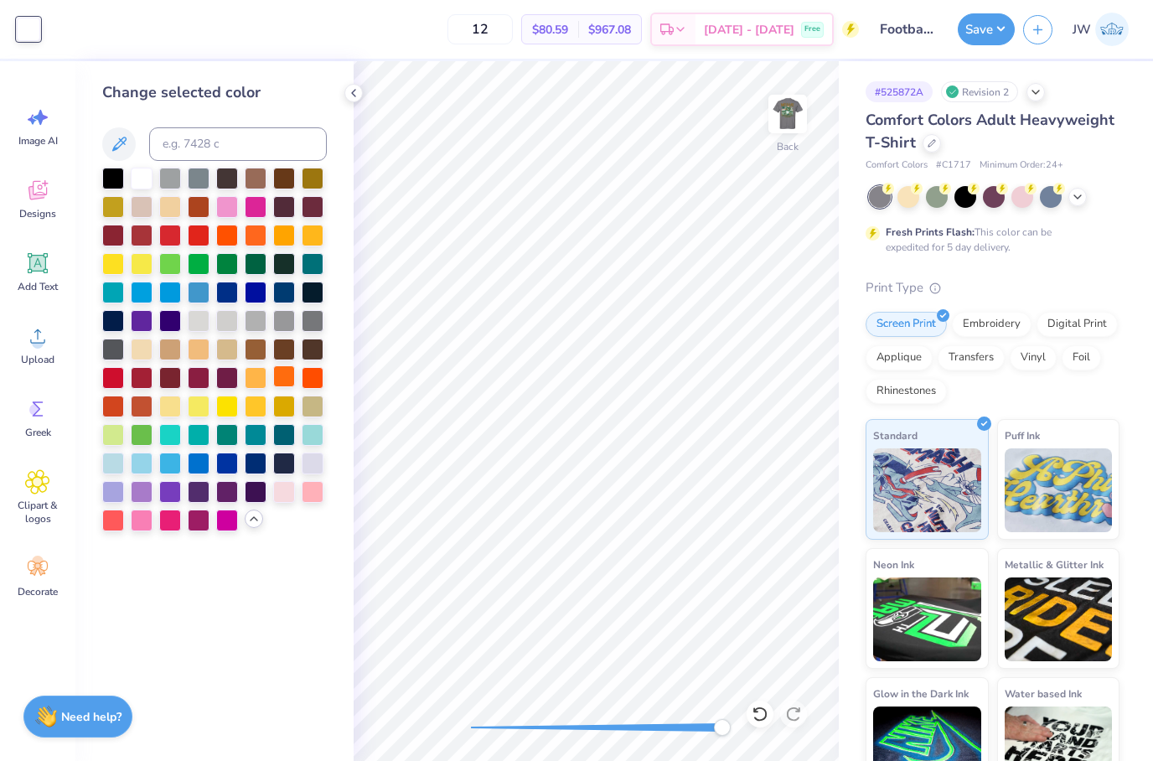
click at [282, 381] on div at bounding box center [284, 376] width 22 height 22
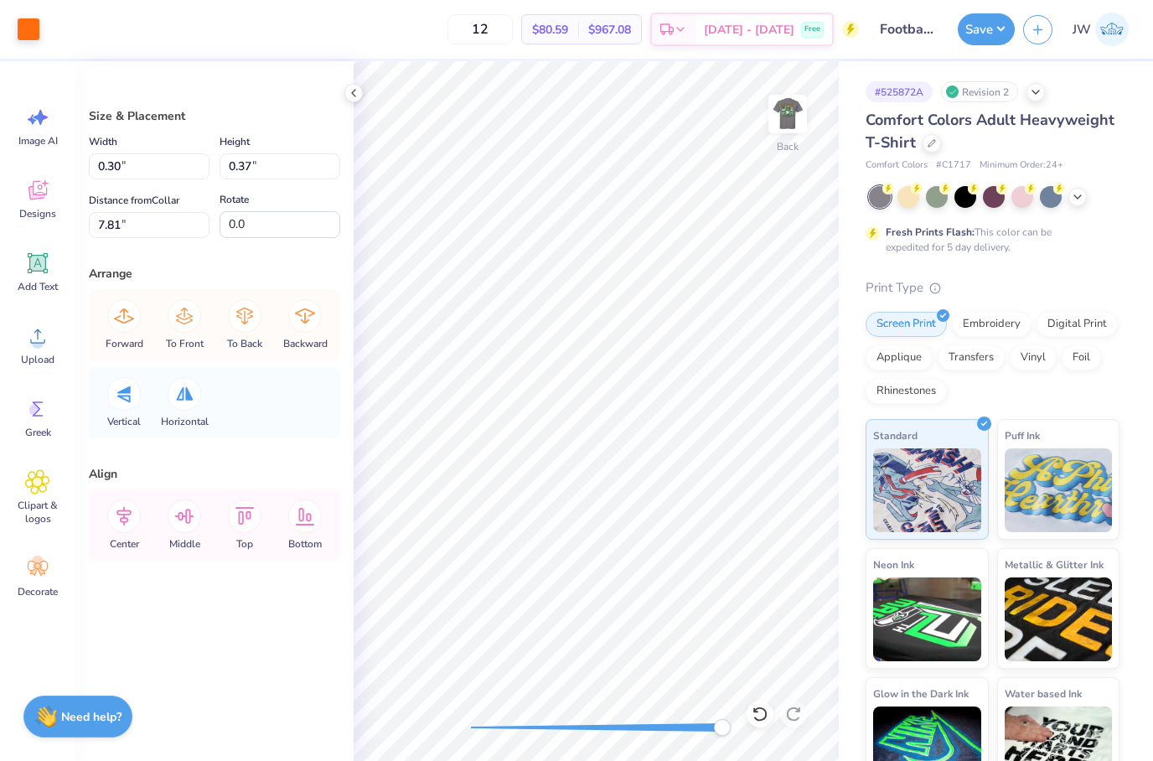
type input "3.49"
type input "0.90"
type input "7.45"
type input "0.30"
type input "0.37"
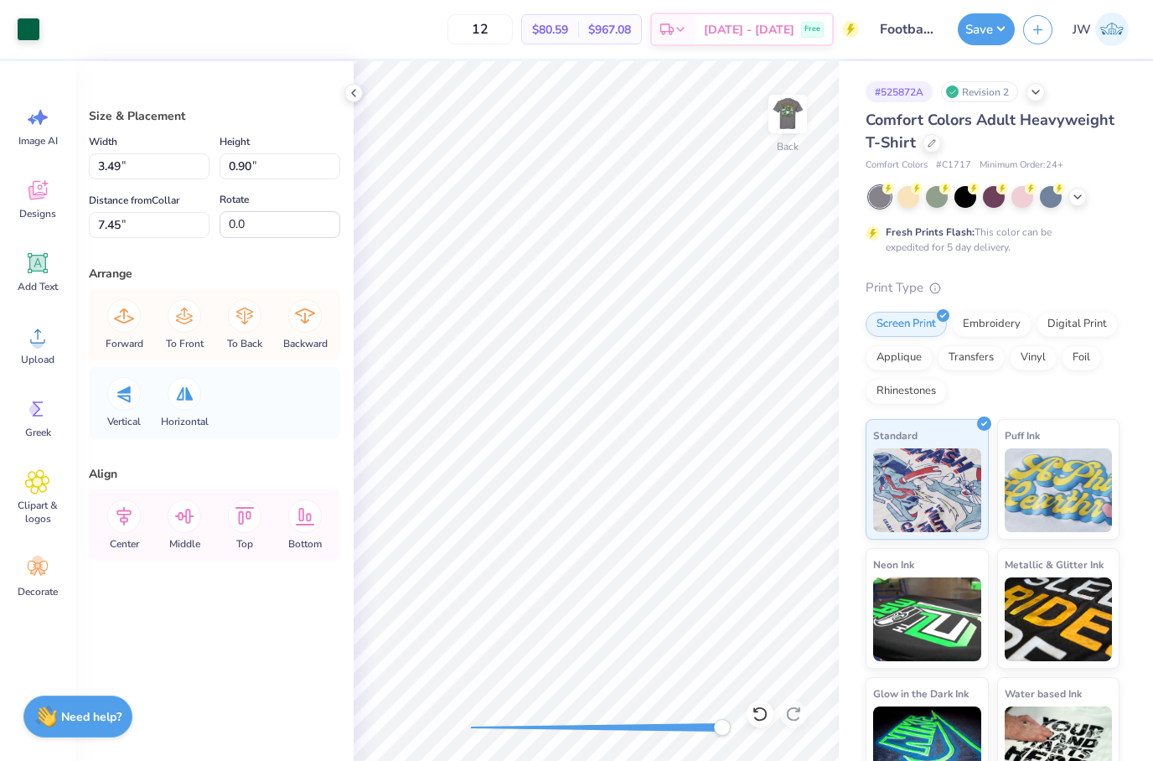
type input "7.81"
type input "3.49"
type input "0.90"
type input "7.45"
type input "0.31"
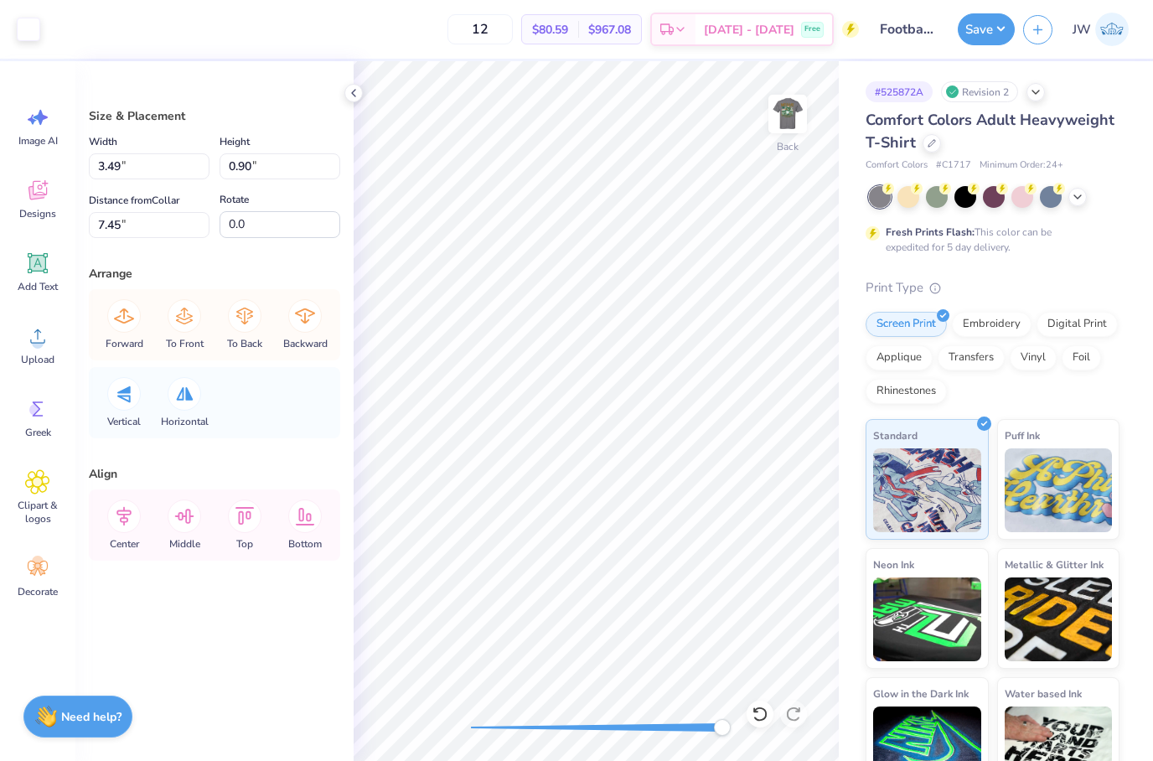
type input "0.38"
type input "7.80"
click at [23, 26] on div at bounding box center [28, 27] width 23 height 23
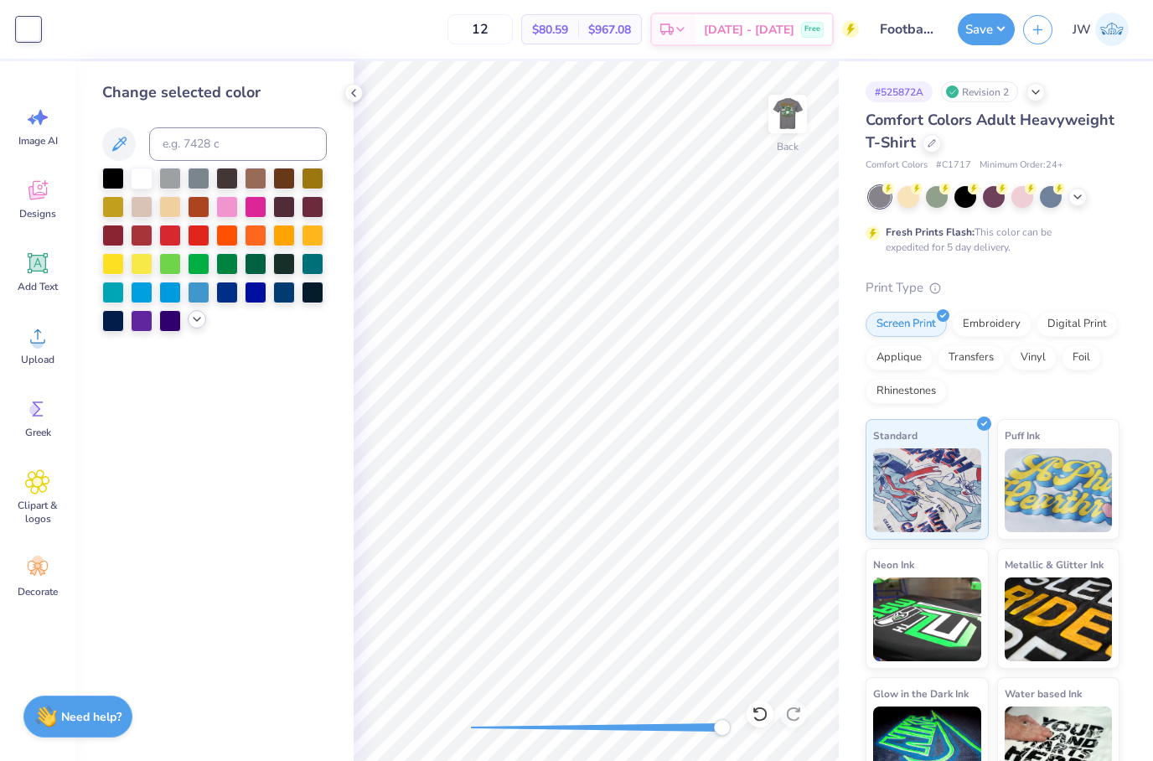
click at [194, 322] on icon at bounding box center [196, 319] width 13 height 13
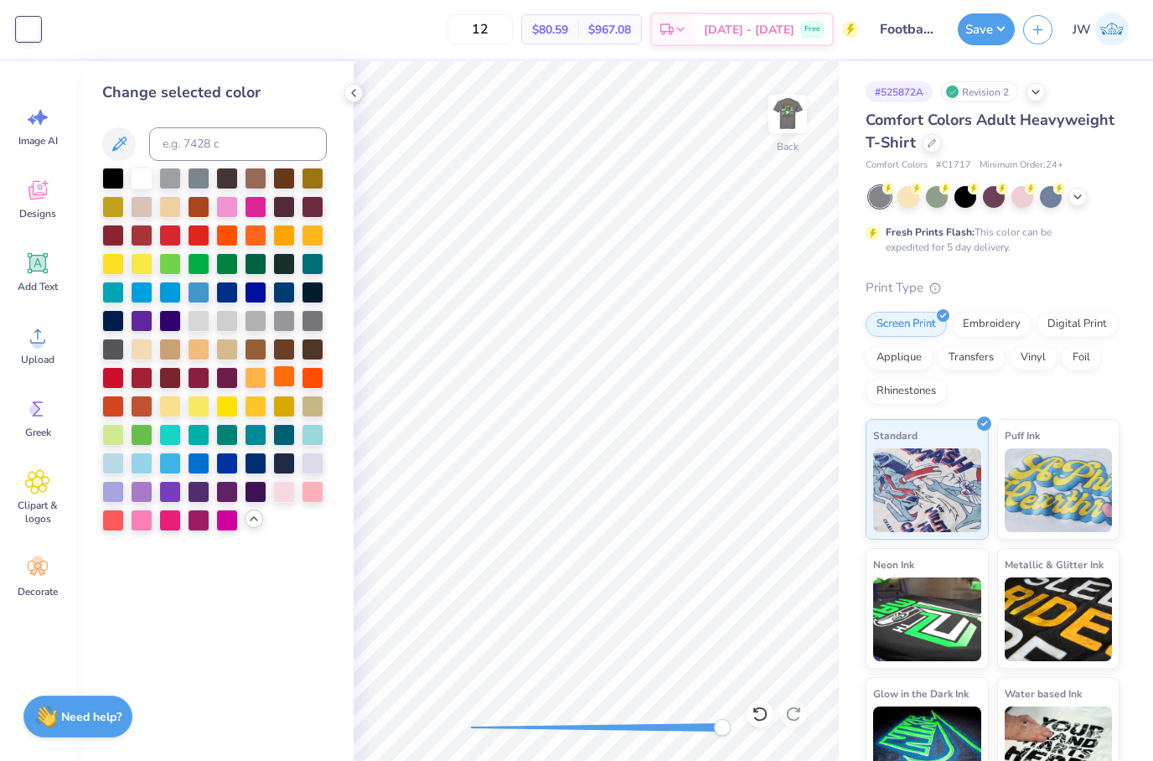
click at [291, 376] on div at bounding box center [284, 376] width 22 height 22
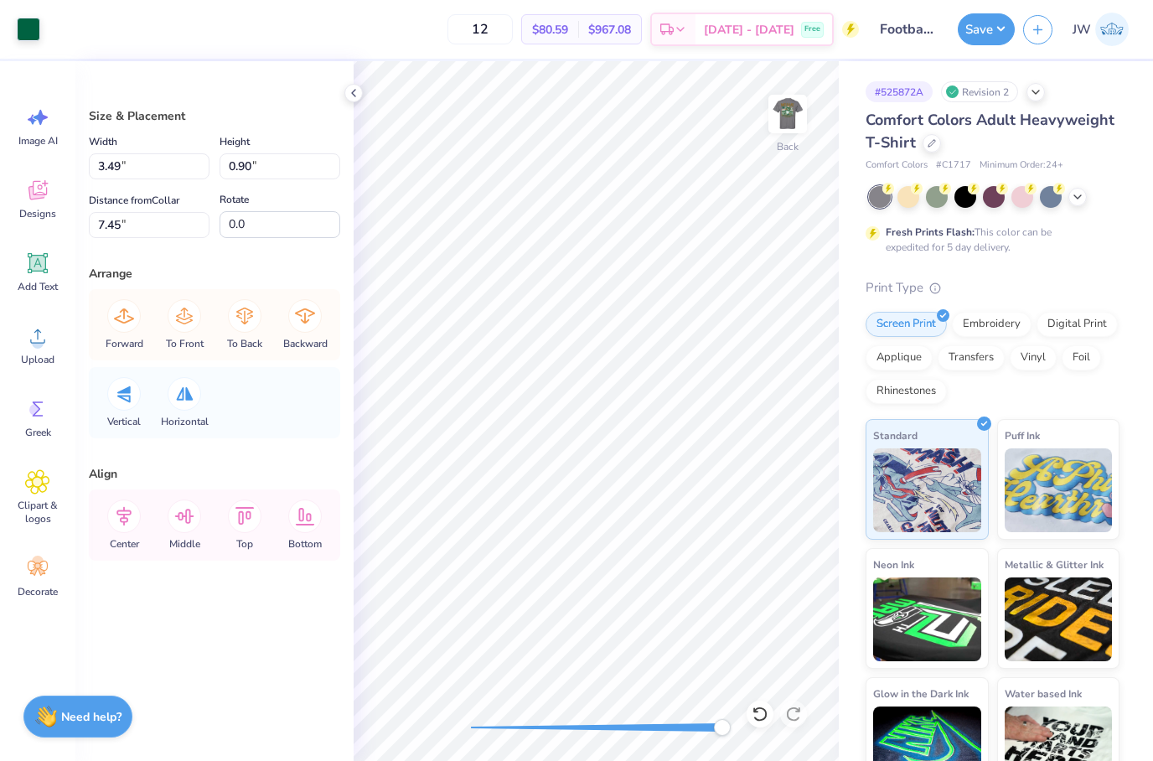
type input "0.23"
type input "0.37"
type input "7.80"
type input "3.49"
type input "0.90"
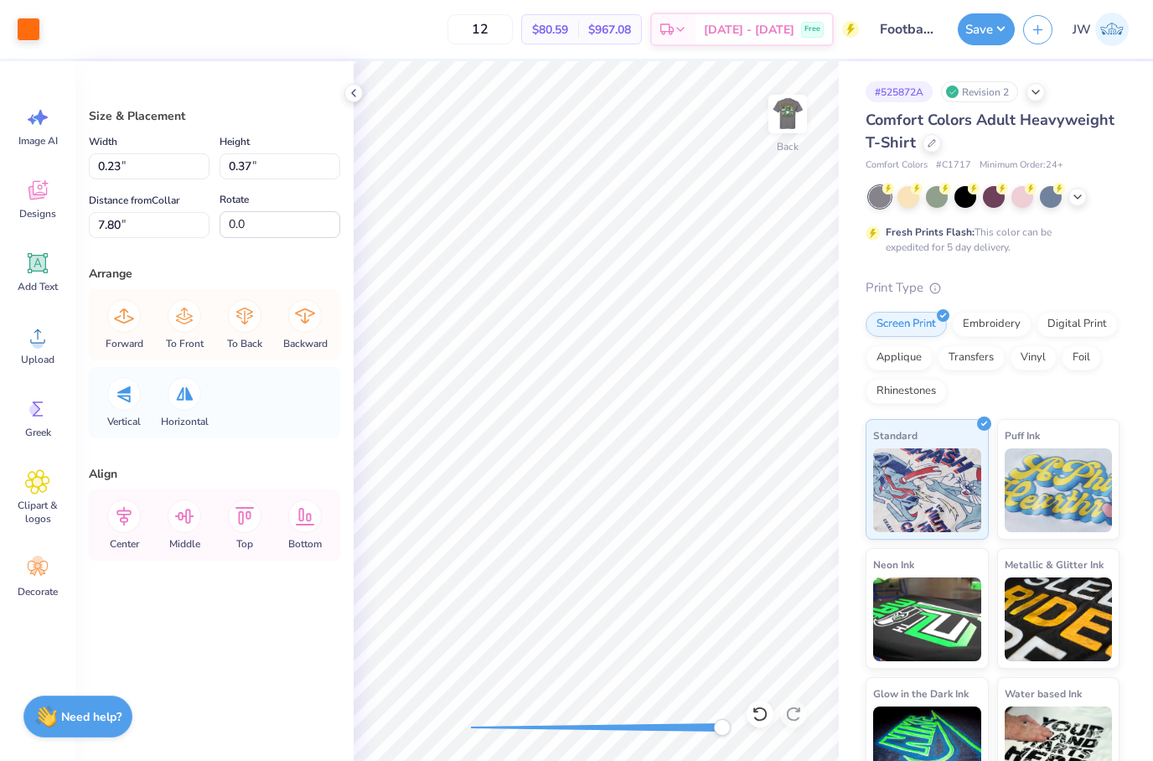
type input "7.45"
type input "0.23"
type input "0.37"
type input "7.80"
type input "0.24"
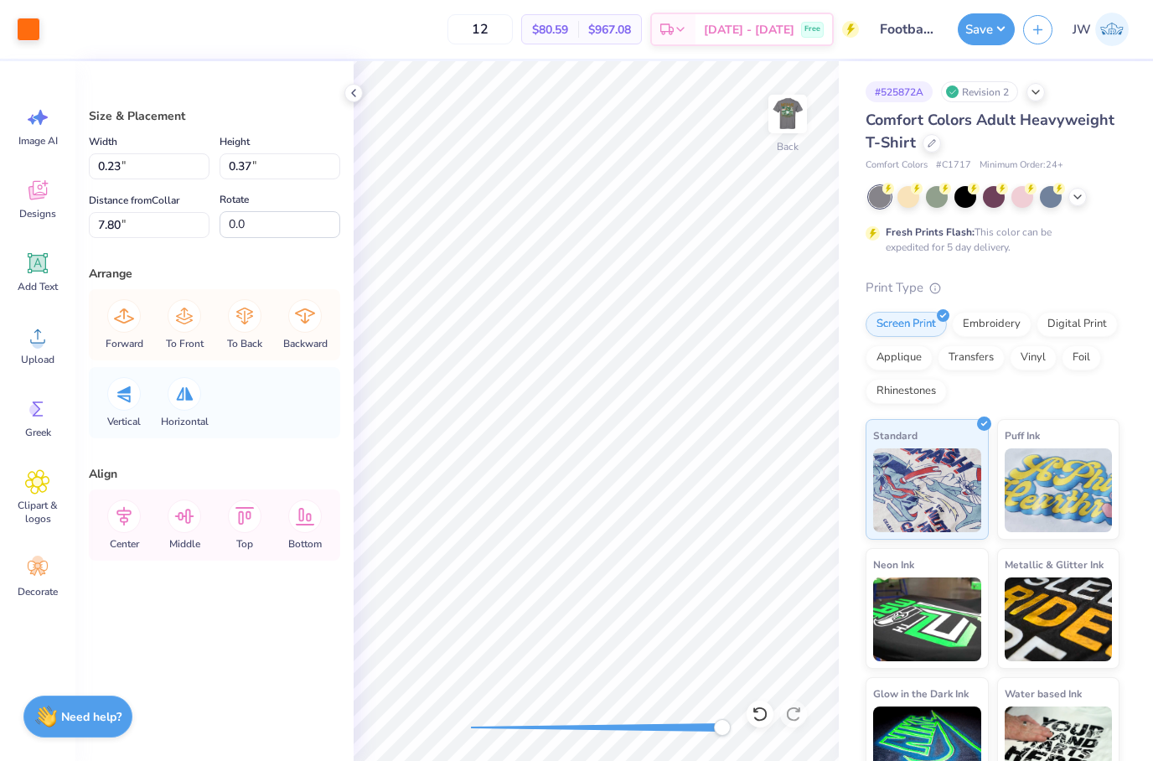
type input "0.39"
type input "7.79"
click at [28, 29] on div at bounding box center [28, 27] width 23 height 23
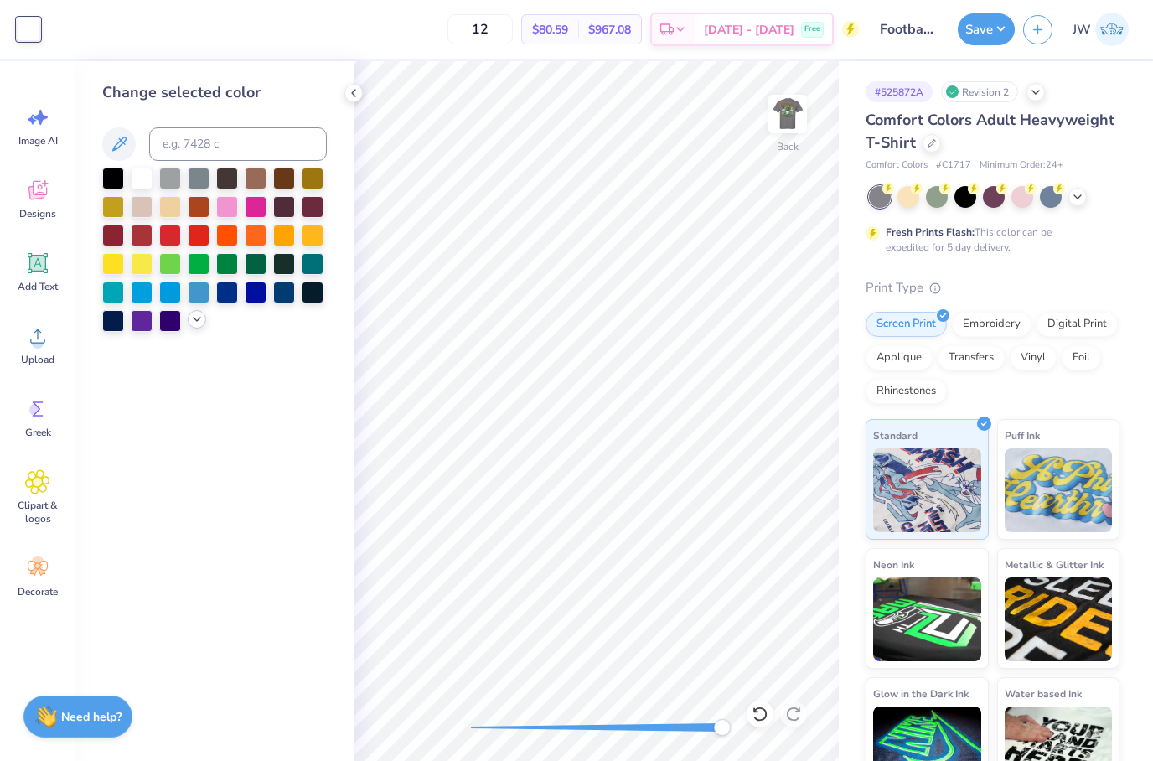
click at [192, 326] on icon at bounding box center [196, 319] width 13 height 13
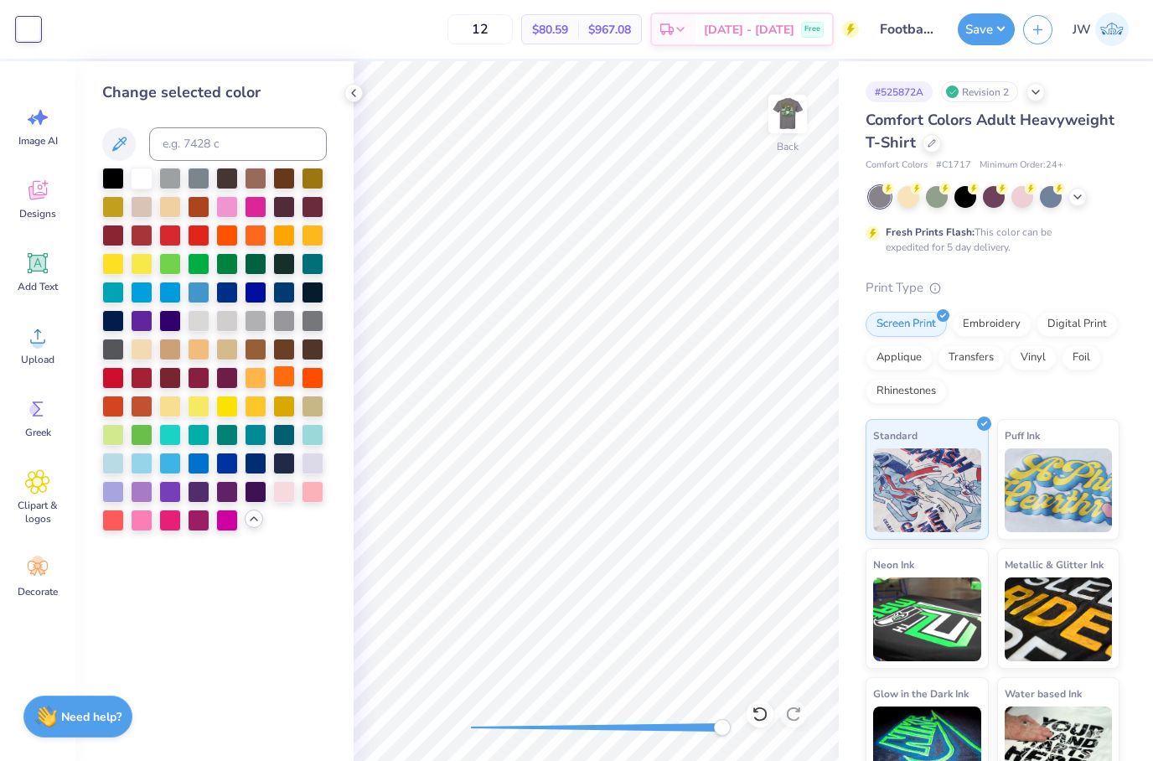
click at [288, 376] on div at bounding box center [284, 376] width 22 height 22
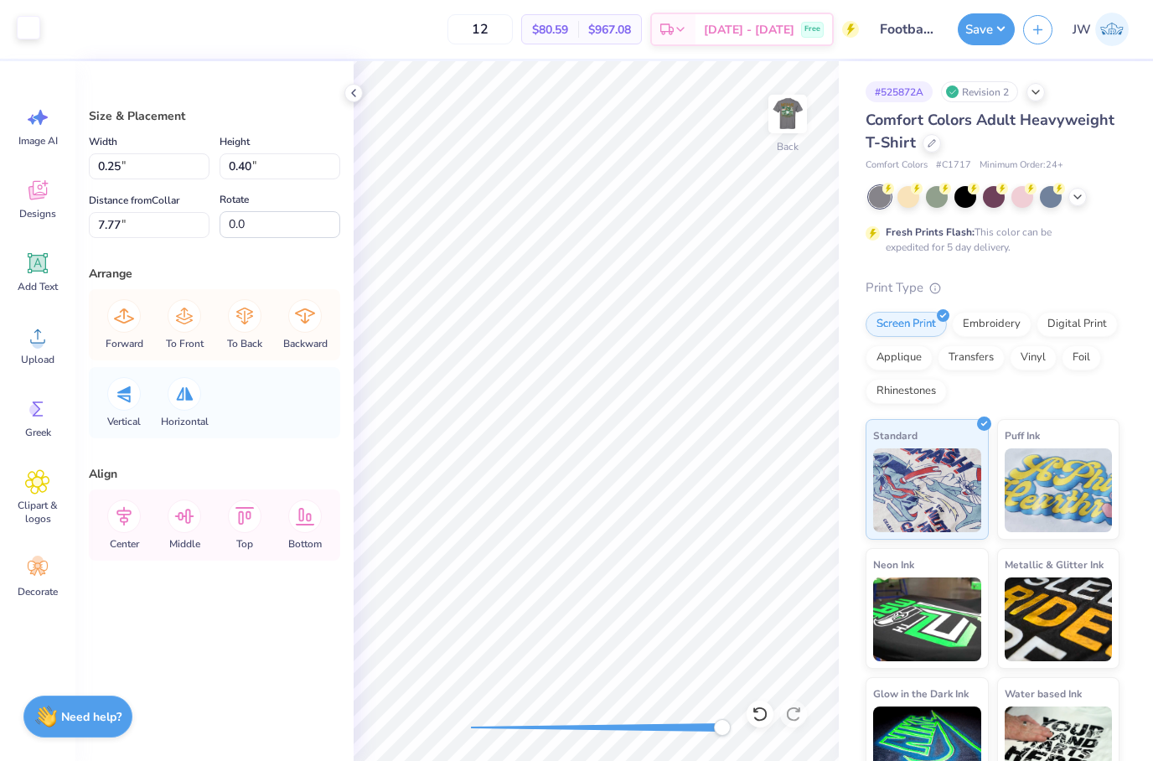
click at [18, 39] on div at bounding box center [28, 27] width 23 height 23
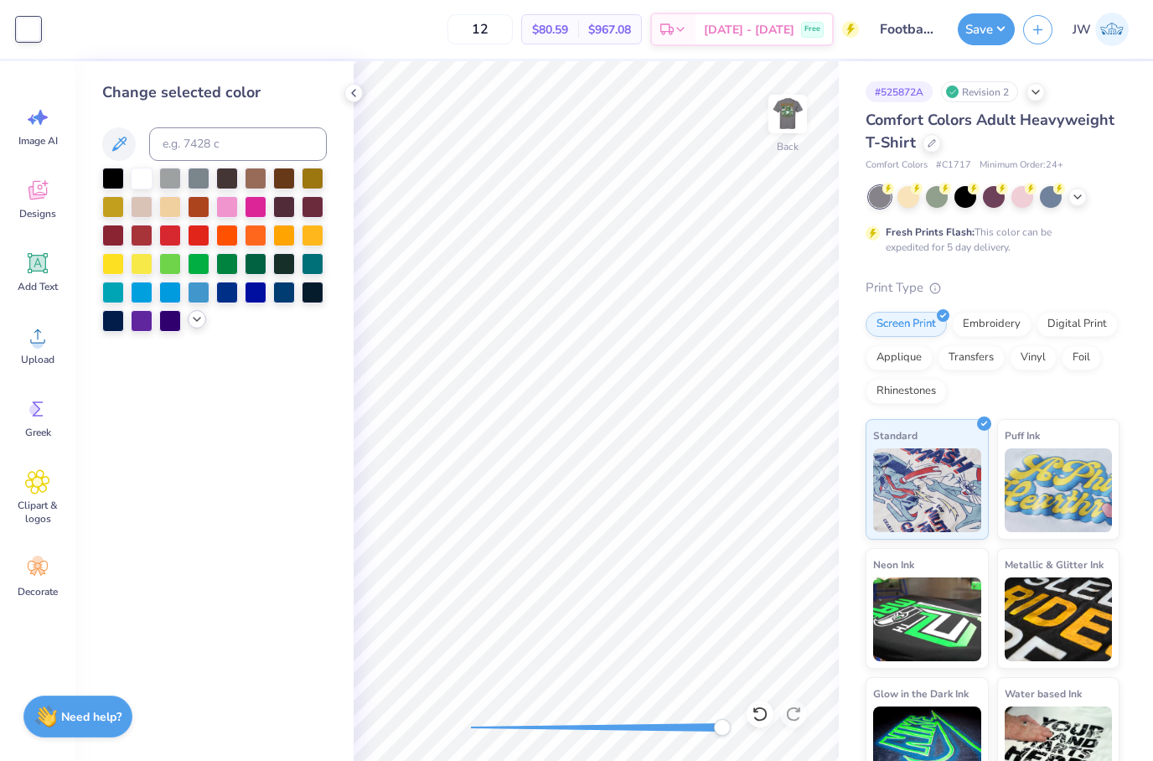
click at [194, 326] on icon at bounding box center [196, 319] width 13 height 13
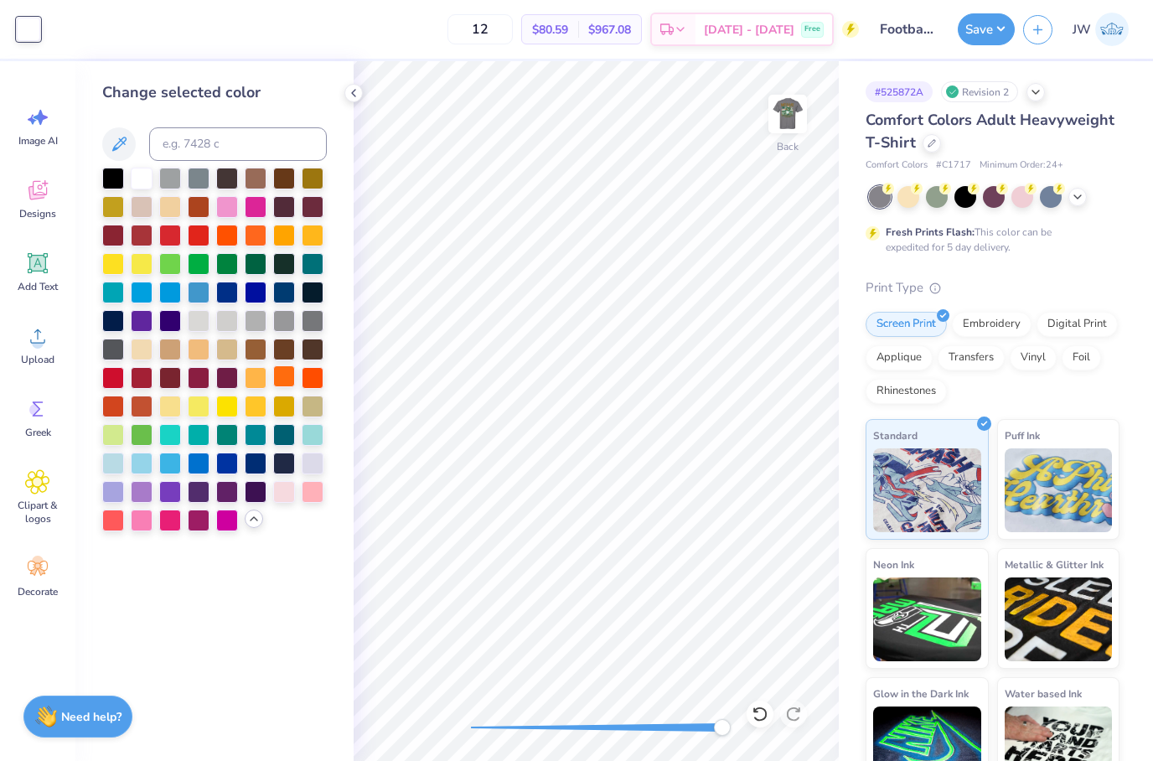
click at [283, 383] on div at bounding box center [284, 376] width 22 height 22
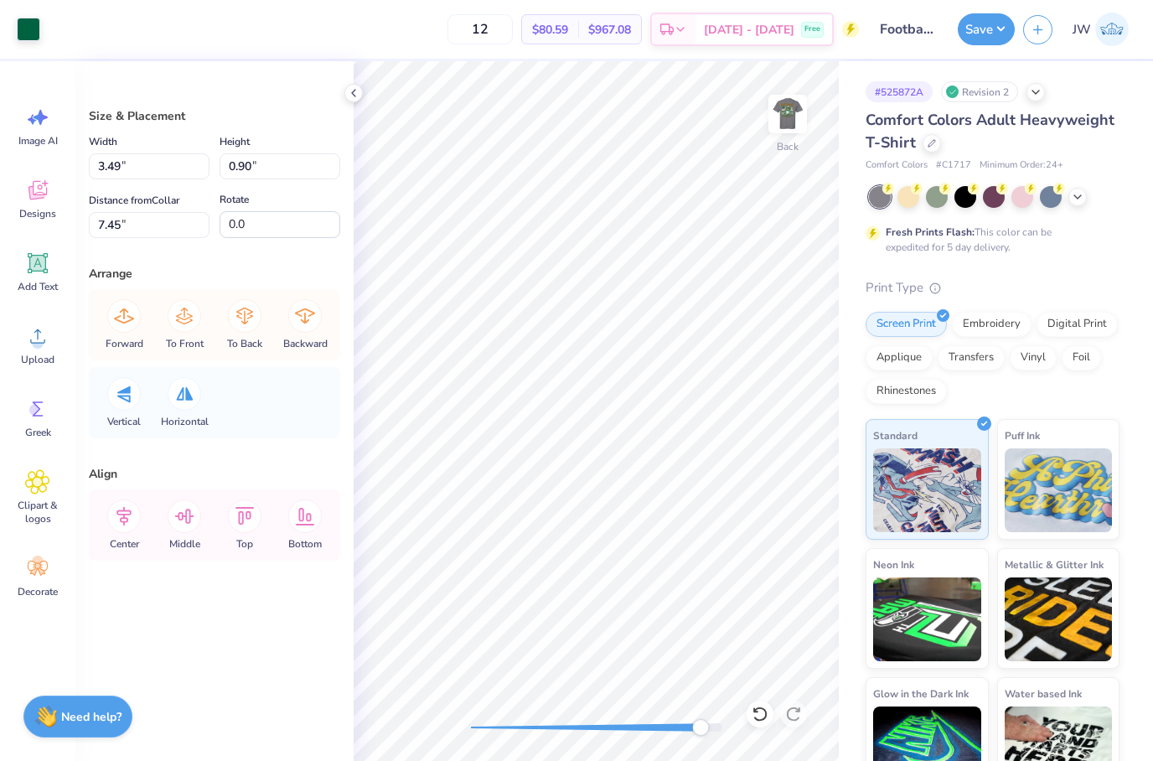
type input "0.24"
type input "0.40"
type input "7.73"
type input "3.49"
type input "0.90"
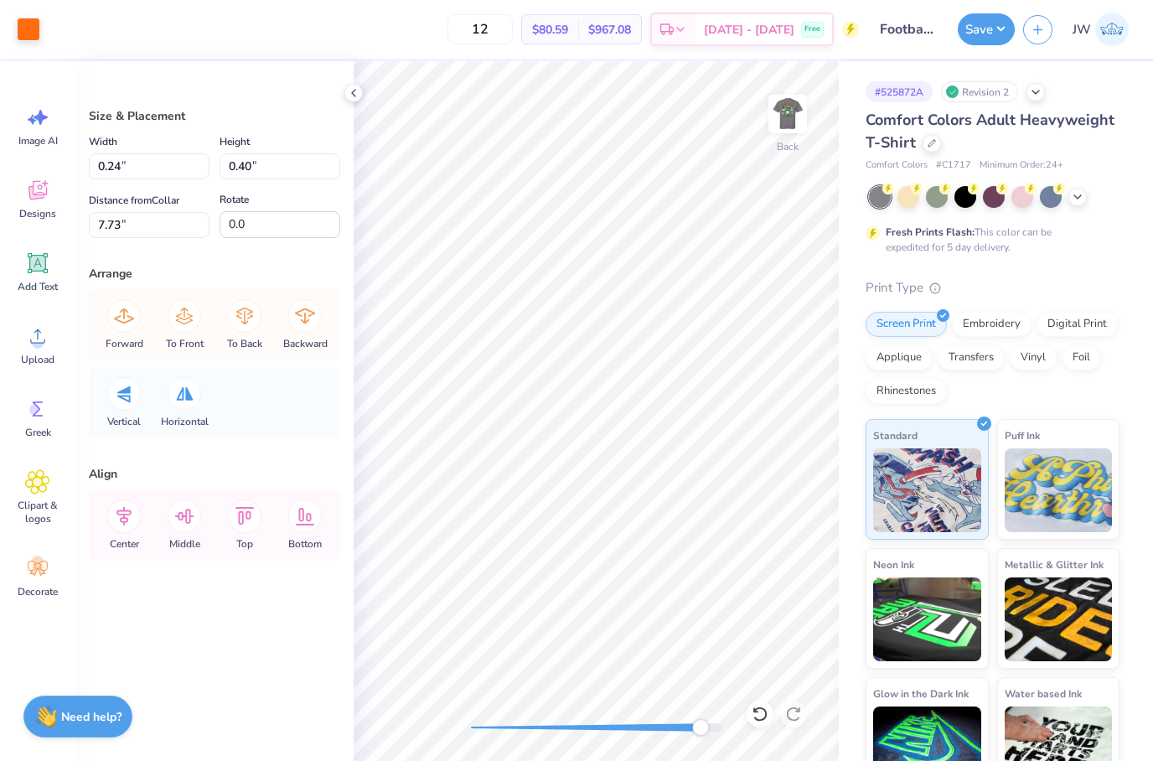
type input "7.45"
type input "0.24"
type input "0.40"
type input "7.73"
type input "3.49"
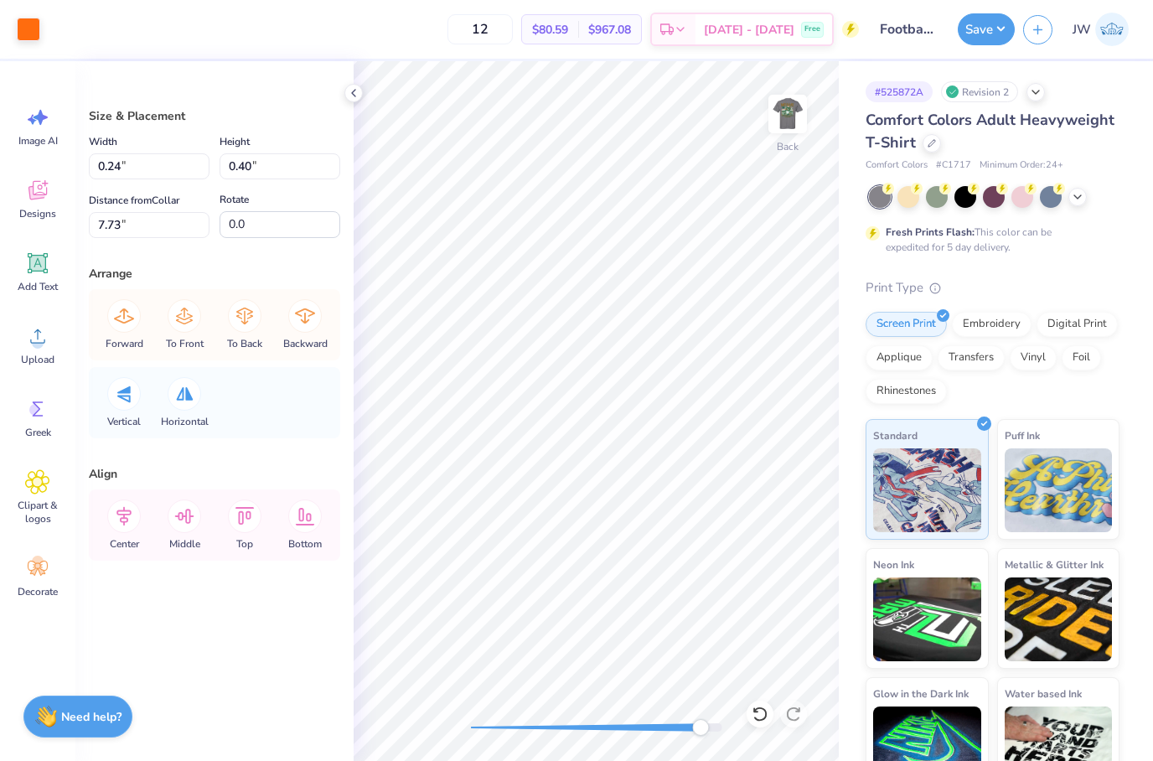
type input "0.90"
type input "7.45"
type input "0.26"
type input "0.42"
type input "7.72"
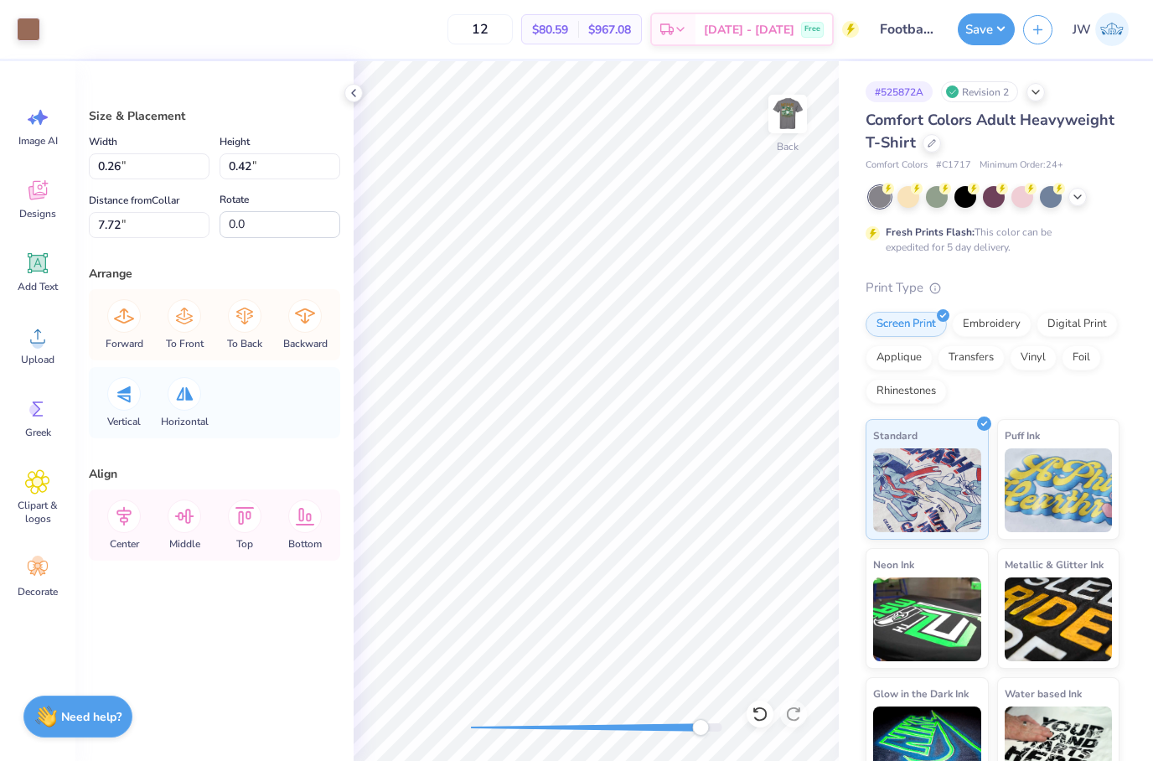
type input "0.25"
type input "0.41"
click at [26, 38] on div at bounding box center [28, 27] width 23 height 23
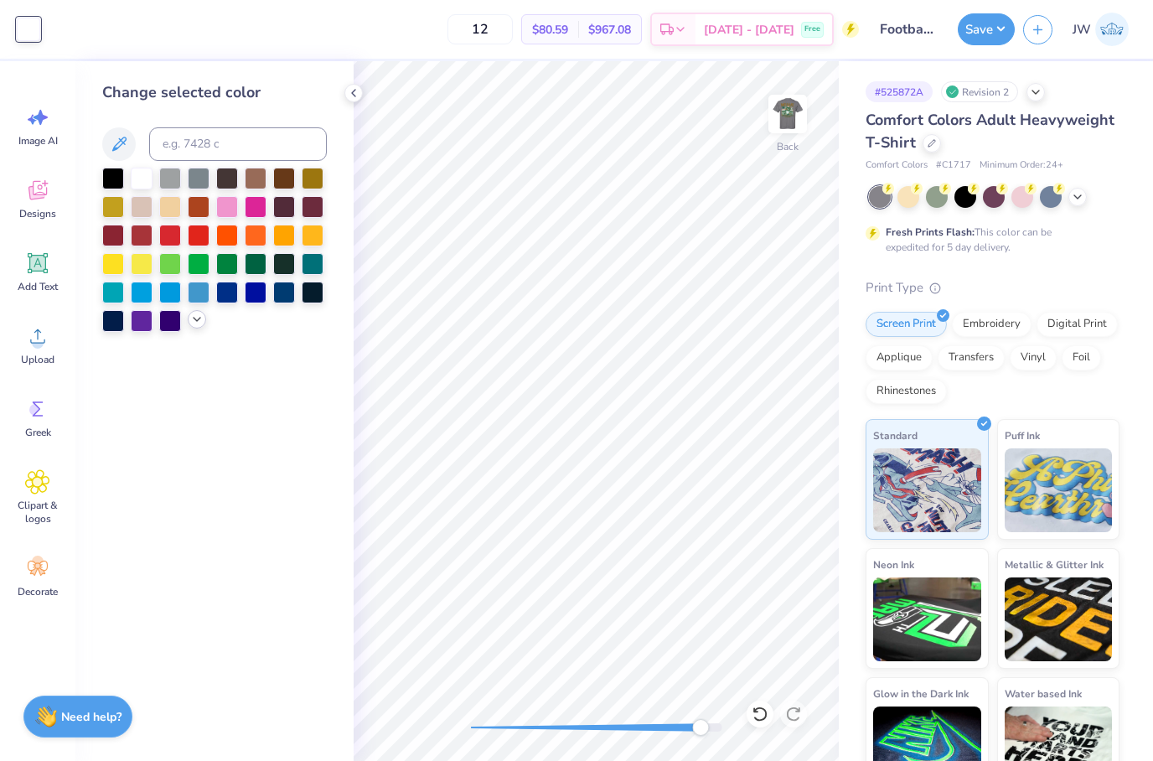
click at [196, 329] on div at bounding box center [197, 319] width 18 height 18
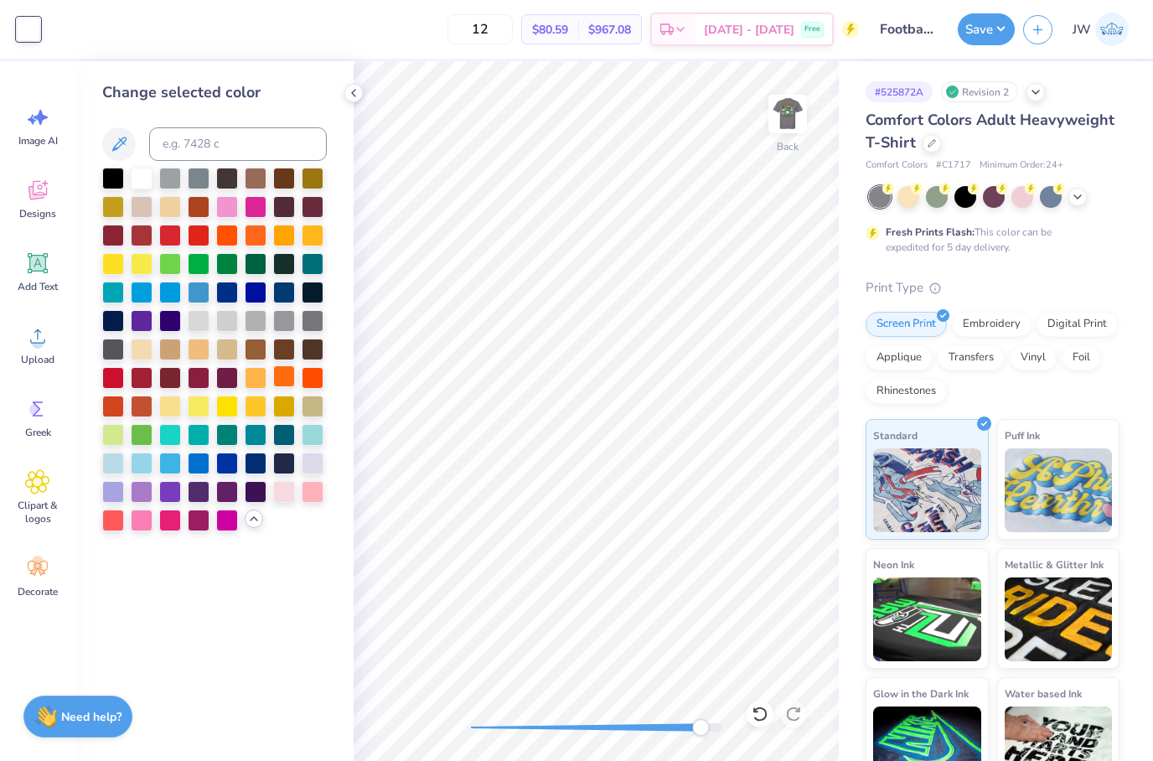
click at [287, 380] on div at bounding box center [284, 376] width 22 height 22
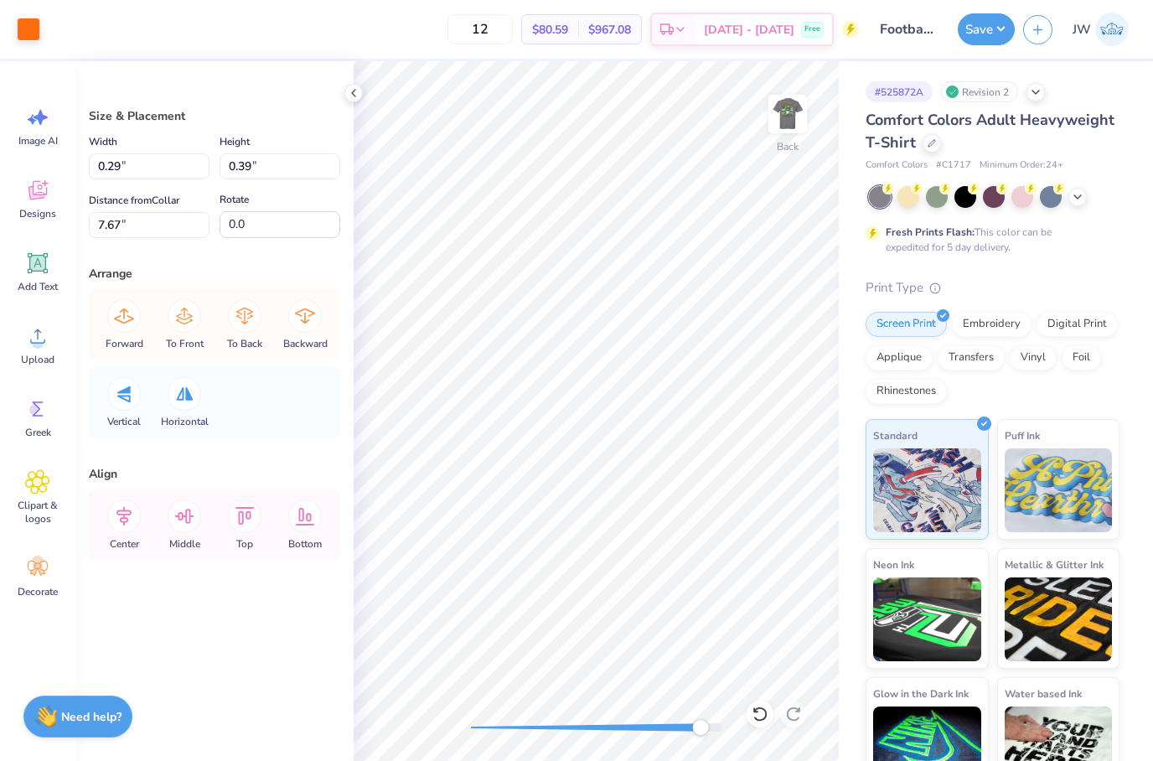
type input "0.31"
type input "0.42"
type input "7.66"
type input "0.29"
type input "0.39"
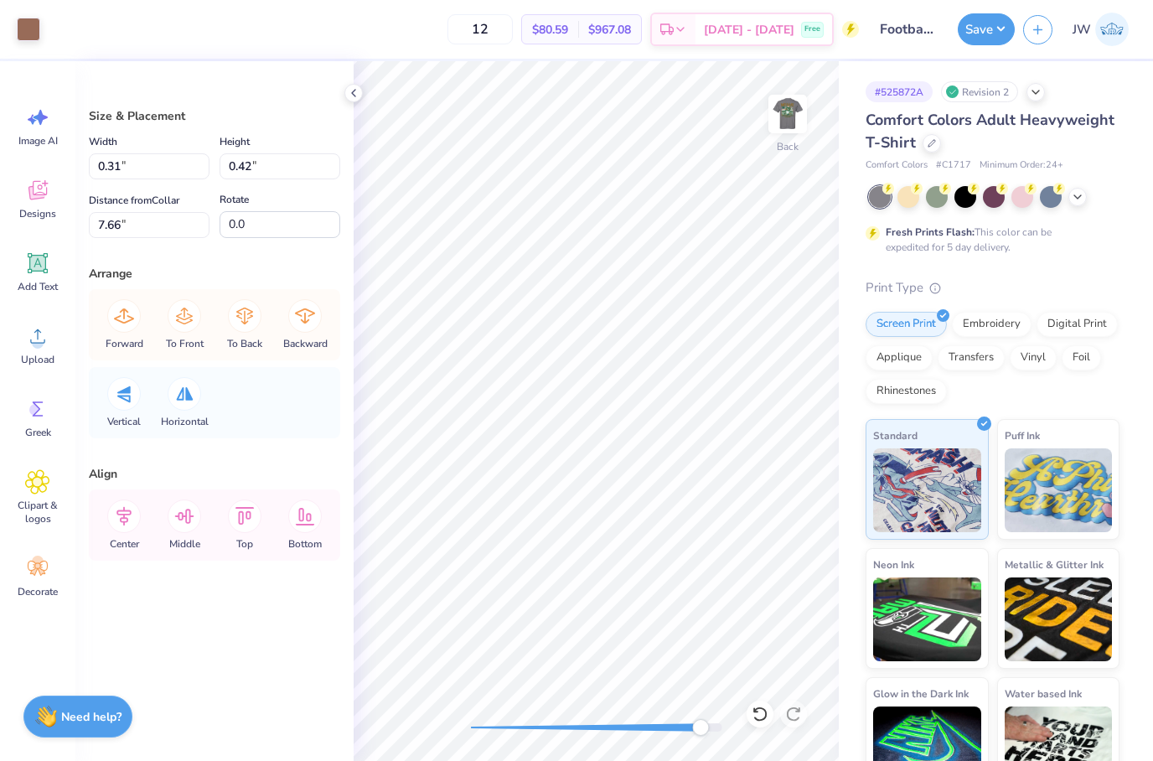
type input "7.67"
type input "0.31"
type input "0.42"
type input "7.66"
type input "0.29"
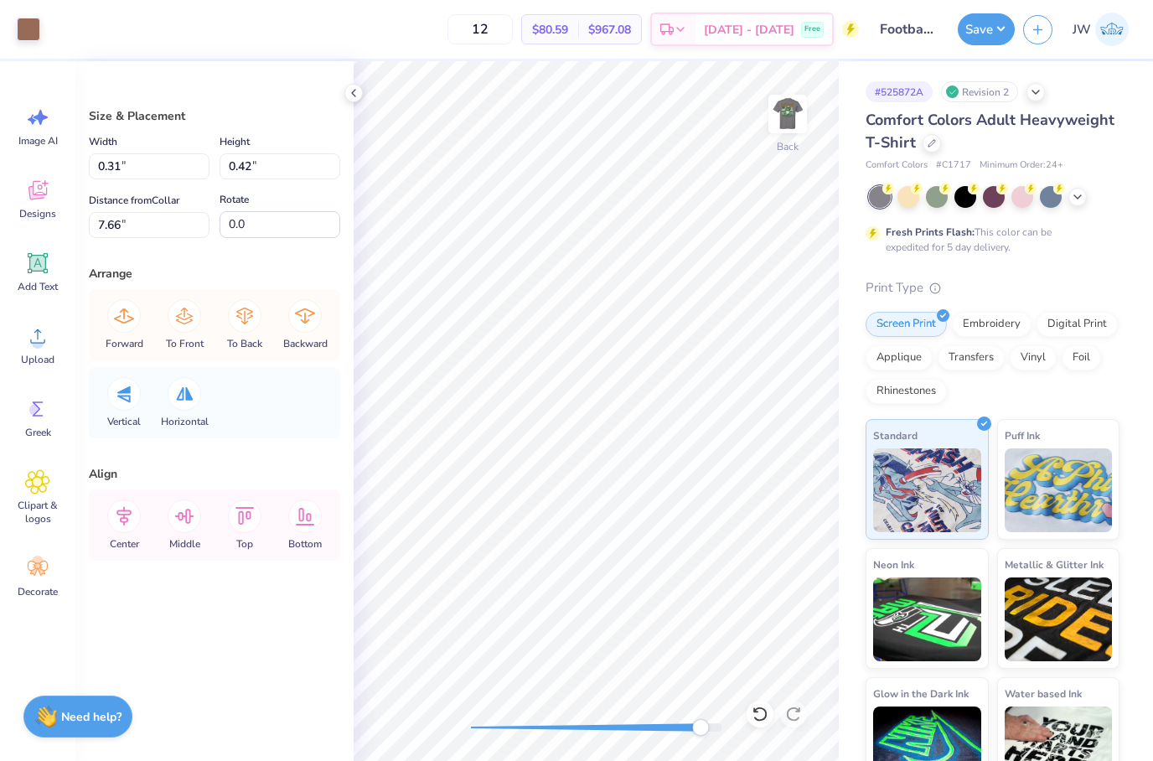
type input "0.39"
type input "7.67"
type input "3.49"
type input "0.90"
type input "7.45"
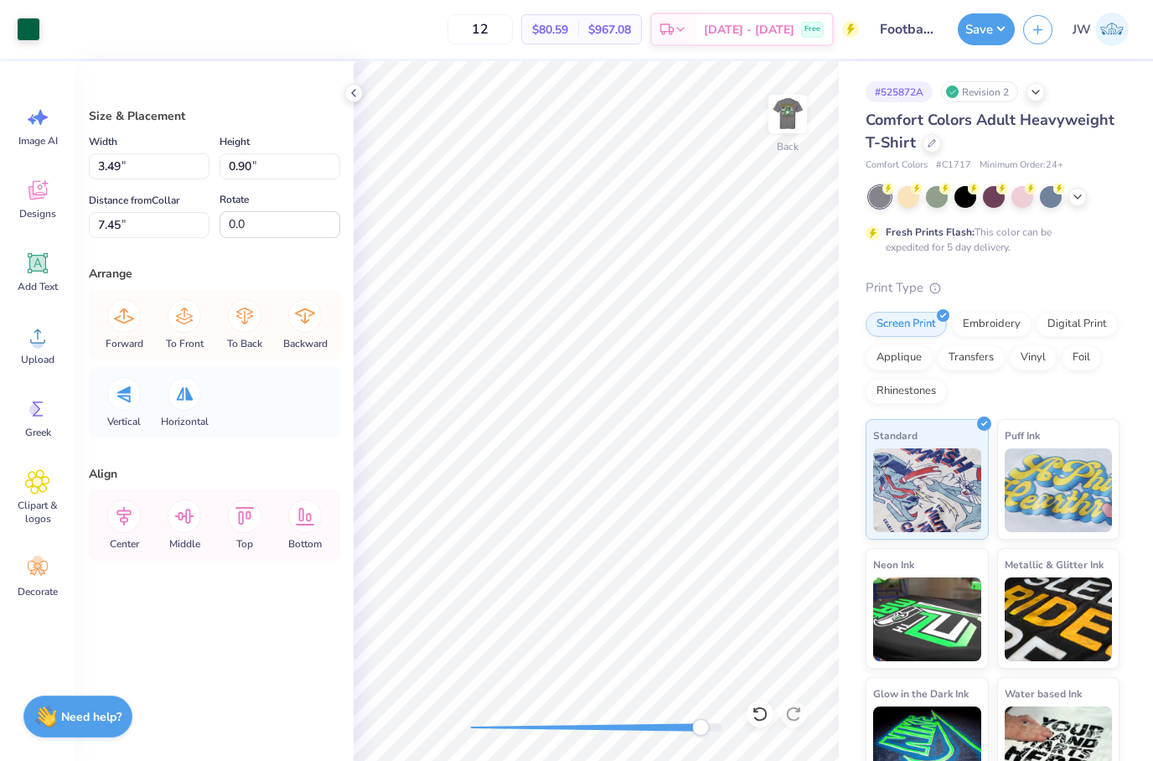
type input "0.29"
type input "0.39"
type input "7.67"
type input "3.49"
type input "0.90"
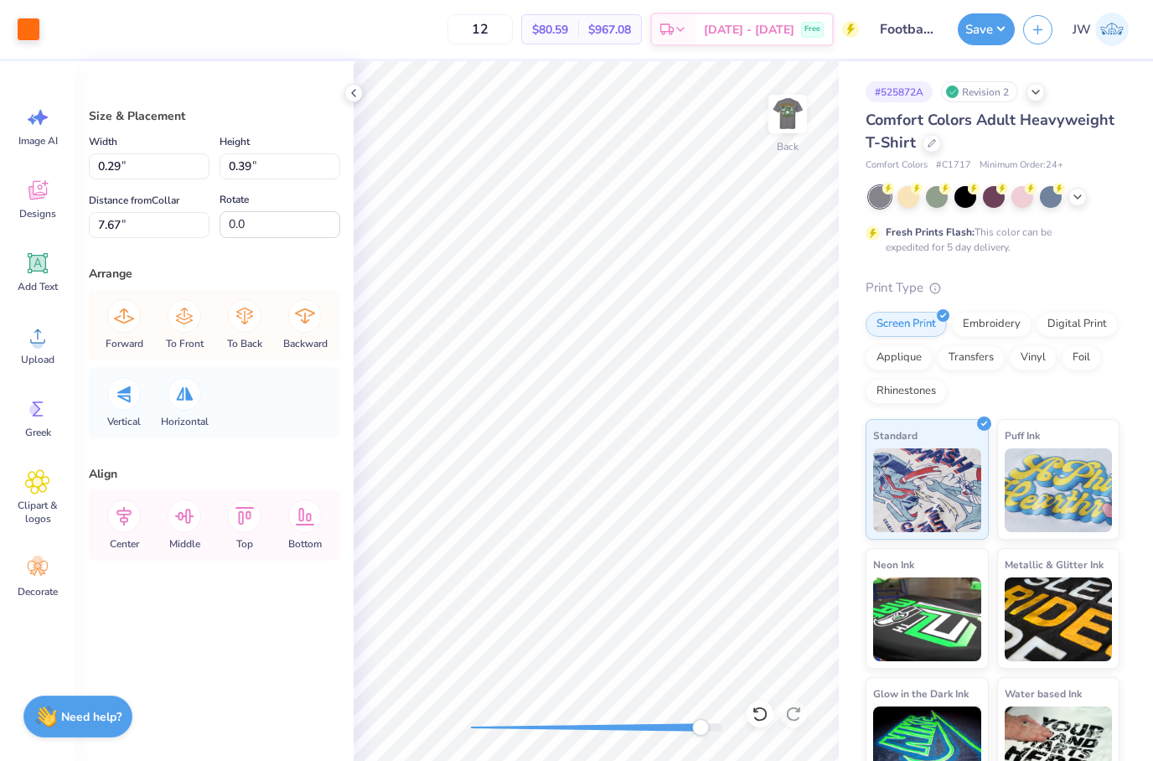
type input "7.45"
type input "0.29"
type input "0.39"
type input "7.67"
type input "0.30"
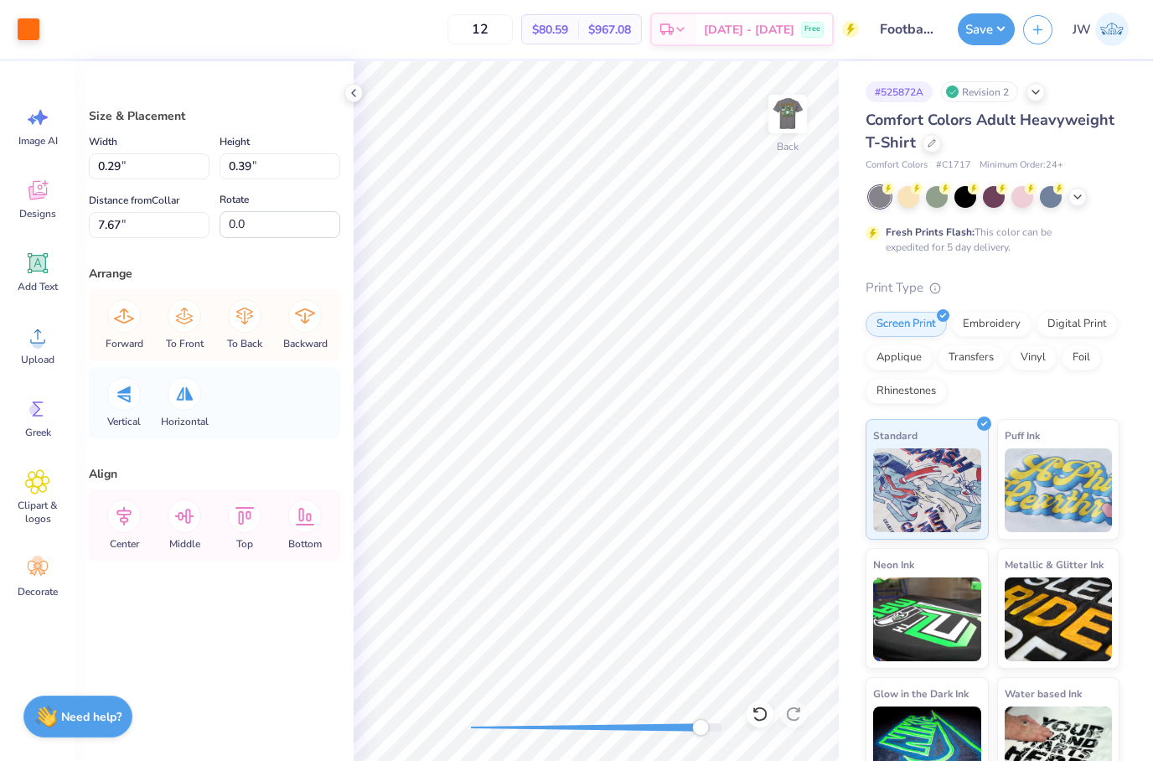
type input "0.41"
type input "0.29"
type input "0.39"
type input "3.49"
type input "0.90"
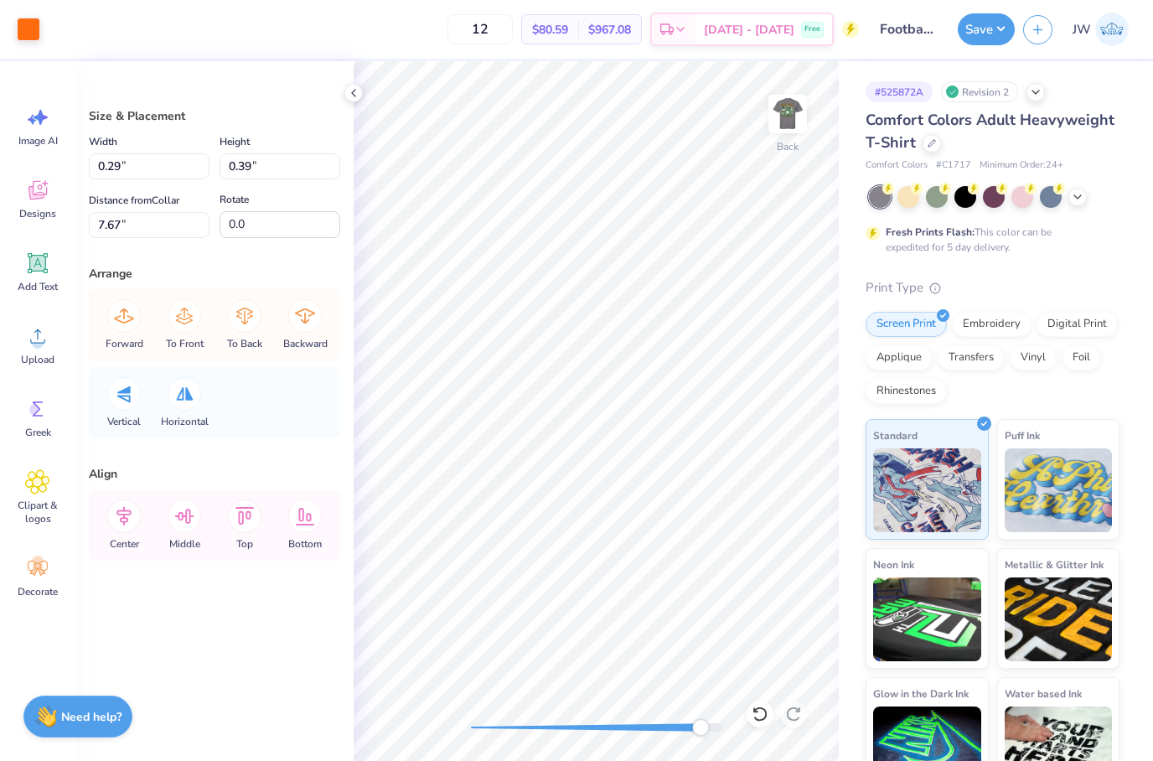
type input "7.45"
type input "0.30"
type input "0.41"
type input "7.67"
click at [34, 29] on div at bounding box center [28, 27] width 23 height 23
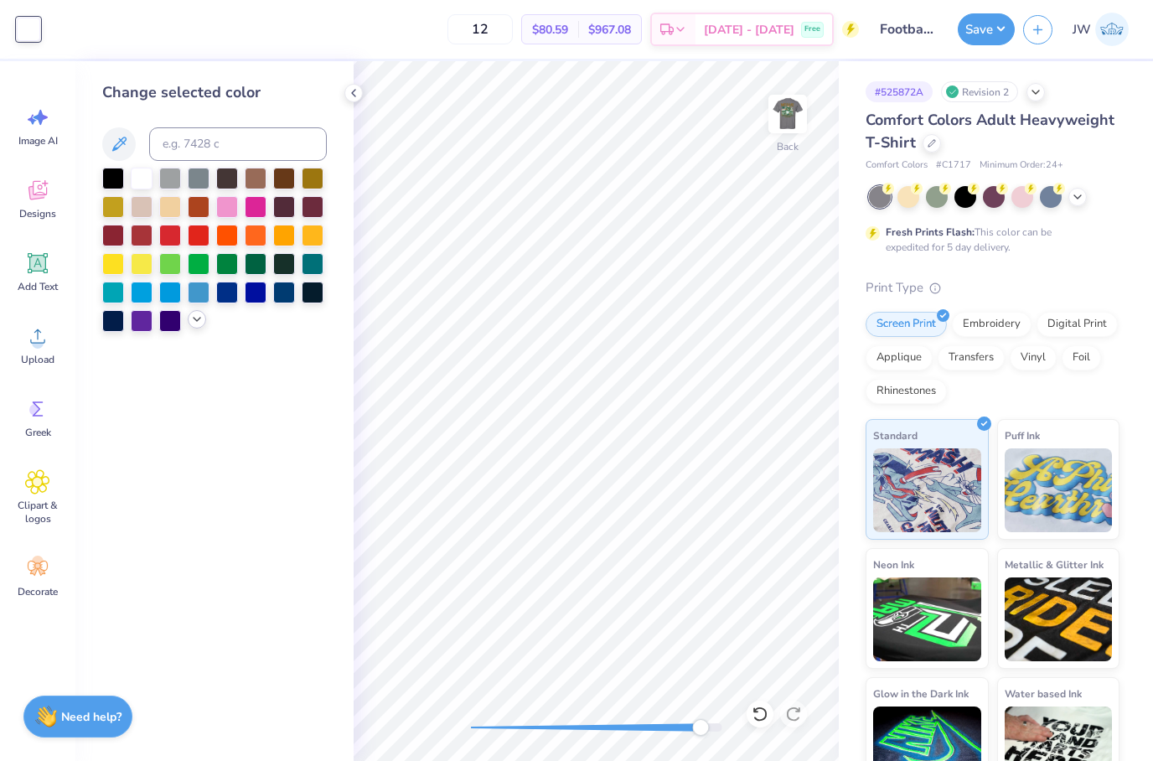
click at [202, 321] on icon at bounding box center [196, 319] width 13 height 13
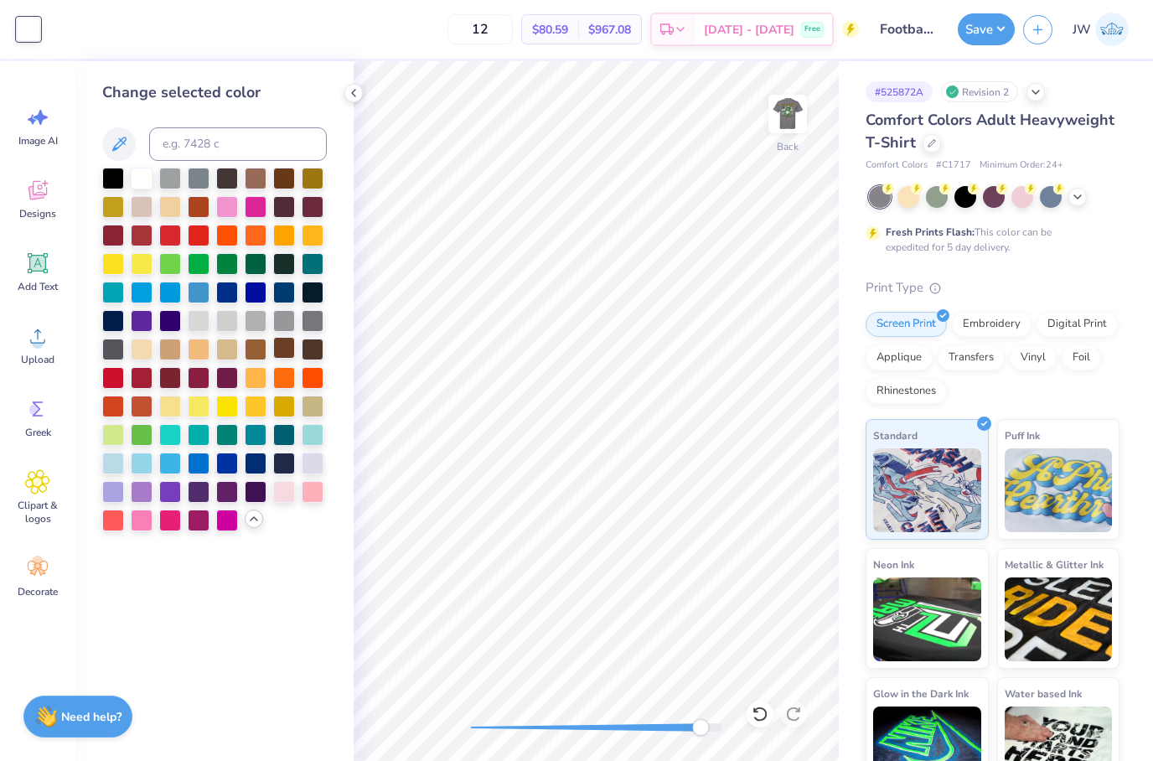
click at [277, 365] on div at bounding box center [214, 350] width 225 height 364
click at [278, 378] on div at bounding box center [284, 376] width 22 height 22
click at [279, 384] on div at bounding box center [284, 376] width 22 height 22
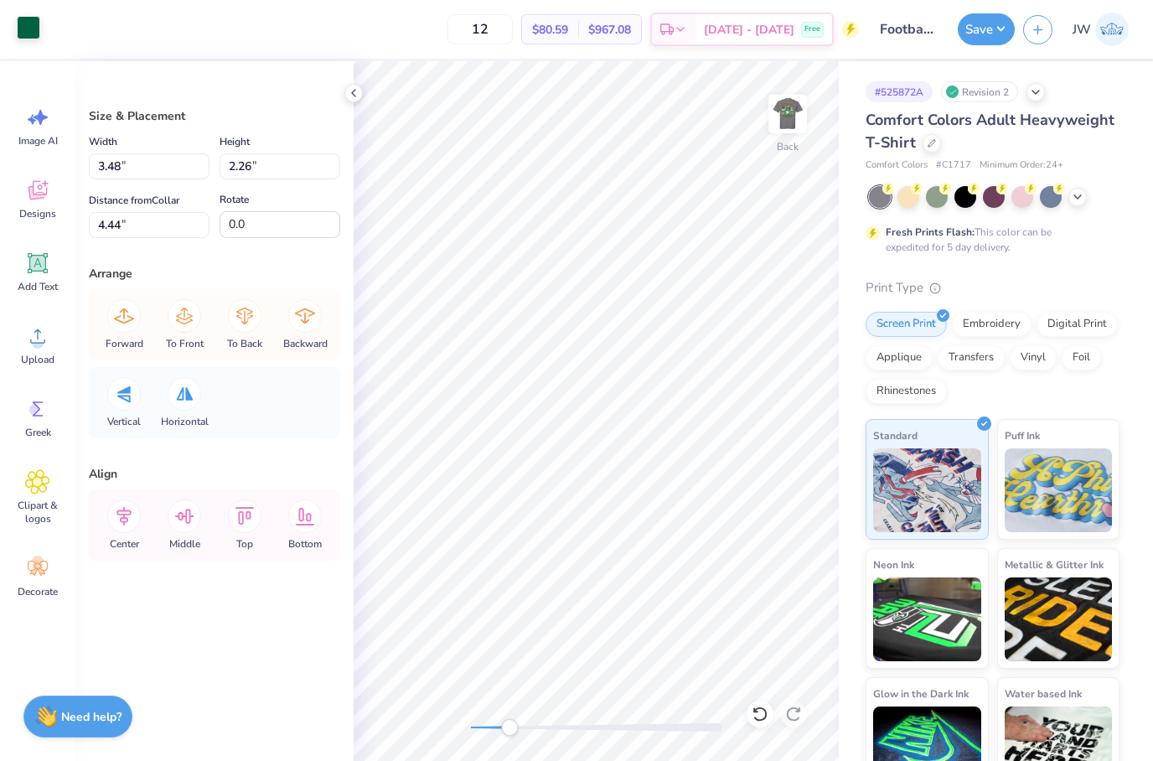
click at [40, 42] on div "Art colors 12 $80.59 Per Item $967.08 Total Est. Delivery [DATE] - [DATE] Free …" at bounding box center [576, 29] width 1153 height 59
click at [34, 39] on div at bounding box center [28, 27] width 23 height 23
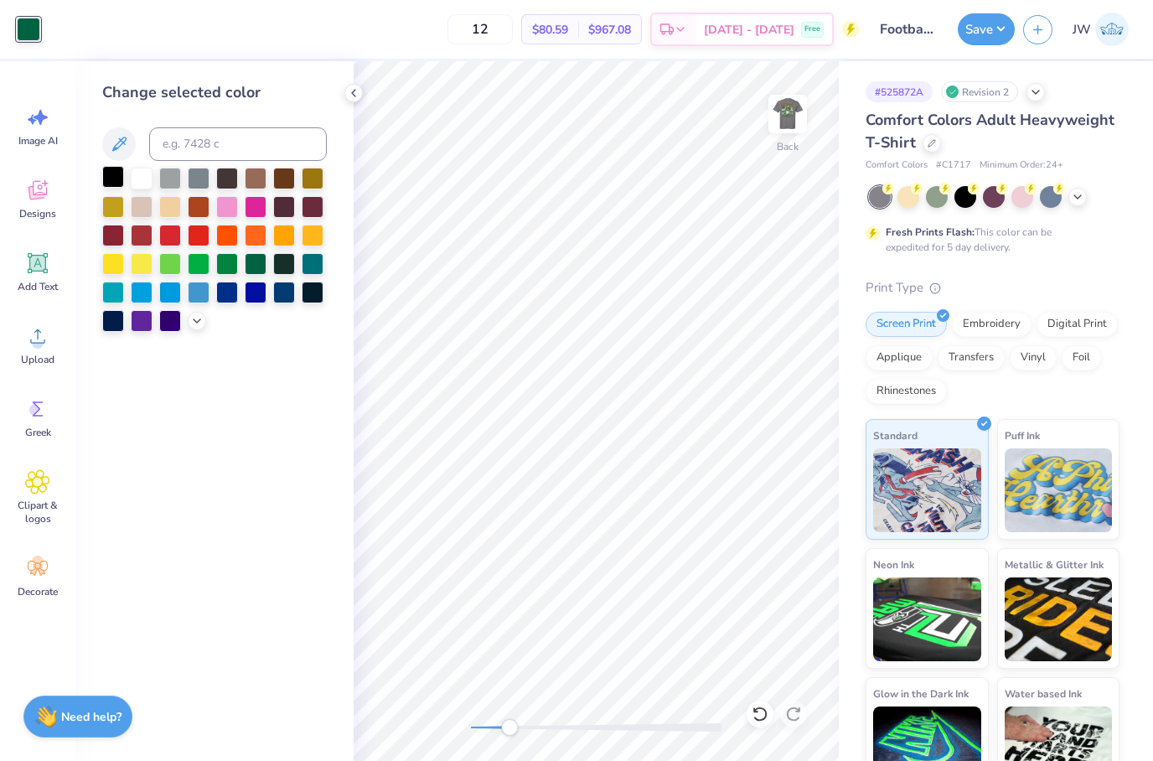
click at [115, 170] on div at bounding box center [113, 177] width 22 height 22
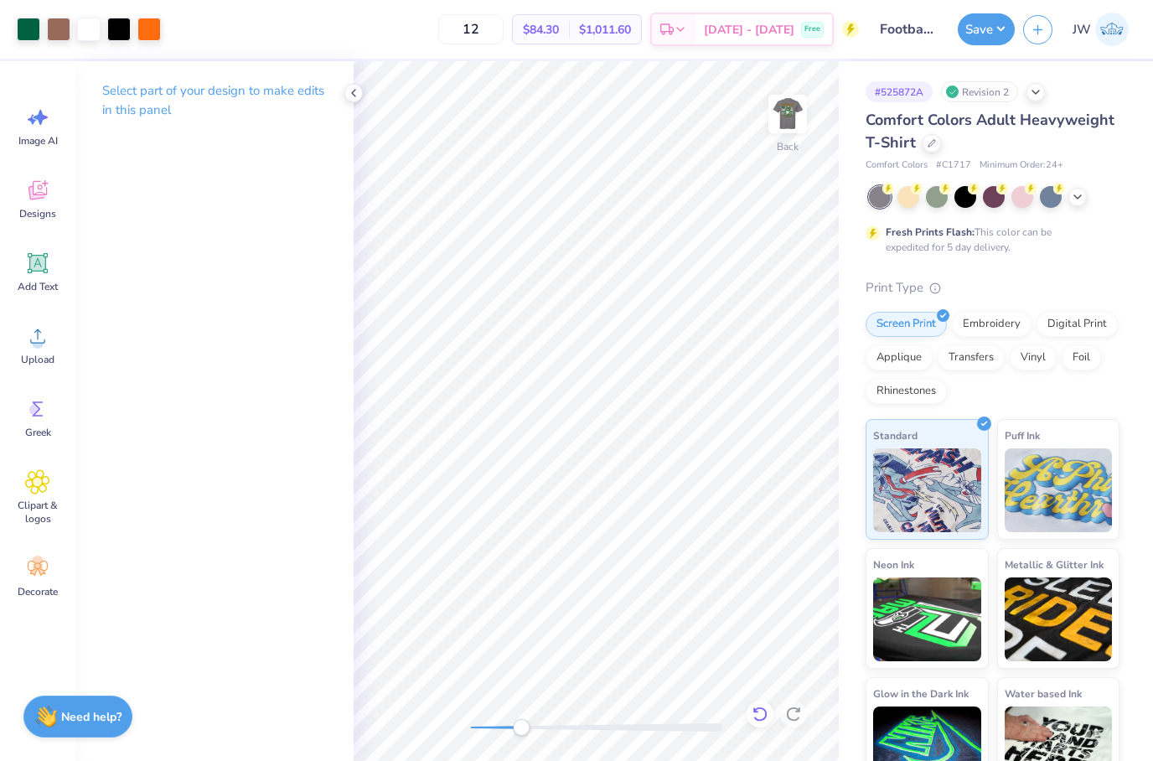
click at [756, 711] on icon at bounding box center [760, 714] width 14 height 15
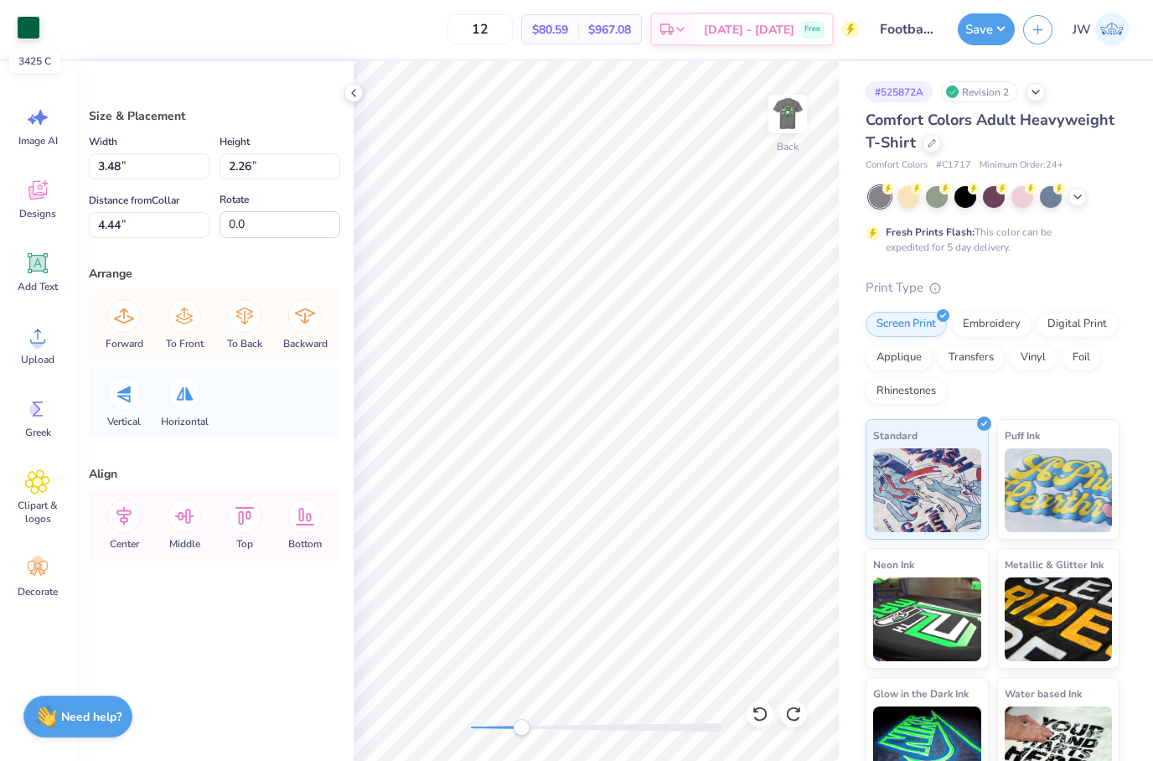
click at [34, 25] on div at bounding box center [28, 27] width 23 height 23
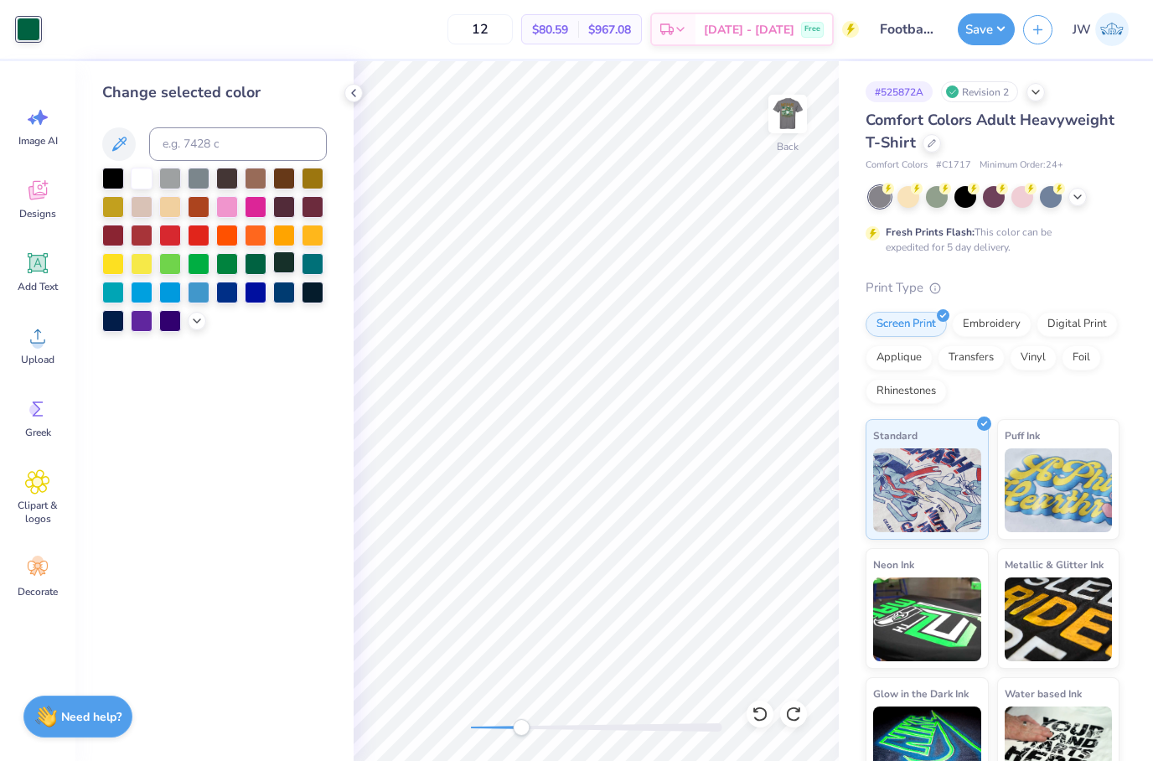
click at [290, 264] on div at bounding box center [284, 262] width 22 height 22
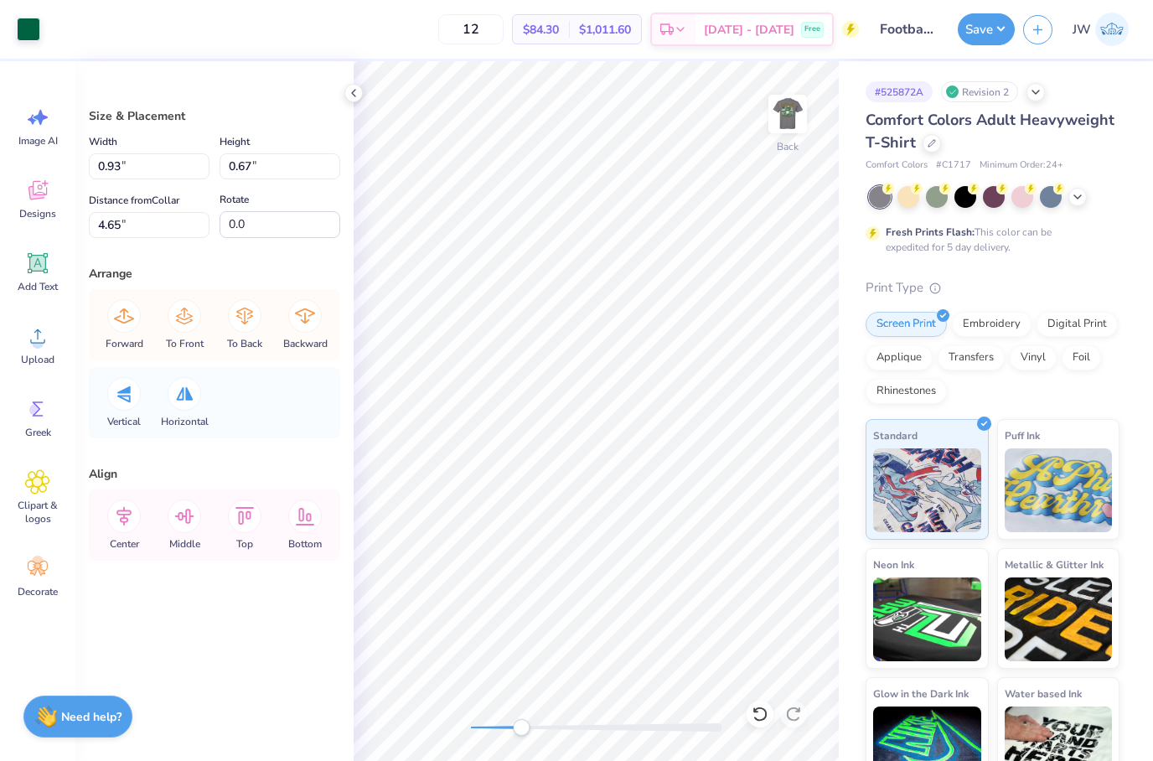
click at [32, 42] on div "Art colors" at bounding box center [20, 29] width 40 height 59
click at [29, 36] on div at bounding box center [28, 27] width 23 height 23
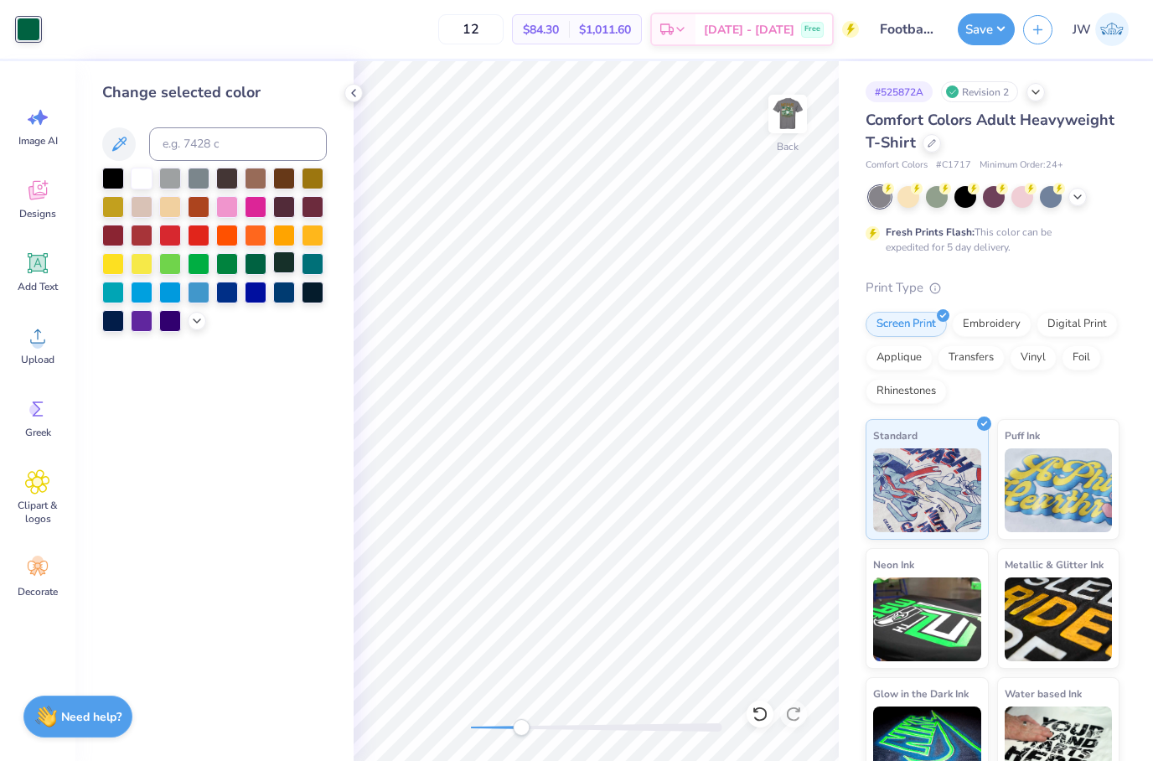
click at [276, 267] on div at bounding box center [284, 262] width 22 height 22
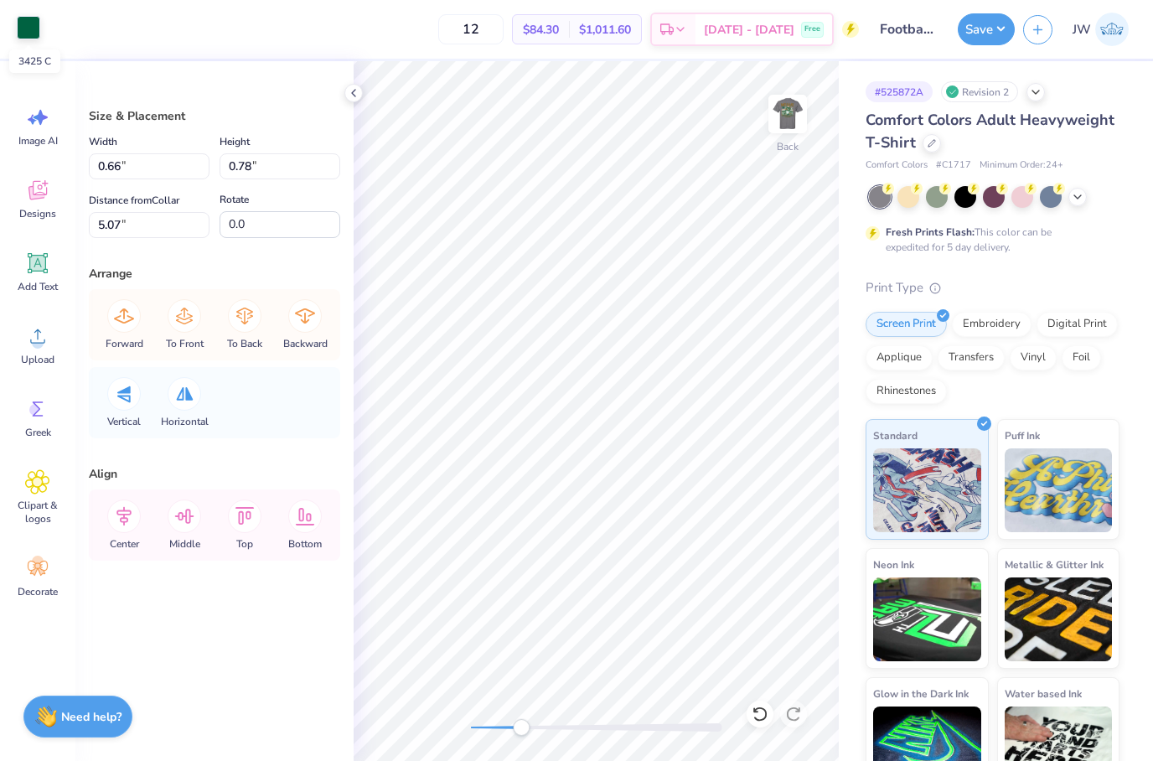
click at [23, 35] on div at bounding box center [28, 27] width 23 height 23
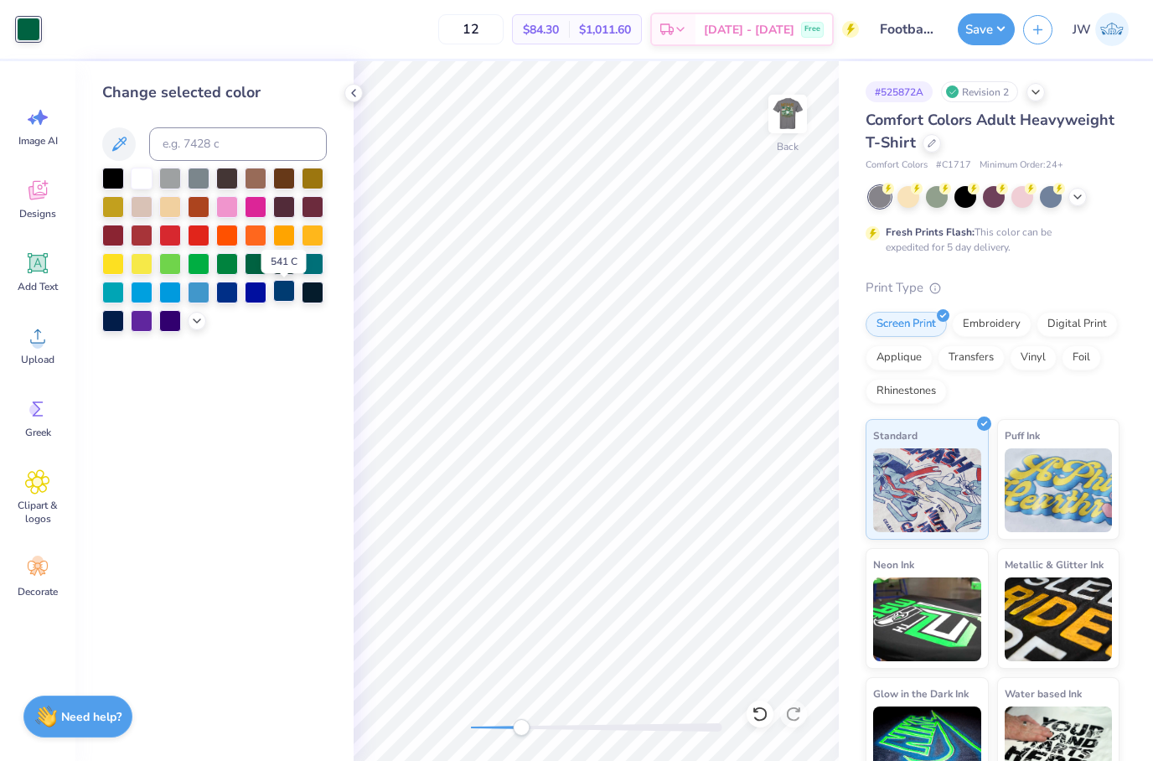
click at [288, 282] on div at bounding box center [284, 291] width 22 height 22
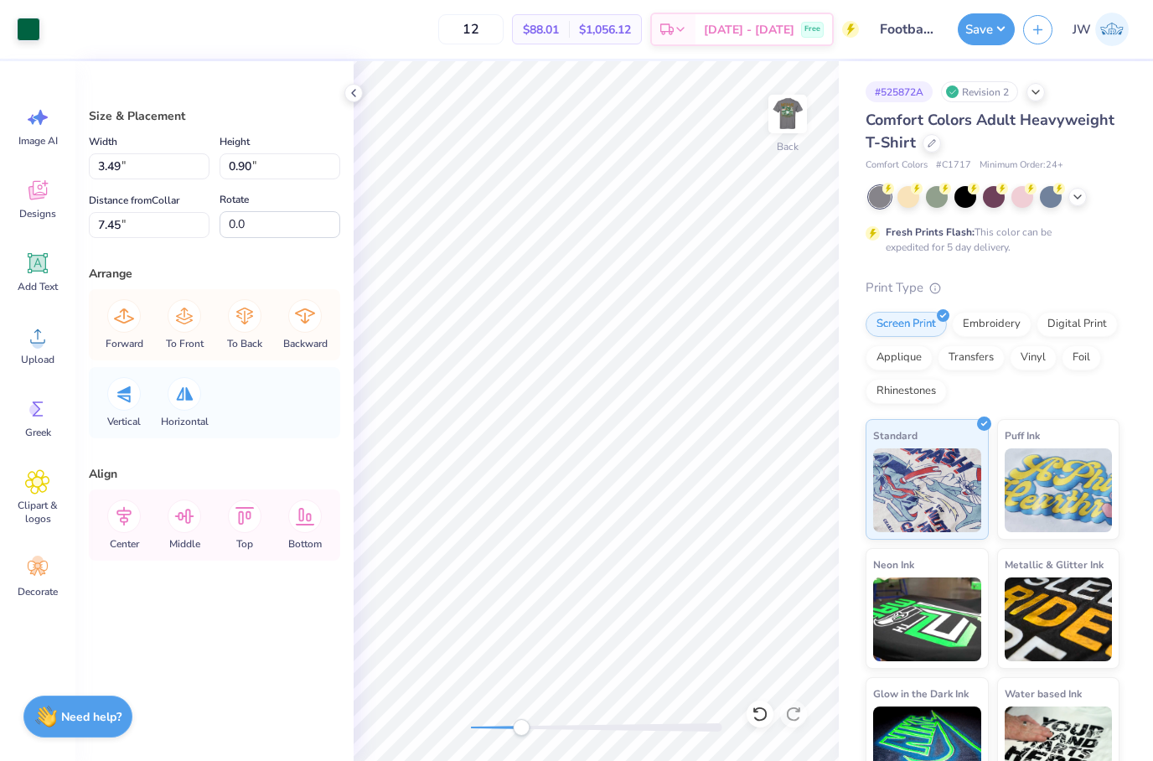
type input "0.66"
type input "0.78"
type input "5.07"
click at [17, 39] on div at bounding box center [28, 27] width 23 height 23
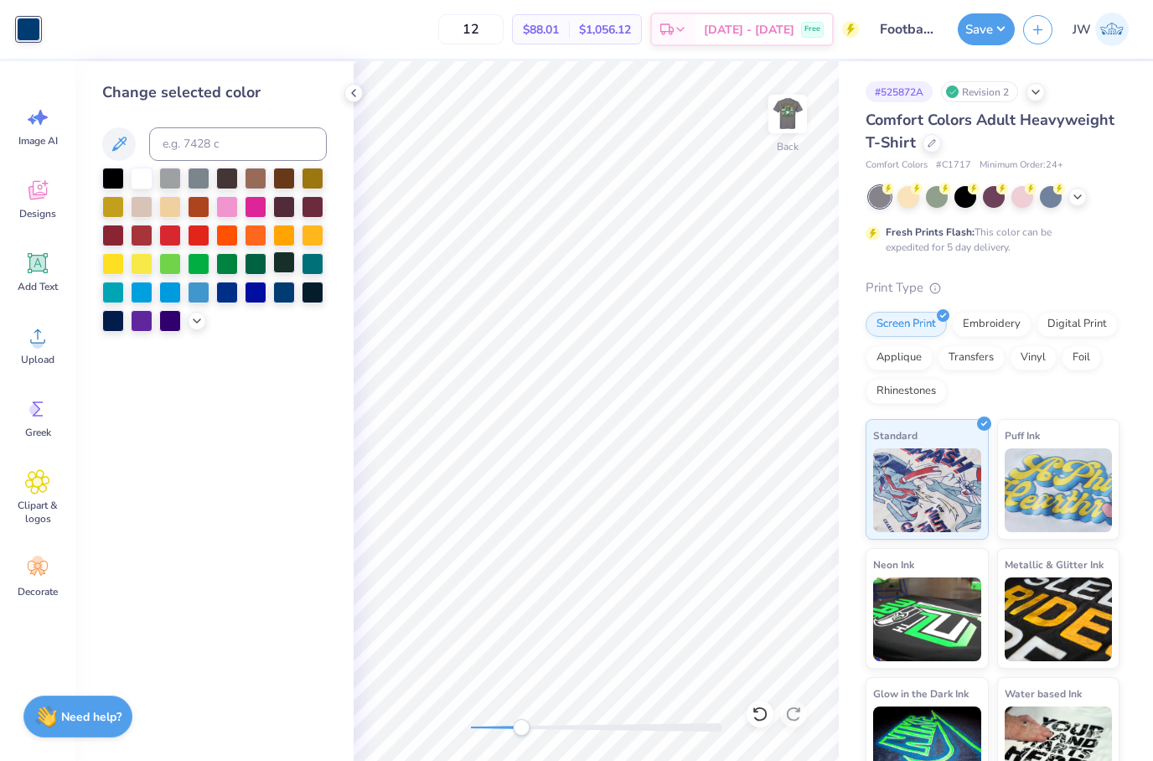
click at [284, 262] on div at bounding box center [284, 262] width 22 height 22
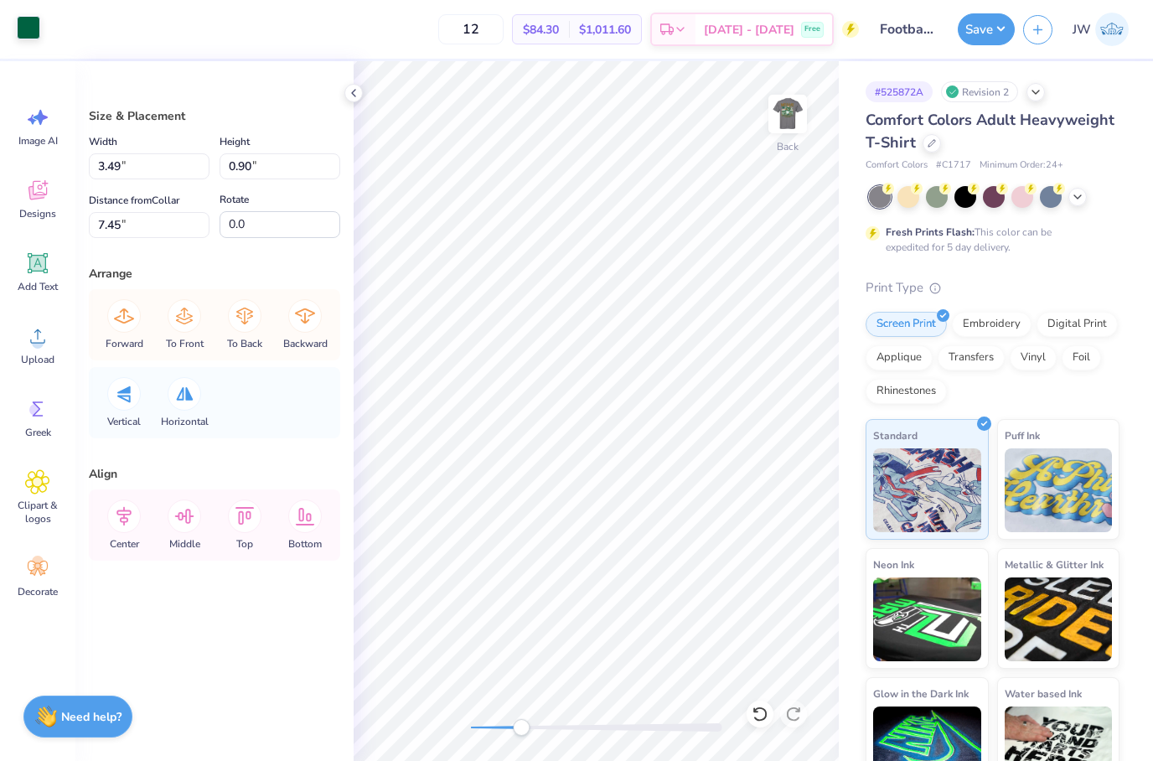
click at [20, 26] on div at bounding box center [28, 27] width 23 height 23
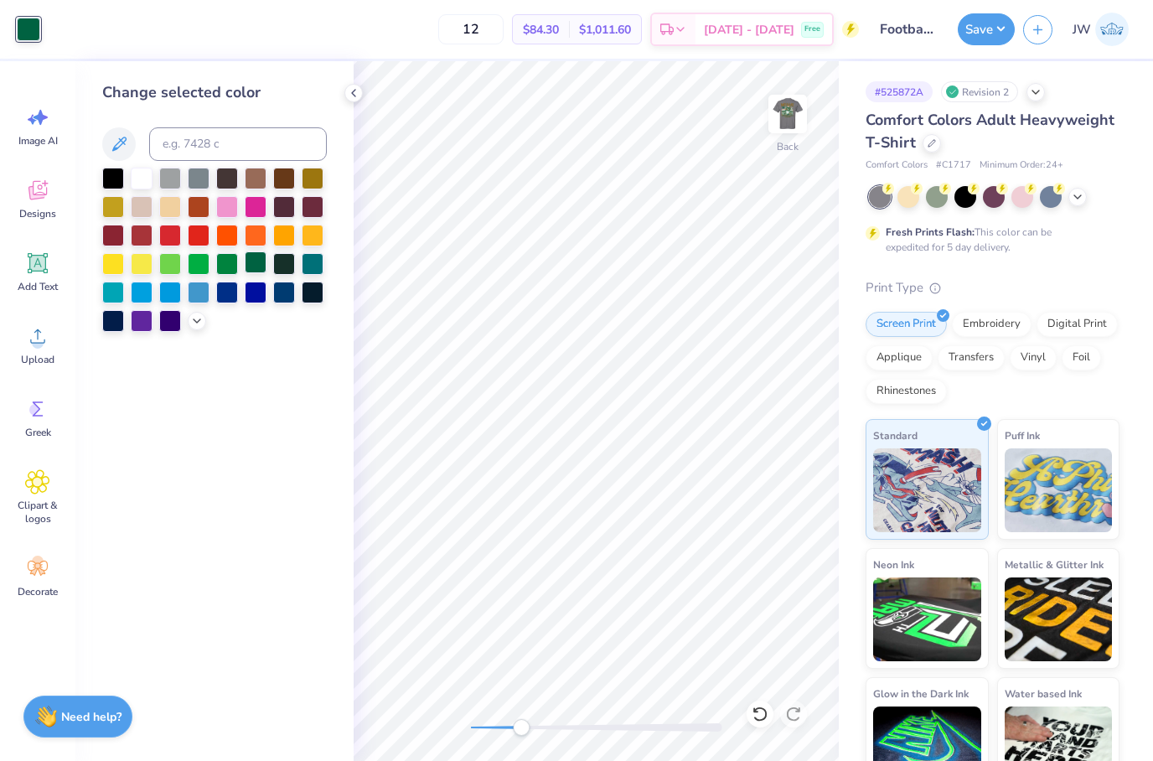
click at [252, 255] on div at bounding box center [256, 262] width 22 height 22
click at [261, 266] on div at bounding box center [256, 262] width 22 height 22
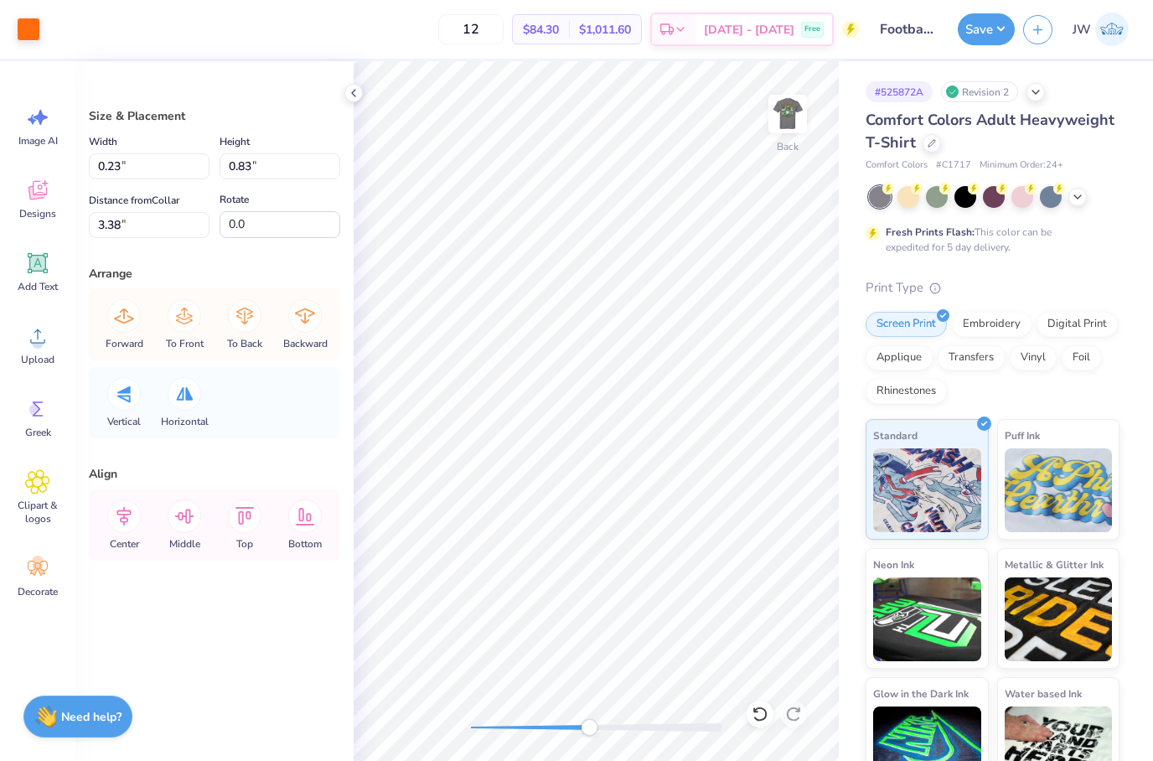
type input "0.64"
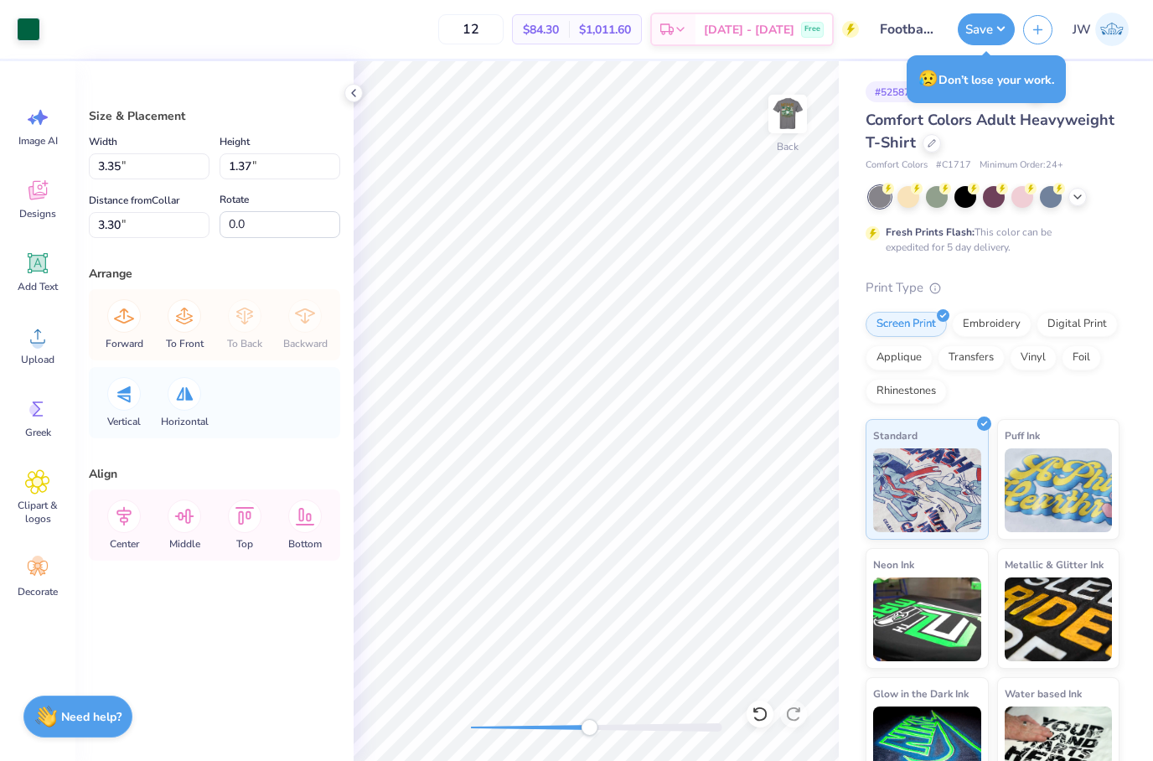
type input "0.64"
type input "0.83"
type input "3.38"
type input "3.35"
type input "1.37"
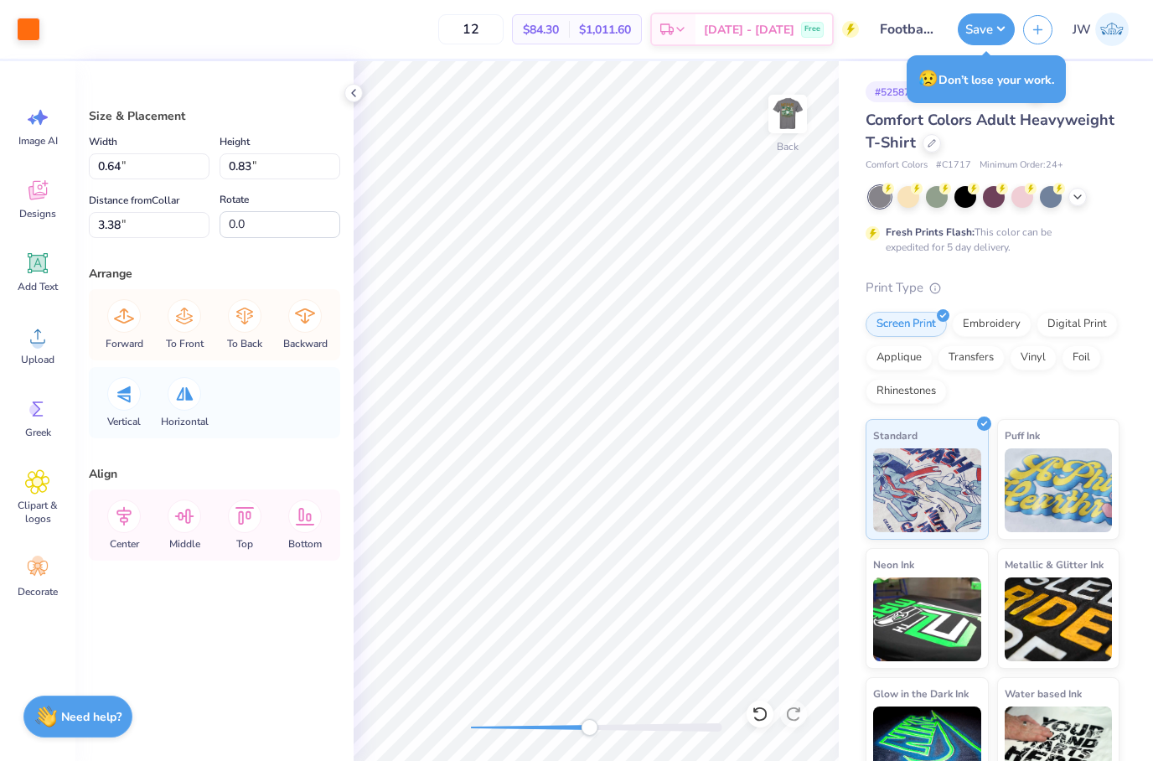
type input "3.30"
type input "0.64"
type input "0.83"
type input "3.38"
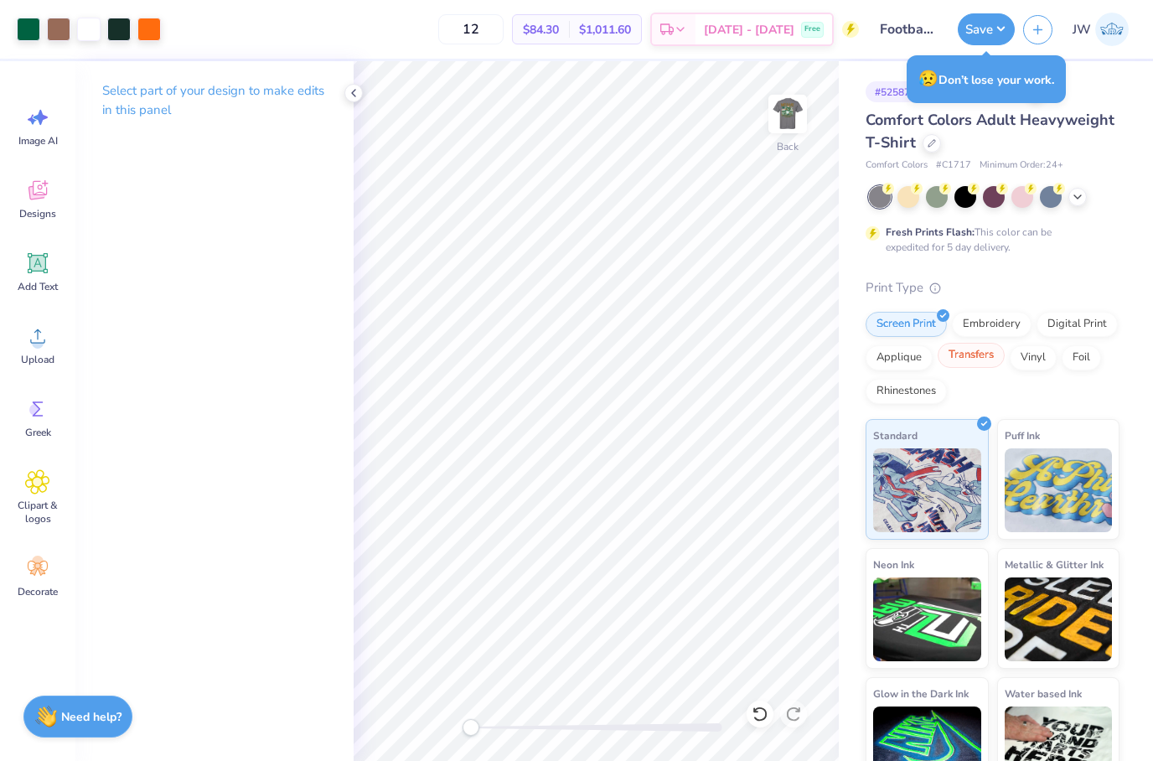
click at [983, 360] on div "Transfers" at bounding box center [971, 355] width 67 height 25
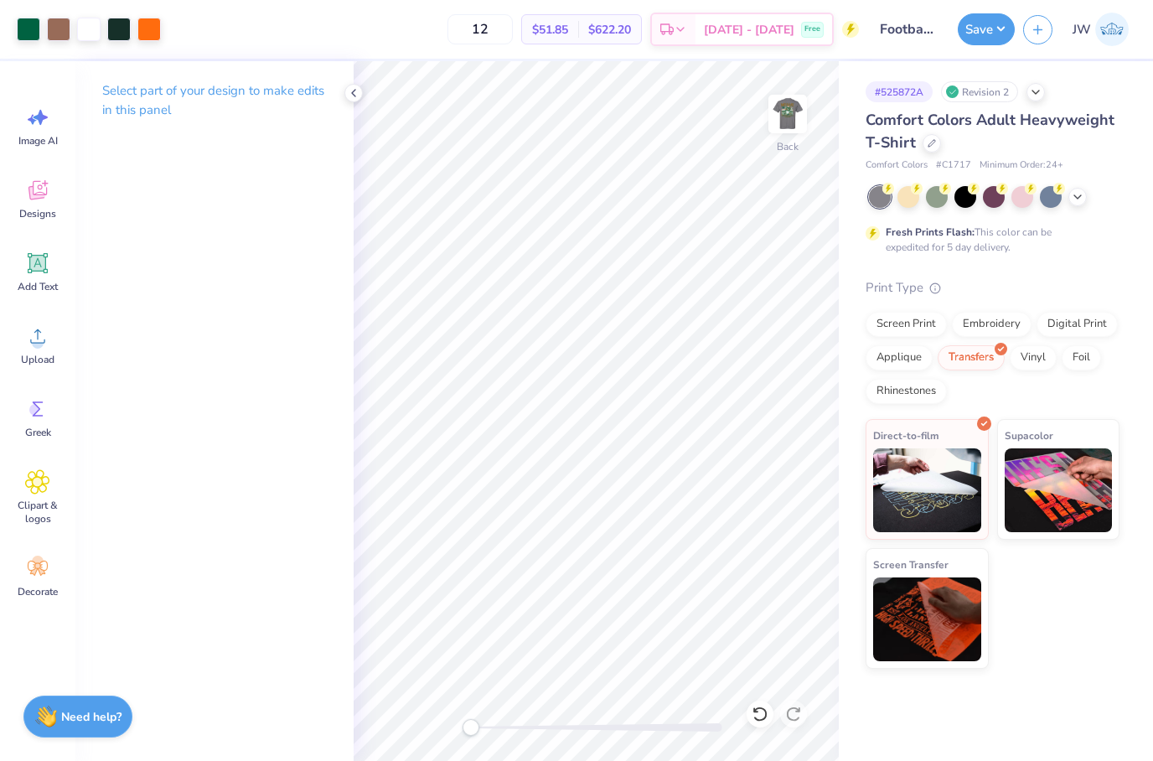
click at [840, 242] on div "# 525872A Revision 2 Comfort Colors Adult Heavyweight T-Shirt Comfort Colors # …" at bounding box center [996, 365] width 314 height 608
click at [775, 123] on img at bounding box center [787, 113] width 67 height 67
click at [777, 125] on img at bounding box center [787, 113] width 67 height 67
click at [793, 111] on img at bounding box center [787, 113] width 67 height 67
click at [124, 21] on div at bounding box center [118, 27] width 23 height 23
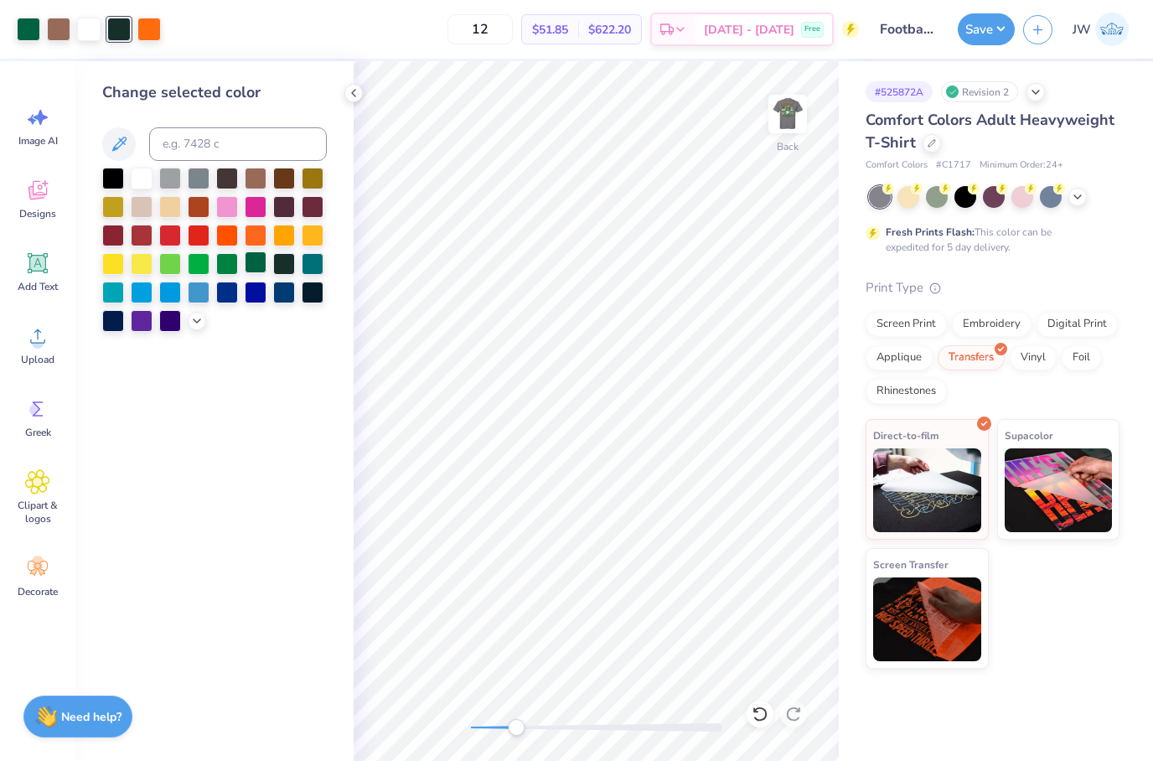
click at [263, 267] on div at bounding box center [256, 262] width 22 height 22
